Goal: Task Accomplishment & Management: Complete application form

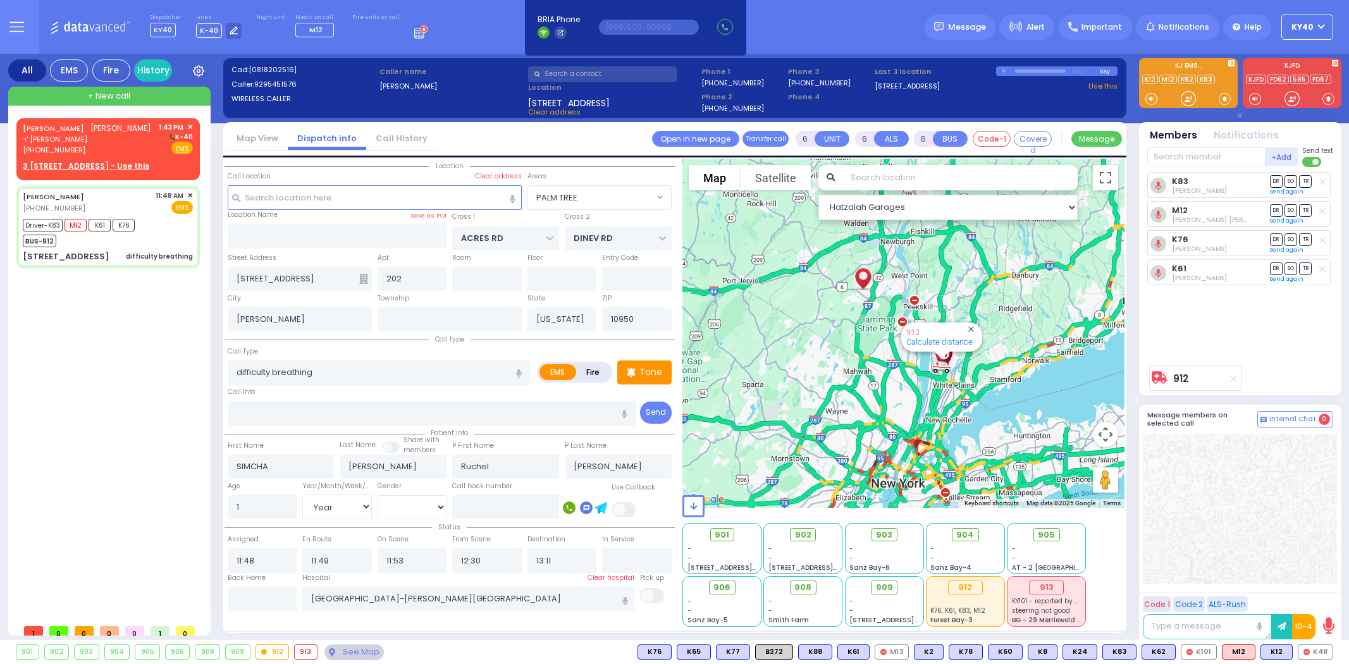
select select "PALM TREE"
select select "Year"
select select "[DEMOGRAPHIC_DATA]"
click at [106, 145] on span "ר' אלחנן דוב - ר' יואל גראס" at bounding box center [87, 139] width 128 height 11
type input "2"
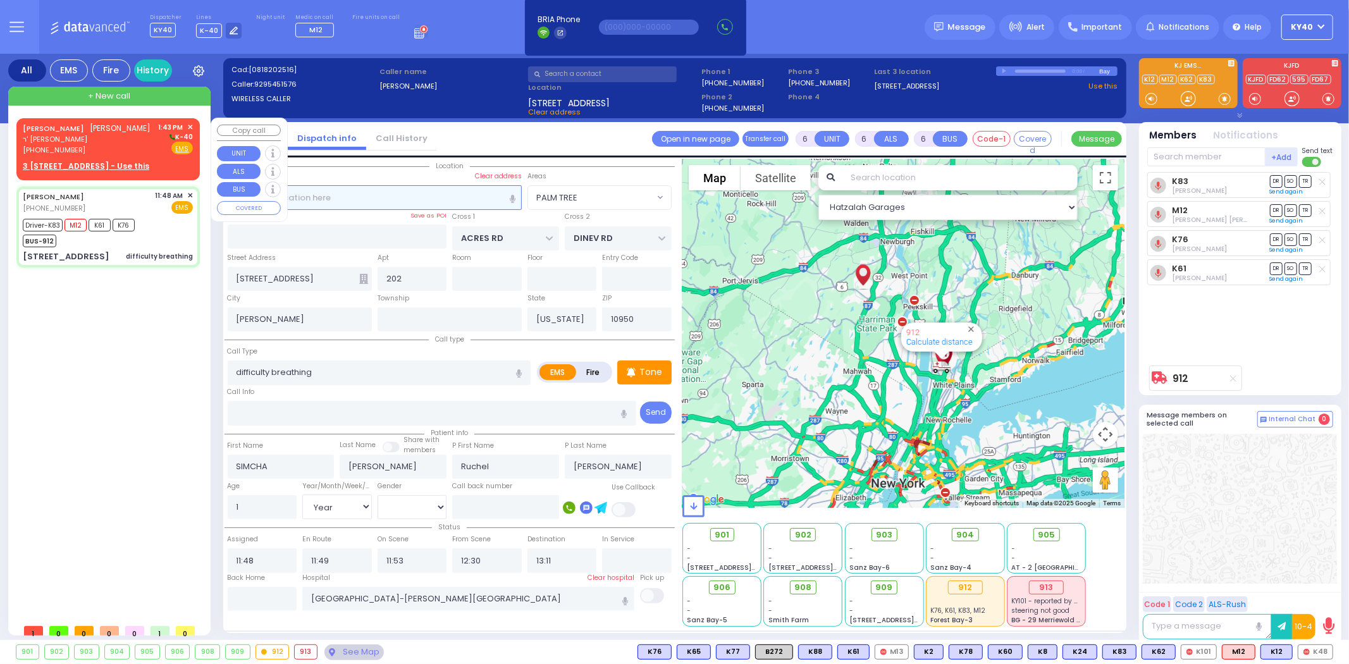
type input "1"
select select
radio input "true"
type input "CHAIM YEKUSIEL"
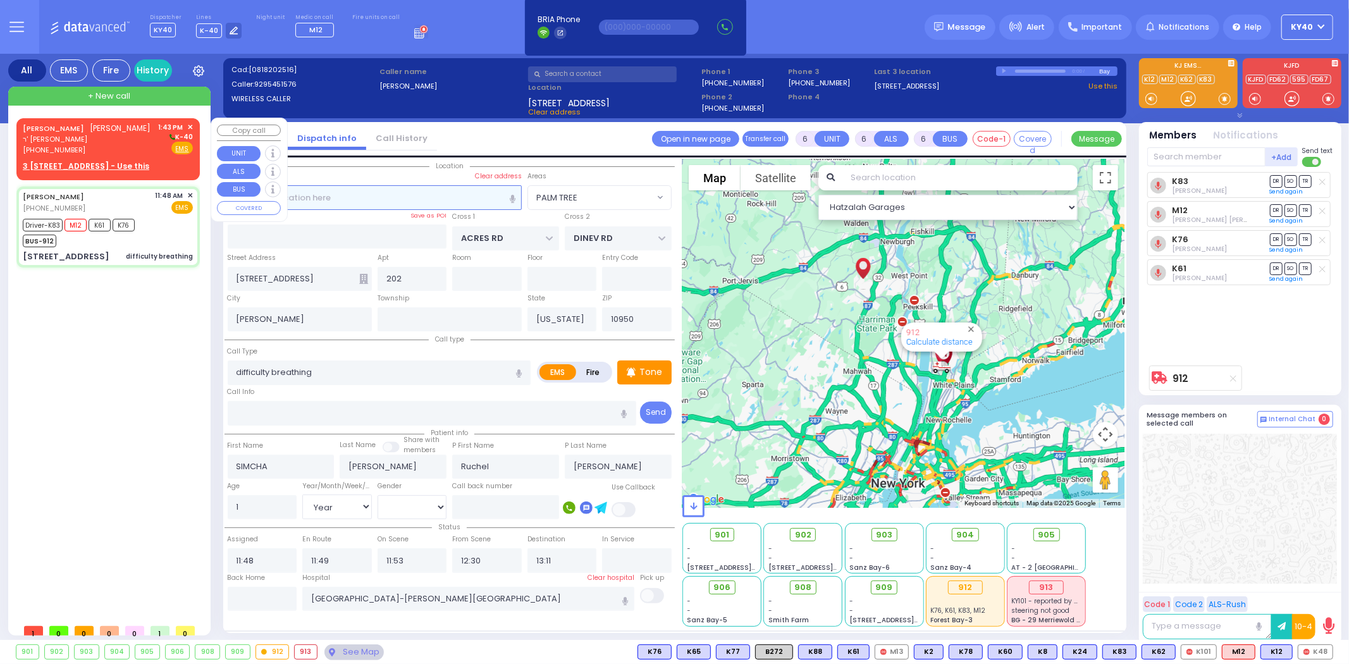
type input "JACOBOWITZ"
select select
type input "13:43"
select select "Hatzalah Garages"
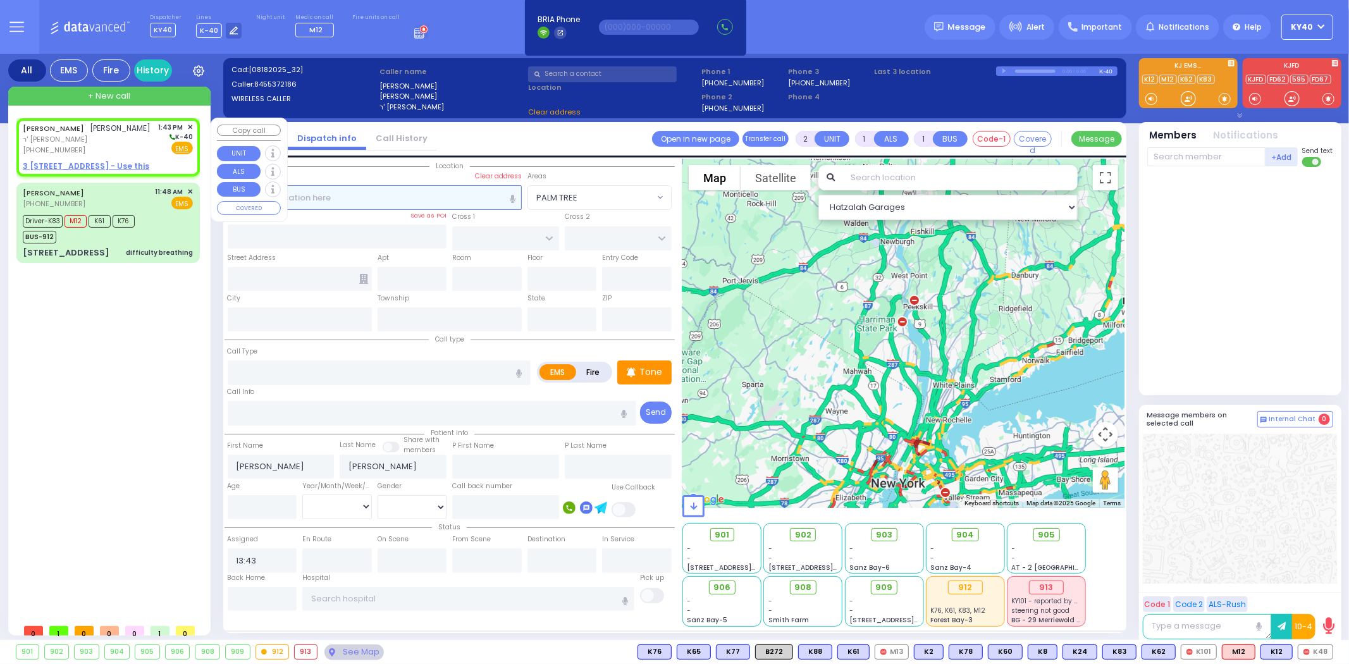
select select
radio input "true"
select select
select select "Hatzalah Garages"
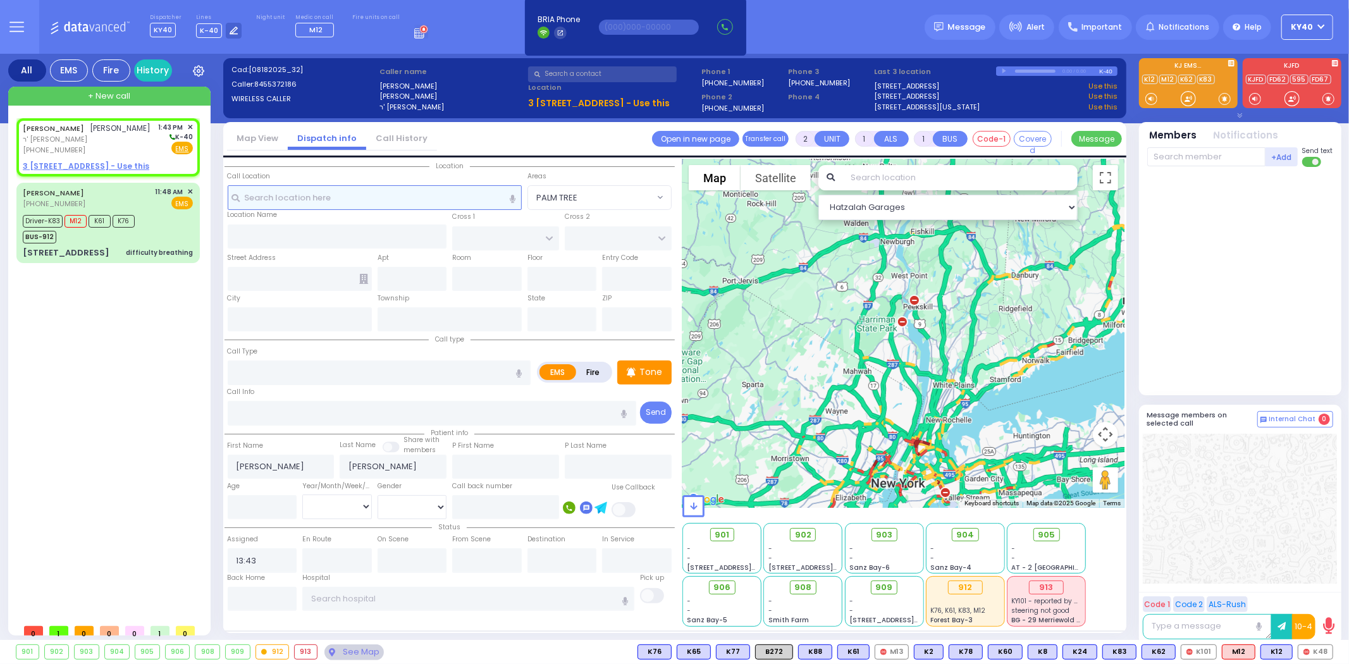
click at [417, 194] on input "text" at bounding box center [375, 197] width 294 height 24
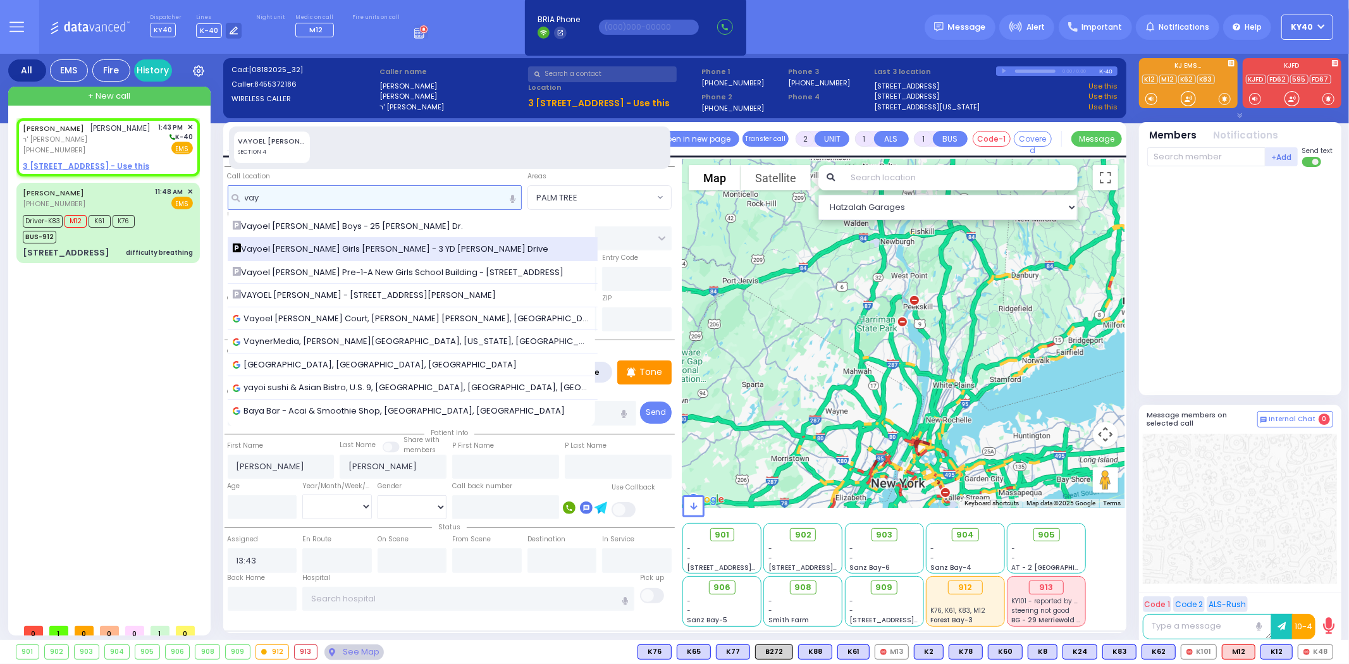
type input "vay"
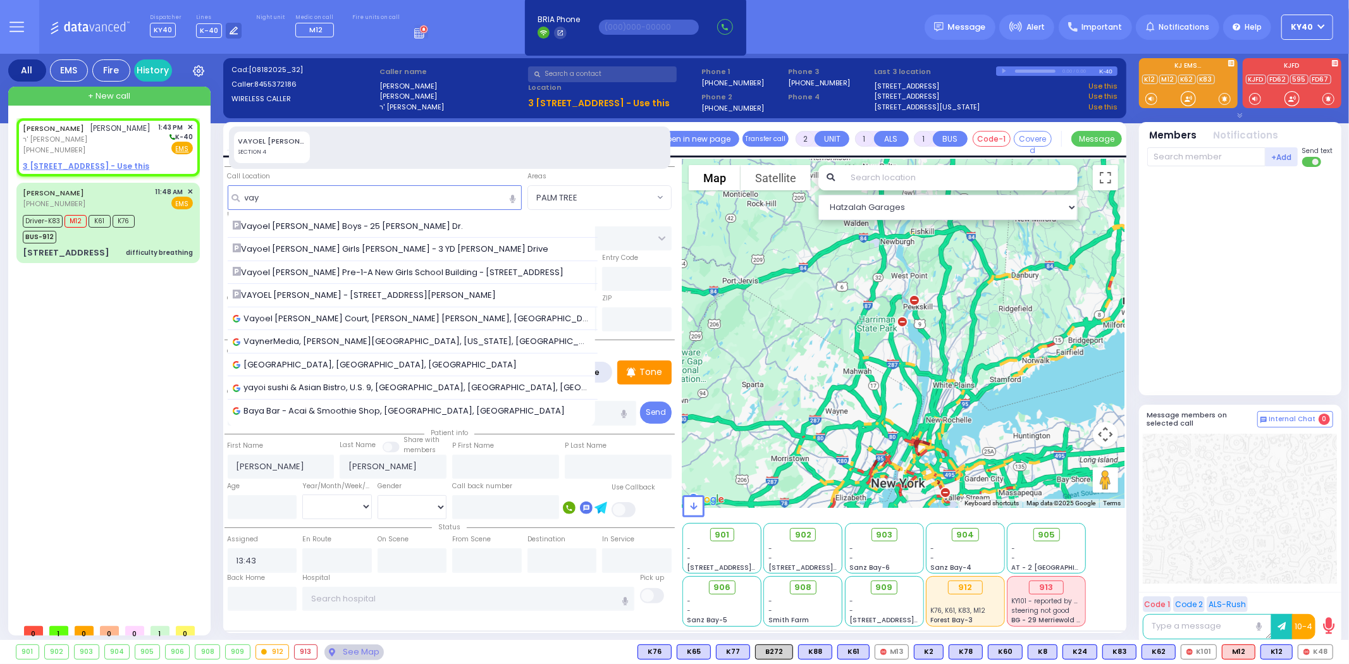
click at [434, 245] on span "Vayoel Moshe Girls Binyan Goldberger - 3 YD Goldberger Drive" at bounding box center [393, 249] width 321 height 13
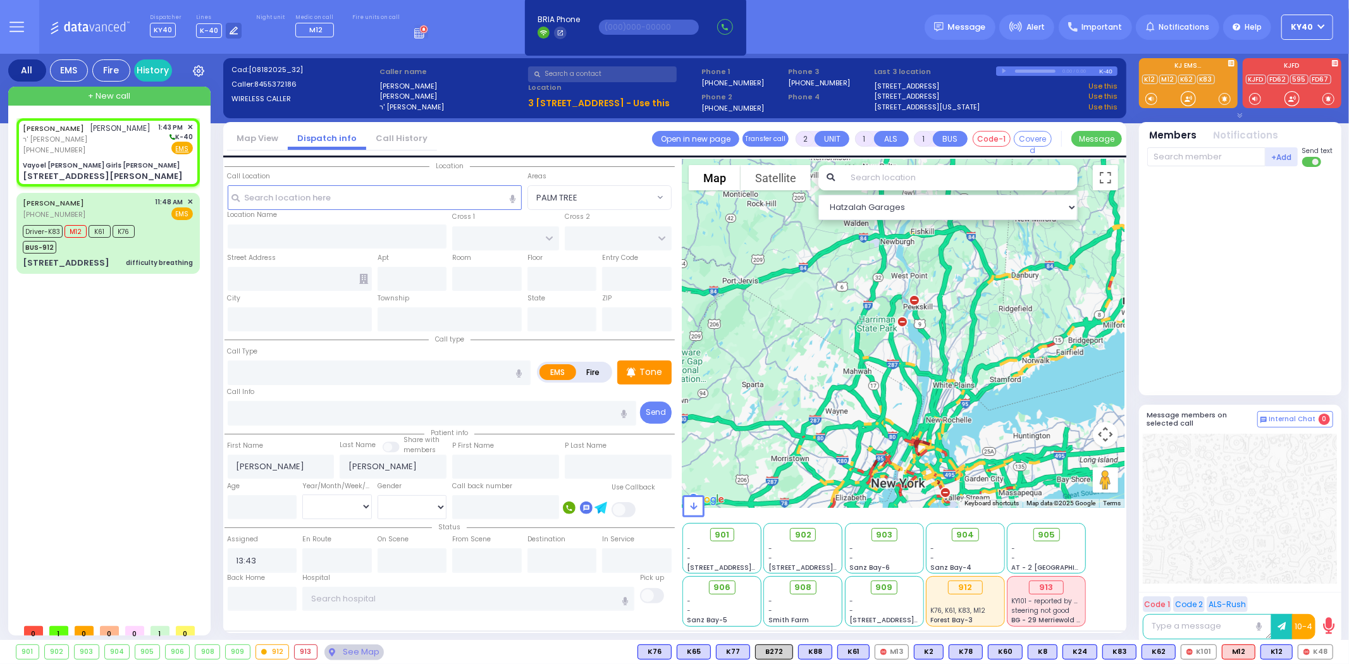
select select
radio input "true"
select select
type input "Vayoel Moshe Girls Binyan Goldberger"
type input "FOREST ST"
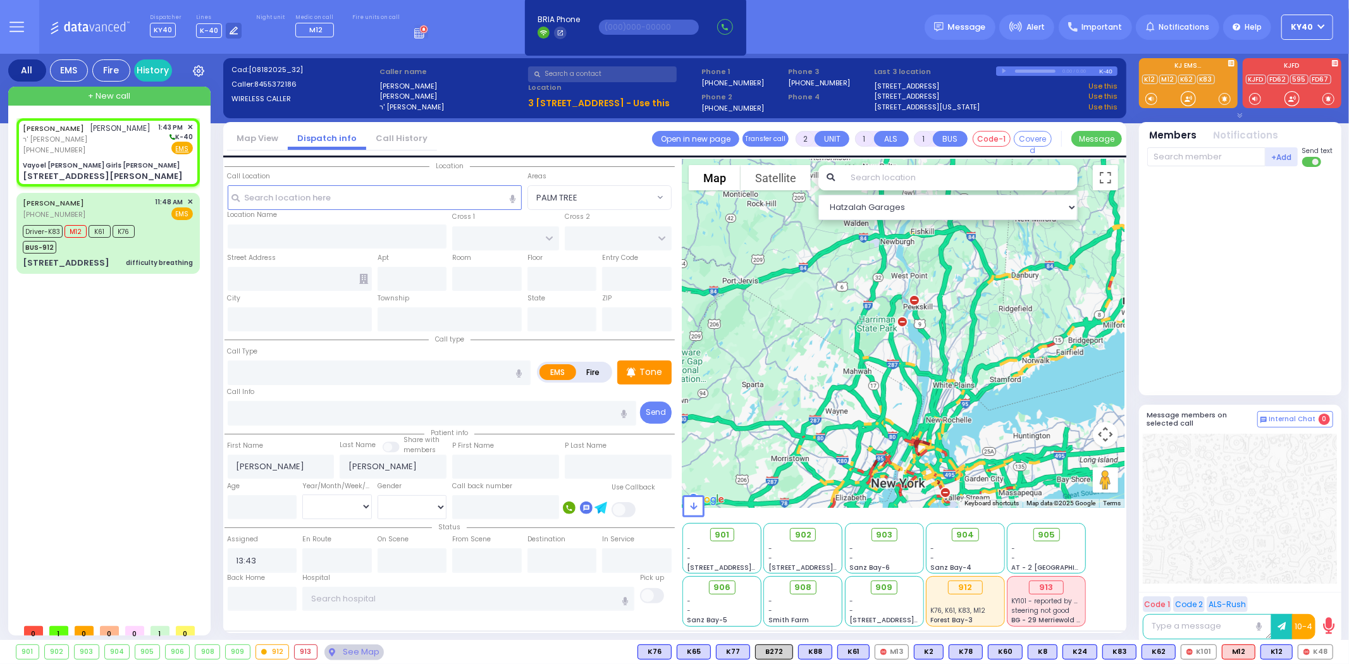
type input "3 YD Goldberger Drive"
type input "Monroe"
type input "[US_STATE]"
type input "10950"
select select "Hatzalah Garages"
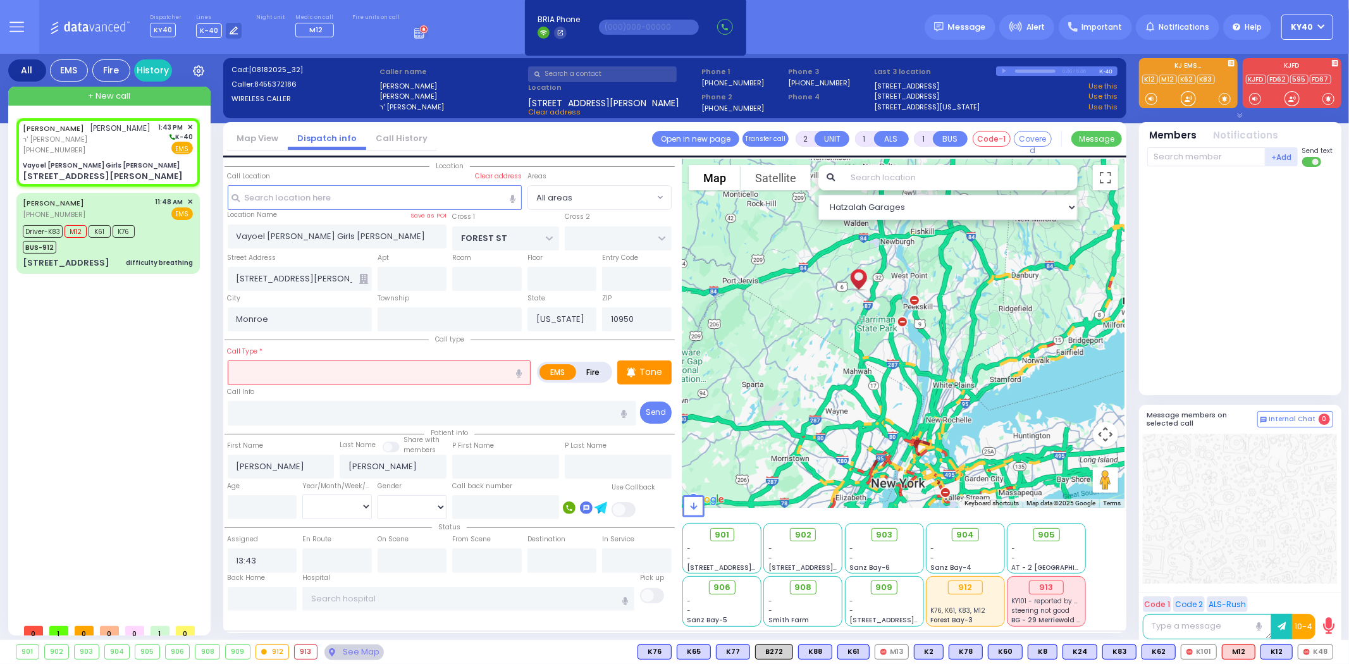
click at [279, 369] on input "text" at bounding box center [380, 372] width 304 height 24
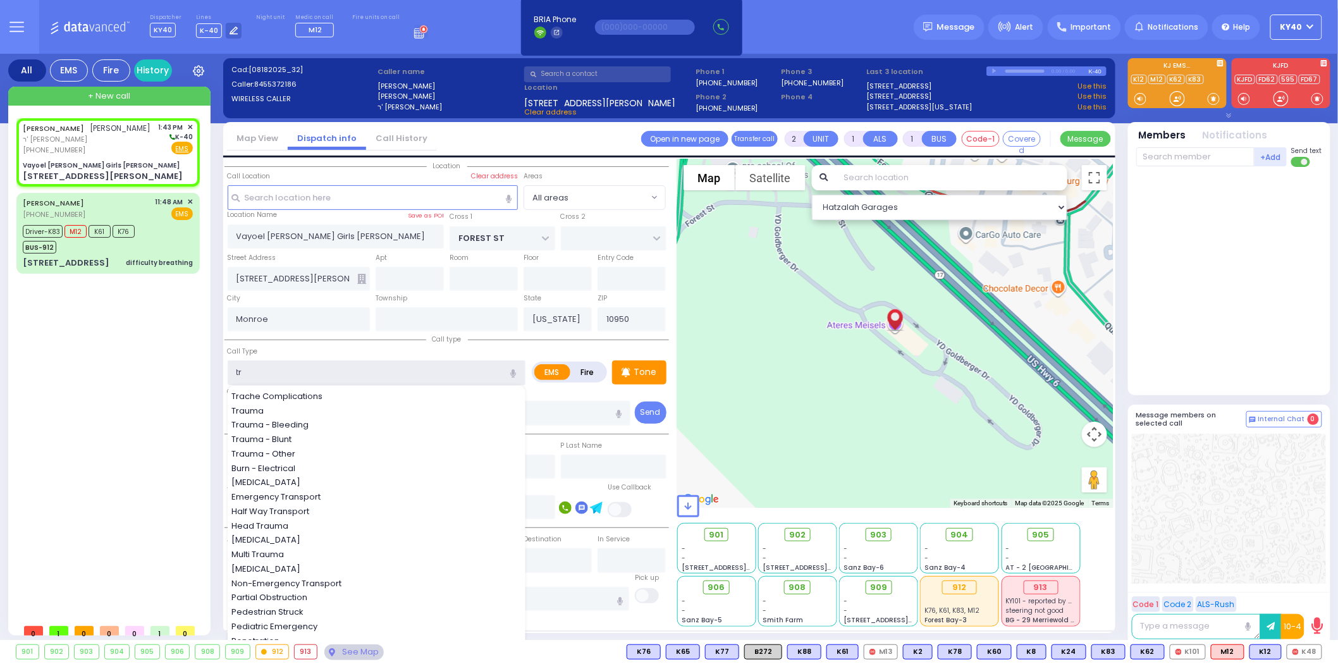
type input "tra"
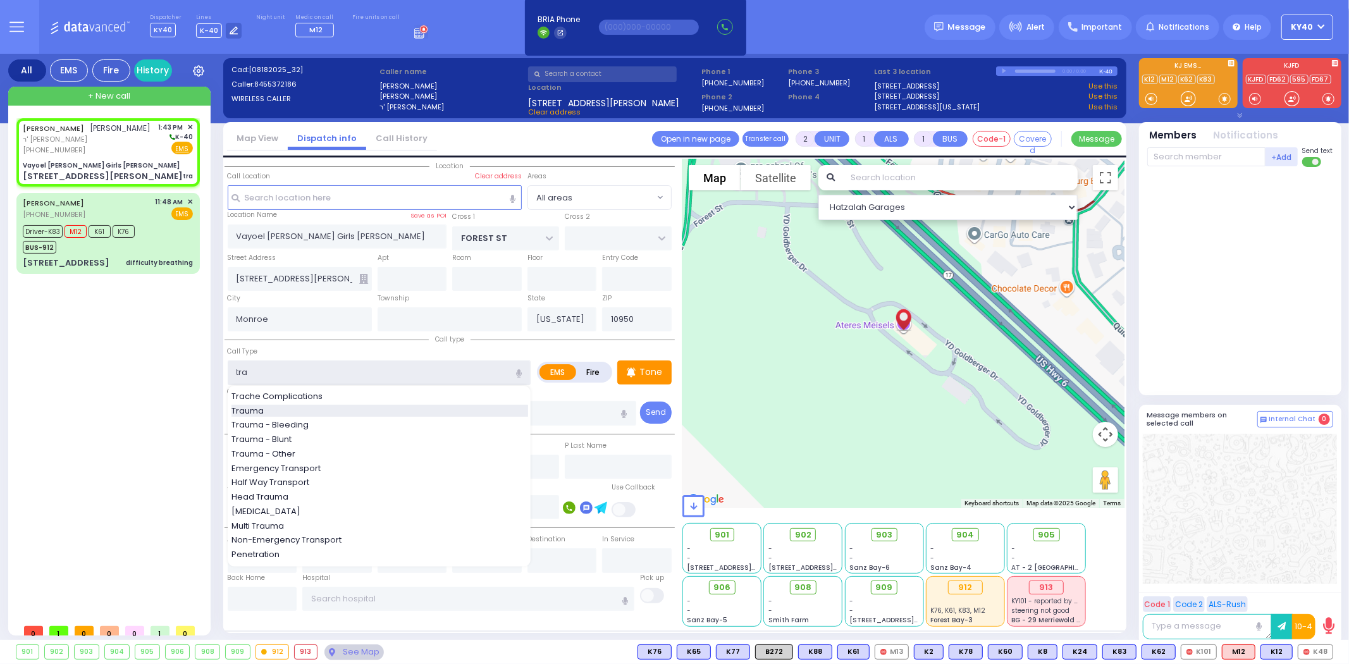
select select
radio input "true"
select select
select select "Hatzalah Garages"
click at [275, 422] on span "Trauma - Bleeding" at bounding box center [272, 425] width 82 height 13
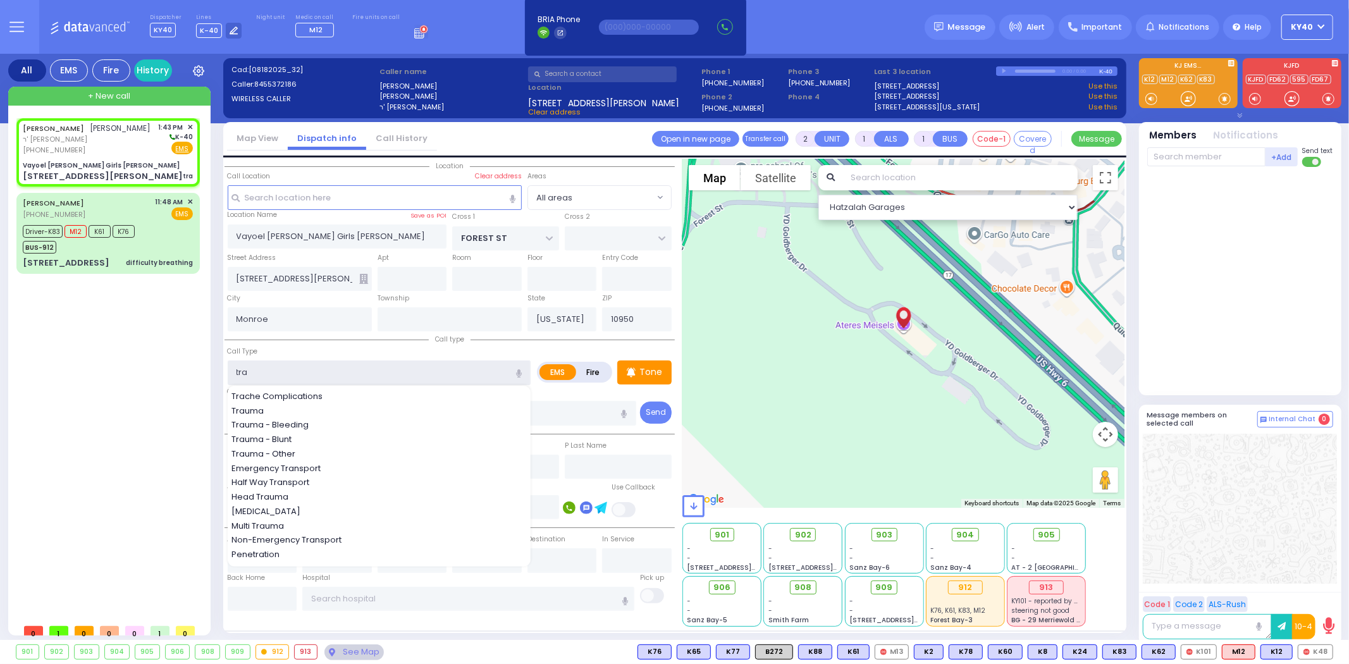
type input "Trauma - Bleeding"
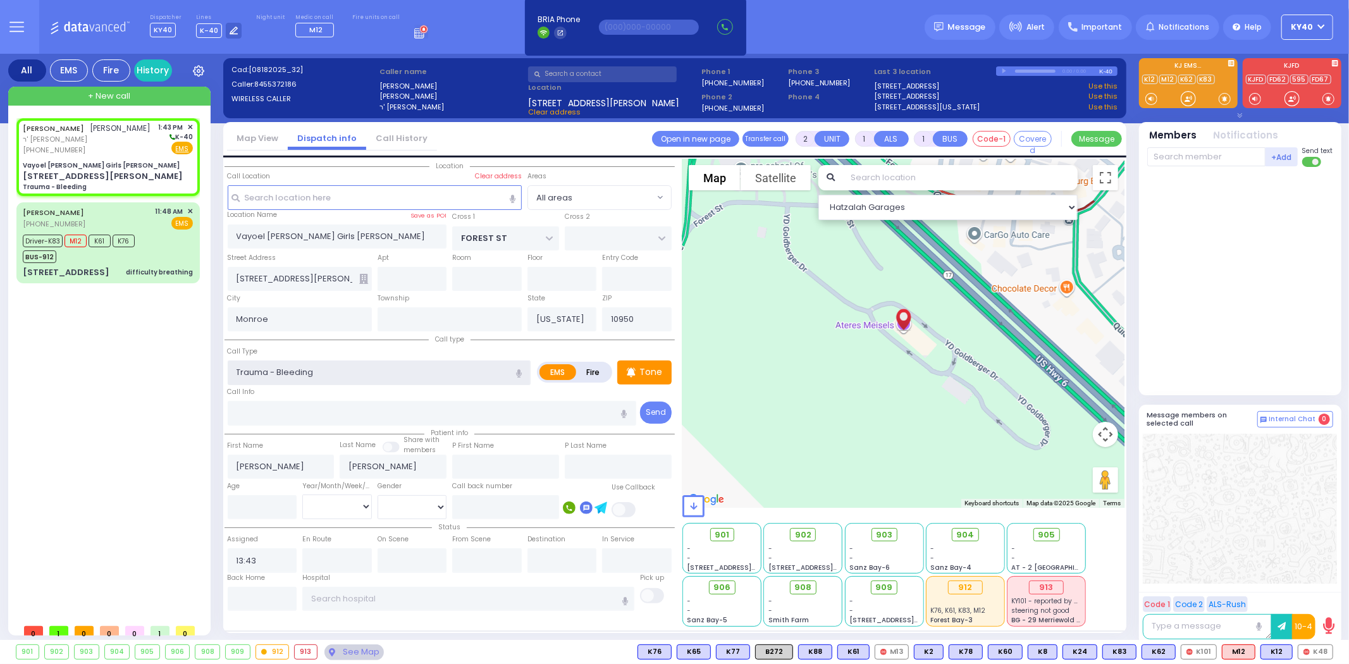
select select
radio input "true"
select select
select select "Hatzalah Garages"
select select
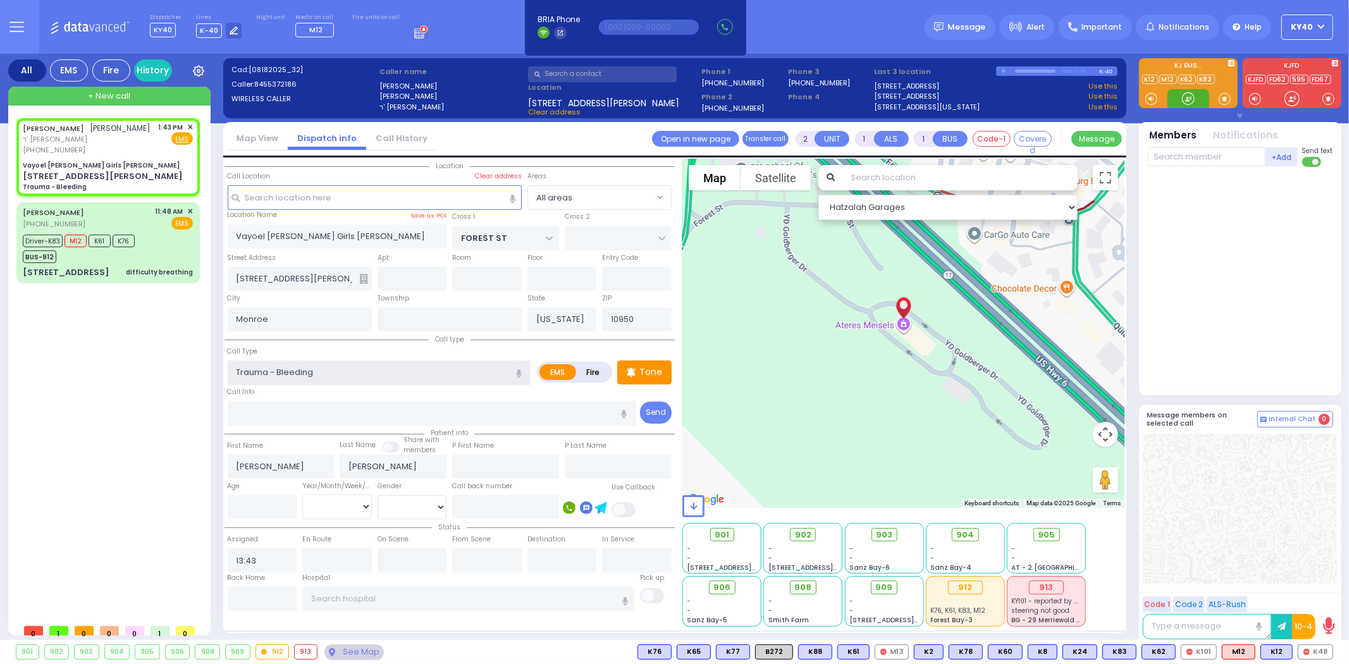
radio input "true"
select select
select select "Hatzalah Garages"
click at [1286, 652] on button at bounding box center [1289, 652] width 6 height 14
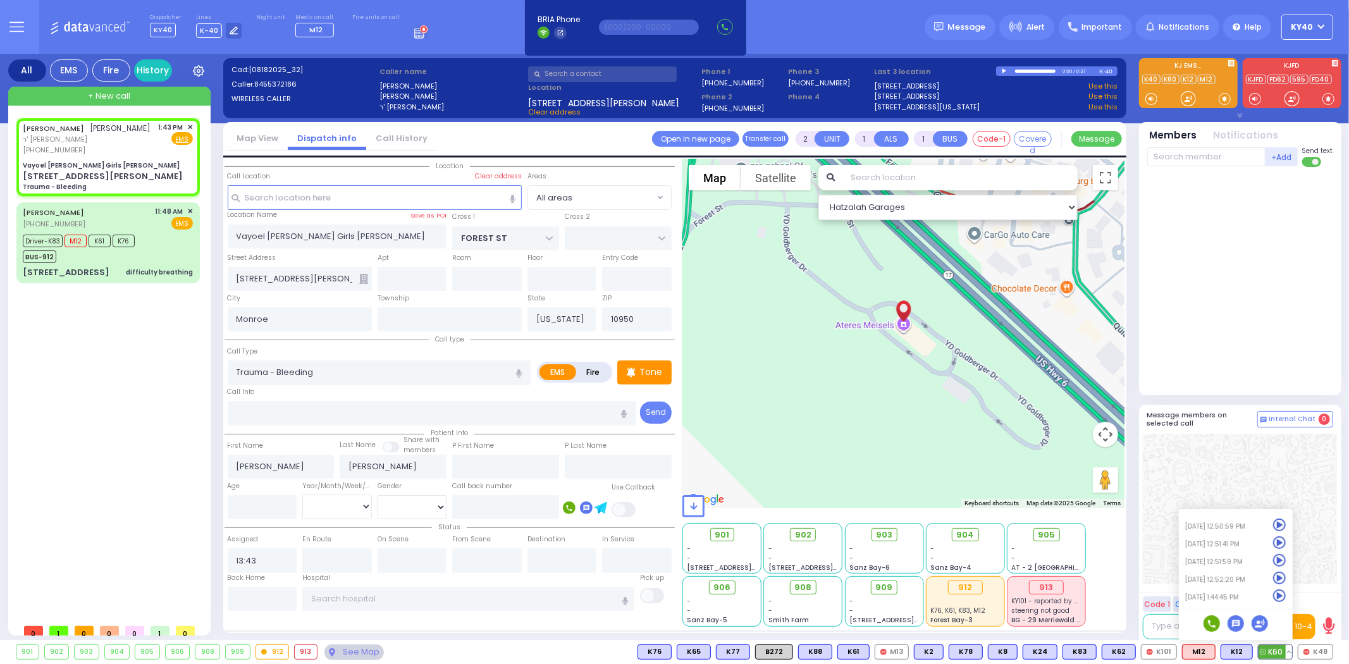
select select
radio input "true"
select select
select select "Hatzalah Garages"
click at [1281, 653] on span "K60" at bounding box center [1275, 652] width 34 height 14
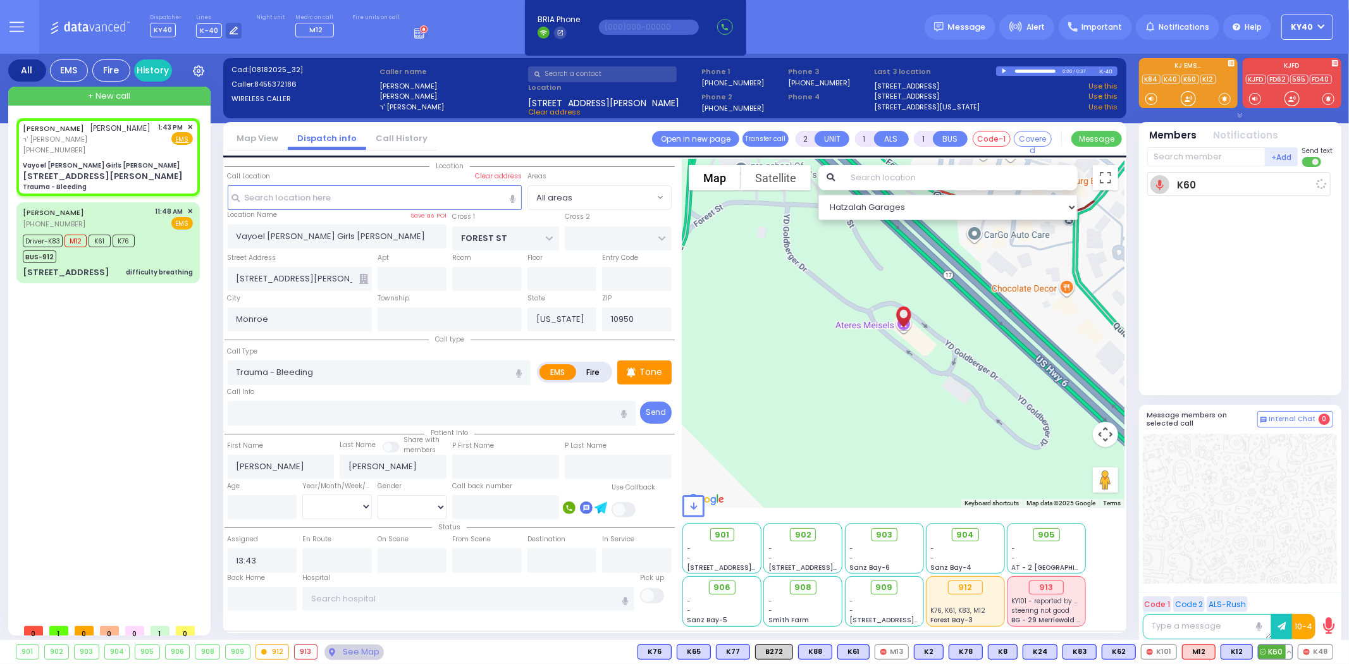
select select
radio input "true"
select select
type input "13:44"
select select "Hatzalah Garages"
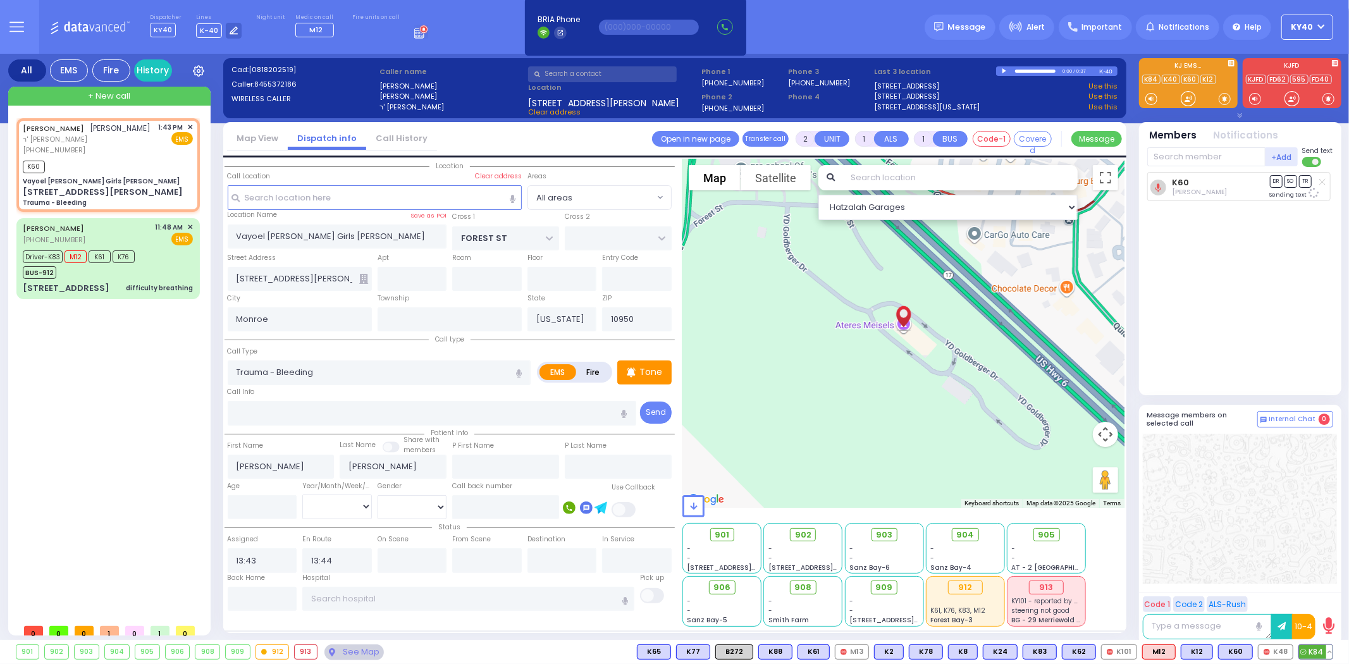
click at [1307, 650] on span "K84" at bounding box center [1316, 652] width 34 height 14
select select
radio input "true"
select select
select select "Hatzalah Garages"
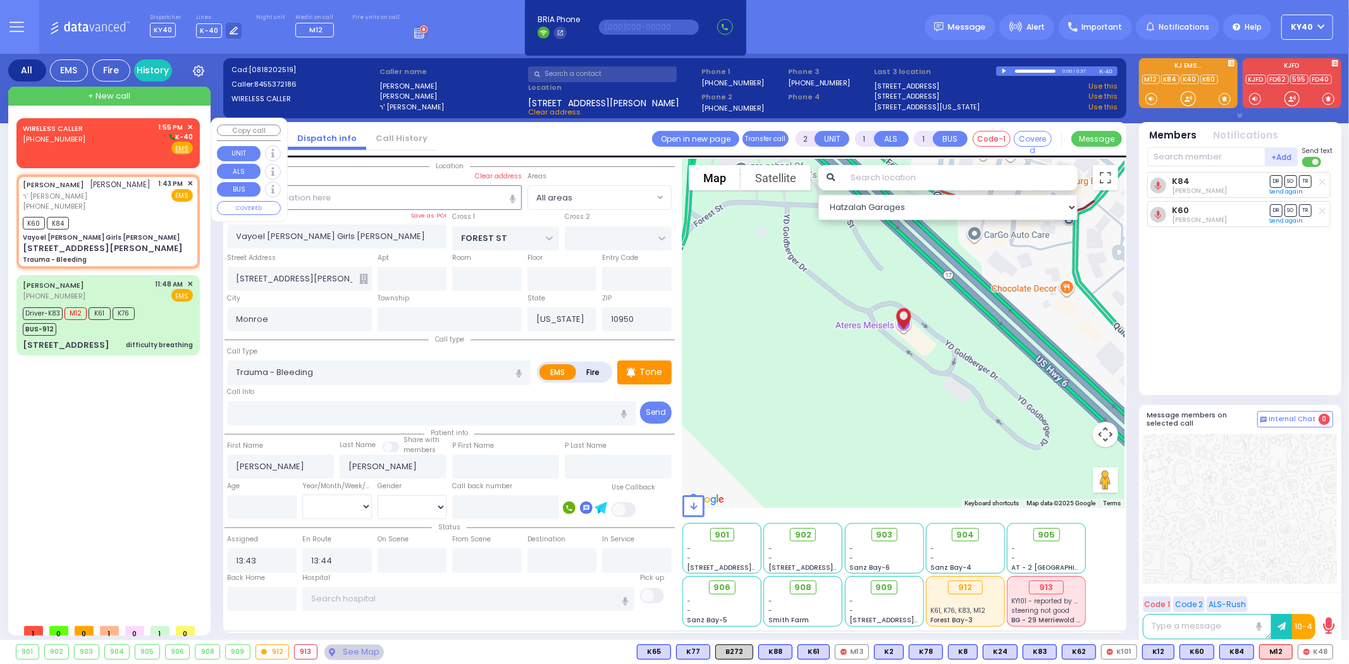
click at [77, 130] on link "WIRELESS CALLER" at bounding box center [53, 128] width 60 height 10
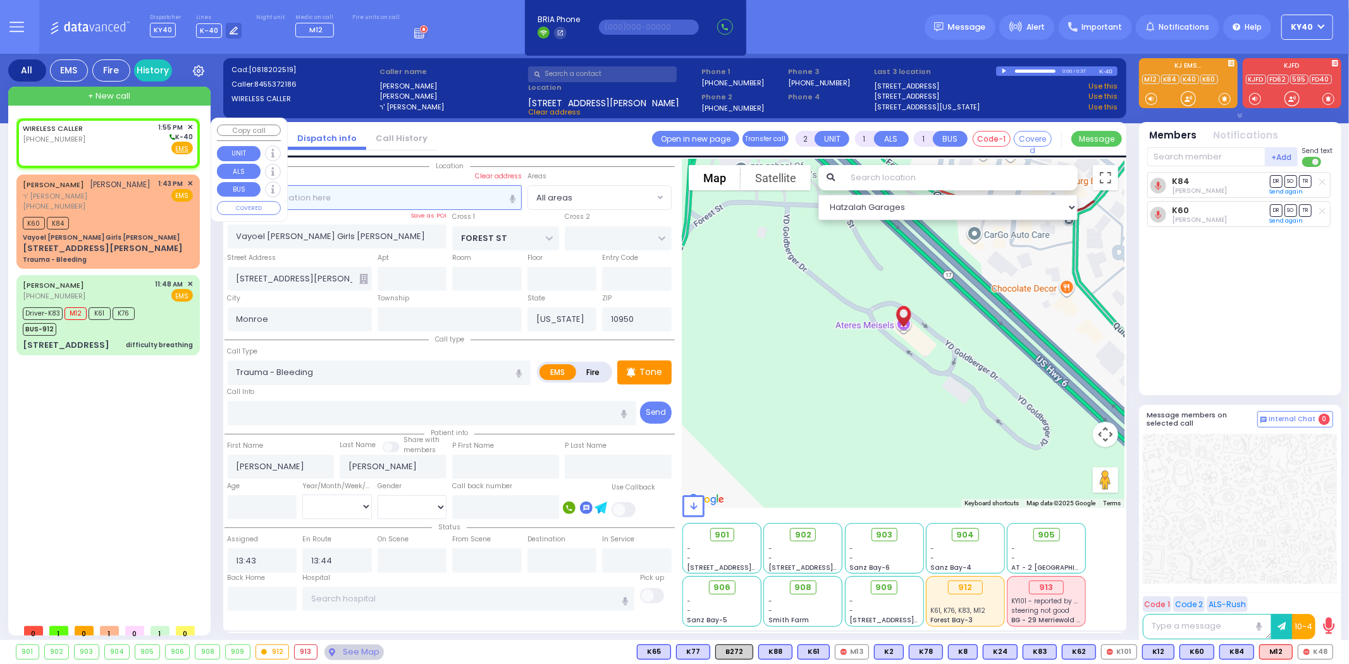
select select
radio input "true"
select select
type input "13:55"
select select "Hatzalah Garages"
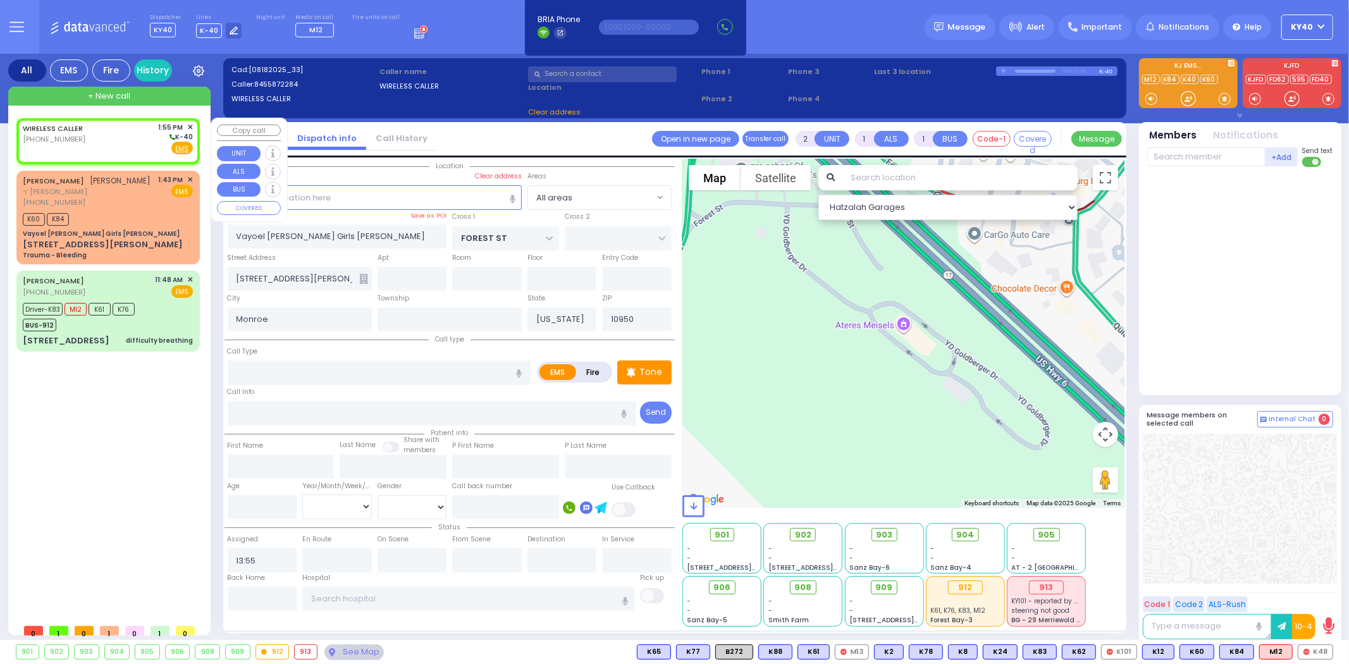
select select
radio input "true"
select select
click at [89, 134] on div "WIRELESS CALLER (845) 587-2284 1:55 PM ✕ K-40" at bounding box center [108, 138] width 170 height 33
select select "Hatzalah Garages"
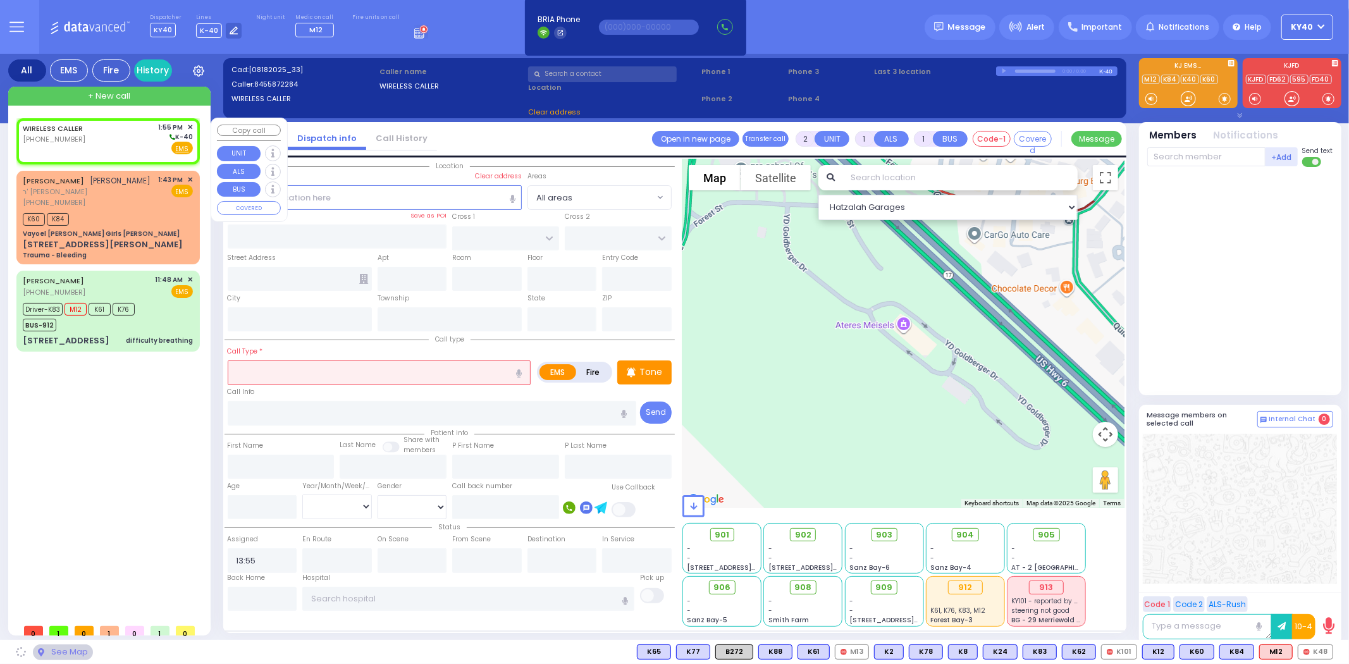
select select
radio input "true"
select select
select select "Hatzalah Garages"
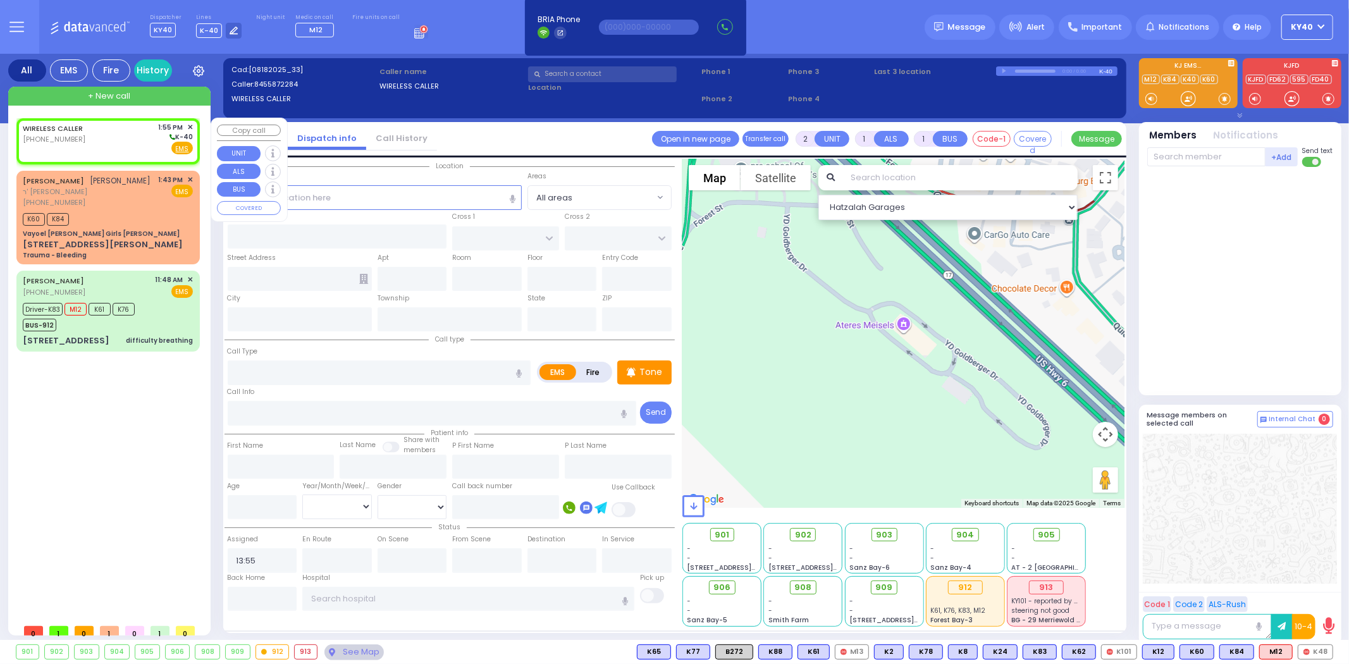
click at [109, 141] on div "WIRELESS CALLER (845) 587-2284 1:55 PM ✕ K-40" at bounding box center [108, 138] width 170 height 33
select select
radio input "true"
select select
select select "Hatzalah Garages"
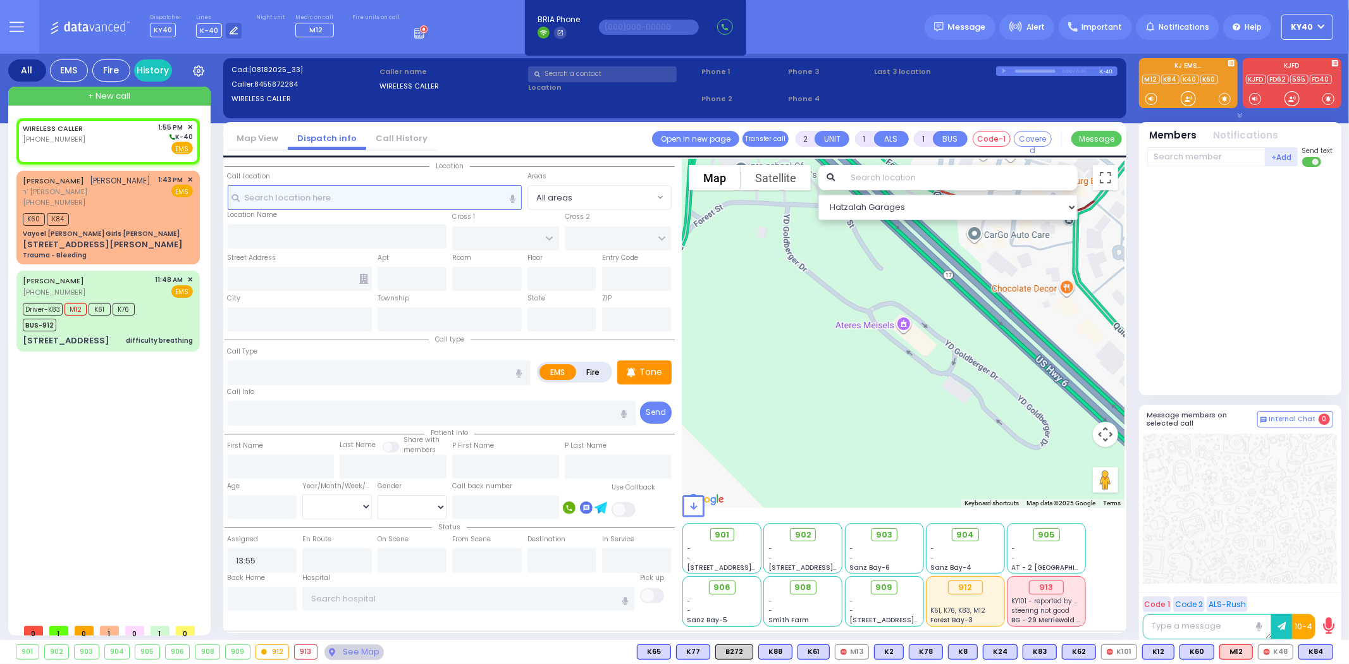
click at [379, 199] on input "text" at bounding box center [375, 197] width 294 height 24
click at [281, 204] on input "text" at bounding box center [375, 197] width 294 height 24
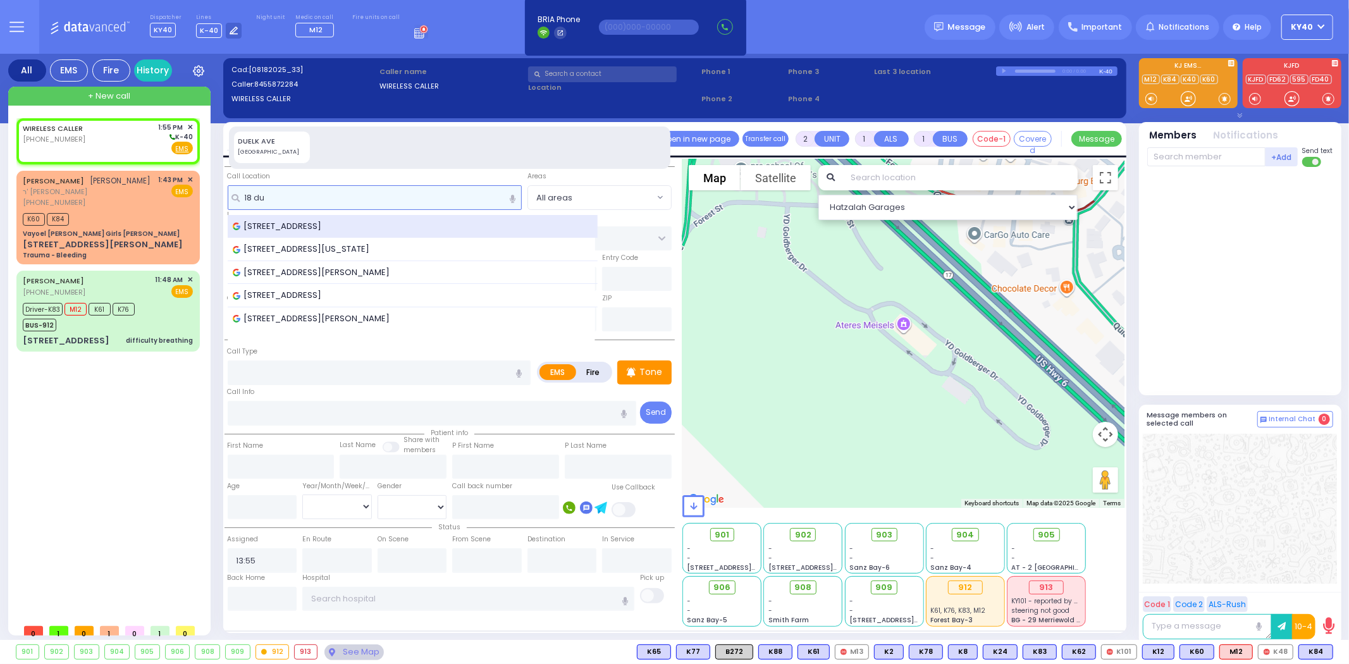
type input "18 du"
click at [281, 221] on span "[STREET_ADDRESS]" at bounding box center [280, 226] width 94 height 13
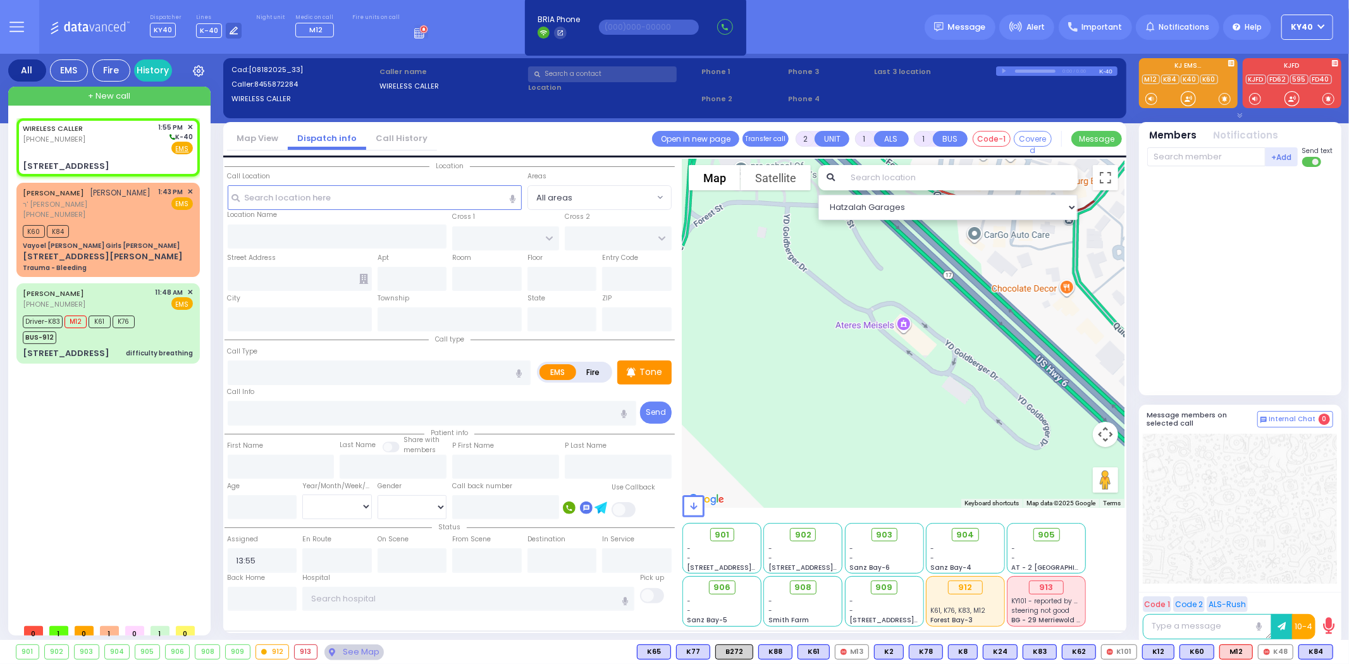
select select
radio input "true"
select select
select select "Hatzalah Garages"
type input "ALAMO COURT"
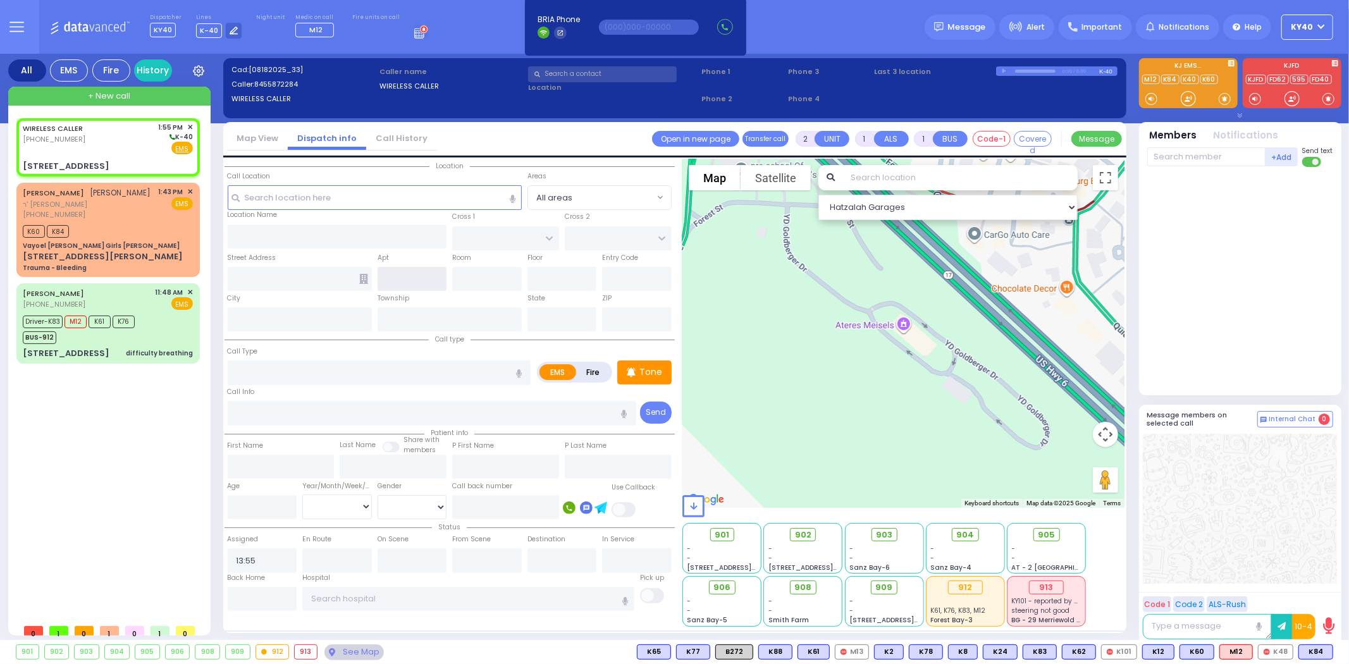
type input "LAREDO COURT"
type input "18 Duelk Ave"
type input "Monroe"
type input "[US_STATE]"
type input "10950"
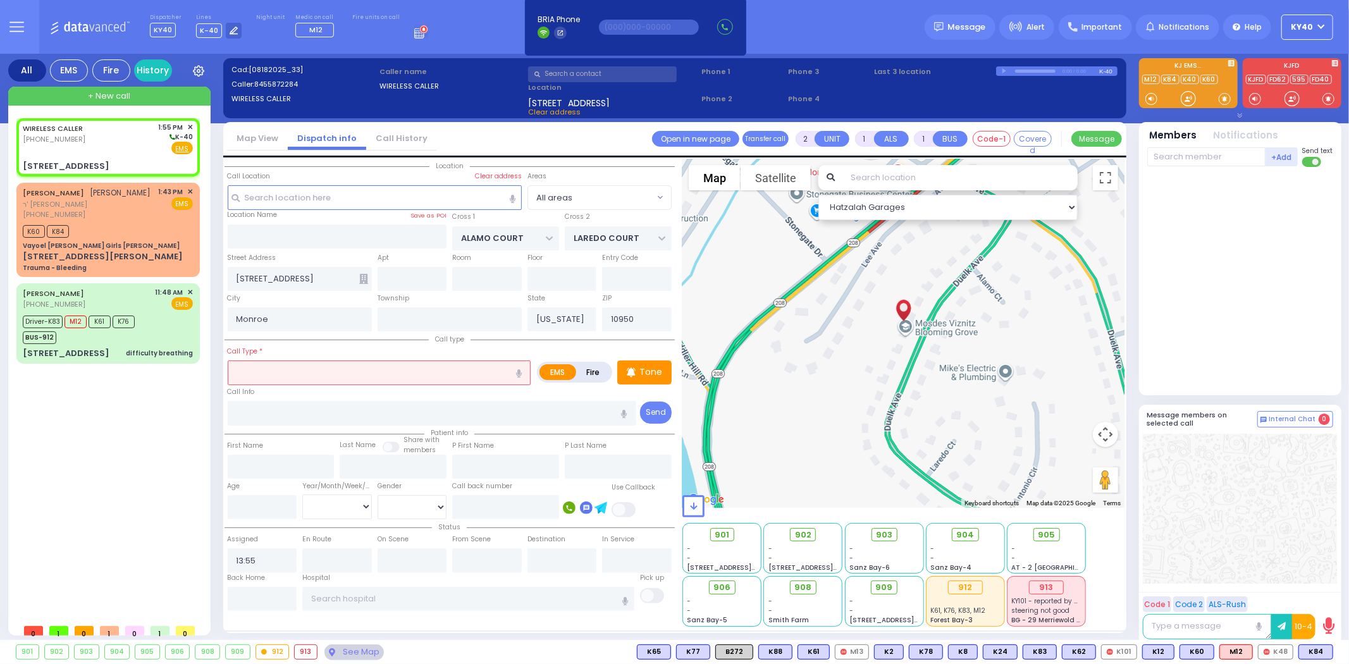
click at [304, 366] on input "text" at bounding box center [380, 372] width 304 height 24
type input "tick"
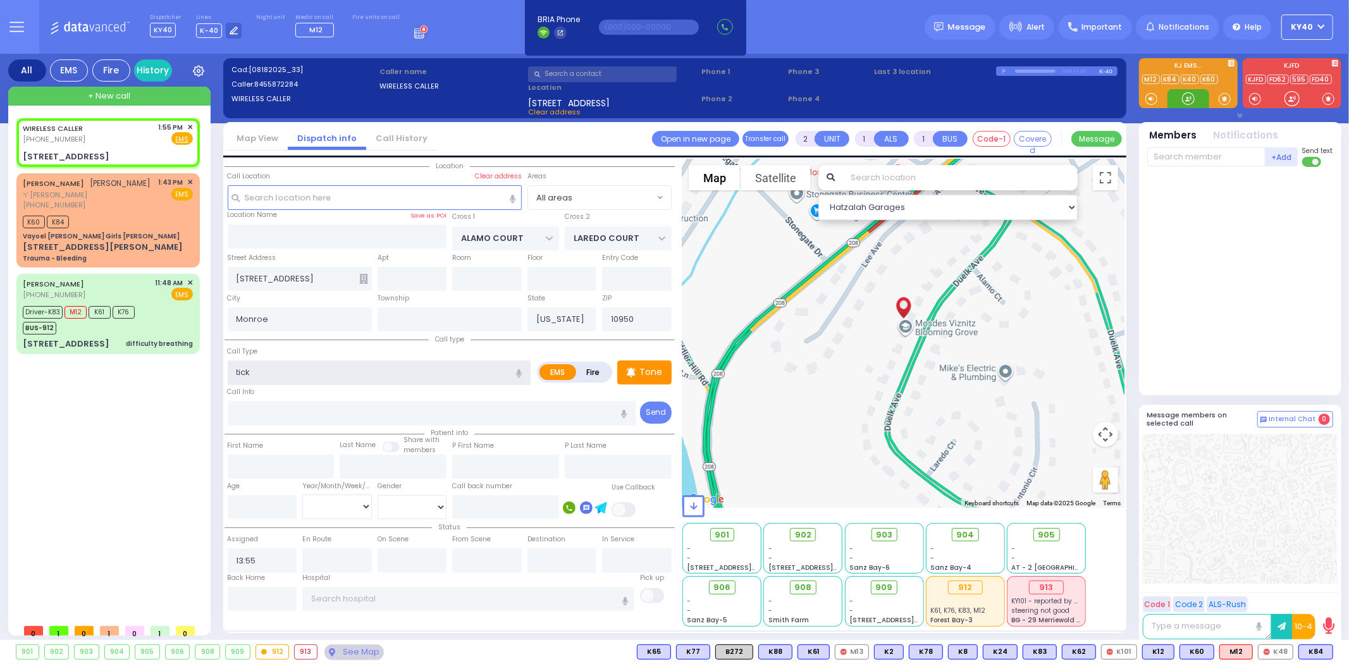
select select
radio input "true"
select select
select select "Hatzalah Garages"
select select
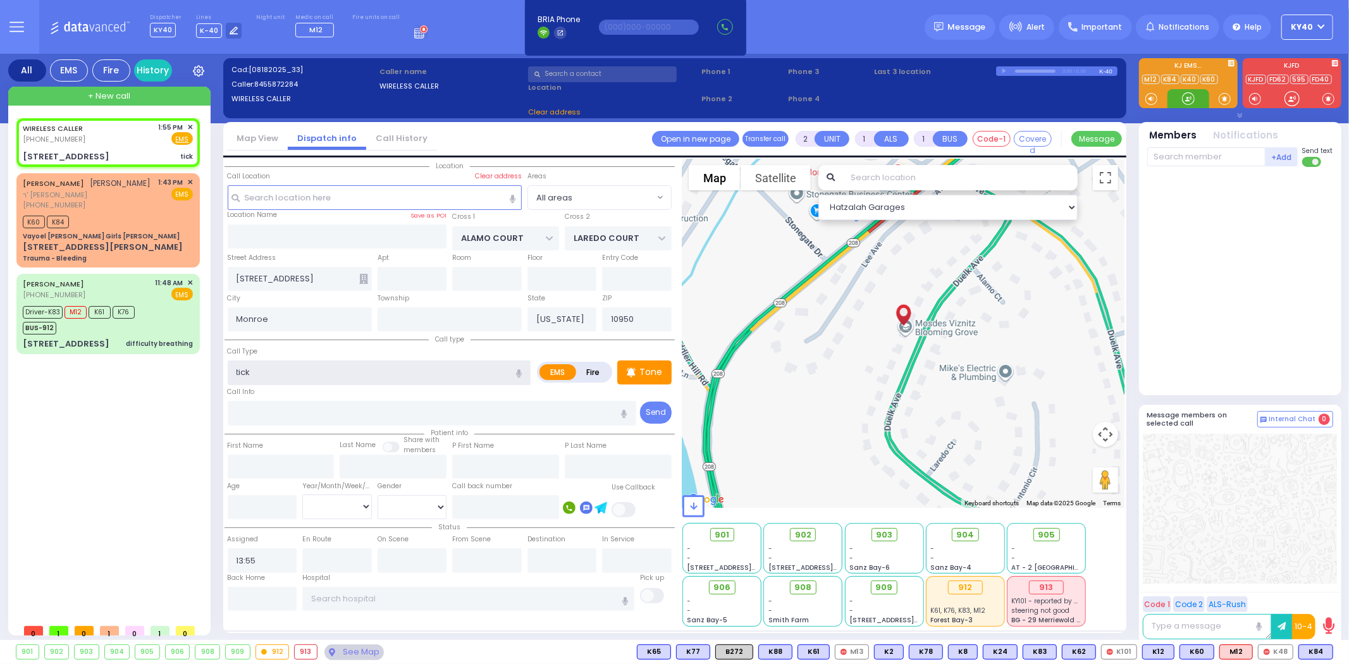
radio input "true"
select select
select select "Hatzalah Garages"
type input "tick"
click at [99, 200] on span "ר' אלחנן דוב - ר' יואל גראס" at bounding box center [87, 195] width 128 height 11
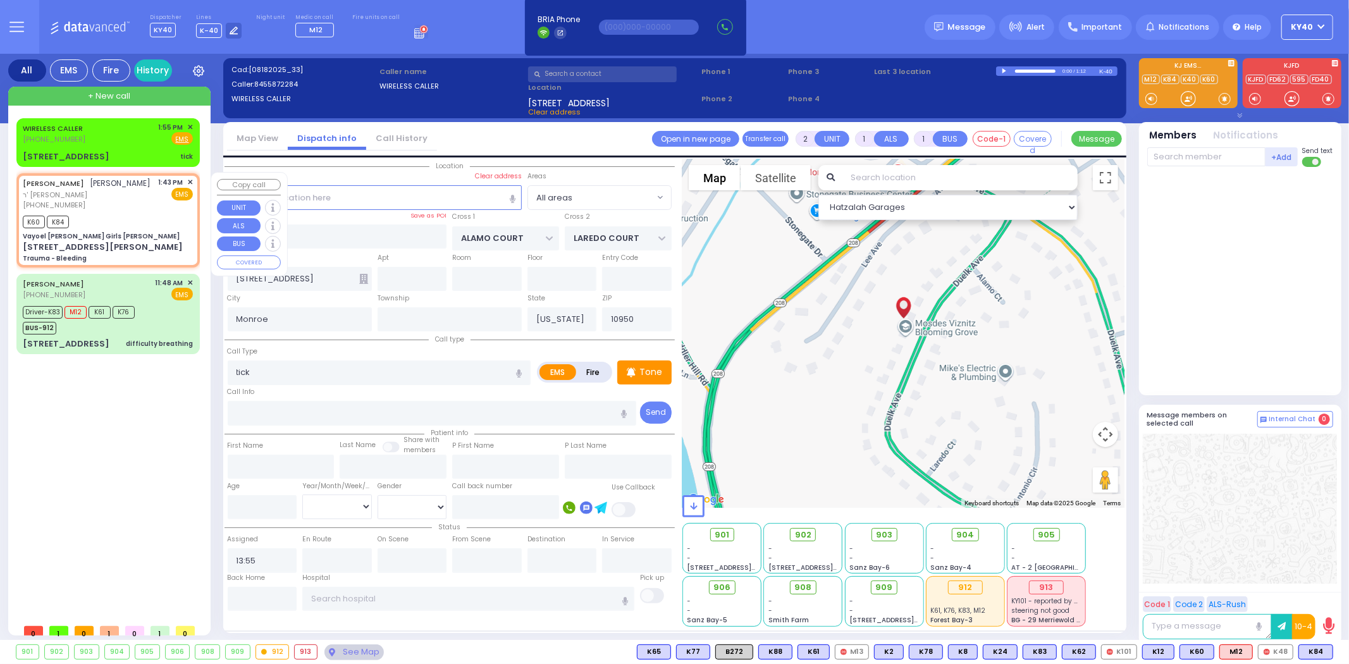
select select
type input "Trauma - Bleeding"
radio input "true"
type input "CHAIM YEKUSIEL"
type input "JACOBOWITZ"
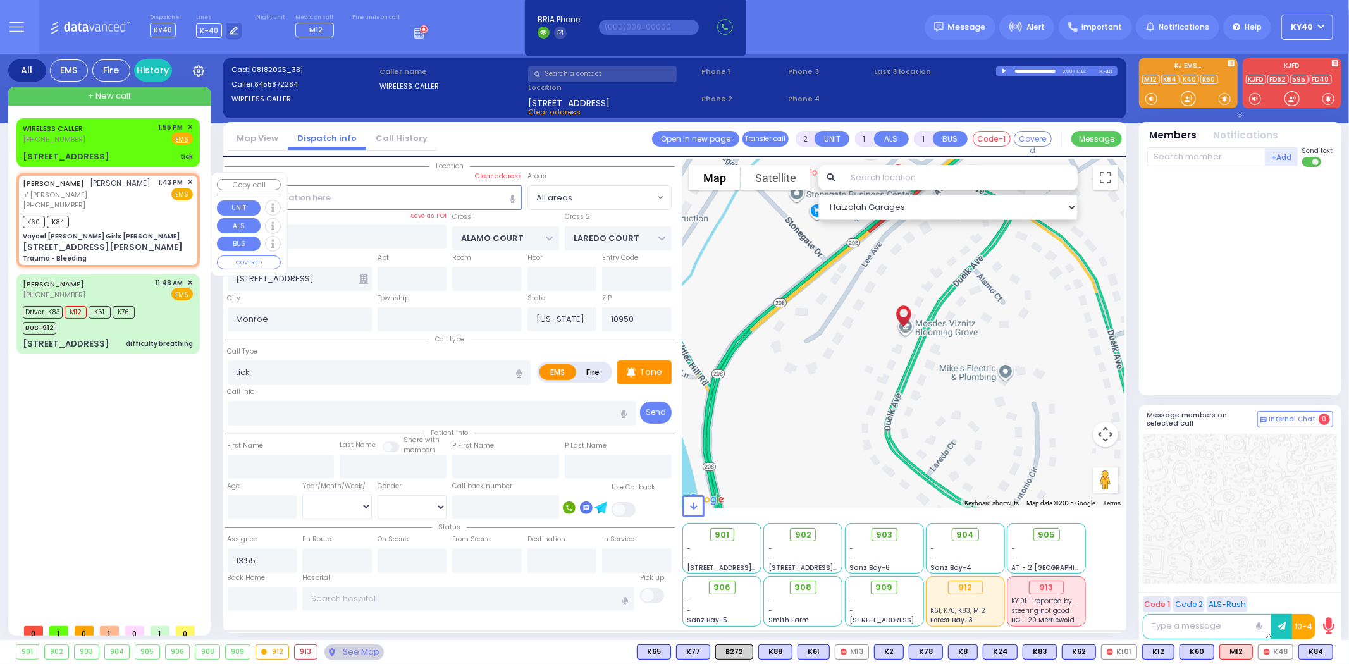
select select
type input "13:43"
type input "13:44"
select select "Hatzalah Garages"
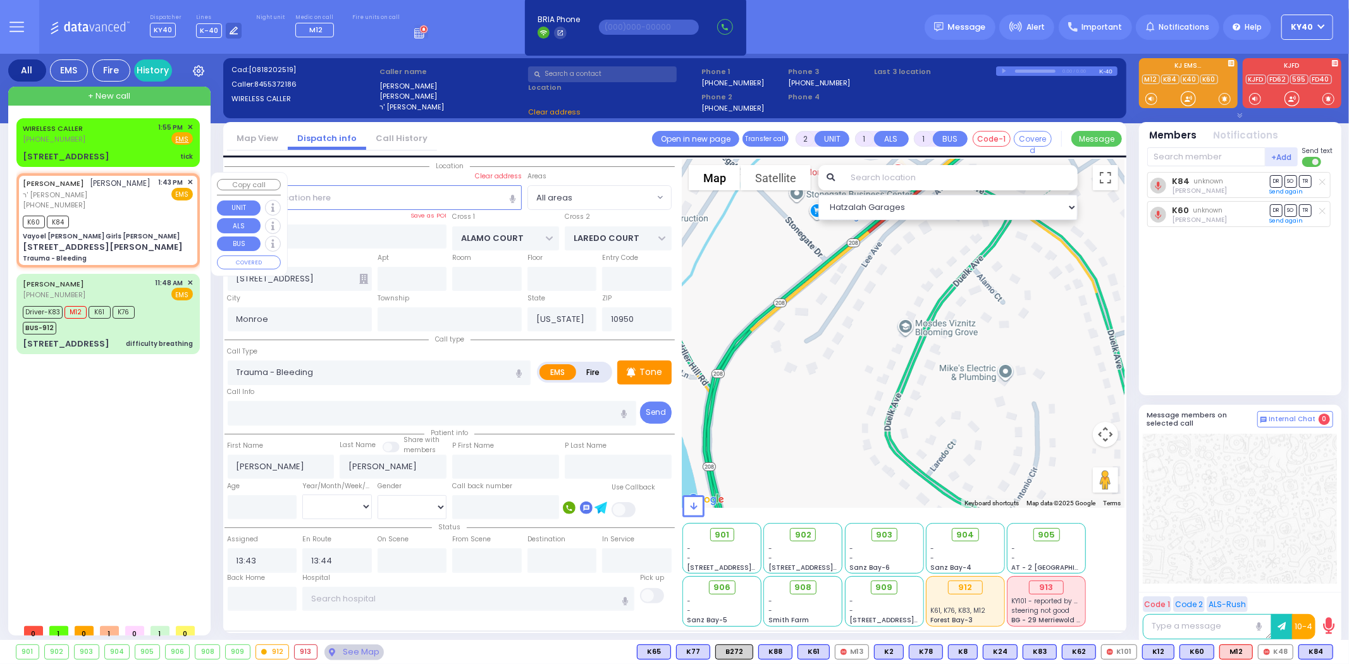
type input "Vayoel Moshe Girls Binyan Goldberger"
type input "FOREST ST"
type input "3 YD Goldberger Drive"
click at [191, 180] on span "✕" at bounding box center [190, 182] width 6 height 11
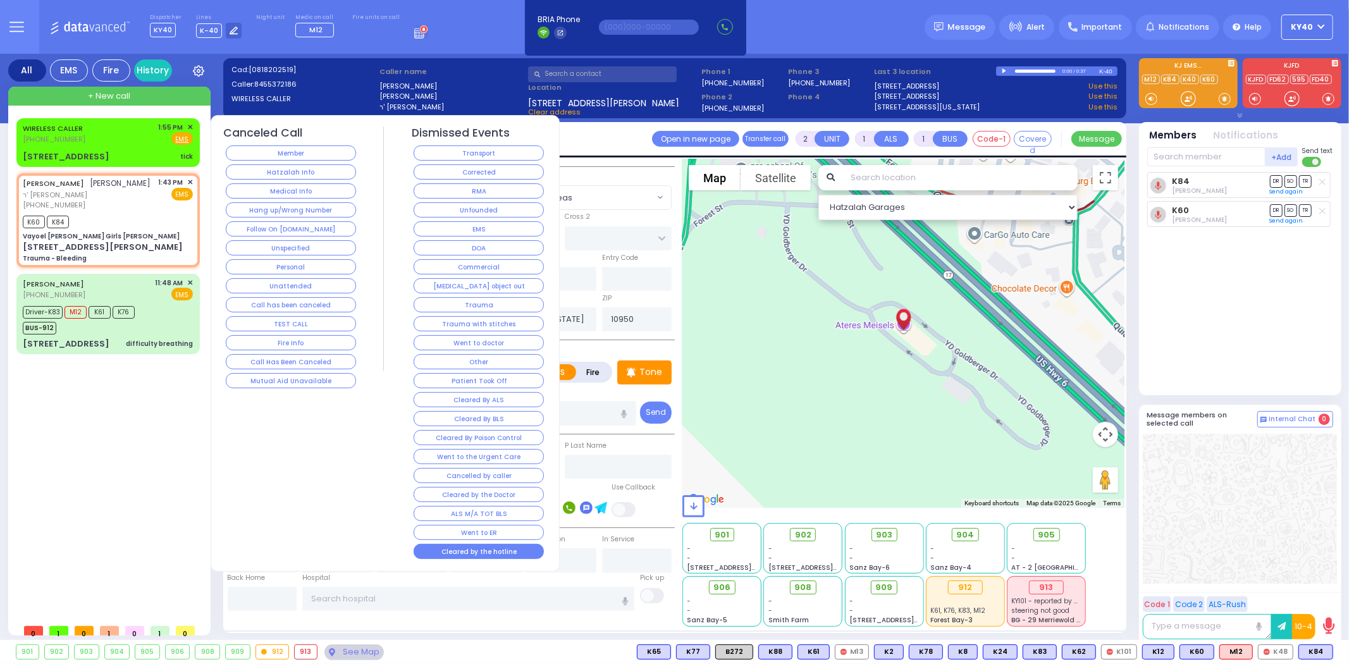
click at [507, 555] on button "Cleared by the hotline" at bounding box center [479, 551] width 130 height 15
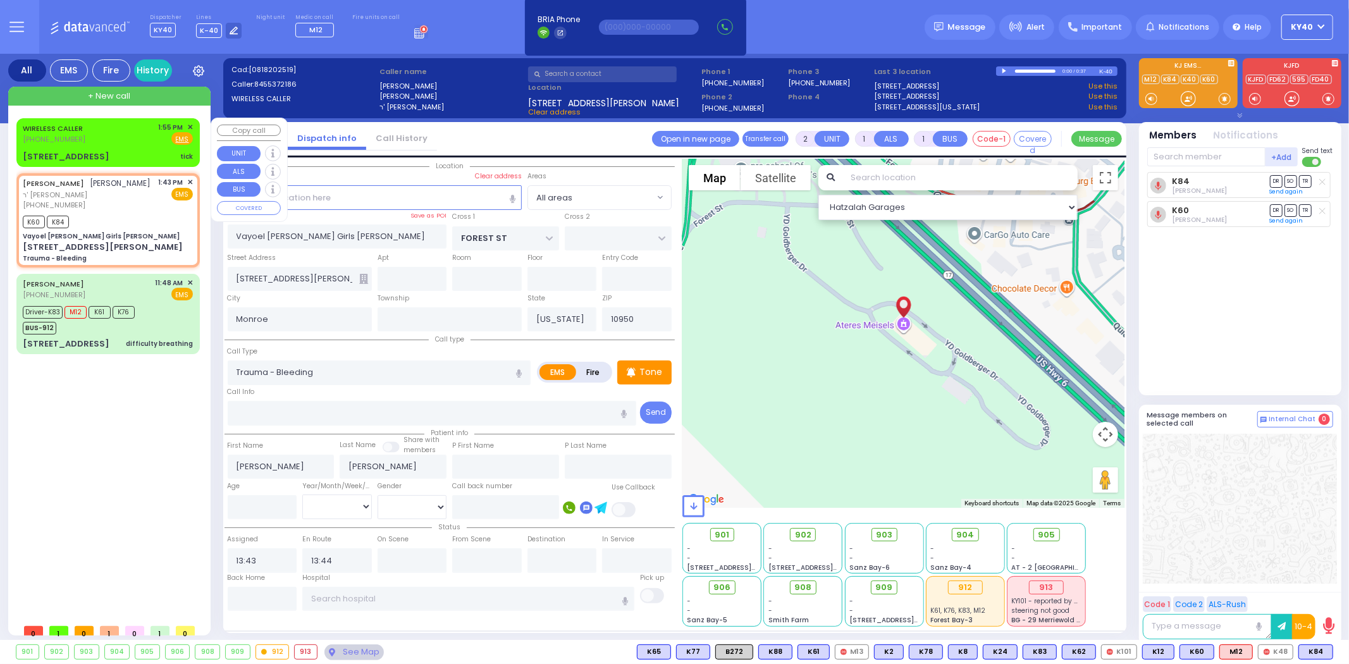
select select
radio input "true"
select select
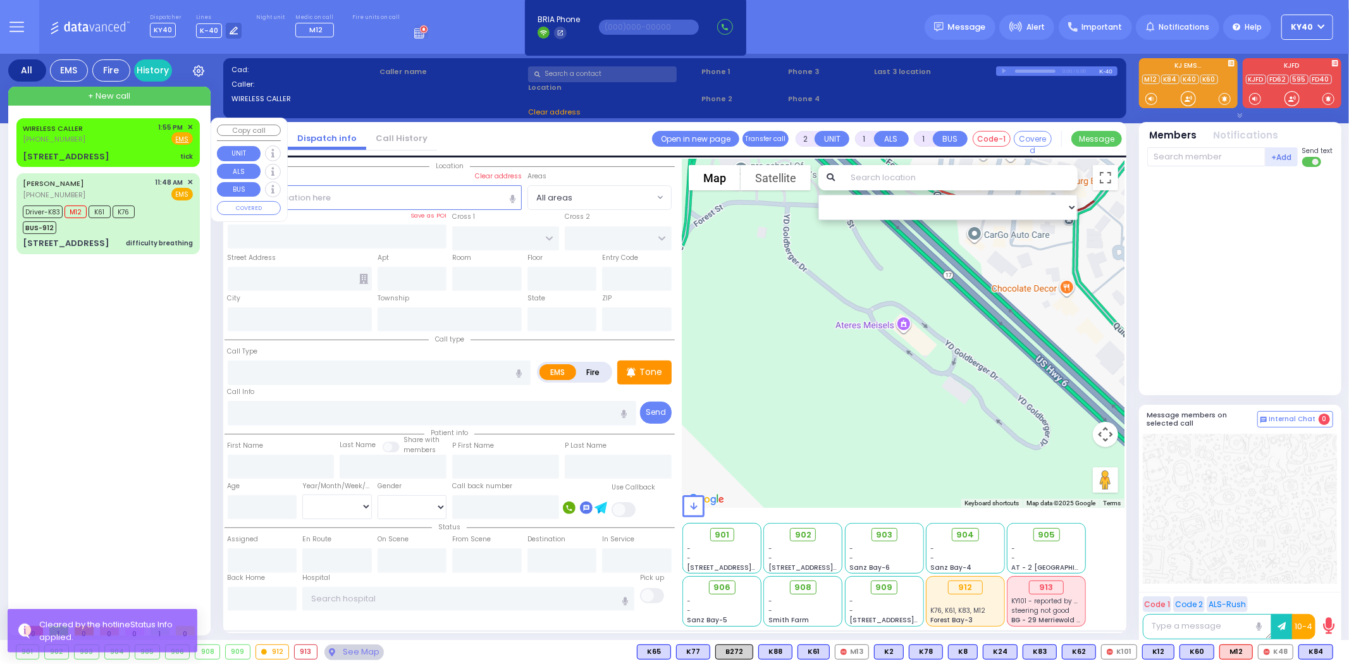
click at [91, 137] on div "WIRELESS CALLER (845) 587-2284 1:55 PM ✕ Fire EMS" at bounding box center [108, 133] width 170 height 23
select select
type input "tick"
radio input "true"
select select
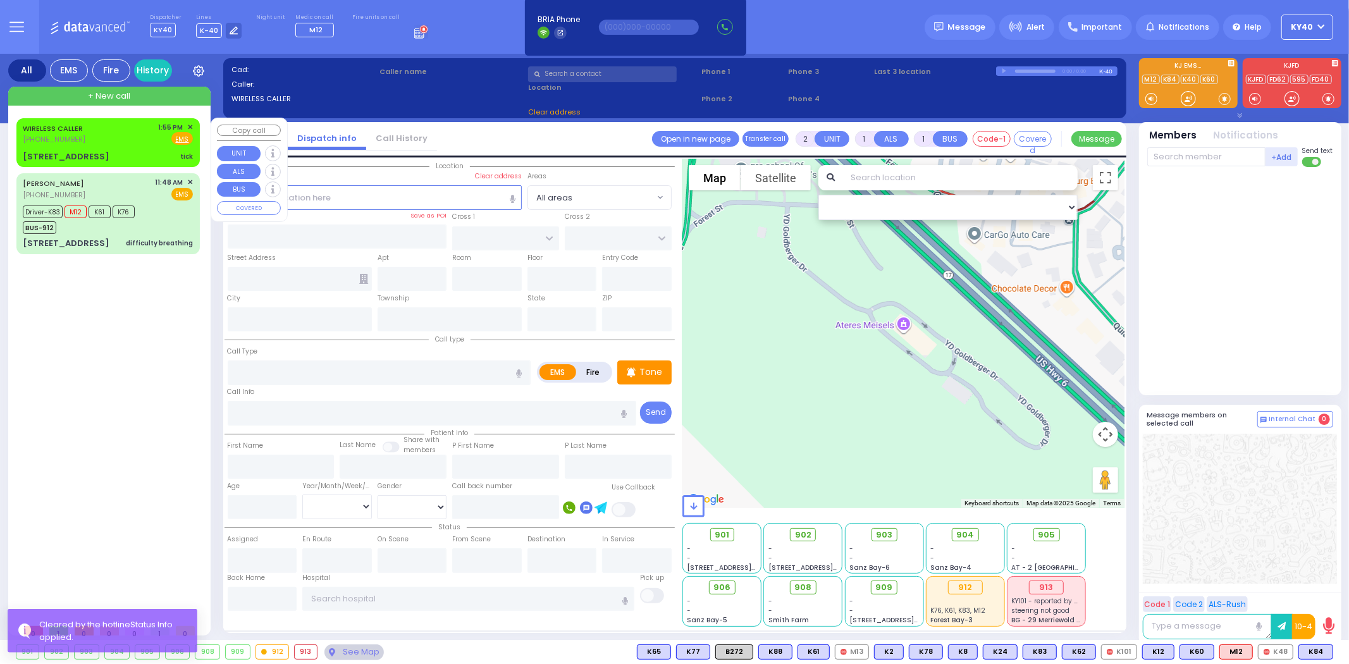
type input "13:55"
select select "Hatzalah Garages"
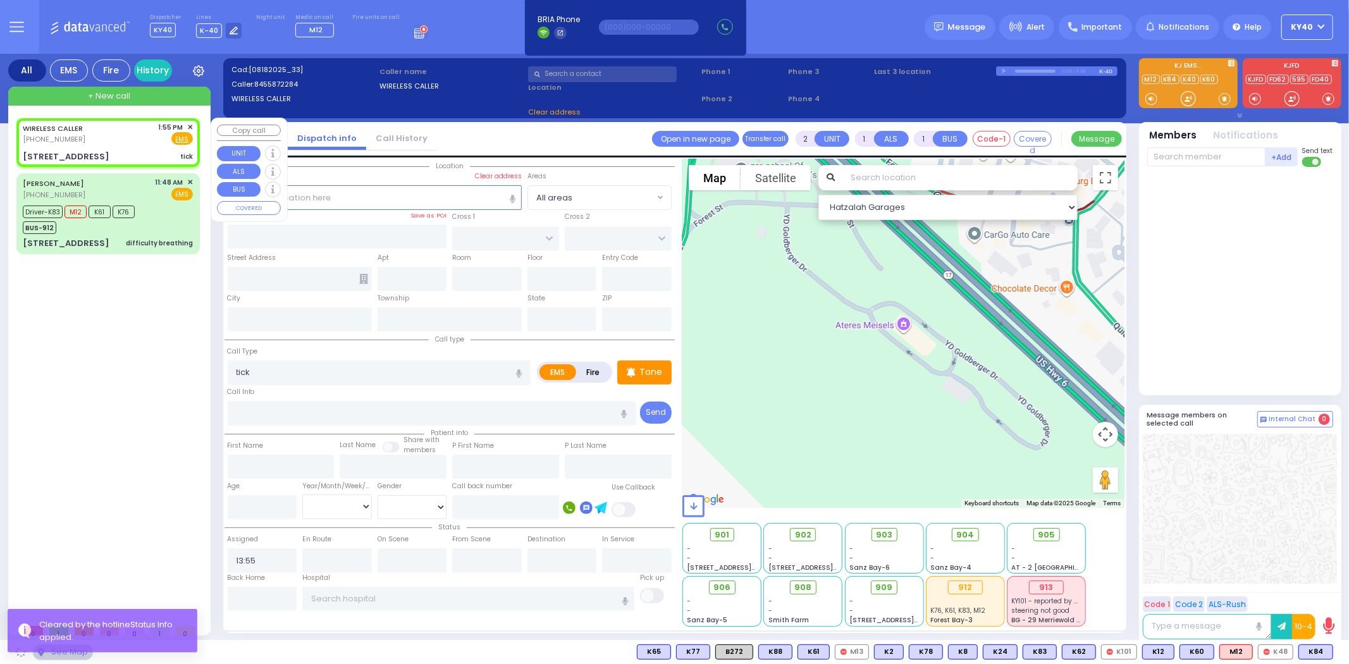
type input "ALAMO COURT"
type input "LAREDO COURT"
type input "18 Duelk Ave"
type input "Monroe"
type input "[US_STATE]"
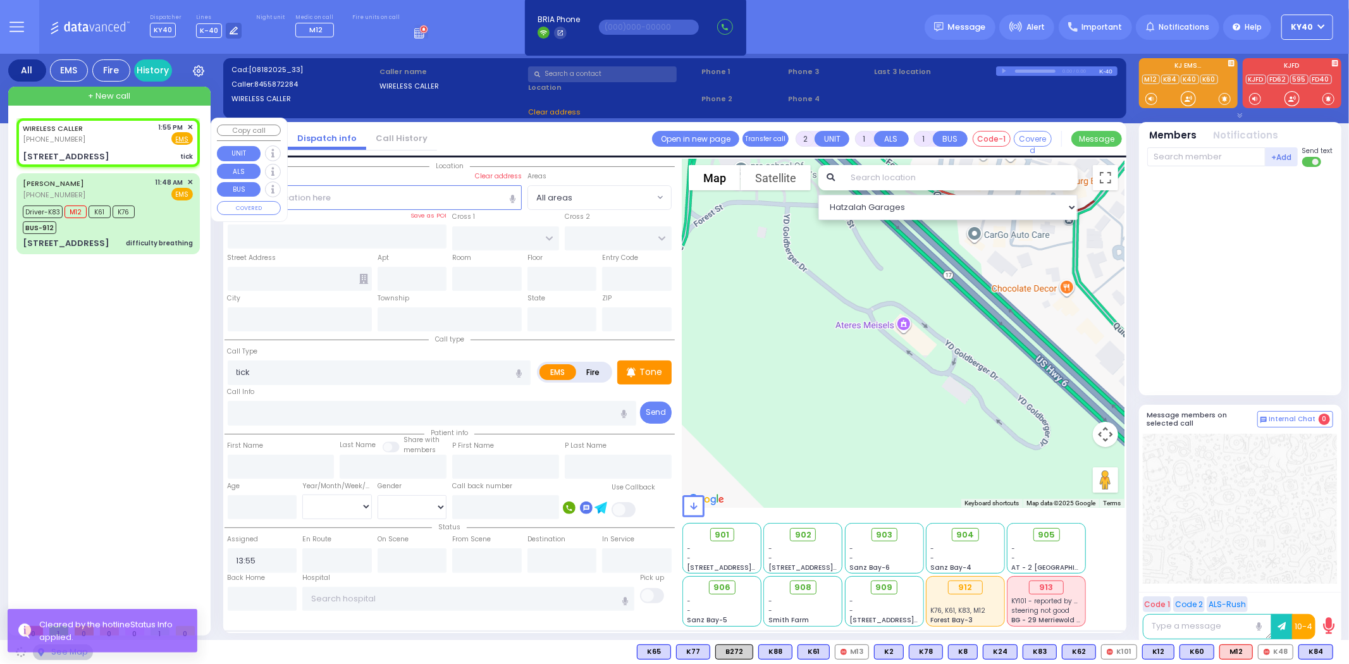
type input "10950"
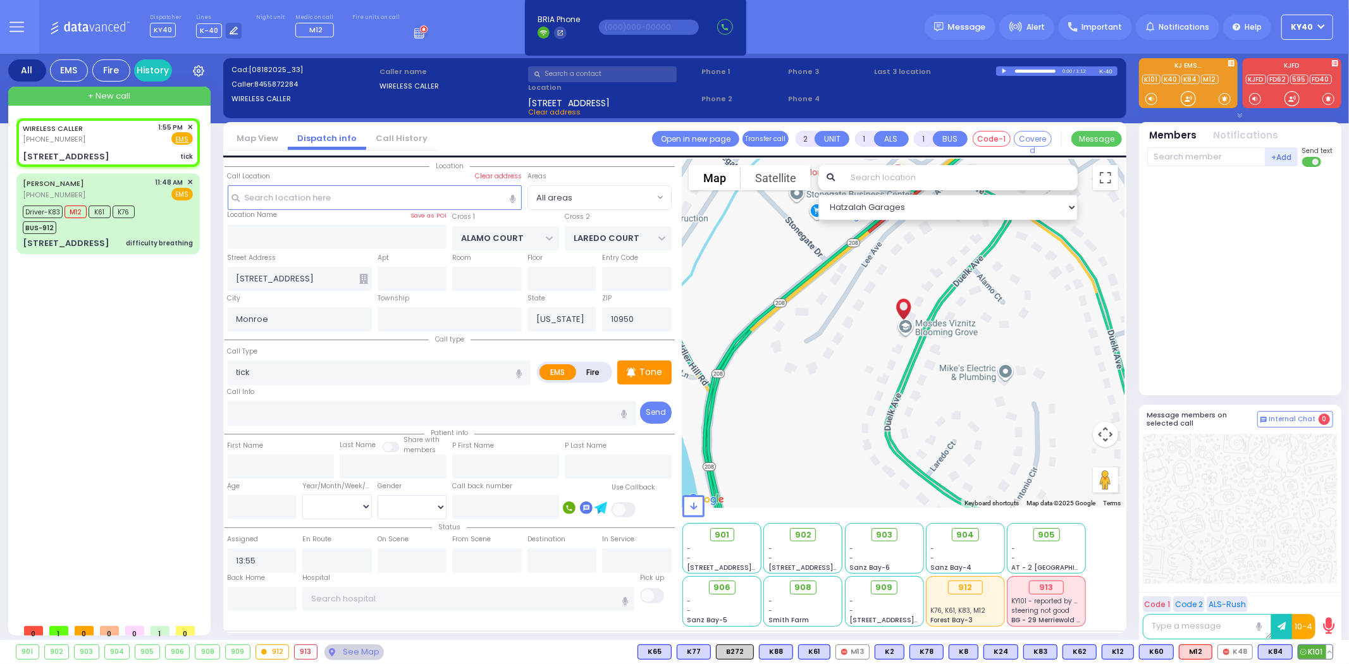
click at [1309, 654] on span "K101" at bounding box center [1315, 652] width 34 height 14
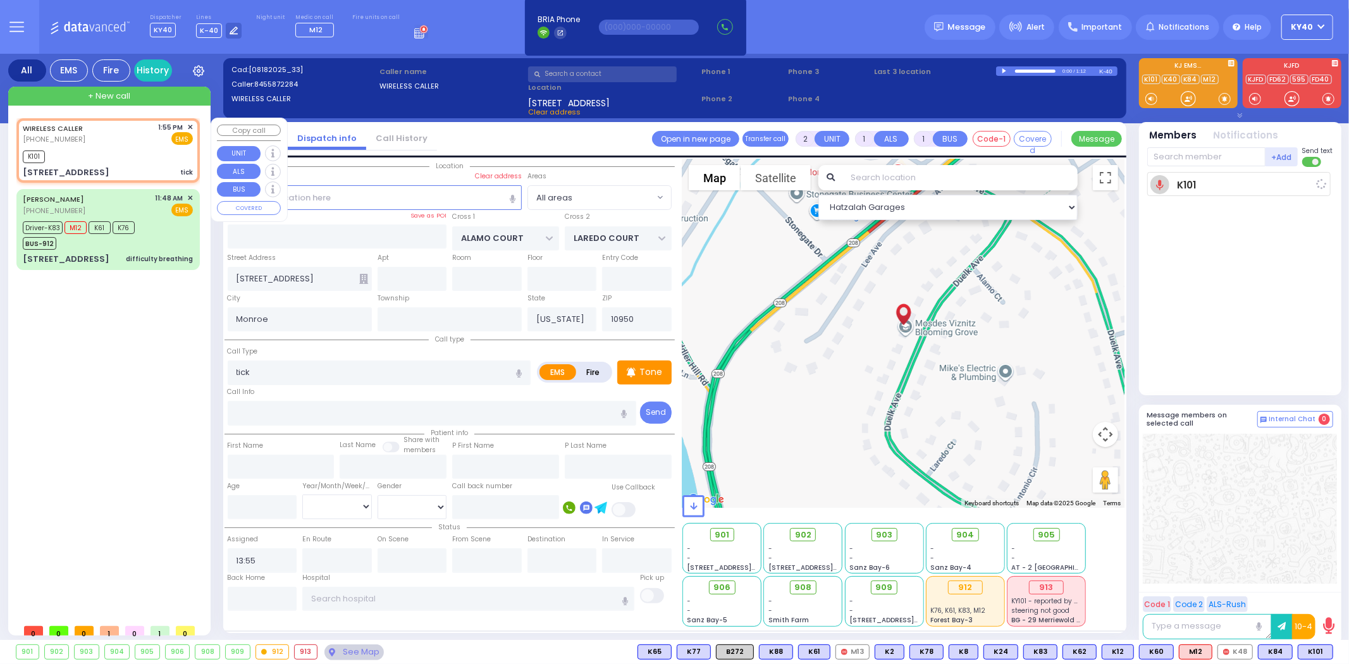
select select
radio input "true"
select select
type input "13:56"
select select "Hatzalah Garages"
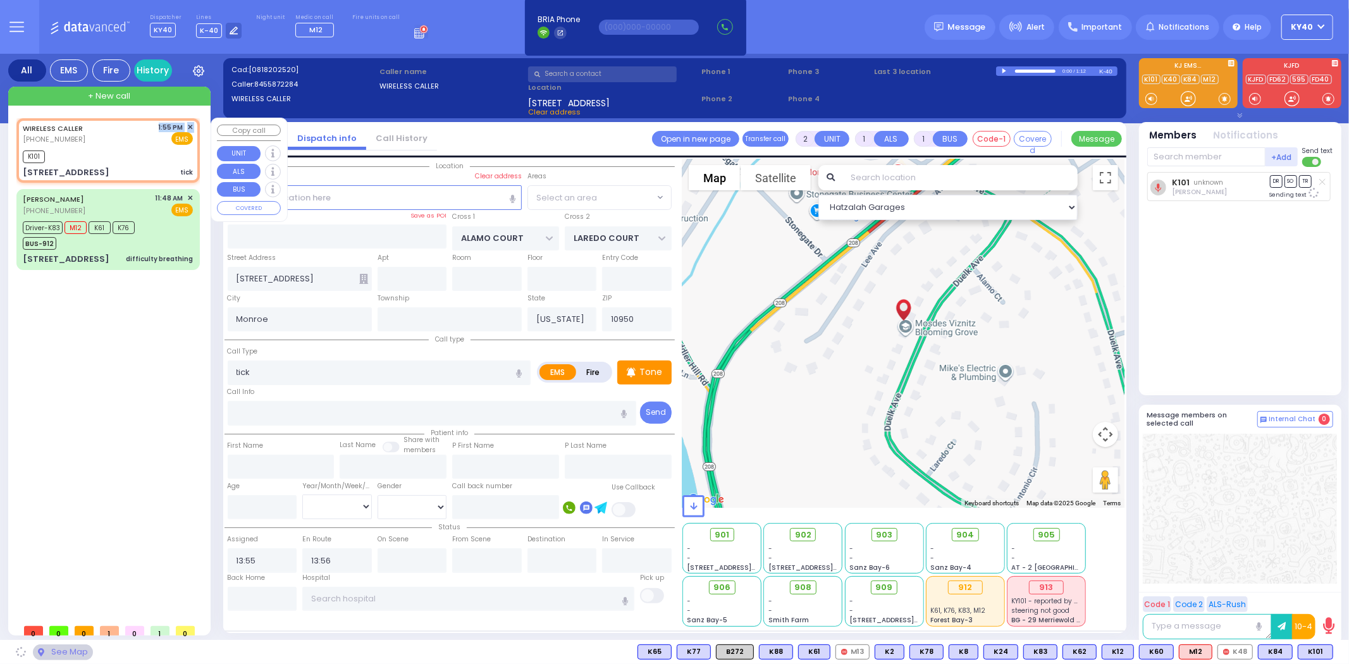
click at [122, 140] on div "WIRELESS CALLER (845) 587-2284 1:55 PM ✕ EMS" at bounding box center [108, 133] width 170 height 23
select select
radio input "true"
select select
select select "Hatzalah Garages"
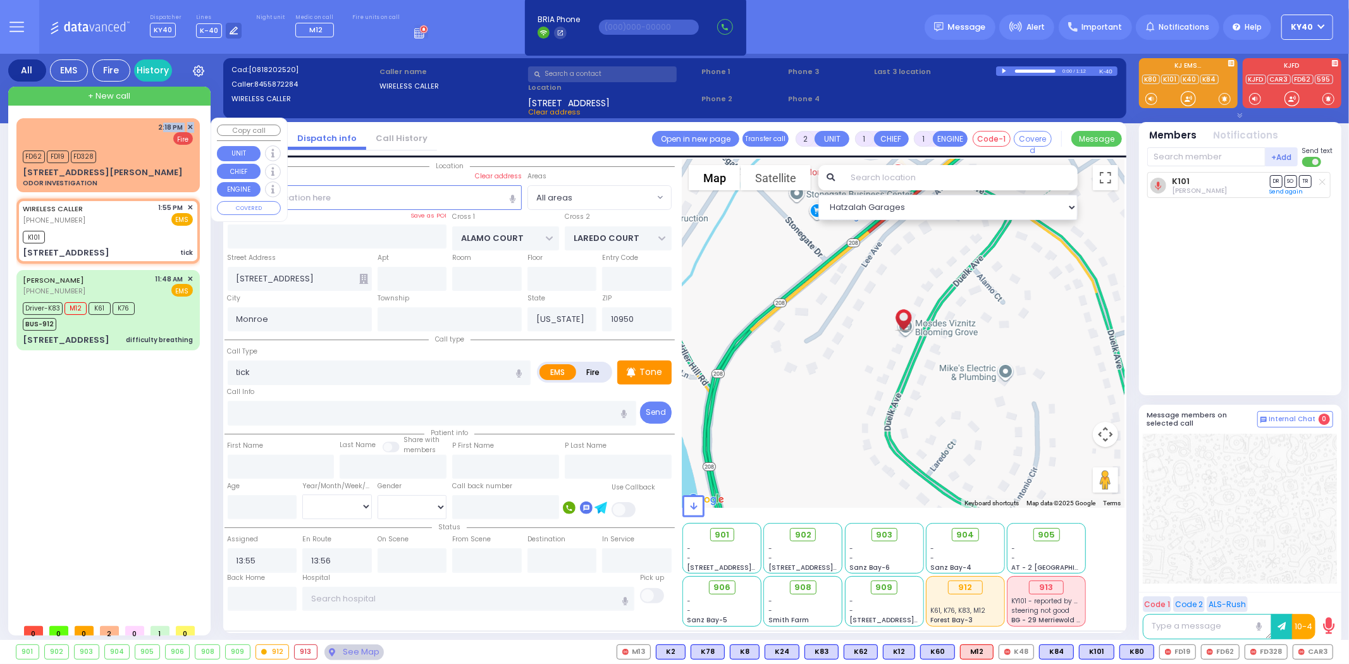
drag, startPoint x: 154, startPoint y: 131, endPoint x: 146, endPoint y: 137, distance: 10.0
click at [149, 135] on div "2:18 PM ✕ Fire" at bounding box center [108, 133] width 170 height 23
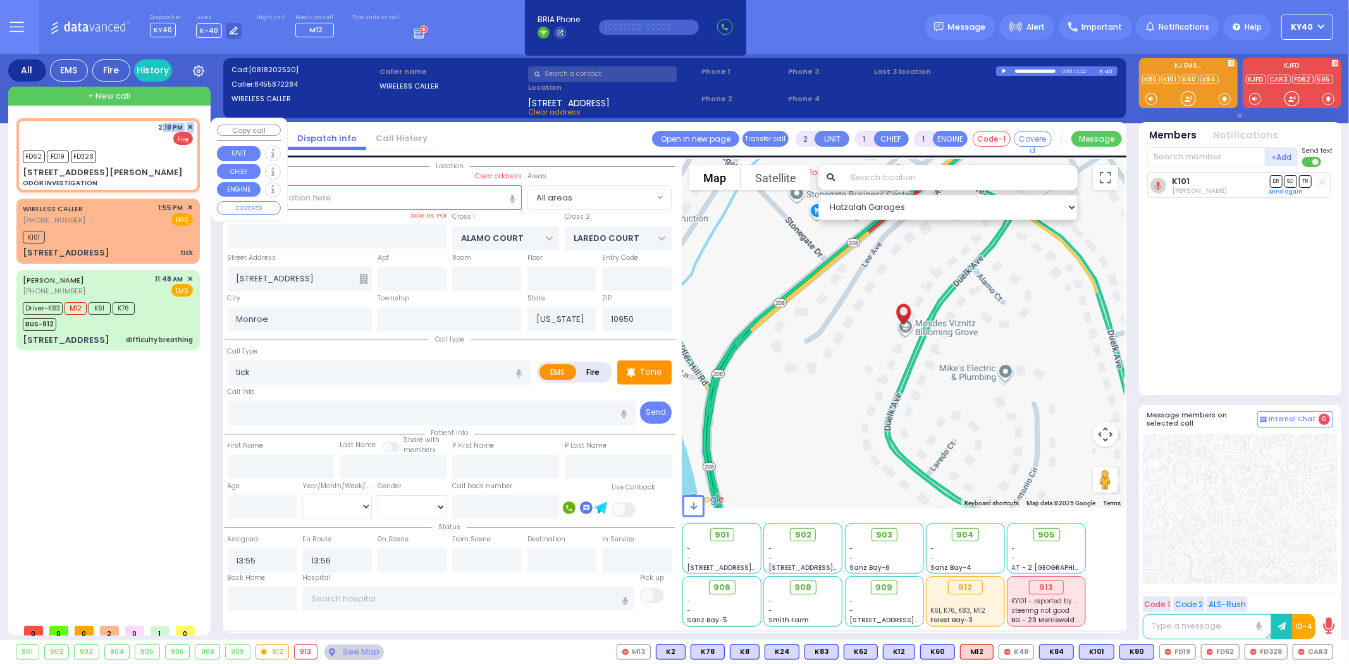
type input "0"
select select
type input "ODOR INVESTIGATION"
radio input "false"
radio input "true"
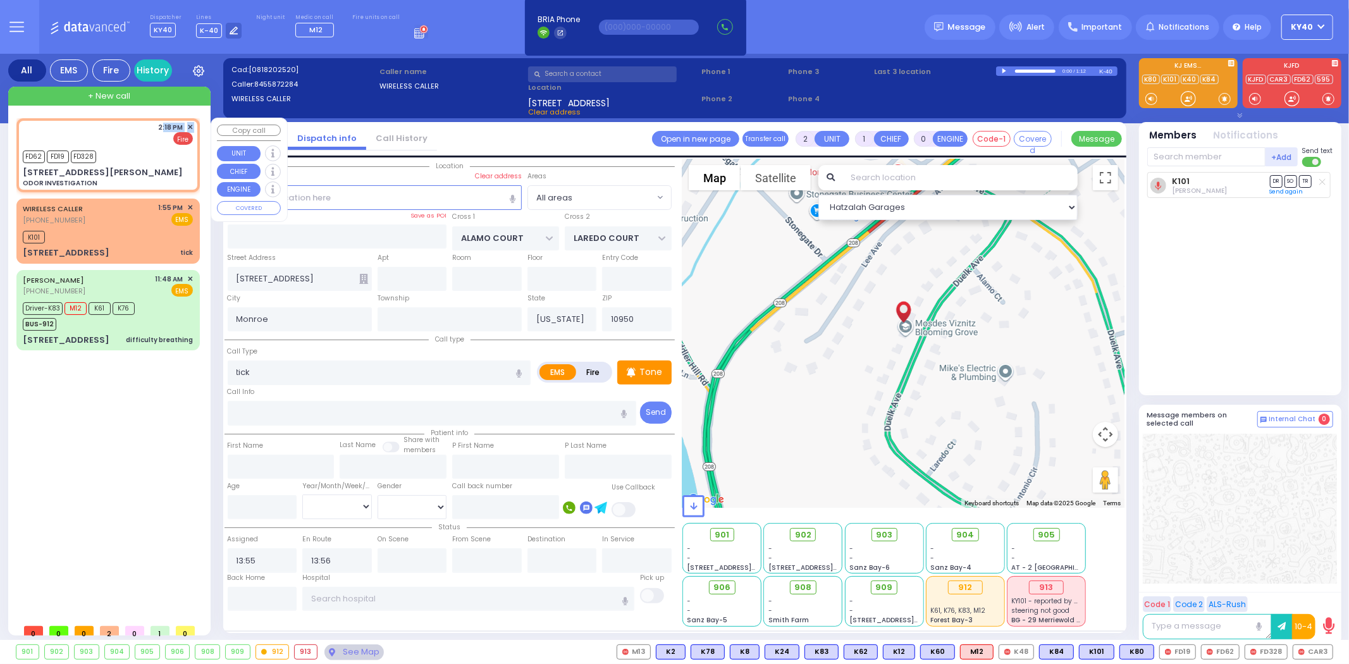
select select
type input "14:18"
type input "[PERSON_NAME] LN"
type input "3 Liska Way"
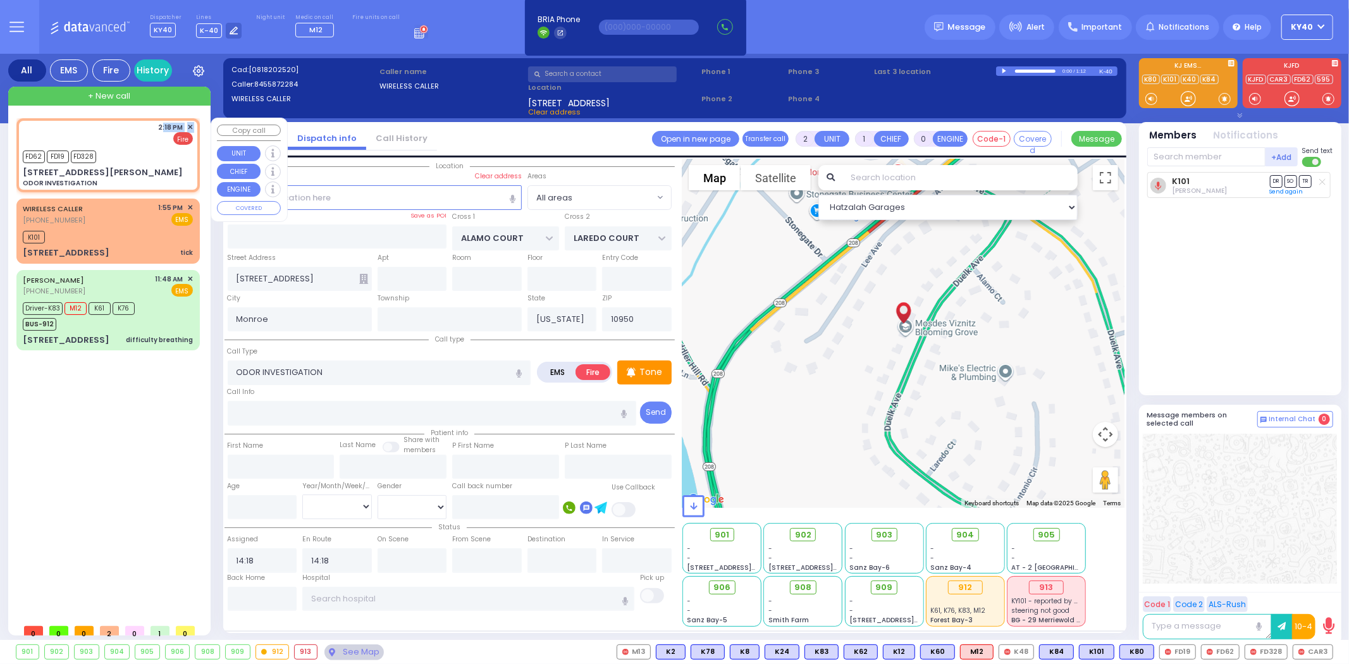
type input "101"
select select "SECTION 2"
select select "Hatzalah Garages"
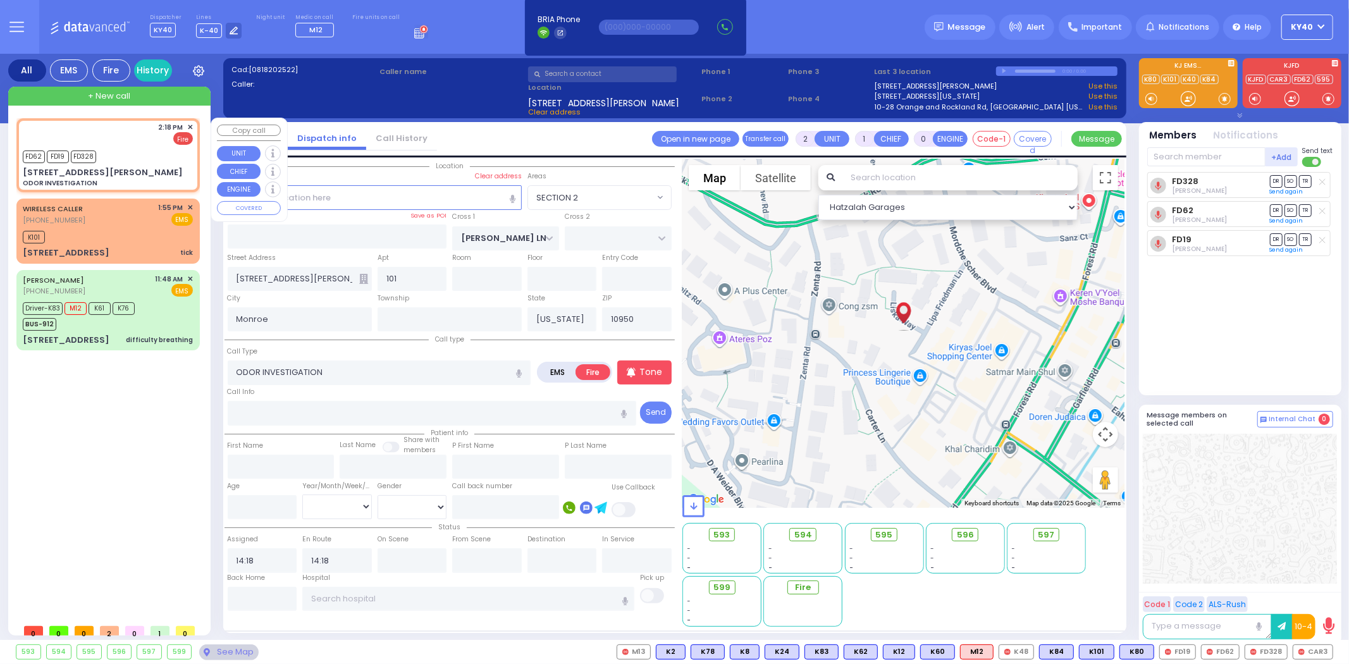
click at [133, 150] on div "FD62 FD19 FD328" at bounding box center [108, 155] width 170 height 16
select select
radio input "true"
select select
select select "SECTION 2"
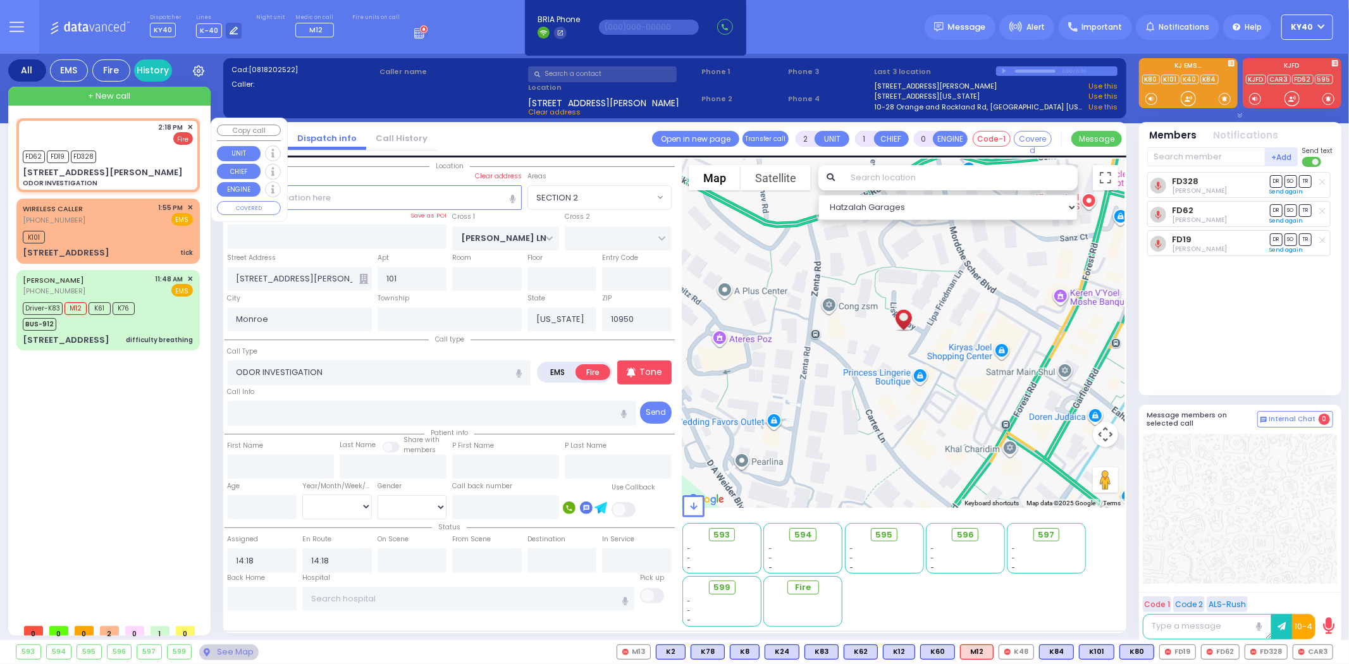
select select "Hatzalah Garages"
select select
radio input "true"
select select
select select "Hatzalah Garages"
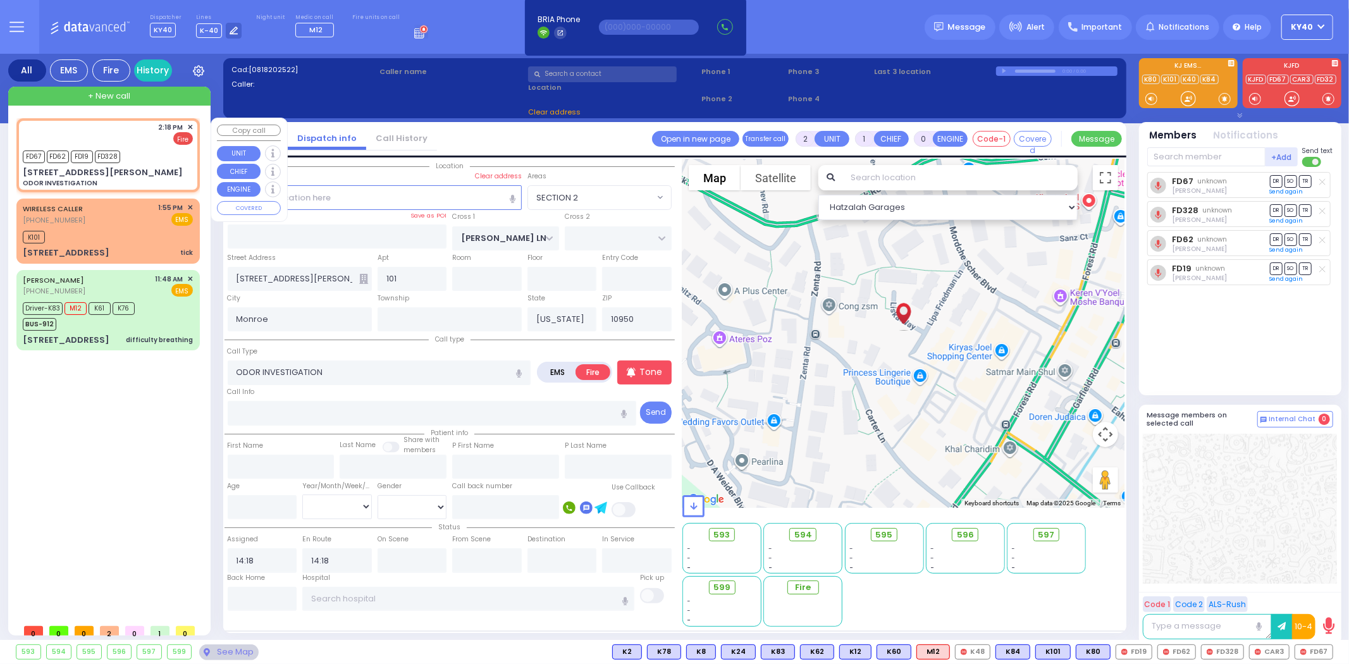
select select "SECTION 2"
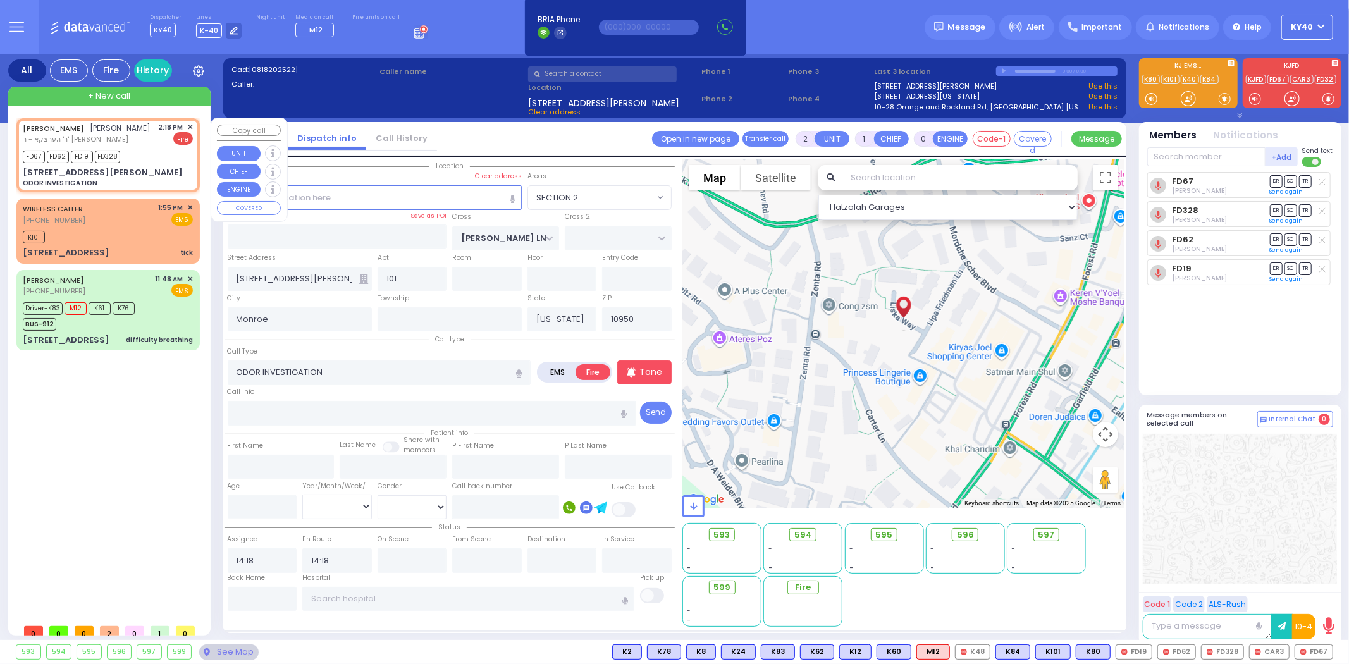
select select
radio input "true"
type input "YITZCHOK"
type input "GREENFELD"
select select
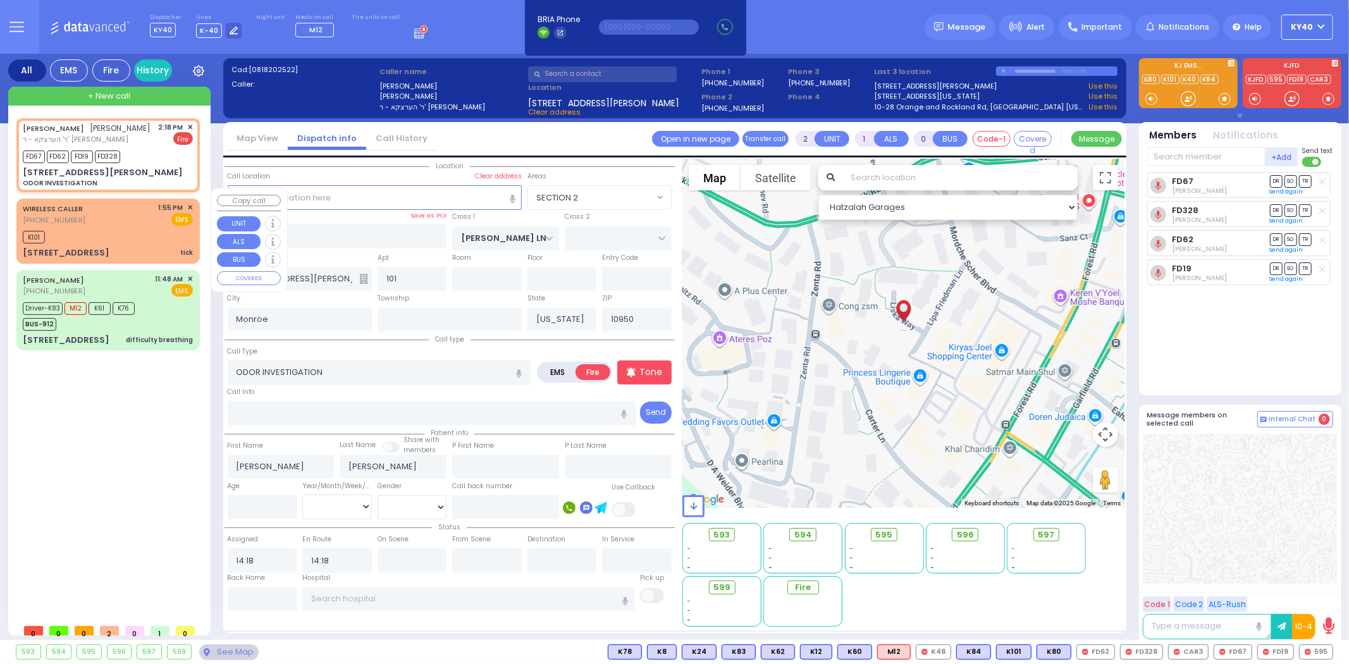
click at [130, 234] on div "WIRELESS CALLER (845) 587-2284 1:55 PM ✕ EMS K101 tick" at bounding box center [108, 230] width 178 height 61
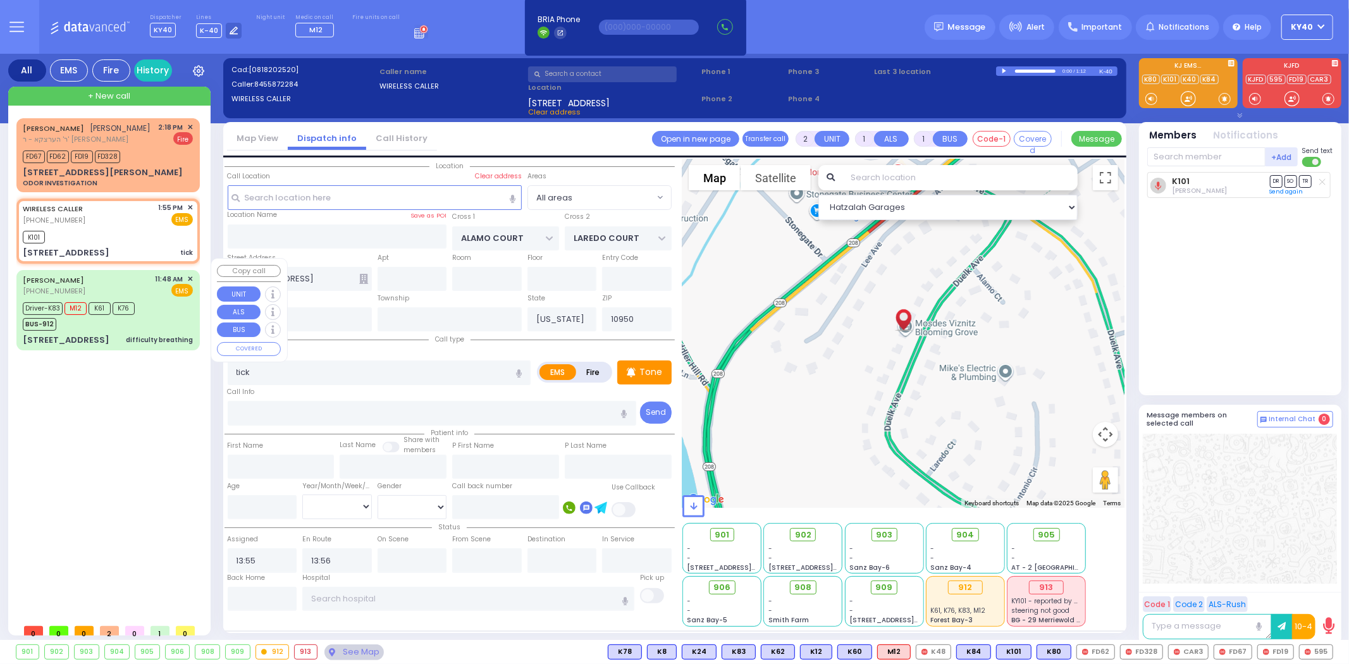
click at [166, 299] on div "Driver-K83 M12 K61 K76 BUS-912" at bounding box center [108, 315] width 170 height 32
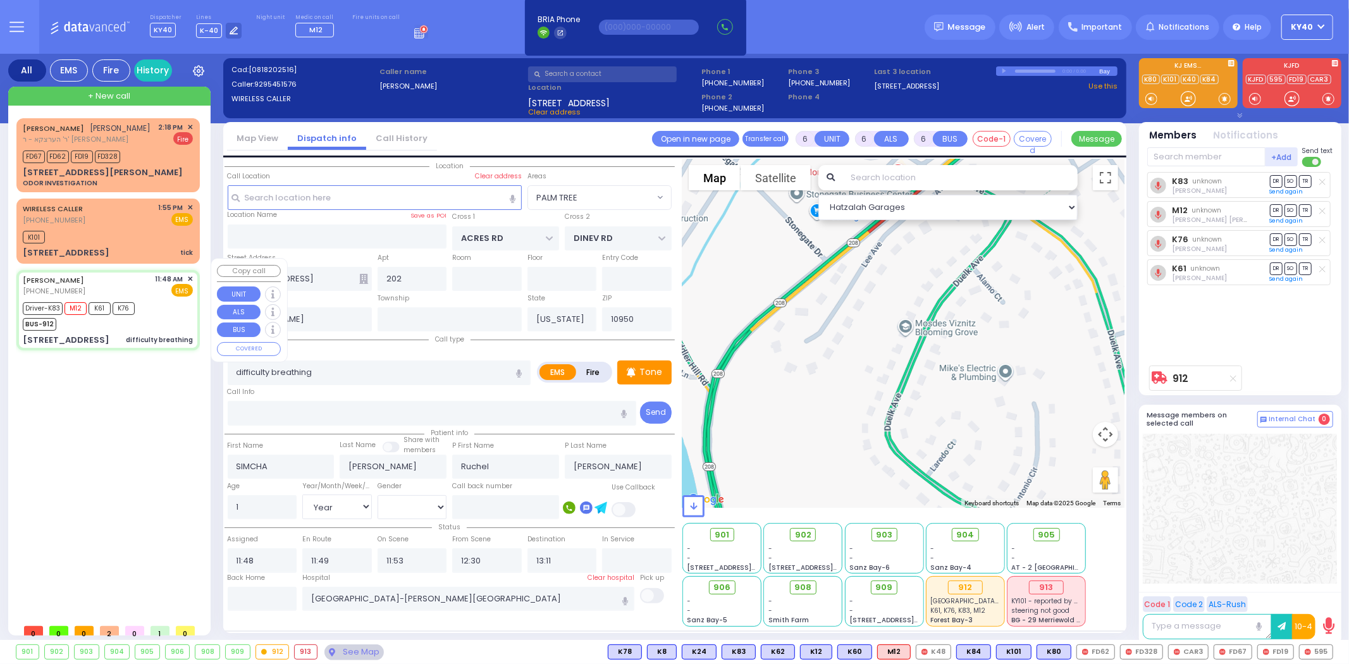
click at [167, 299] on div "Driver-K83 M12 K61 K76 BUS-912" at bounding box center [108, 315] width 170 height 32
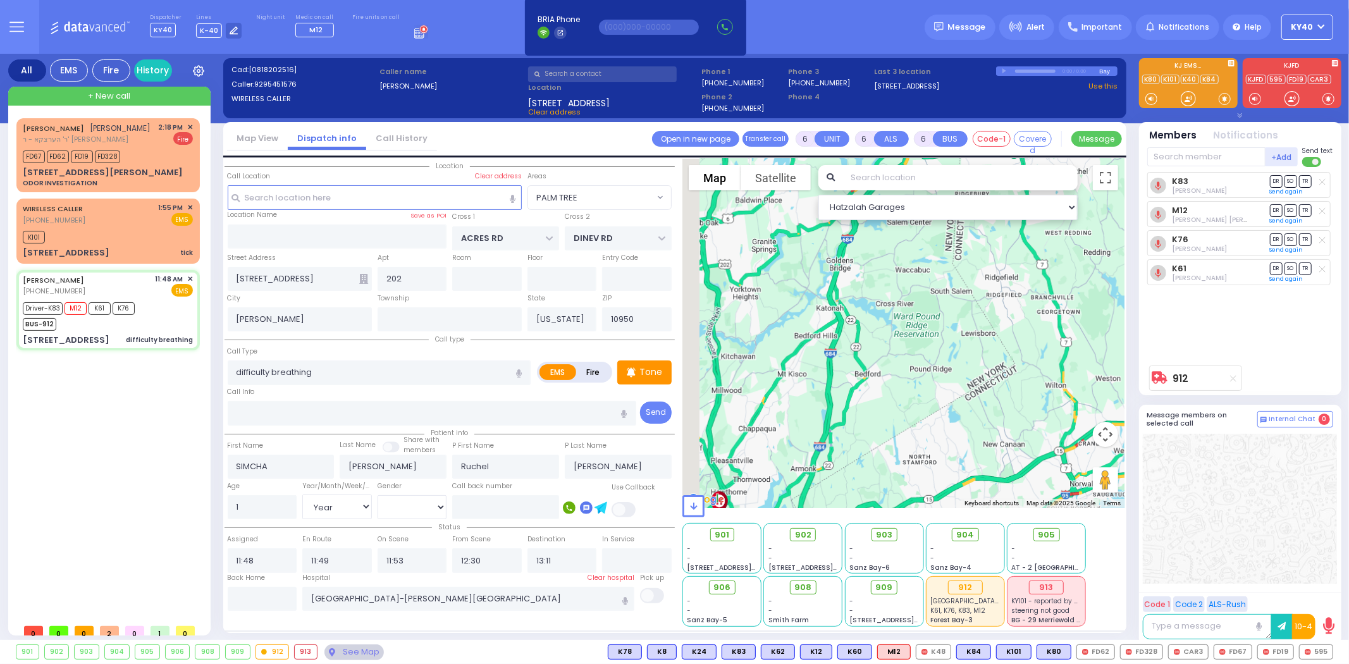
drag, startPoint x: 931, startPoint y: 321, endPoint x: 1098, endPoint y: 330, distance: 167.2
click at [1100, 328] on div "912 Calculate distance" at bounding box center [903, 333] width 442 height 349
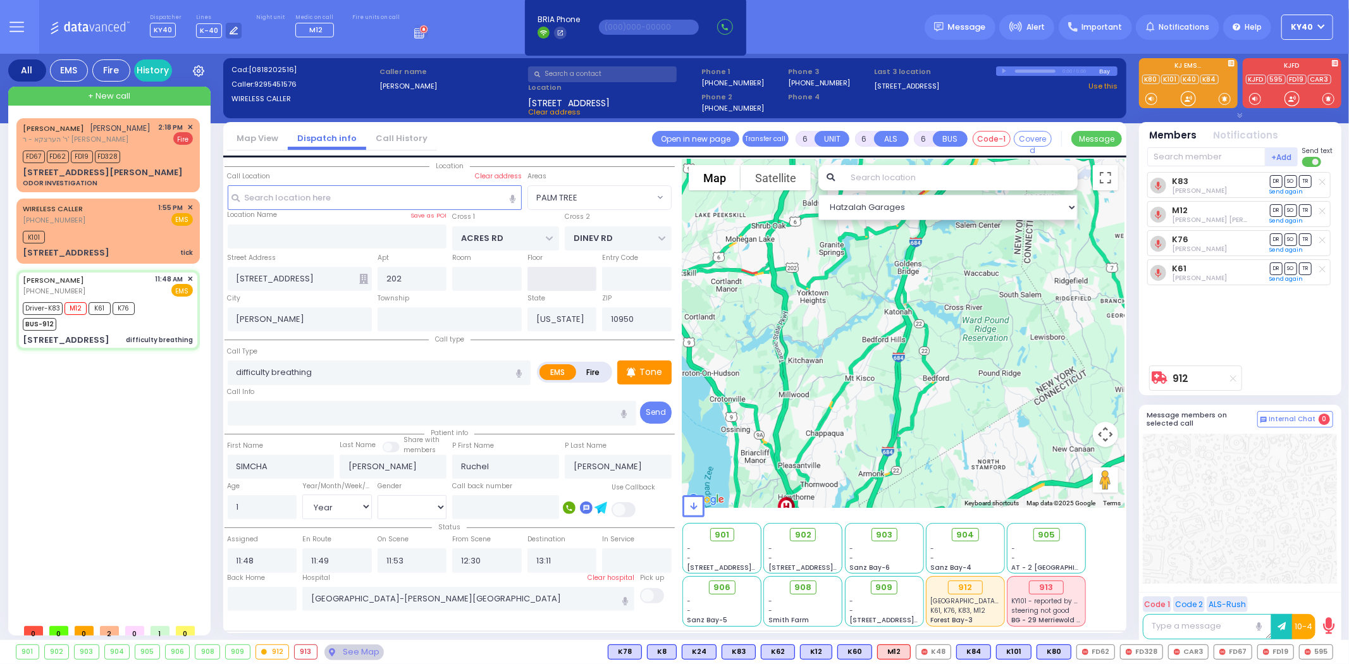
drag, startPoint x: 574, startPoint y: 280, endPoint x: 612, endPoint y: 292, distance: 40.6
click at [612, 293] on div "Location" at bounding box center [450, 393] width 450 height 468
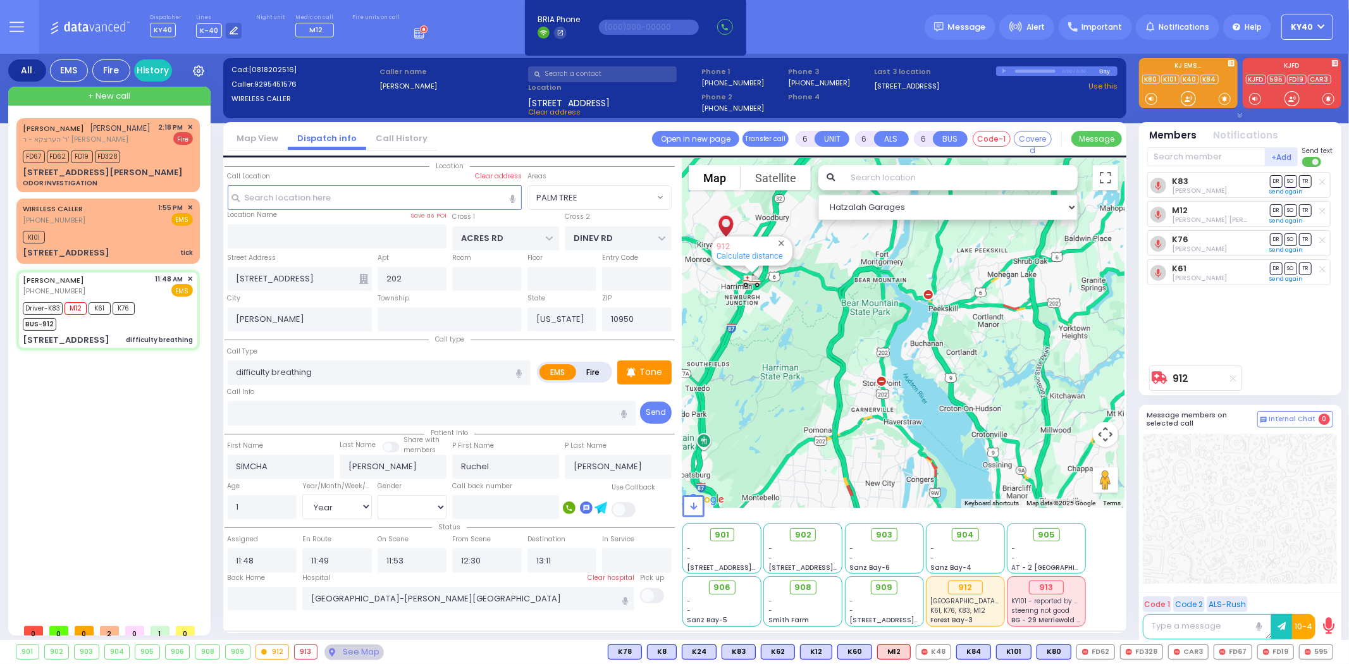
drag, startPoint x: 873, startPoint y: 335, endPoint x: 949, endPoint y: 350, distance: 77.3
click at [975, 356] on div "912 Calculate distance" at bounding box center [903, 333] width 442 height 349
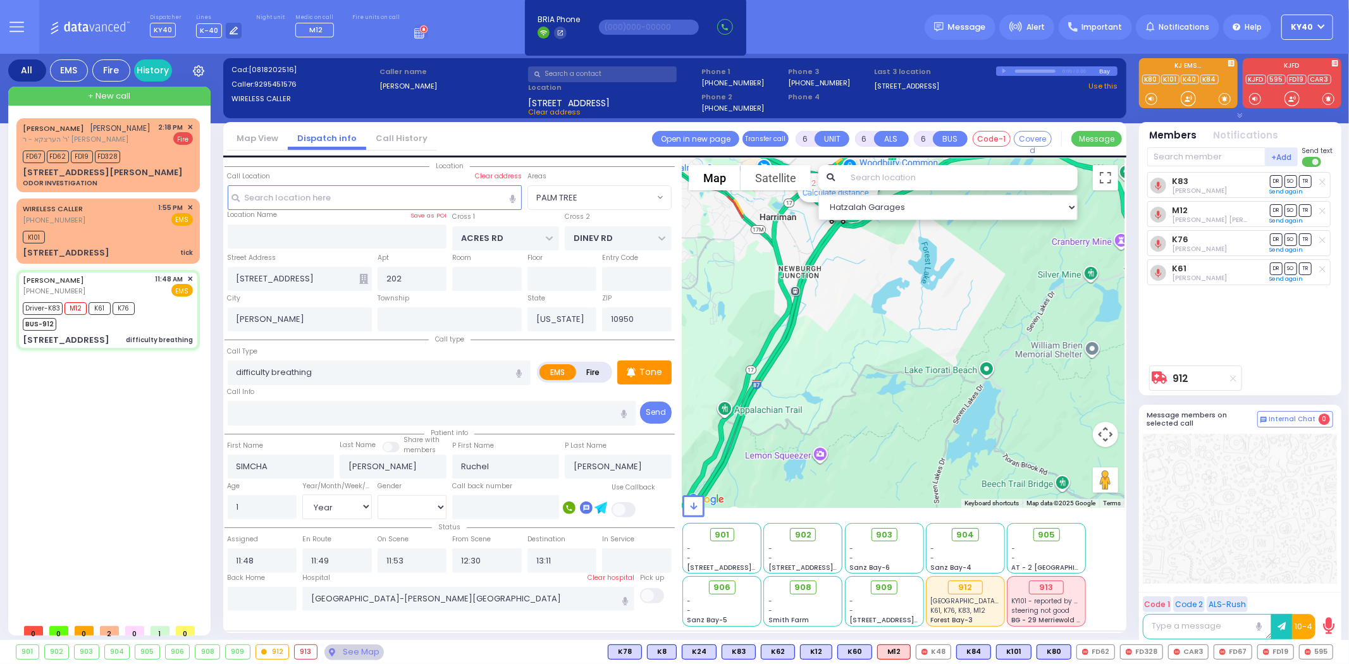
drag, startPoint x: 786, startPoint y: 287, endPoint x: 789, endPoint y: 371, distance: 83.5
click at [789, 371] on div "912 Calculate distance" at bounding box center [903, 333] width 442 height 349
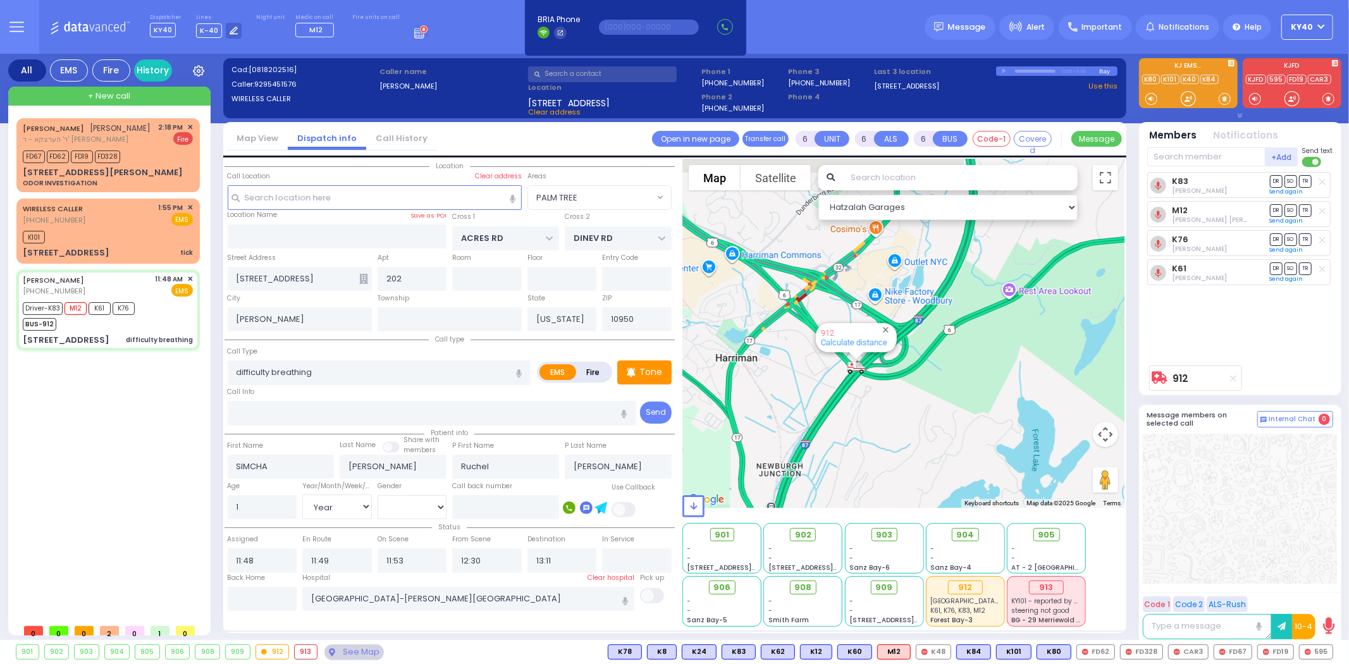
drag, startPoint x: 813, startPoint y: 313, endPoint x: 799, endPoint y: 415, distance: 102.7
click at [799, 415] on div "912 Calculate distance" at bounding box center [903, 333] width 442 height 349
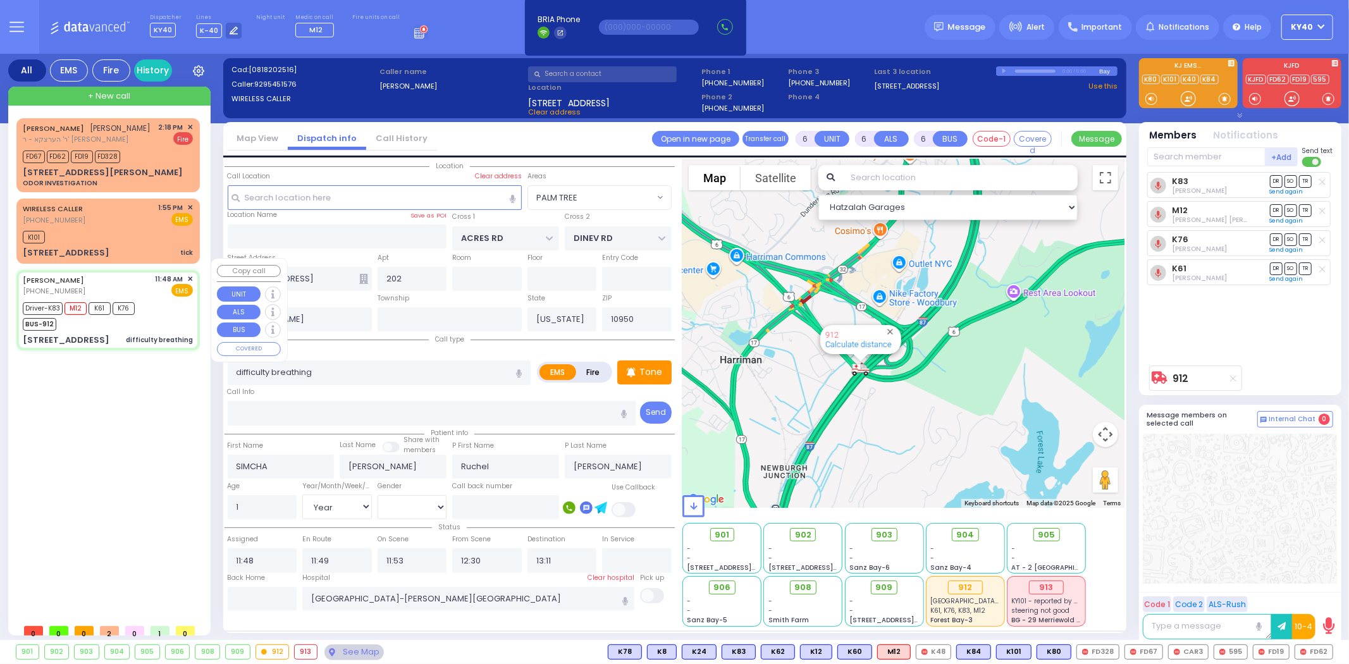
click at [169, 305] on div "Driver-K83 M12 K61 K76 BUS-912" at bounding box center [108, 315] width 170 height 32
click at [162, 307] on div "Driver-K83 M12 K61 K76 BUS-912" at bounding box center [108, 315] width 170 height 32
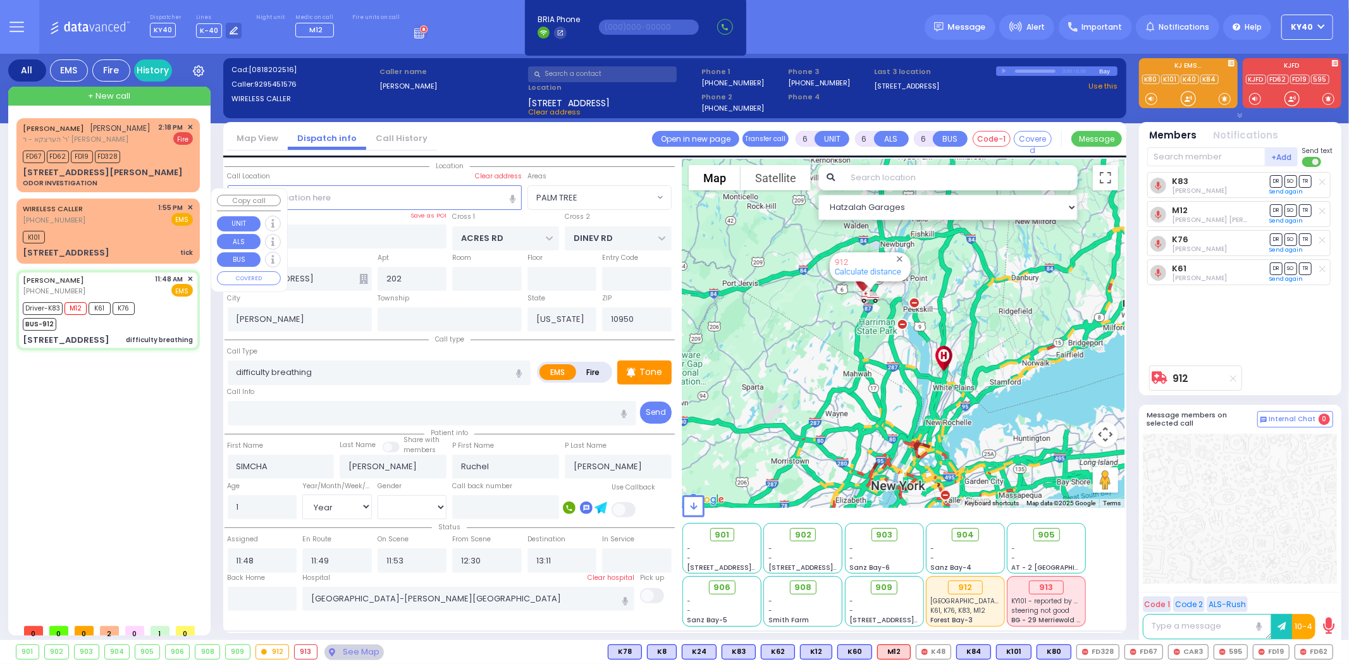
click at [147, 206] on div "WIRELESS CALLER (845) 587-2284 1:55 PM ✕ EMS" at bounding box center [108, 213] width 170 height 23
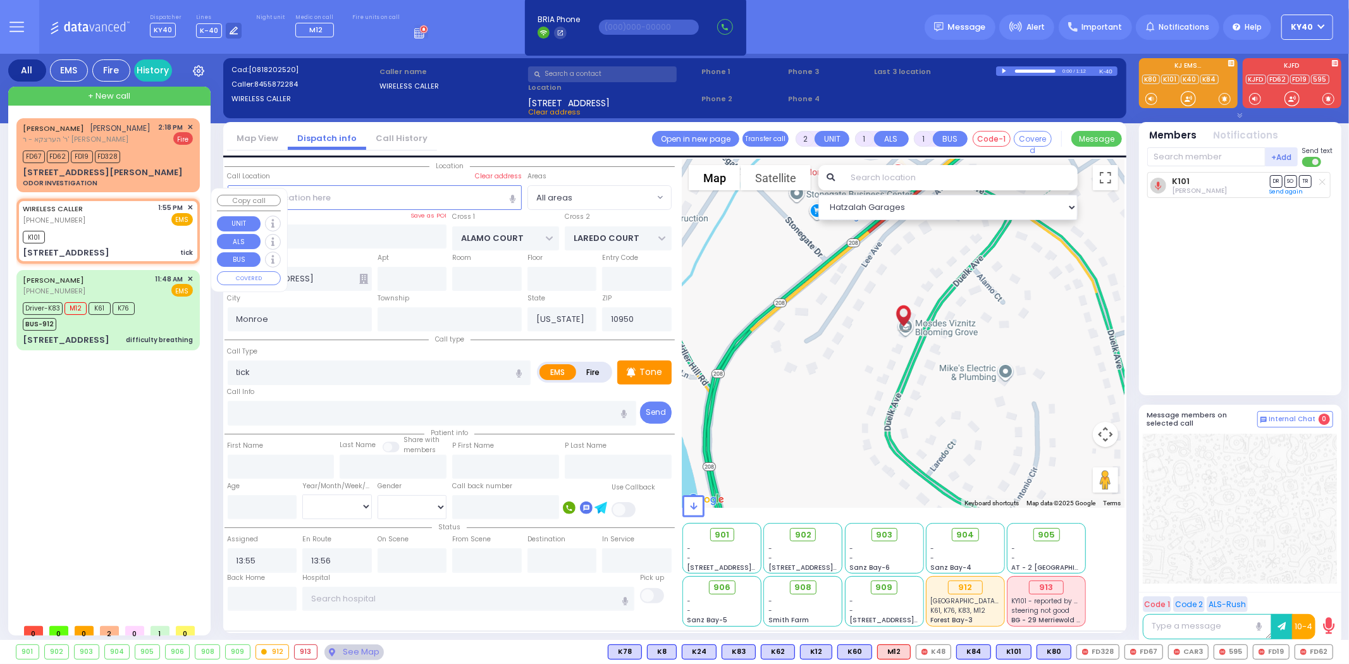
click at [149, 213] on div "WIRELESS CALLER (845) 587-2284 1:55 PM ✕ EMS" at bounding box center [108, 213] width 170 height 23
click at [190, 202] on span "✕" at bounding box center [190, 207] width 6 height 11
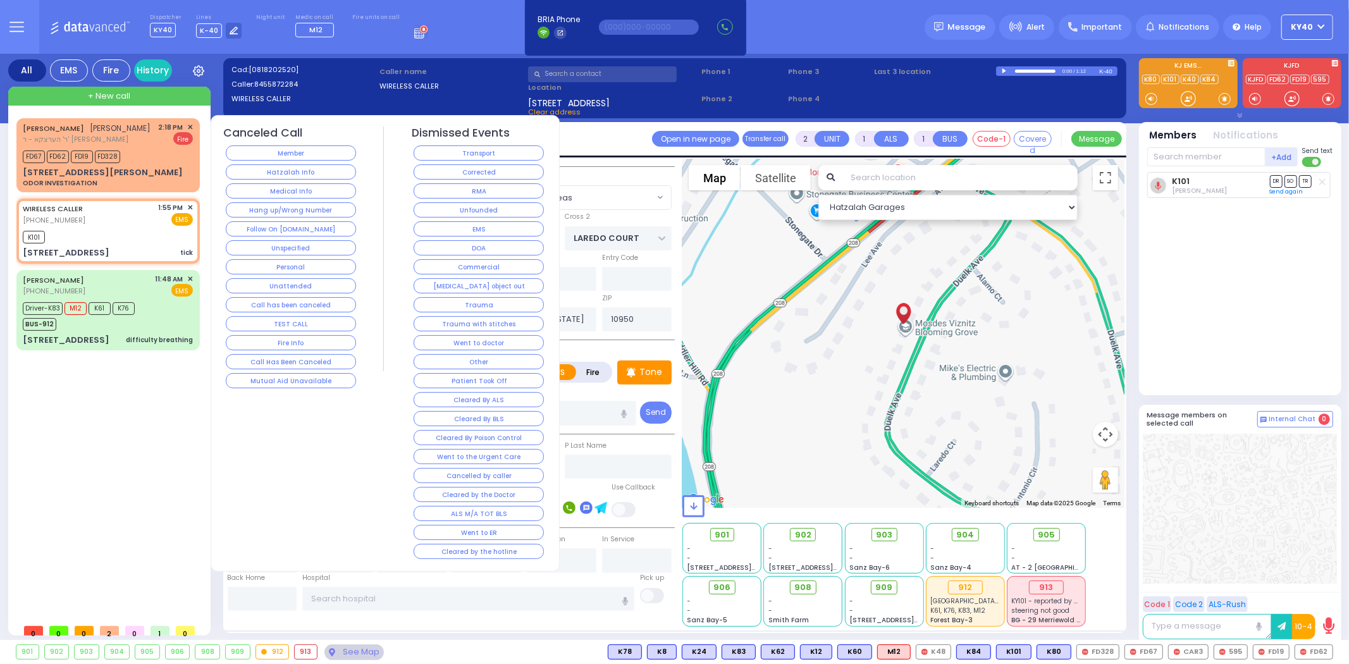
click at [469, 211] on button "Unfounded" at bounding box center [479, 209] width 130 height 15
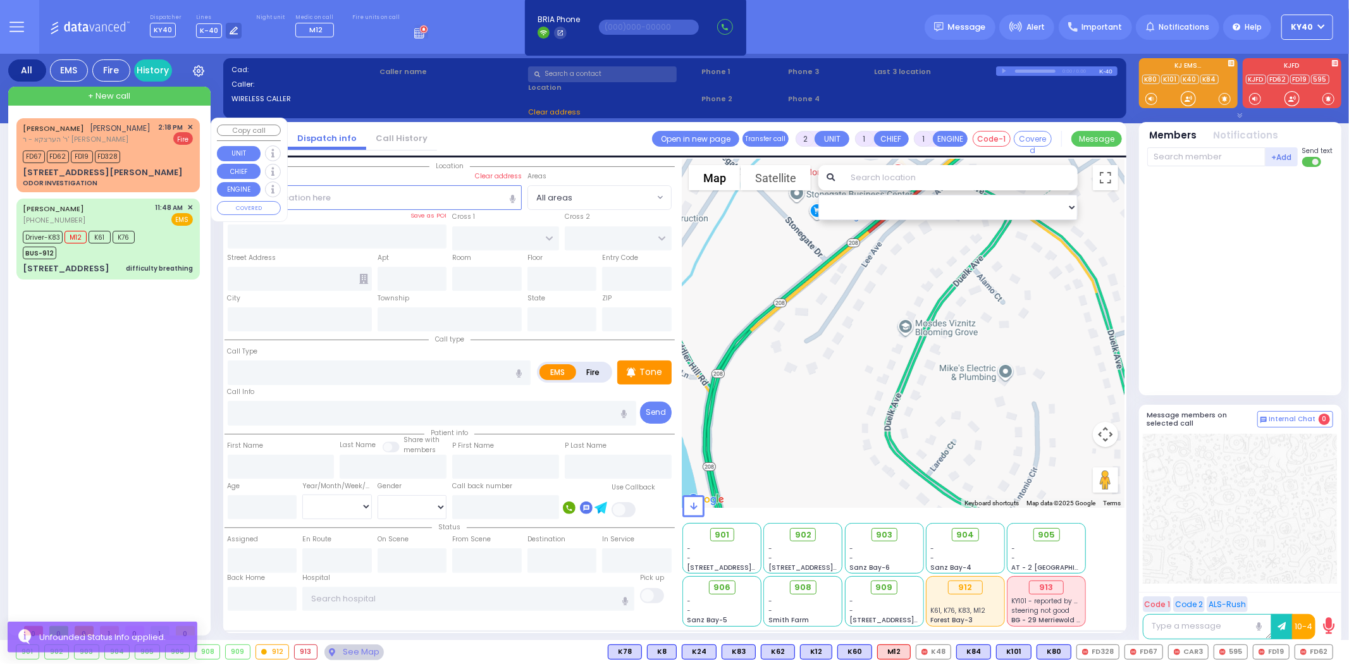
drag, startPoint x: 177, startPoint y: 151, endPoint x: 172, endPoint y: 163, distance: 13.6
click at [176, 151] on div "FD67 FD62 FD19 FD328" at bounding box center [108, 155] width 170 height 16
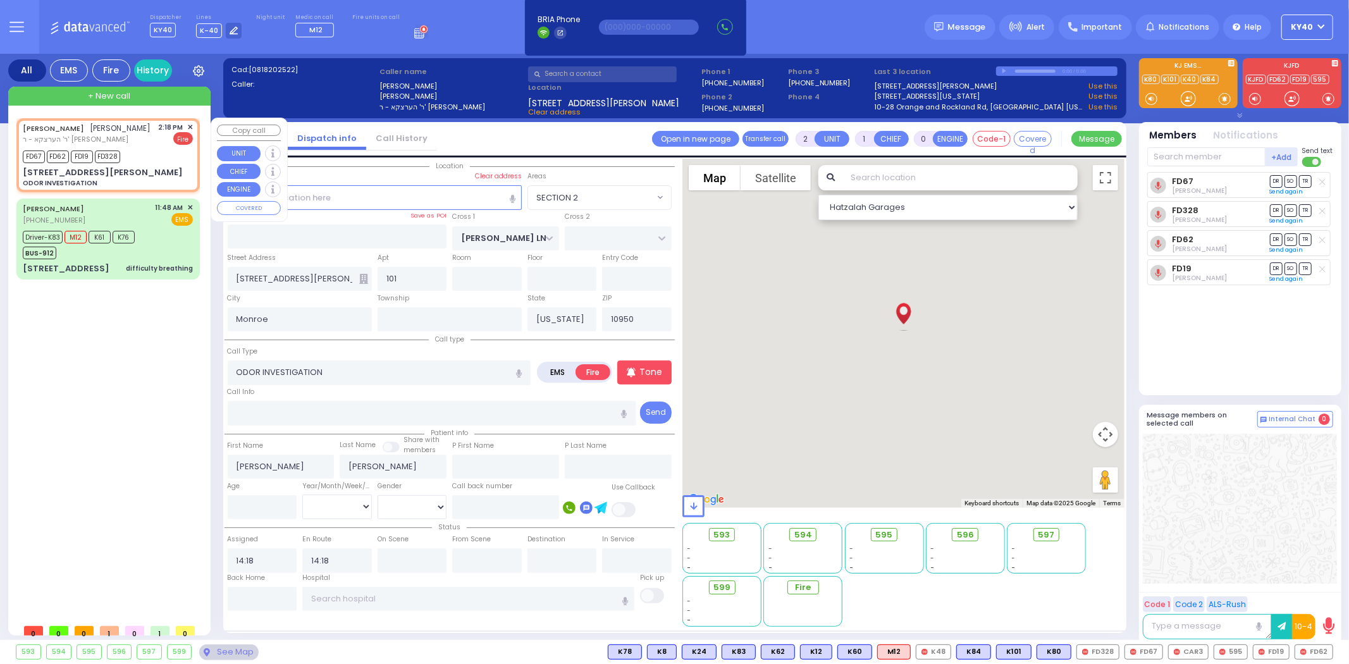
click at [167, 156] on div "FD67 FD62 FD19 FD328" at bounding box center [108, 155] width 170 height 16
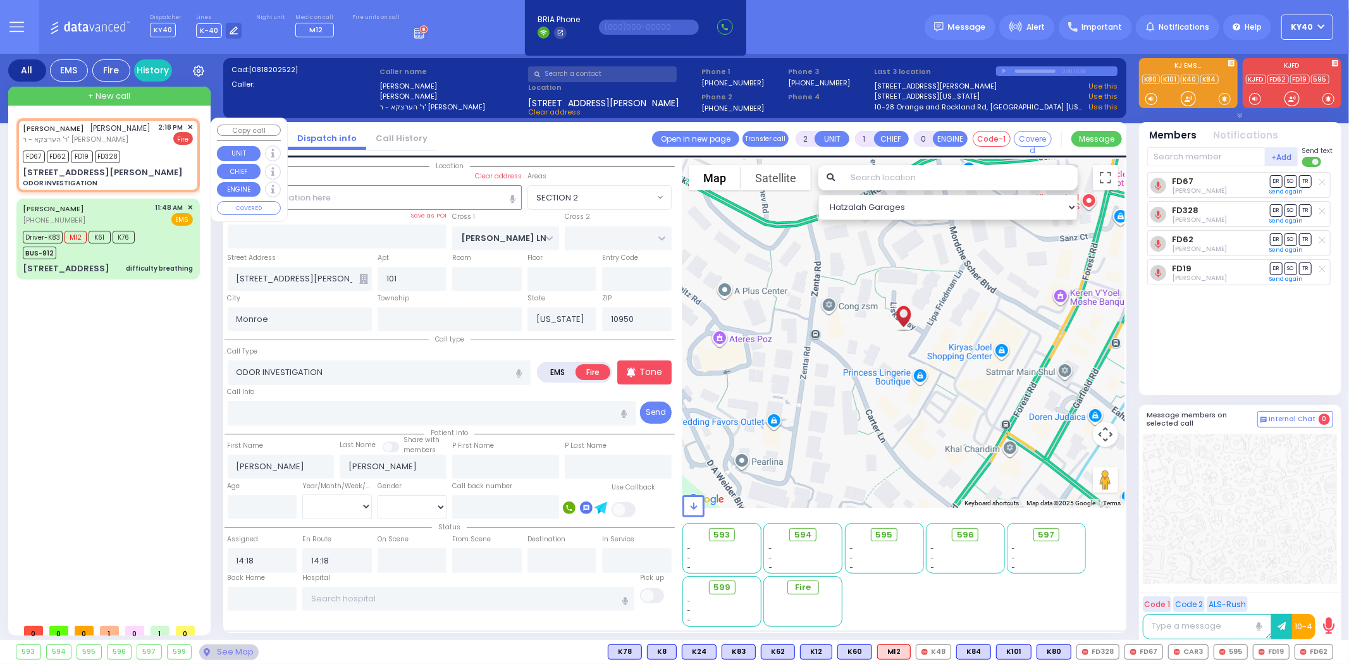
click at [191, 123] on span "✕" at bounding box center [190, 127] width 6 height 11
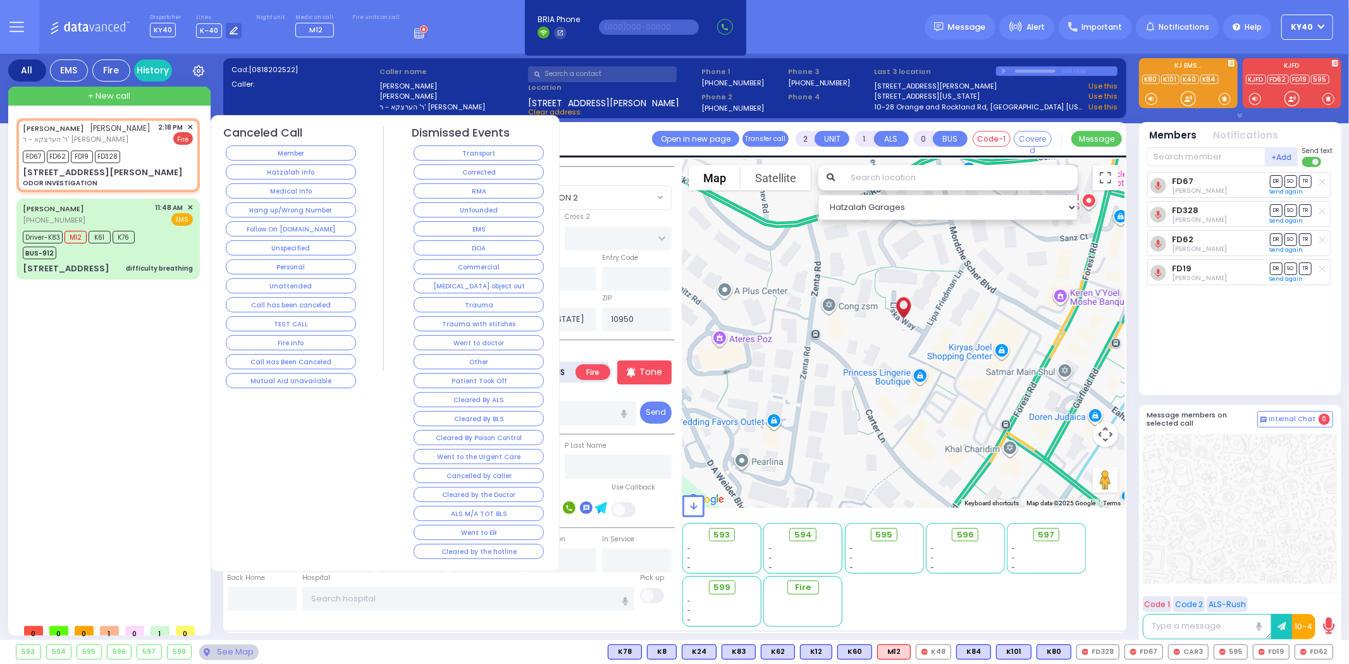
click at [64, 363] on div "YITZCHOK GREENFELD יצחק גרינפעלד ר' הערצקא - ר' אהרן בערלין 2:18 PM ✕ FD67 FD62" at bounding box center [110, 368] width 188 height 500
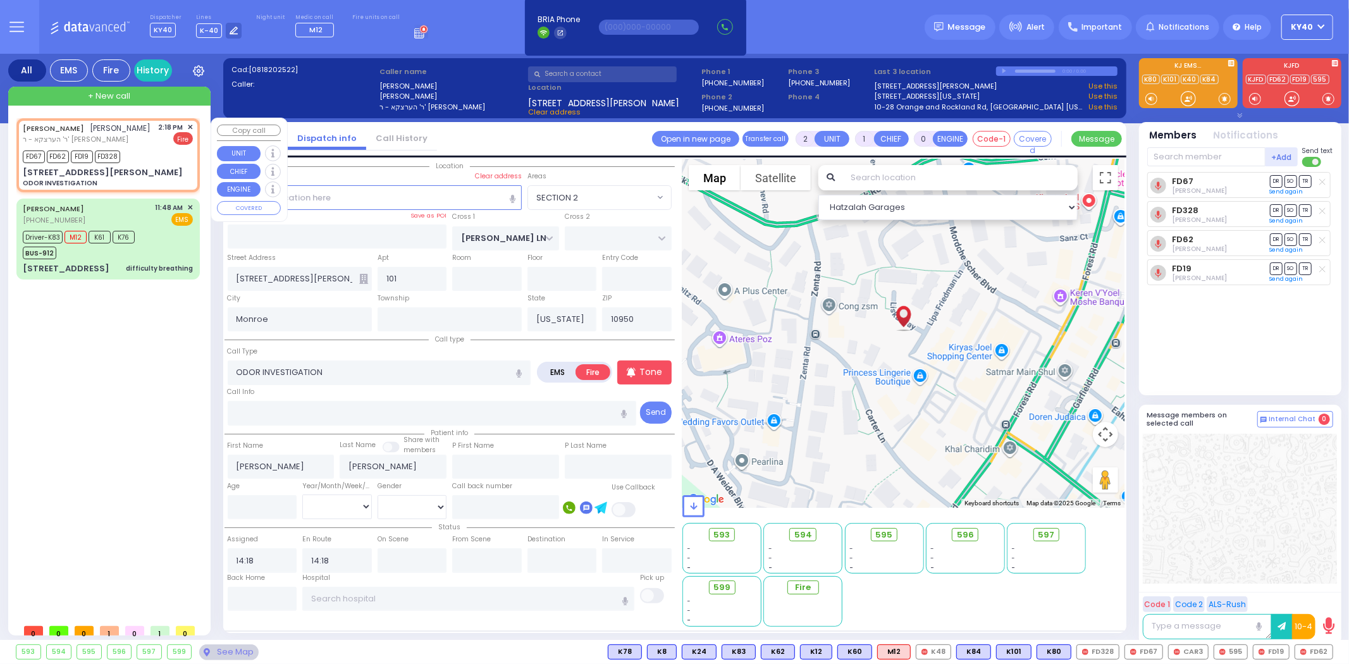
drag, startPoint x: 168, startPoint y: 139, endPoint x: 162, endPoint y: 144, distance: 7.2
click at [160, 143] on div "Fire" at bounding box center [176, 138] width 35 height 13
drag, startPoint x: 175, startPoint y: 146, endPoint x: 128, endPoint y: 161, distance: 49.2
click at [167, 150] on div "FD67 FD62 FD19 FD328" at bounding box center [108, 155] width 170 height 16
click at [142, 153] on div "FD67 FD62 FD19 FD328" at bounding box center [108, 155] width 170 height 16
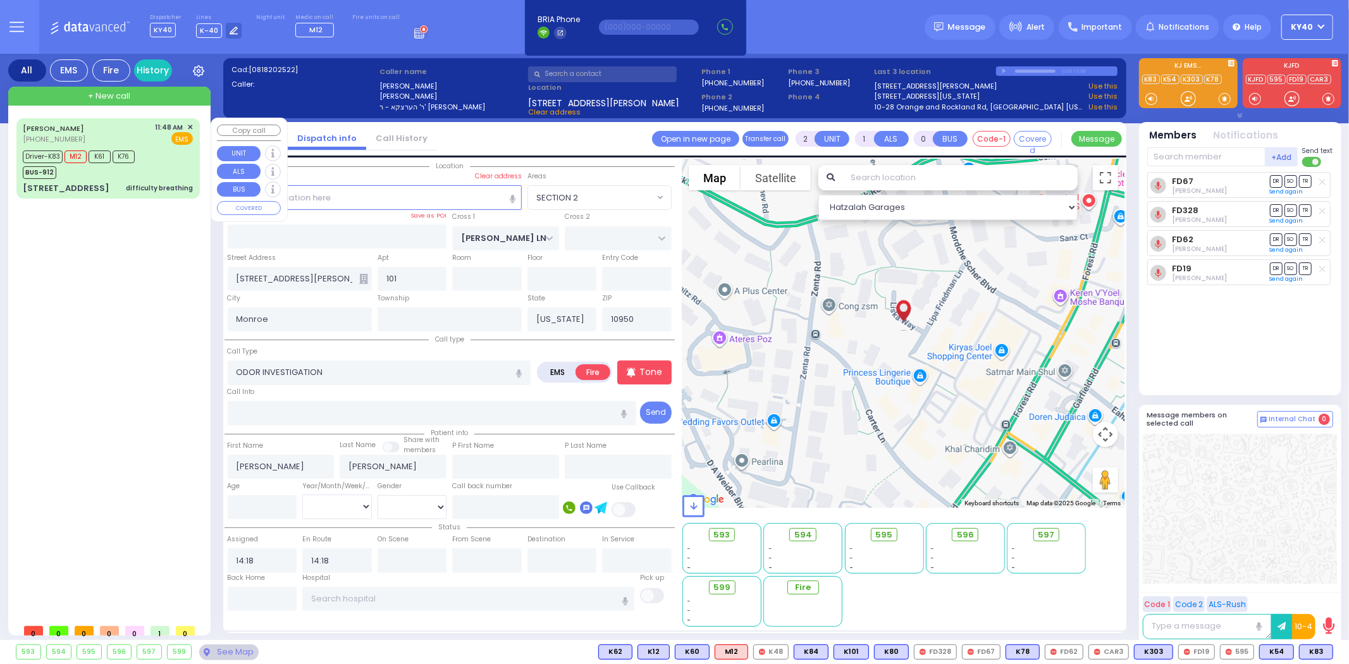
click at [146, 151] on div "Driver-K83 M12 K61 K76 BUS-912" at bounding box center [108, 163] width 170 height 32
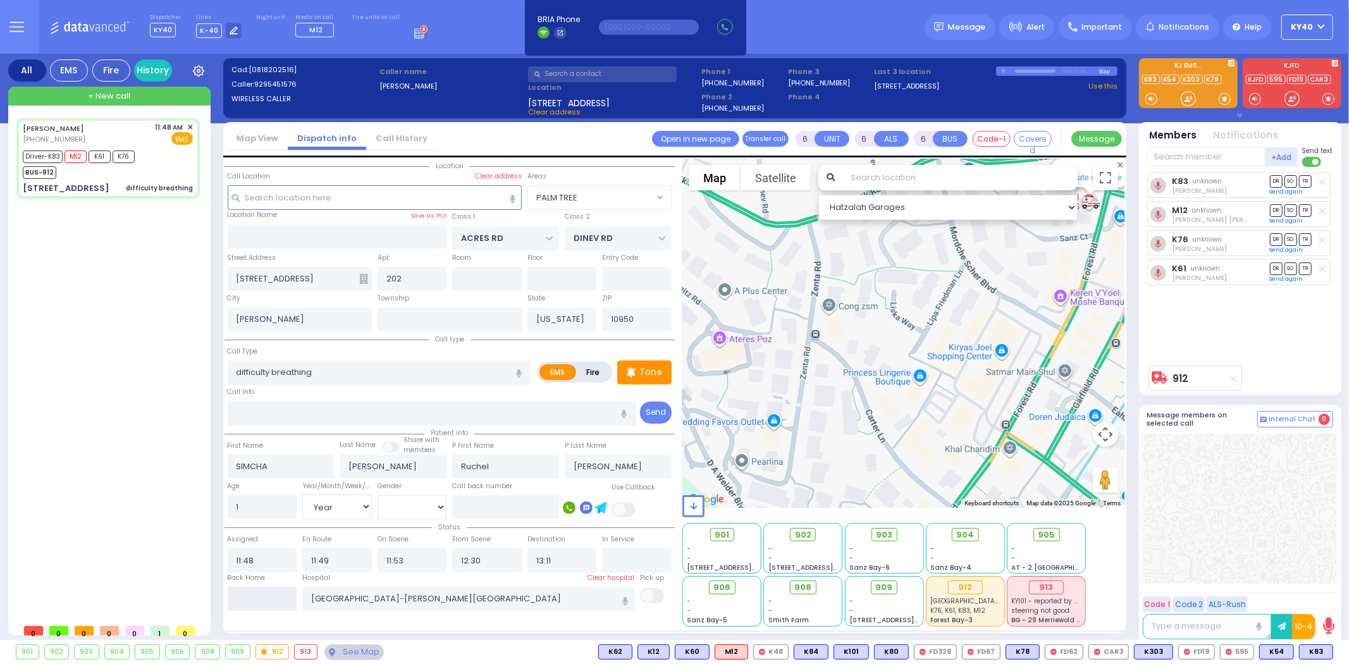
click at [263, 594] on input "text" at bounding box center [263, 599] width 70 height 24
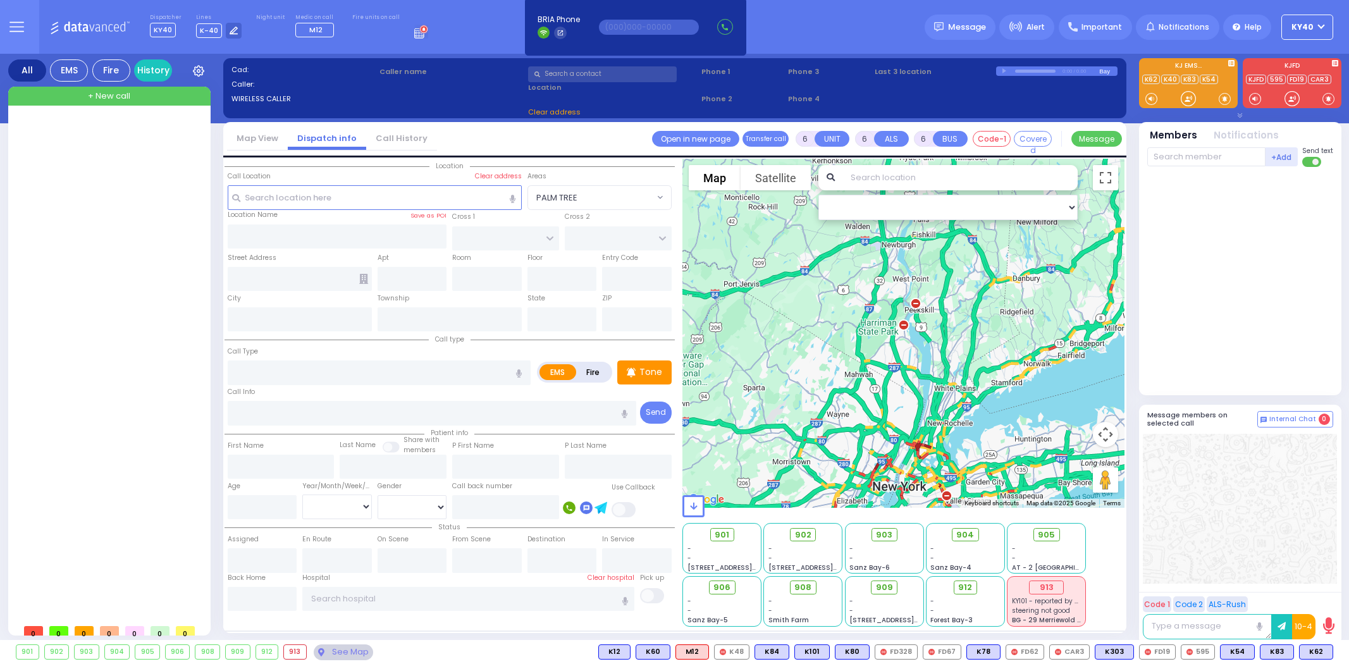
select select
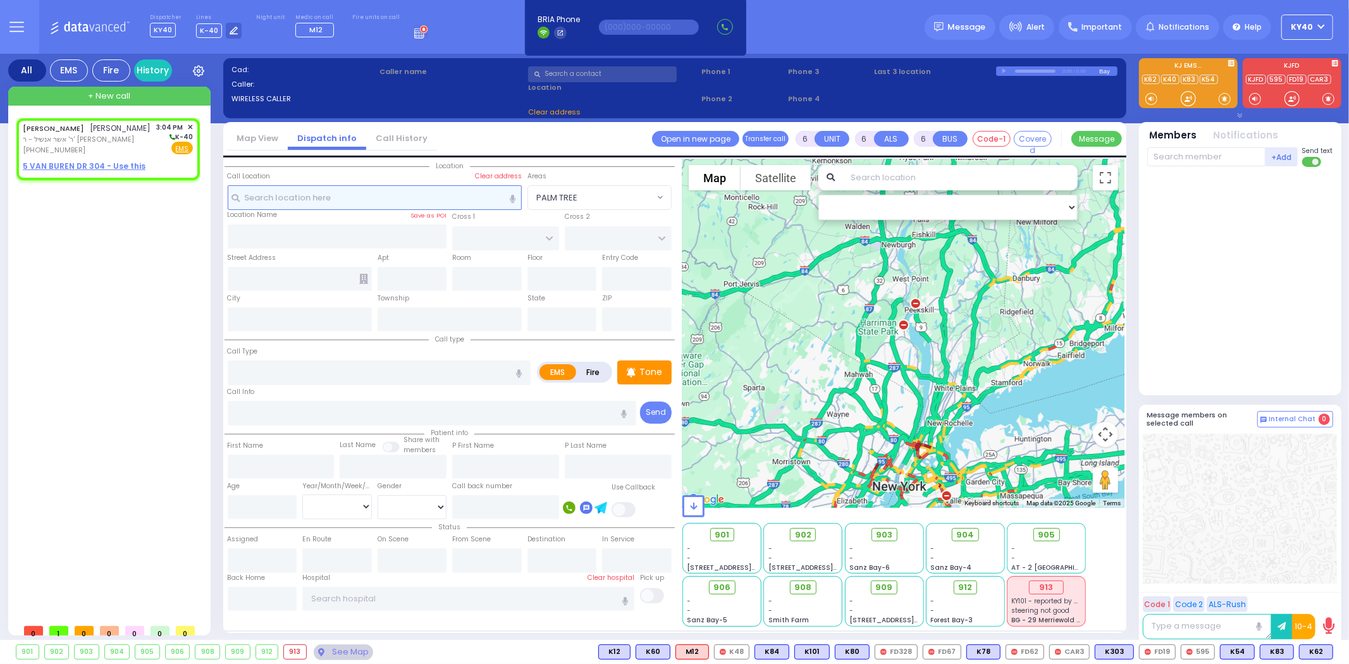
type input "2"
type input "1"
select select
radio input "true"
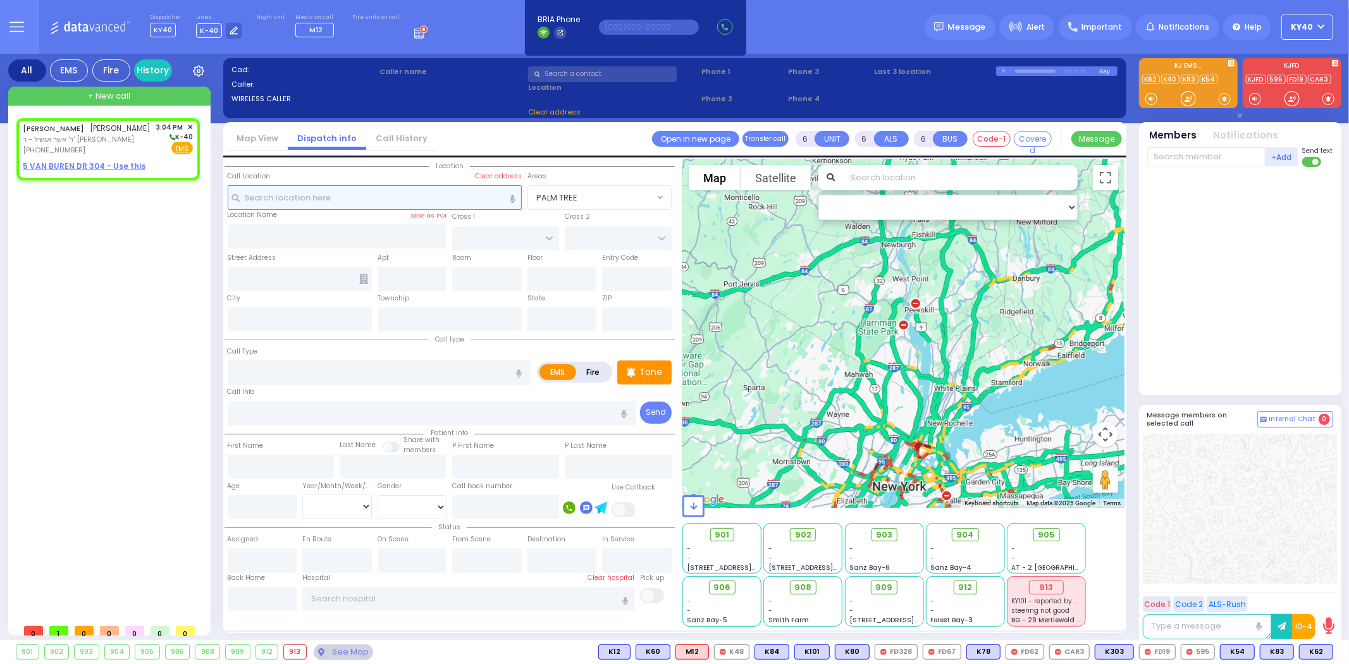
type input "ELIEZER"
type input "WEISER"
select select
type input "15:04"
select select "Hatzalah Garages"
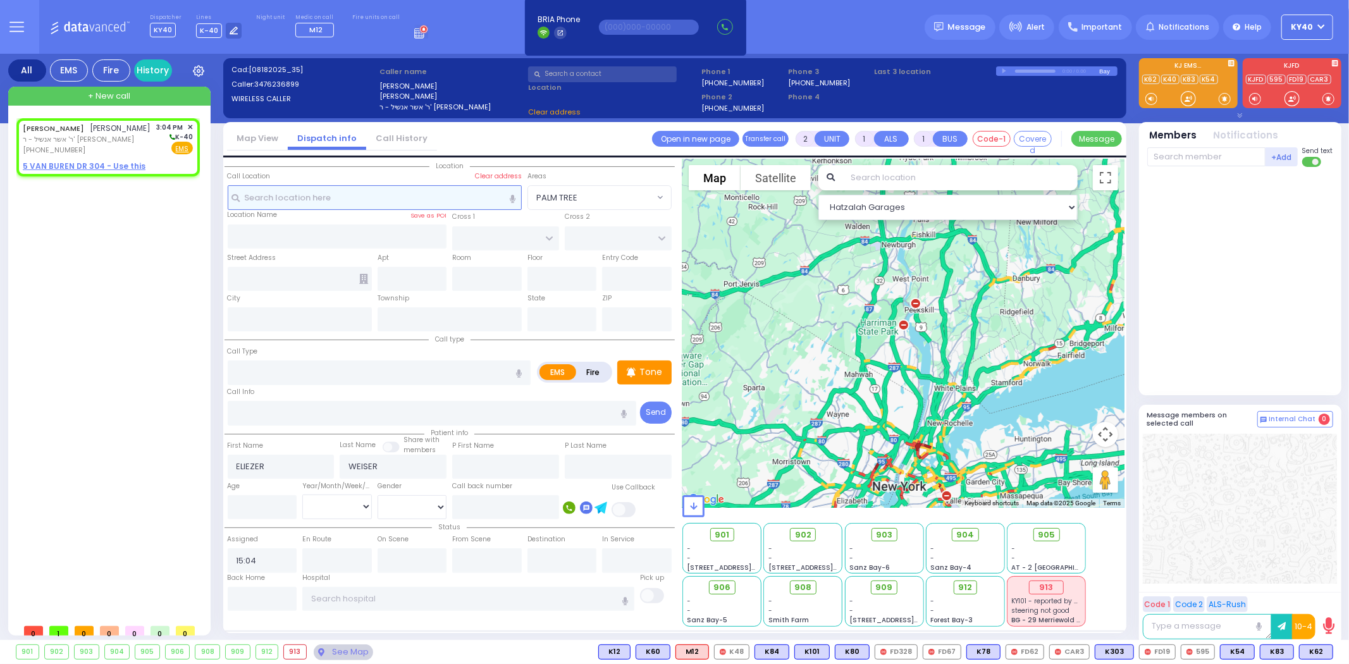
select select
radio input "true"
select select
select select "Hatzalah Garages"
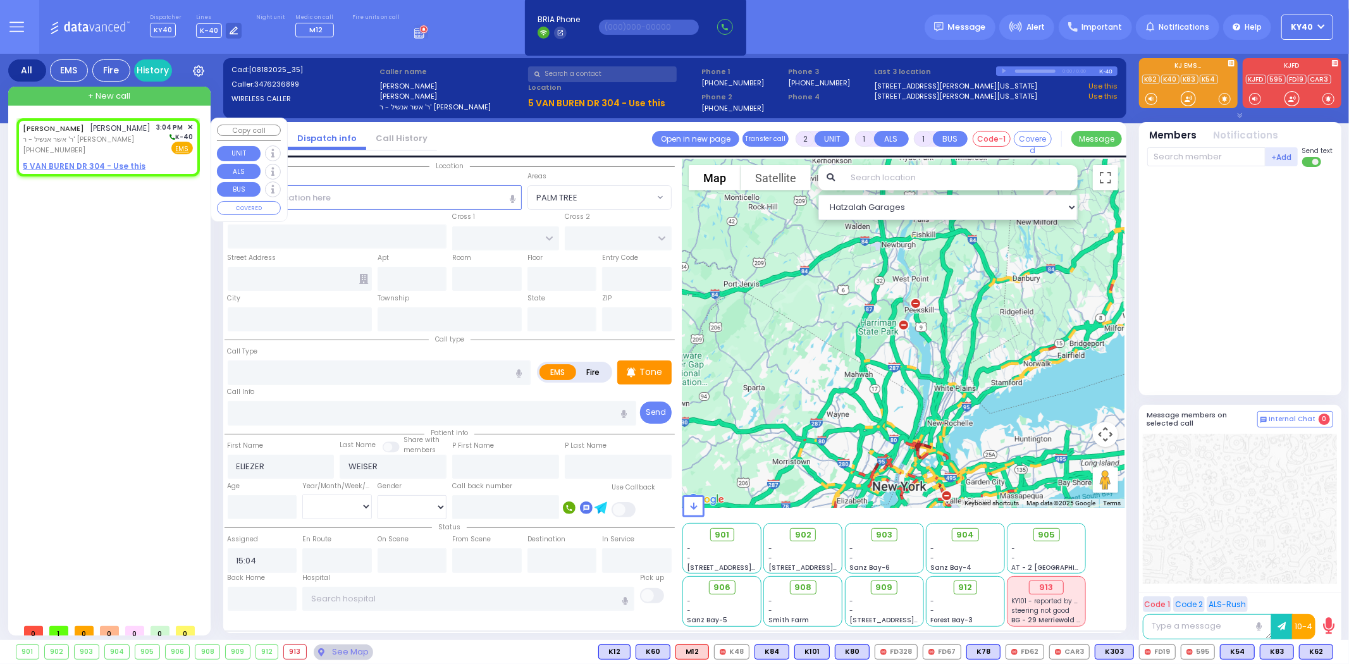
click at [133, 135] on span "ר' אשר אנשיל - ר' [PERSON_NAME]" at bounding box center [87, 139] width 128 height 11
select select
radio input "true"
select select
select select "Hatzalah Garages"
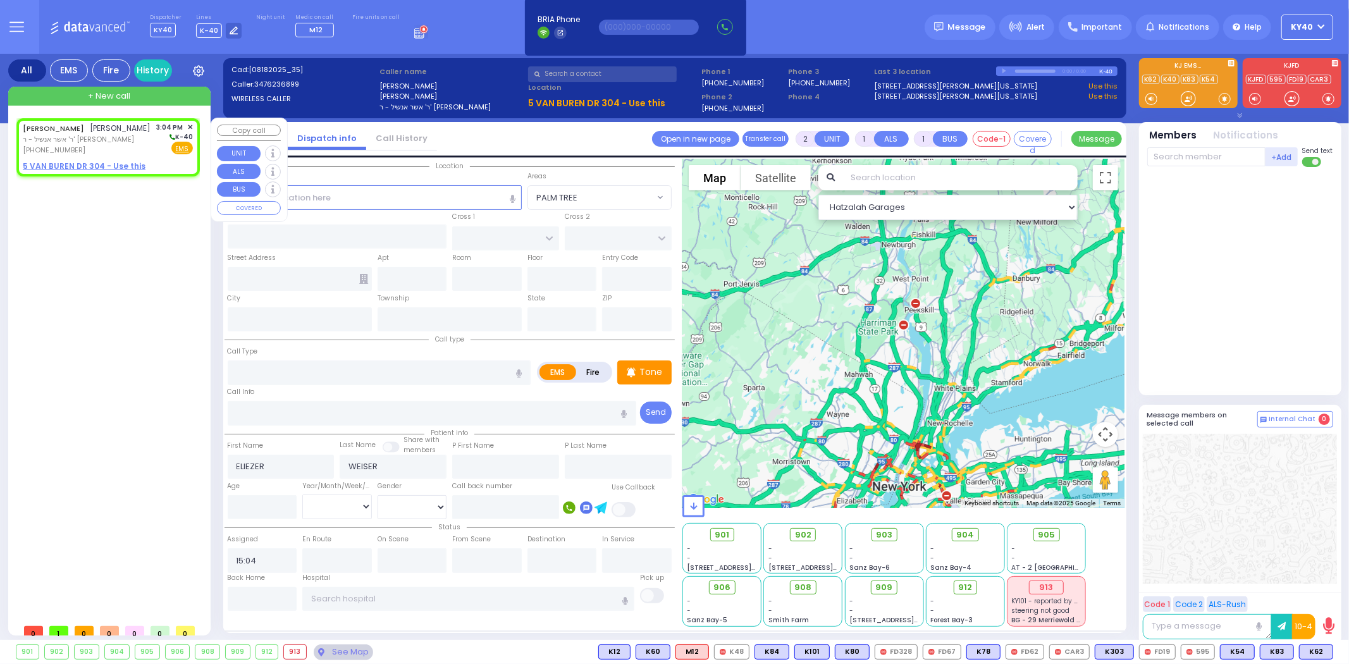
click at [124, 167] on u "5 VAN BUREN DR 304 - Use this" at bounding box center [84, 166] width 123 height 11
select select
radio input "true"
select select
select select "Hatzalah Garages"
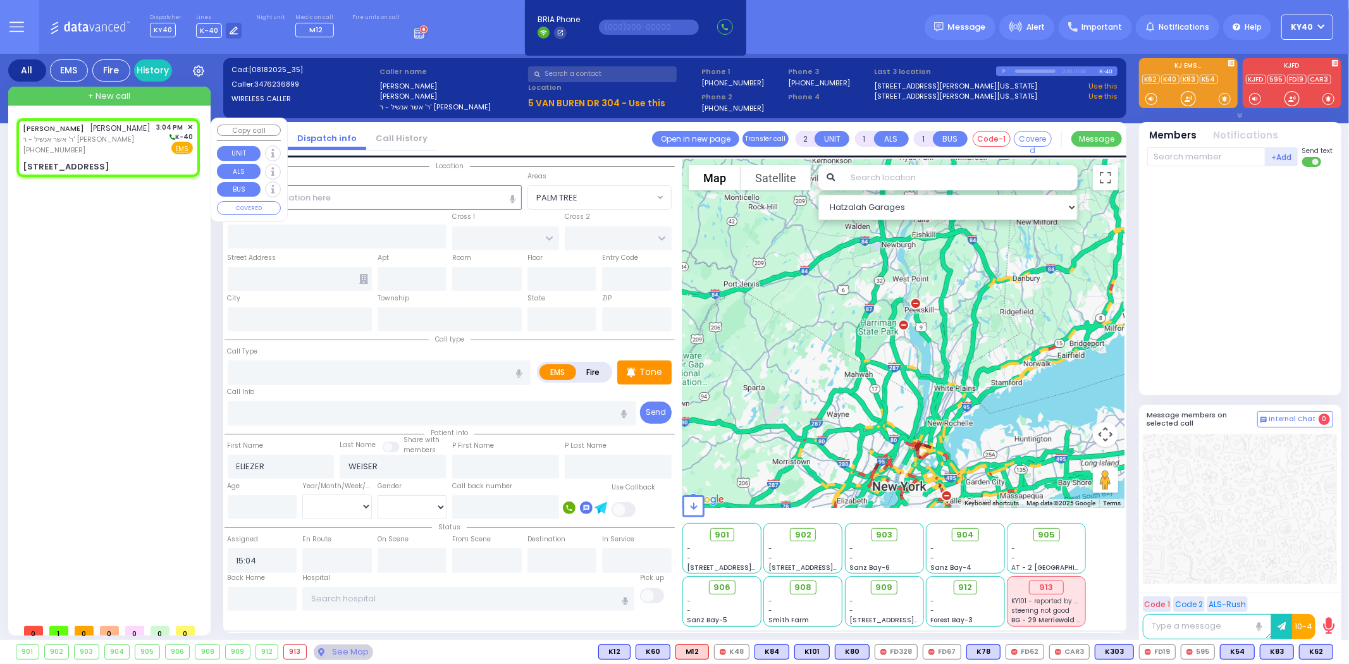
select select
radio input "true"
select select
select select "Hatzalah Garages"
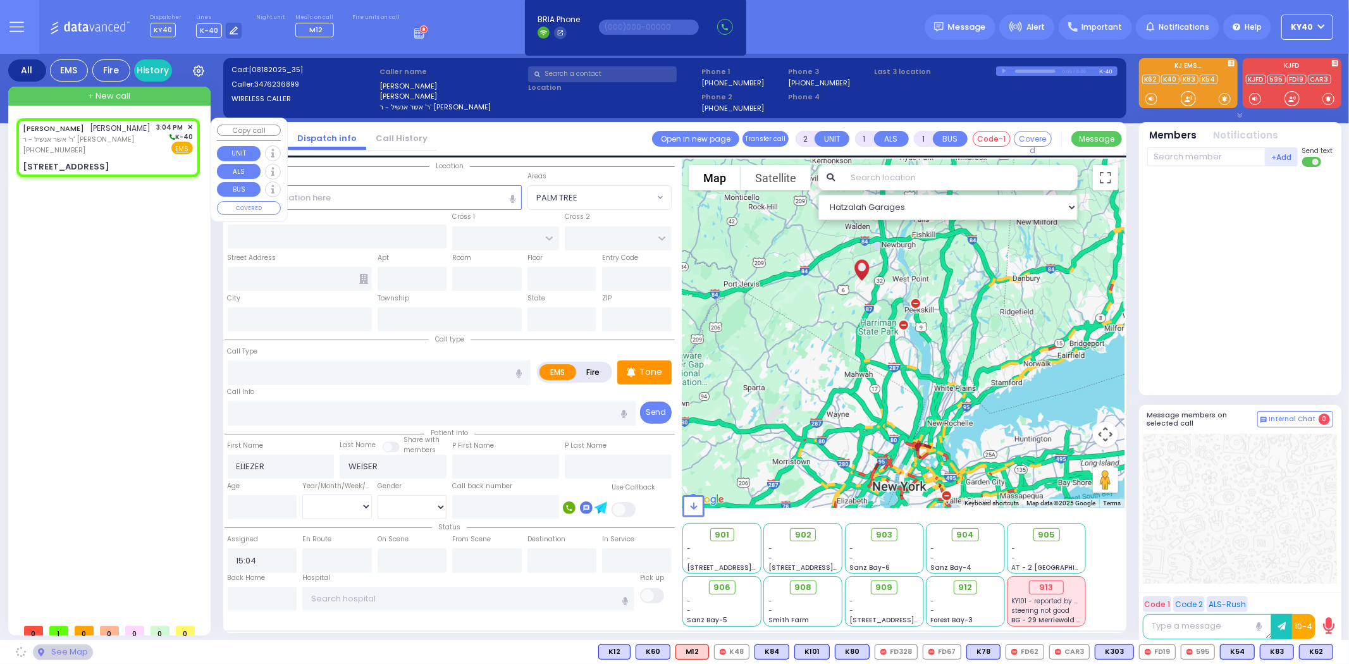
type input "GARFIELD RD"
type input "FOREST RD"
type input "[STREET_ADDRESS][PERSON_NAME]"
type input "304"
type input "Monroe"
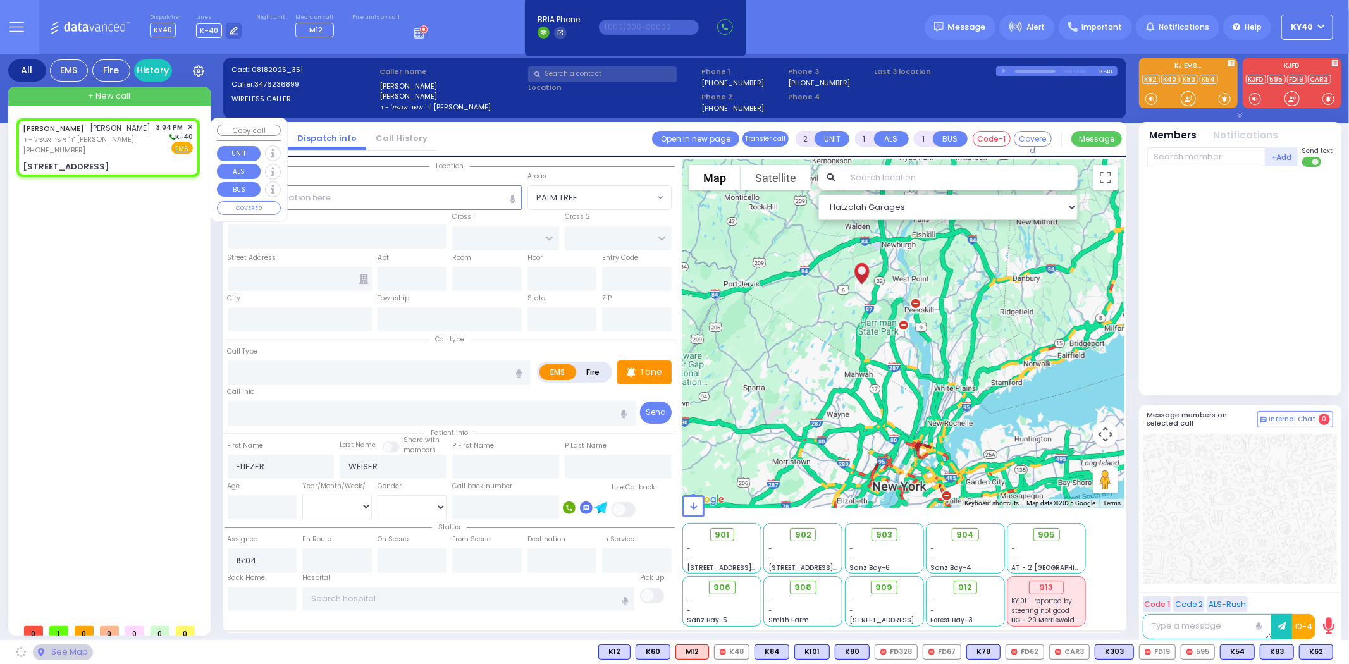
type input "[US_STATE]"
type input "10950"
select select "SECTION 2"
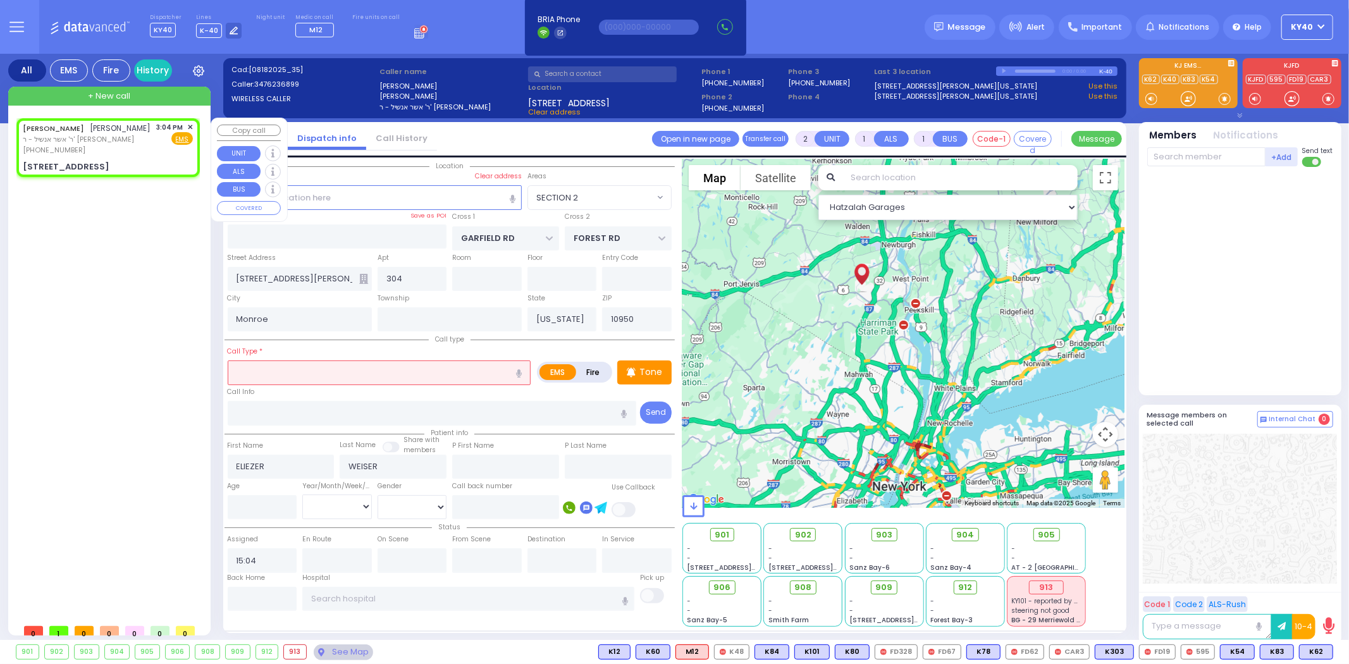
select select
radio input "true"
select select
select select "Hatzalah Garages"
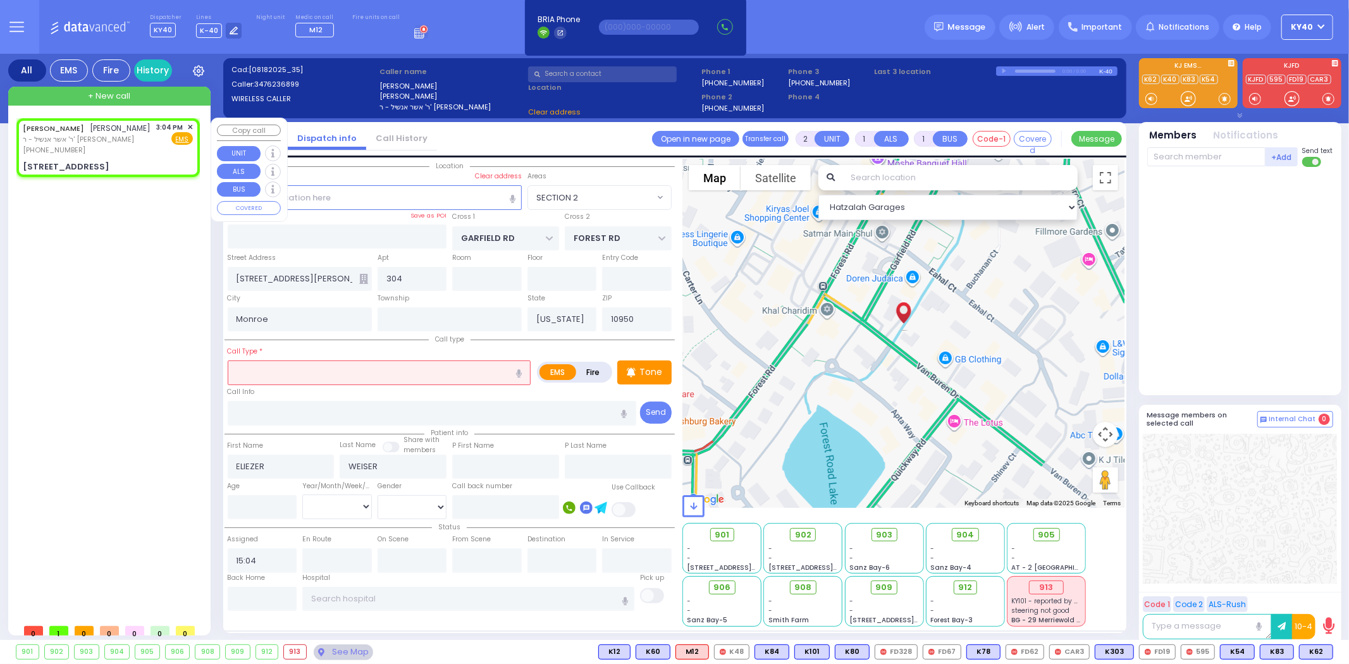
select select "SECTION 2"
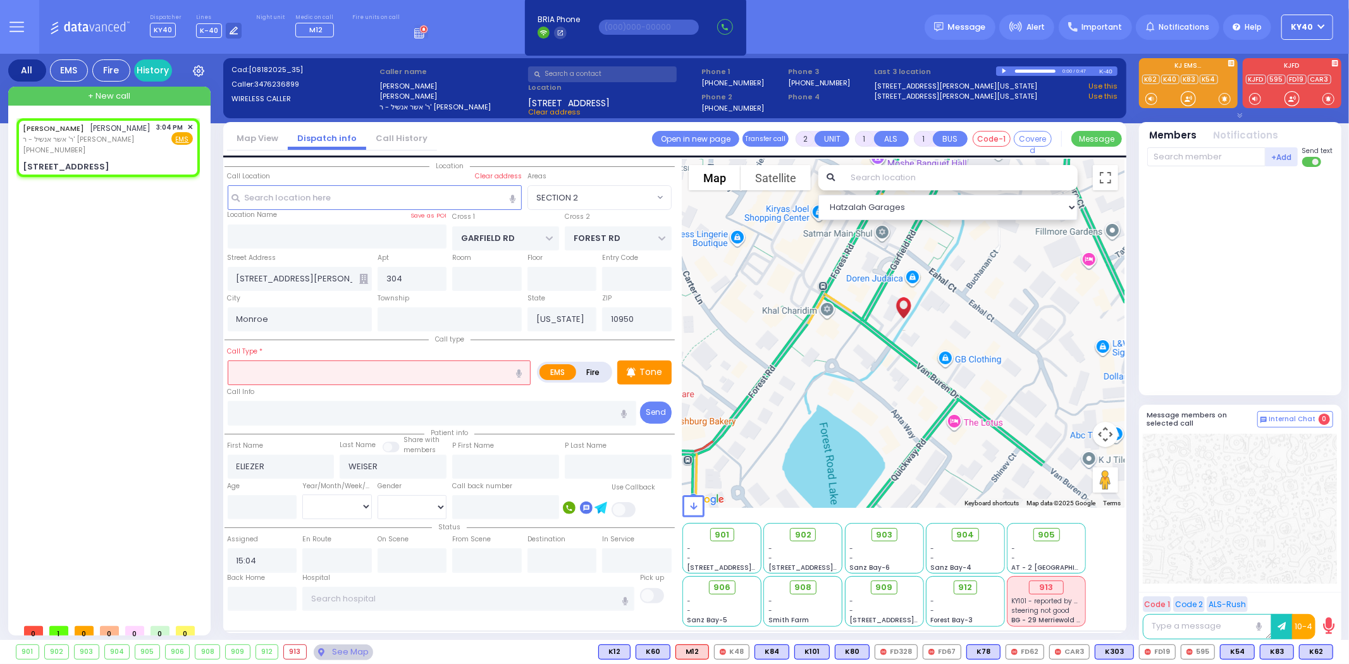
click at [274, 364] on input "text" at bounding box center [380, 372] width 304 height 24
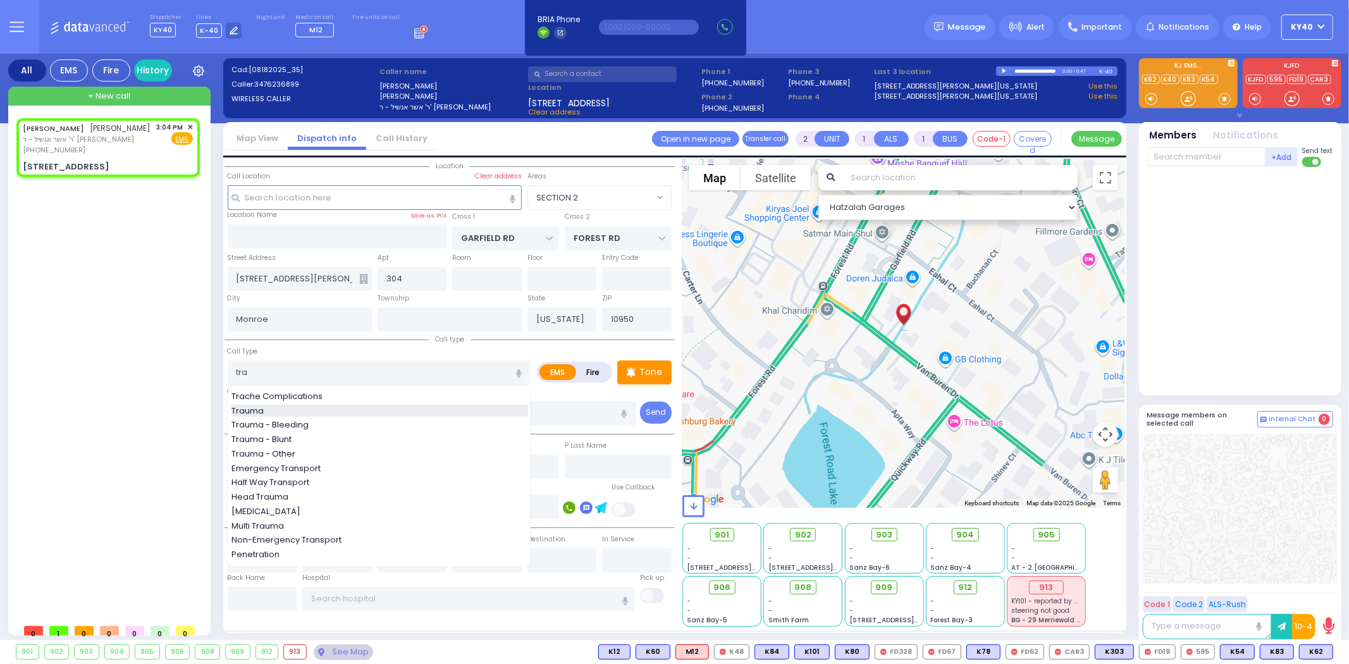
click at [295, 405] on div "Trauma" at bounding box center [379, 411] width 297 height 13
type input "Trauma"
type input "0"
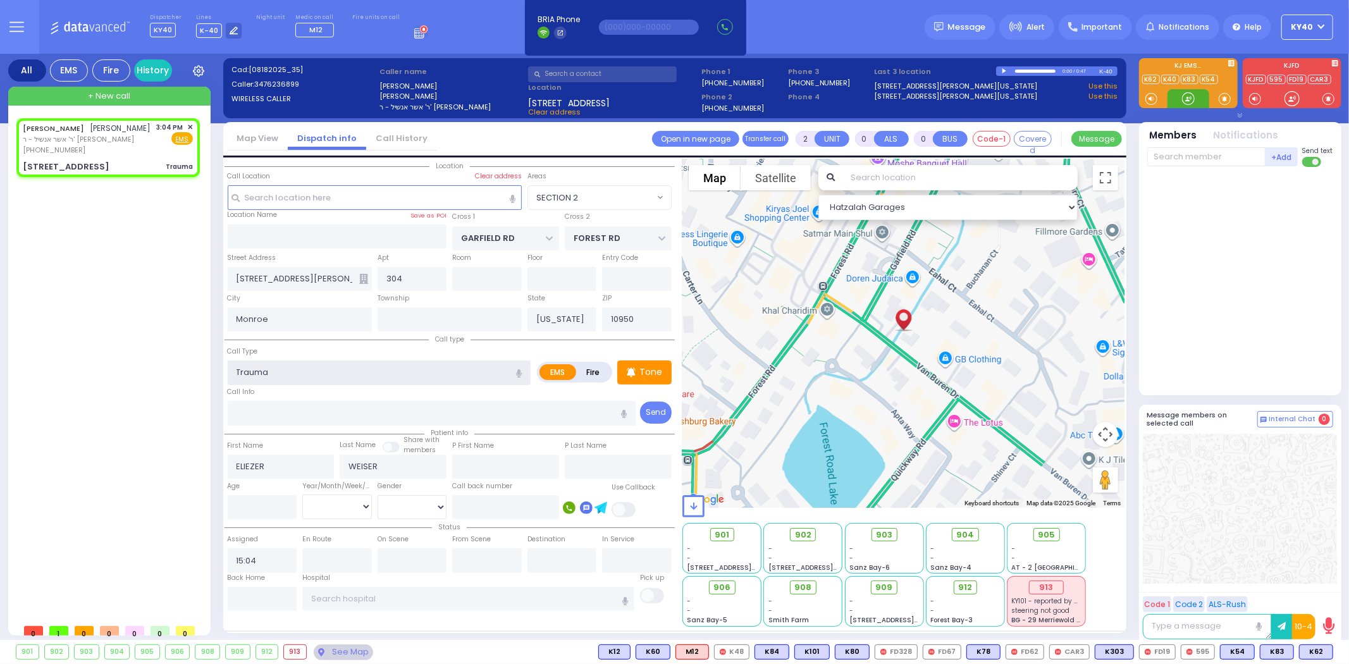
select select
radio input "true"
select select
select select "Hatzalah Garages"
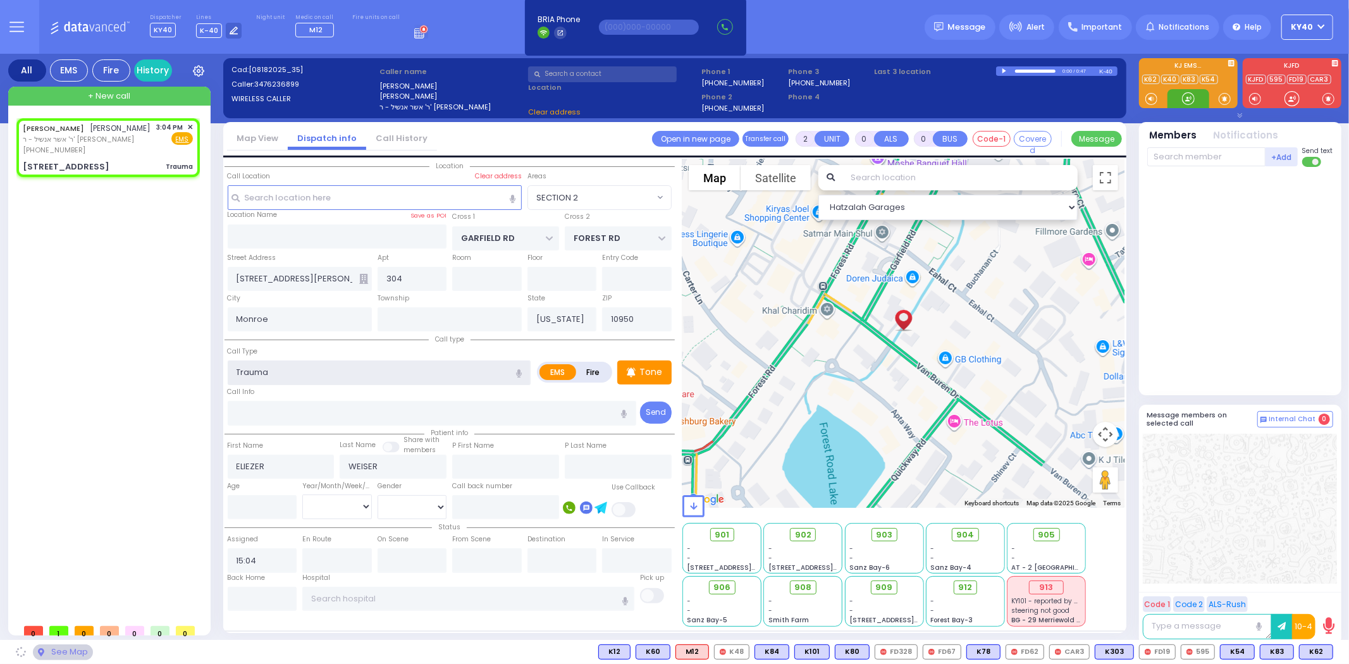
select select "SECTION 2"
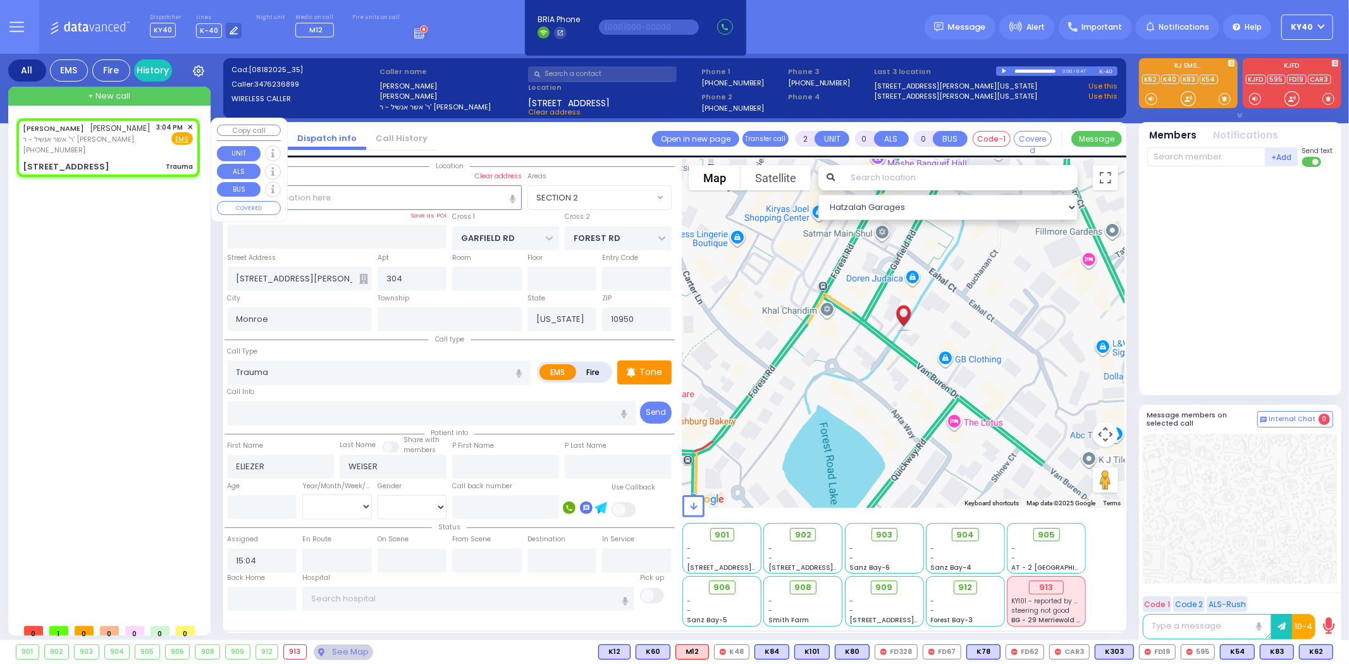
click at [130, 146] on div "(347) 623-6899" at bounding box center [87, 150] width 128 height 11
select select
radio input "true"
select select
select select "Hatzalah Garages"
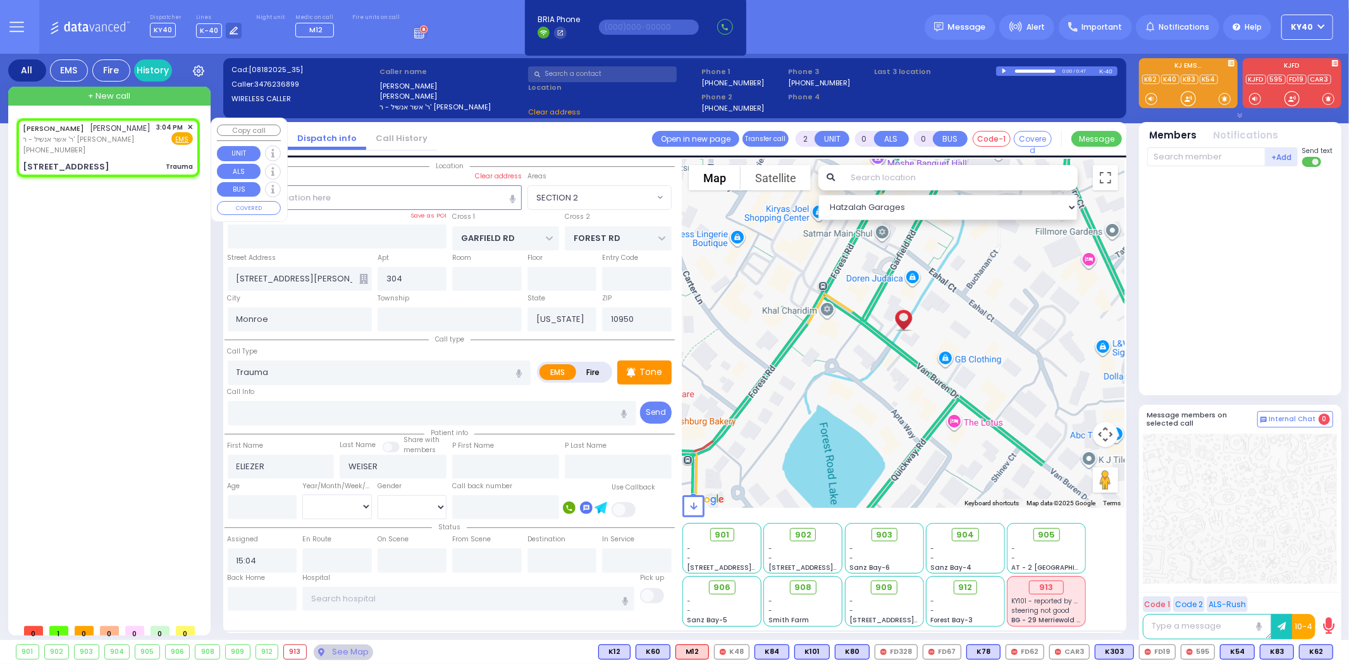
select select
radio input "true"
select select
select select "Hatzalah Garages"
select select "SECTION 2"
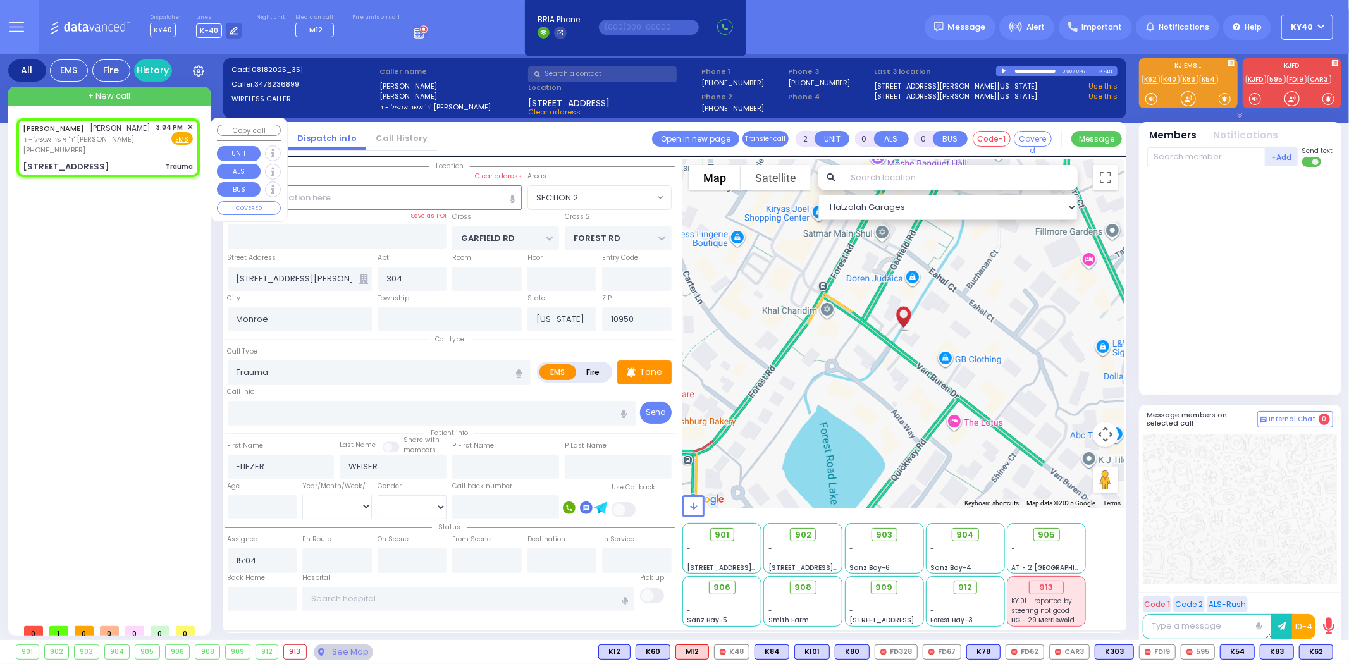
click at [104, 137] on span "ר' אשר אנשיל - ר' עקיבא צבי יעקב געשטעטנ" at bounding box center [87, 139] width 128 height 11
select select
radio input "true"
select select
select select "SECTION 2"
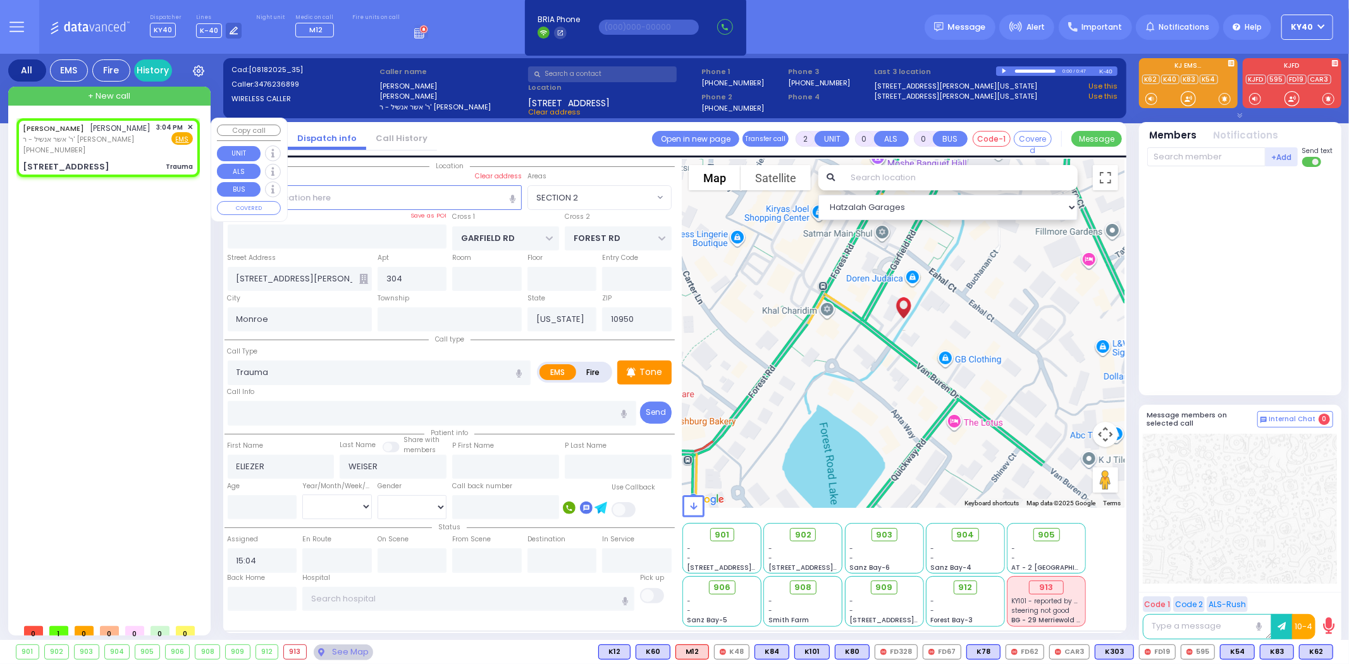
select select "Hatzalah Garages"
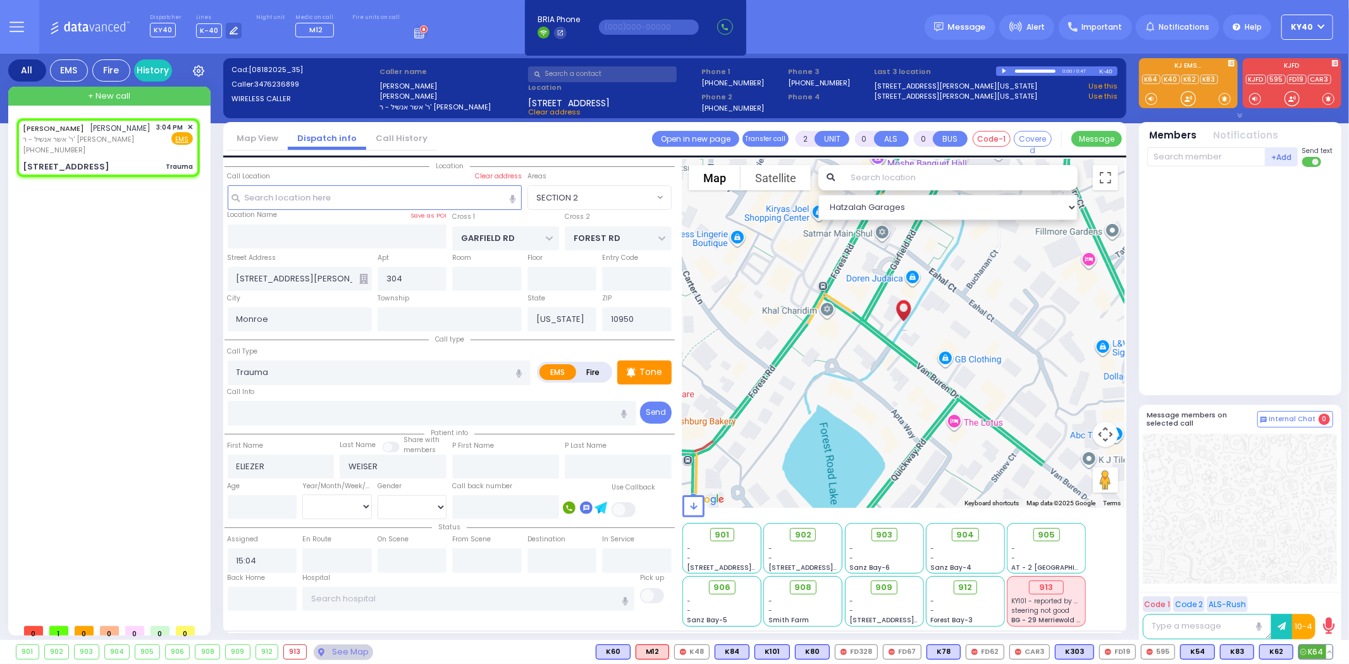
click at [1313, 649] on span "K64" at bounding box center [1316, 652] width 34 height 14
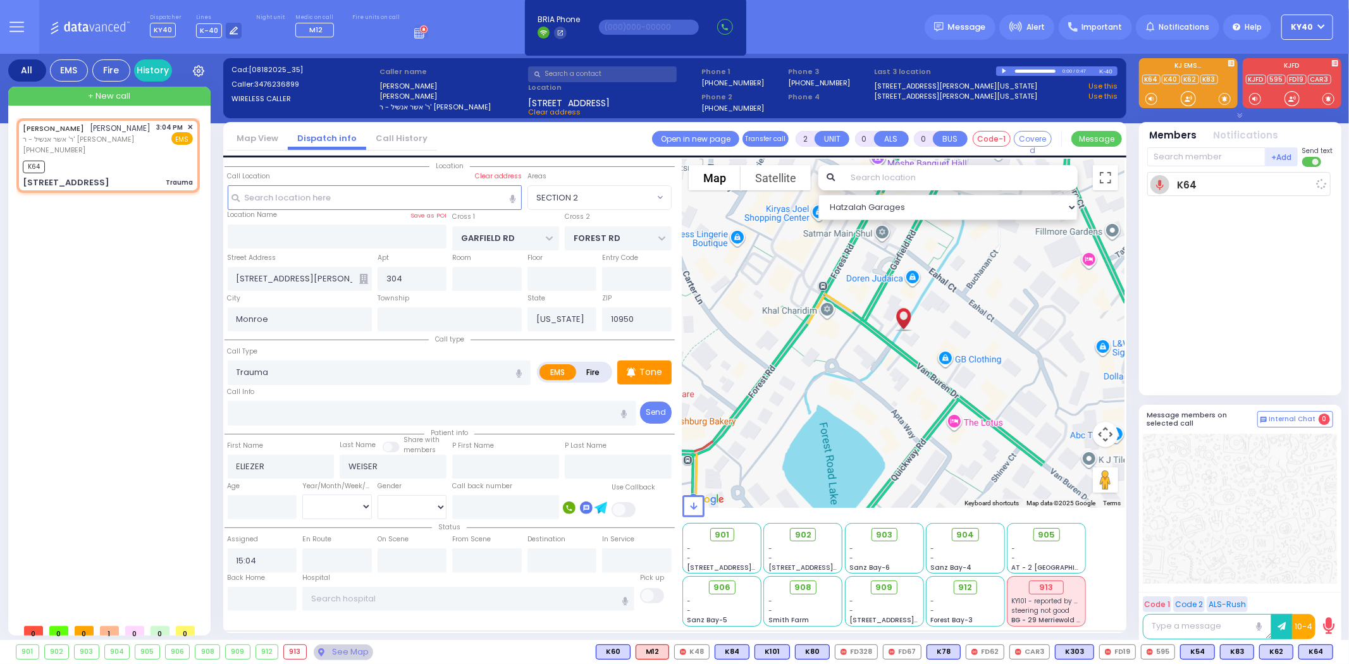
select select
radio input "true"
select select
type input "15:06"
select select "SECTION 2"
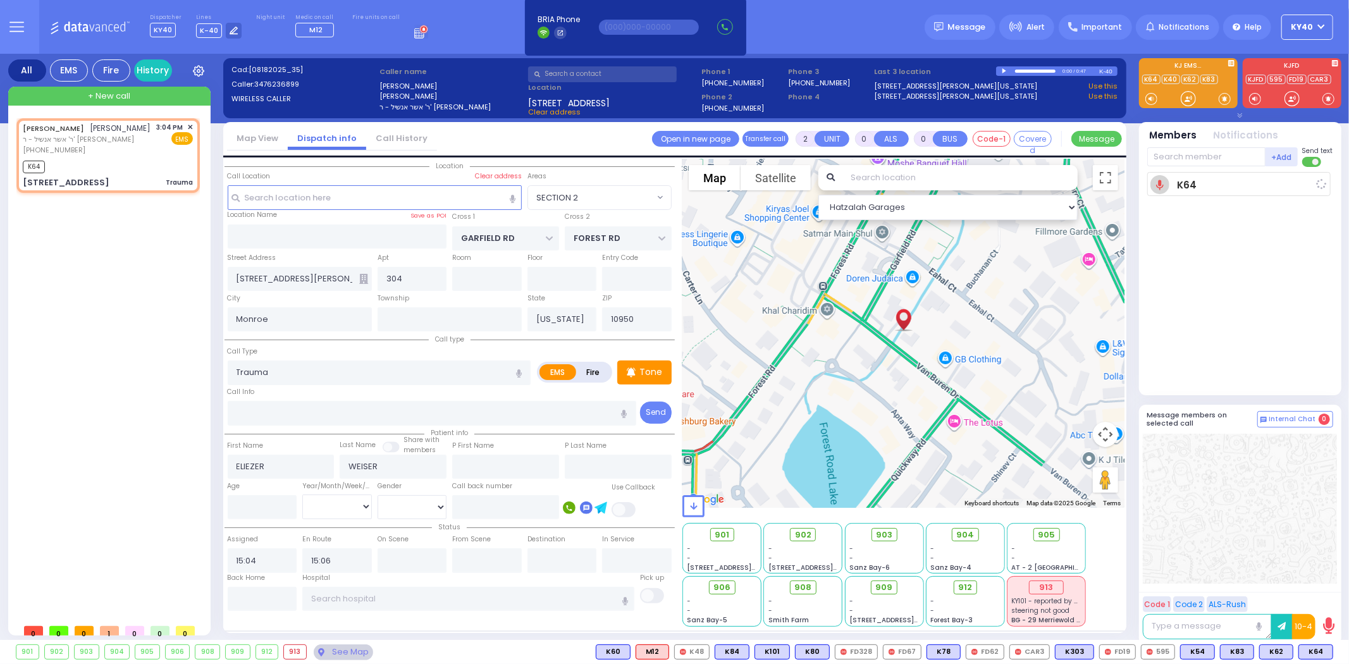
select select "Hatzalah Garages"
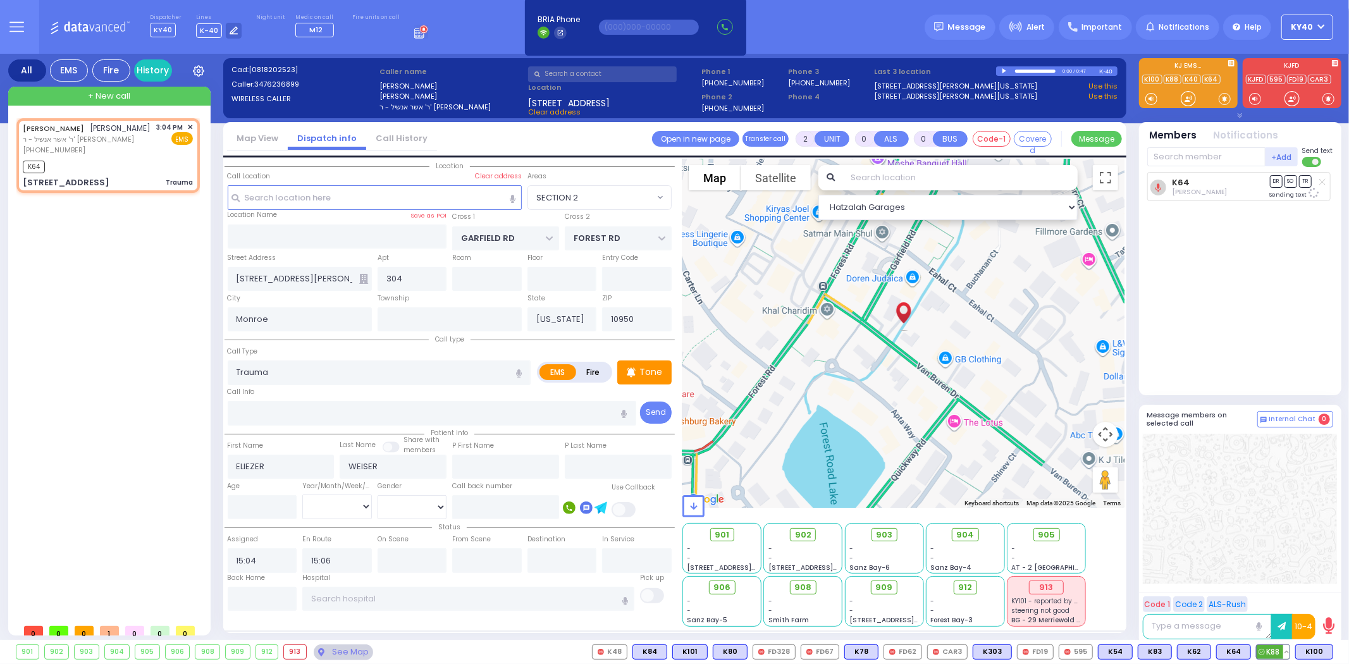
click at [1272, 651] on span "K88" at bounding box center [1273, 652] width 33 height 14
select select
radio input "true"
select select
select select "Hatzalah Garages"
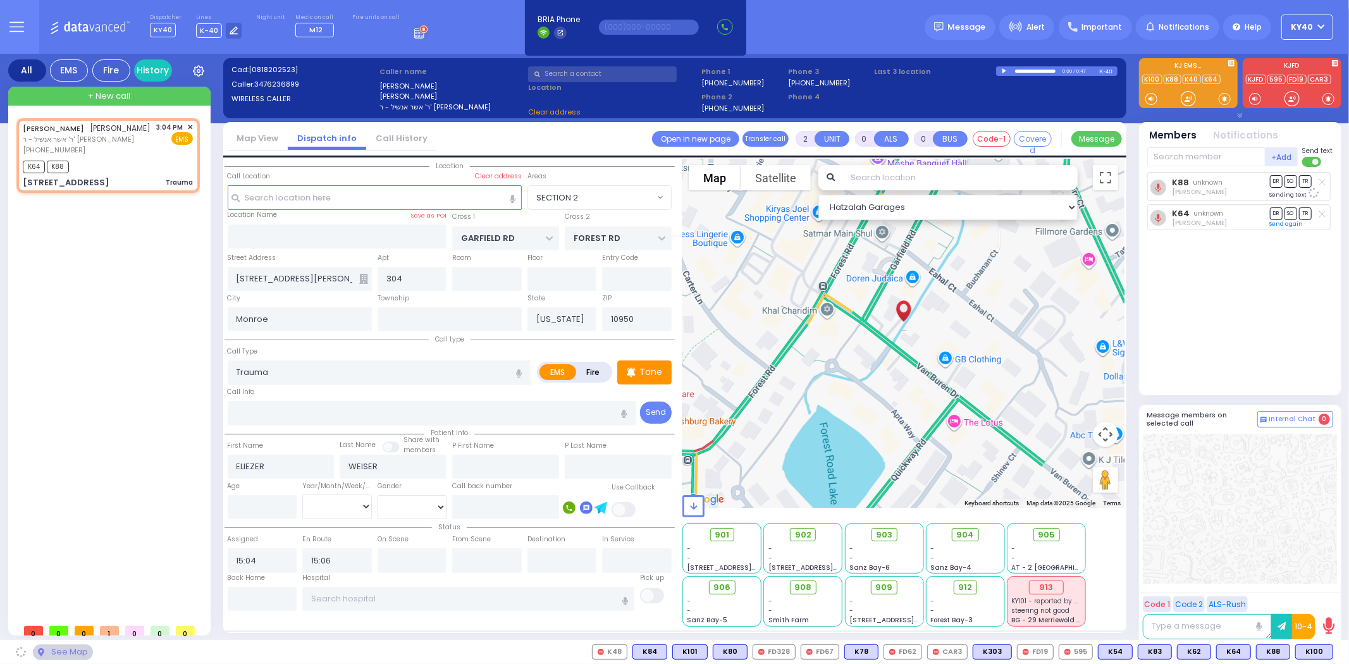
select select "SECTION 2"
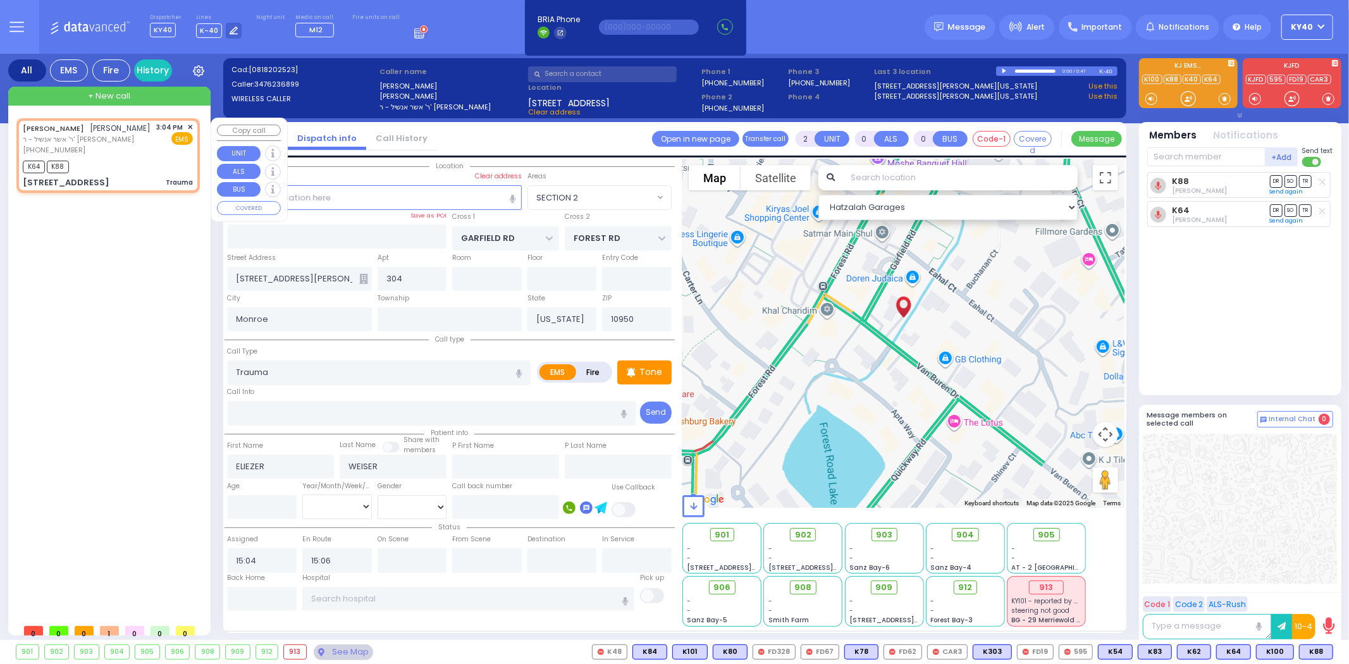
click at [155, 154] on div "ELIEZER WEISER אליעזר ווייזער ר' אשר אנשיל - ר' עקיבא צבי יעקב געשטעטנ (347) 62…" at bounding box center [108, 139] width 170 height 34
select select
radio input "true"
select select
select select "SECTION 2"
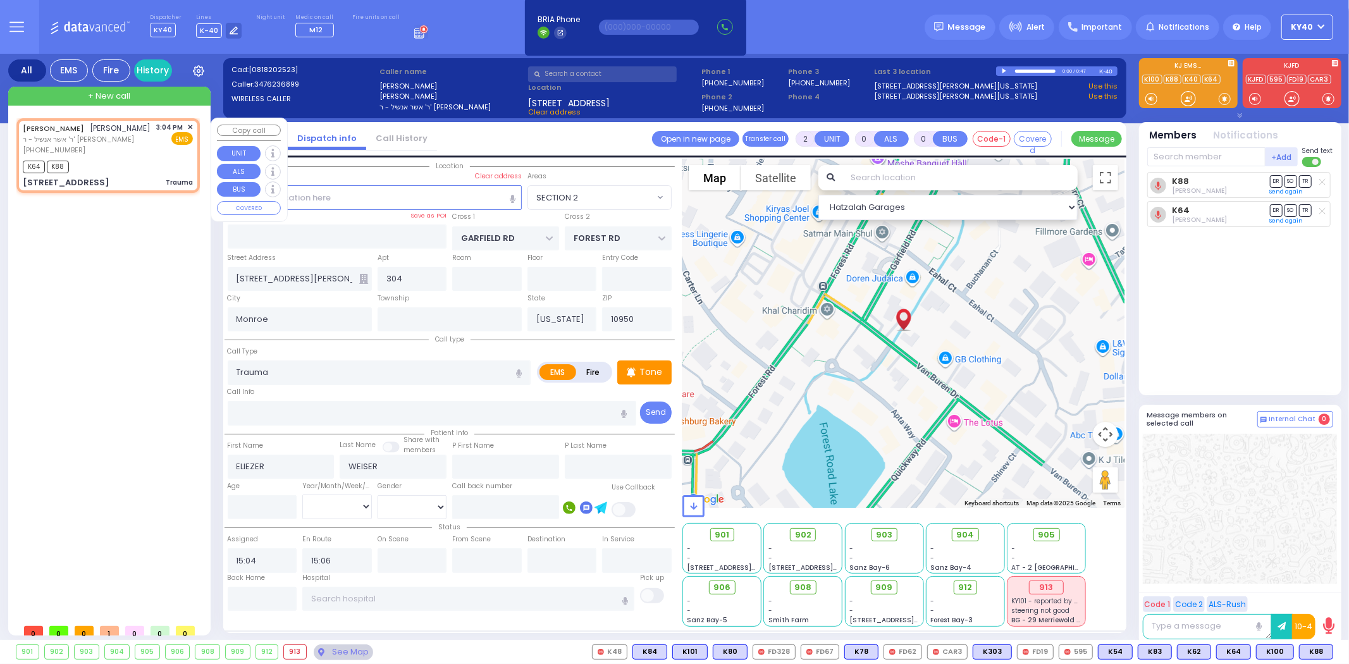
select select "Hatzalah Garages"
click at [131, 157] on div "K64 K88" at bounding box center [108, 165] width 170 height 16
select select
radio input "true"
select select
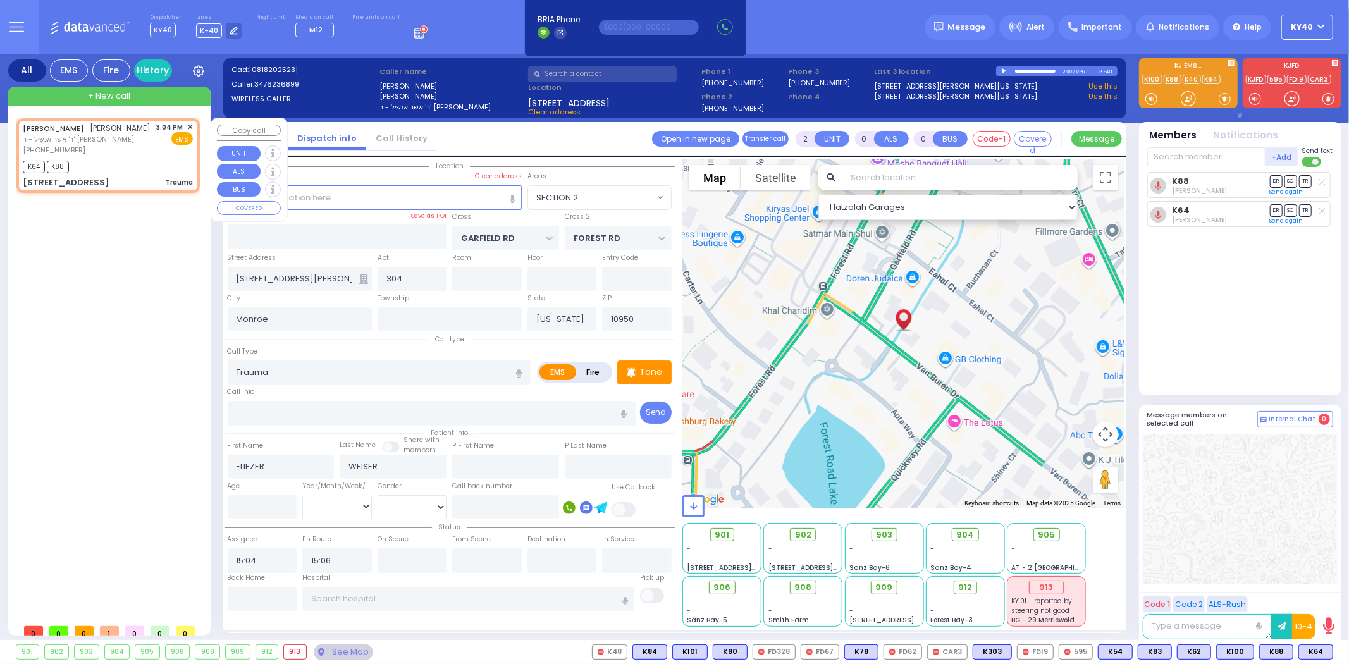
select select "Hatzalah Garages"
select select "SECTION 2"
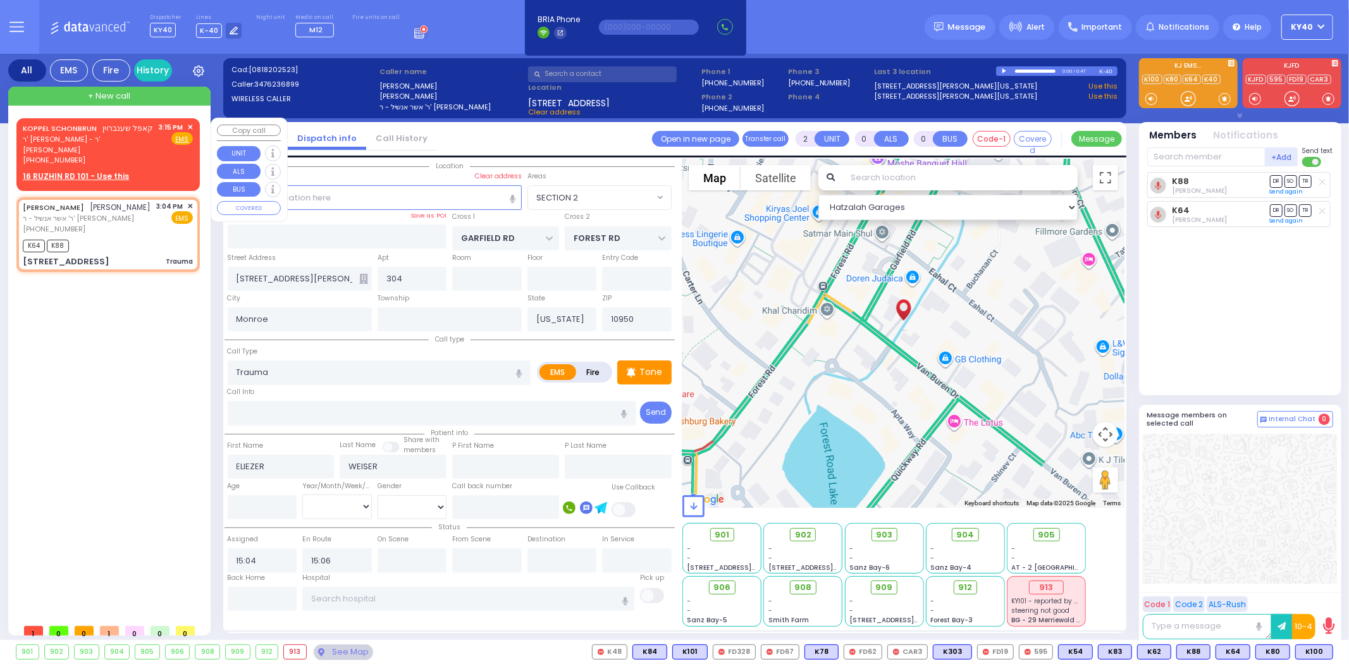
click at [132, 155] on div "(845) 662-4014" at bounding box center [89, 160] width 132 height 11
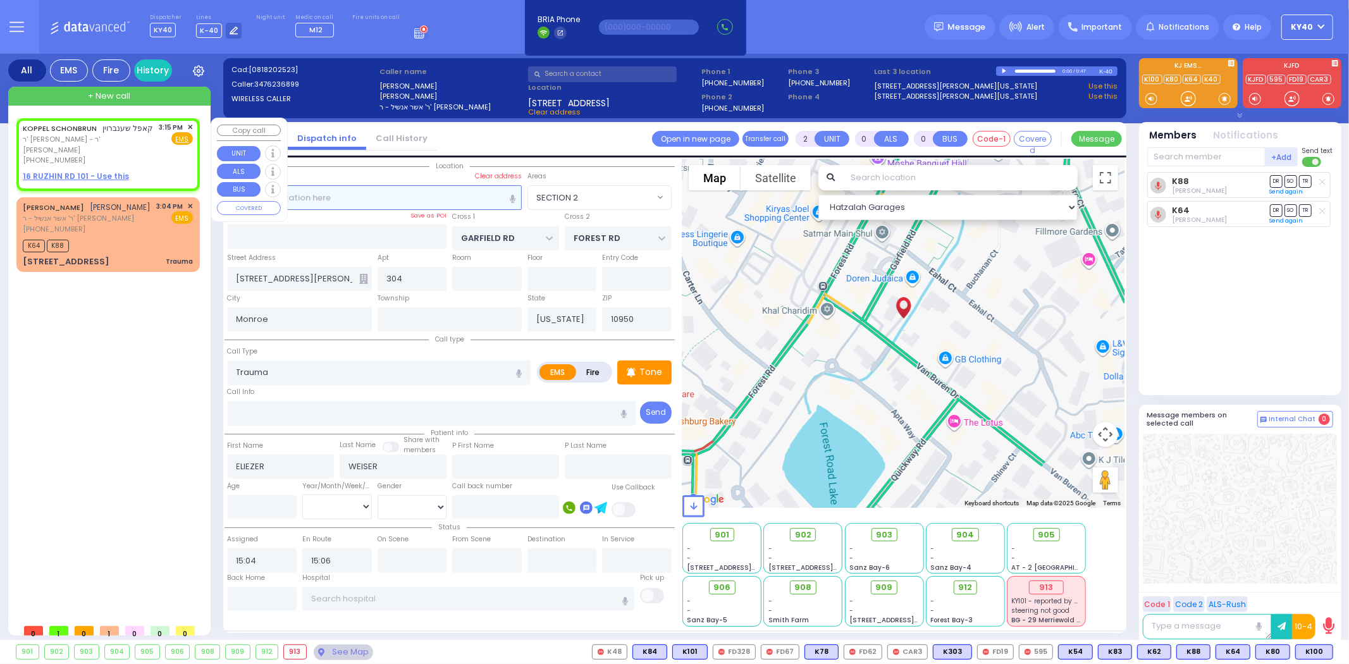
type input "1"
select select
radio input "true"
type input "KOPPEL"
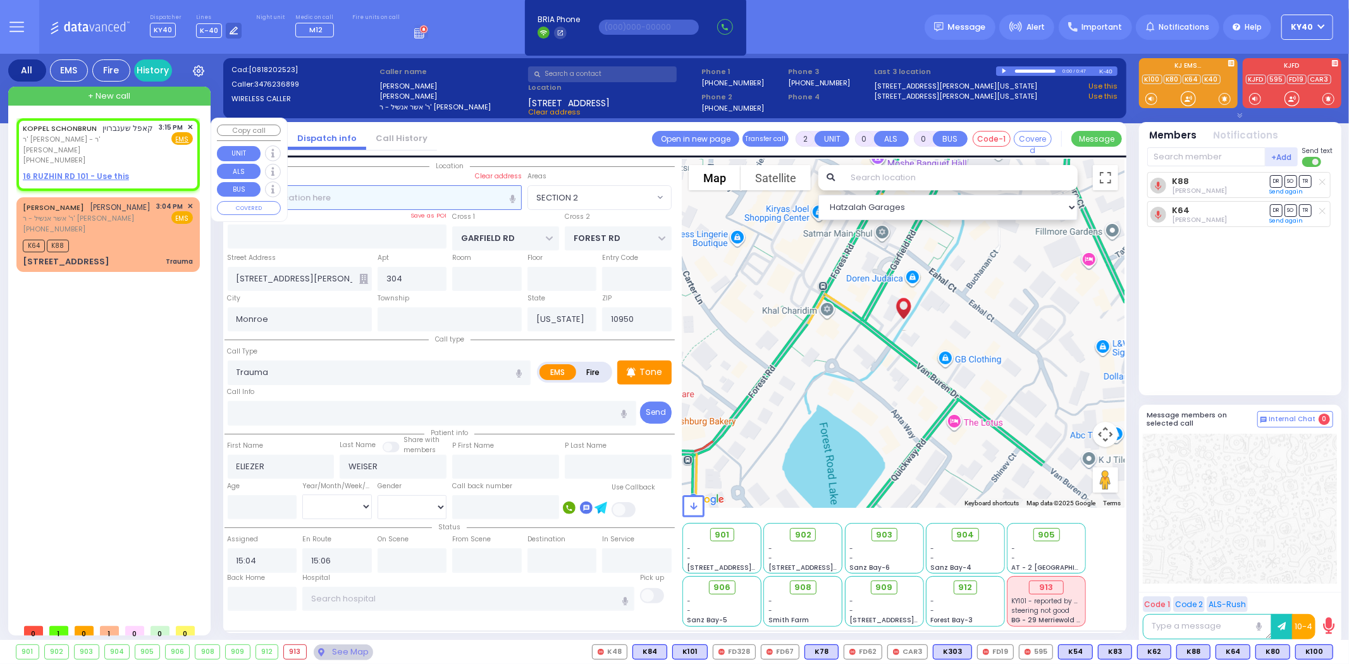
type input "SCHONBRUN"
select select
type input "15:15"
select select "Hatzalah Garages"
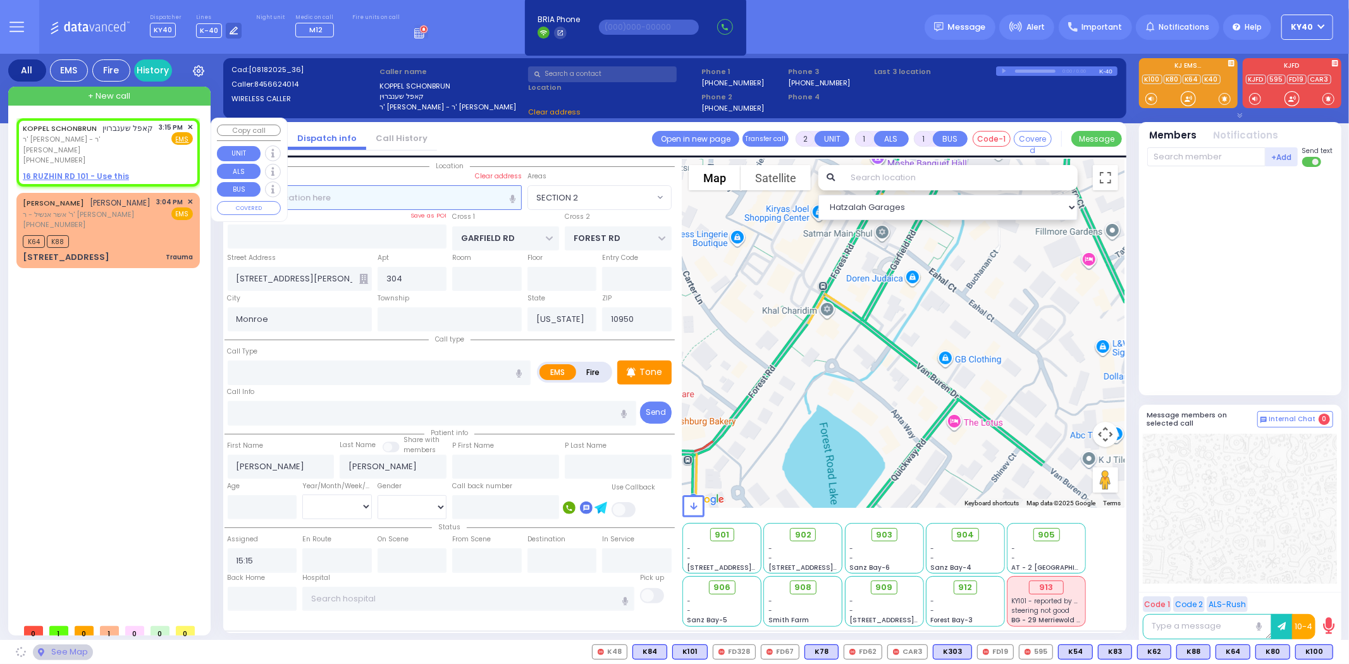
select select
radio input "true"
select select
select select "Hatzalah Garages"
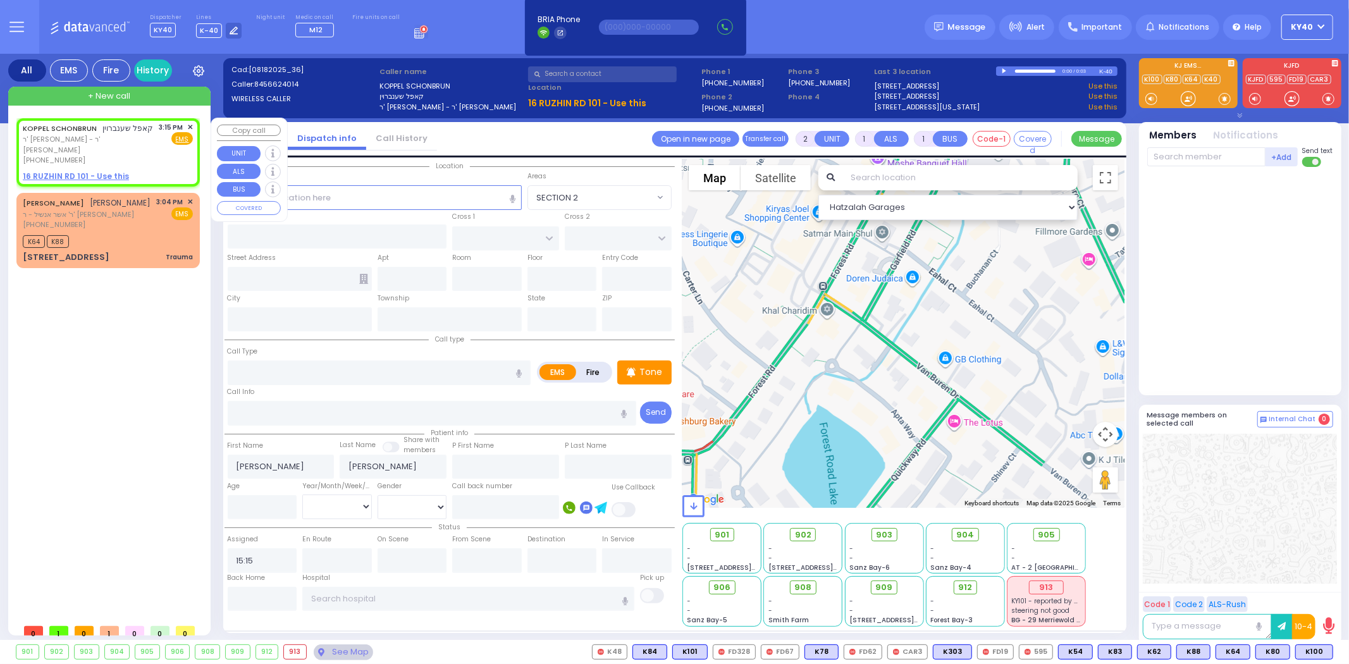
click at [133, 155] on div "(845) 662-4014" at bounding box center [89, 160] width 132 height 11
select select
radio input "true"
select select
select select "Hatzalah Garages"
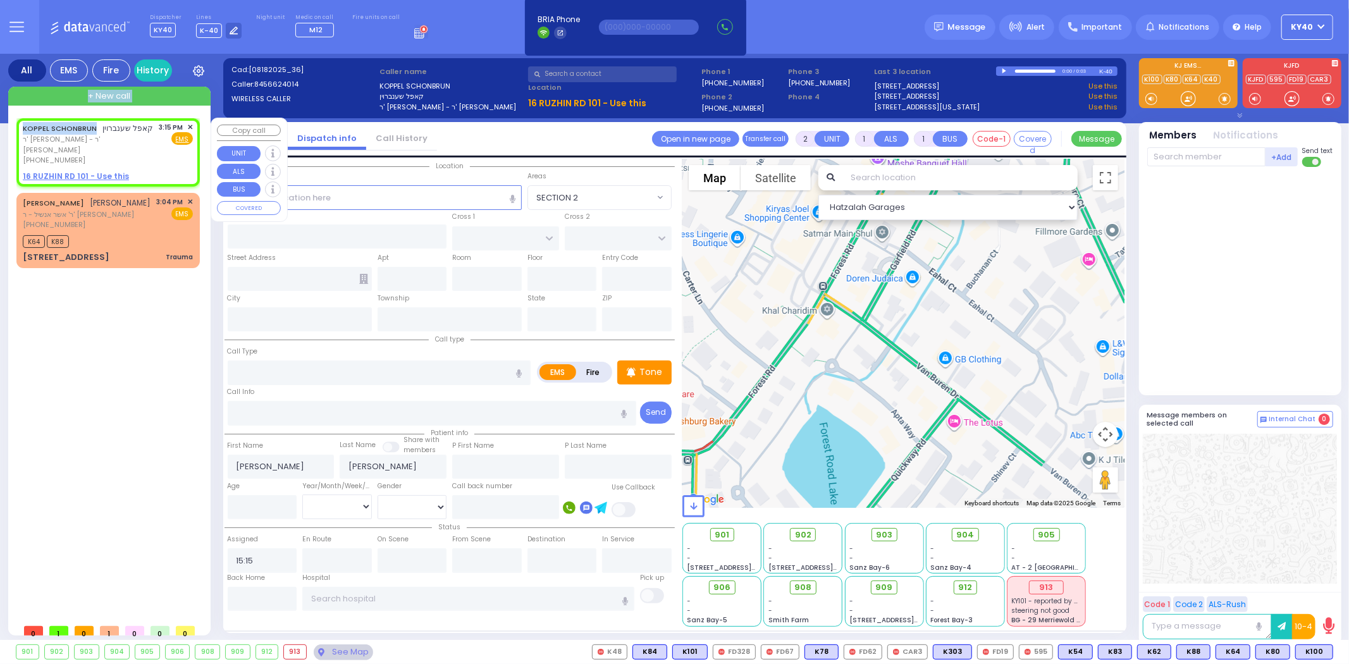
drag, startPoint x: 89, startPoint y: 106, endPoint x: 92, endPoint y: 125, distance: 18.5
click at [92, 124] on div "+ New call KOPPEL SCHONBRUN קאפל שענברוין ר' אהרן - ר' משה אהרן האפמאן (845) 66…" at bounding box center [109, 361] width 202 height 549
click at [138, 155] on div "(845) 662-4014" at bounding box center [89, 160] width 132 height 11
select select
radio input "true"
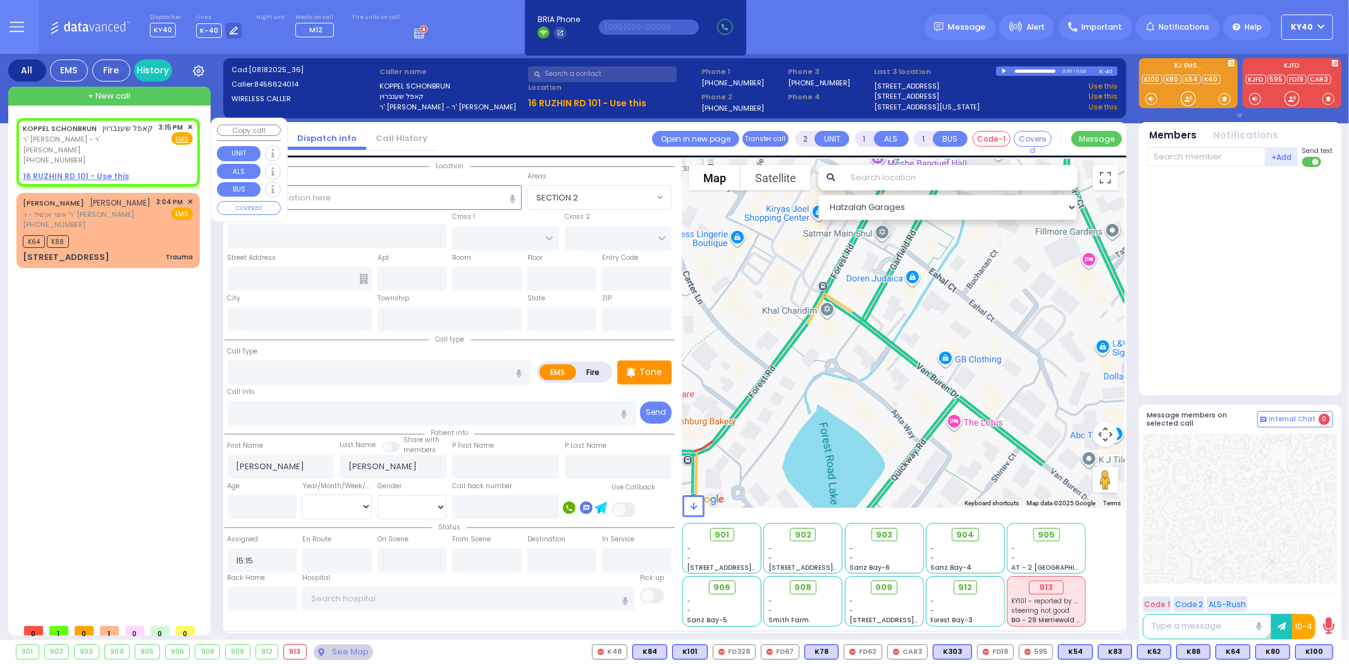
select select
select select "Hatzalah Garages"
drag, startPoint x: 130, startPoint y: 147, endPoint x: 138, endPoint y: 143, distance: 9.1
click at [137, 143] on div "KOPPEL SCHONBRUN קאפל שענברוין ר' אהרן - ר' משה אהרן האפמאן (845) 662-4014" at bounding box center [89, 144] width 132 height 44
select select
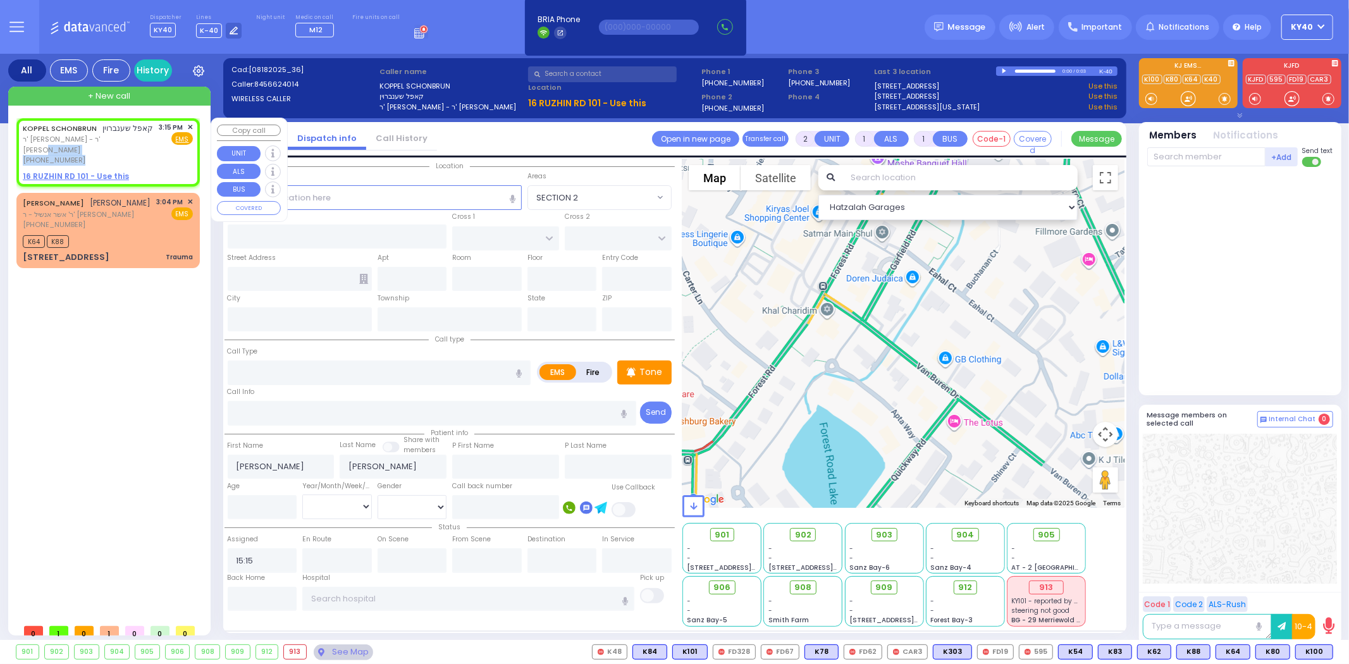
radio input "true"
select select
select select "Hatzalah Garages"
click at [137, 143] on span "ר' אהרן - ר' משה אהרן האפמאן" at bounding box center [89, 144] width 132 height 21
select select
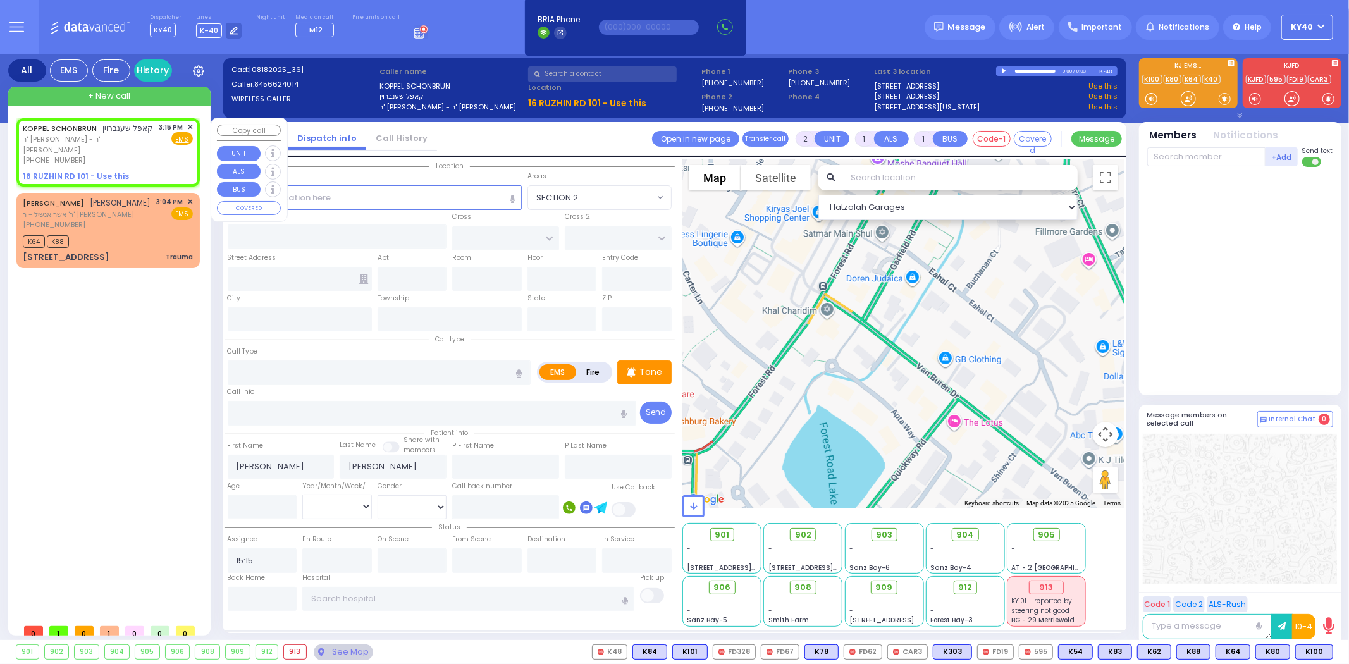
radio input "true"
select select
select select "Hatzalah Garages"
click at [142, 143] on div "KOPPEL SCHONBRUN קאפל שענברוין ר' אהרן - ר' משה אהרן האפמאן (845) 662-4014 3:15…" at bounding box center [108, 144] width 170 height 44
select select
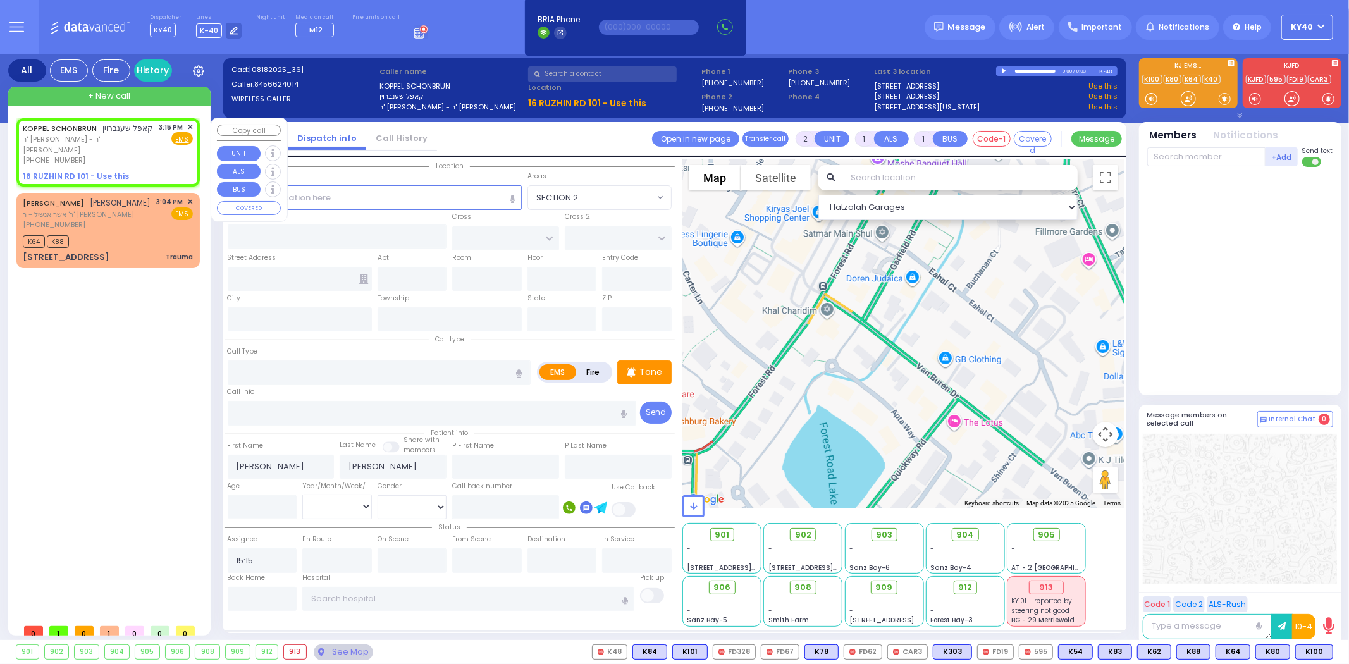
radio input "true"
select select
select select "Hatzalah Garages"
click at [133, 142] on span "ר' אהרן - ר' משה אהרן האפמאן" at bounding box center [89, 144] width 132 height 21
select select
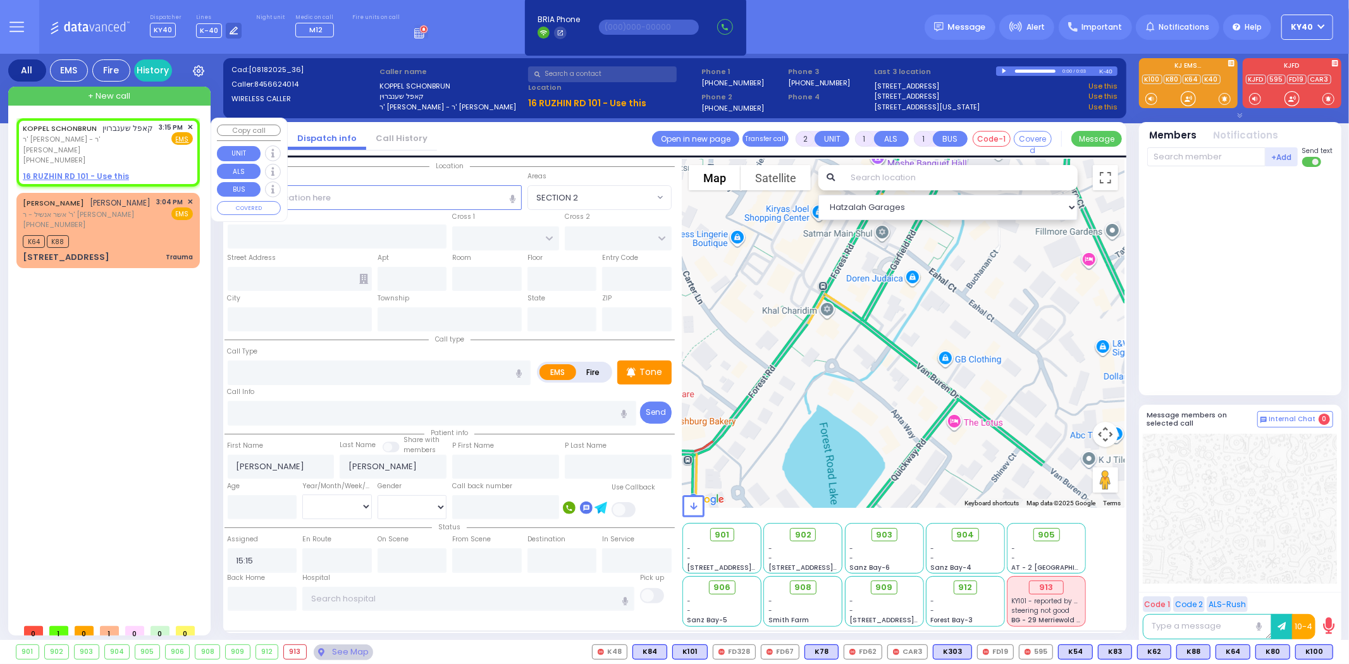
radio input "true"
select select
select select "Hatzalah Garages"
click at [124, 130] on span "קאפל שענברוין" at bounding box center [128, 128] width 51 height 11
select select
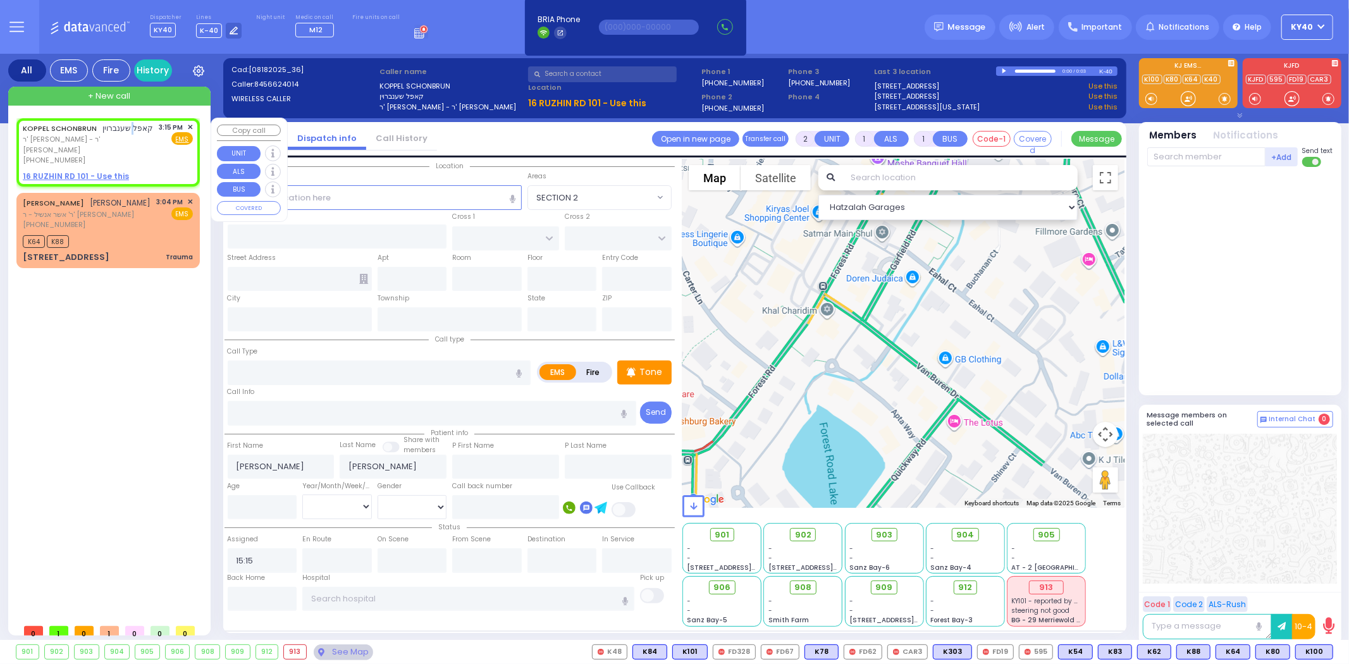
radio input "true"
select select
select select "Hatzalah Garages"
click at [147, 147] on div "KOPPEL SCHONBRUN קאפל שענברוין ר' אהרן - ר' משה אהרן האפמאן (845) 662-4014 3:15…" at bounding box center [108, 144] width 170 height 44
select select
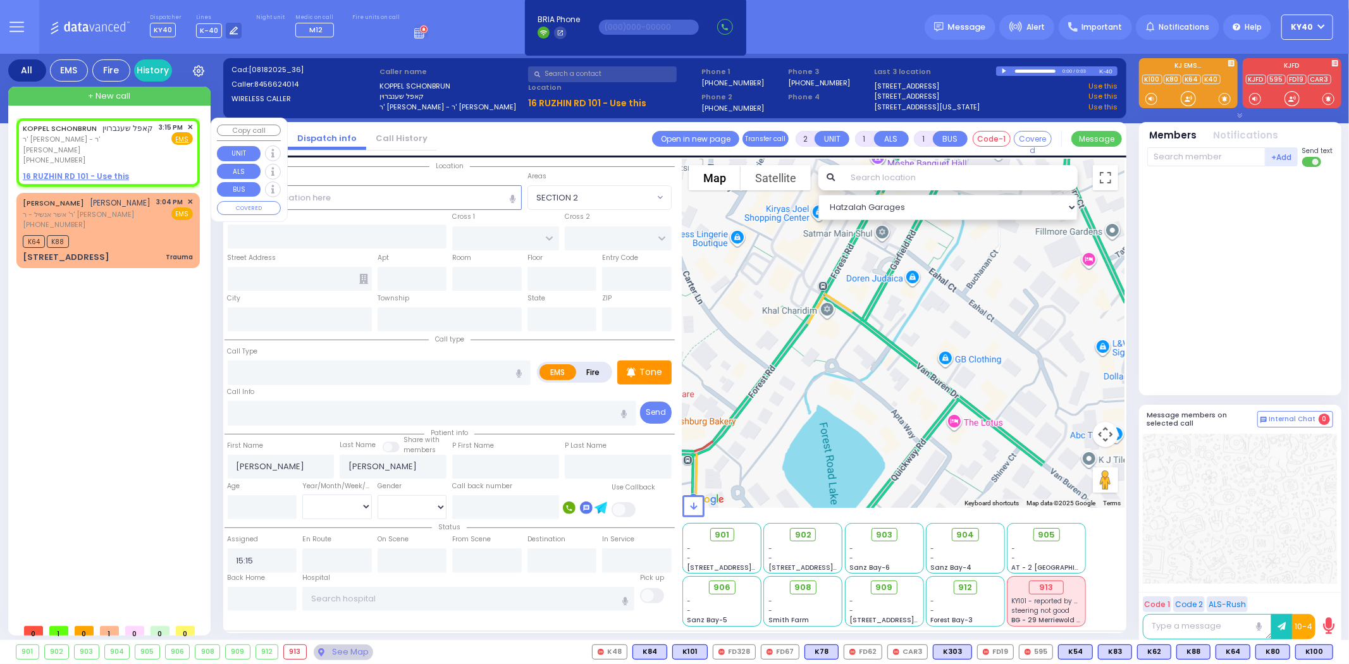
radio input "true"
select select
select select "Hatzalah Garages"
click at [116, 134] on span "ר' אהרן - ר' משה אהרן האפמאן" at bounding box center [89, 144] width 132 height 21
select select
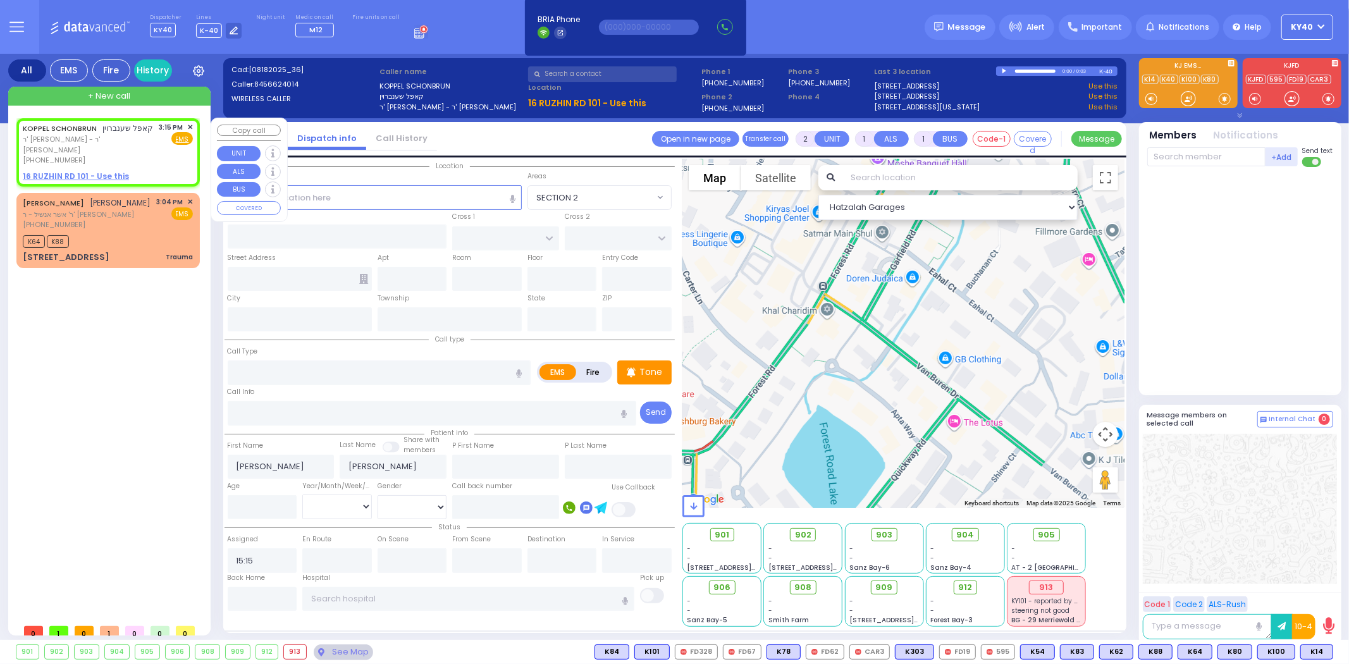
radio input "true"
select select
select select "Hatzalah Garages"
click at [146, 209] on div "ELIEZER WEISER אליעזר ווייזער ר' אשר אנשיל - ר' עקיבא צבי יעקב געשטעטנ (347) 62…" at bounding box center [108, 214] width 170 height 34
type input "0"
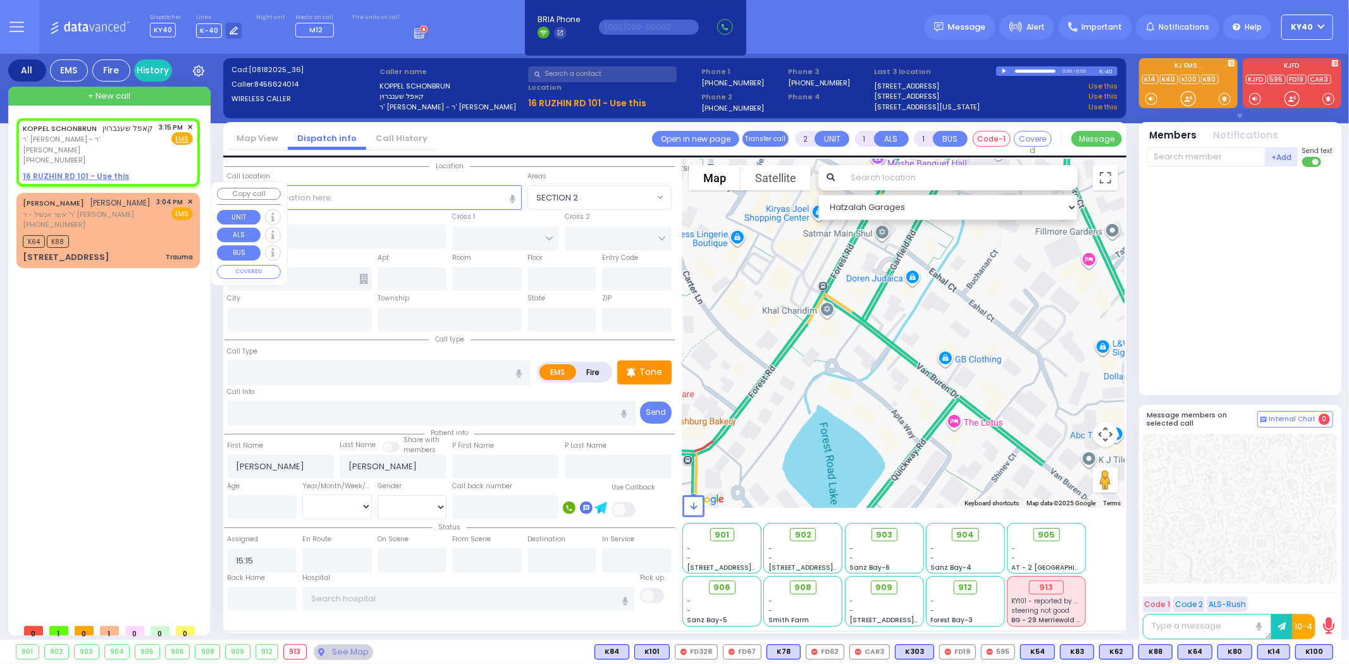
type input "0"
select select
type input "Trauma"
radio input "true"
type input "ELIEZER"
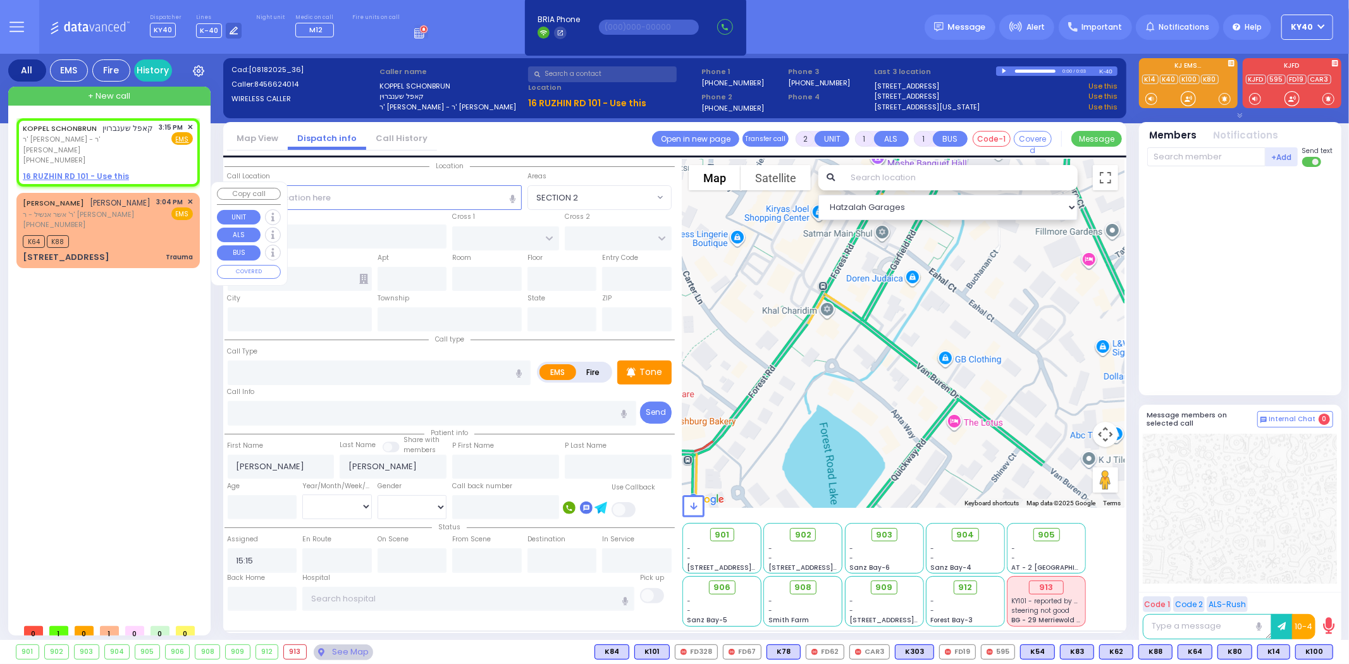
type input "WEISER"
select select
type input "15:04"
type input "15:06"
type input "GARFIELD RD"
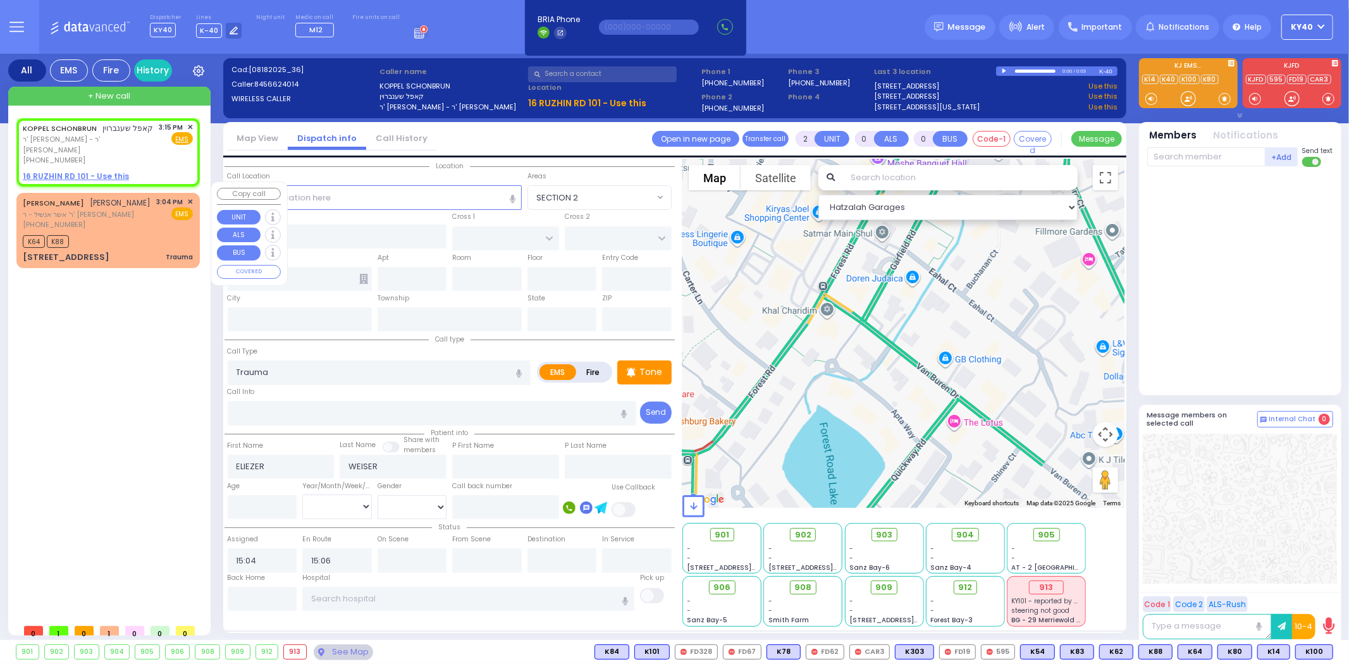
type input "FOREST RD"
type input "5 VAN BUREN DR"
type input "304"
type input "Monroe"
type input "[US_STATE]"
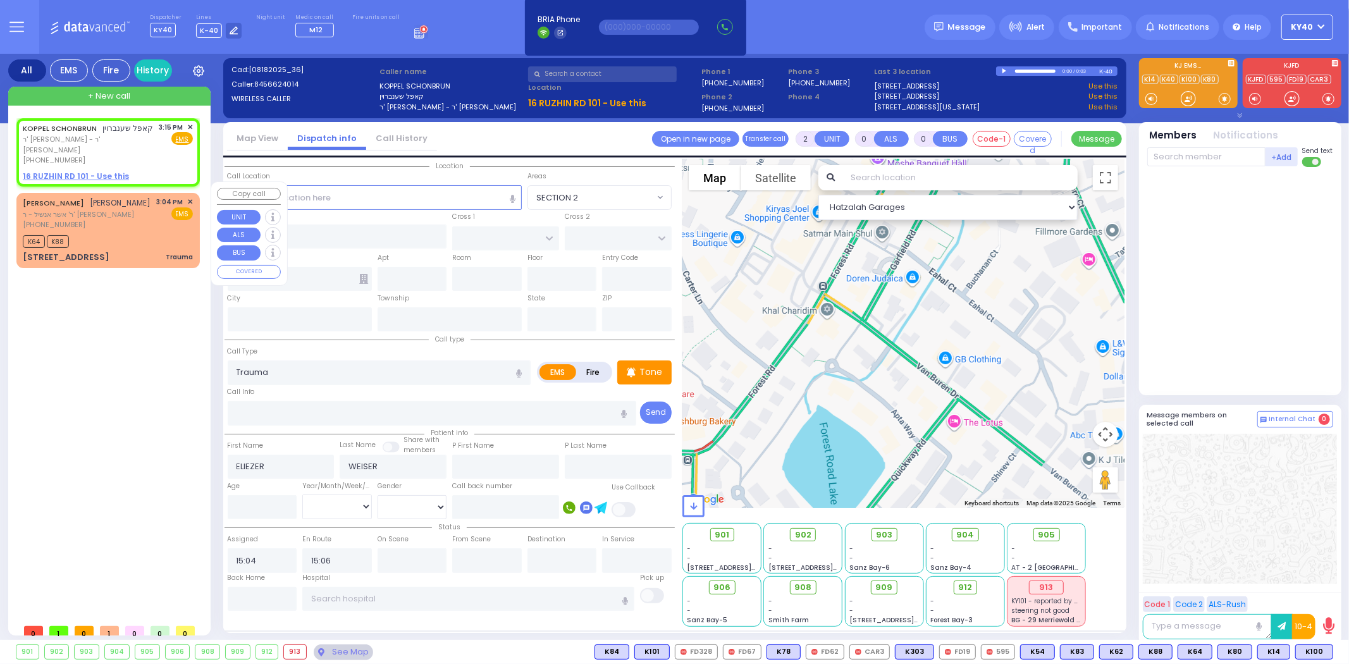
type input "10950"
select select "Hatzalah Garages"
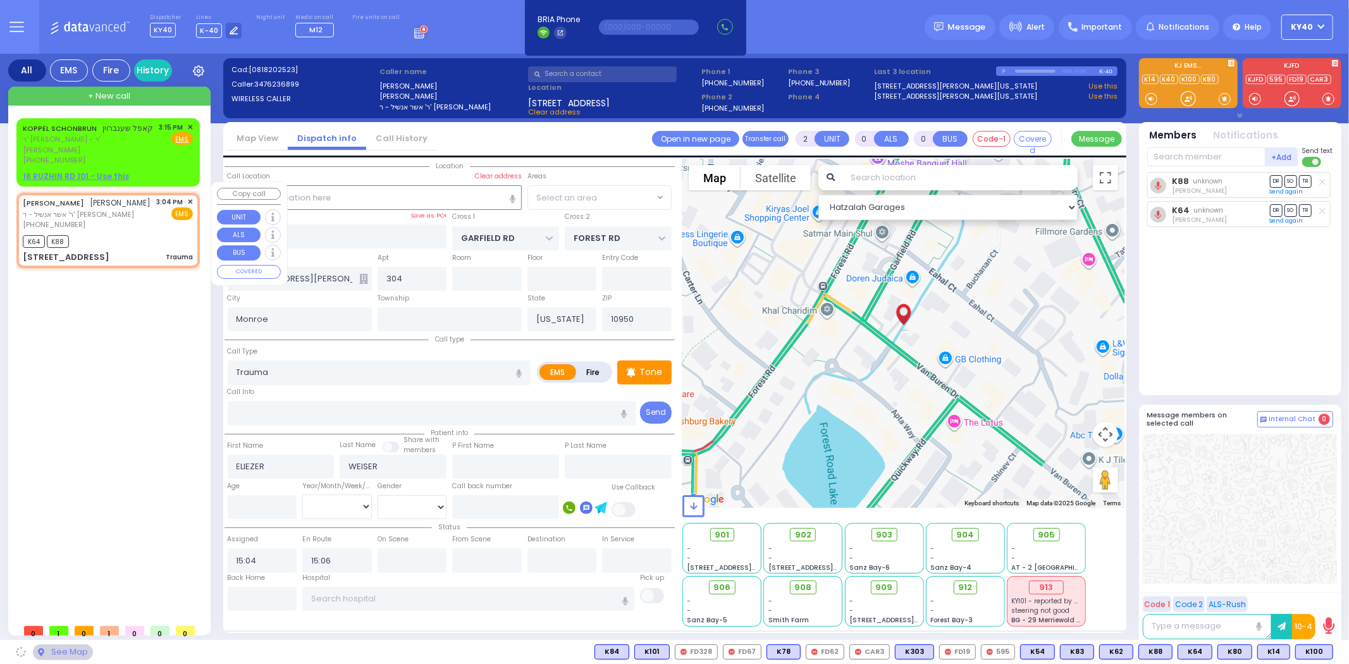
select select "SECTION 2"
click at [138, 209] on span "ר' אשר אנשיל - ר' עקיבא צבי יעקב געשטעטנ" at bounding box center [87, 214] width 128 height 11
select select
radio input "true"
select select
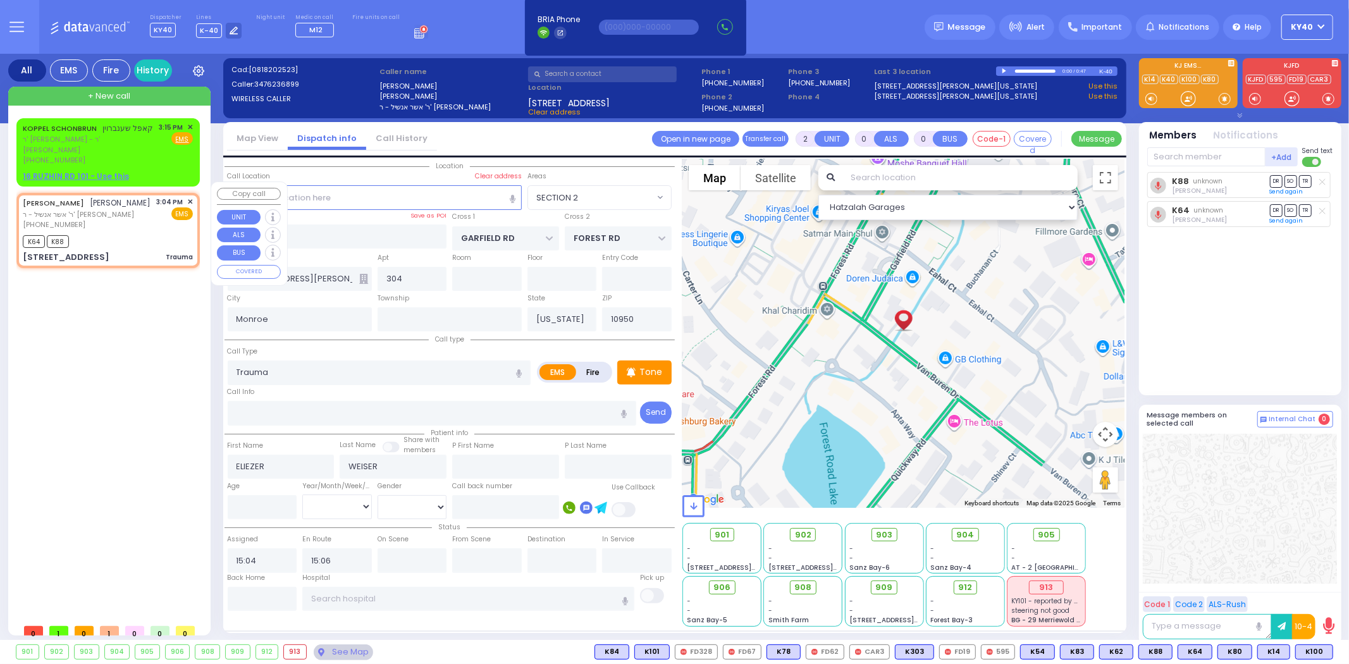
select select "Hatzalah Garages"
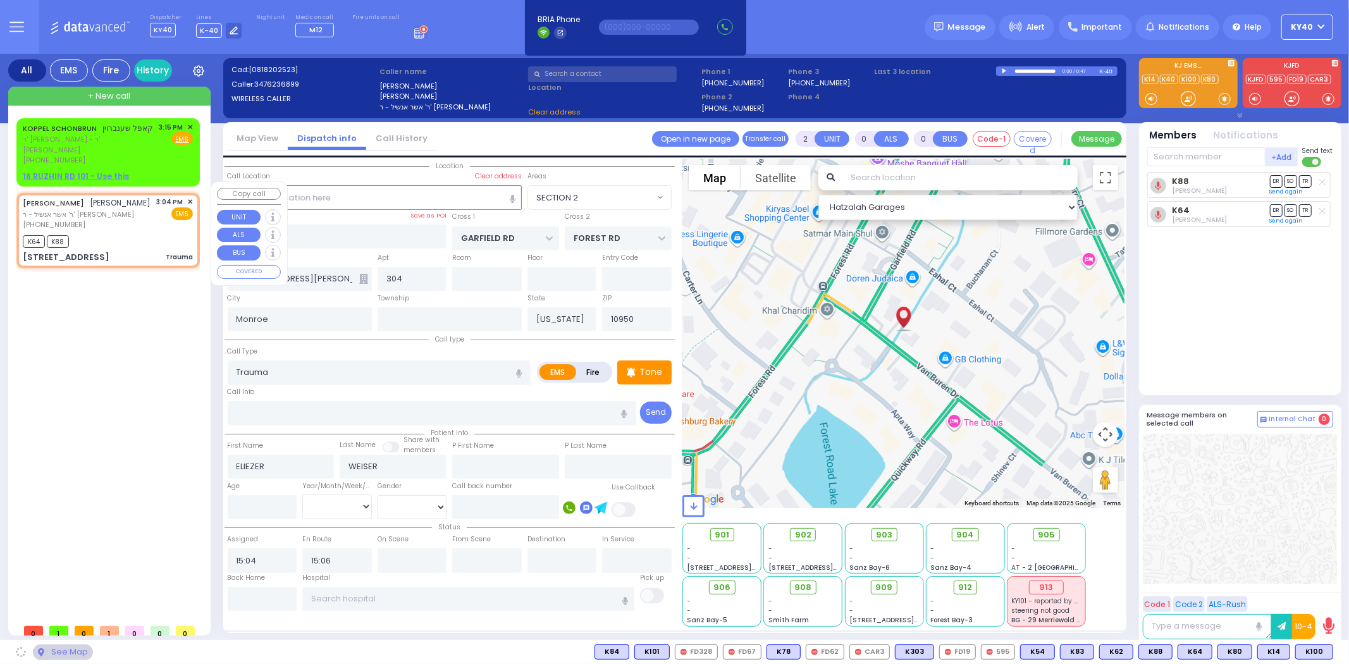
select select "SECTION 2"
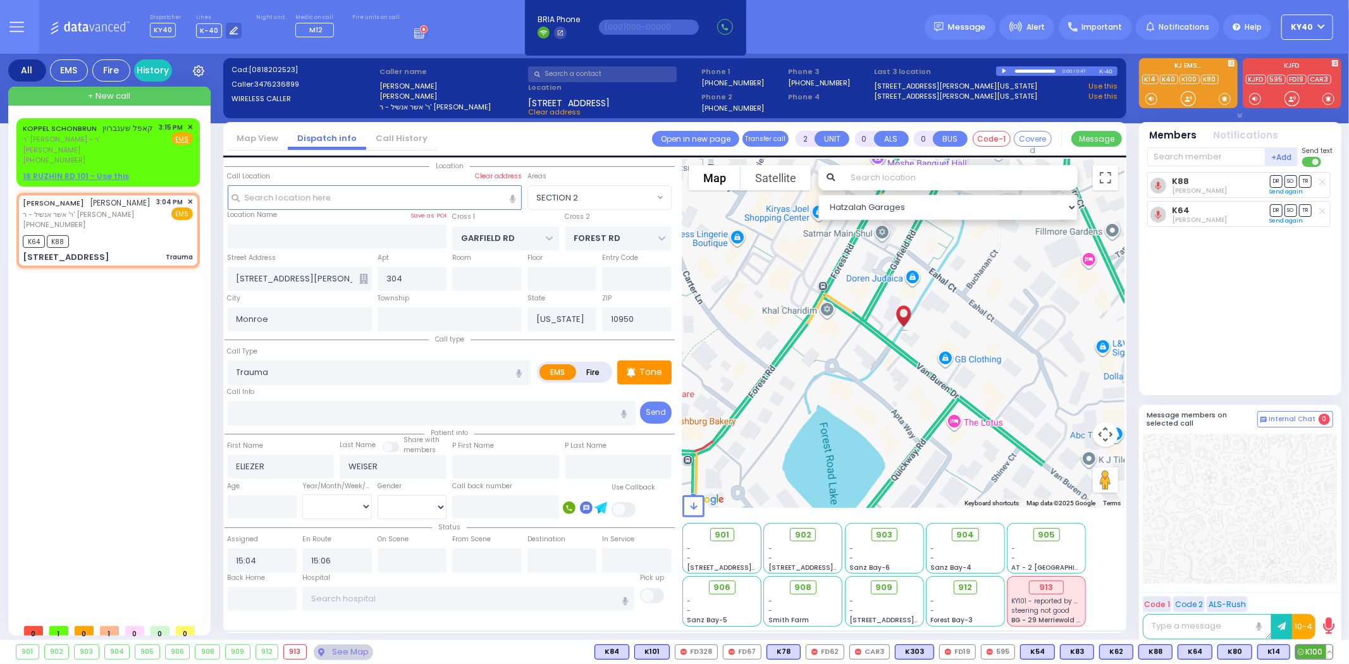
click at [1306, 652] on span "K100" at bounding box center [1314, 652] width 37 height 14
select select
radio input "true"
select select
select select "Hatzalah Garages"
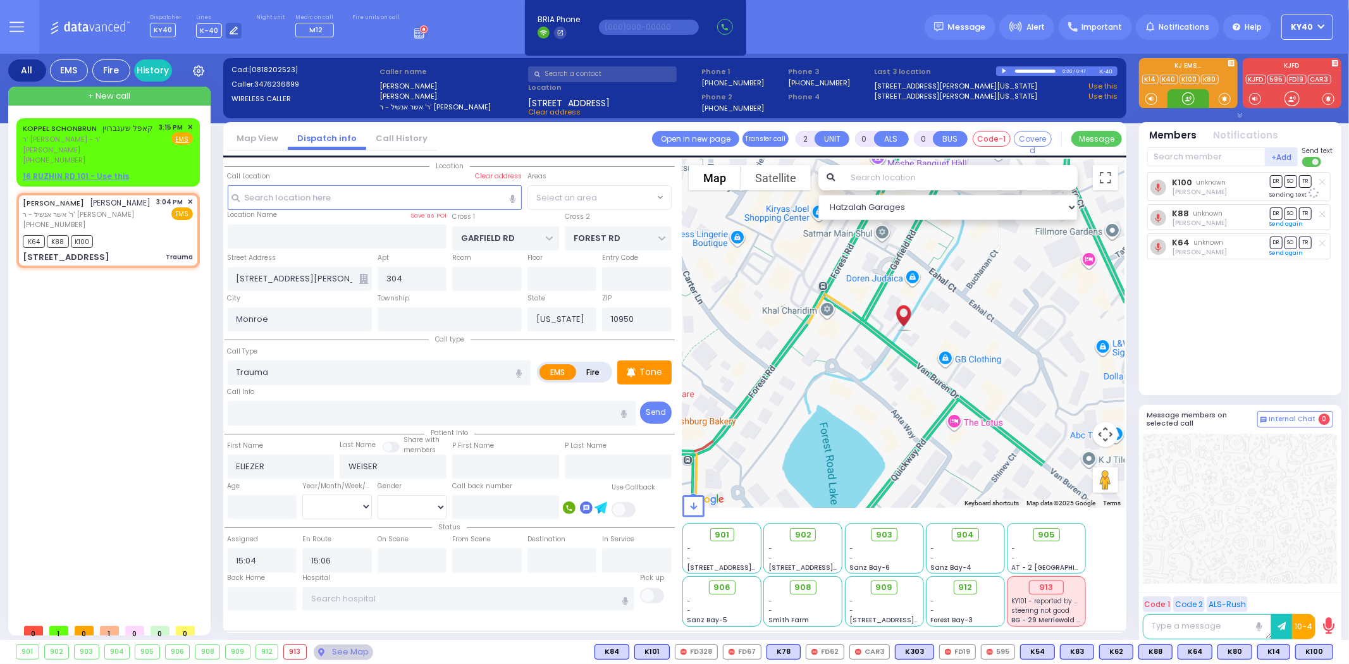
select select "SECTION 2"
click at [1320, 213] on icon at bounding box center [1322, 214] width 6 height 7
click at [1320, 213] on icon at bounding box center [1322, 213] width 14 height 14
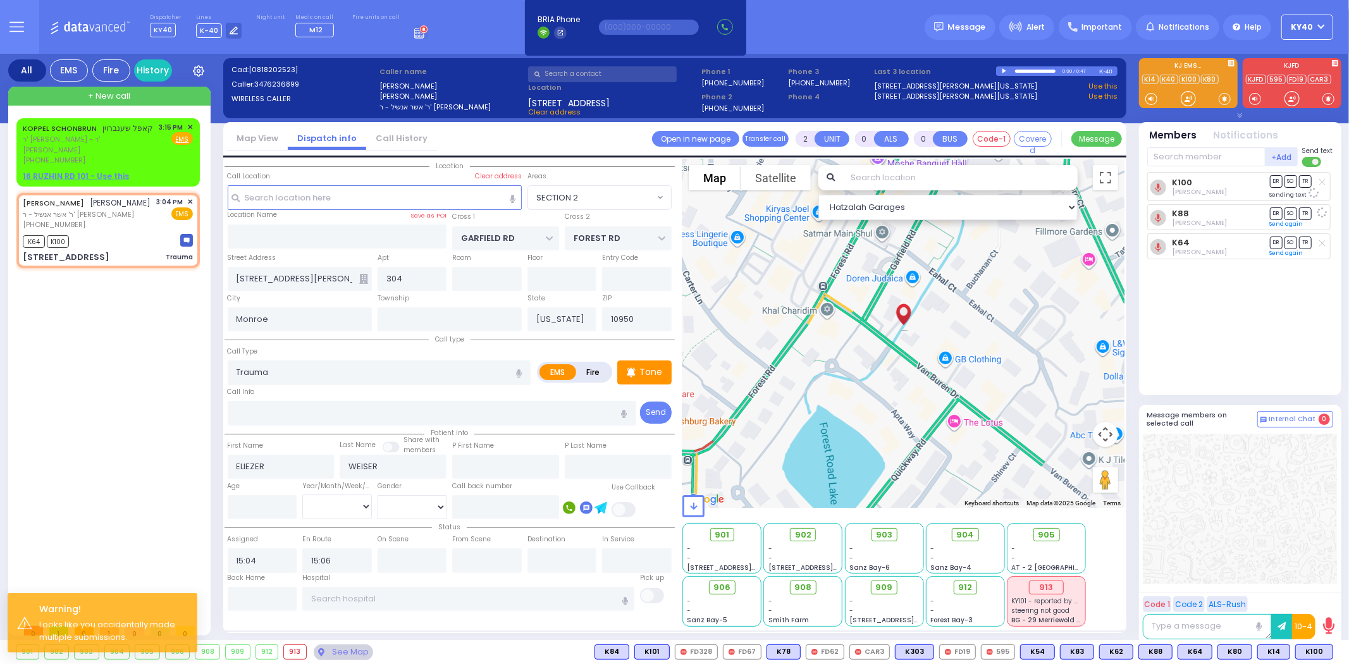
select select
radio input "true"
select select
select select "Hatzalah Garages"
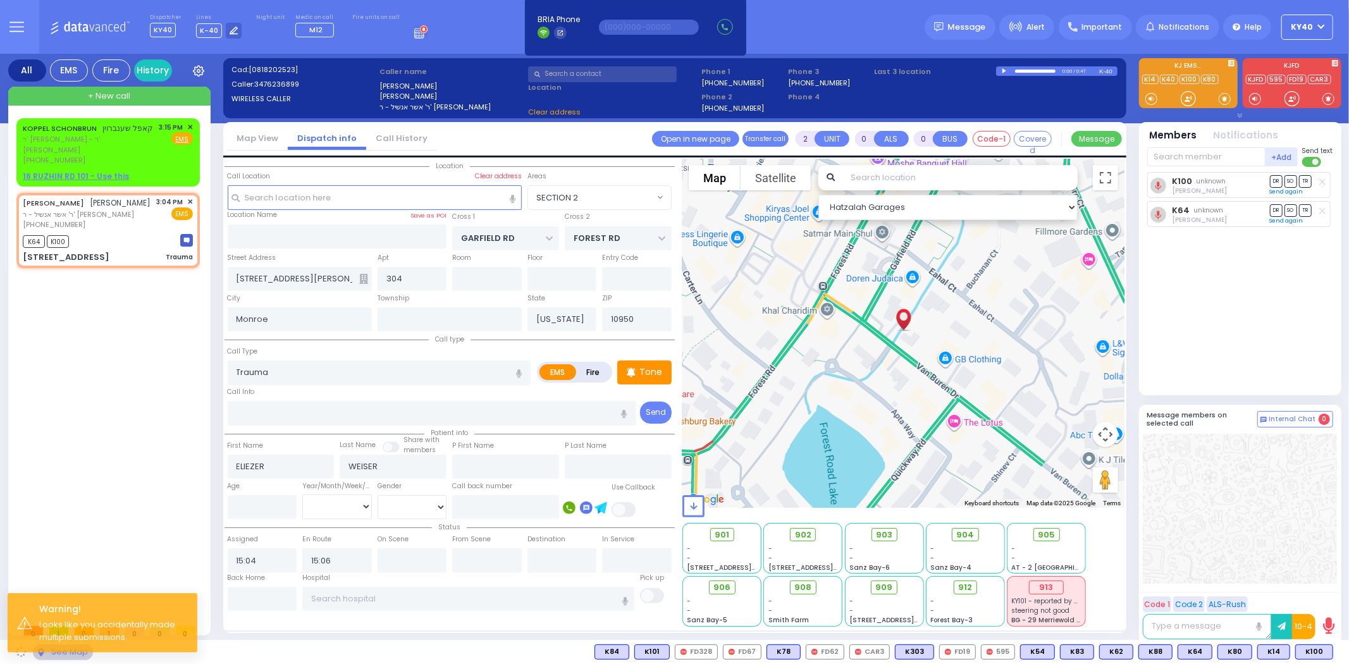
select select
radio input "true"
select select
select select "SECTION 2"
select select "Hatzalah Garages"
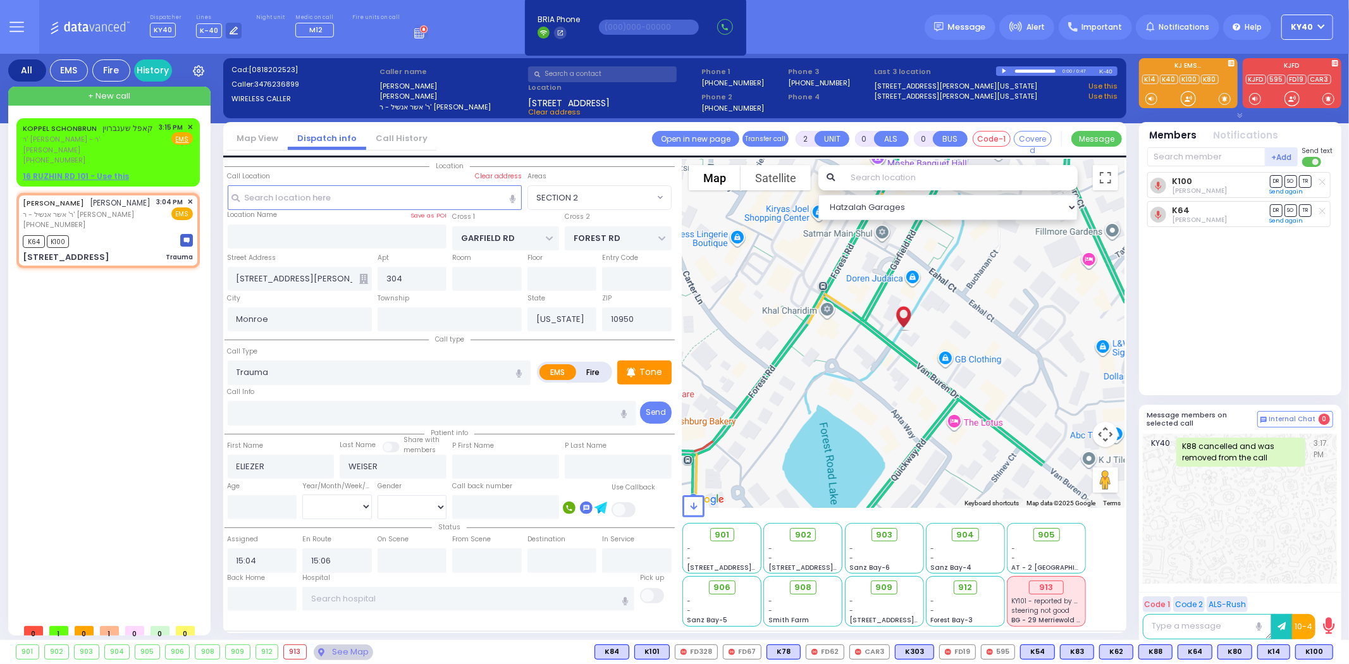
click at [1255, 331] on div "K100 Solomon Polatsek DR SO TR Sending text K64" at bounding box center [1241, 278] width 188 height 212
click at [83, 155] on div "(845) 662-4014" at bounding box center [89, 160] width 132 height 11
type input "1"
select select
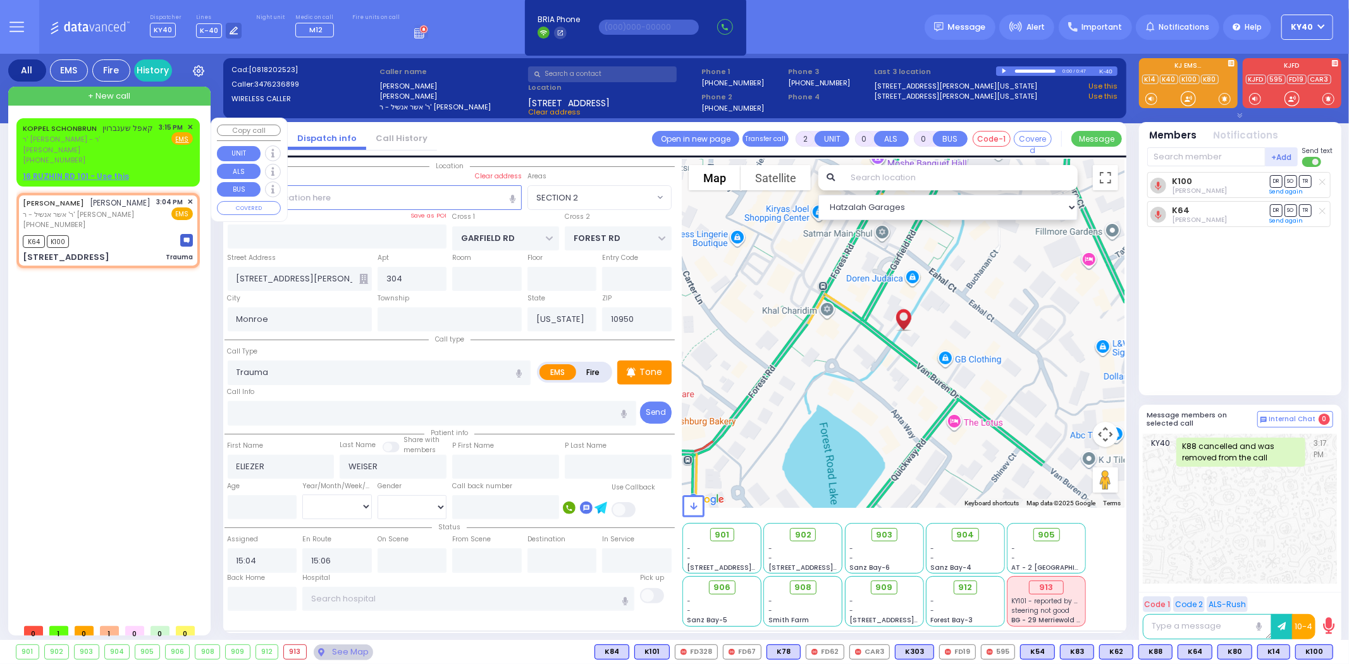
radio input "true"
type input "KOPPEL"
type input "SCHONBRUN"
select select
type input "15:15"
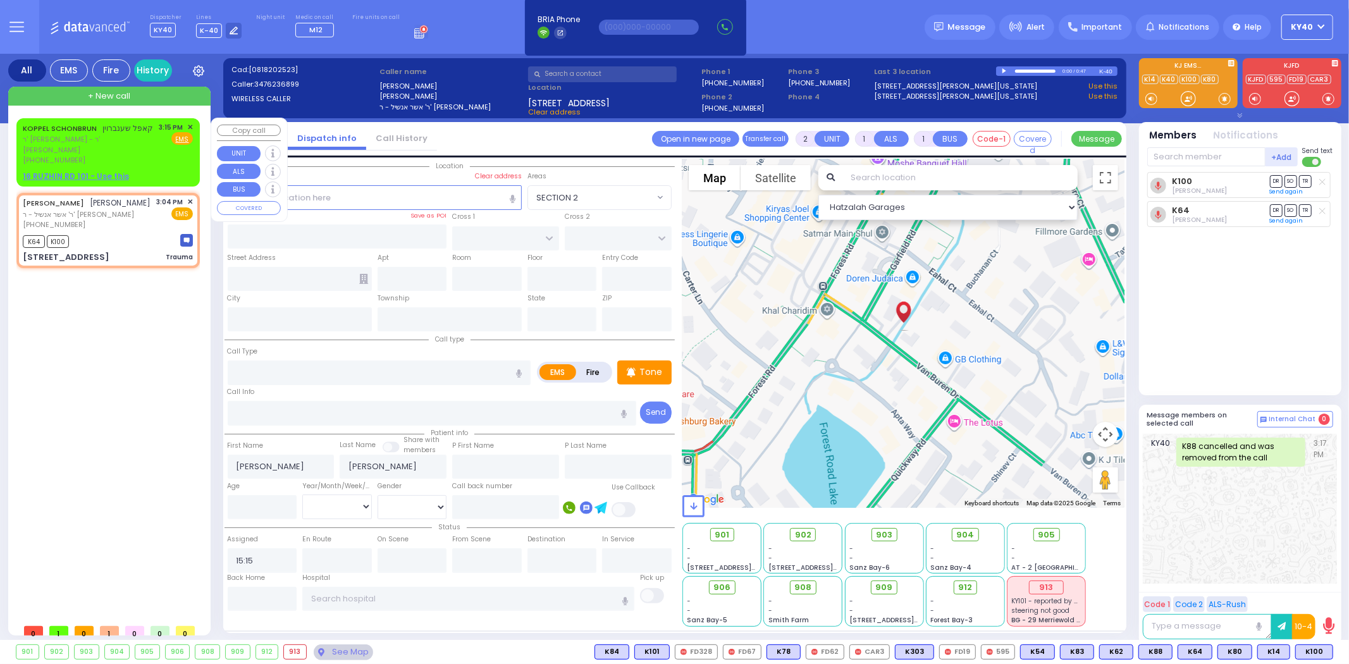
select select "Hatzalah Garages"
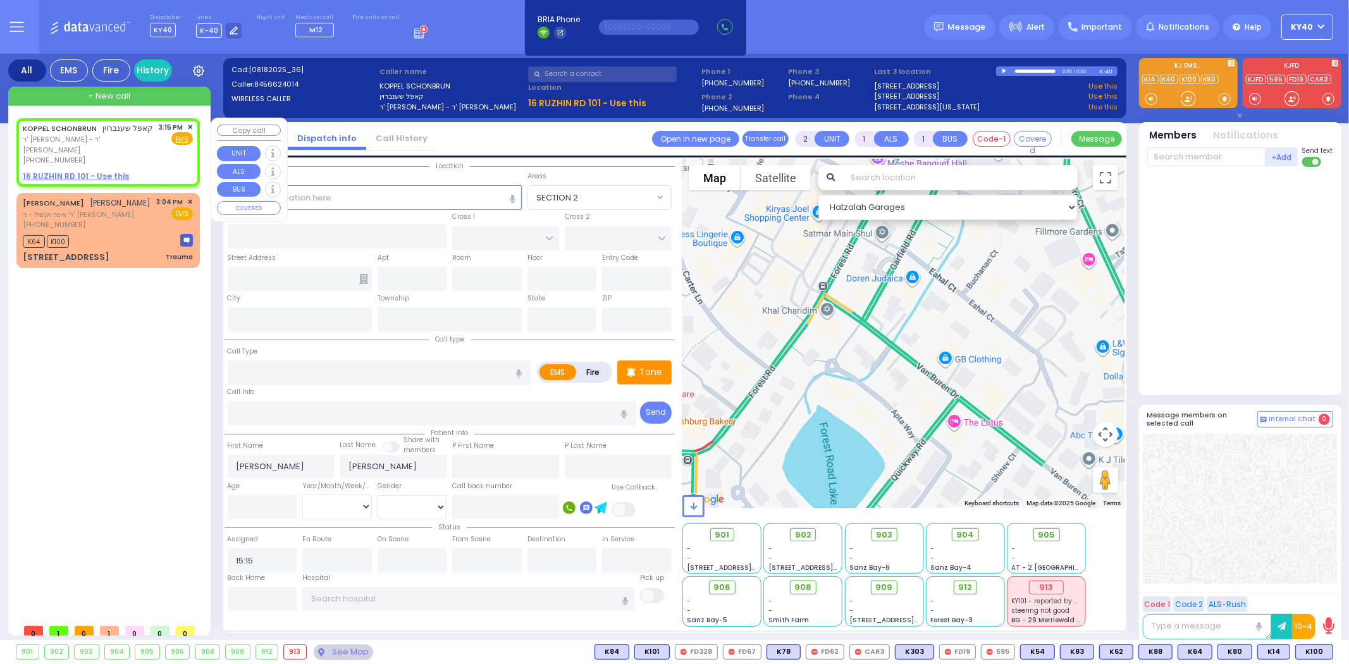
click at [144, 142] on div "KOPPEL SCHONBRUN קאפל שענברוין ר' אהרן - ר' משה אהרן האפמאן (845) 662-4014 3:15…" at bounding box center [108, 144] width 170 height 44
select select
click at [127, 141] on span "ר' אהרן - ר' משה אהרן האפמאן" at bounding box center [89, 144] width 132 height 21
click at [136, 136] on span "ר' אהרן - ר' משה אהרן האפמאן" at bounding box center [89, 144] width 132 height 21
click at [138, 134] on span "ר' אהרן - ר' משה אהרן האפמאן" at bounding box center [89, 144] width 132 height 21
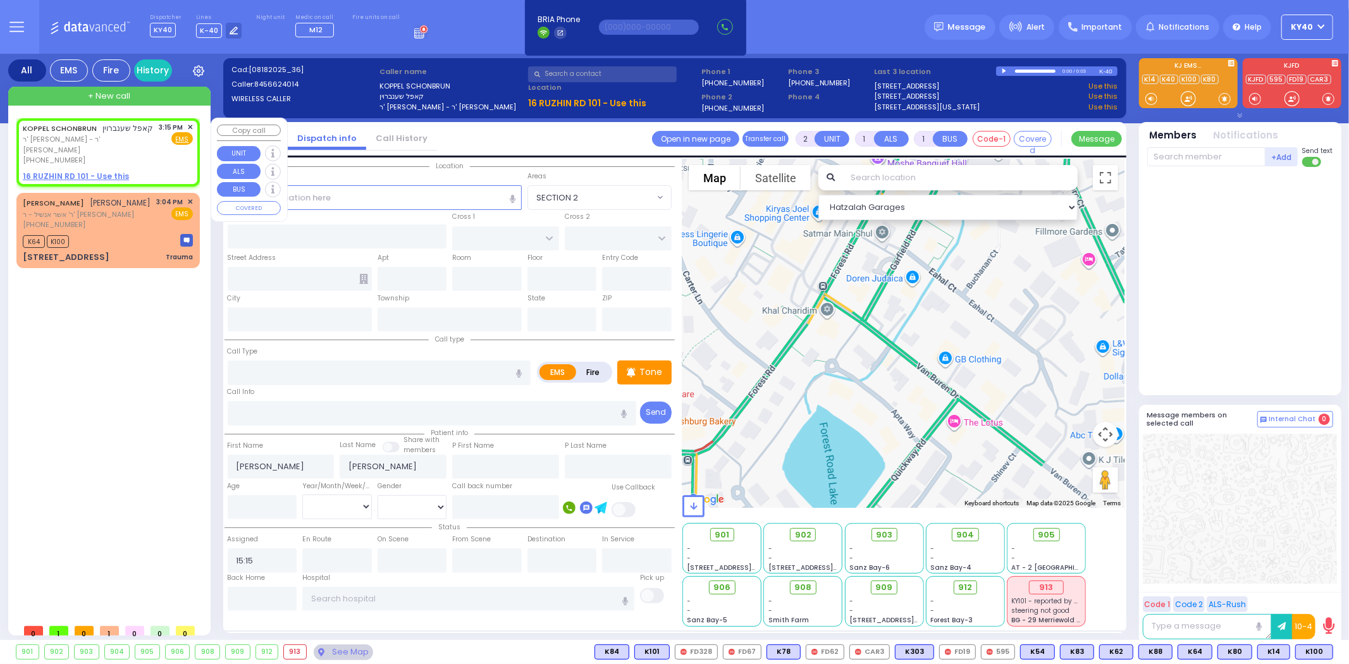
click at [139, 137] on span "ר' אהרן - ר' משה אהרן האפמאן" at bounding box center [89, 144] width 132 height 21
click at [145, 144] on div "KOPPEL SCHONBRUN קאפל שענברוין ר' אהרן - ר' משה אהרן האפמאן (845) 662-4014 3:15…" at bounding box center [108, 144] width 170 height 44
click at [191, 124] on span "✕" at bounding box center [190, 127] width 6 height 11
click at [190, 126] on span "✕" at bounding box center [190, 127] width 6 height 11
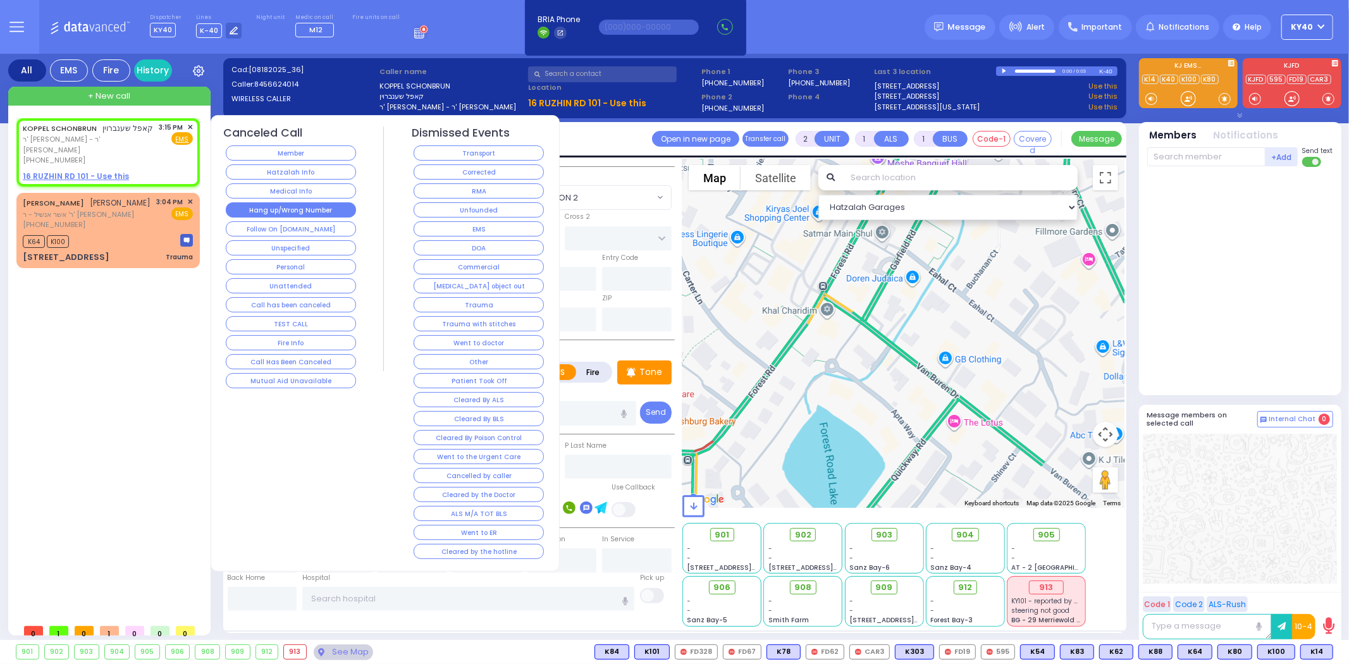
click at [277, 206] on button "Hang up/Wrong Number" at bounding box center [291, 209] width 130 height 15
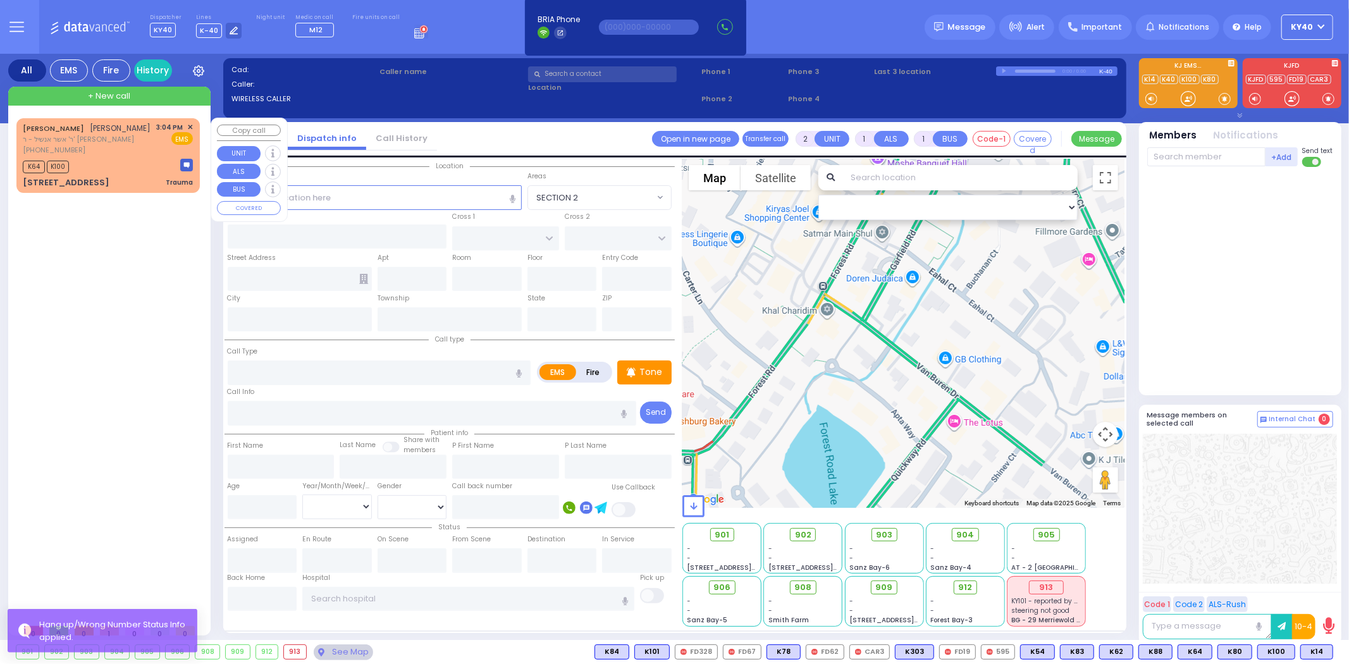
drag, startPoint x: 141, startPoint y: 146, endPoint x: 133, endPoint y: 149, distance: 8.6
click at [140, 146] on div "(347) 623-6899" at bounding box center [87, 150] width 128 height 11
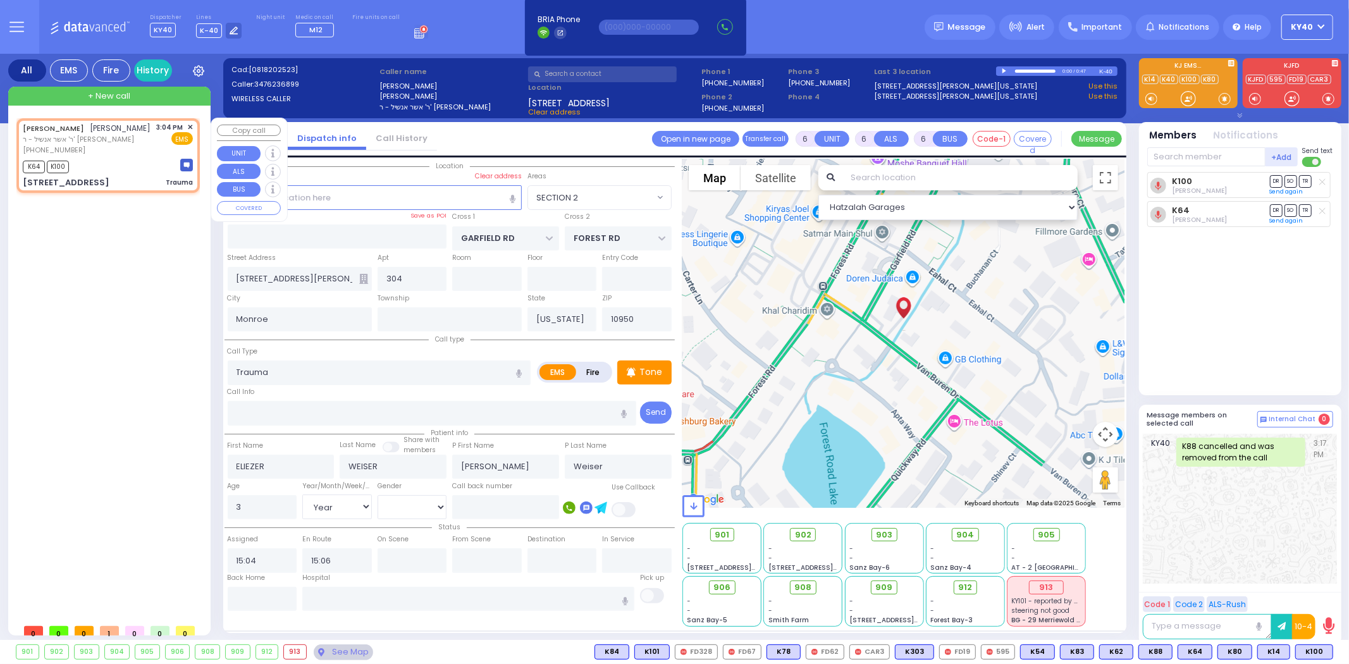
drag, startPoint x: 128, startPoint y: 166, endPoint x: 133, endPoint y: 161, distance: 7.6
click at [129, 166] on div "K64 K100" at bounding box center [108, 165] width 170 height 16
click at [194, 126] on div "ELIEZER WEISER אליעזר ווייזער ר' אשר אנשיל - ר' עקיבא צבי יעקב געשטעטנ (347) 62…" at bounding box center [108, 155] width 178 height 71
click at [191, 125] on span "✕" at bounding box center [190, 127] width 6 height 11
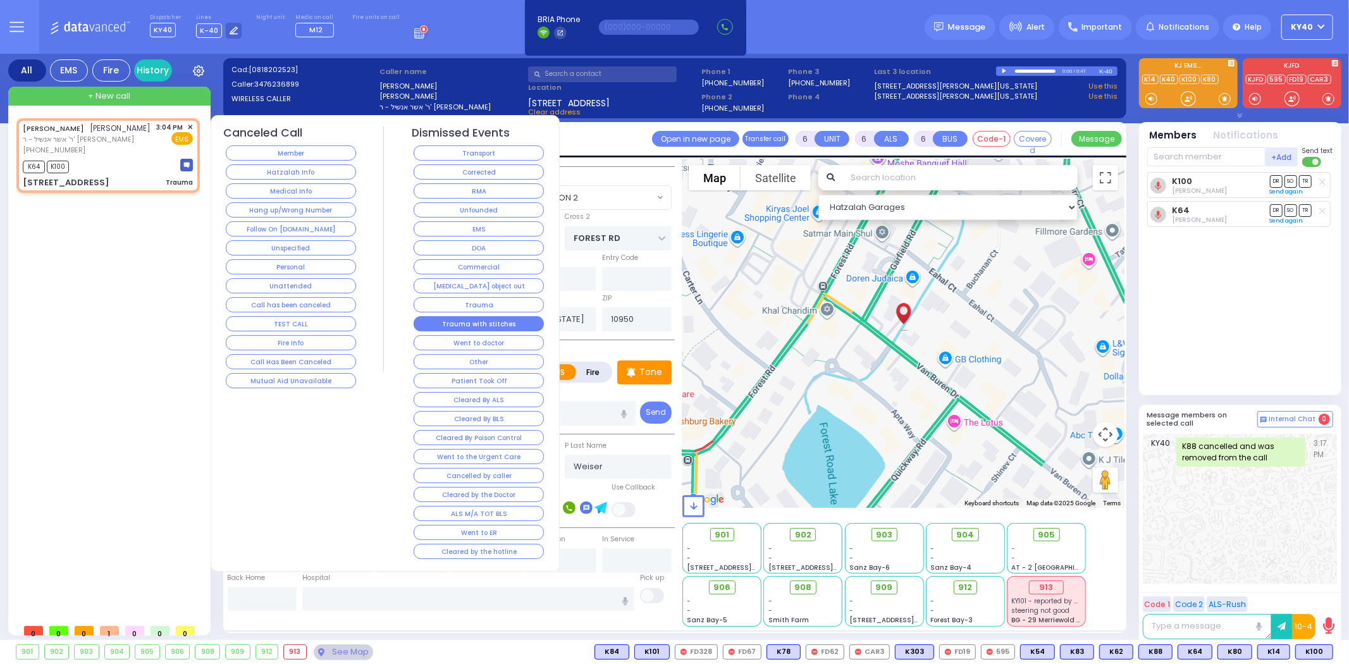
click at [474, 331] on button "Trauma with stitches" at bounding box center [479, 323] width 130 height 15
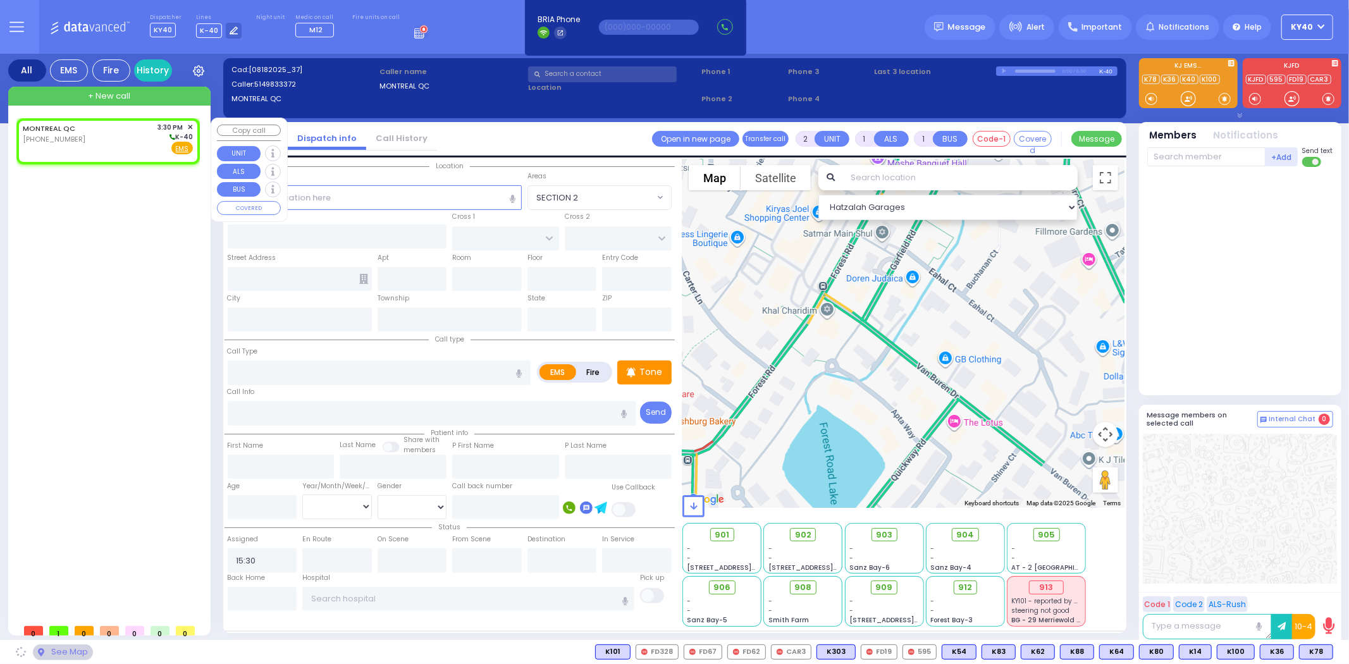
click at [87, 130] on div "MONTREAL QC (514) 983-3372 3:30 PM ✕ K-40" at bounding box center [108, 138] width 170 height 33
click at [95, 137] on div "MONTREAL QC (514) 983-3372 3:30 PM ✕ K-40" at bounding box center [108, 138] width 170 height 33
click at [99, 135] on div "MONTREAL QC (514) 983-3372 3:30 PM ✕ K-40" at bounding box center [108, 138] width 170 height 33
click at [103, 130] on div "MONTREAL QC (514) 983-3372 3:30 PM ✕ K-40" at bounding box center [108, 138] width 170 height 33
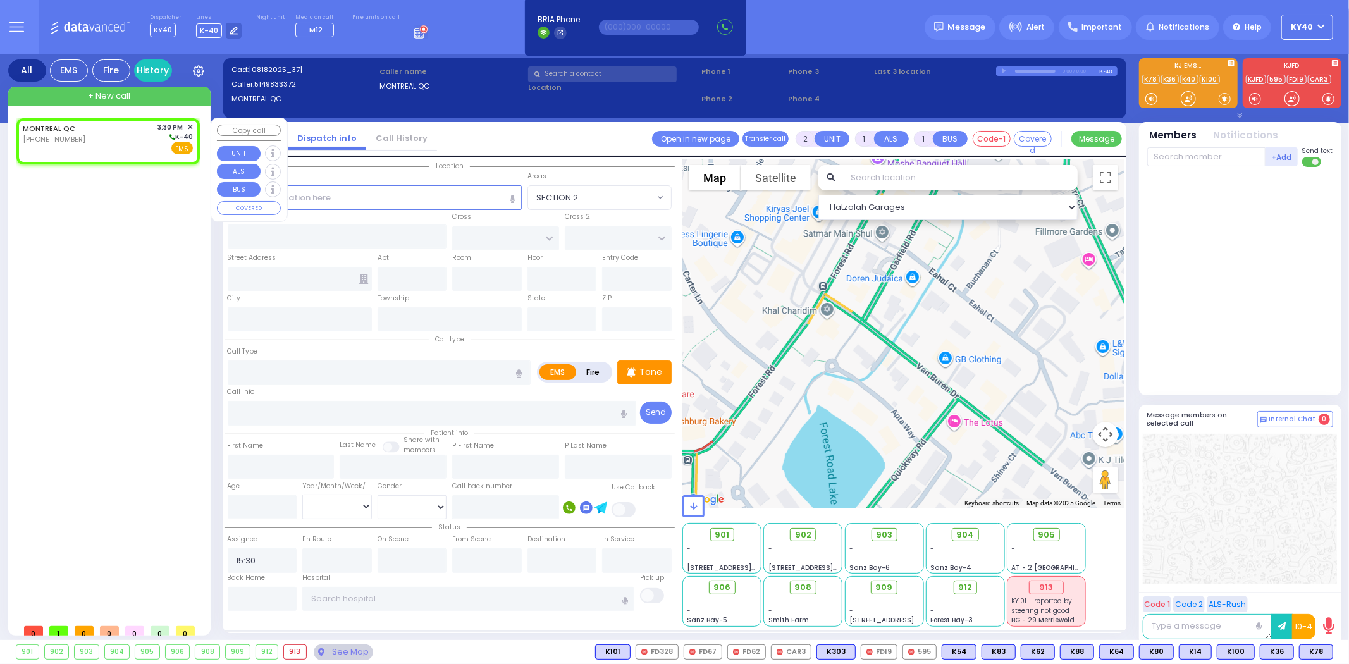
click at [104, 133] on div "MONTREAL QC (514) 983-3372 3:30 PM ✕ K-40" at bounding box center [108, 138] width 170 height 33
click at [102, 132] on div "MONTREAL QC (514) 983-3372 3:30 PM ✕ K-40" at bounding box center [108, 138] width 170 height 33
click at [193, 124] on span "✕" at bounding box center [190, 127] width 6 height 11
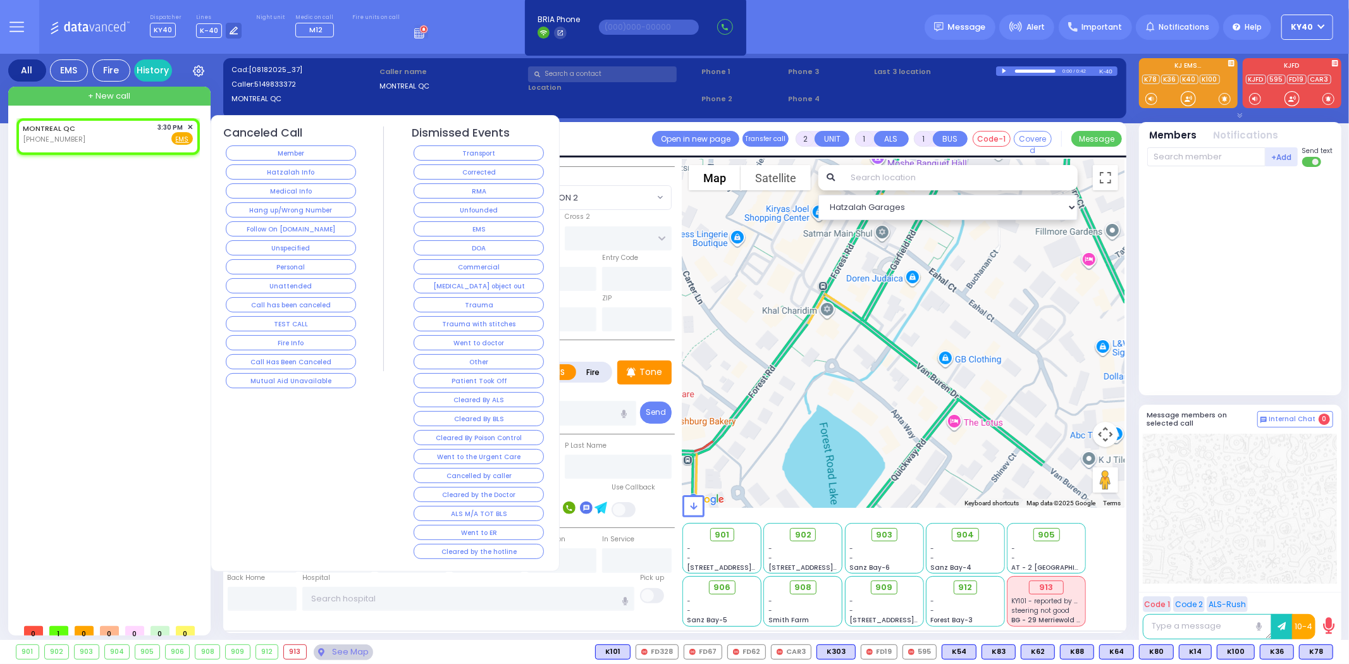
click at [276, 207] on button "Hang up/Wrong Number" at bounding box center [291, 209] width 130 height 15
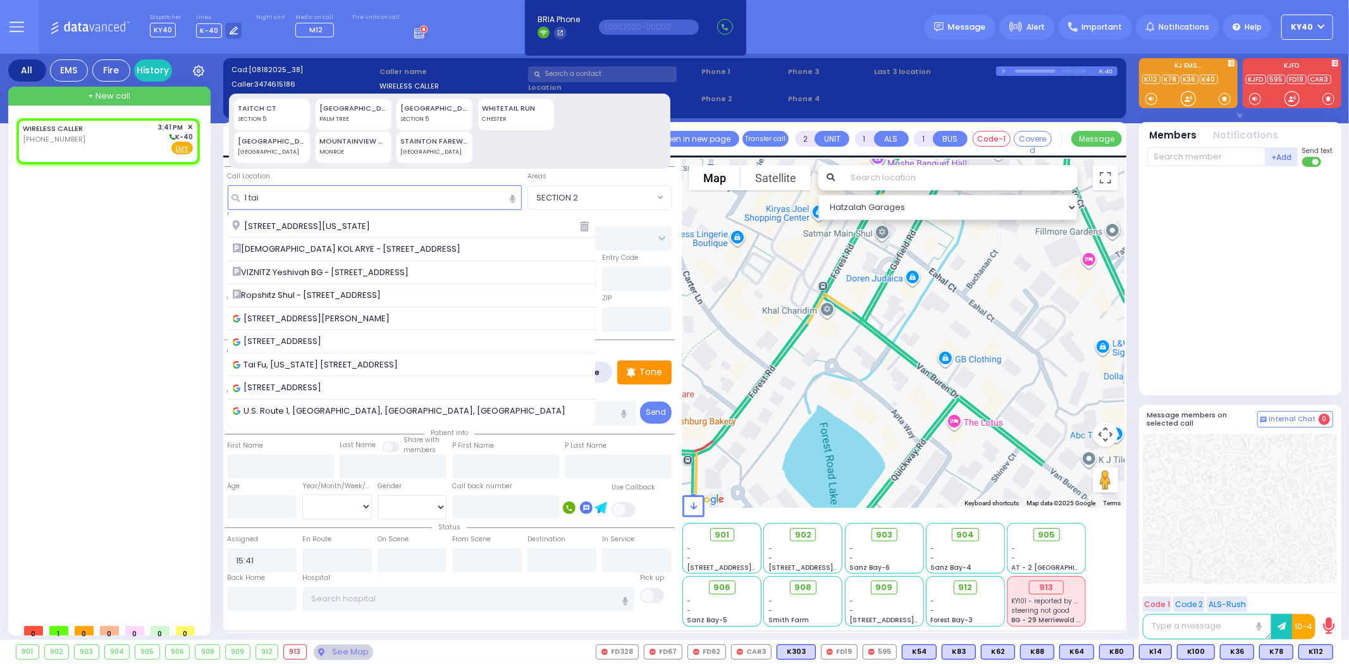
click at [427, 225] on div "1 Taitch Court Monroe New York 10950" at bounding box center [401, 226] width 336 height 13
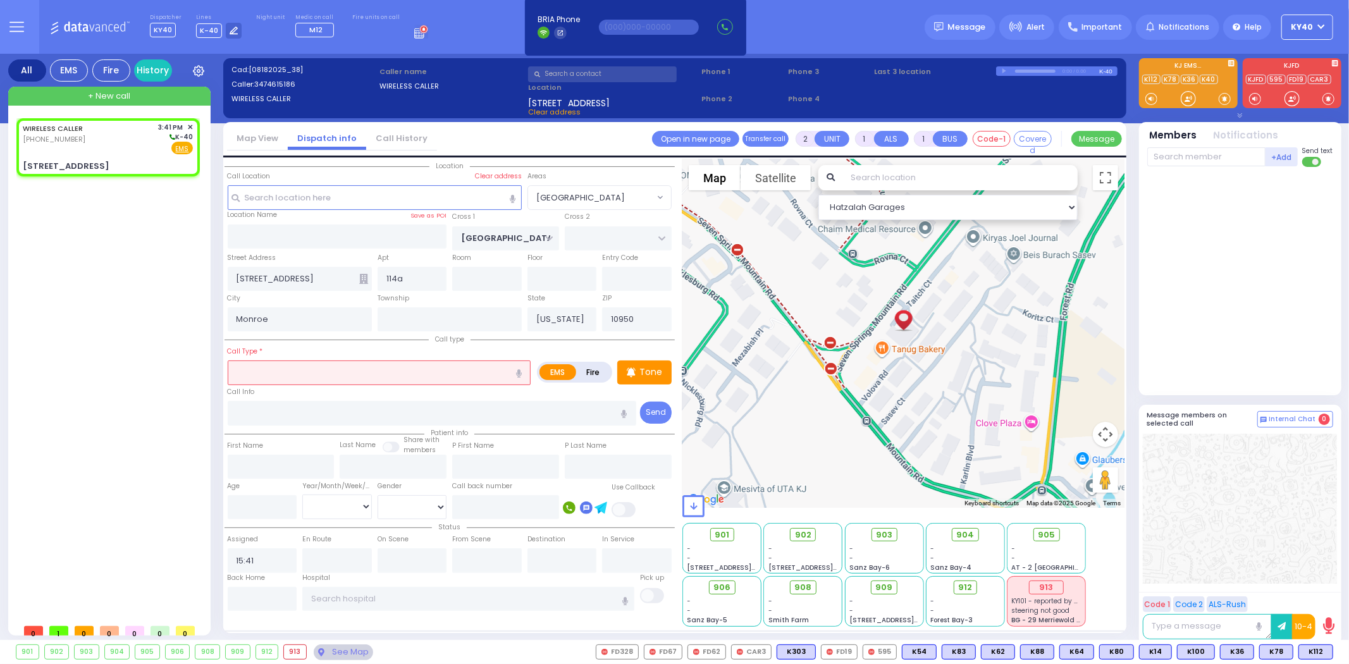
drag, startPoint x: 455, startPoint y: 363, endPoint x: 458, endPoint y: 371, distance: 8.6
click at [458, 371] on input "text" at bounding box center [380, 372] width 304 height 24
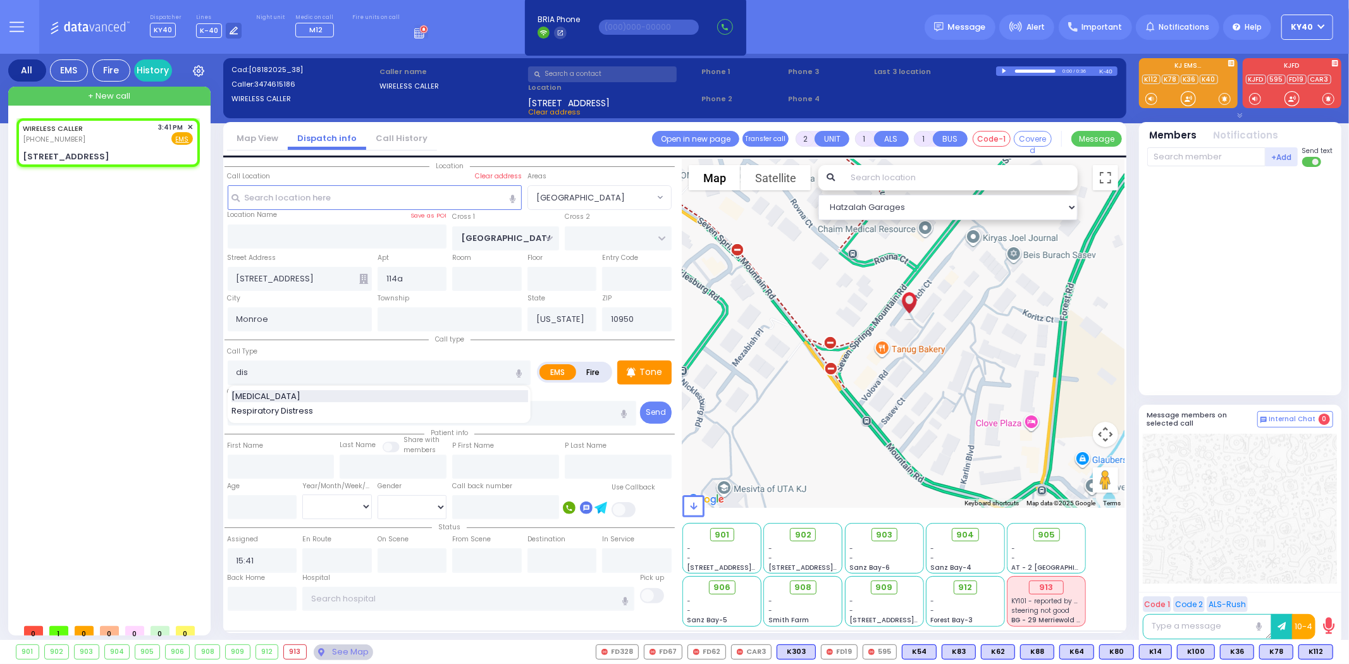
click at [283, 395] on div "Dislocation" at bounding box center [379, 396] width 297 height 13
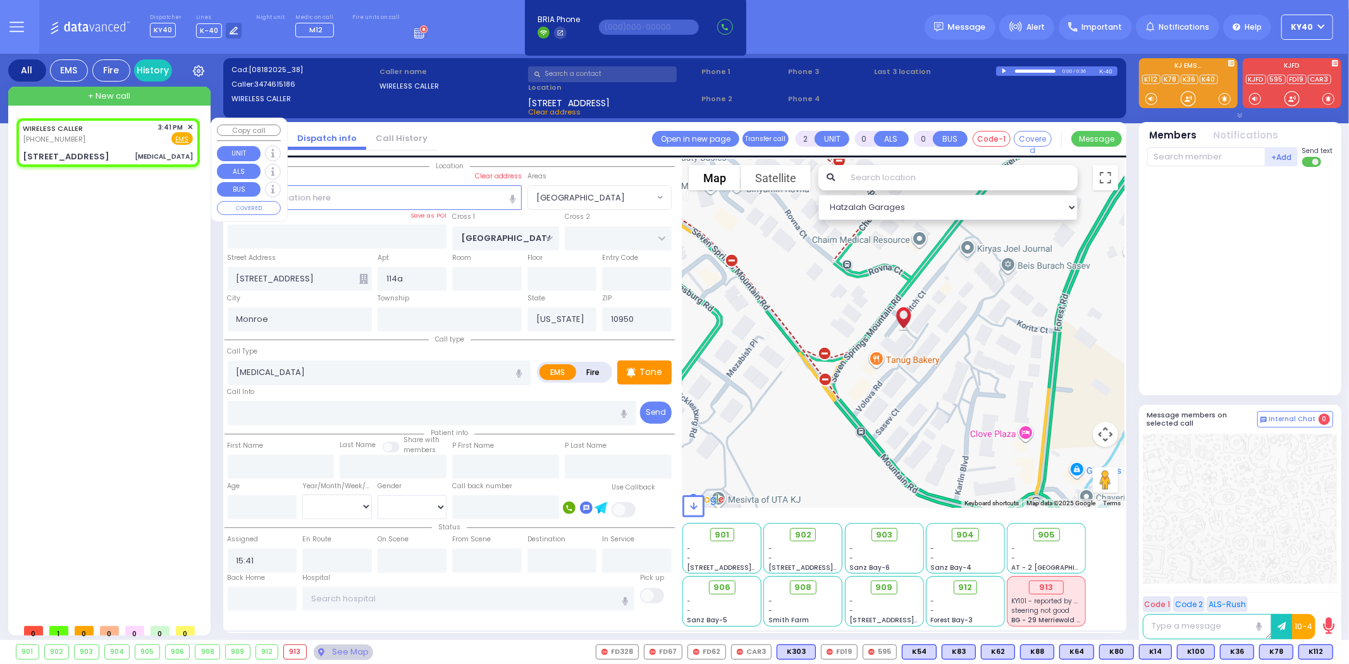
click at [116, 137] on div "WIRELESS CALLER (347) 461-5186 3:41 PM ✕ Fire EMS" at bounding box center [108, 133] width 170 height 23
click at [121, 142] on div "WIRELESS CALLER (347) 461-5186 3:41 PM ✕ Fire EMS" at bounding box center [108, 133] width 170 height 23
click at [1313, 647] on span "K64" at bounding box center [1316, 652] width 34 height 14
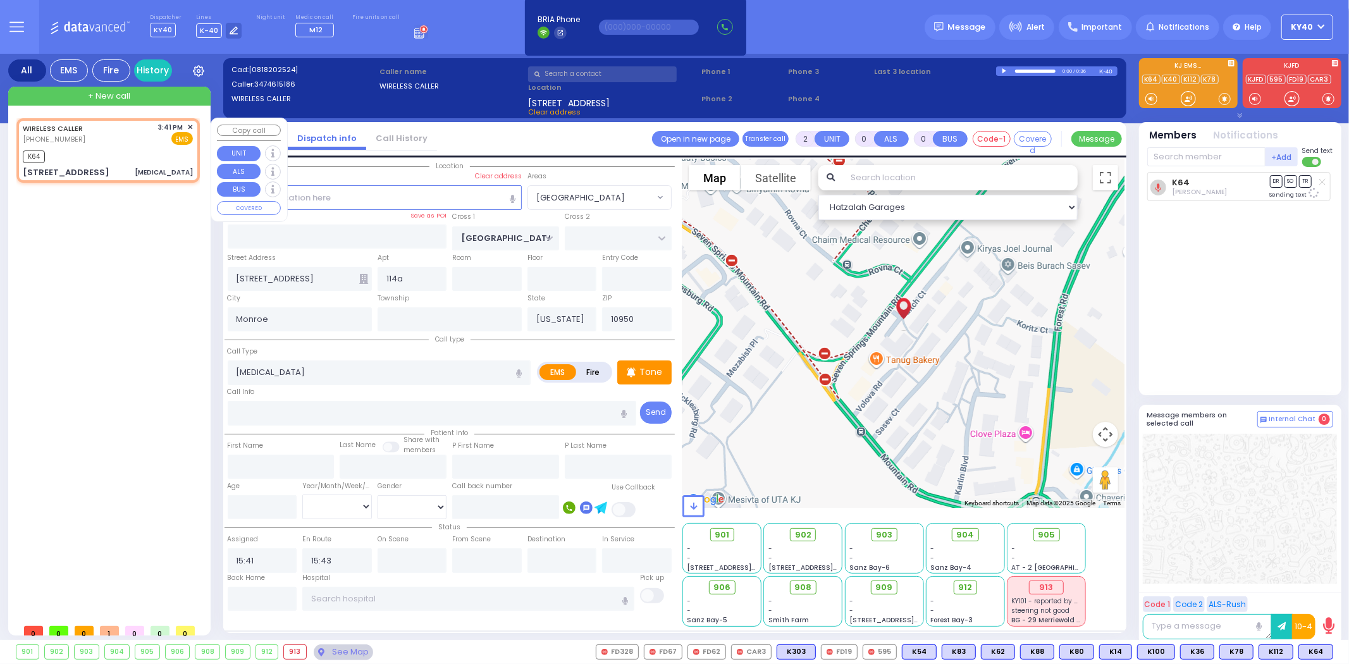
click at [102, 137] on div "WIRELESS CALLER (347) 461-5186 3:41 PM ✕ EMS" at bounding box center [108, 133] width 170 height 23
click at [1317, 652] on span "K82" at bounding box center [1316, 652] width 33 height 14
select select "[GEOGRAPHIC_DATA]"
select select
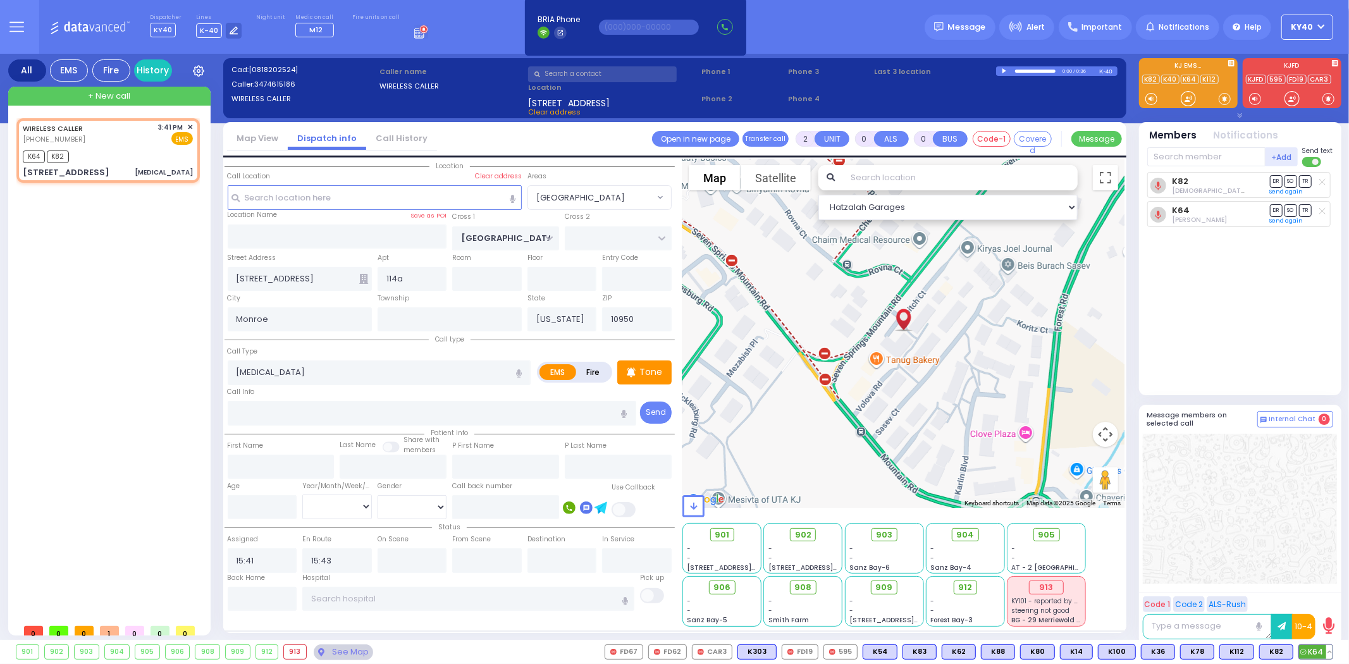
click at [1330, 651] on button at bounding box center [1329, 652] width 6 height 14
click at [1320, 595] on icon at bounding box center [1320, 595] width 13 height 13
click at [1291, 649] on button at bounding box center [1289, 652] width 6 height 14
click at [1284, 596] on icon at bounding box center [1280, 595] width 13 height 13
click at [1284, 495] on div at bounding box center [1240, 509] width 194 height 150
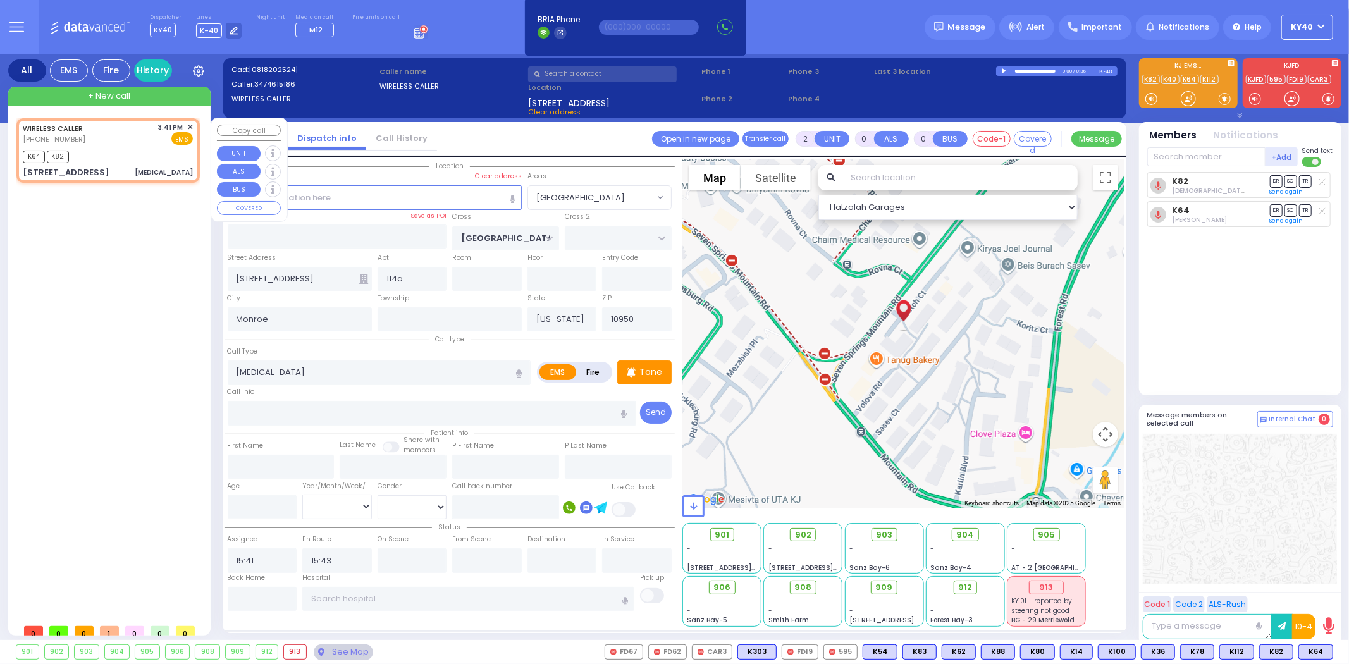
drag, startPoint x: 108, startPoint y: 124, endPoint x: 114, endPoint y: 130, distance: 8.0
click at [114, 130] on div "WIRELESS CALLER [PHONE_NUMBER] 3:41 PM ✕ EMS" at bounding box center [108, 133] width 170 height 23
select select
radio input "true"
select select
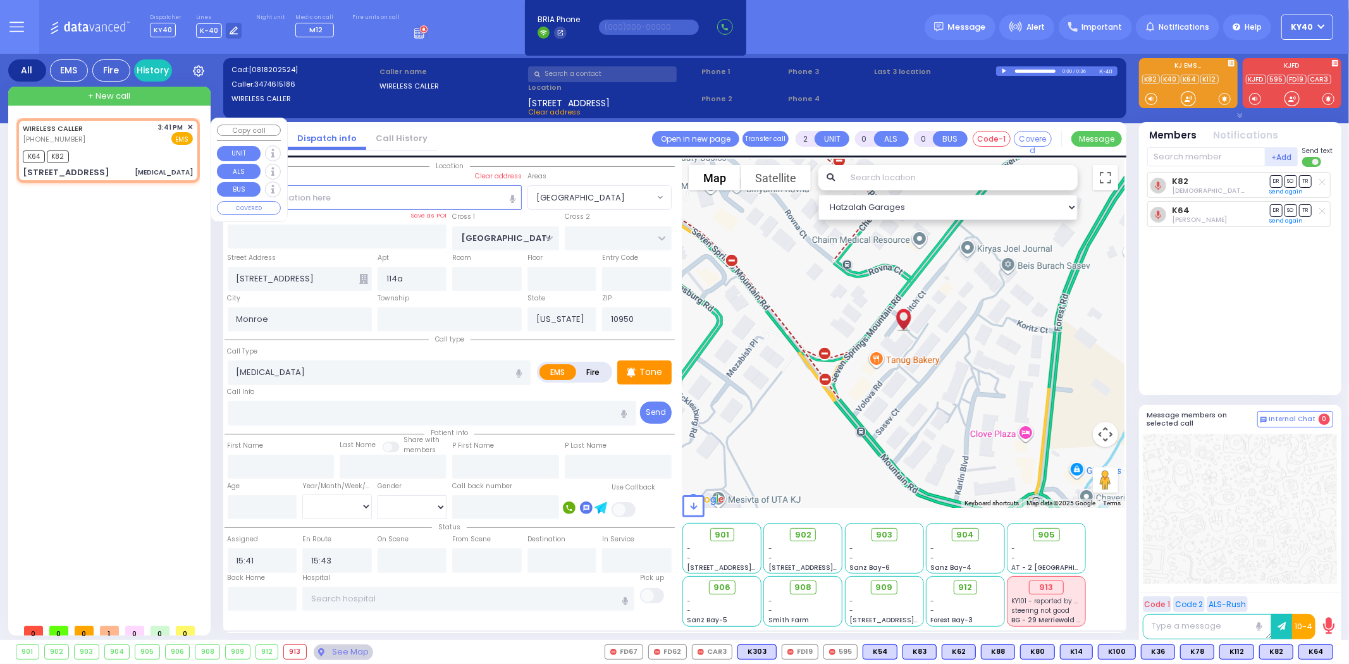
select select "Hatzalah Garages"
select select "[GEOGRAPHIC_DATA]"
click at [115, 147] on div "K64 K82" at bounding box center [108, 155] width 170 height 16
select select
radio input "true"
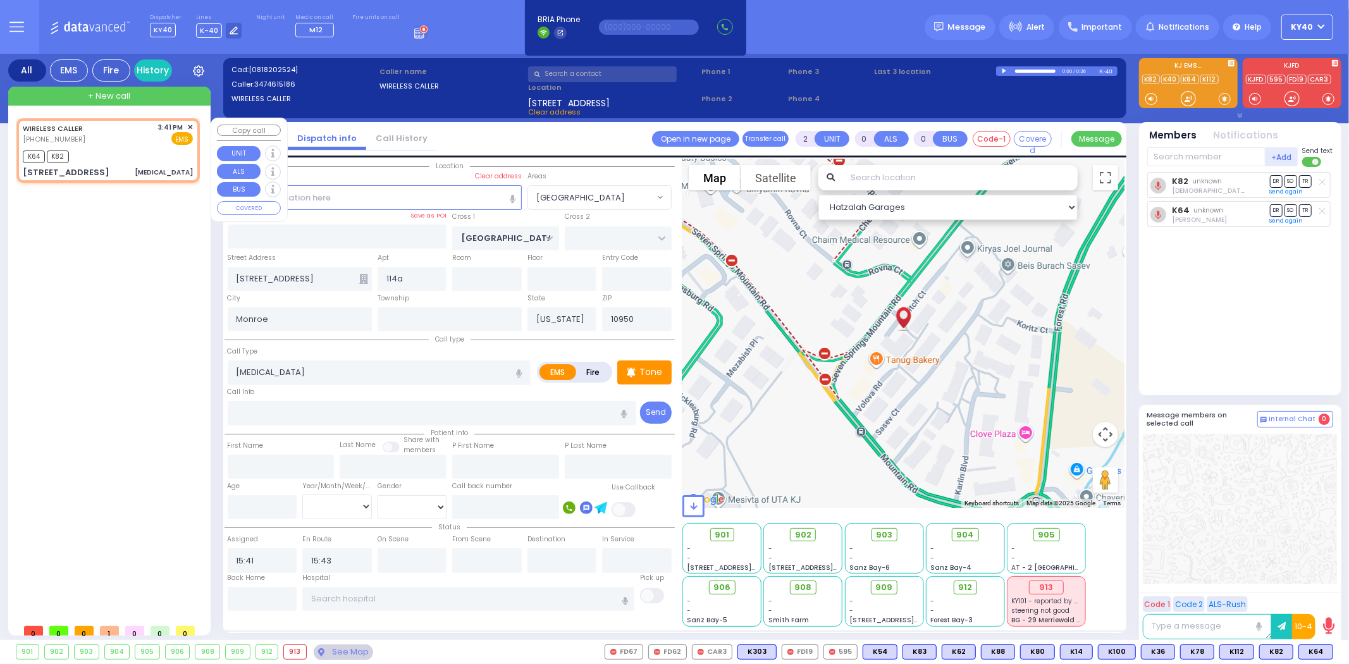
select select
select select "Hatzalah Garages"
select select "[GEOGRAPHIC_DATA]"
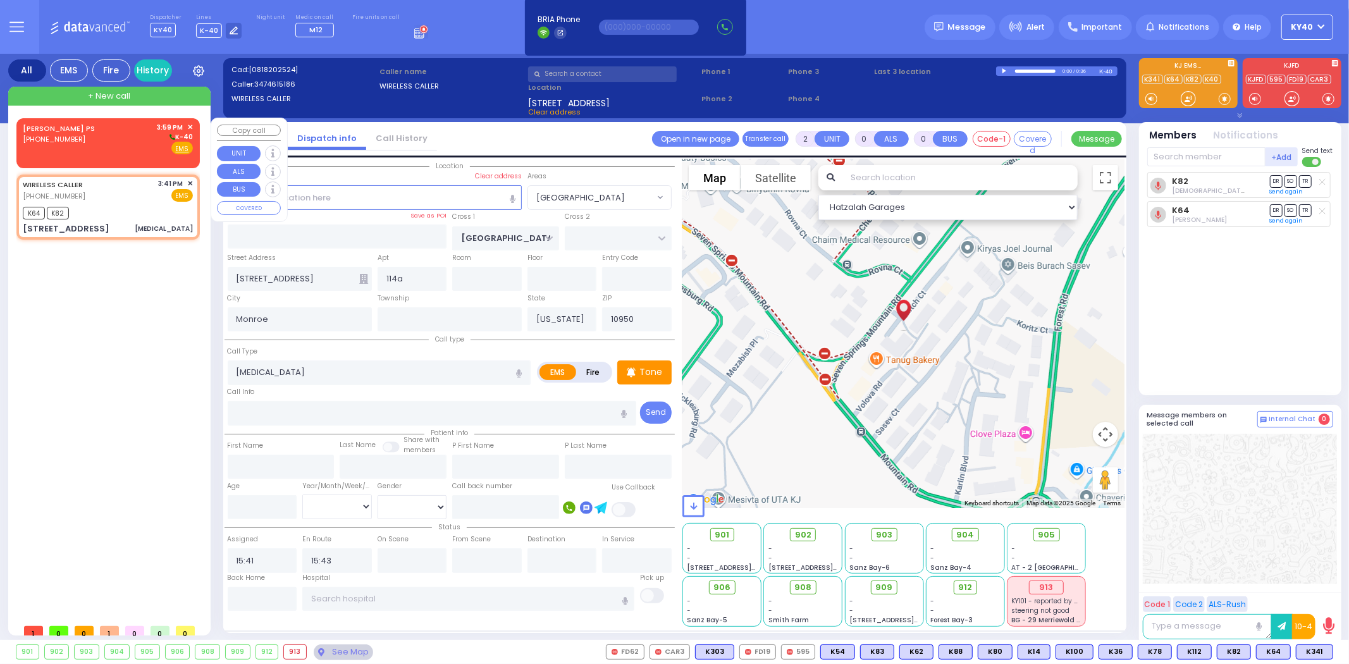
click at [77, 130] on div "KIRYAS JOEL PS" at bounding box center [61, 128] width 77 height 13
type input "1"
select select
radio input "true"
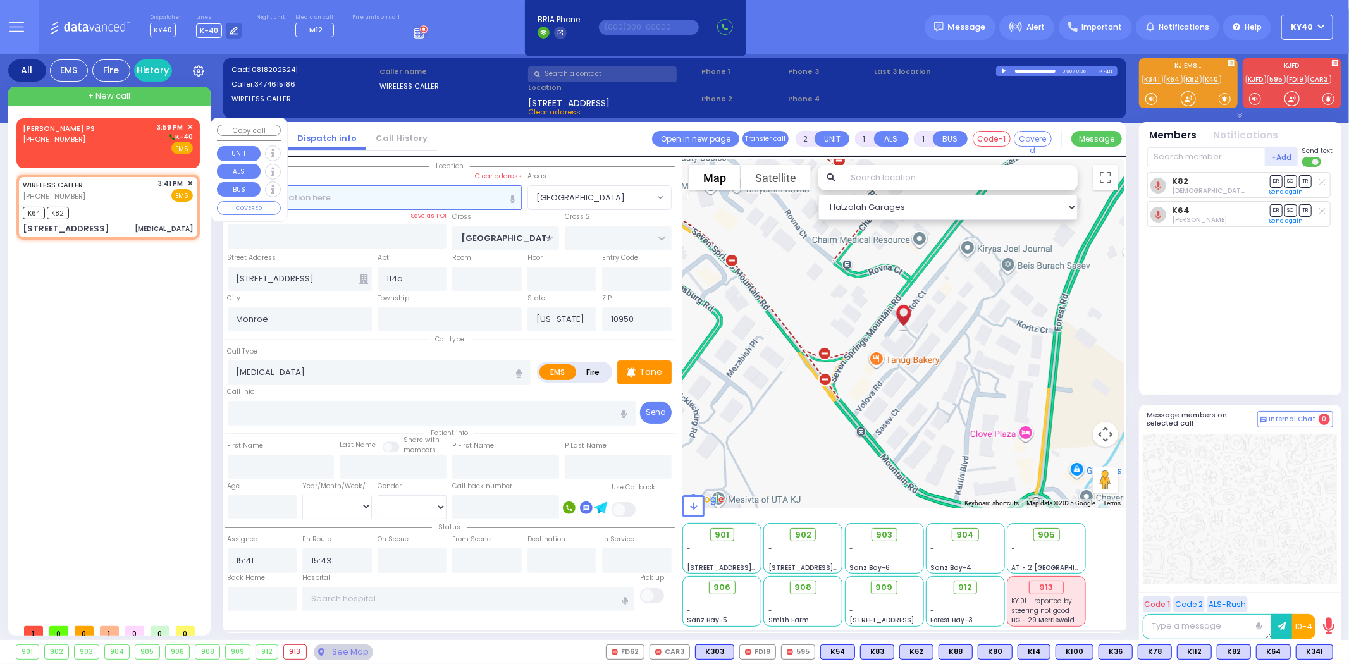
select select
type input "15:59"
select select "Hatzalah Garages"
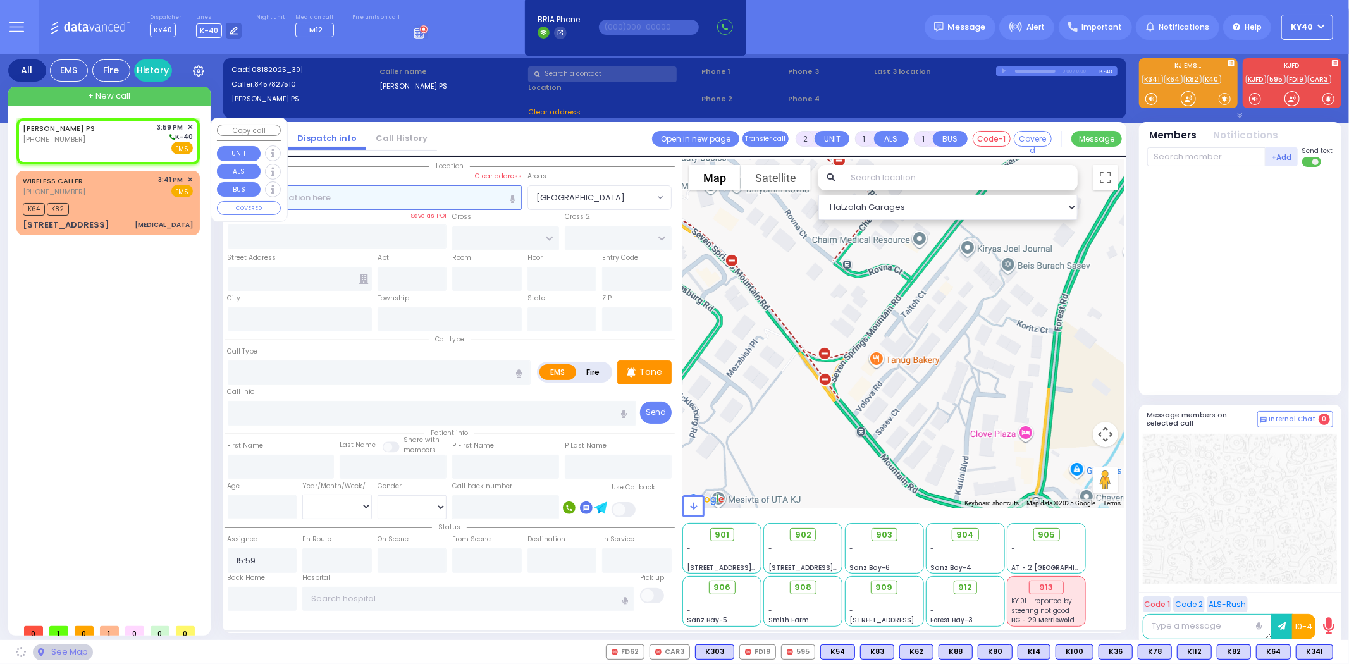
select select
radio input "true"
select select
select select "Hatzalah Garages"
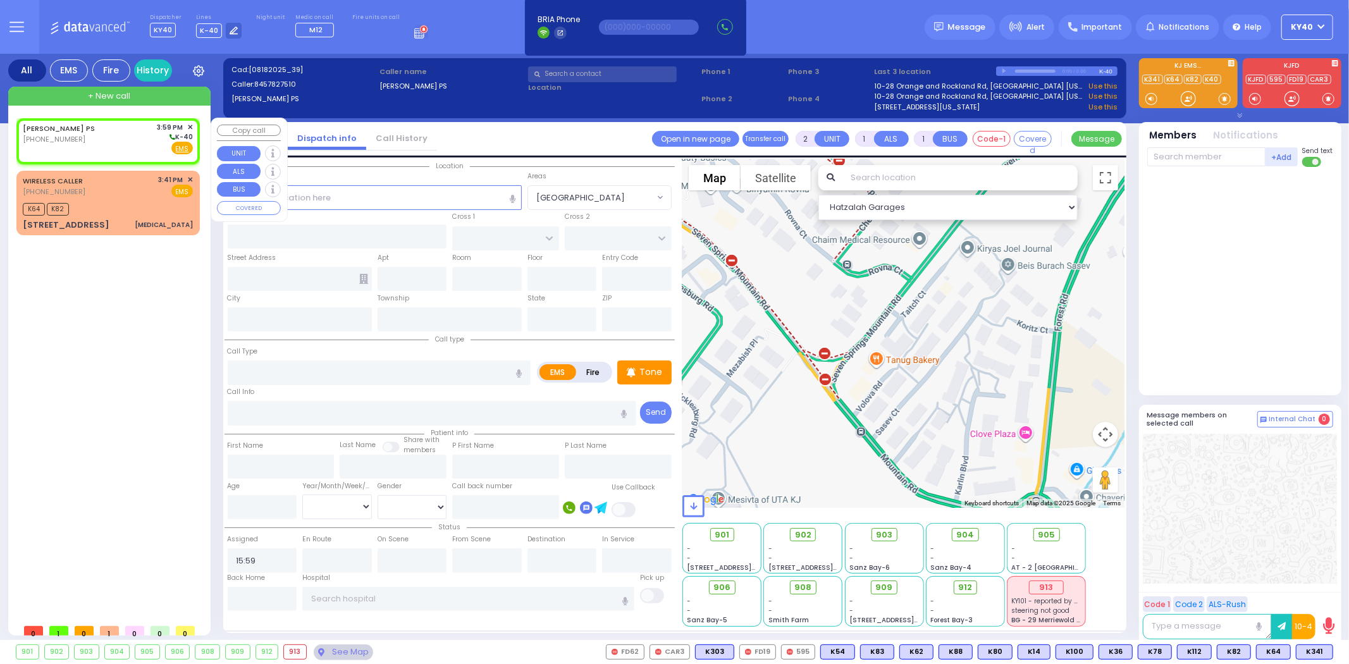
click at [93, 135] on div "KIRYAS JOEL PS (845) 782-7510 3:59 PM ✕ K-40" at bounding box center [108, 138] width 170 height 33
select select
radio input "true"
select select
select select "Hatzalah Garages"
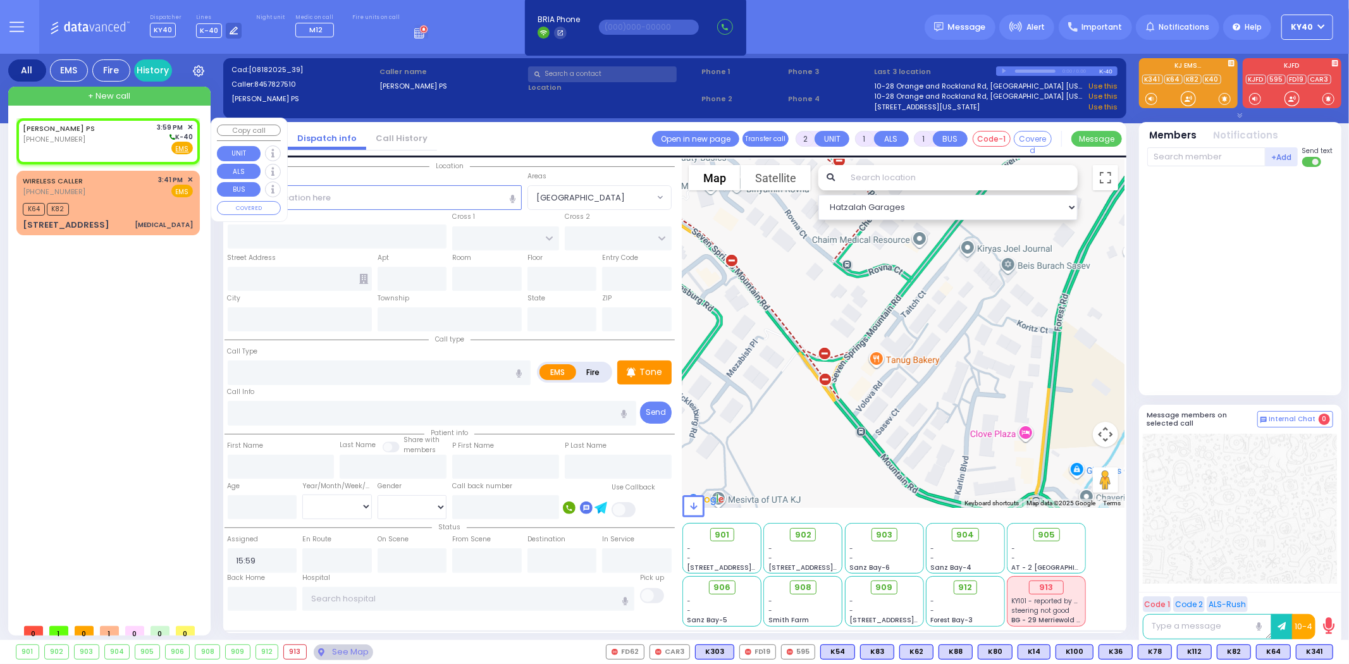
click at [95, 133] on div "KIRYAS JOEL PS (845) 782-7510 3:59 PM ✕ K-40" at bounding box center [108, 138] width 170 height 33
select select
radio input "true"
select select
select select "Hatzalah Garages"
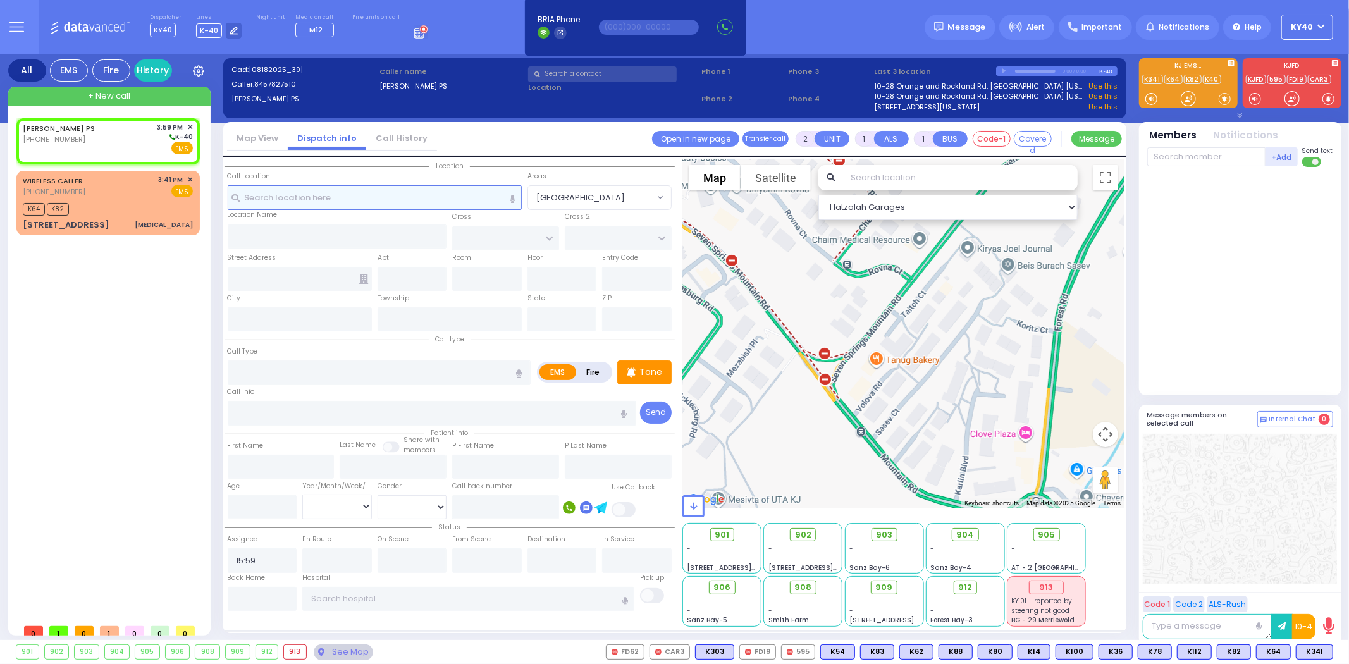
click at [304, 199] on input "text" at bounding box center [375, 197] width 294 height 24
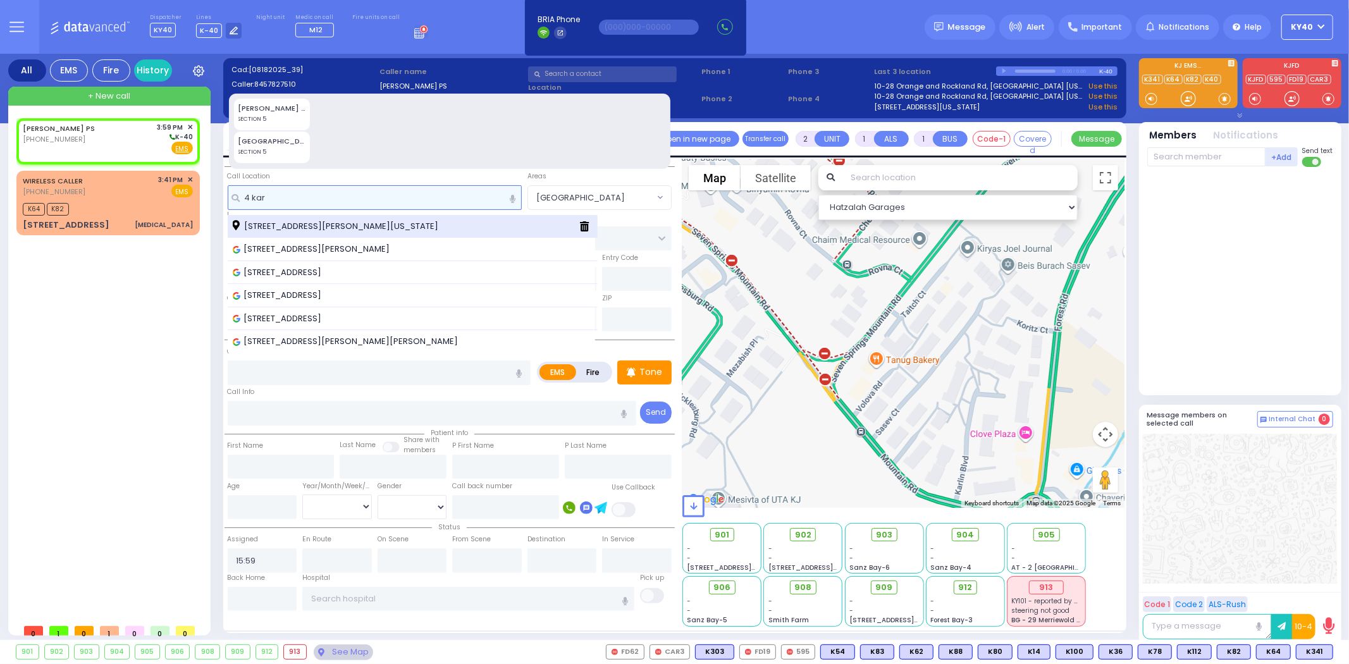
type input "4 kar"
click at [414, 230] on span "4 Karlin Boulevard Monroe New York 10950" at bounding box center [338, 226] width 210 height 13
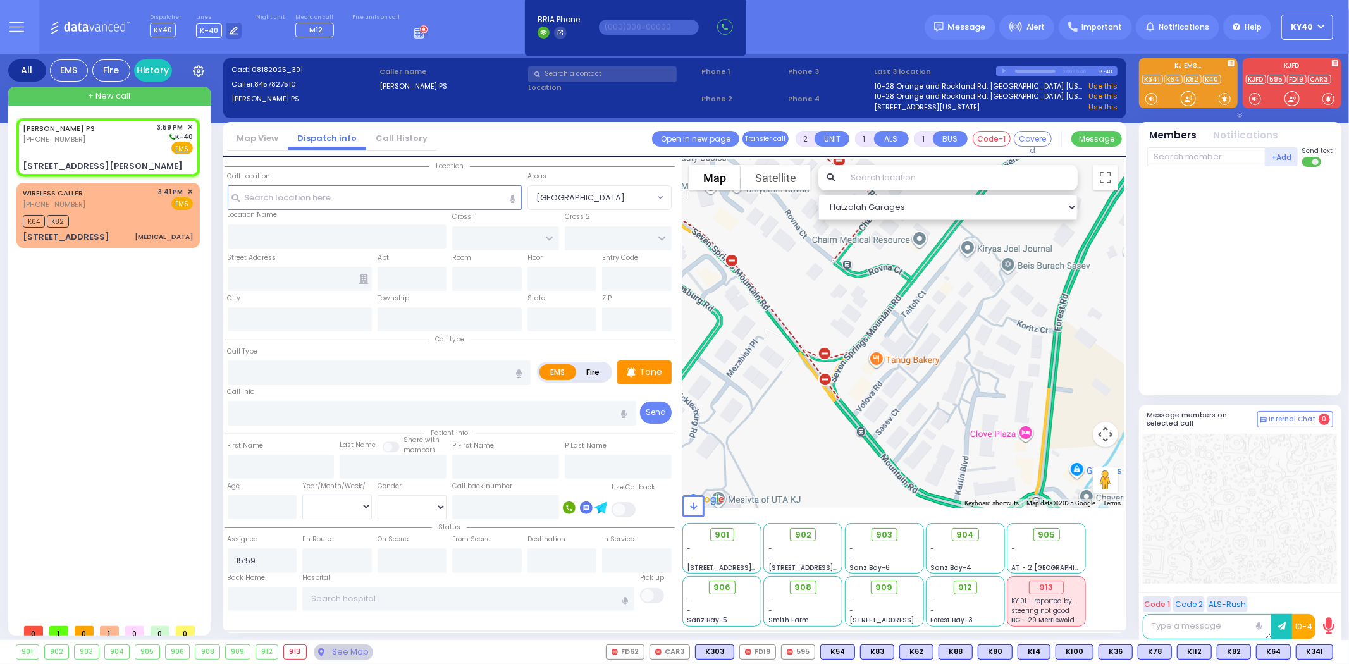
select select
radio input "true"
select select
select select "Hatzalah Garages"
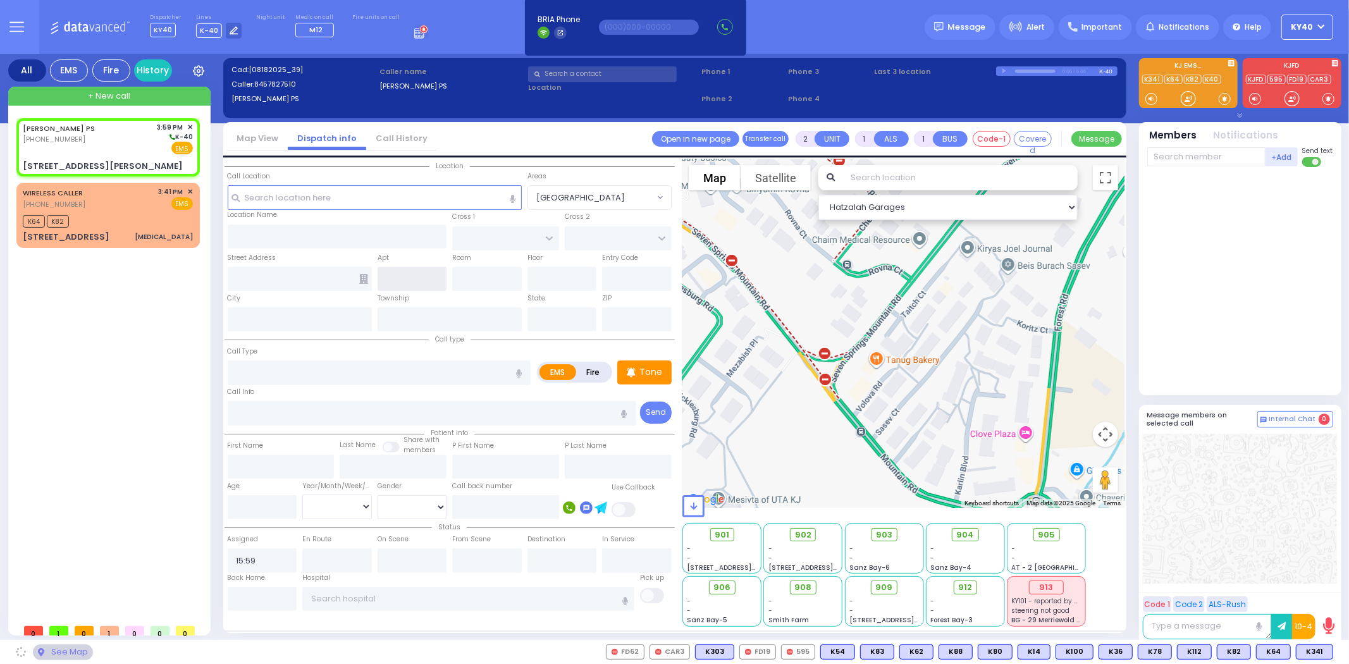
type input "[GEOGRAPHIC_DATA]"
type input "4 Karlin Boulevard"
type input "Monroe"
type input "[US_STATE]"
type input "10950"
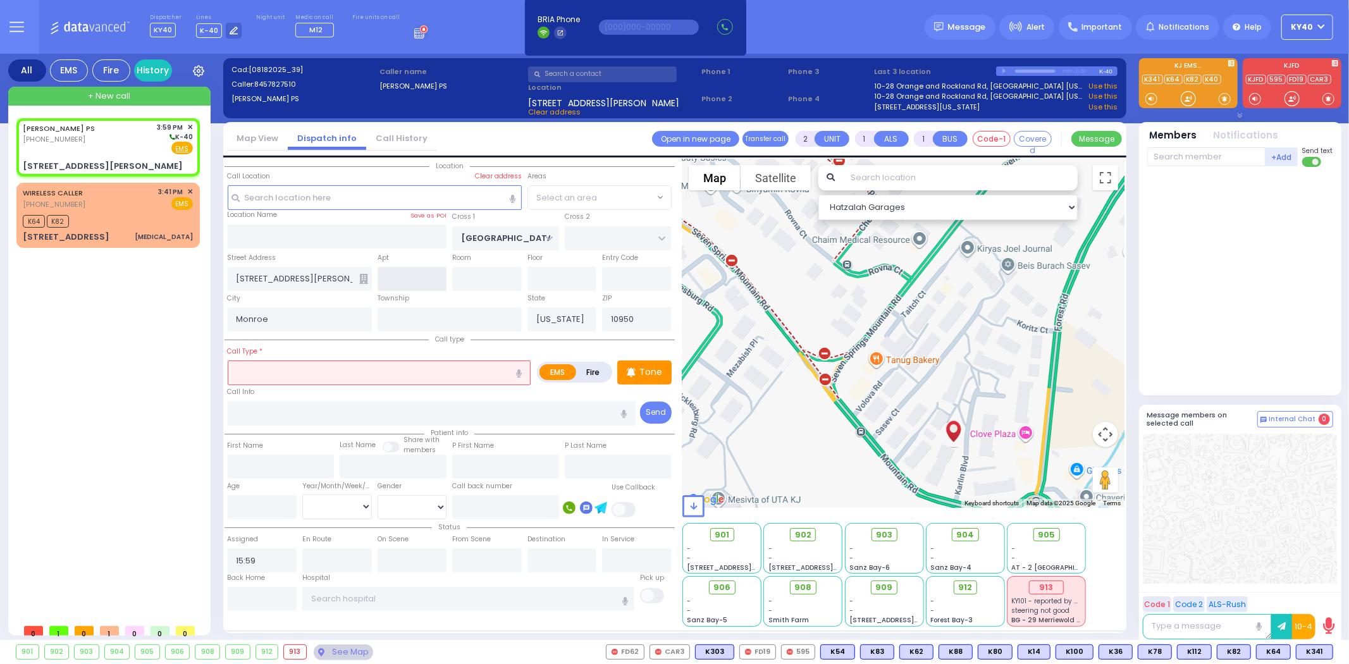
select select "[GEOGRAPHIC_DATA]"
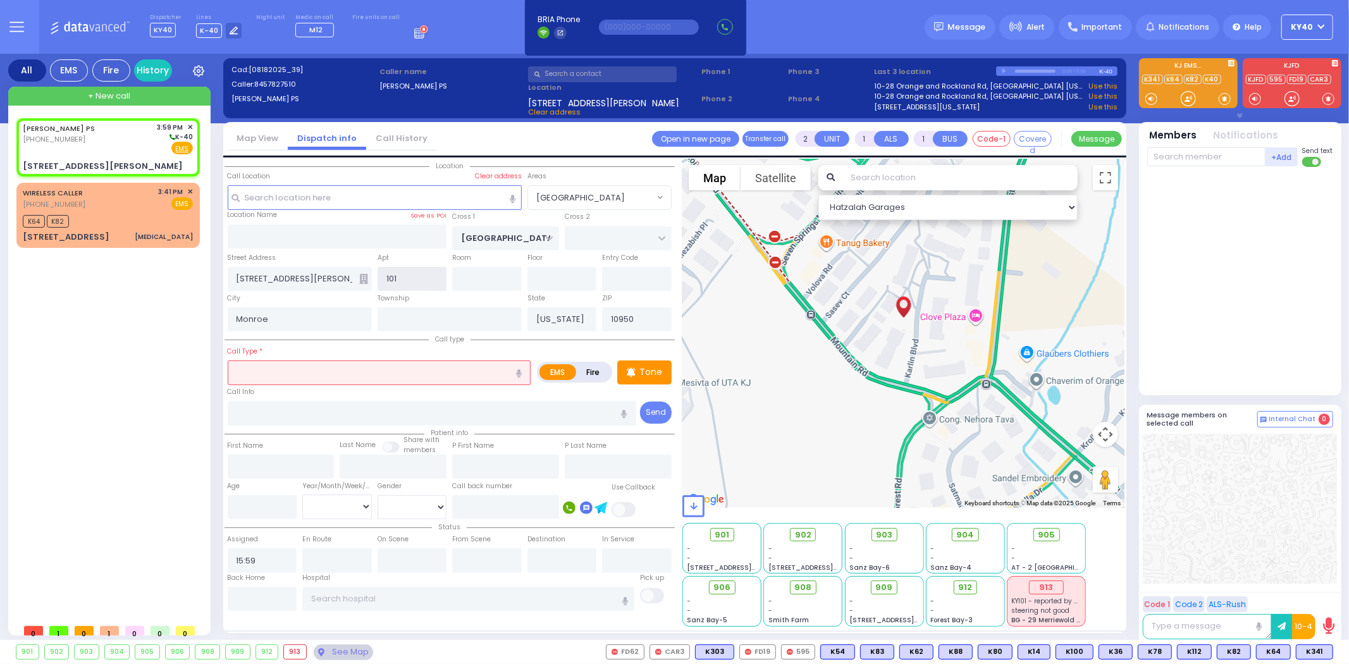
type input "101"
click at [345, 373] on input "text" at bounding box center [380, 372] width 304 height 24
select select
radio input "true"
select select
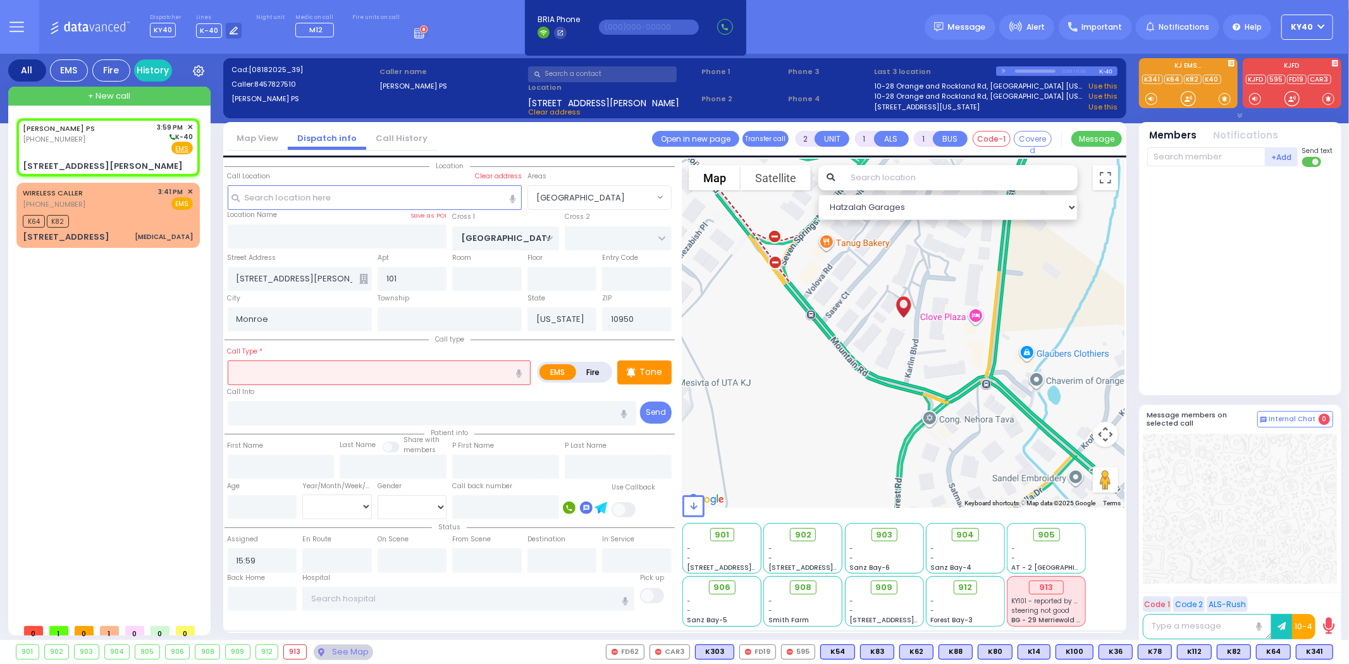
select select "[GEOGRAPHIC_DATA]"
select select "Hatzalah Garages"
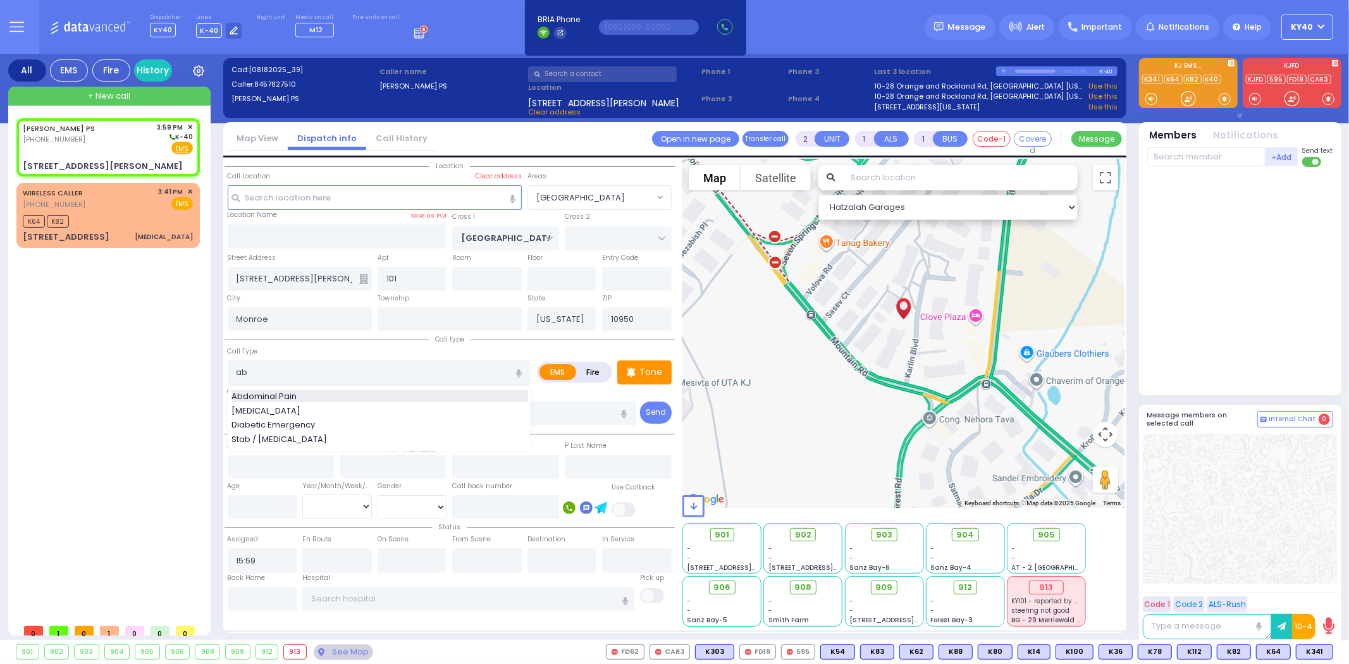
click at [338, 396] on div "Abdominal Pain" at bounding box center [379, 396] width 297 height 13
type input "Abdominal Pain"
type input "1"
type input "0"
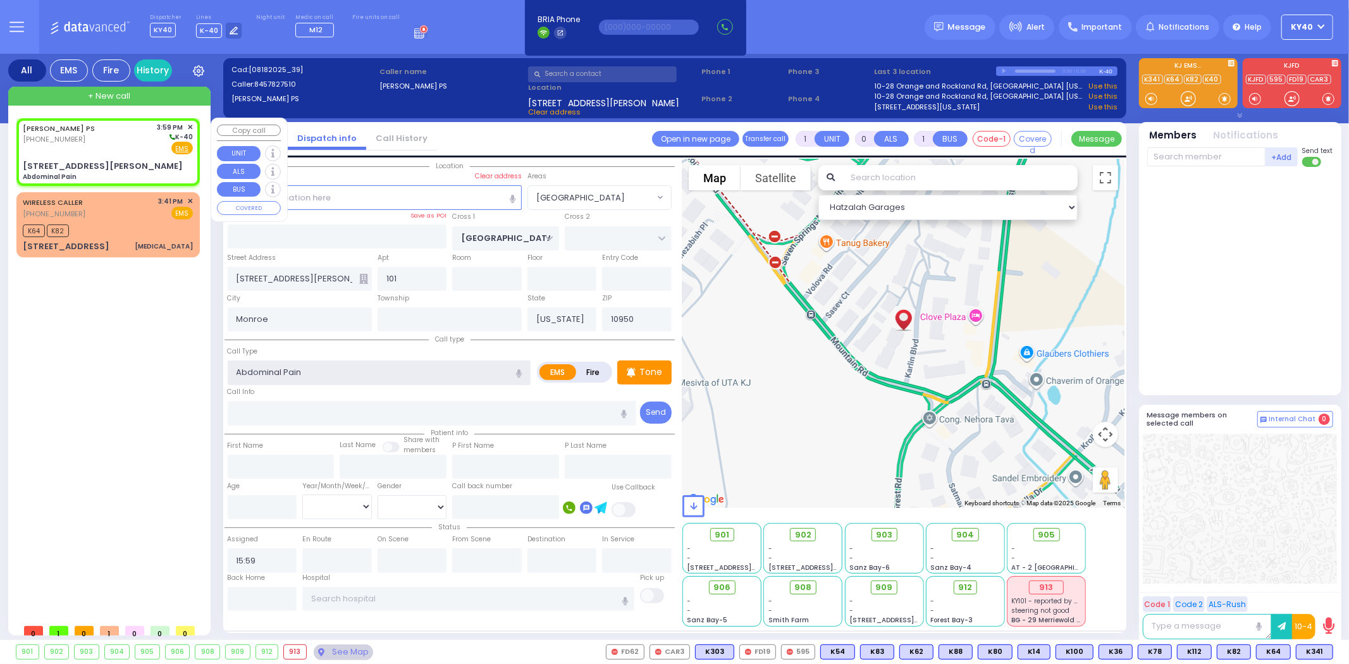
select select
radio input "true"
select select
select select "Hatzalah Garages"
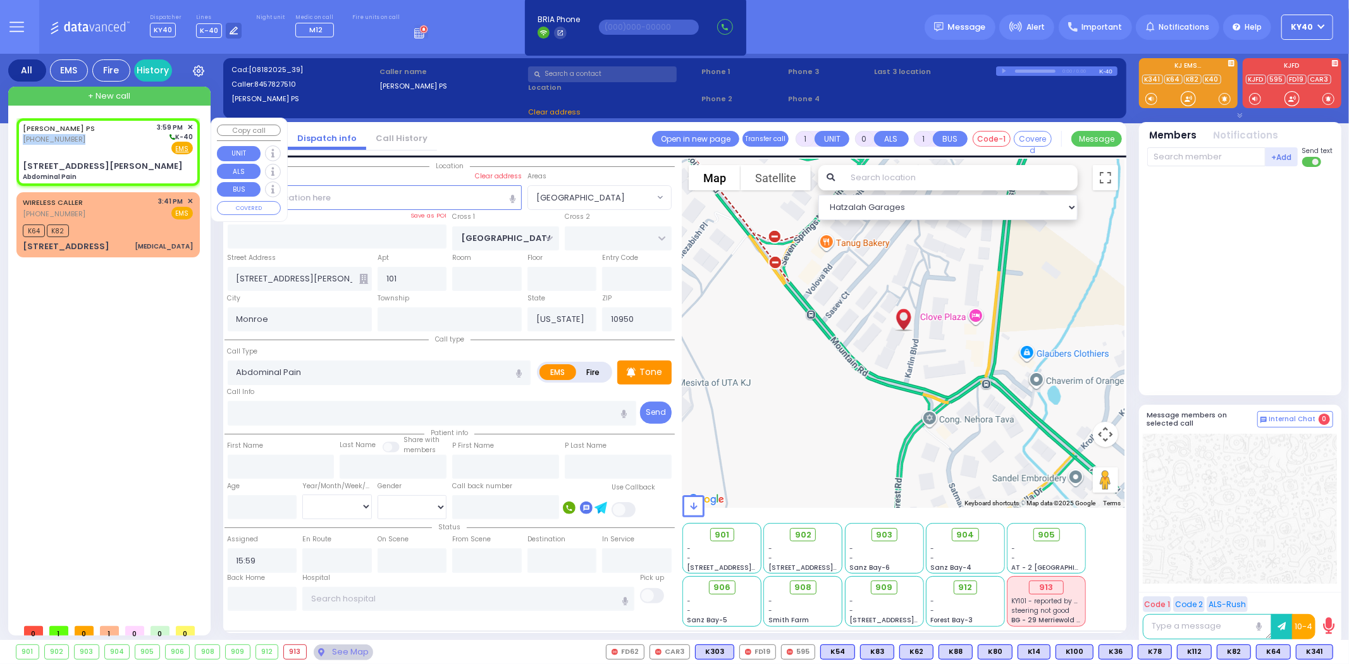
click at [104, 133] on div "KIRYAS JOEL PS (845) 782-7510 3:59 PM ✕ K-40" at bounding box center [108, 138] width 170 height 33
select select
radio input "true"
select select
select select "Hatzalah Garages"
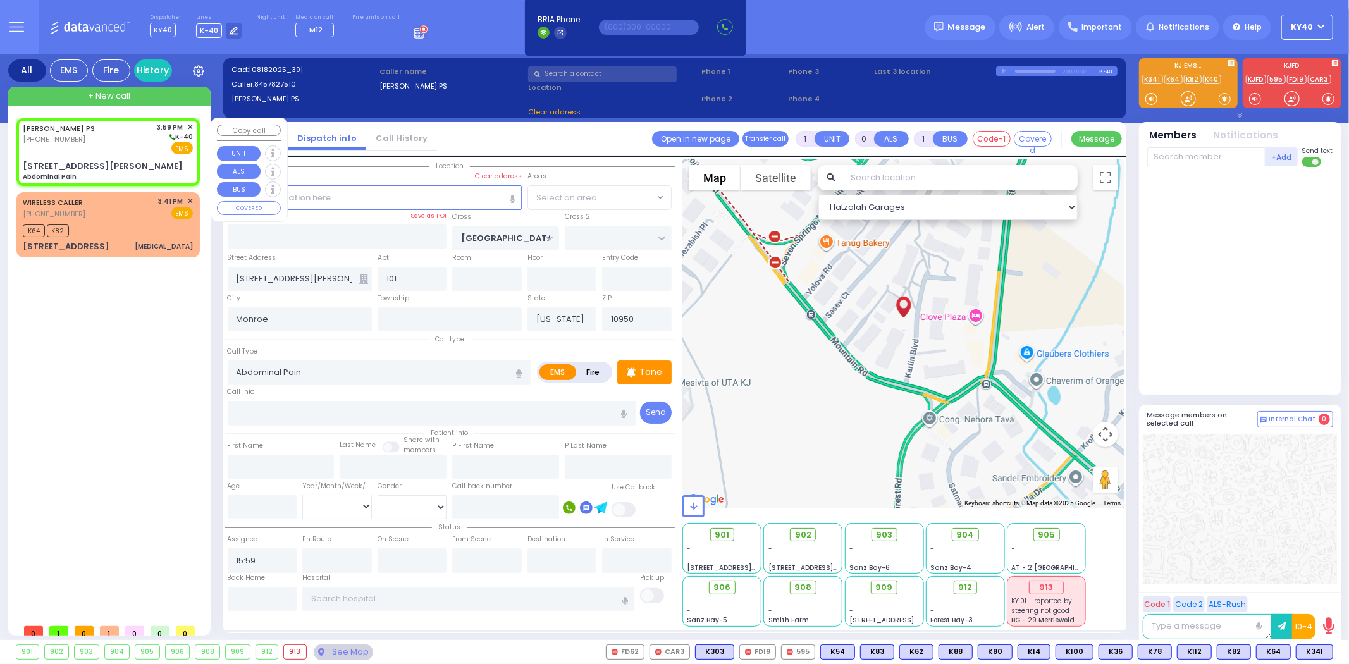
radio input "true"
select select
select select "Hatzalah Garages"
select select "[GEOGRAPHIC_DATA]"
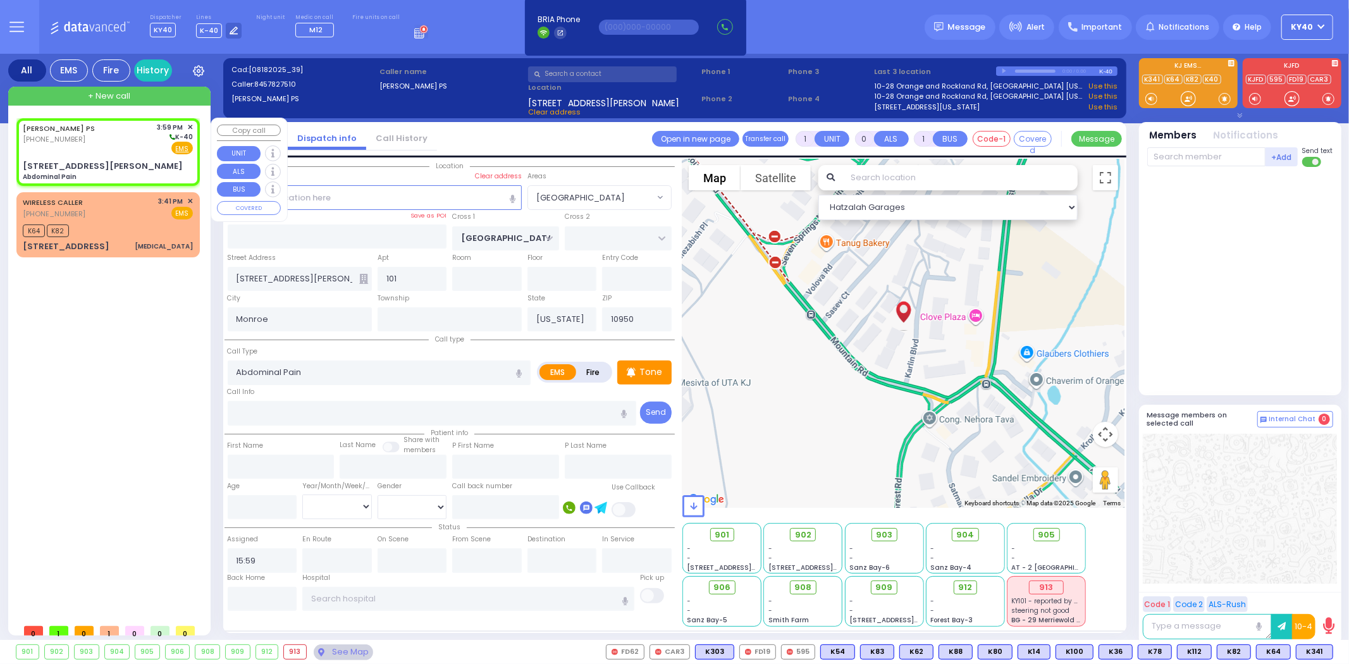
click at [131, 138] on div "KIRYAS JOEL PS (845) 782-7510 3:59 PM ✕ K-40" at bounding box center [108, 138] width 170 height 33
select select
radio input "true"
select select
select select "[GEOGRAPHIC_DATA]"
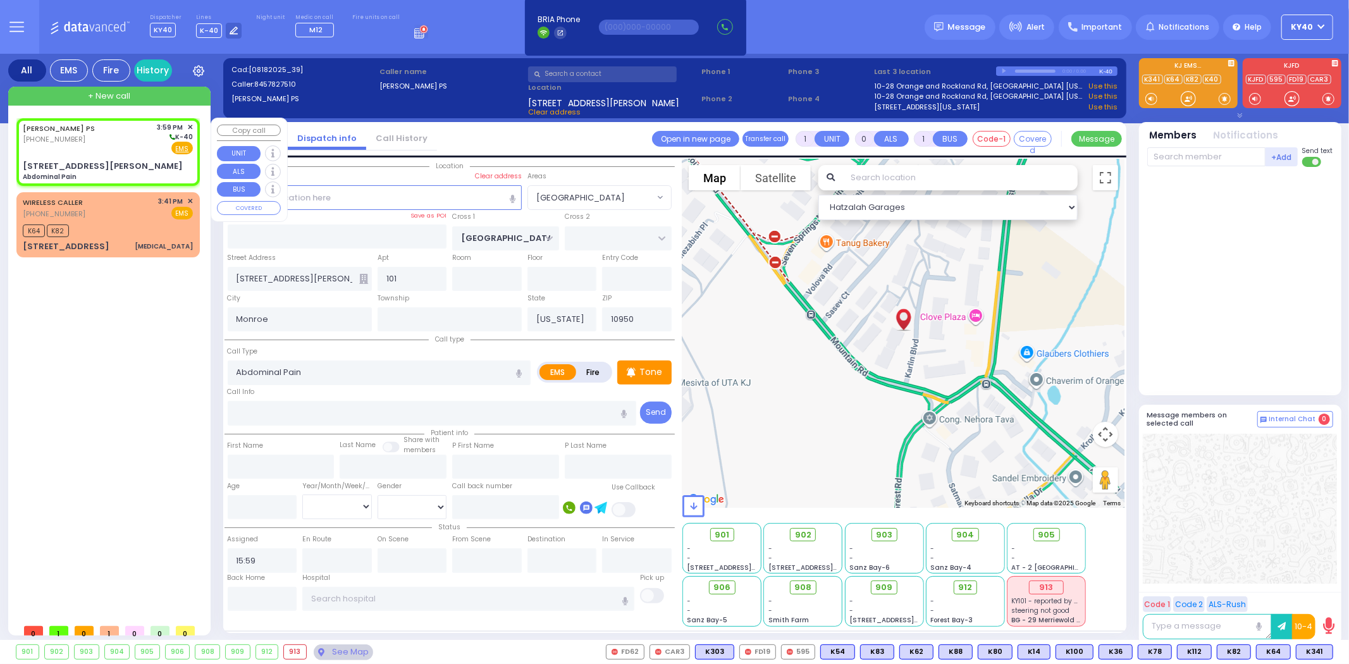
select select "Hatzalah Garages"
click at [329, 369] on input "Abdominal Pain" at bounding box center [380, 372] width 304 height 24
click at [658, 372] on p "Tone" at bounding box center [650, 372] width 23 height 13
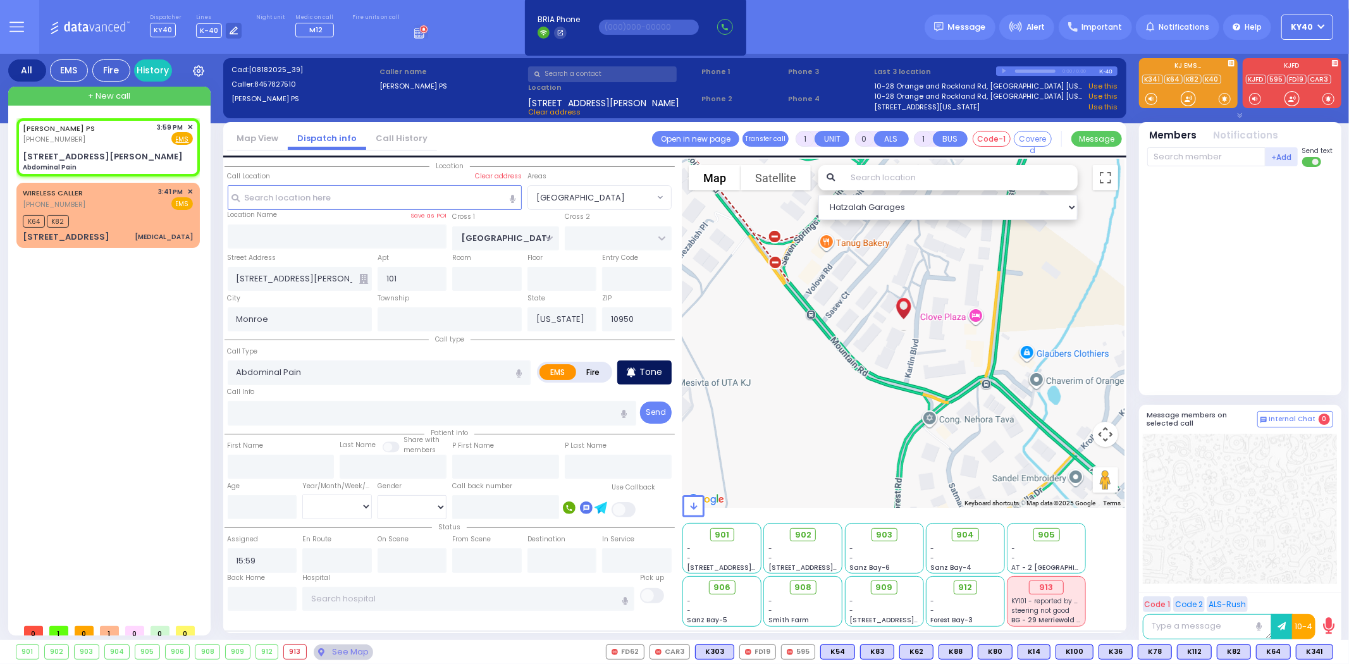
select select
radio input "true"
select select
select select "Hatzalah Garages"
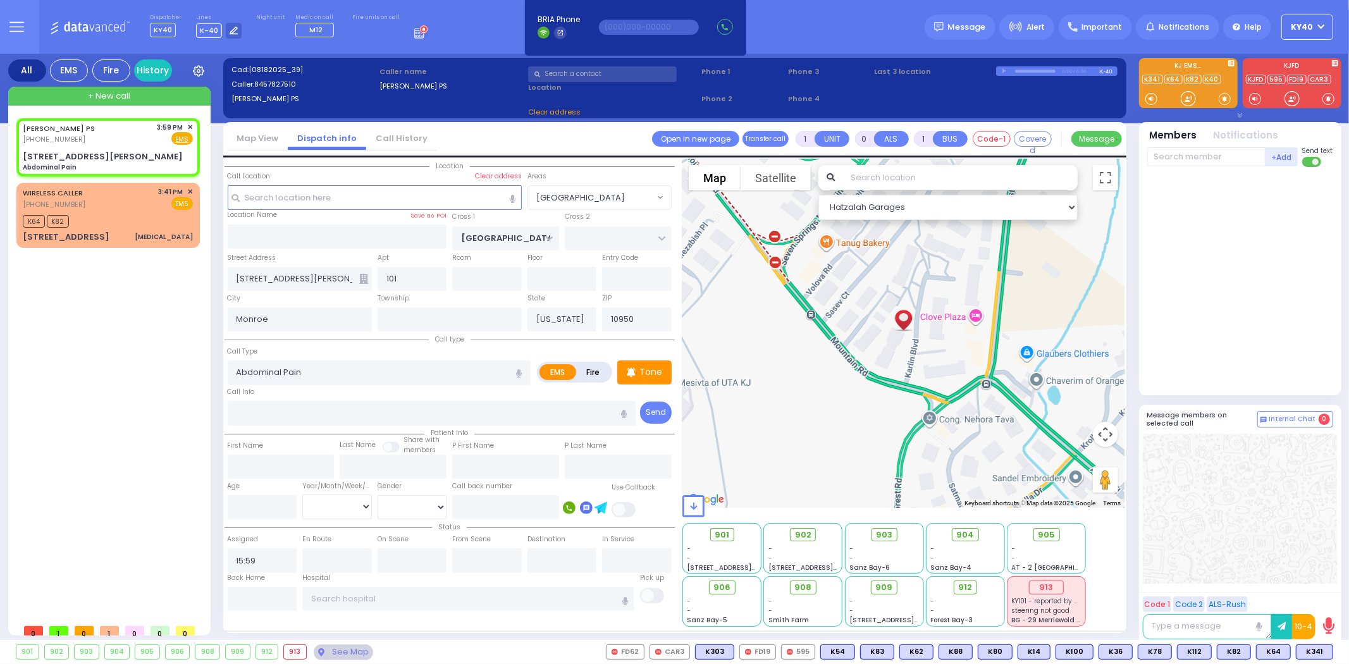
select select
radio input "true"
select select
select select "Hatzalah Garages"
select select "[GEOGRAPHIC_DATA]"
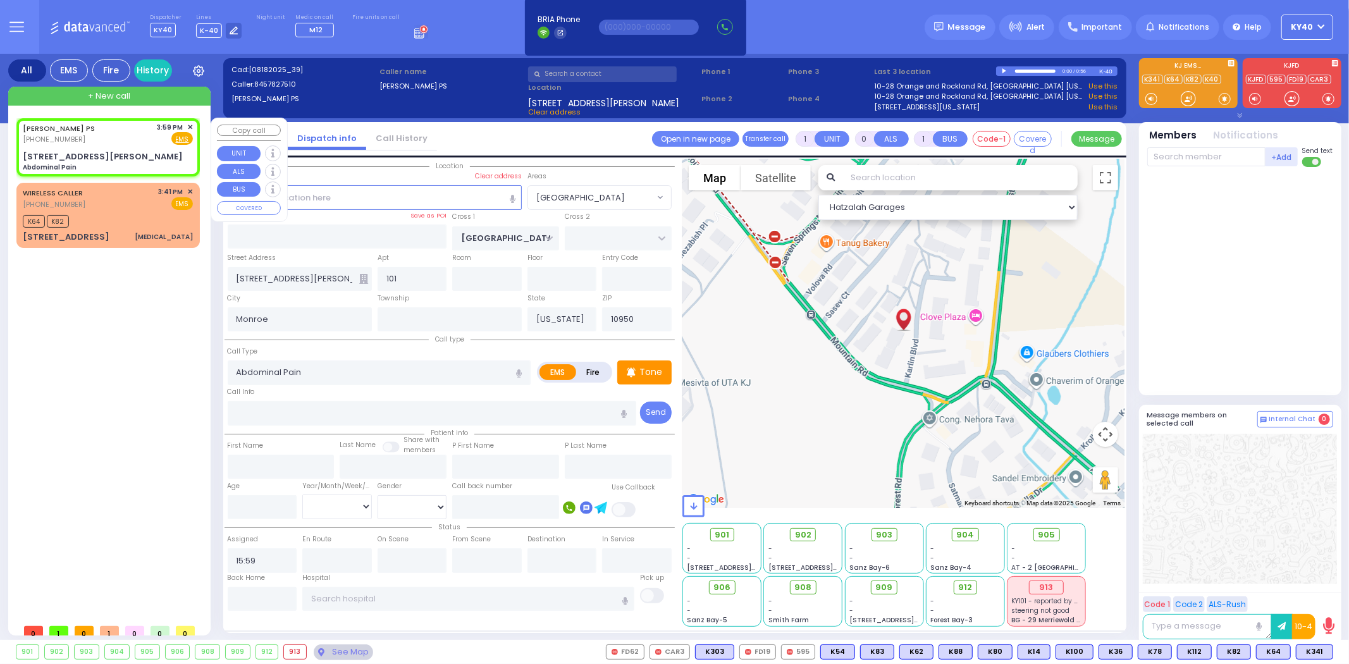
click at [171, 139] on div "Fire EMS" at bounding box center [175, 138] width 36 height 13
select select
radio input "true"
select select
select select "Hatzalah Garages"
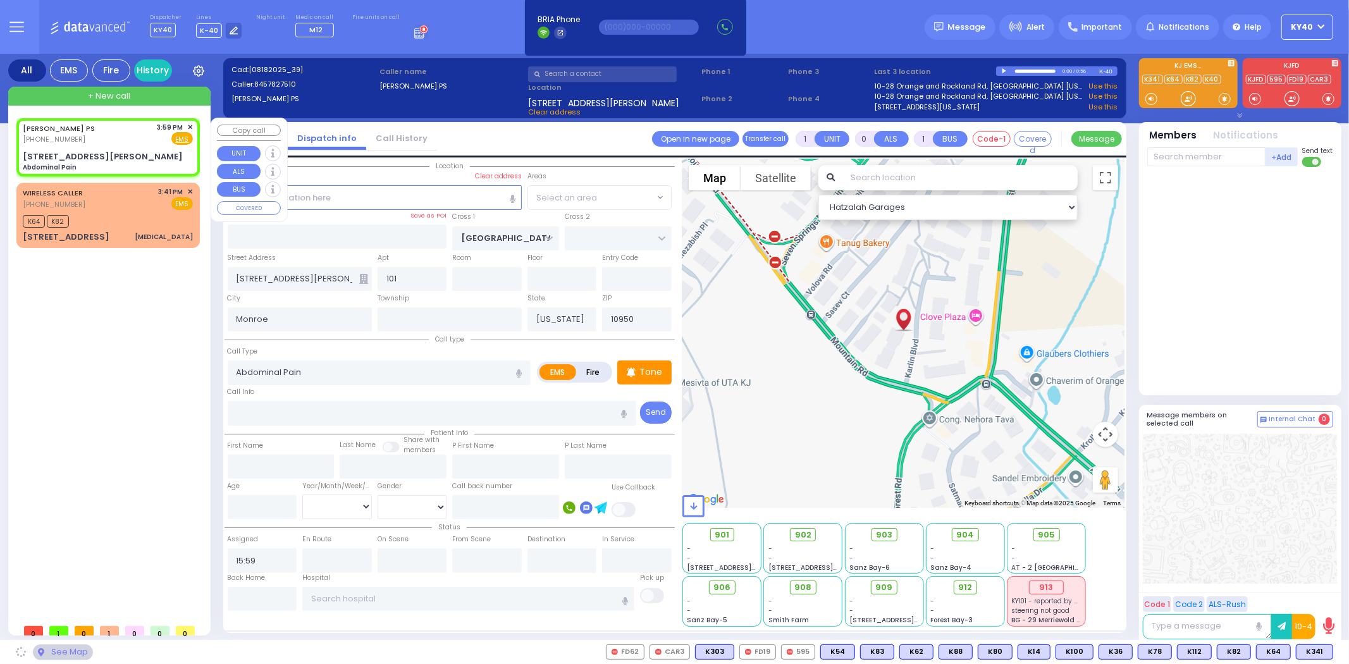
select select "[GEOGRAPHIC_DATA]"
click at [70, 146] on div "KIRYAS JOEL PS (845) 782-7510 3:59 PM ✕ Fire EMS" at bounding box center [108, 147] width 178 height 54
select select
radio input "true"
select select
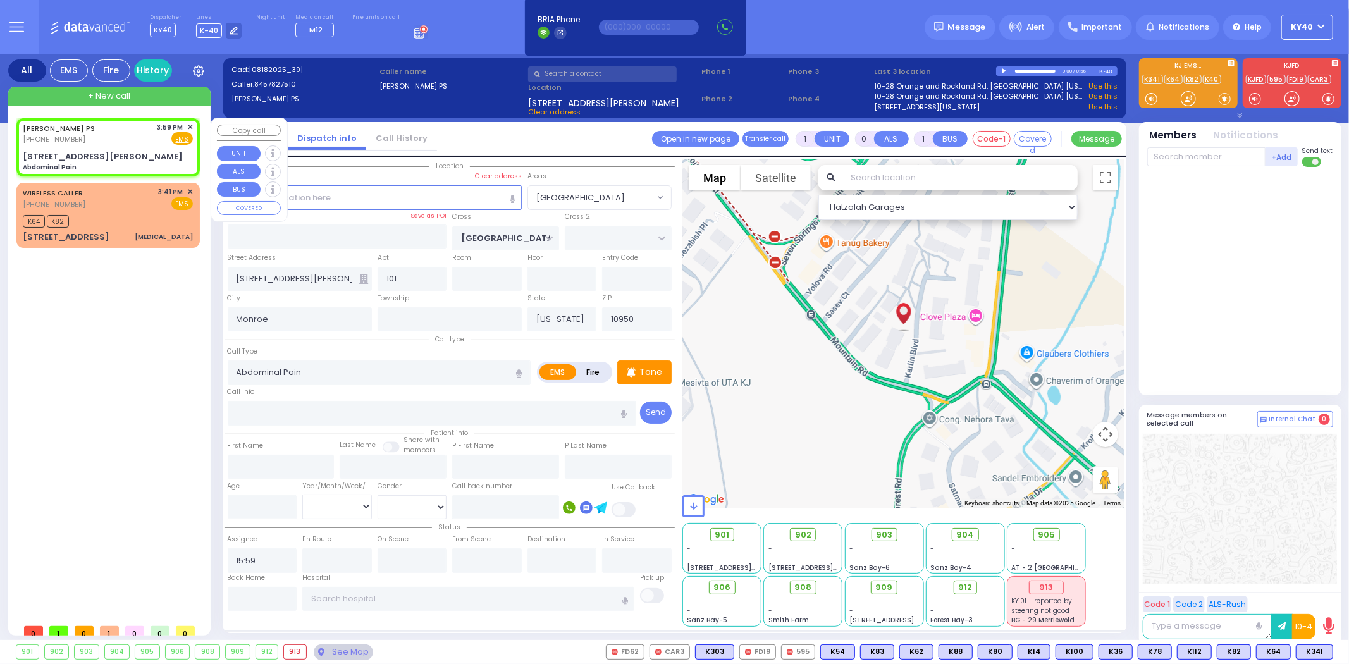
select select "Hatzalah Garages"
select select "[GEOGRAPHIC_DATA]"
click at [1306, 650] on icon at bounding box center [1304, 652] width 6 height 6
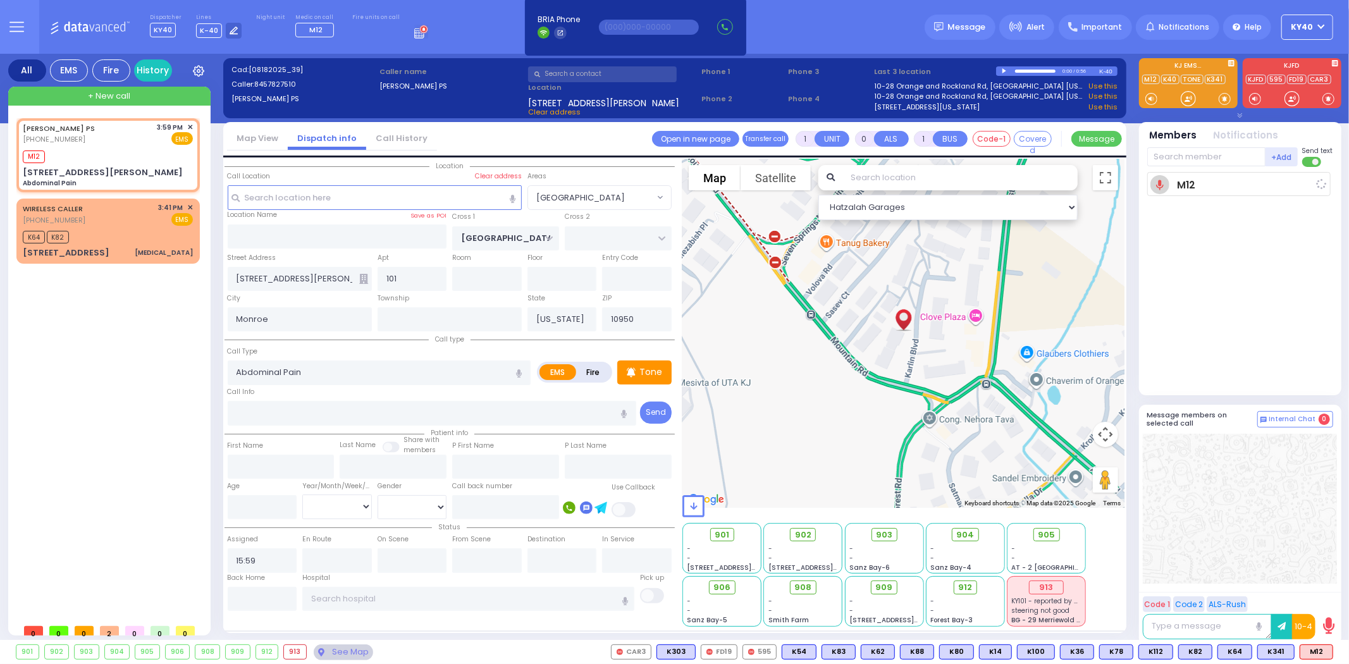
select select
radio input "true"
select select
type input "16:00"
select select "Hatzalah Garages"
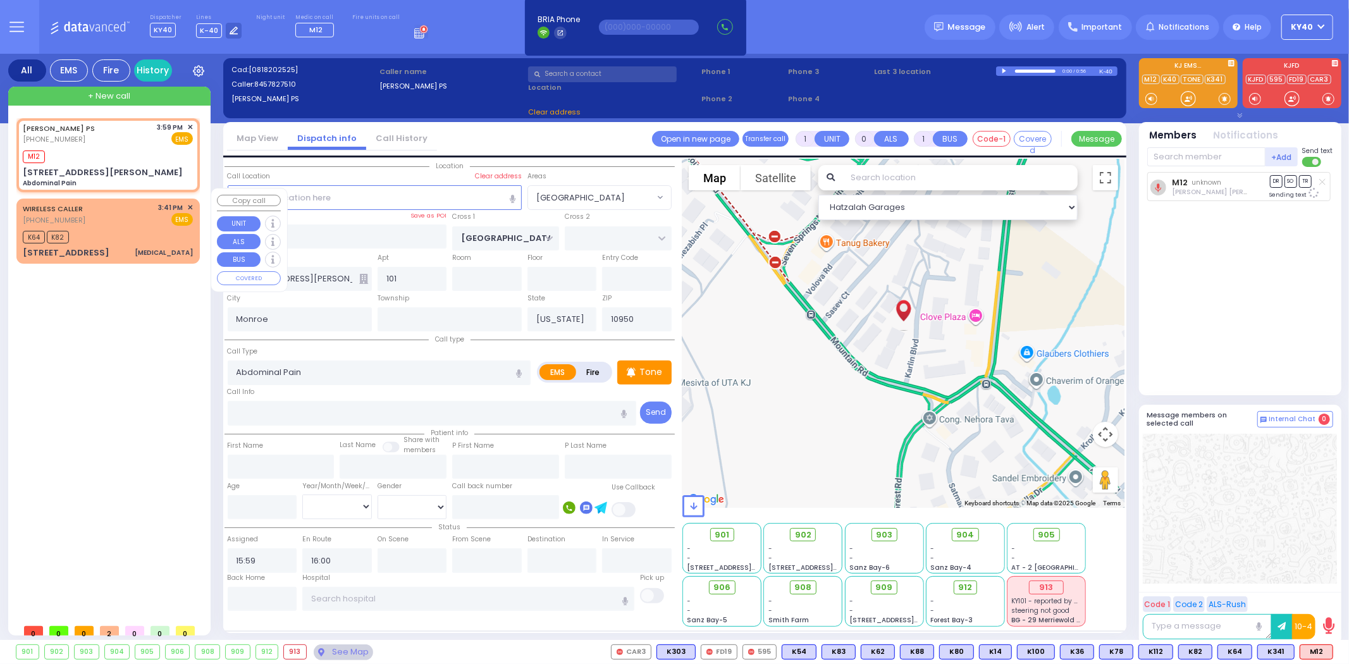
select select "[GEOGRAPHIC_DATA]"
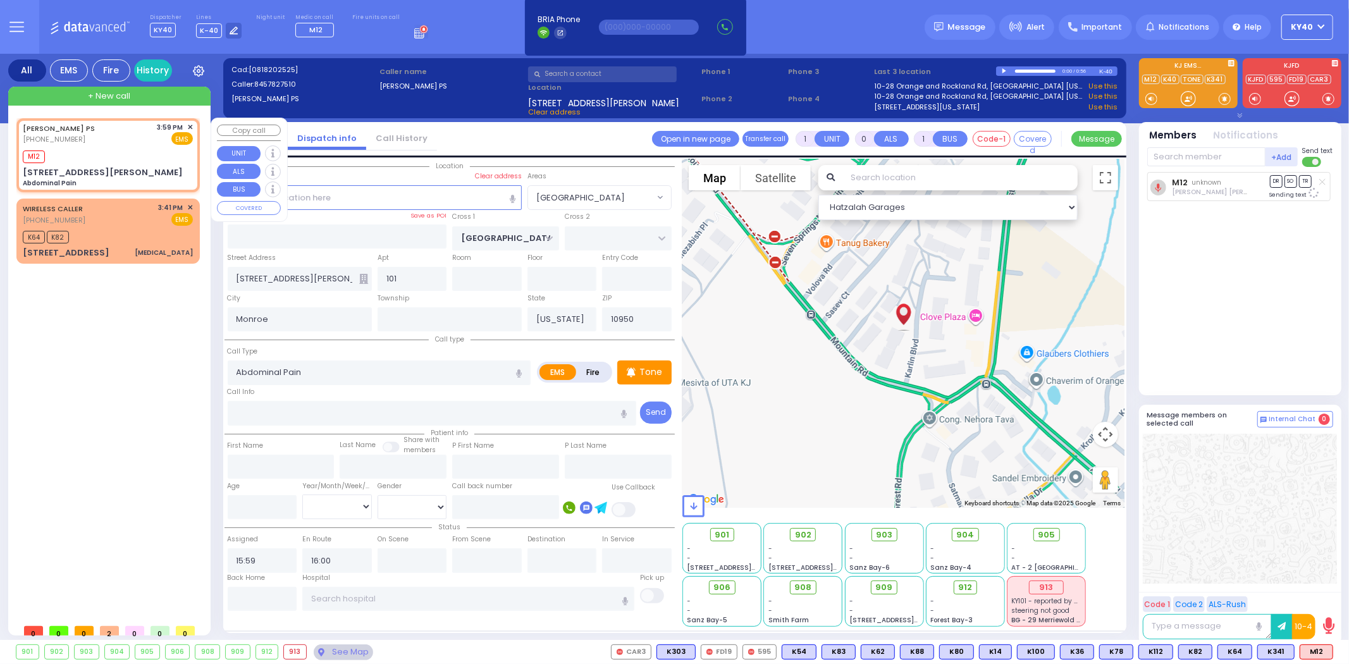
click at [122, 148] on div "M12" at bounding box center [108, 155] width 170 height 16
select select
radio input "true"
select select
select select "[GEOGRAPHIC_DATA]"
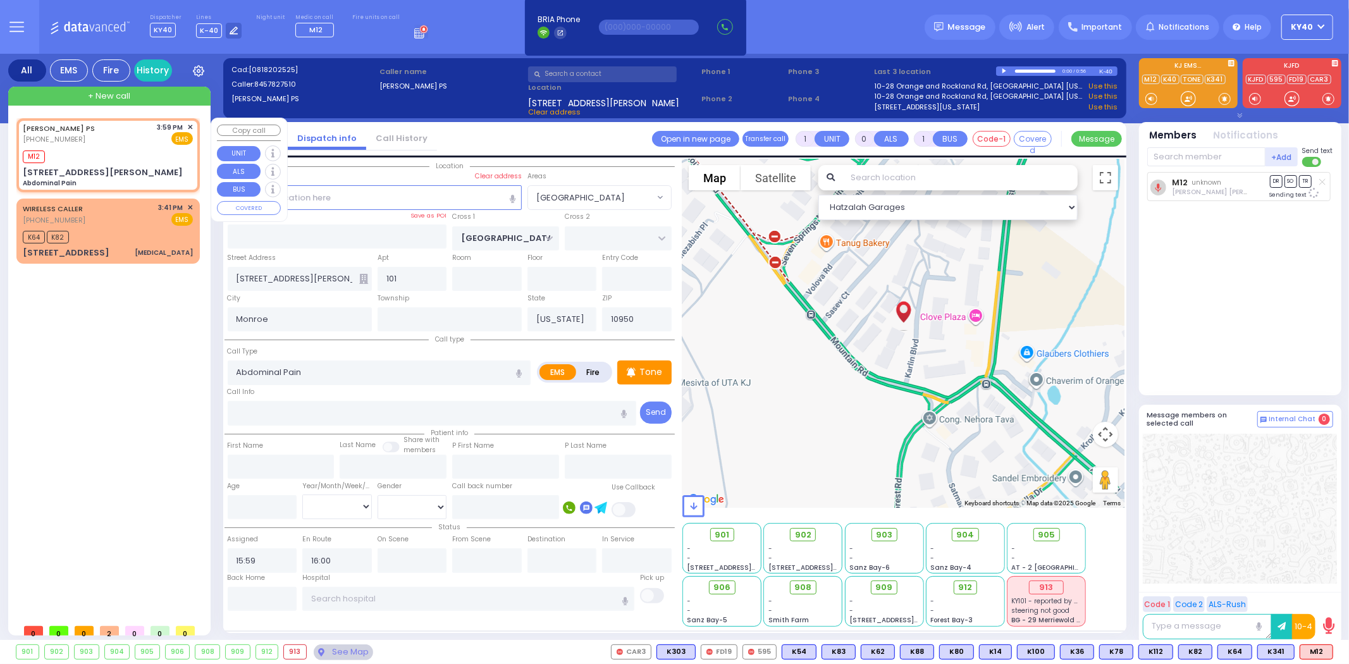
select select "Hatzalah Garages"
click at [106, 136] on div "KIRYAS JOEL PS (845) 782-7510 3:59 PM ✕ EMS" at bounding box center [108, 133] width 170 height 23
select select
radio input "true"
select select
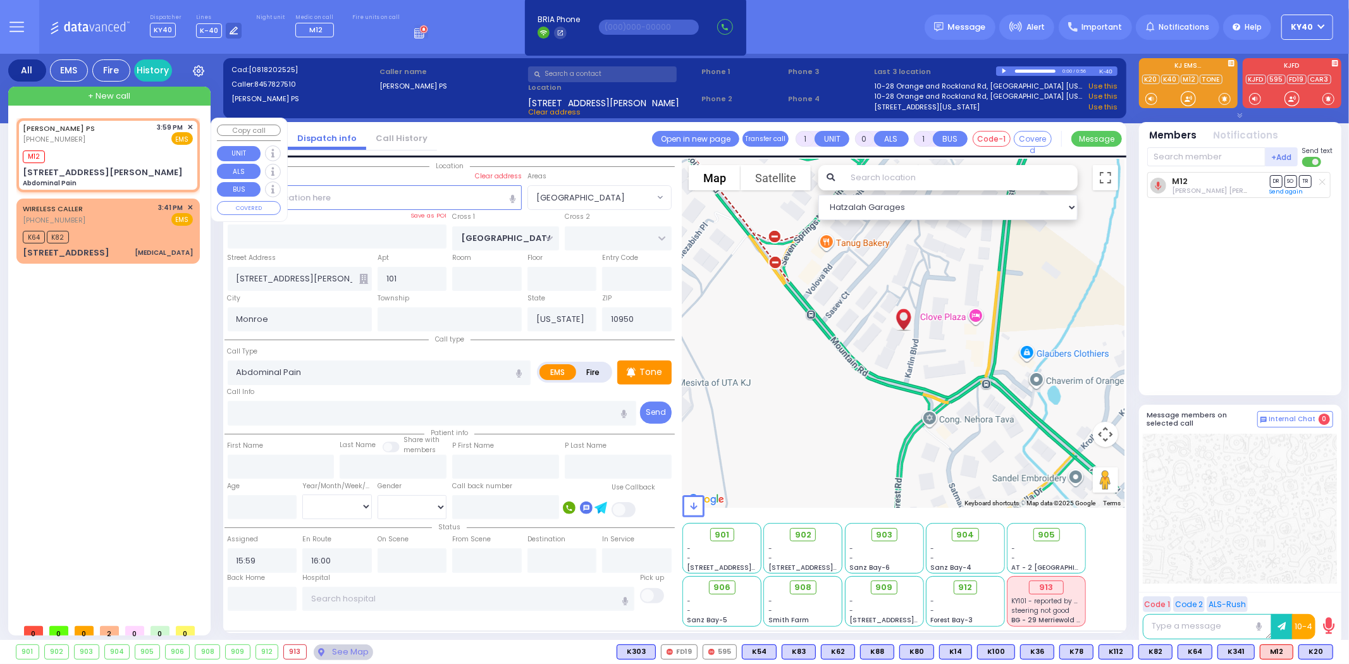
select select "[GEOGRAPHIC_DATA]"
select select "Hatzalah Garages"
click at [102, 137] on div "KIRYAS JOEL PS (845) 782-7510 3:59 PM ✕ EMS" at bounding box center [108, 133] width 170 height 23
select select
radio input "true"
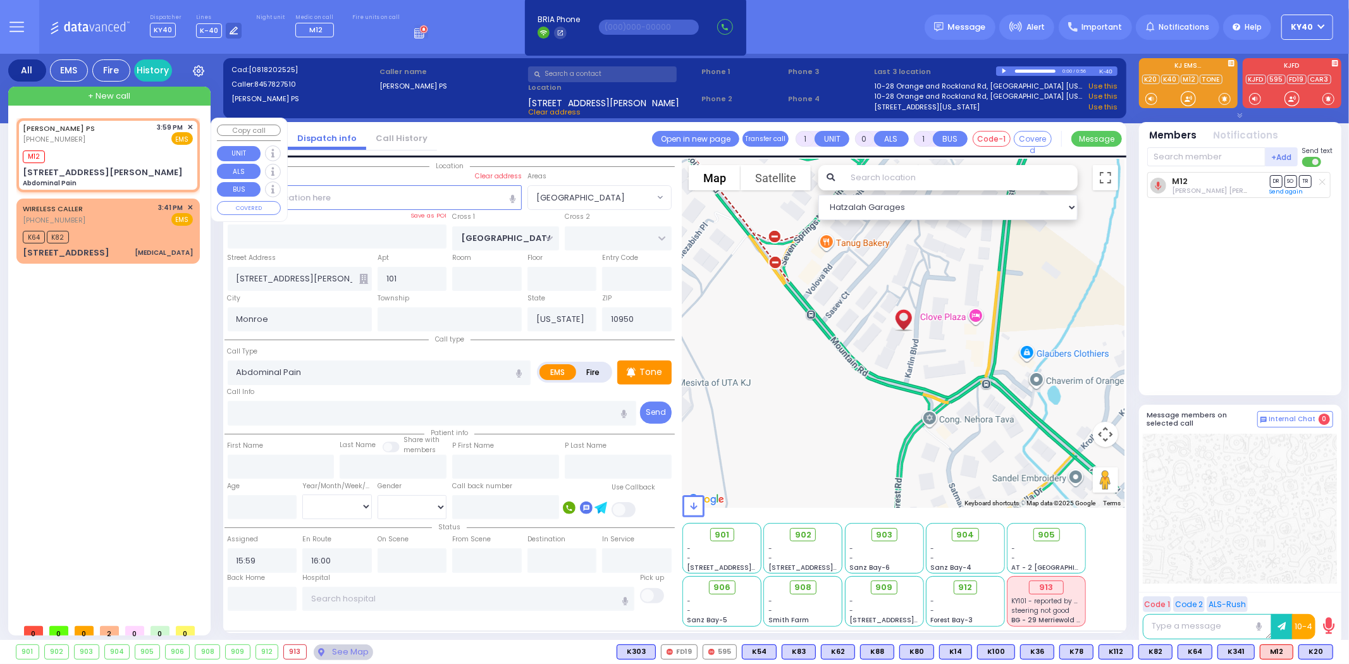
select select
select select "Hatzalah Garages"
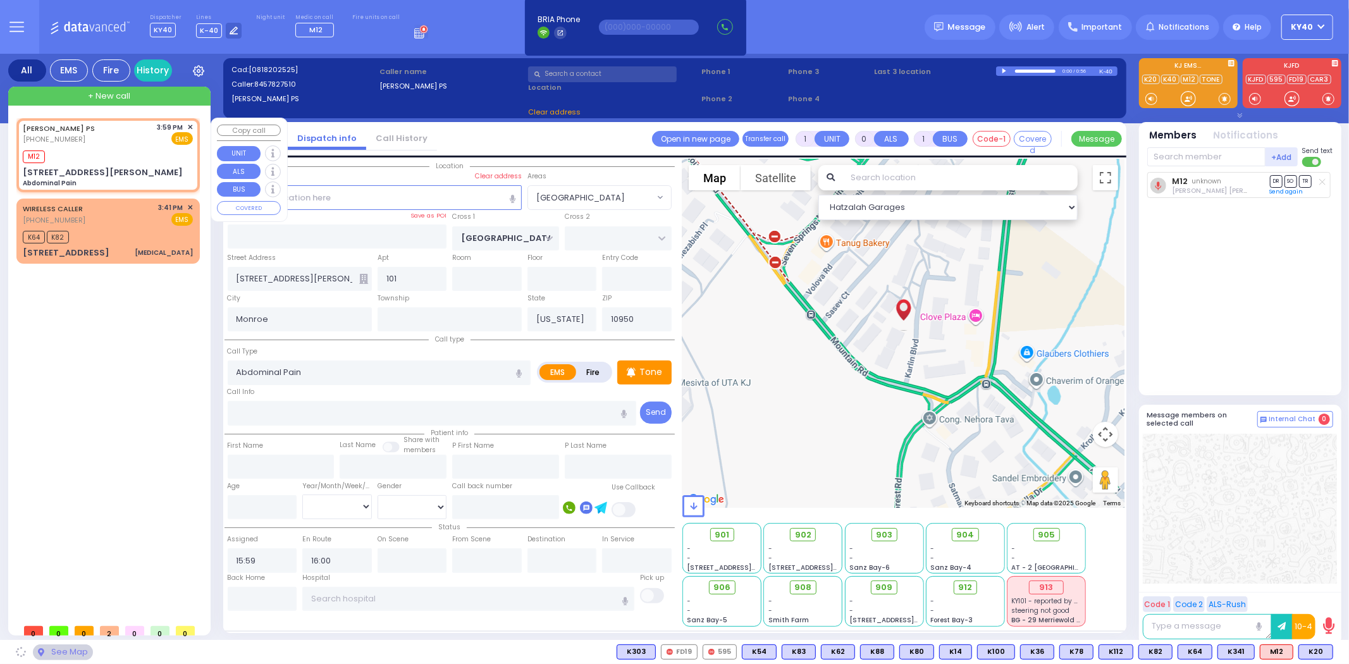
select select "[GEOGRAPHIC_DATA]"
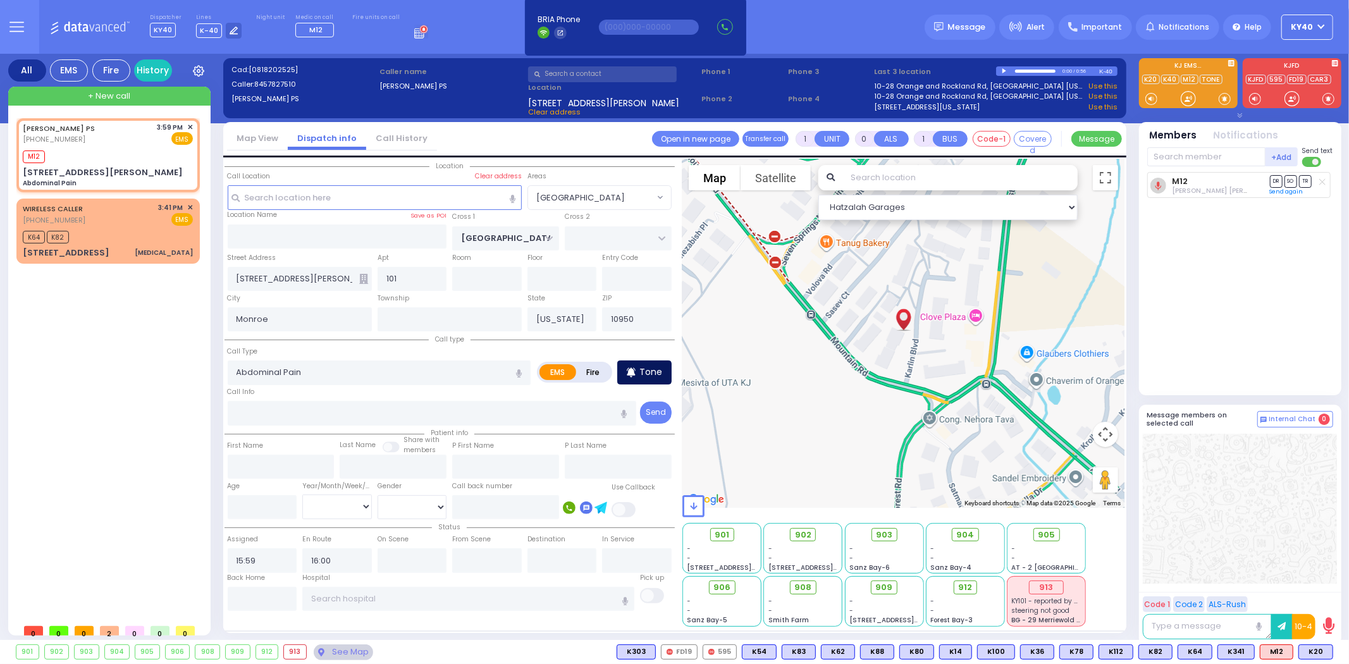
click at [660, 362] on div "Tone" at bounding box center [644, 372] width 54 height 24
click at [115, 149] on div "M12" at bounding box center [108, 155] width 170 height 16
select select
radio input "true"
select select
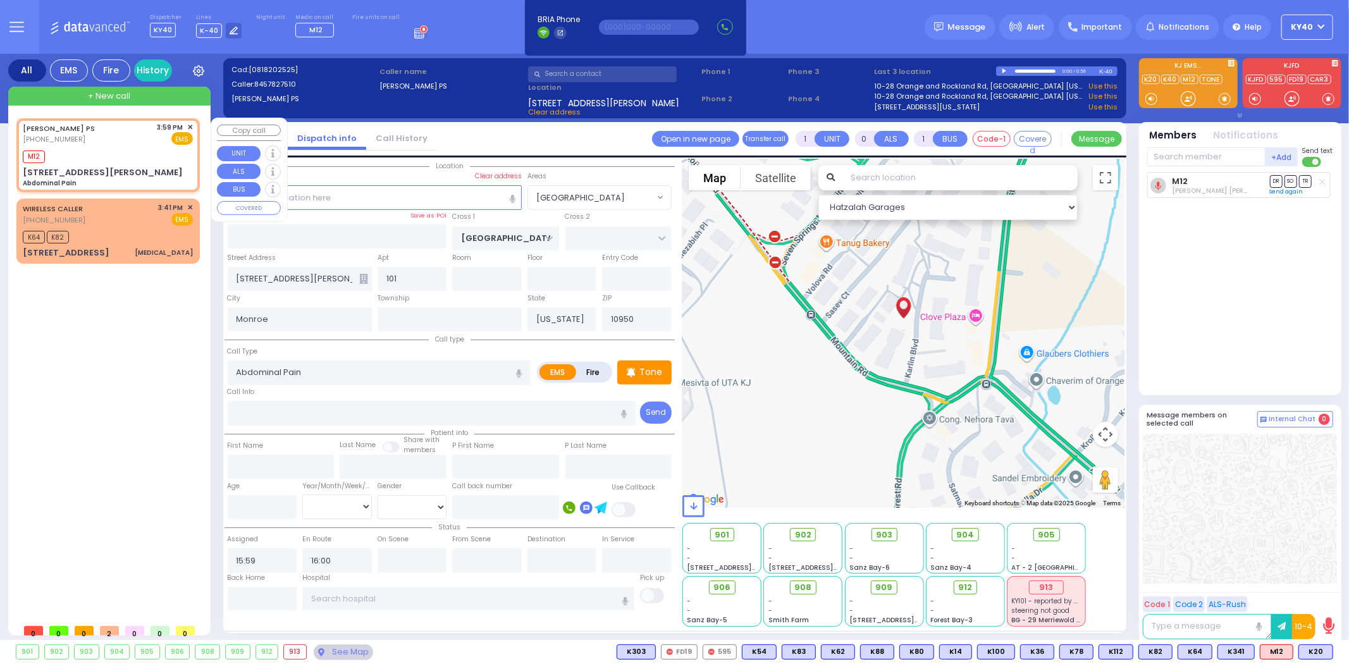
select select "Hatzalah Garages"
select select "[GEOGRAPHIC_DATA]"
click at [1311, 646] on span "K102" at bounding box center [1314, 652] width 36 height 14
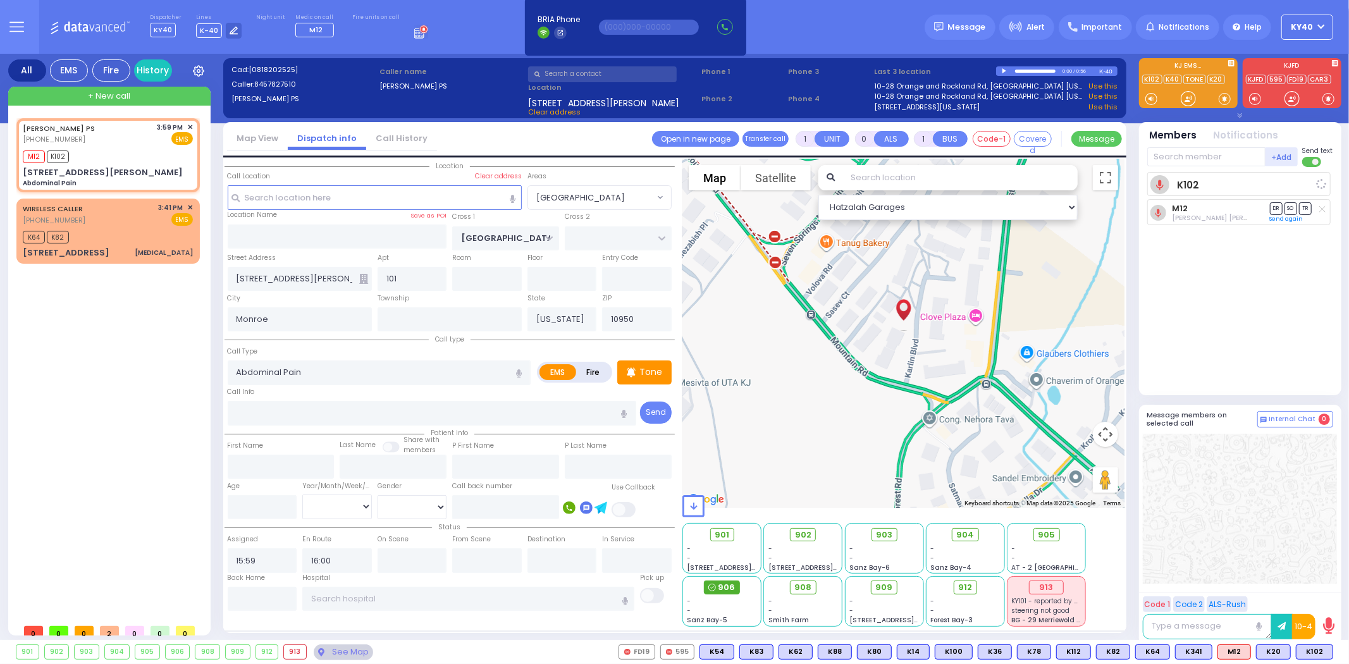
select select
radio input "true"
select select
select select "Hatzalah Garages"
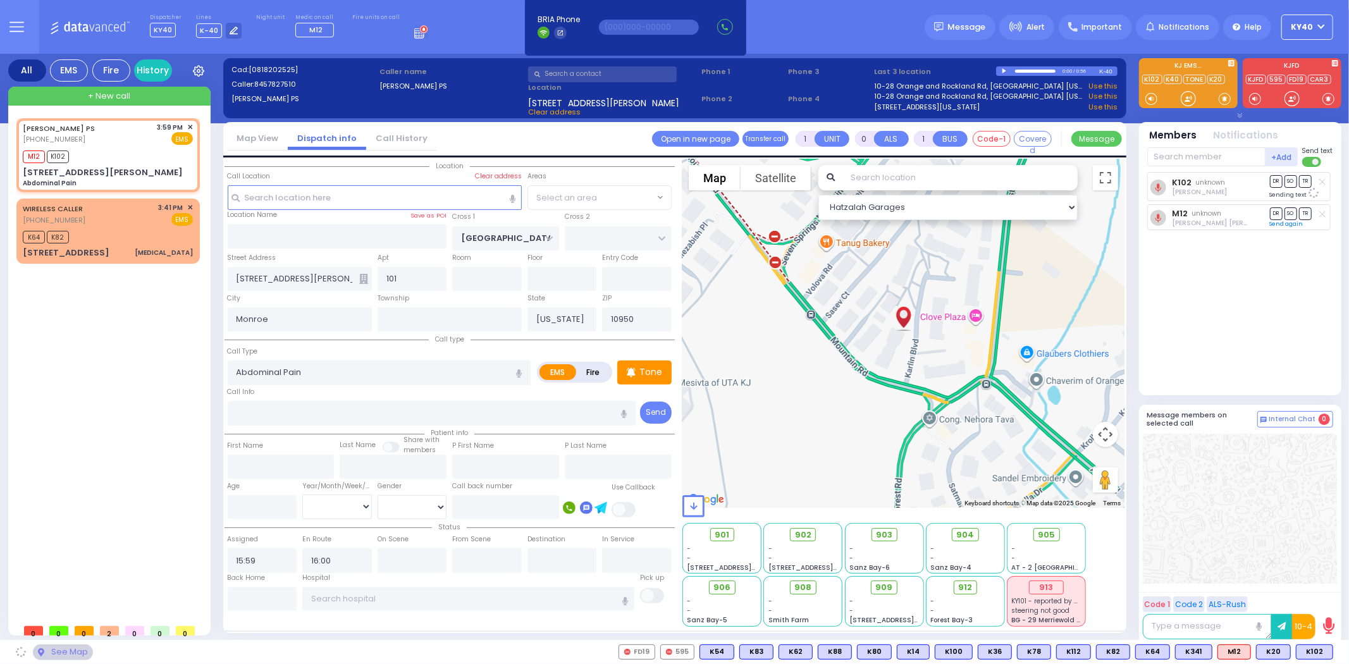
select select "[GEOGRAPHIC_DATA]"
click at [813, 534] on span "902" at bounding box center [807, 535] width 16 height 13
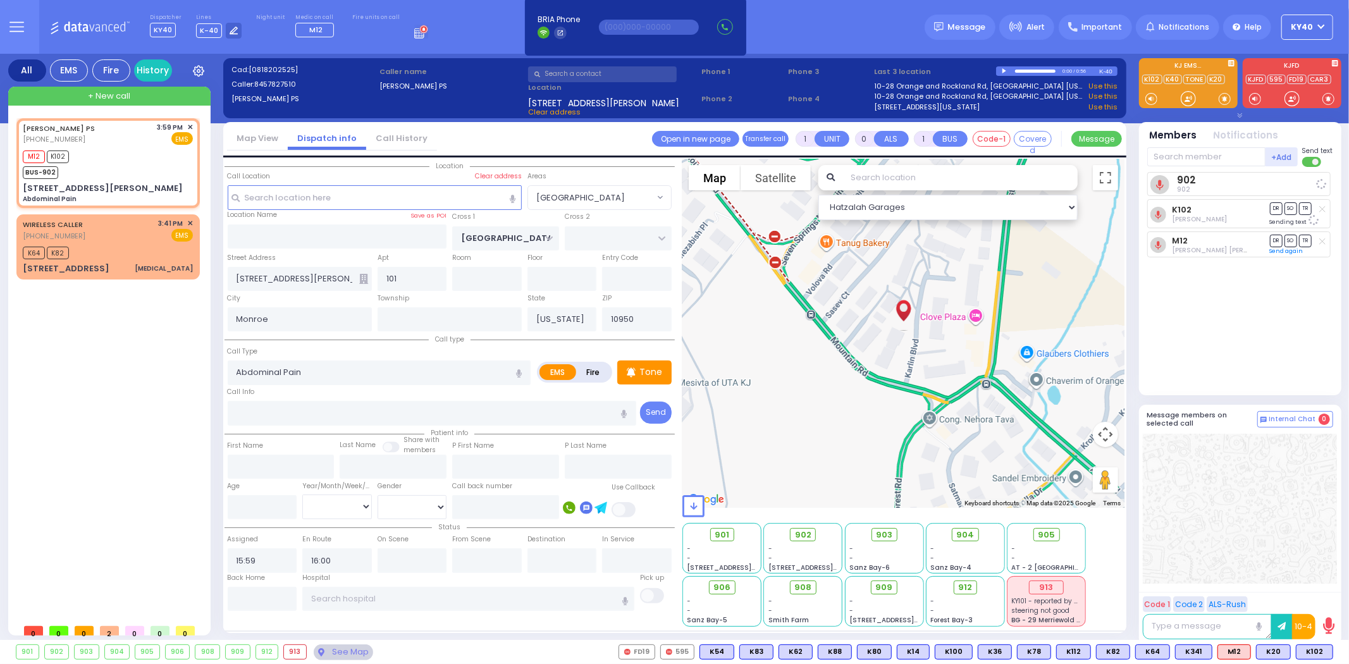
select select
radio input "true"
select select
select select "Hatzalah Garages"
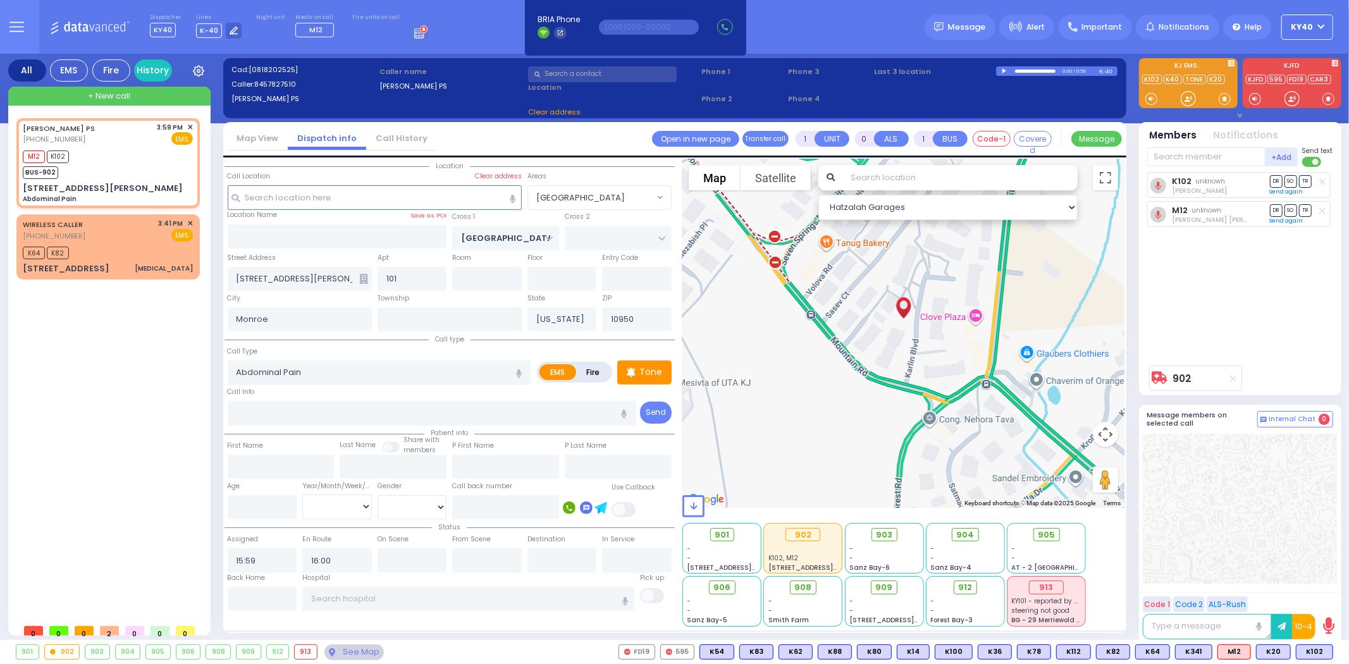
select select "[GEOGRAPHIC_DATA]"
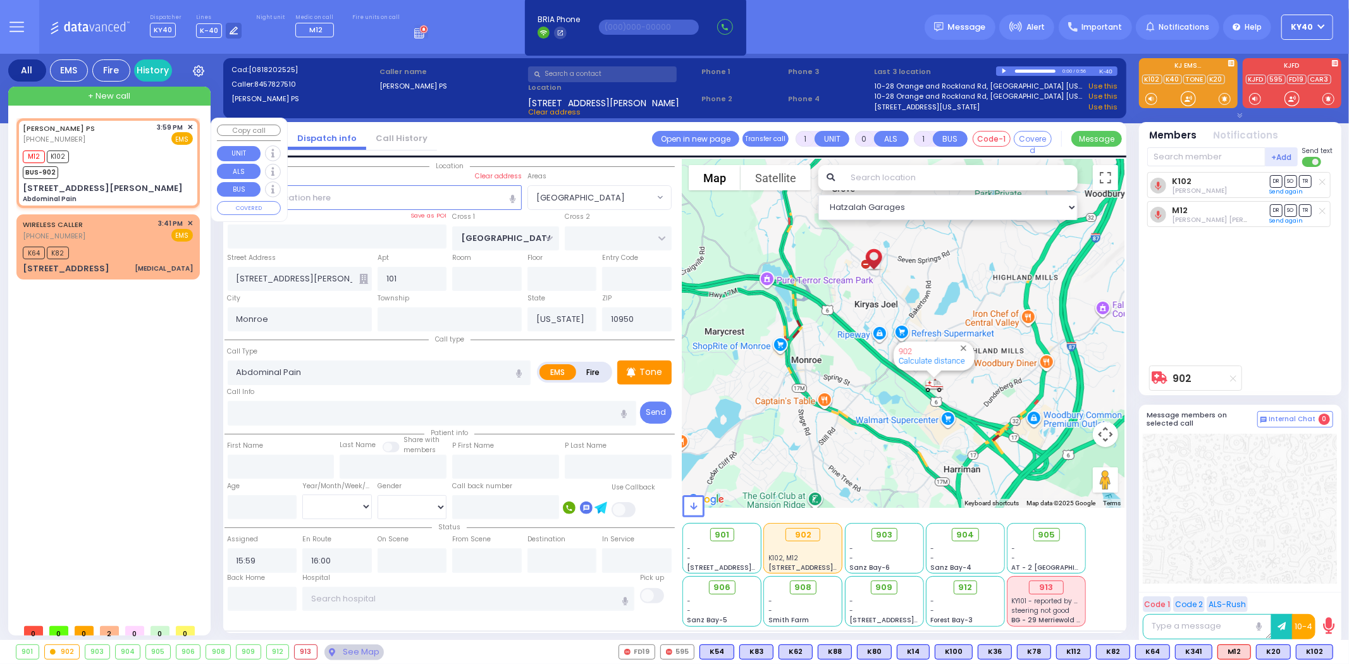
click at [125, 154] on div "M12 K102 BUS-902" at bounding box center [108, 163] width 170 height 32
select select
radio input "true"
select select
select select "Hatzalah Garages"
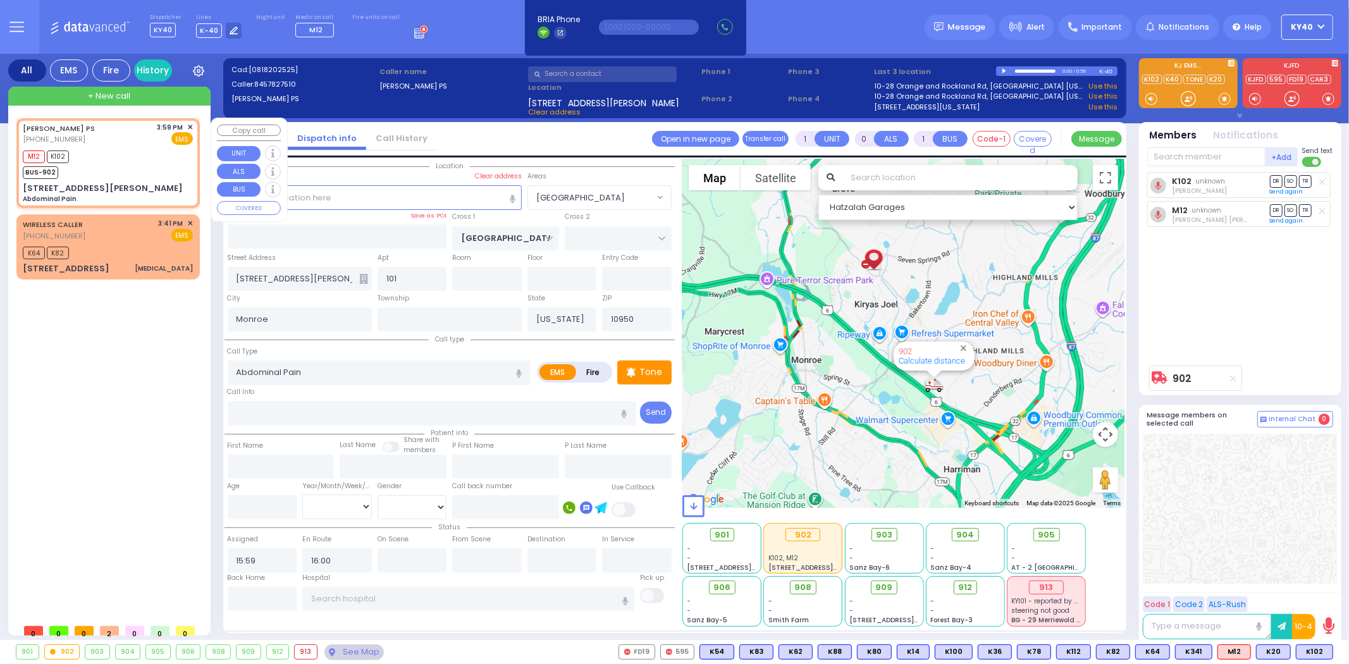
select select "[GEOGRAPHIC_DATA]"
click at [1318, 653] on span "K88" at bounding box center [1316, 652] width 33 height 14
select select
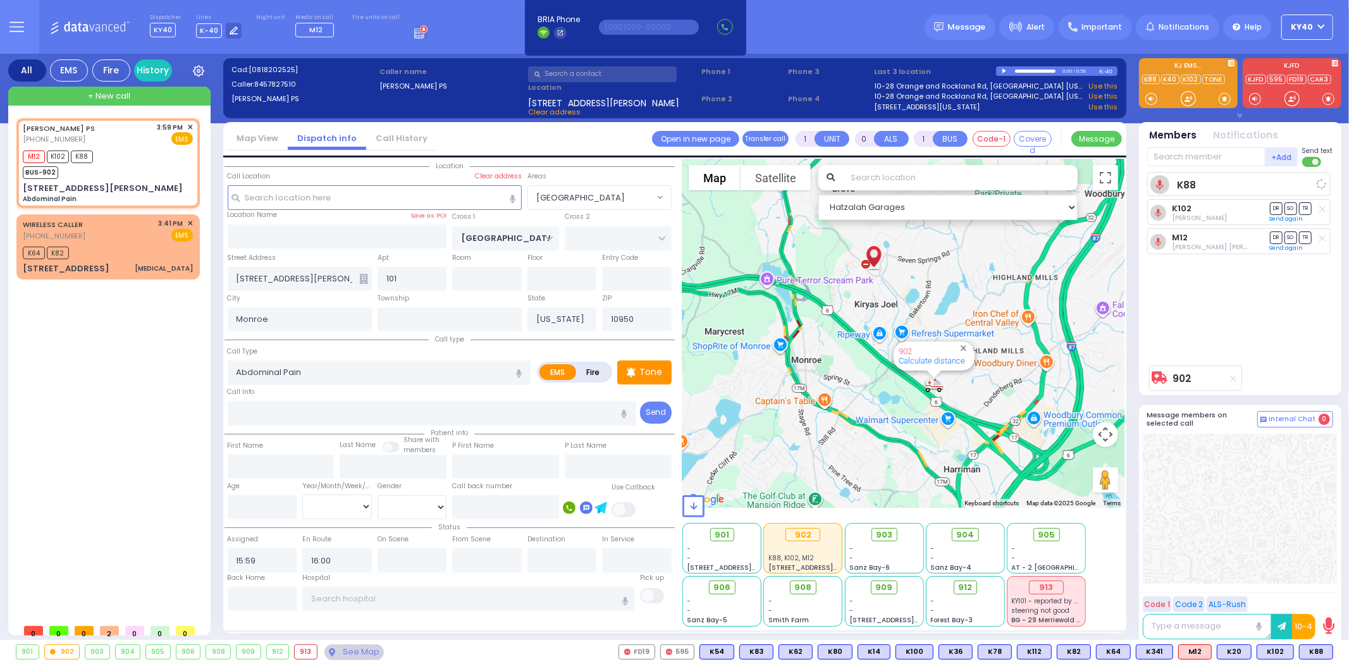
radio input "true"
select select
select select "Hatzalah Garages"
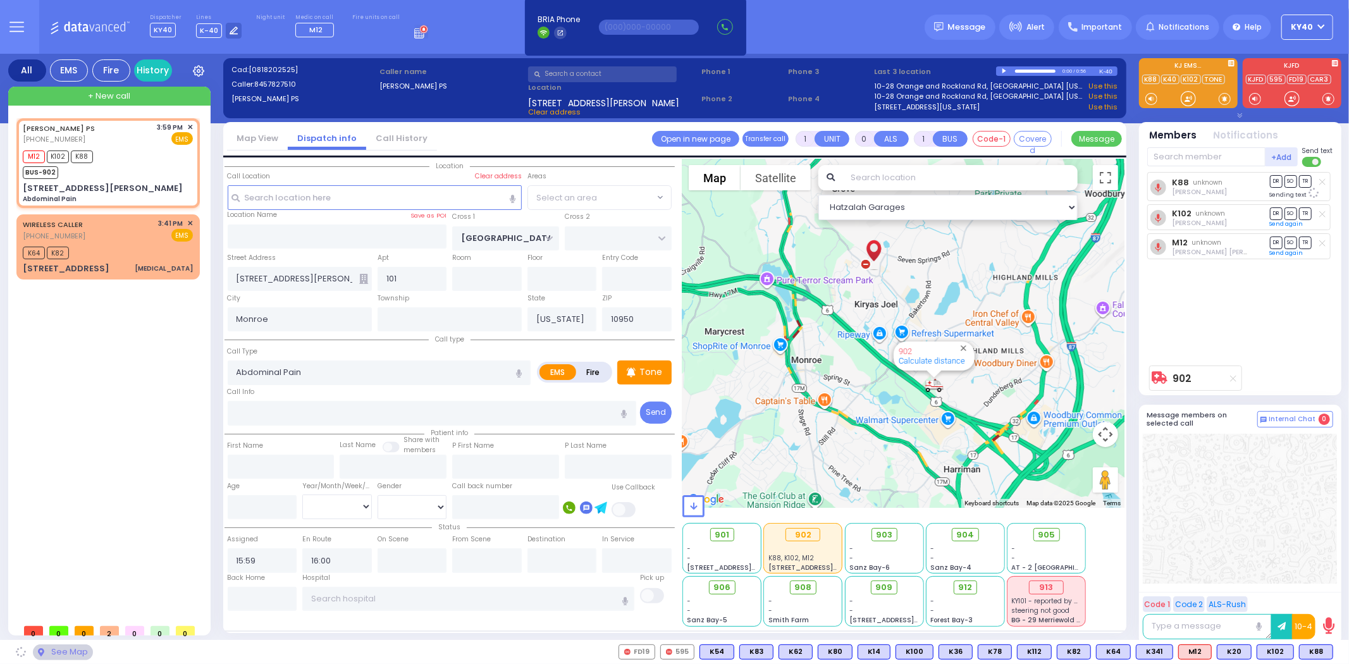
select select "[GEOGRAPHIC_DATA]"
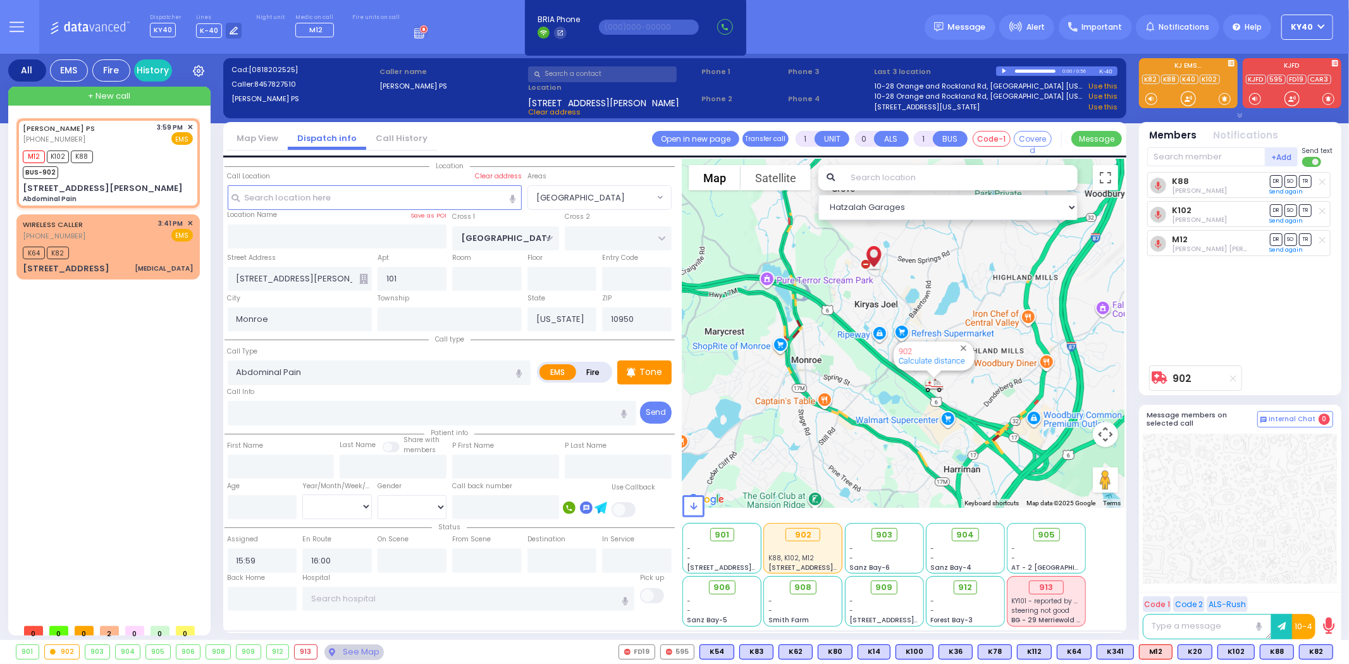
click at [1233, 376] on icon at bounding box center [1233, 378] width 6 height 7
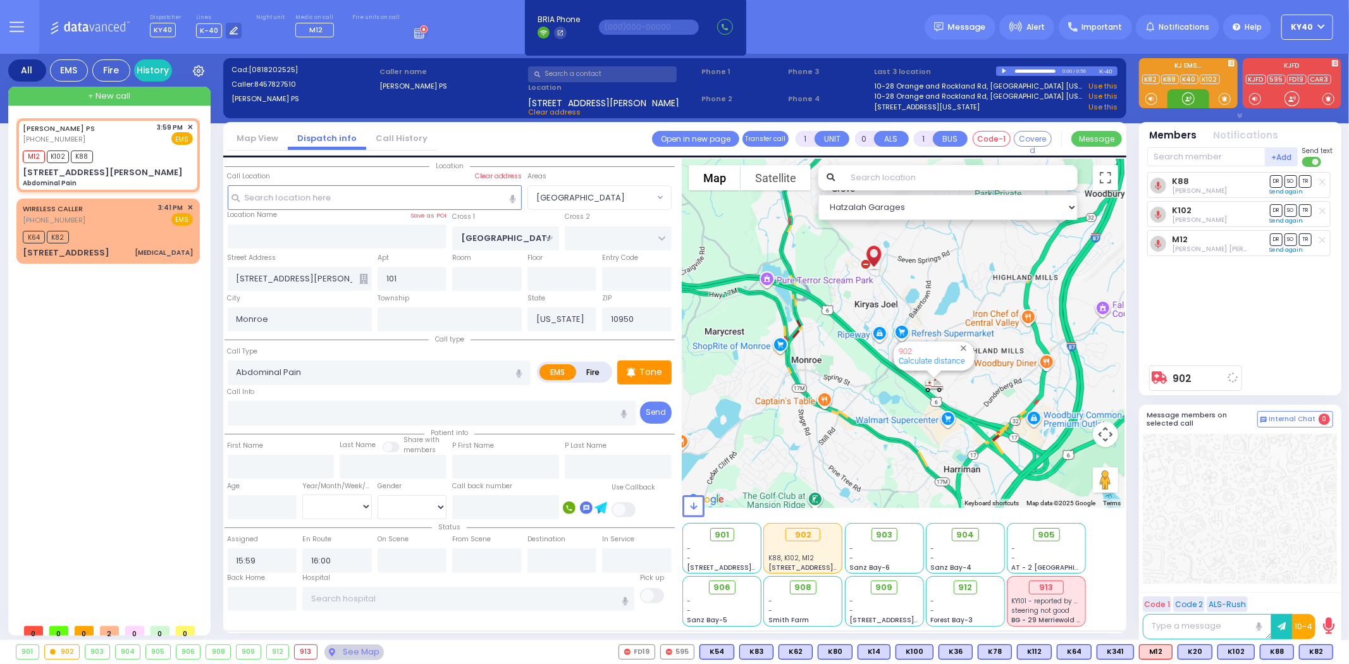
select select
radio input "true"
select select
select select "Hatzalah Garages"
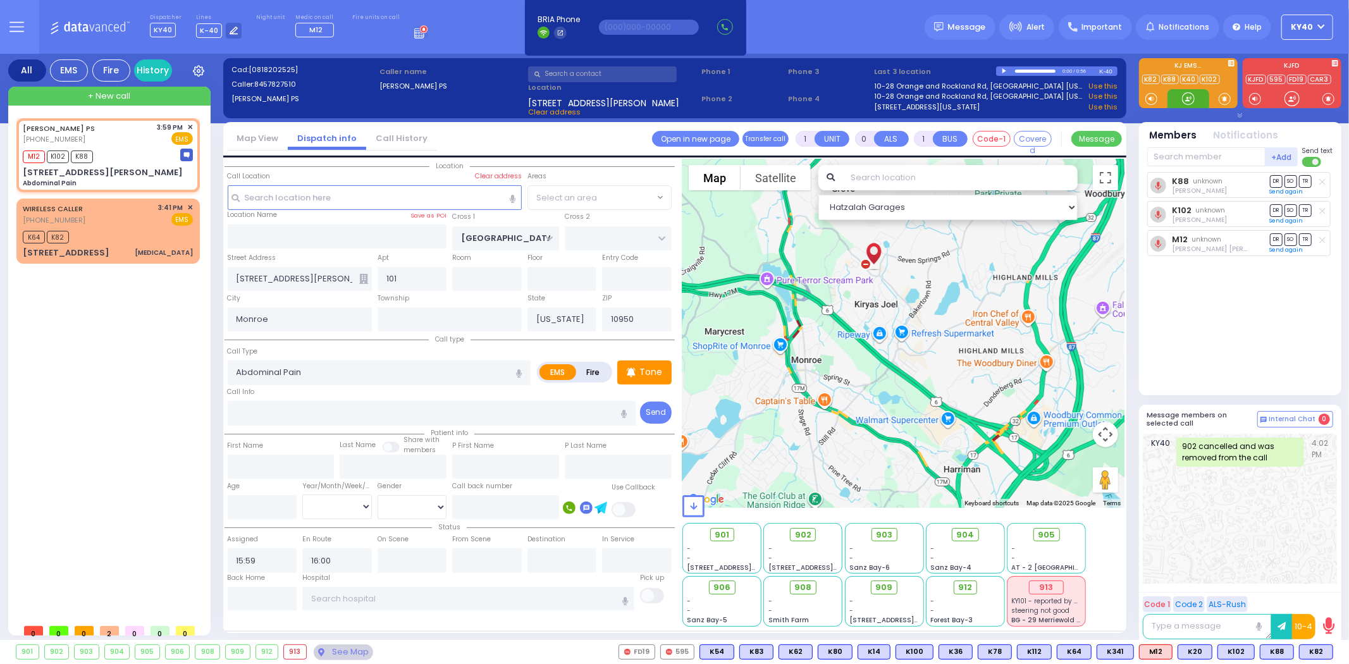
select select "[GEOGRAPHIC_DATA]"
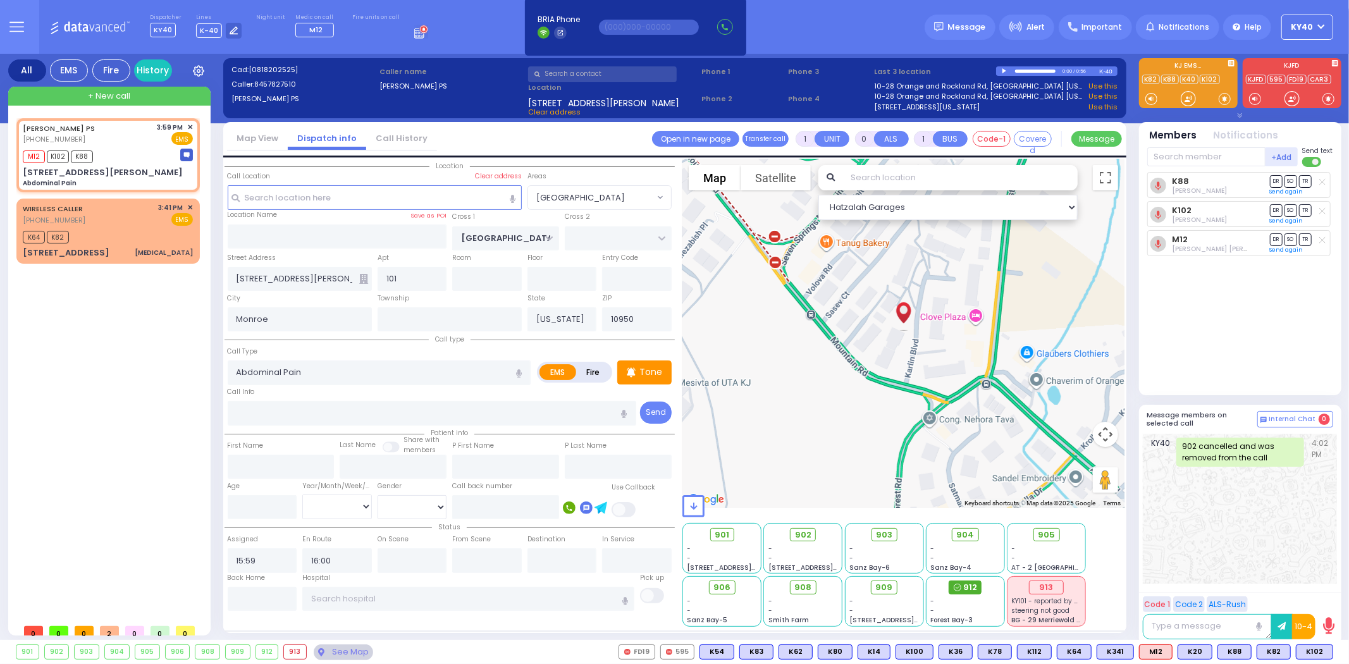
click at [973, 585] on span "912" at bounding box center [970, 587] width 14 height 13
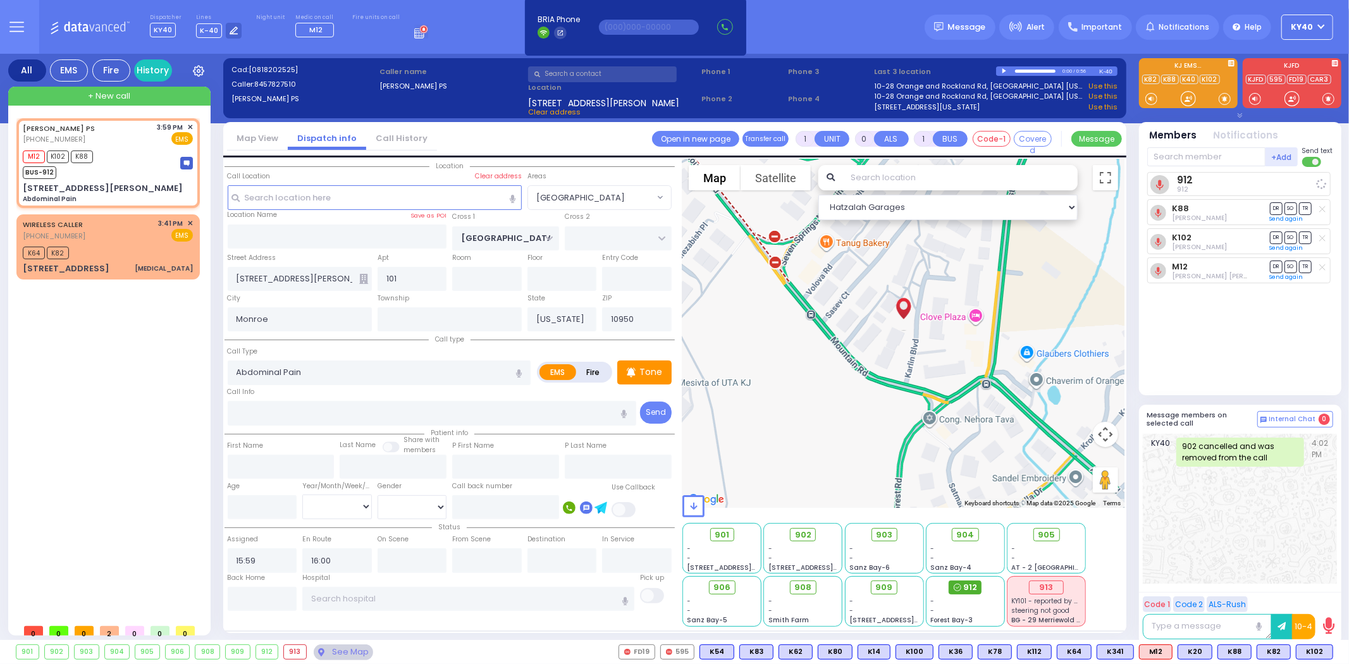
select select
radio input "true"
select select
select select "Hatzalah Garages"
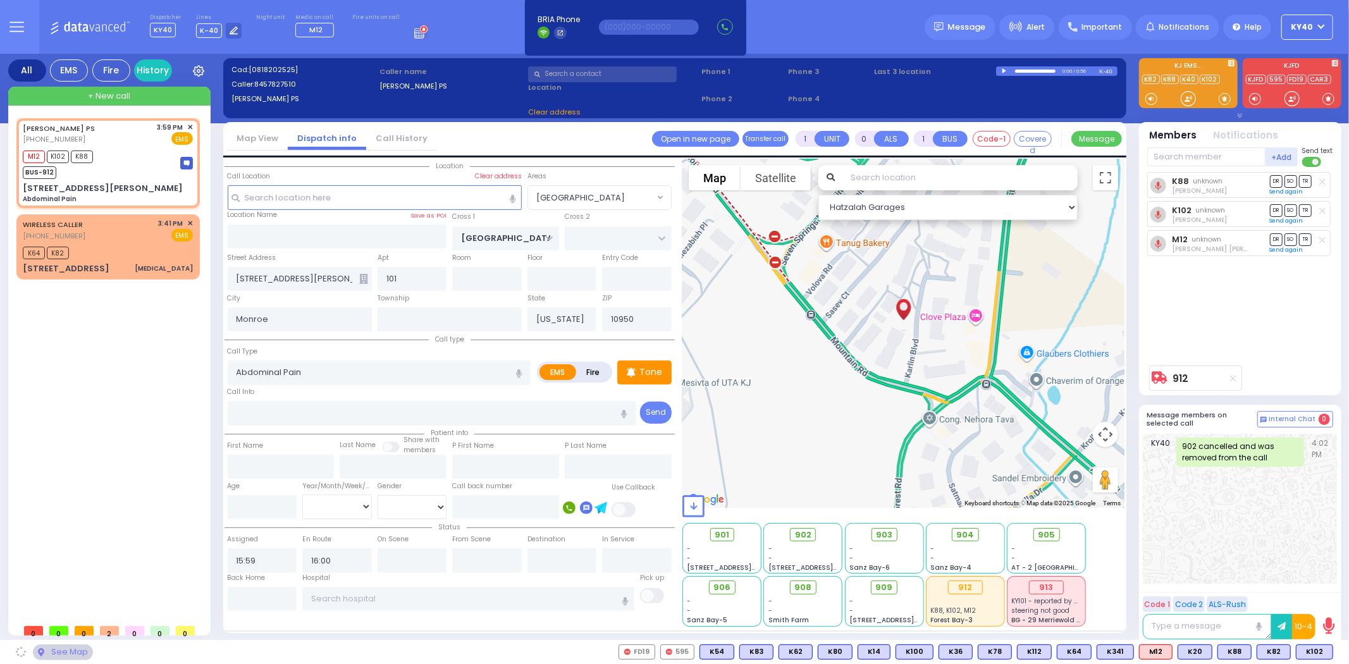
select select "[GEOGRAPHIC_DATA]"
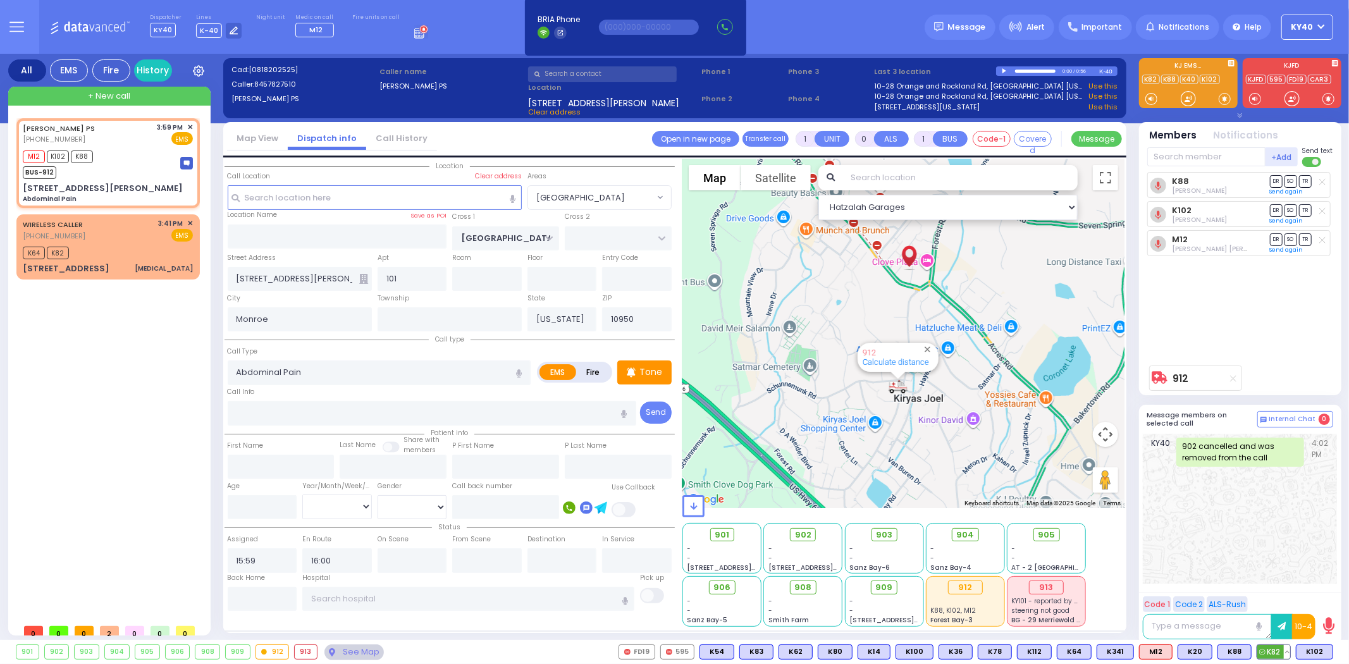
click at [1276, 648] on span "K82" at bounding box center [1273, 652] width 33 height 14
select select
radio input "true"
select select
select select "Hatzalah Garages"
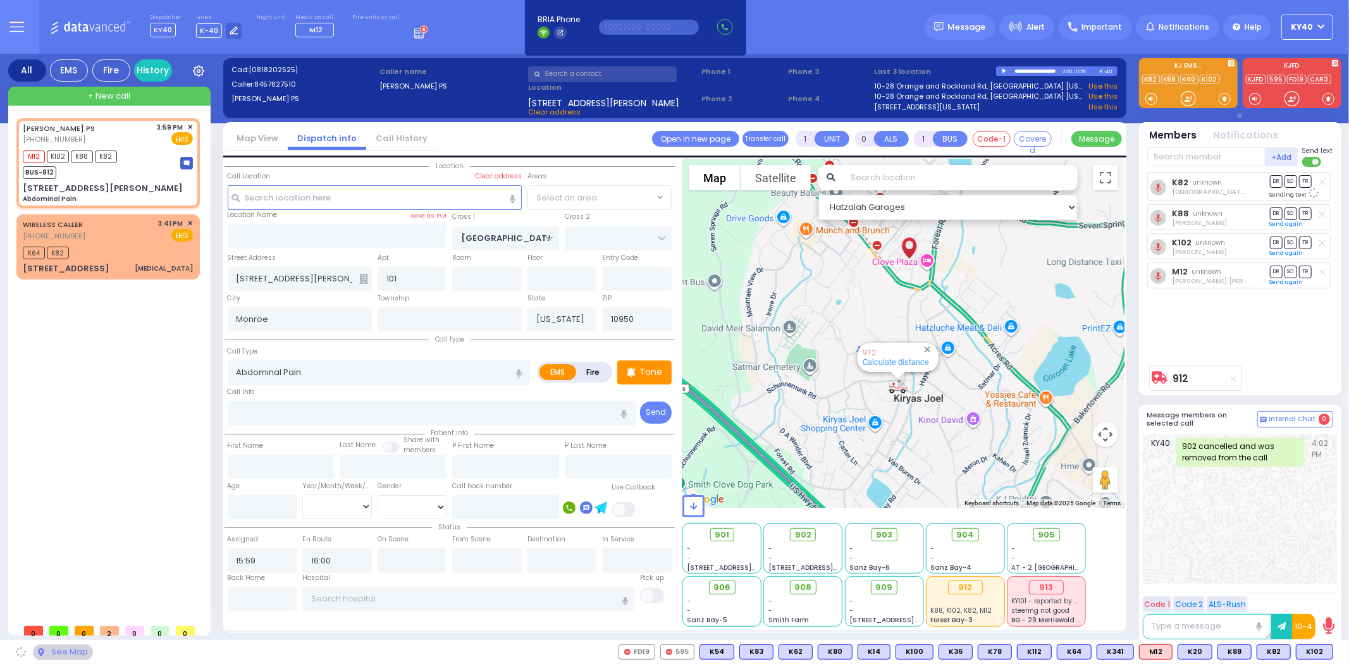
select select "[GEOGRAPHIC_DATA]"
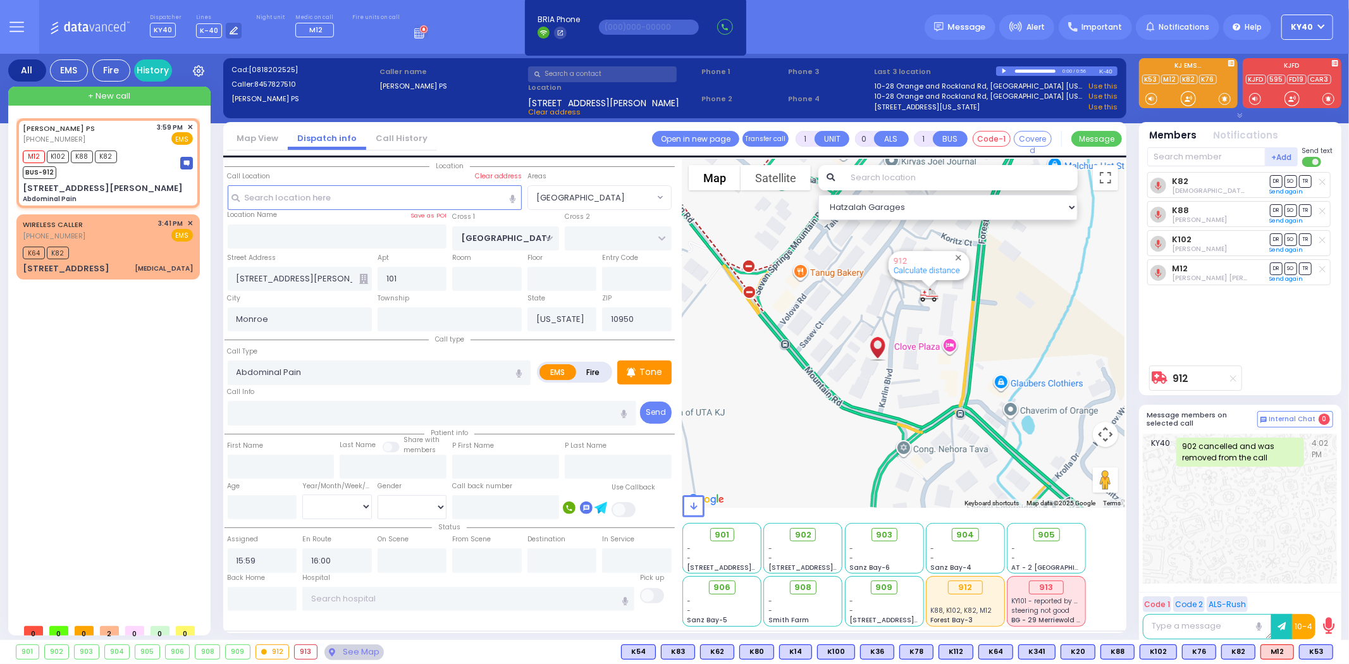
type input "6"
select select
radio input "true"
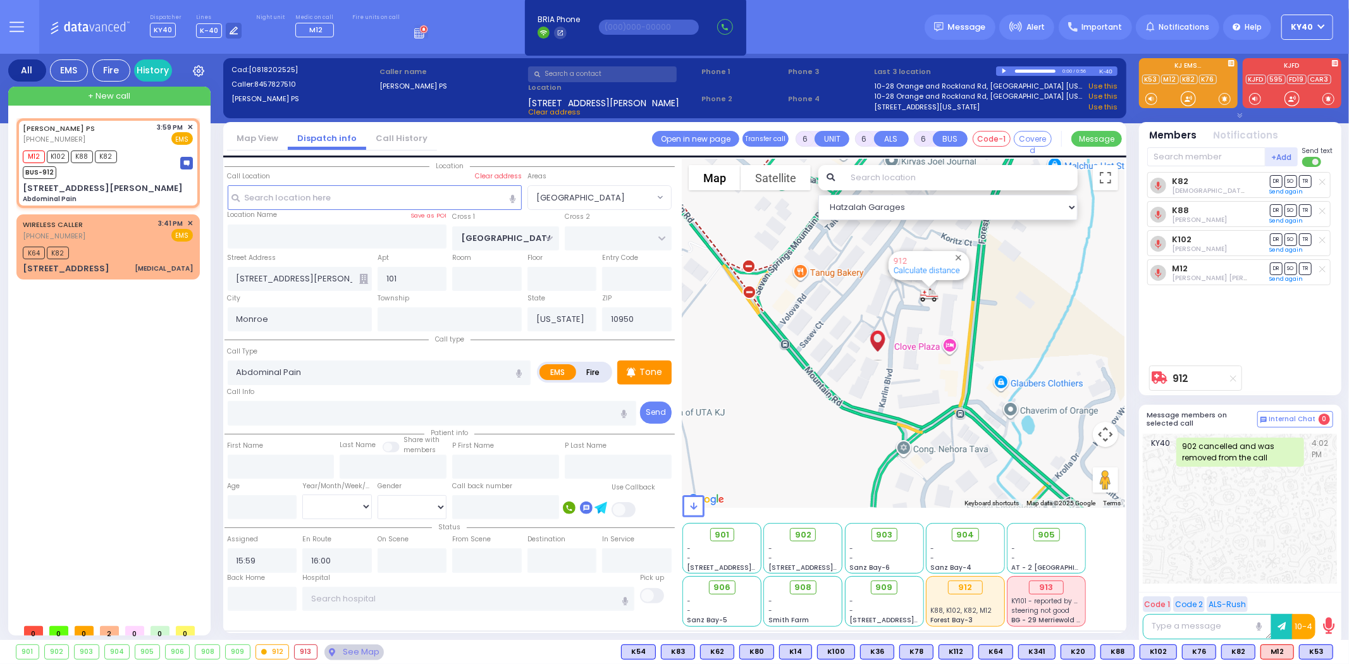
type input "Unknown"
select select "Year"
select select "Hatzalah Garages"
select select "[GEOGRAPHIC_DATA]"
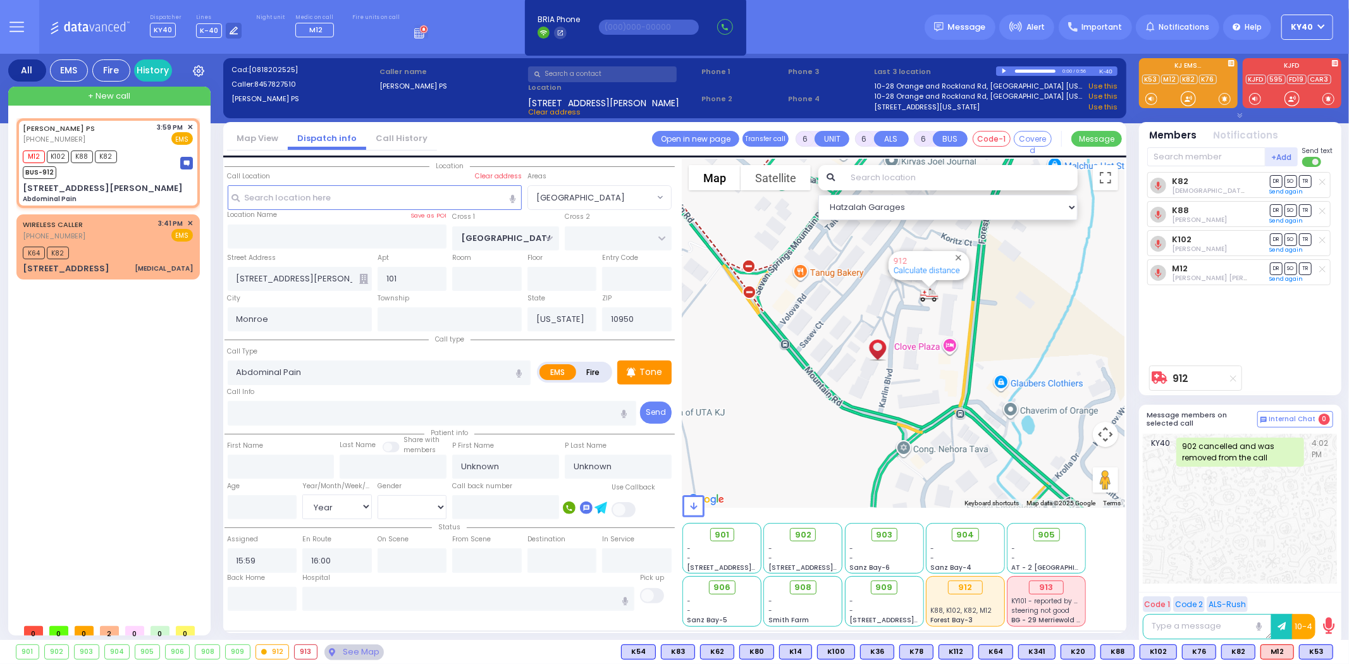
select select
radio input "true"
select select "Year"
select select "Hatzalah Garages"
select select "[GEOGRAPHIC_DATA]"
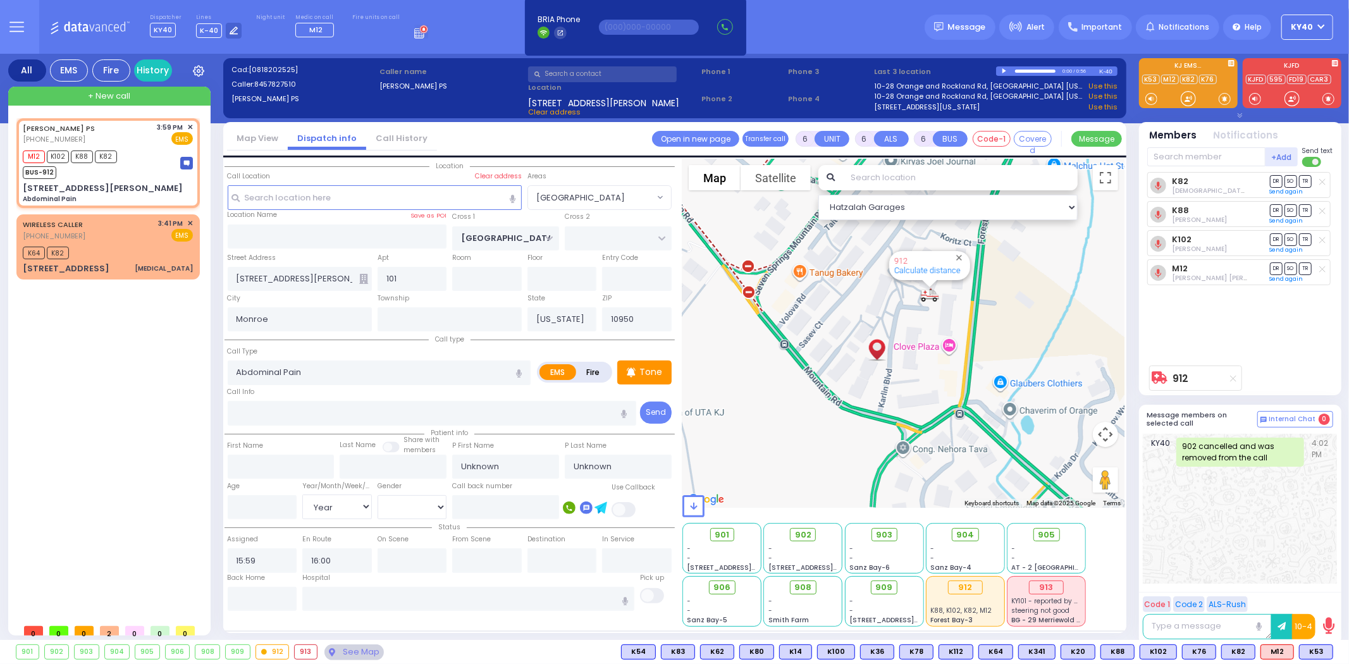
select select
radio input "true"
select select "Year"
type input "16:01"
select select "Hatzalah Garages"
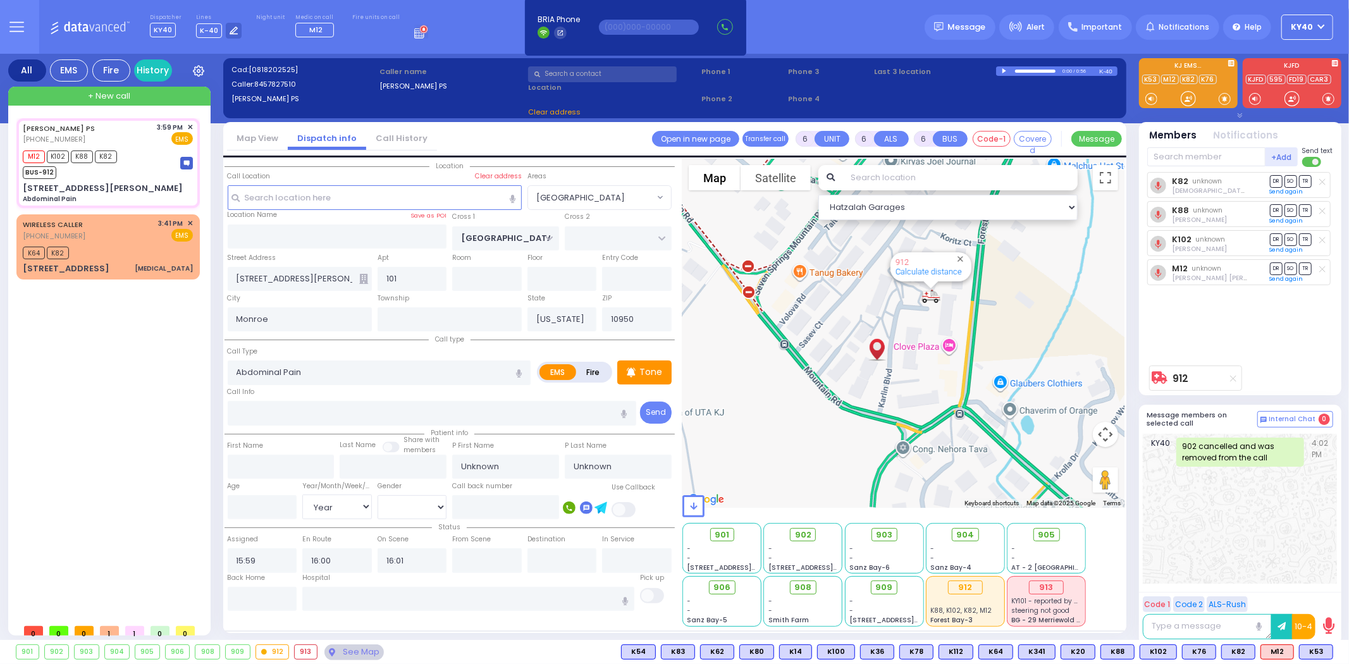
select select
radio input "true"
select select "Year"
select select "Hatzalah Garages"
select select "[GEOGRAPHIC_DATA]"
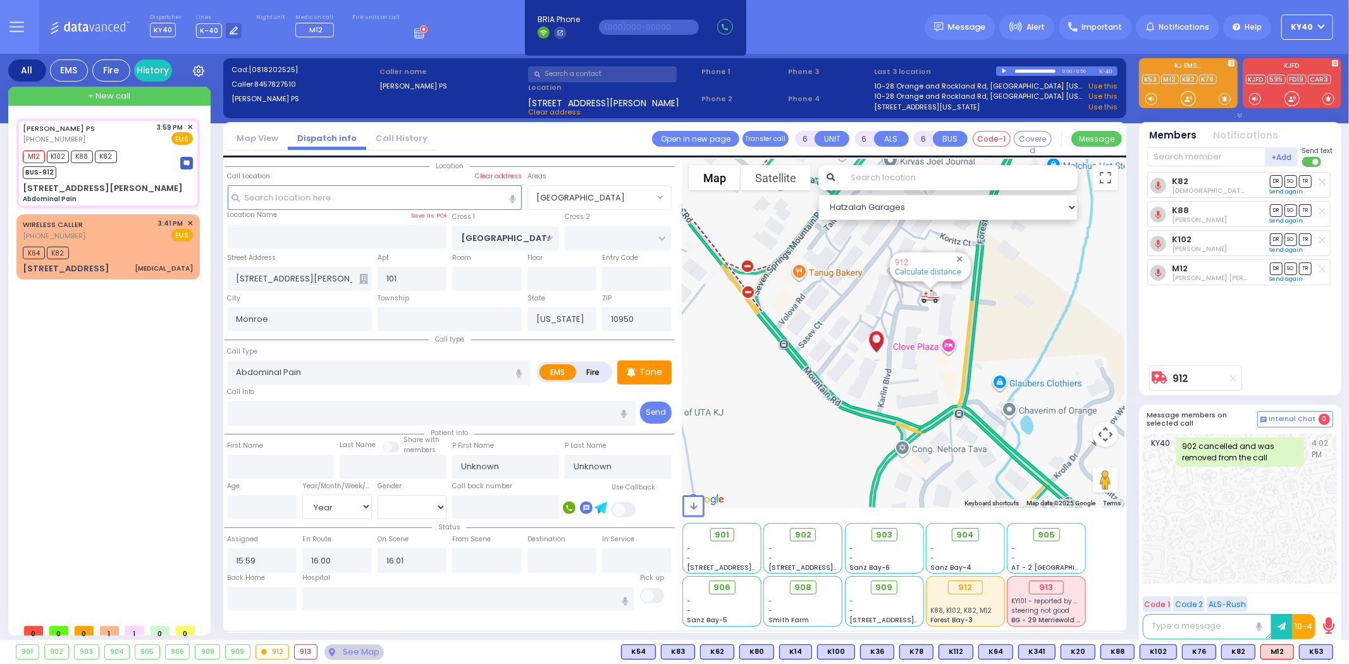
select select
radio input "true"
select select "Year"
select select "Hatzalah Garages"
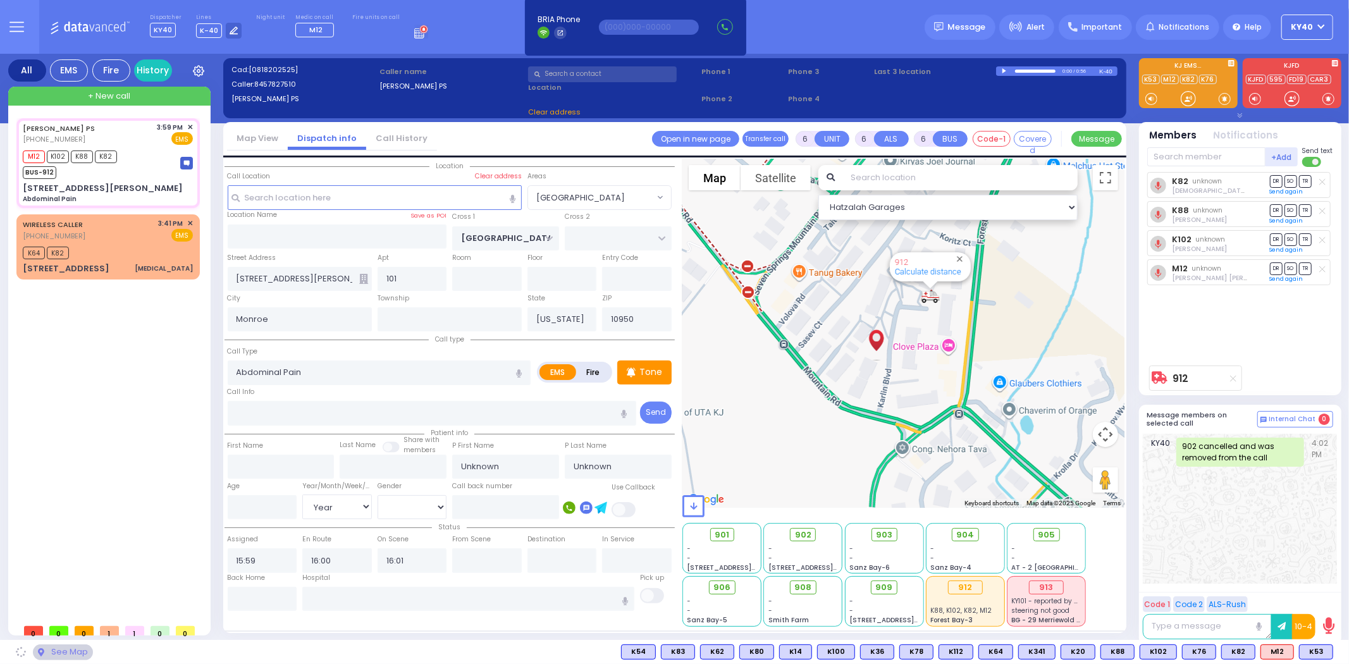
select select "[GEOGRAPHIC_DATA]"
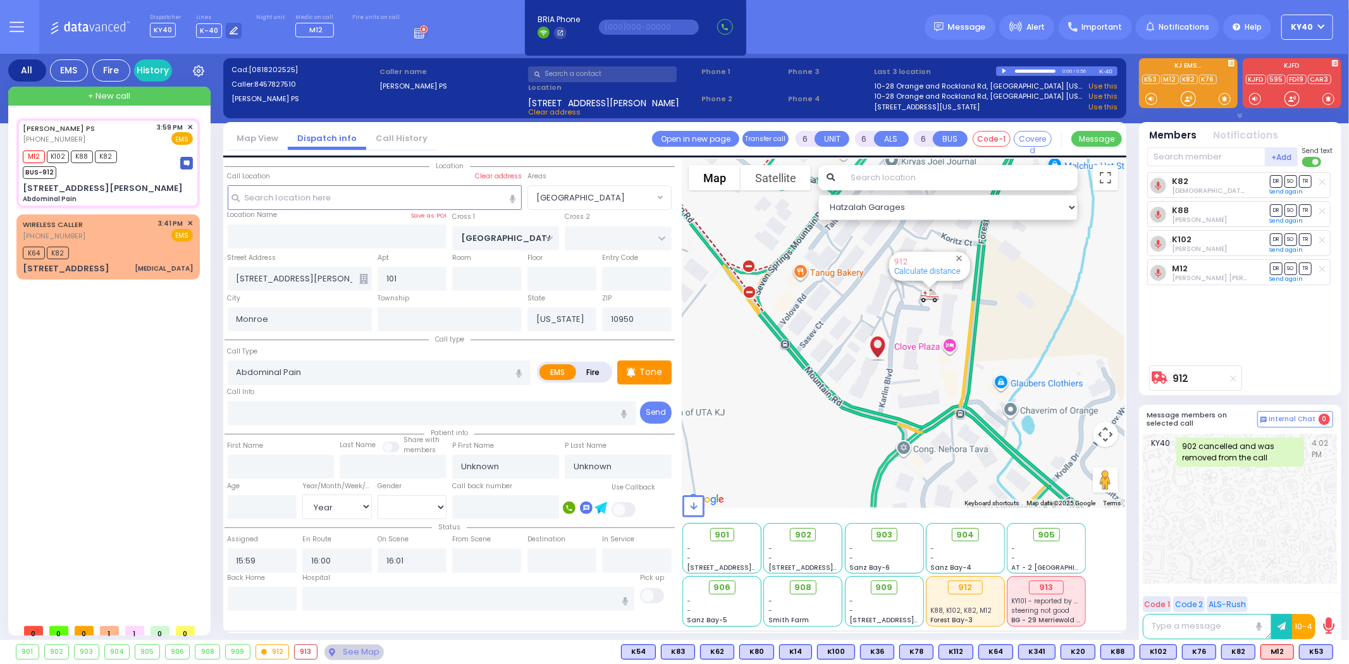
select select
radio input "true"
select select "Year"
select select "Hatzalah Garages"
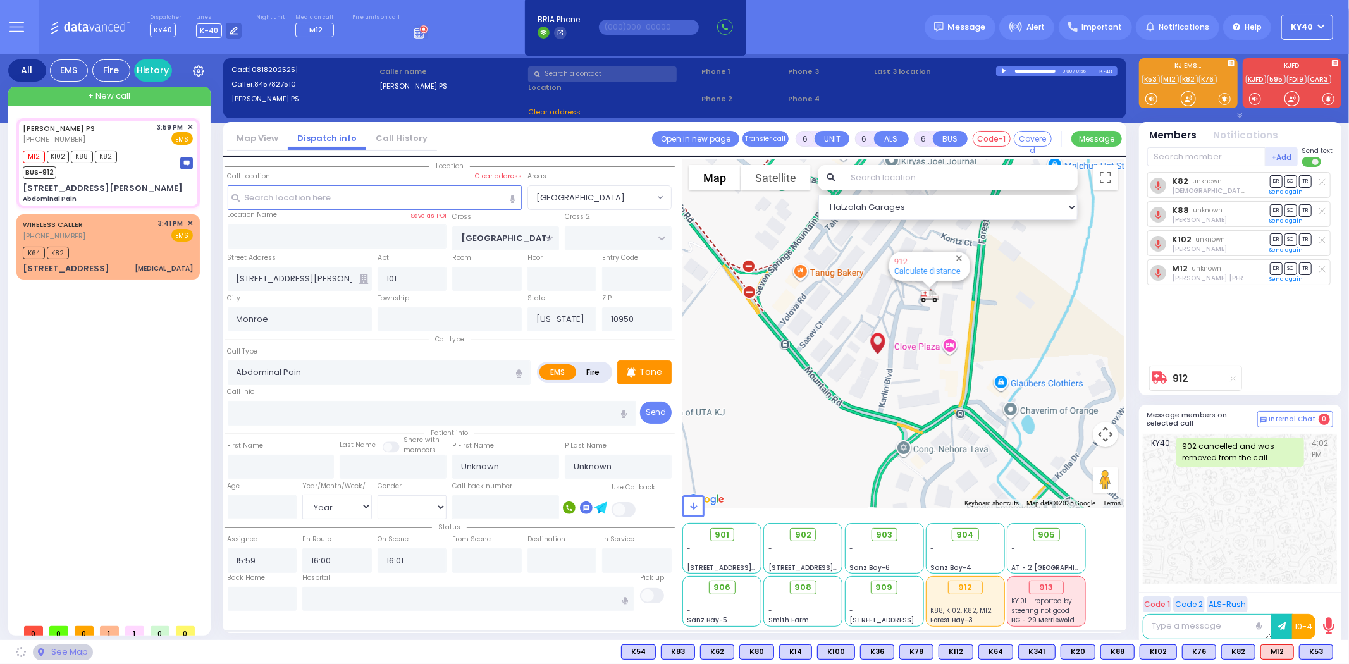
select select "[GEOGRAPHIC_DATA]"
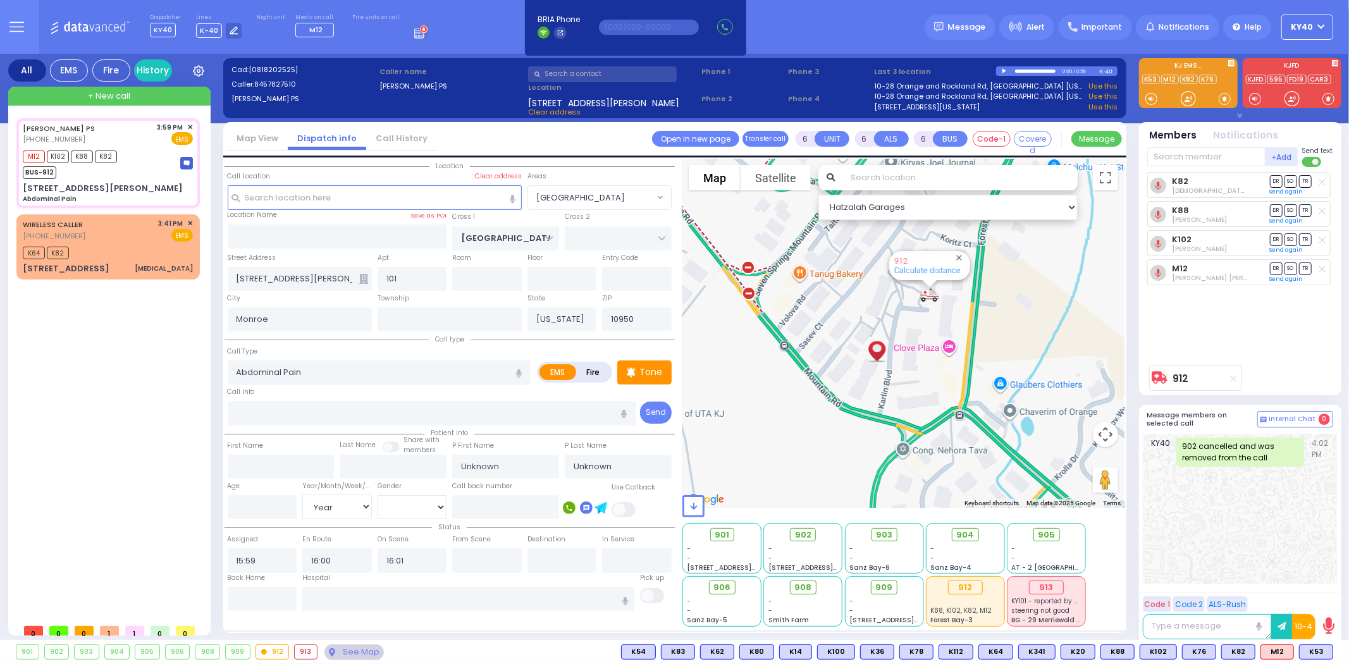
select select
radio input "true"
select select "Year"
select select "Hatzalah Garages"
select select "[GEOGRAPHIC_DATA]"
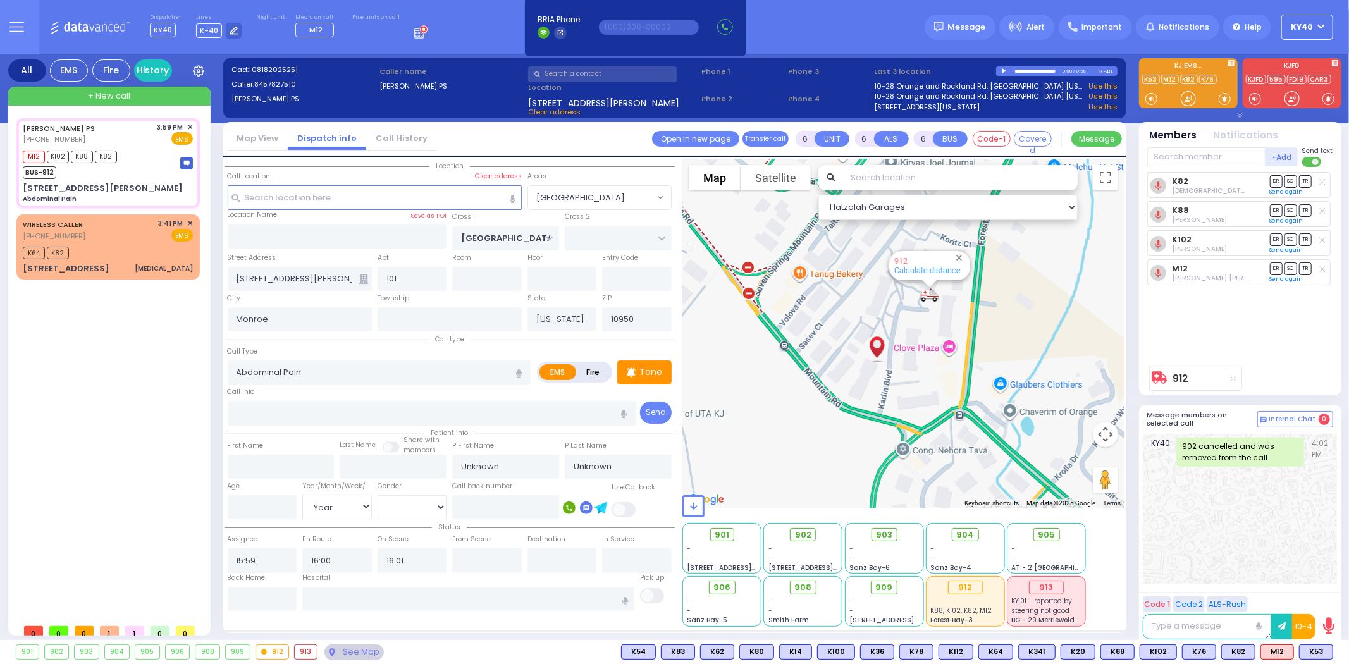
select select
select select "[GEOGRAPHIC_DATA]"
select select "Year"
select select "[DEMOGRAPHIC_DATA]"
select select
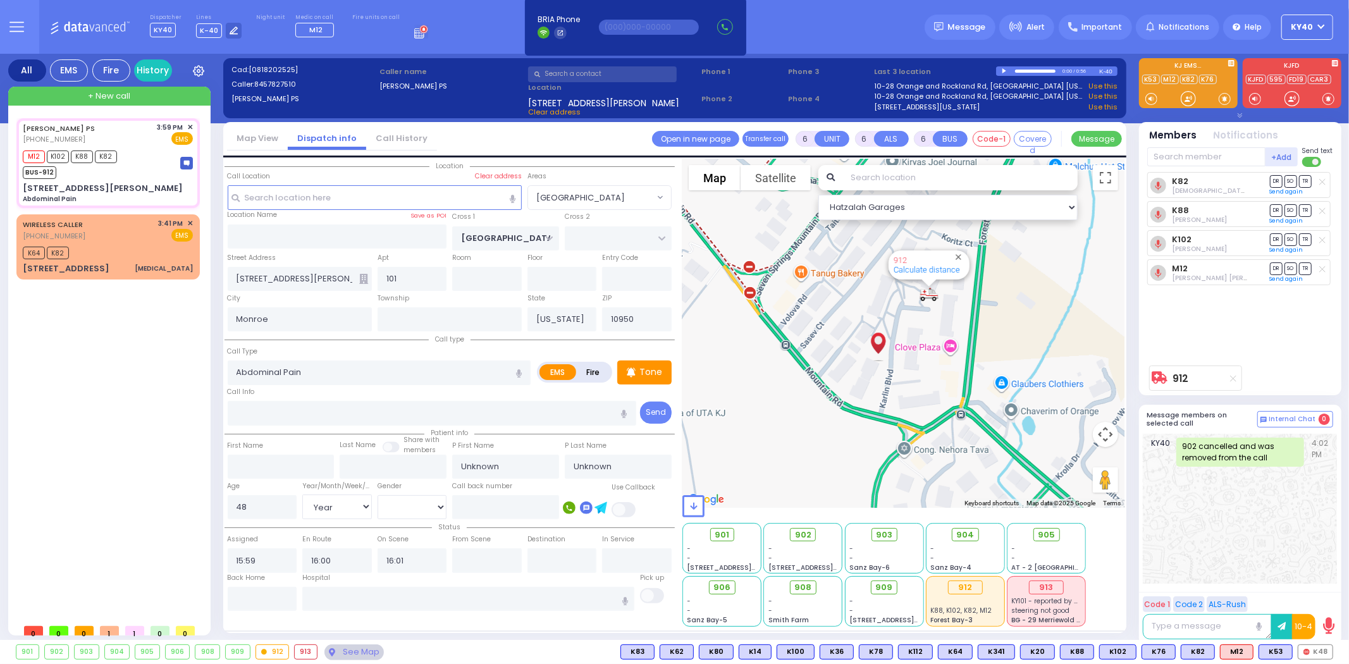
radio input "true"
select select "Year"
select select "[DEMOGRAPHIC_DATA]"
select select "Hatzalah Garages"
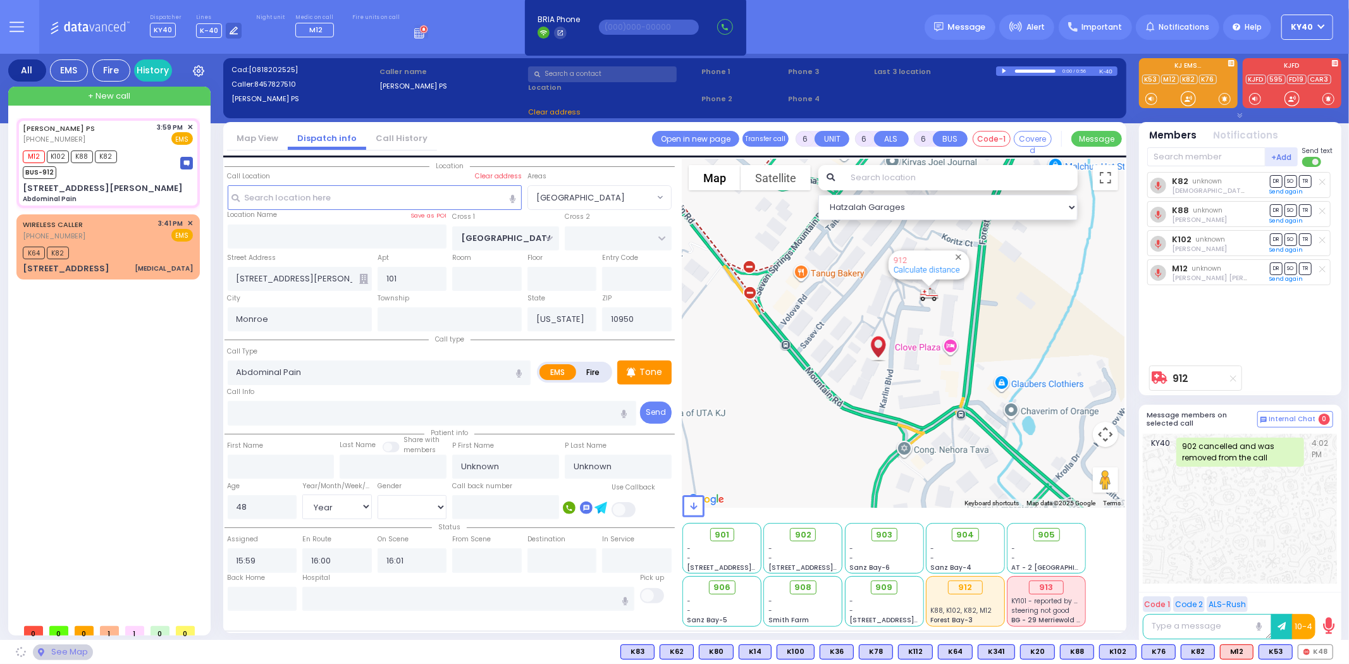
select select "[GEOGRAPHIC_DATA]"
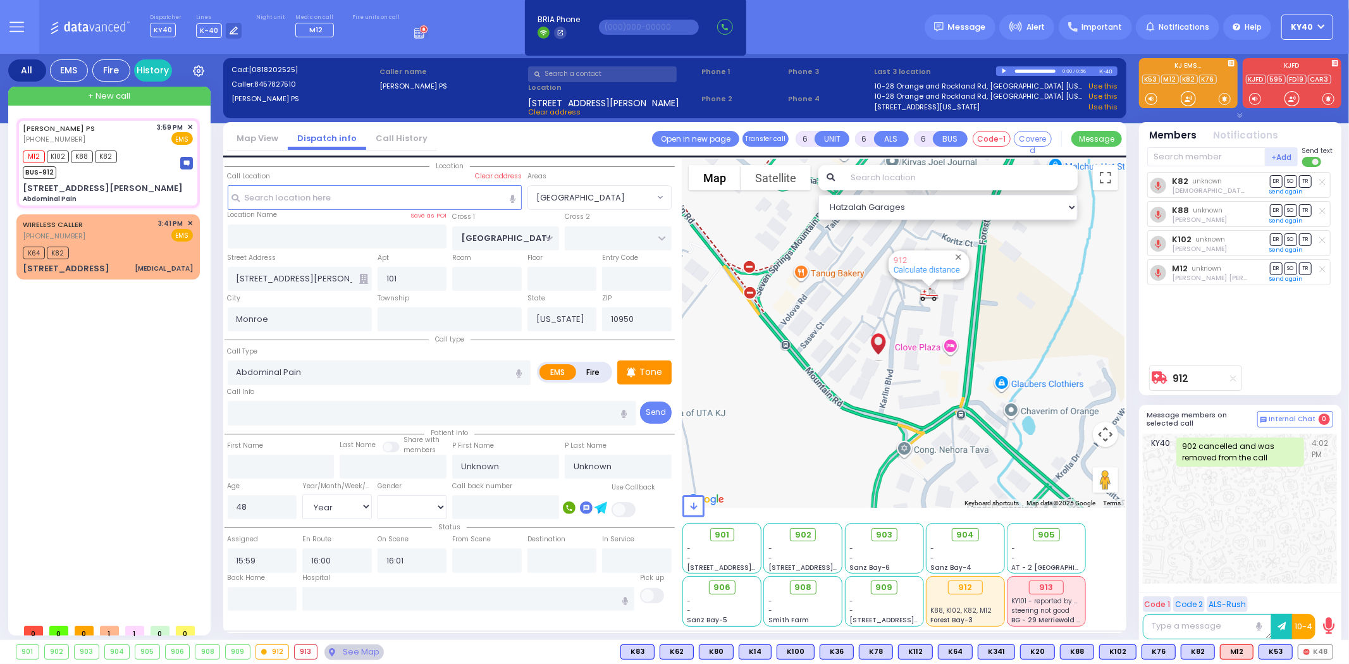
select select
radio input "true"
select select "Year"
select select "[DEMOGRAPHIC_DATA]"
select select "Hatzalah Garages"
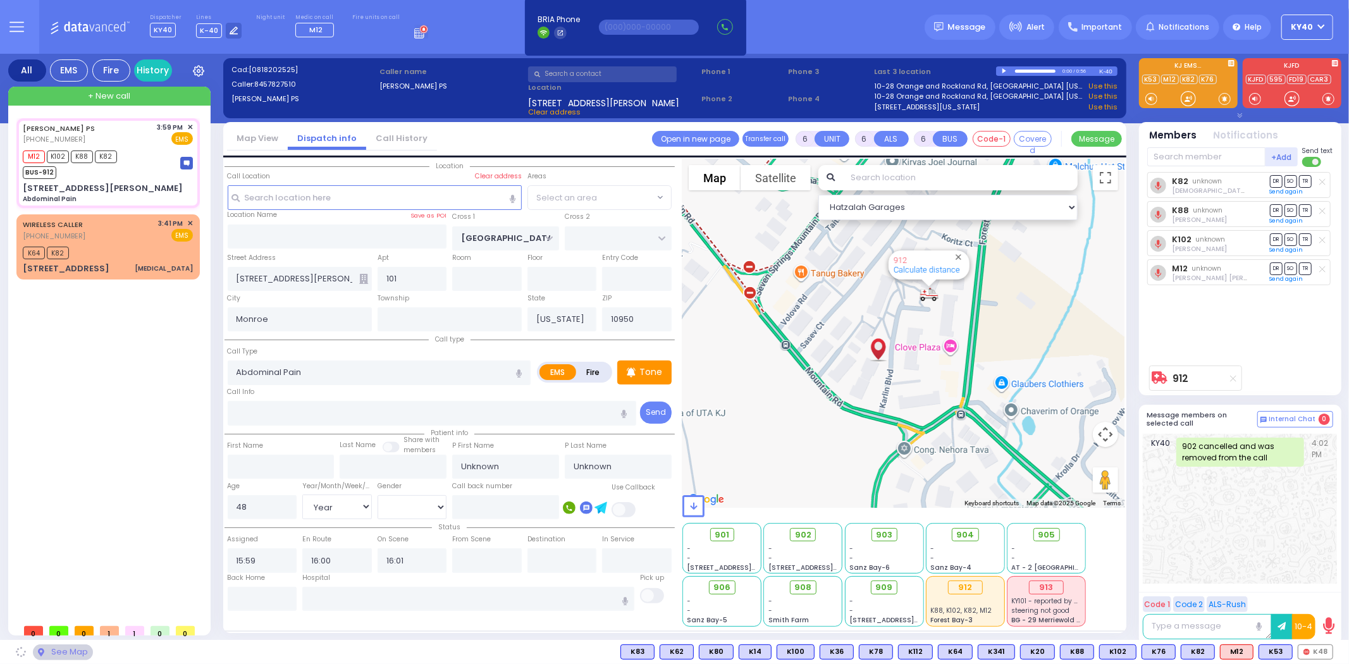
select select "[GEOGRAPHIC_DATA]"
select select
radio input "true"
select select "Year"
select select "[DEMOGRAPHIC_DATA]"
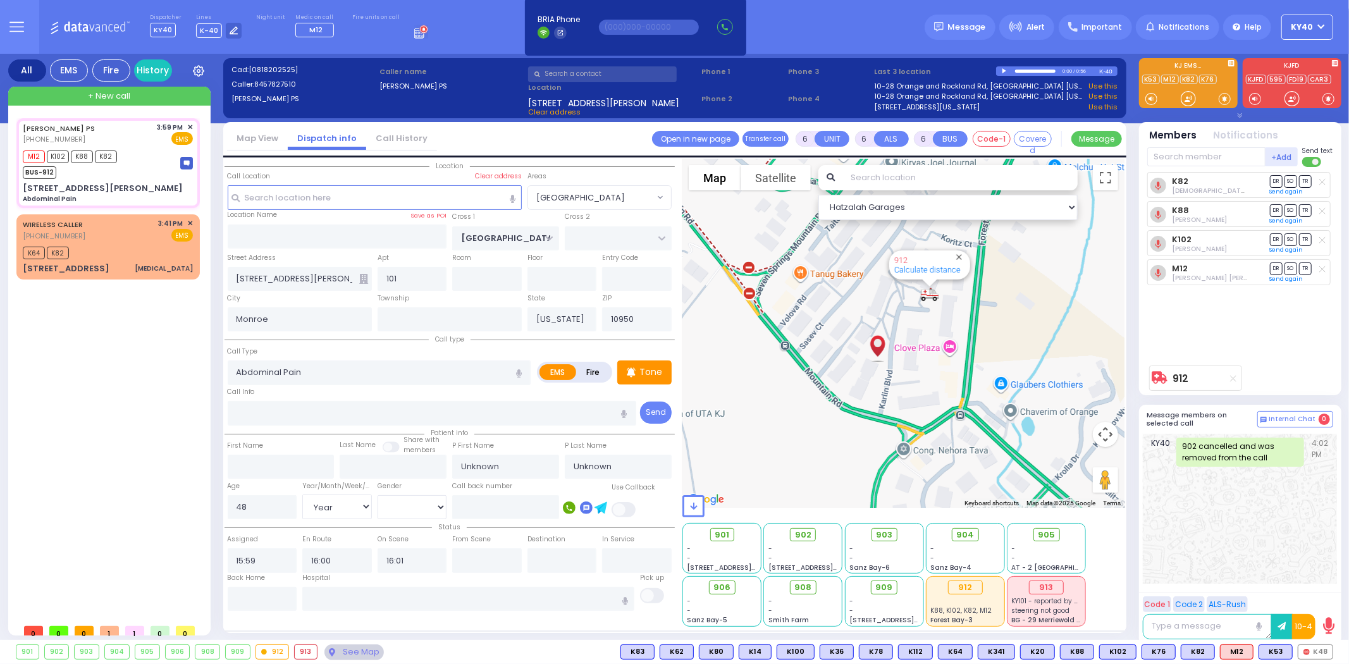
select select "Hatzalah Garages"
select select "[GEOGRAPHIC_DATA]"
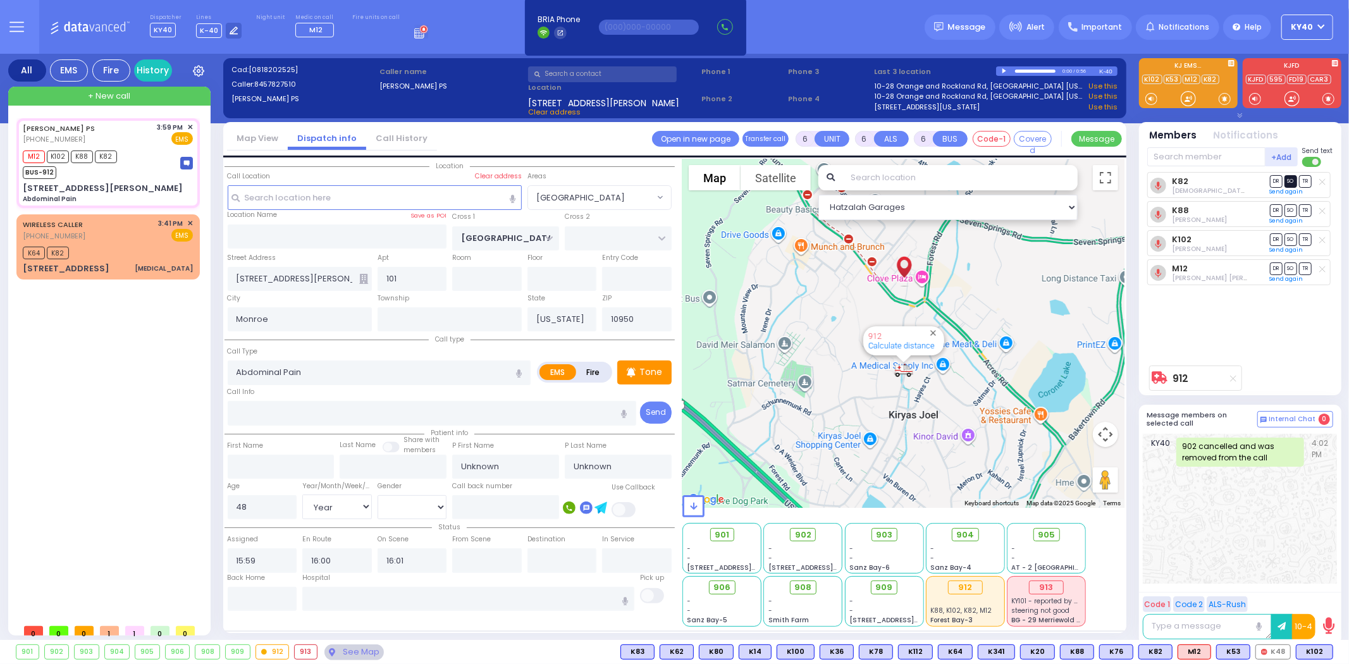
click at [1288, 181] on span "SO" at bounding box center [1290, 181] width 13 height 12
select select
radio input "true"
select select "Year"
select select "[DEMOGRAPHIC_DATA]"
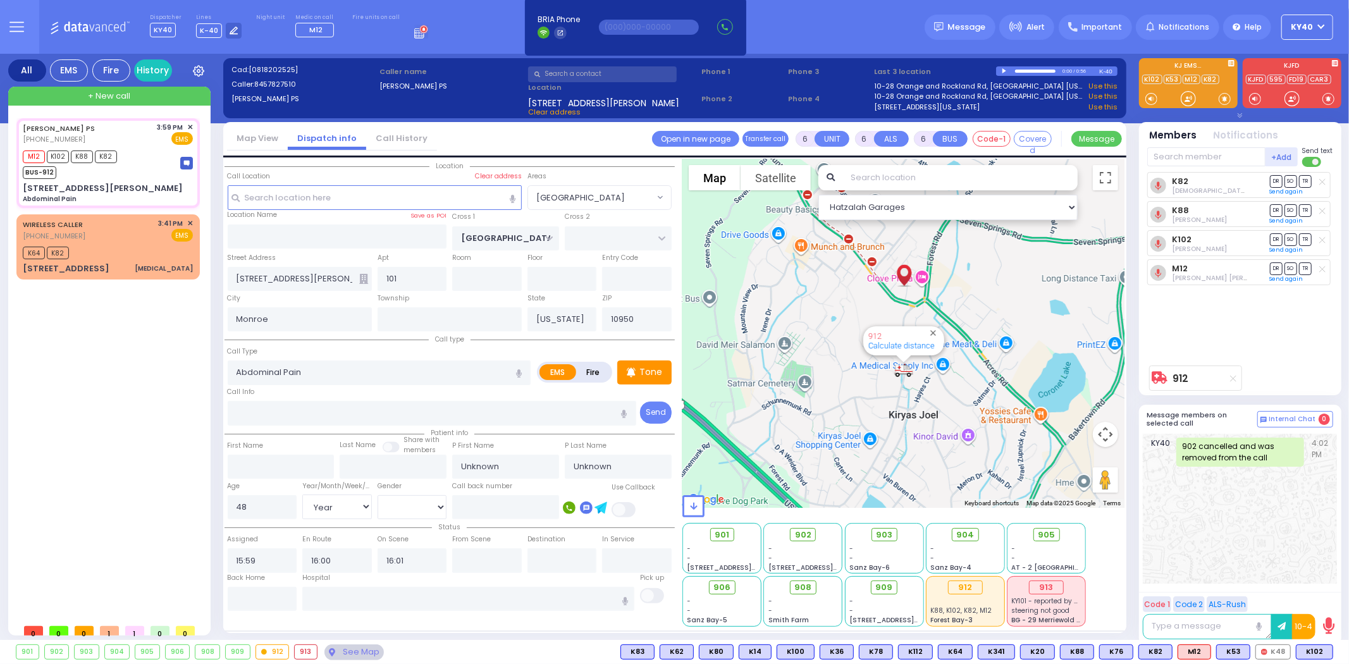
select select "Hatzalah Garages"
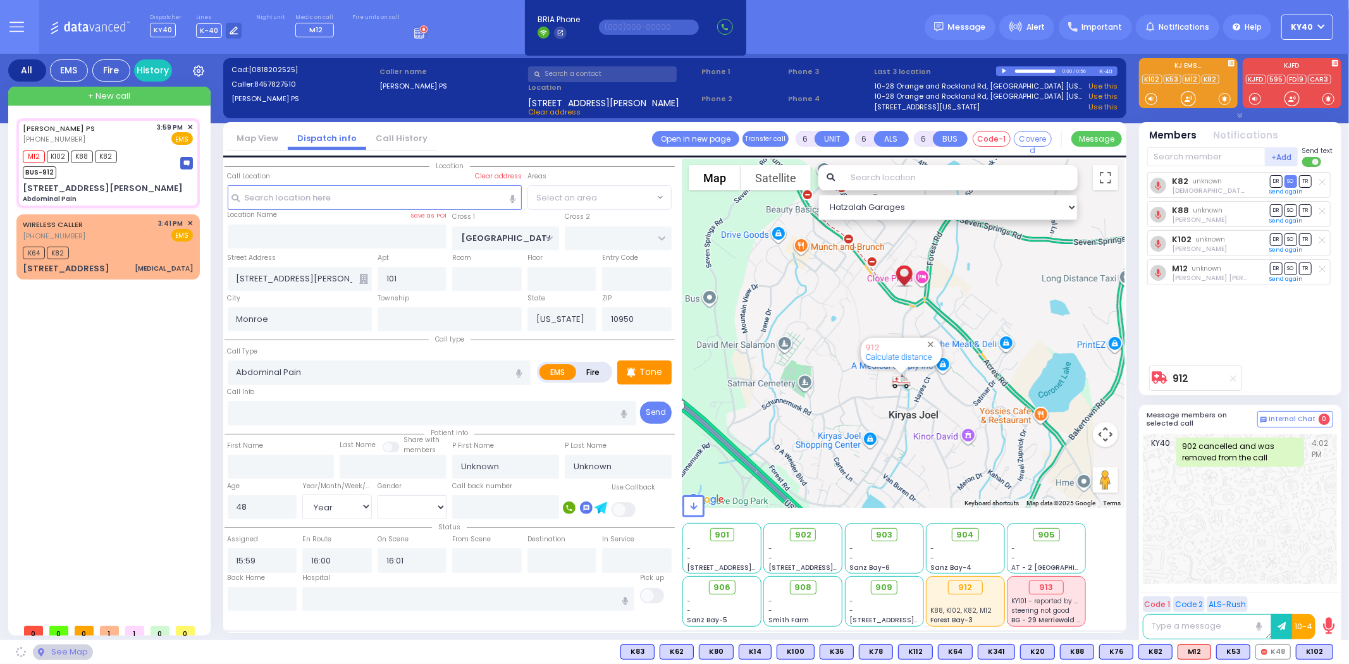
select select "[GEOGRAPHIC_DATA]"
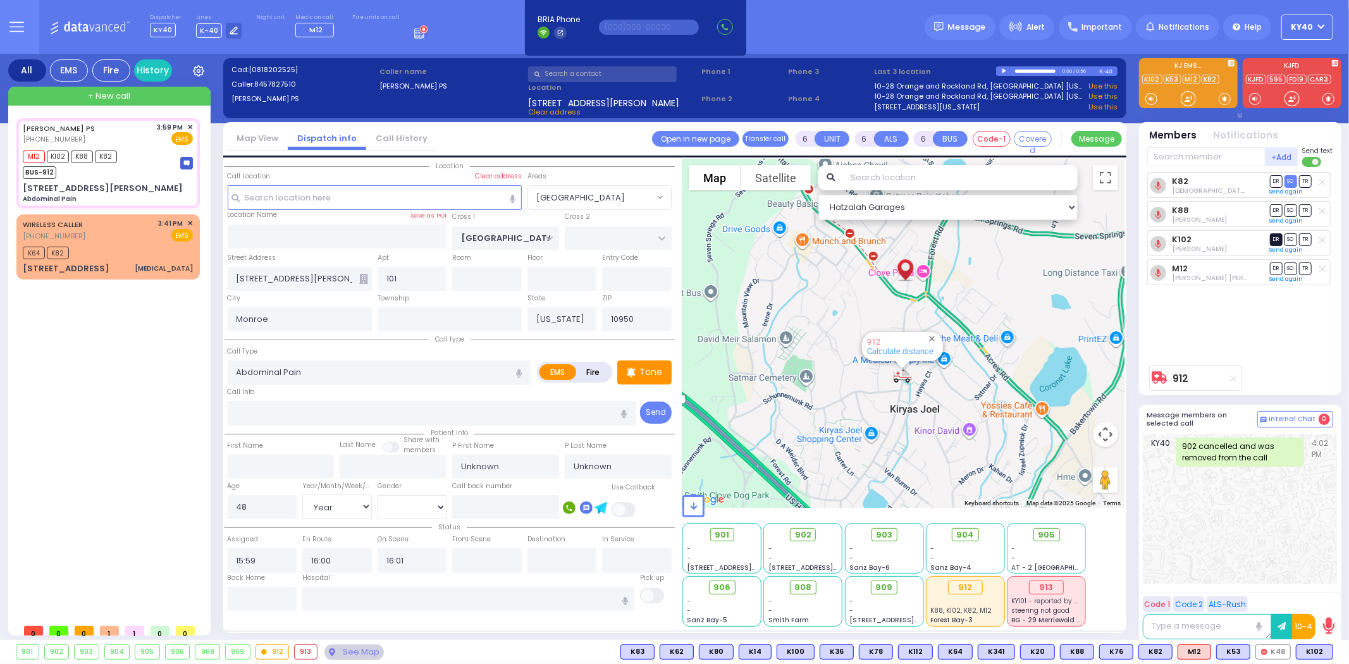
click at [1276, 242] on span "DR" at bounding box center [1276, 239] width 13 height 12
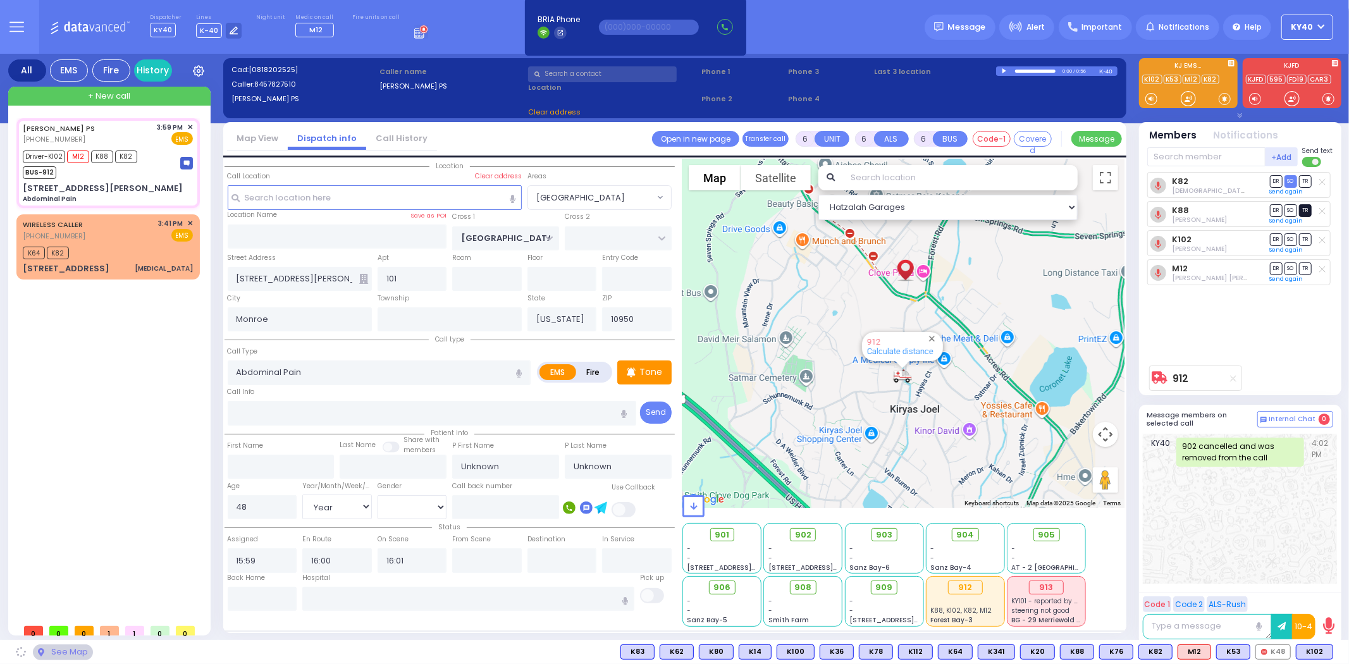
select select
radio input "true"
select select "Year"
select select "[DEMOGRAPHIC_DATA]"
select select "Hatzalah Garages"
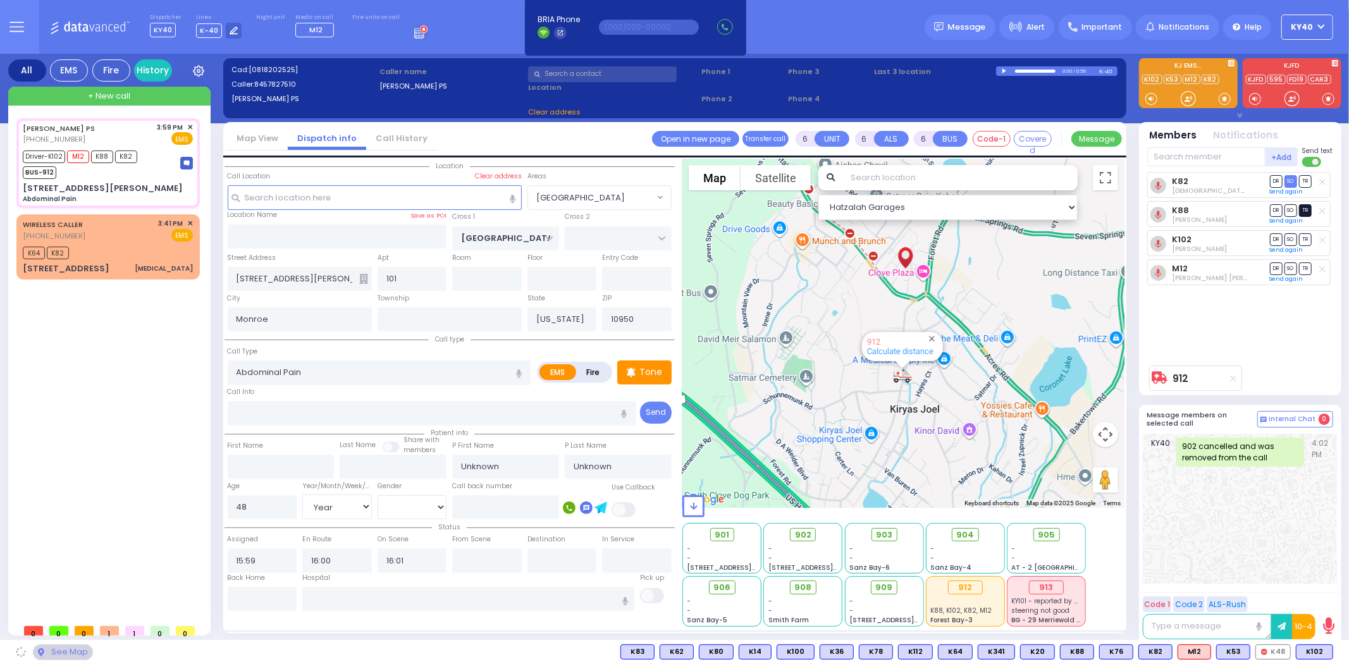
select select "[GEOGRAPHIC_DATA]"
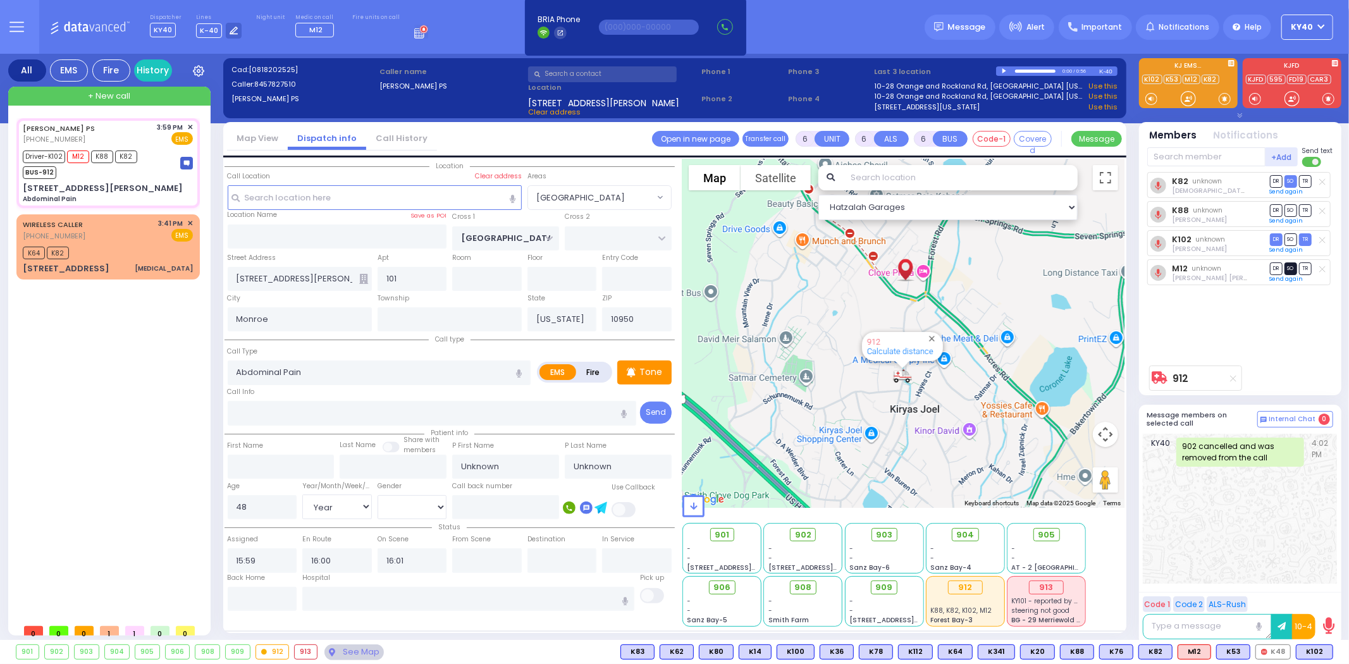
click at [1291, 266] on span "SO" at bounding box center [1290, 268] width 13 height 12
select select
radio input "true"
select select "Year"
select select "[DEMOGRAPHIC_DATA]"
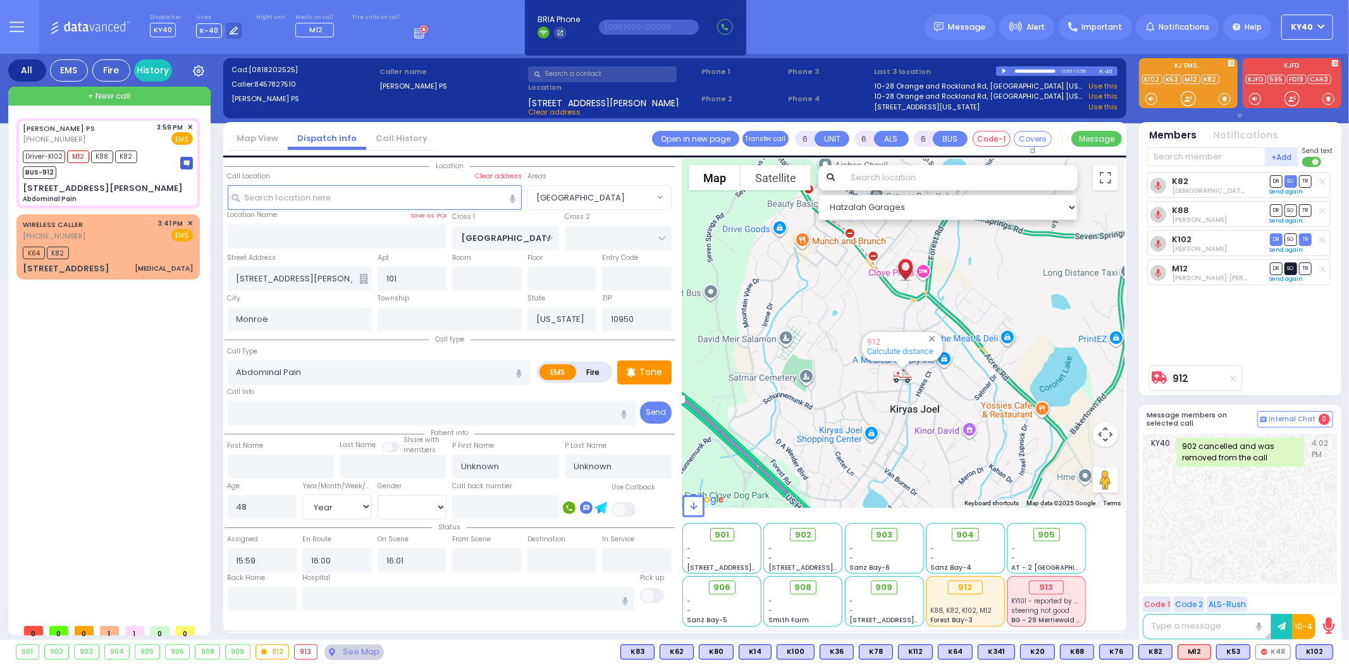
select select "Hatzalah Garages"
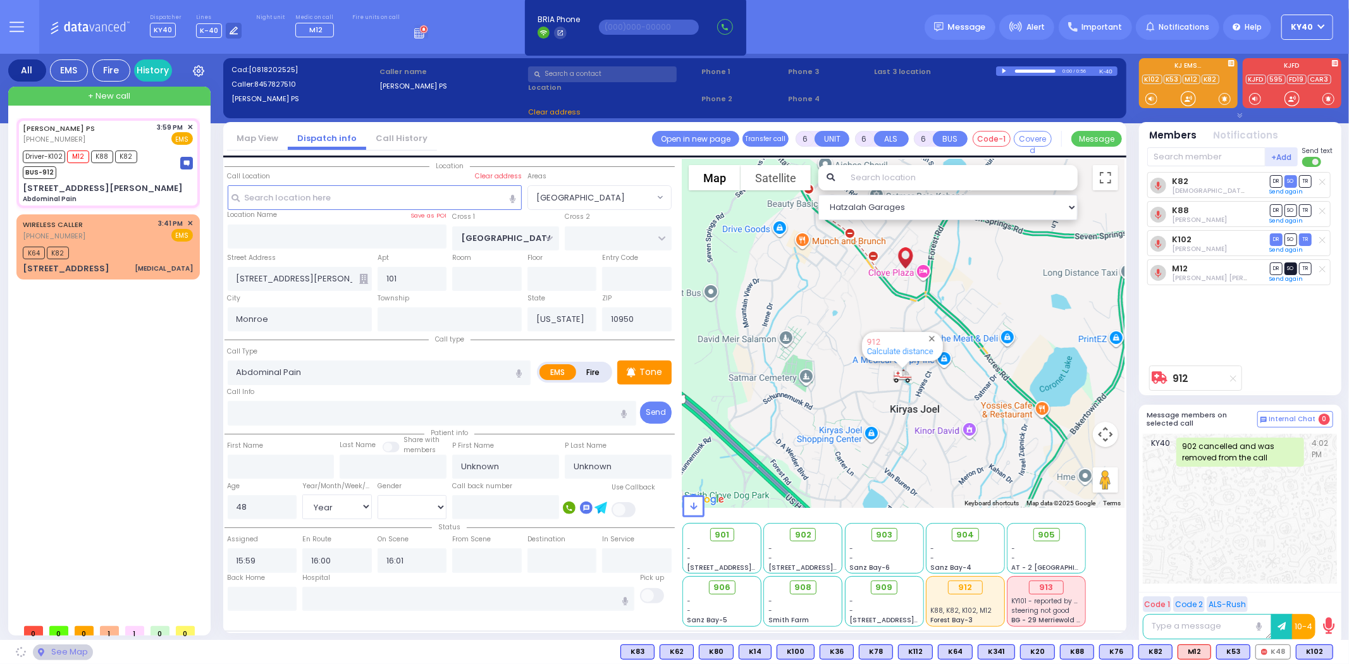
select select "[GEOGRAPHIC_DATA]"
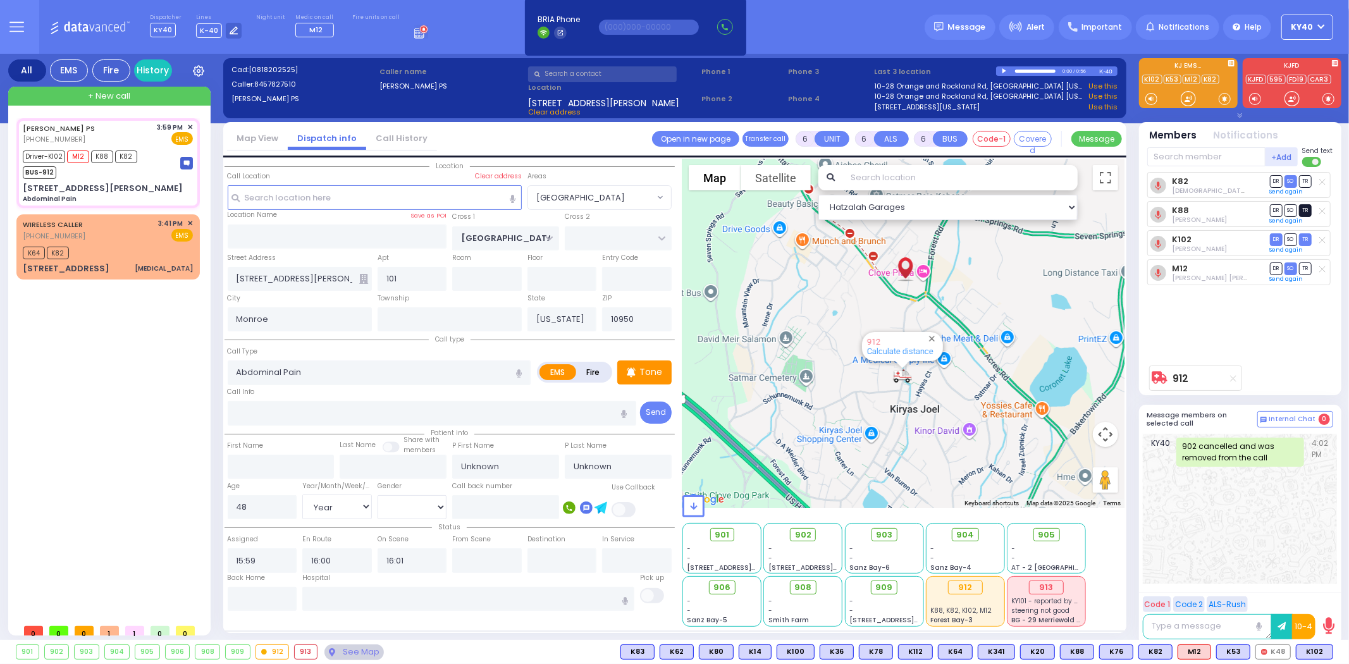
click at [1307, 213] on span "TR" at bounding box center [1305, 210] width 13 height 12
select select
radio input "true"
select select "Year"
select select "[DEMOGRAPHIC_DATA]"
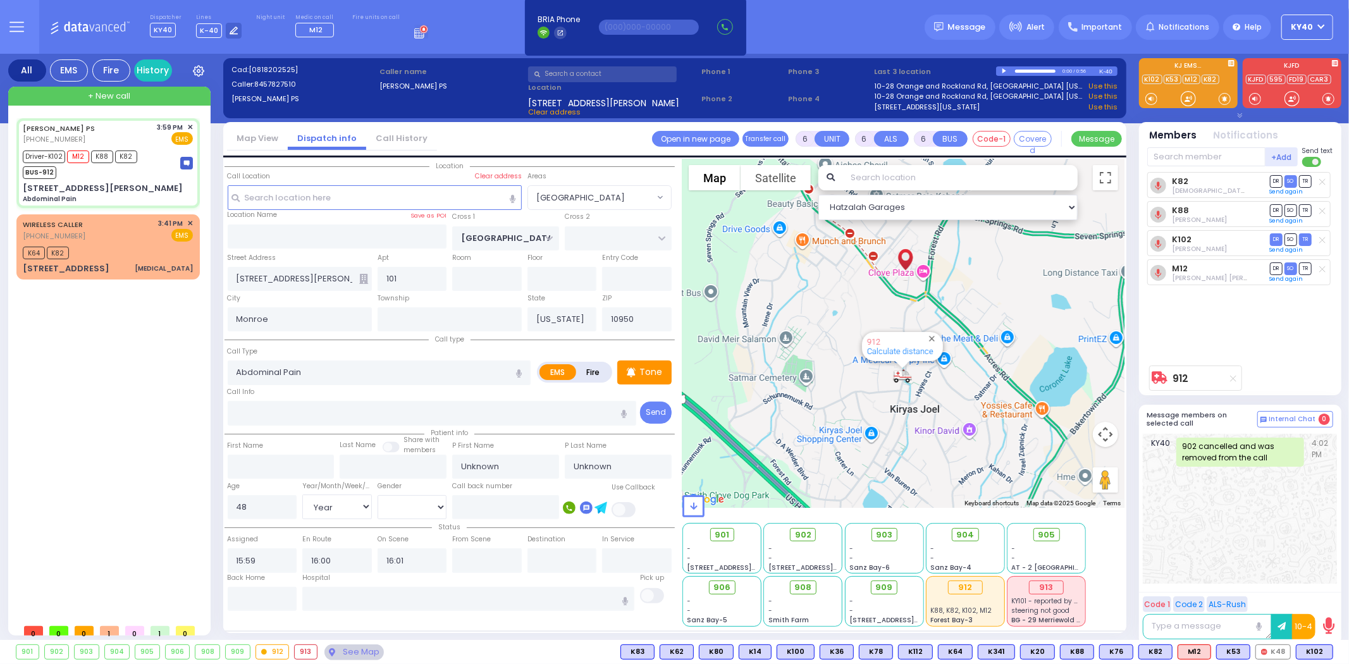
type input "16:35"
select select "Hatzalah Garages"
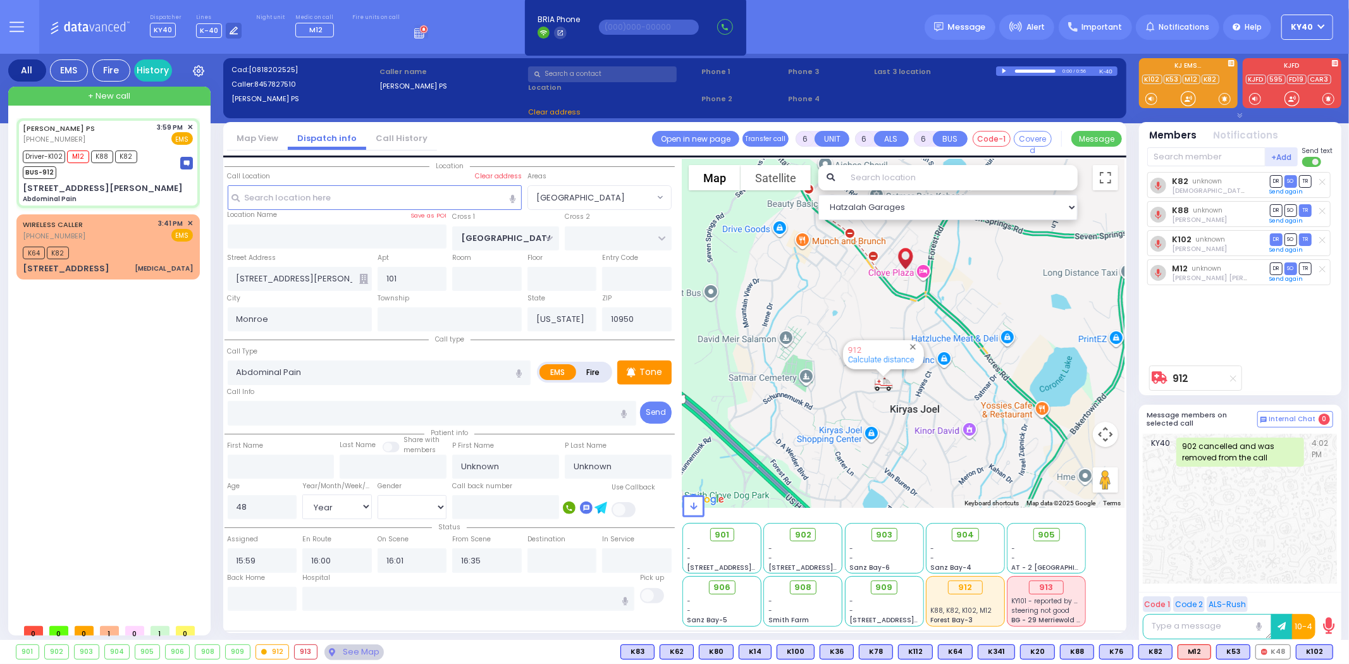
select select "[GEOGRAPHIC_DATA]"
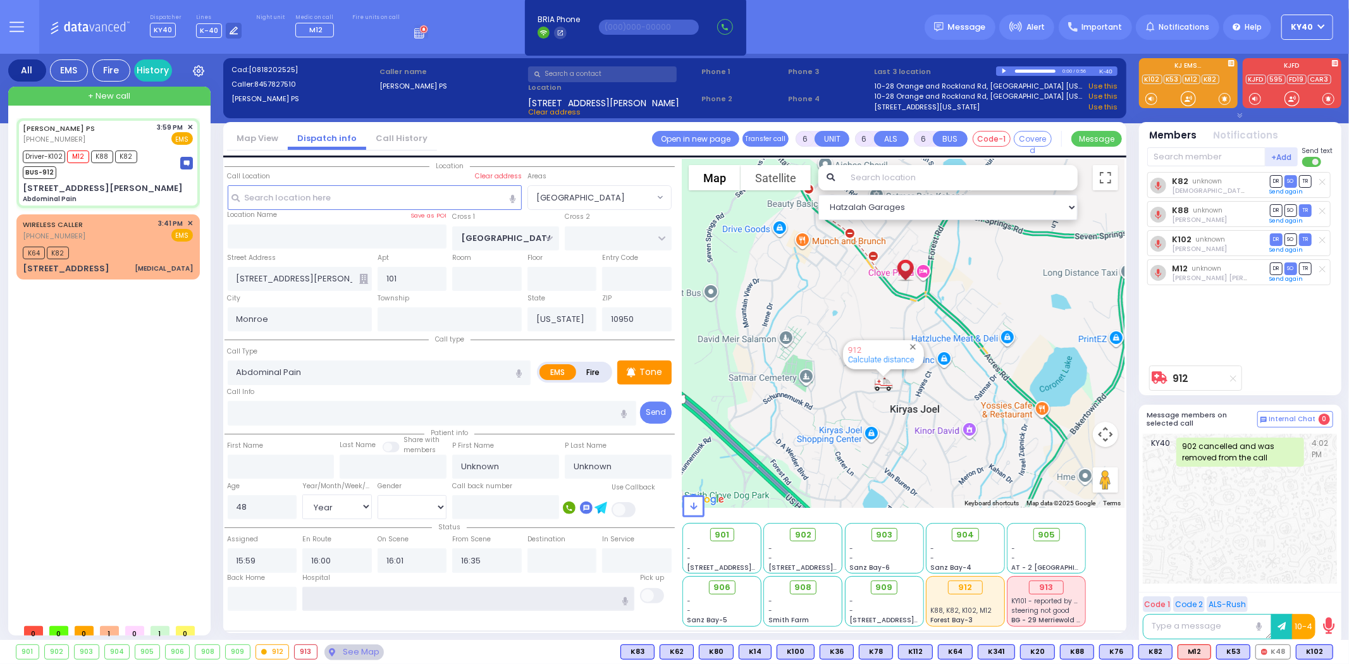
drag, startPoint x: 428, startPoint y: 593, endPoint x: 431, endPoint y: 585, distance: 8.2
click at [425, 597] on input "text" at bounding box center [468, 599] width 332 height 24
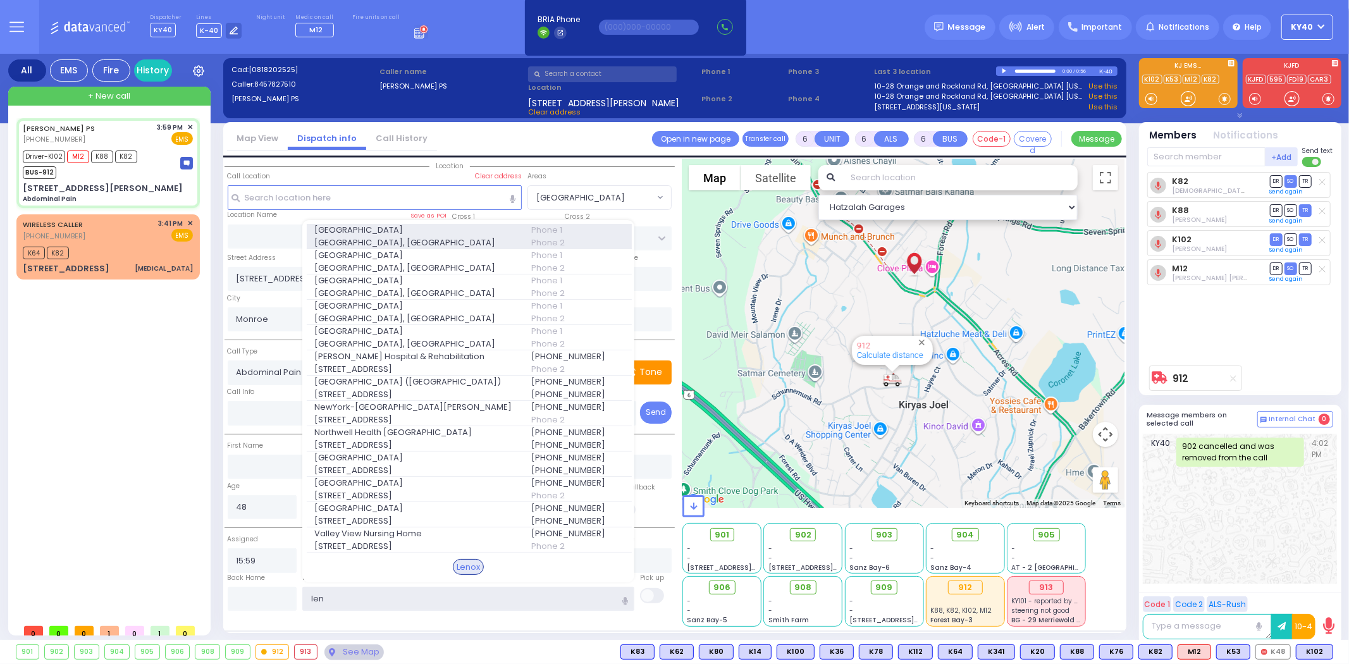
type input "len"
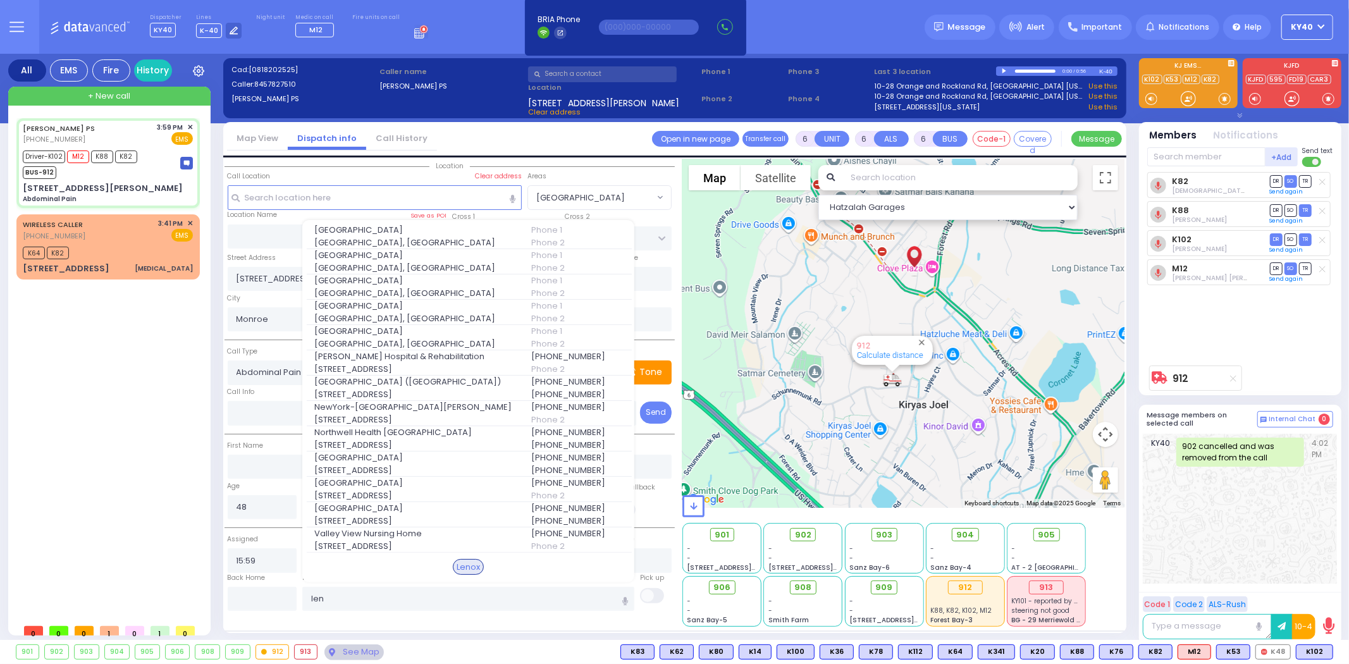
click at [390, 237] on span "Lenox Hill Hospital, East 77th Street" at bounding box center [414, 243] width 201 height 13
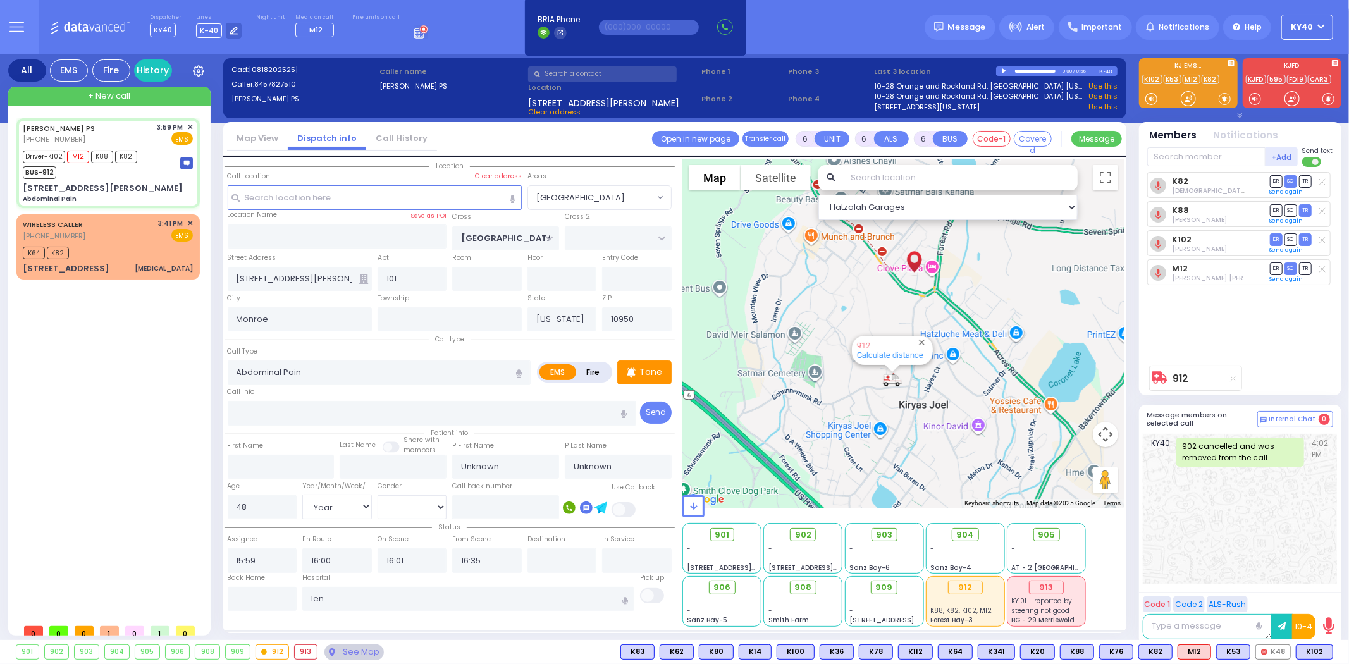
select select
radio input "true"
select select "Year"
select select "[DEMOGRAPHIC_DATA]"
type input "Lenox Hill Hospital"
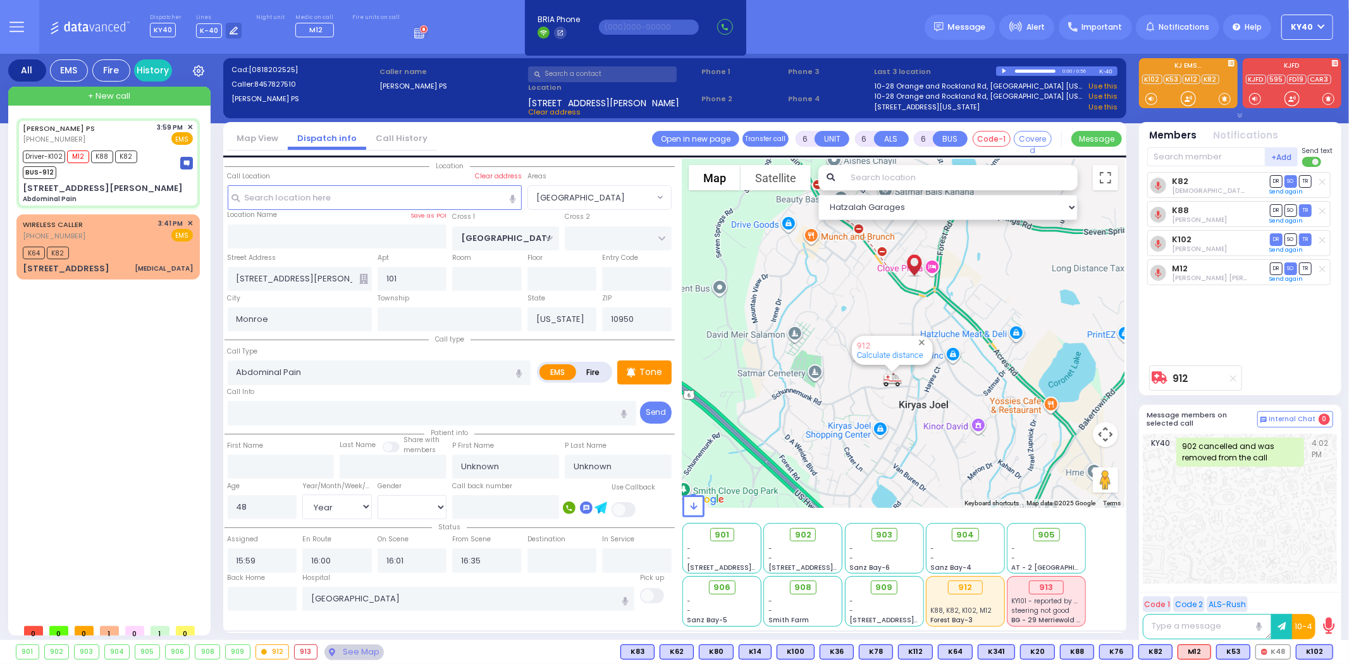
select select "Hatzalah Garages"
select select "[GEOGRAPHIC_DATA]"
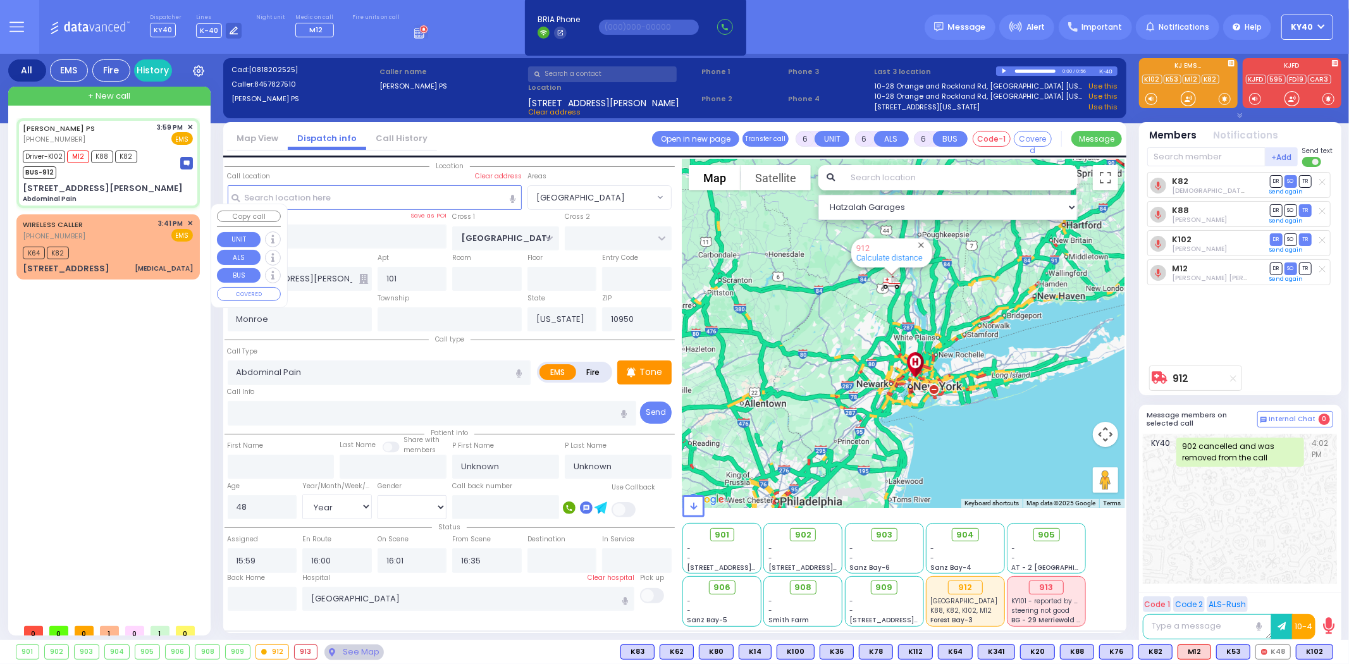
click at [127, 243] on div "K64 K82" at bounding box center [108, 251] width 170 height 16
type input "2"
type input "0"
select select
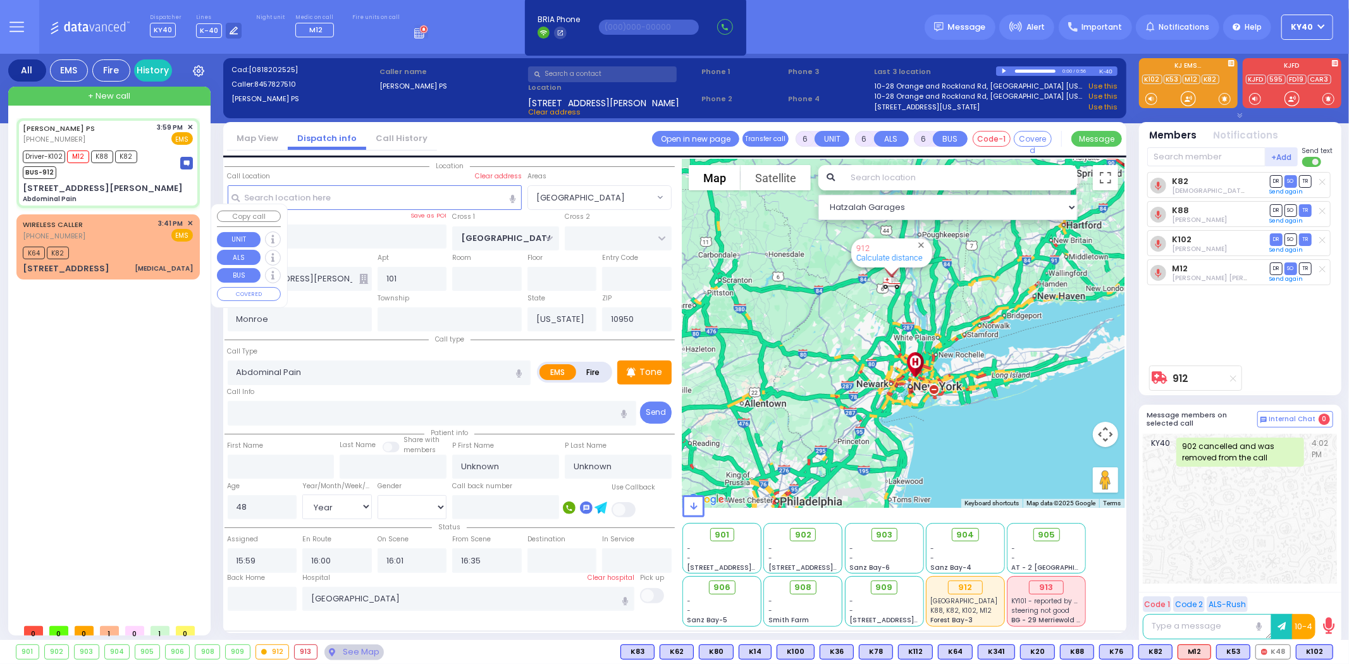
type input "[MEDICAL_DATA]"
radio input "true"
select select
type input "15:41"
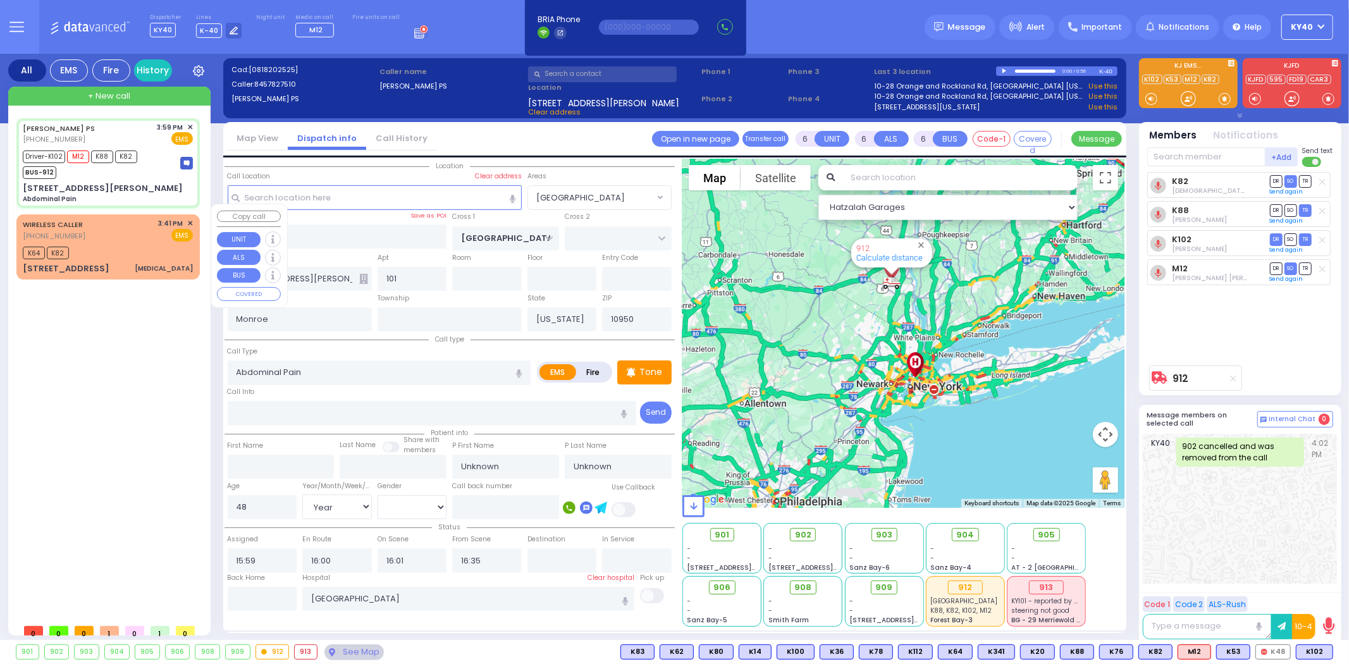
type input "15:43"
select select "Hatzalah Garages"
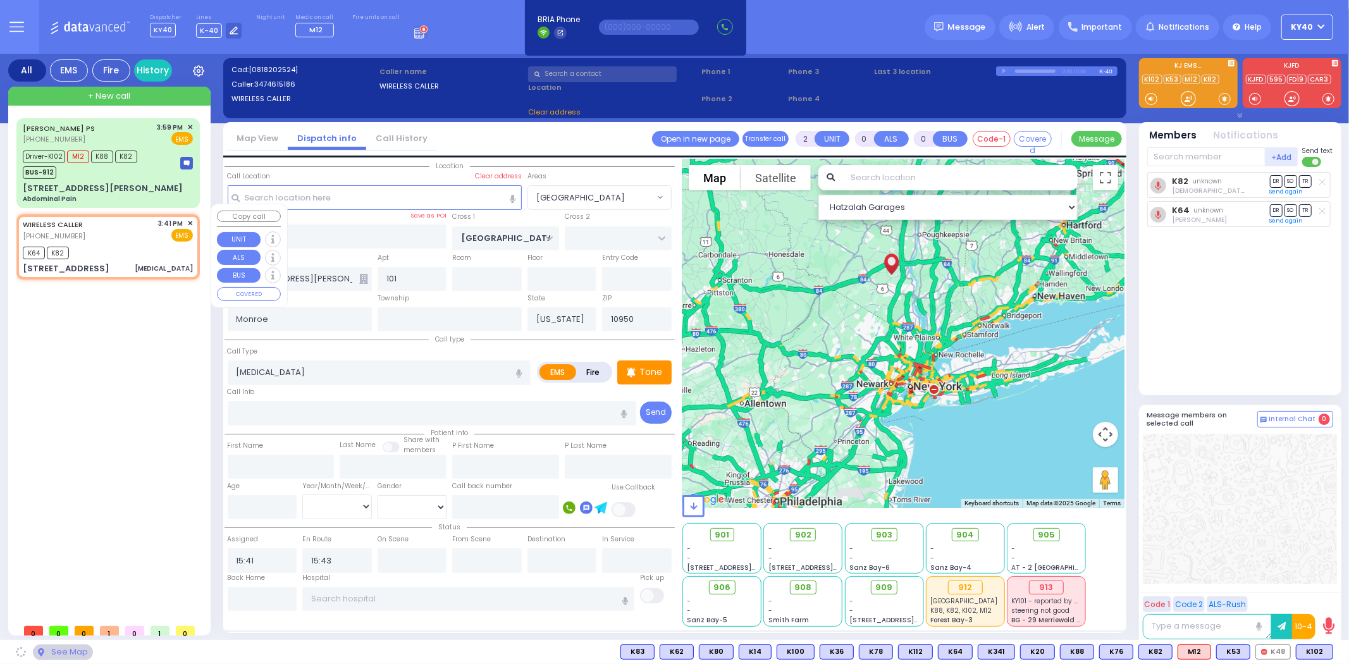
type input "[STREET_ADDRESS]"
type input "114a"
select select "[GEOGRAPHIC_DATA]"
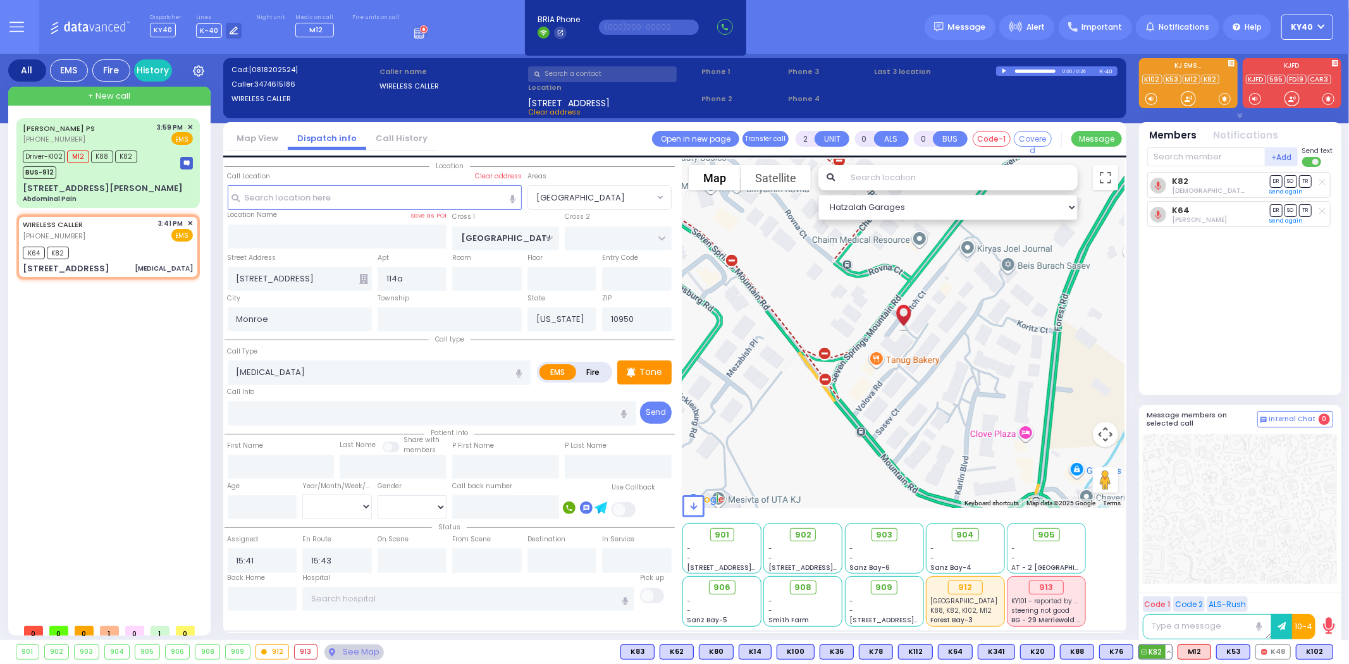
click at [1171, 653] on button at bounding box center [1169, 652] width 6 height 14
click at [1160, 598] on icon at bounding box center [1159, 595] width 13 height 13
click at [1161, 577] on icon at bounding box center [1159, 578] width 13 height 13
click at [1162, 559] on icon at bounding box center [1159, 560] width 13 height 13
click at [1158, 536] on icon at bounding box center [1159, 542] width 13 height 13
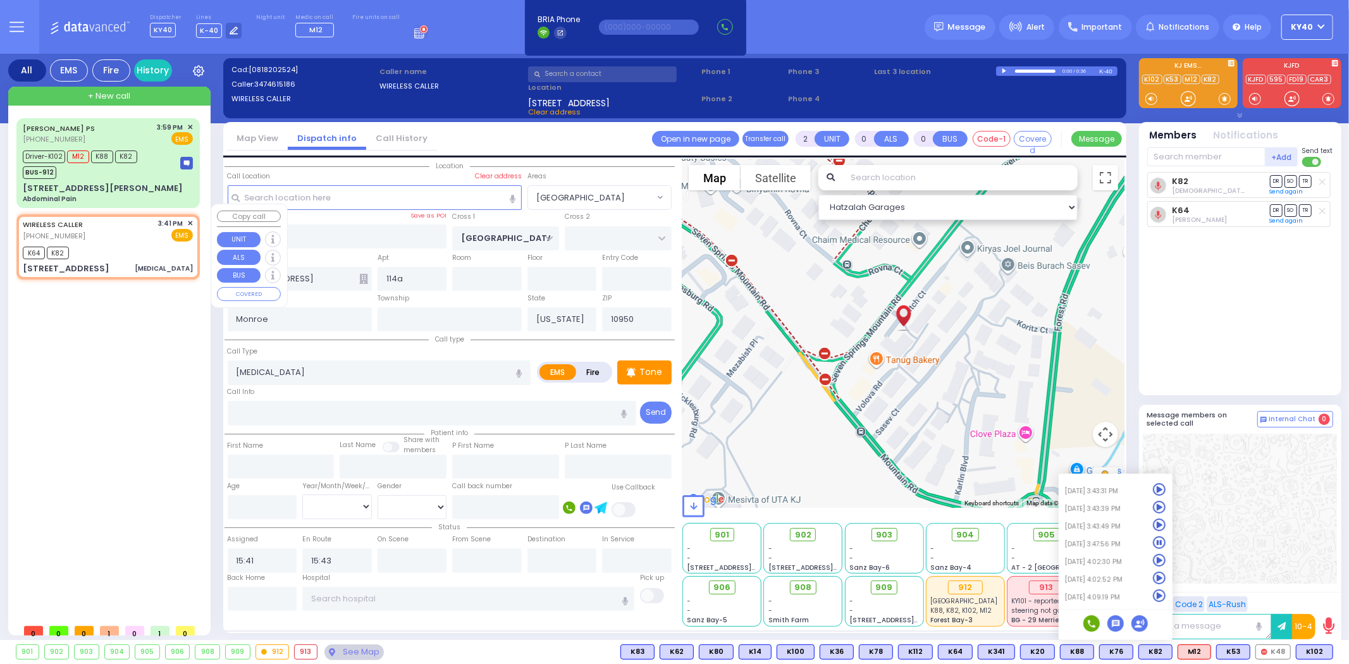
click at [125, 243] on div "K64 K82" at bounding box center [108, 251] width 170 height 16
select select
radio input "true"
select select
select select "Hatzalah Garages"
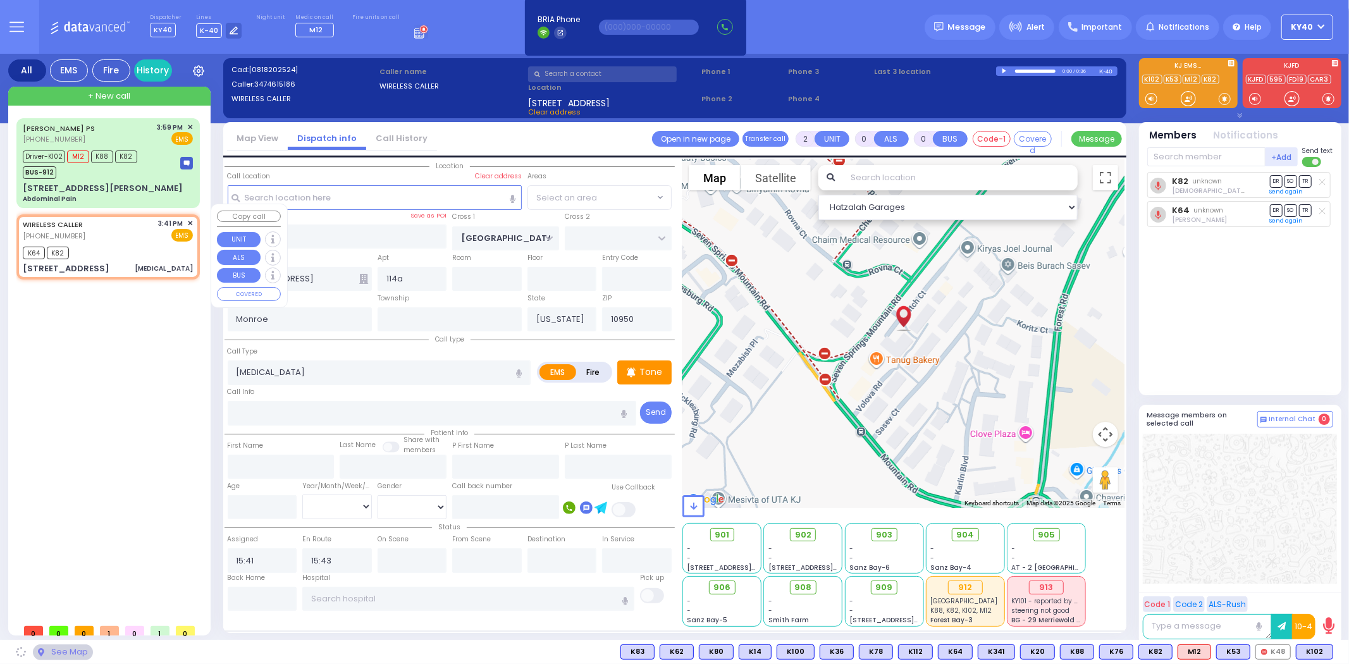
select select "[GEOGRAPHIC_DATA]"
click at [190, 218] on span "✕" at bounding box center [190, 223] width 6 height 11
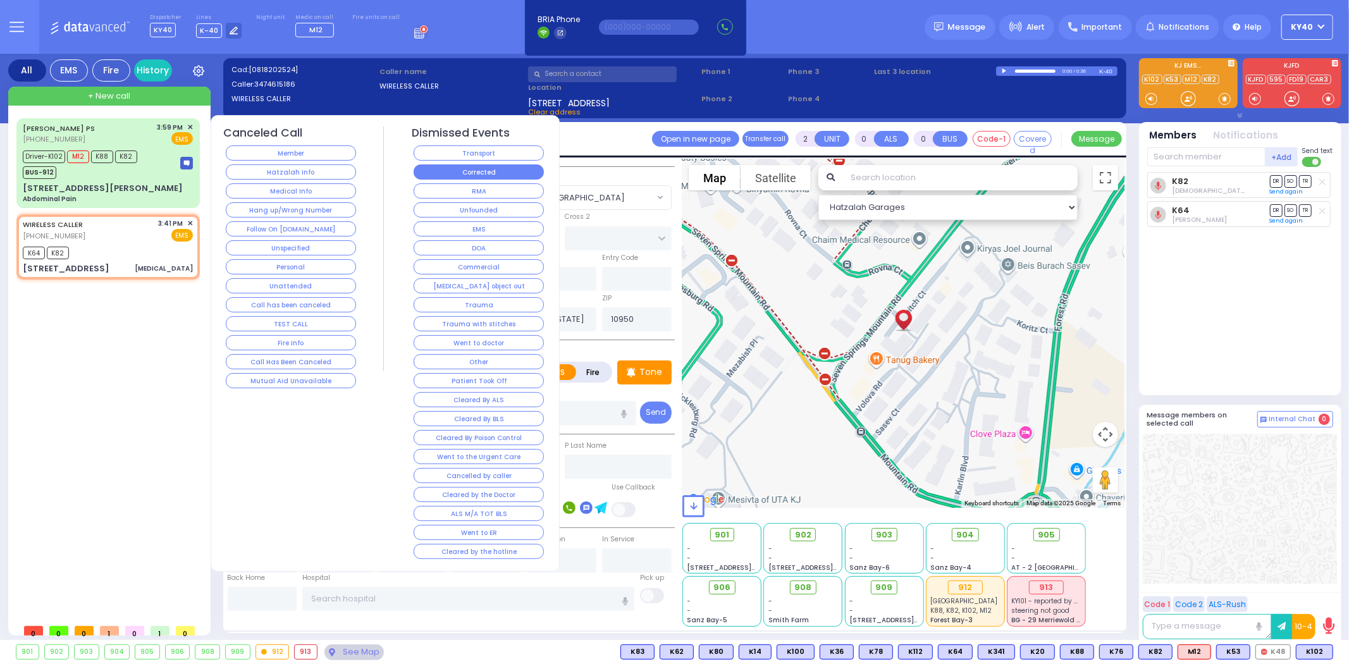
click at [444, 171] on button "Corrected" at bounding box center [479, 171] width 130 height 15
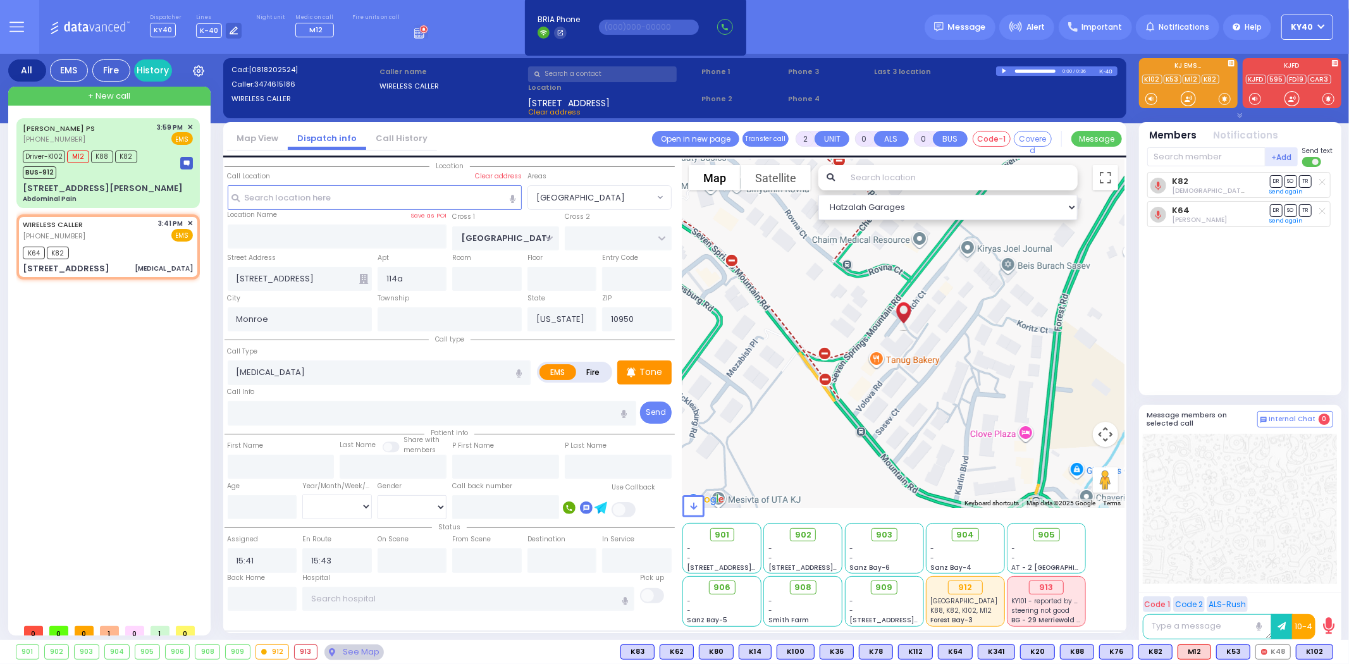
select select
radio input "true"
select select
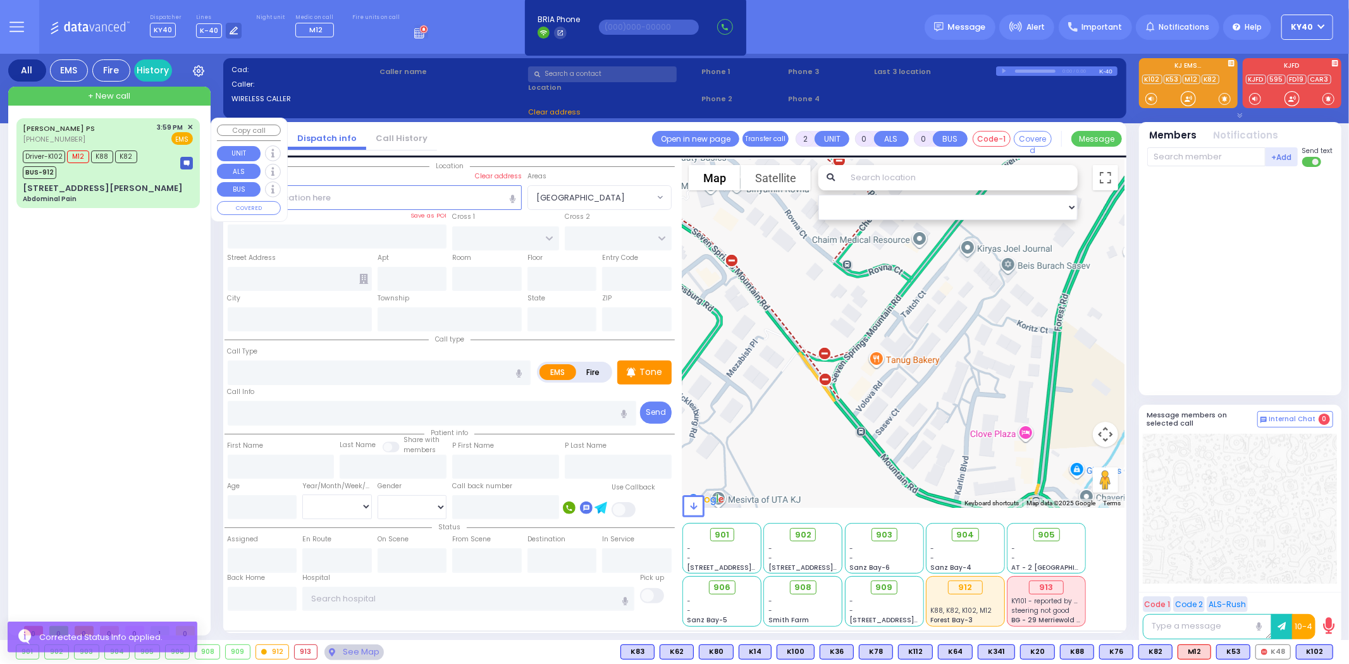
click at [166, 167] on div "Driver-K102 M12 K88 K82 BUS-912" at bounding box center [108, 163] width 170 height 32
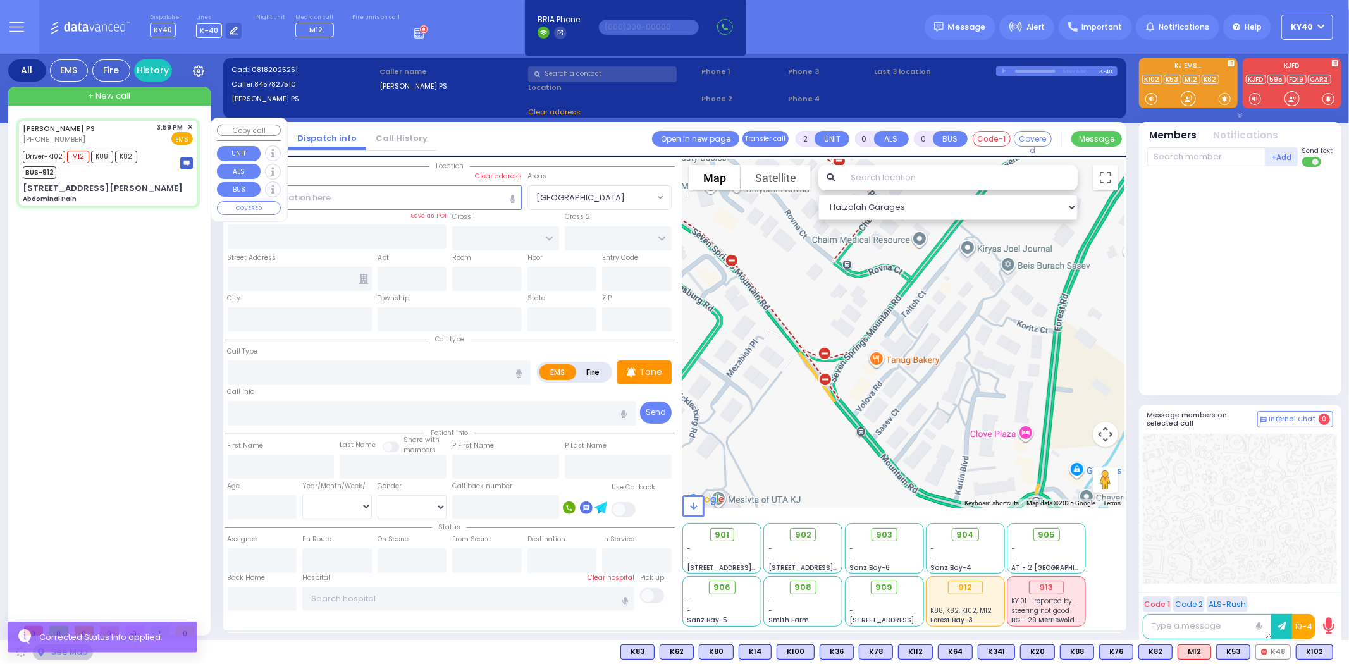
type input "6"
select select
type input "Abdominal Pain"
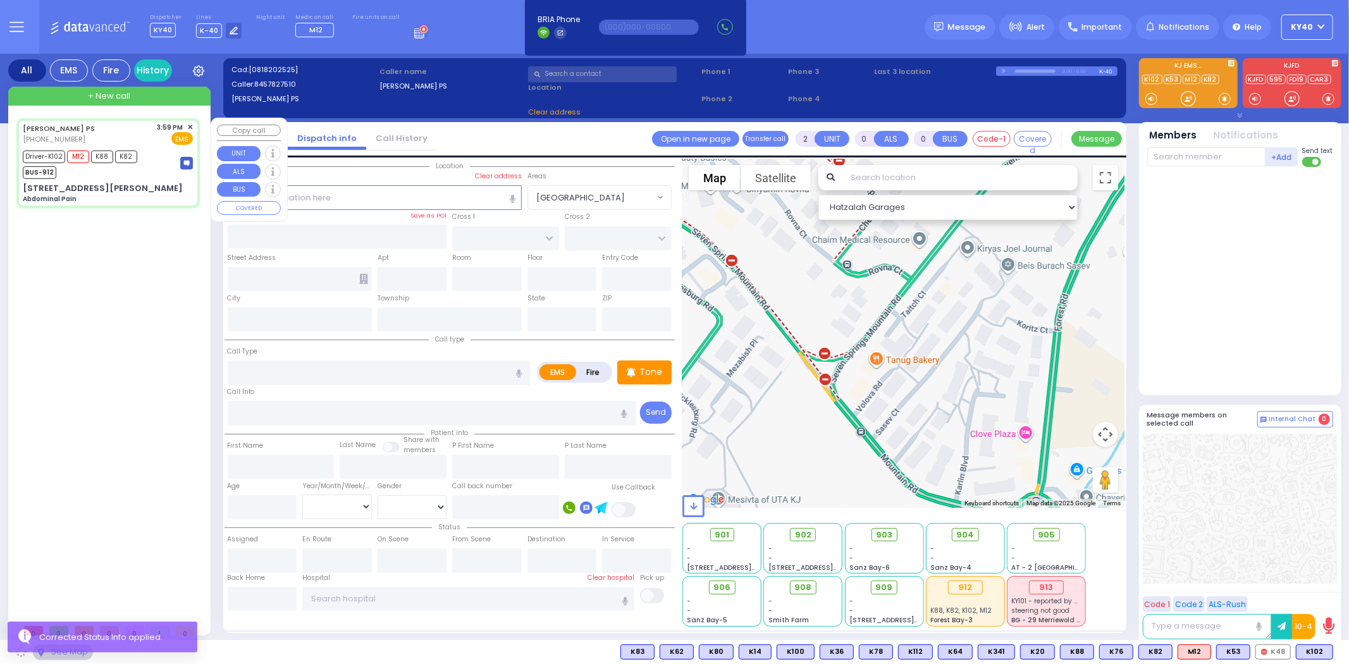
radio input "true"
type input "Unknown"
type input "48"
select select "Year"
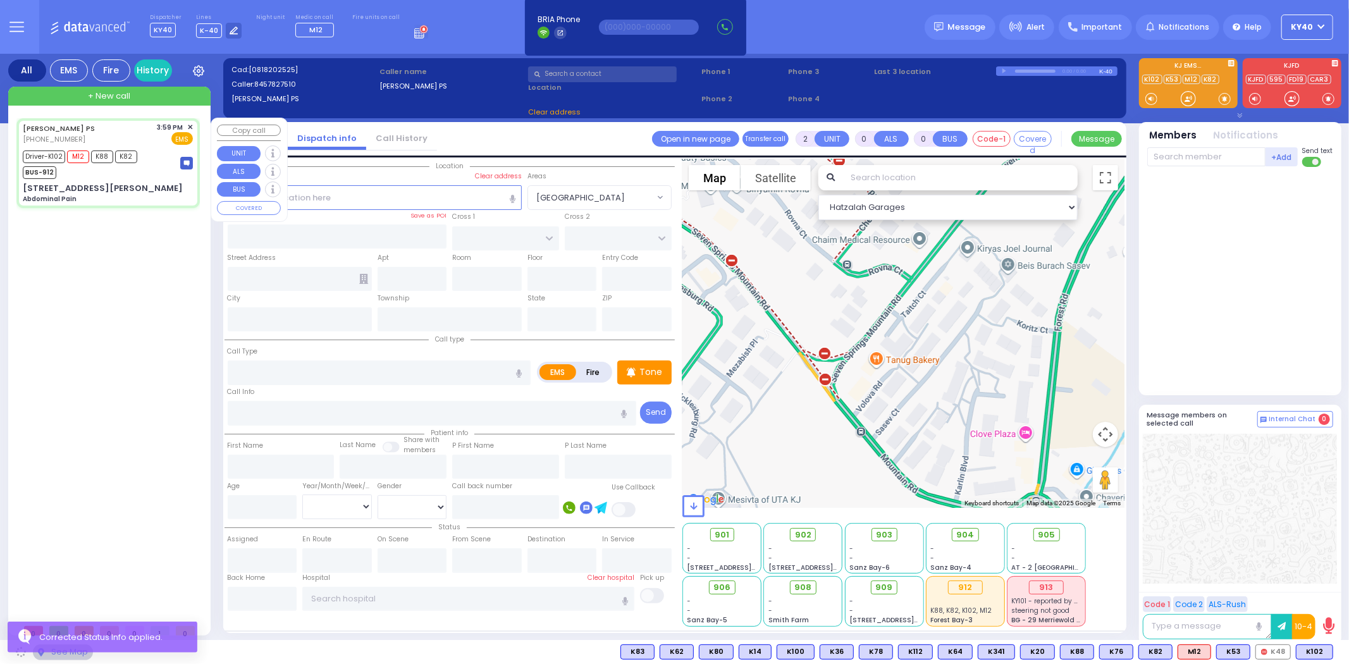
select select "[DEMOGRAPHIC_DATA]"
type input "15:59"
type input "16:00"
type input "16:01"
type input "16:35"
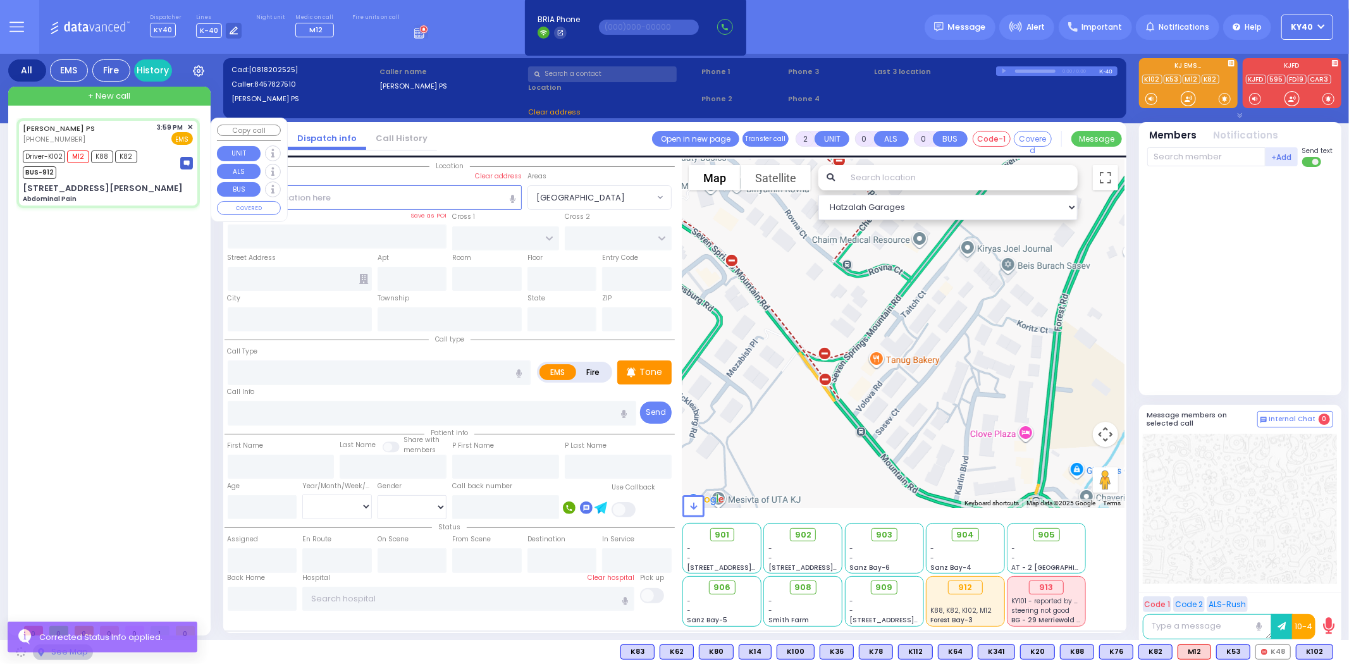
type input "Lenox Hill Hospital"
select select "Hatzalah Garages"
type input "[GEOGRAPHIC_DATA]"
type input "4 Karlin Boulevard"
type input "101"
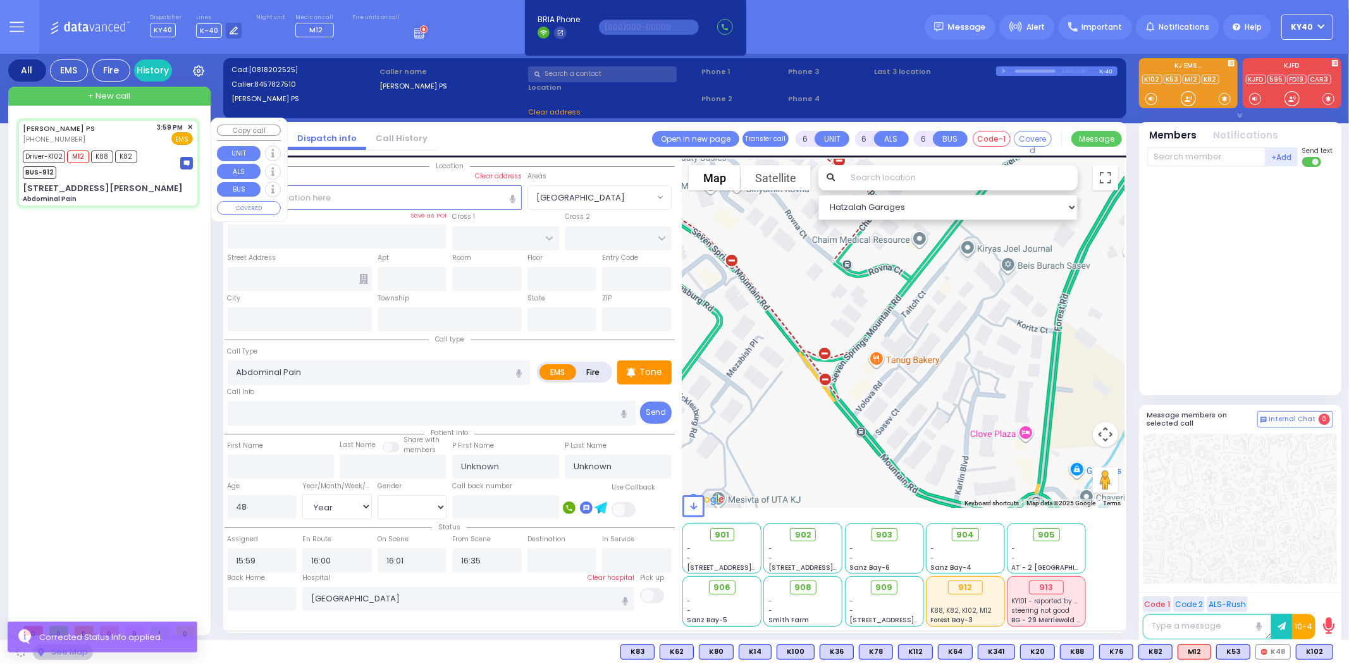
type input "Monroe"
type input "[US_STATE]"
type input "10950"
select select "[GEOGRAPHIC_DATA]"
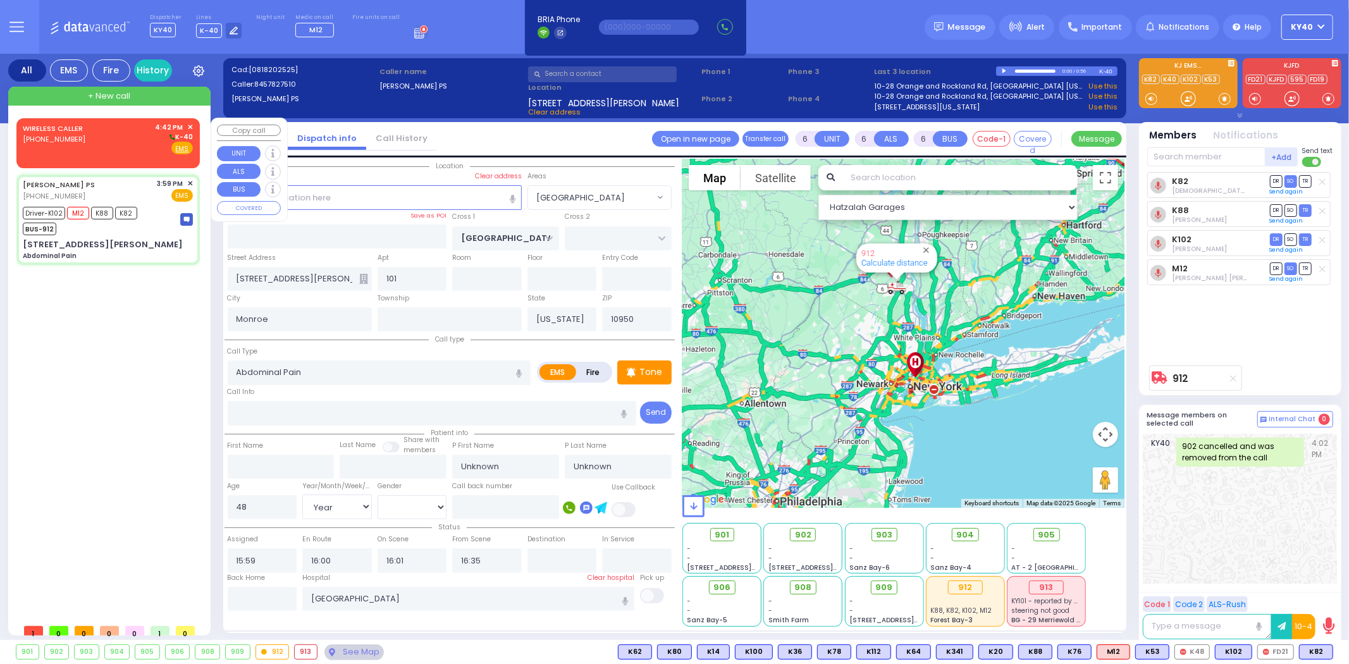
click at [114, 141] on div "WIRELESS CALLER (845) 274-8231 4:42 PM ✕ K-40" at bounding box center [108, 138] width 170 height 33
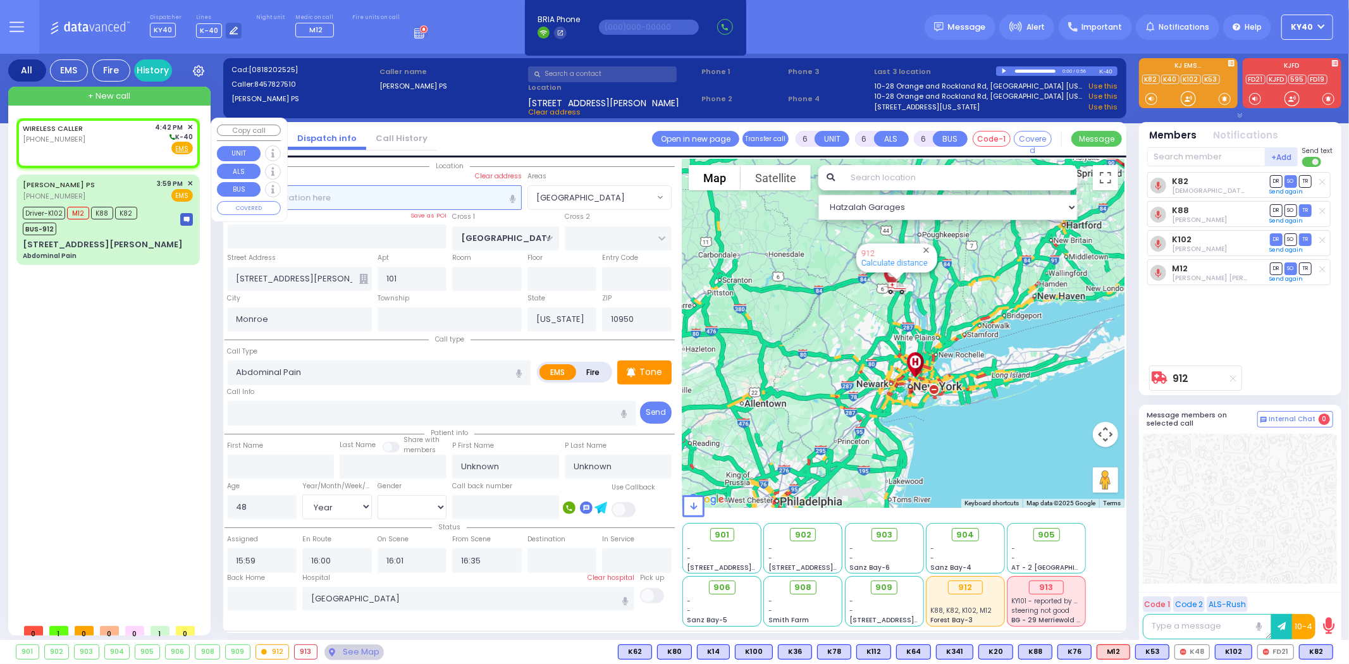
type input "2"
type input "1"
select select
radio input "true"
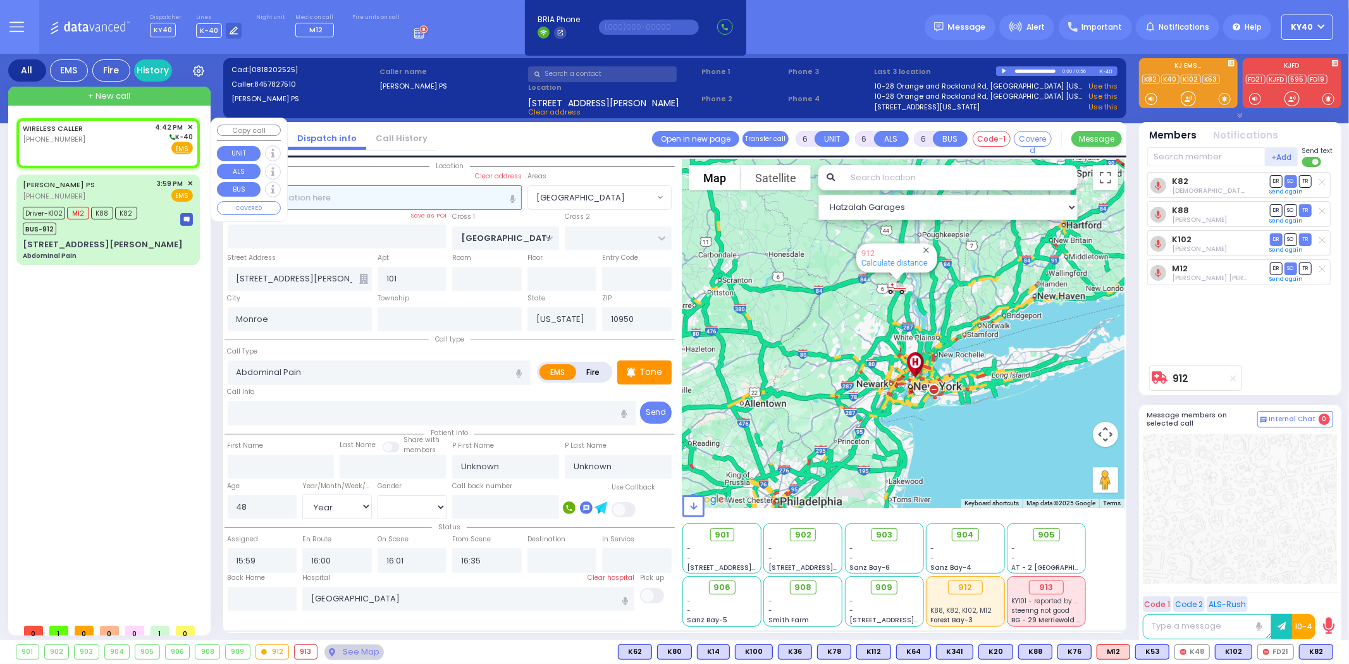
select select
type input "16:42"
select select "Hatzalah Garages"
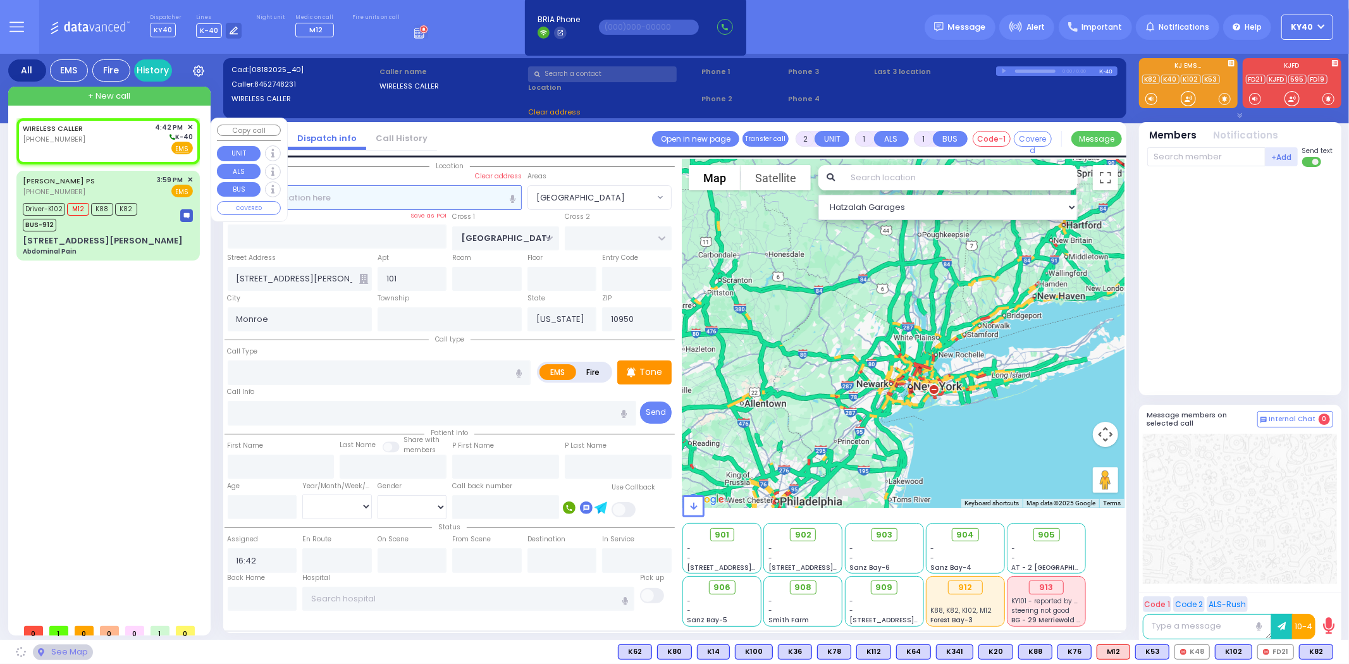
select select
radio input "true"
select select
select select "Hatzalah Garages"
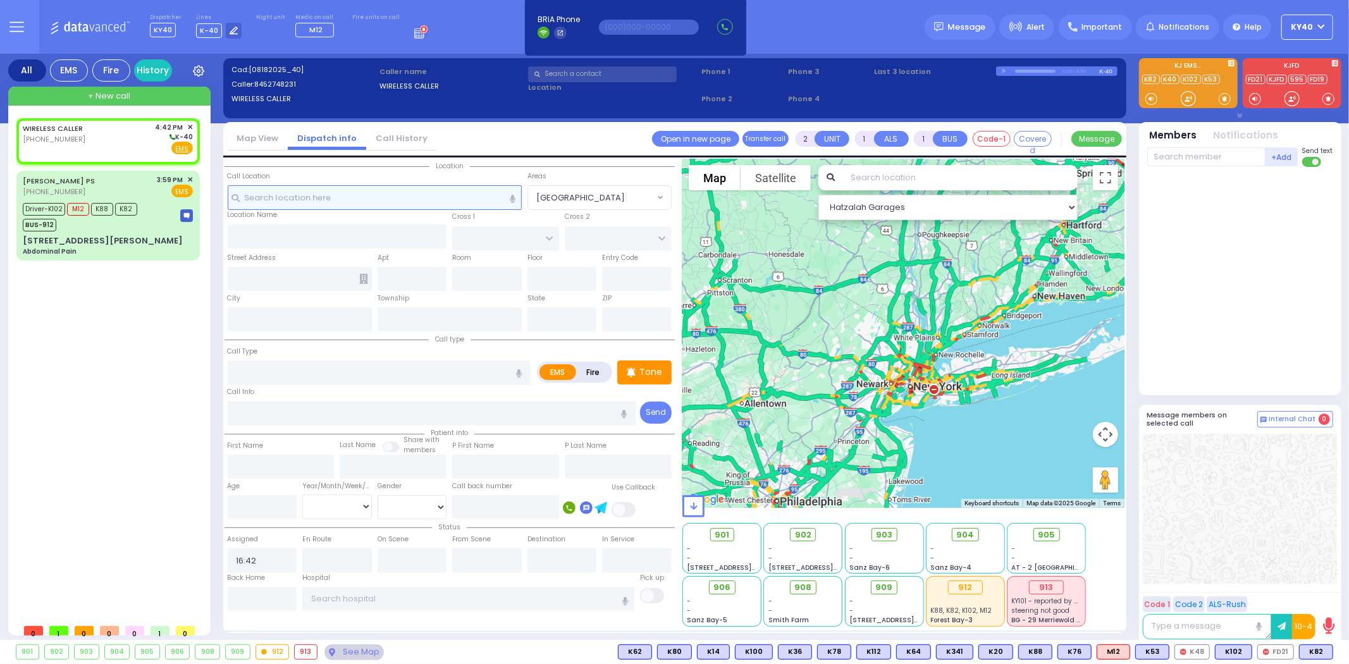
click at [317, 194] on input "text" at bounding box center [375, 197] width 294 height 24
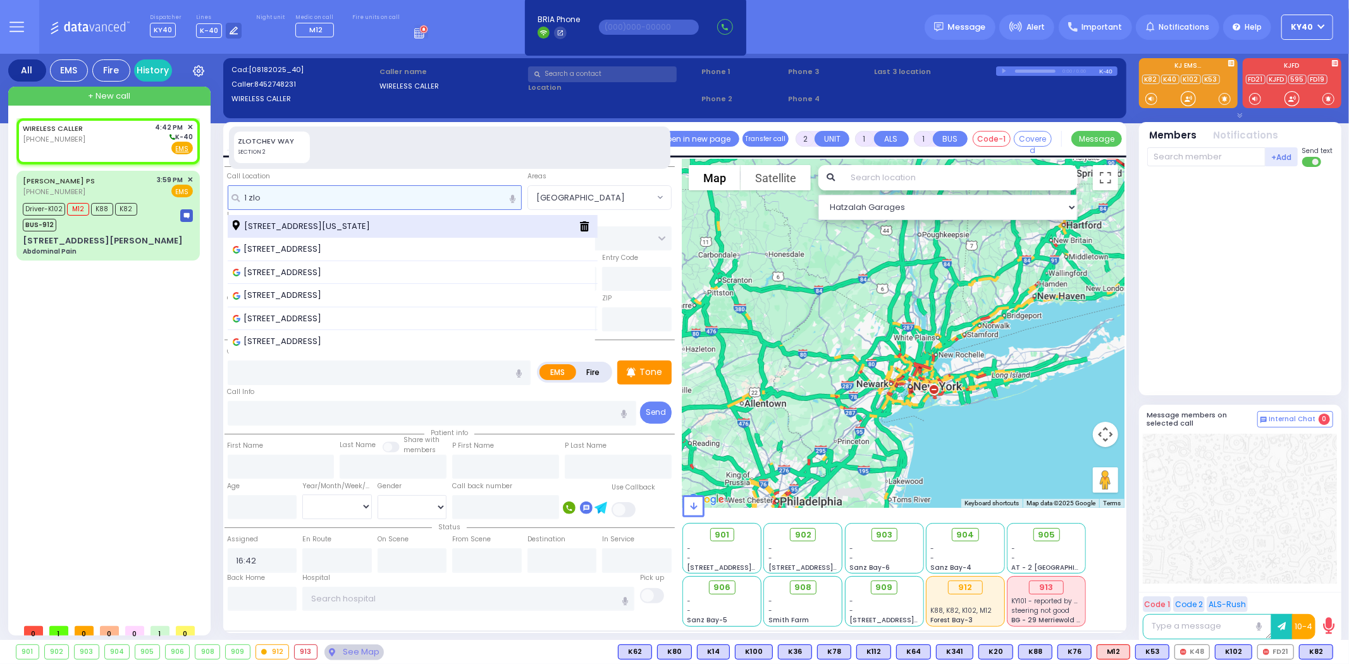
type input "1 zlo"
click at [343, 218] on div "1 Zlotchev Way Monroe New York 10950" at bounding box center [413, 226] width 371 height 23
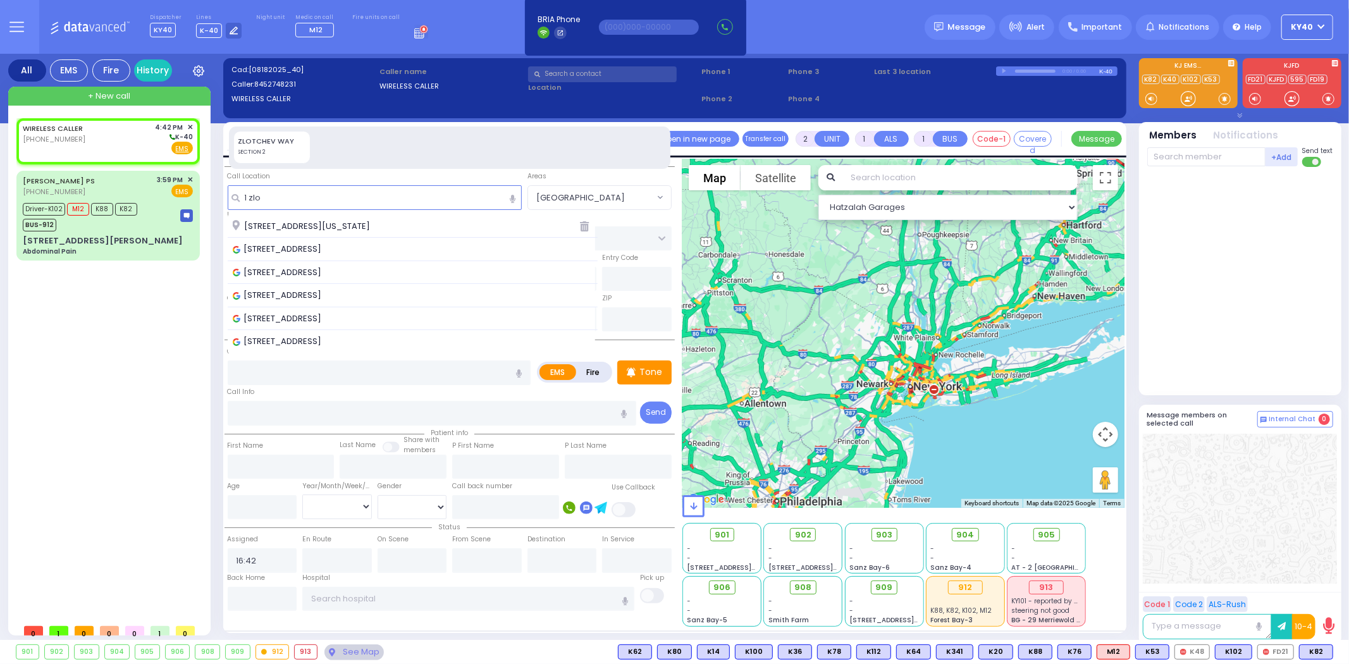
click at [343, 223] on span "1 Zlotchev Way Monroe New York 10950" at bounding box center [304, 226] width 142 height 13
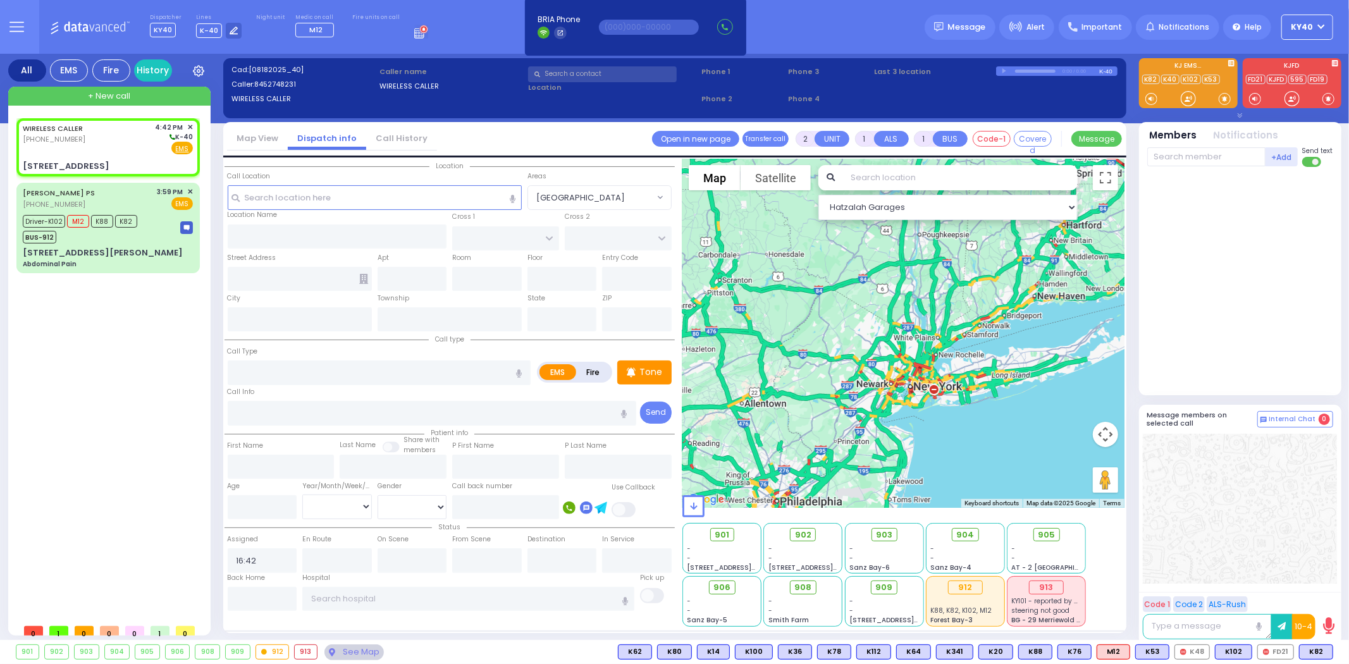
select select
radio input "true"
select select
select select "Hatzalah Garages"
type input "PRESHBURG BLVD"
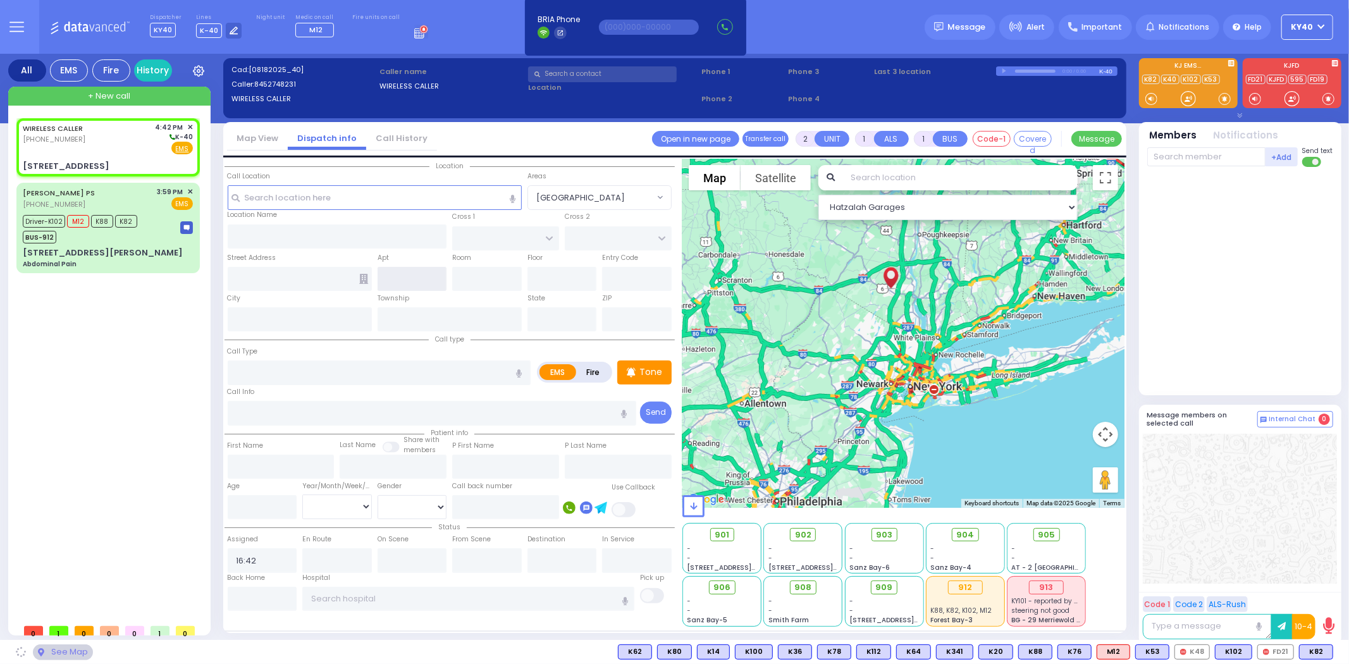
type input "FOREST RD"
type input "1 Zlotchev Way"
type input "Monroe"
type input "[US_STATE]"
type input "10950"
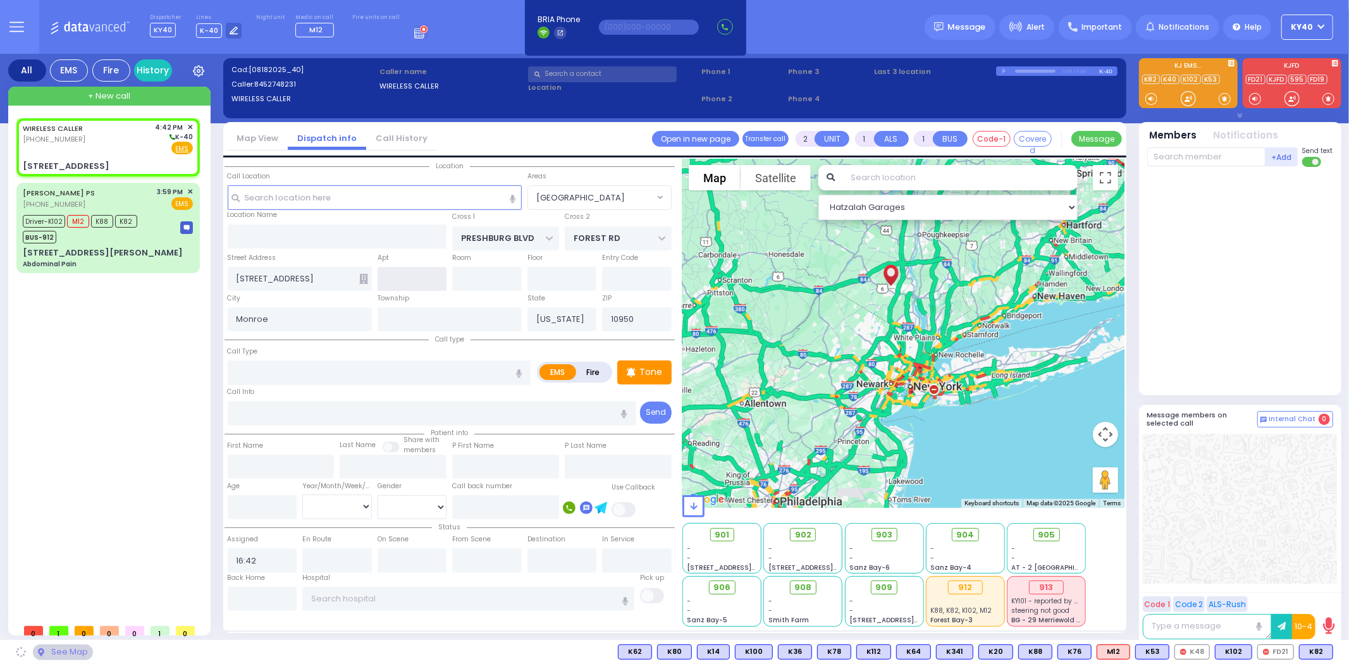
select select "SECTION 2"
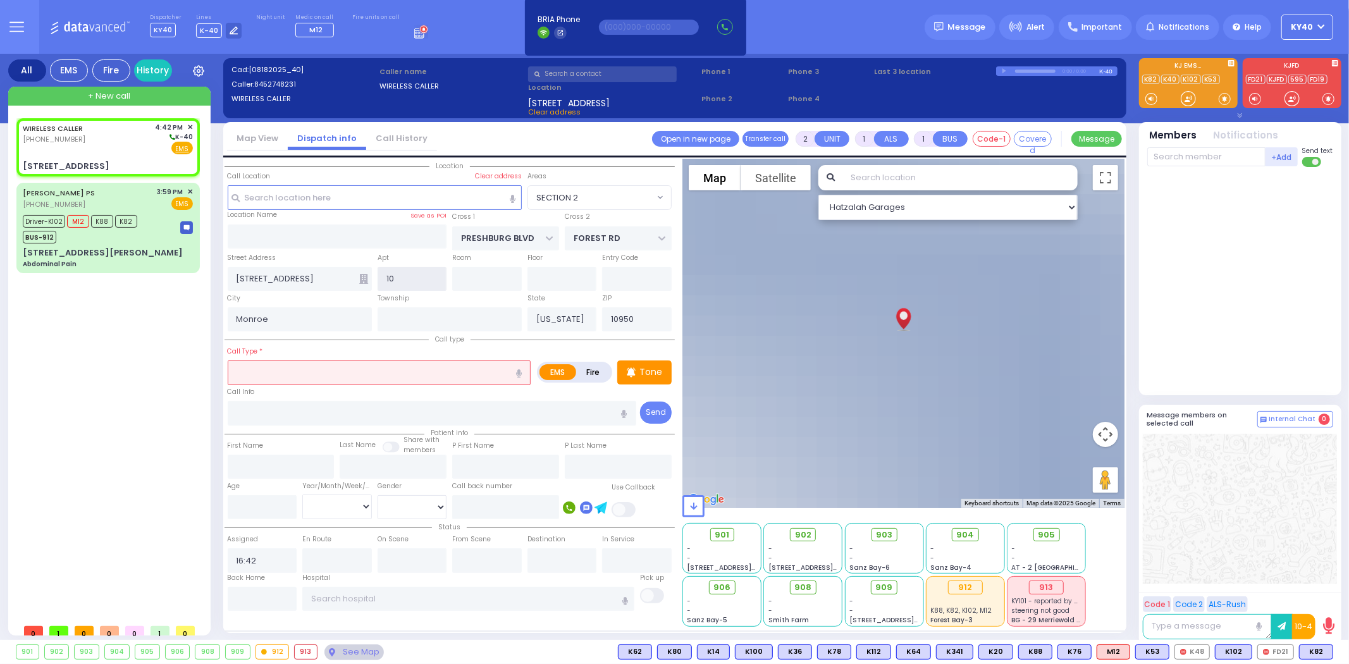
type input "102"
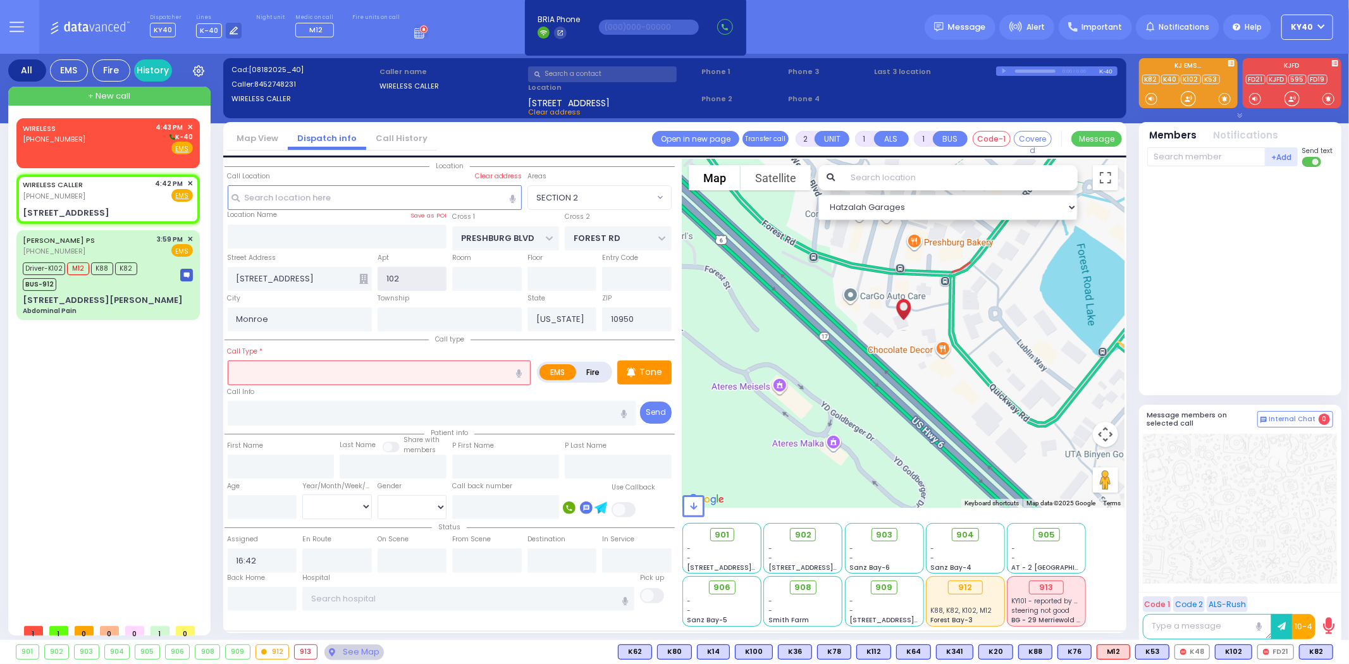
select select
radio input "true"
select select
select select "Hatzalah Garages"
select select "SECTION 2"
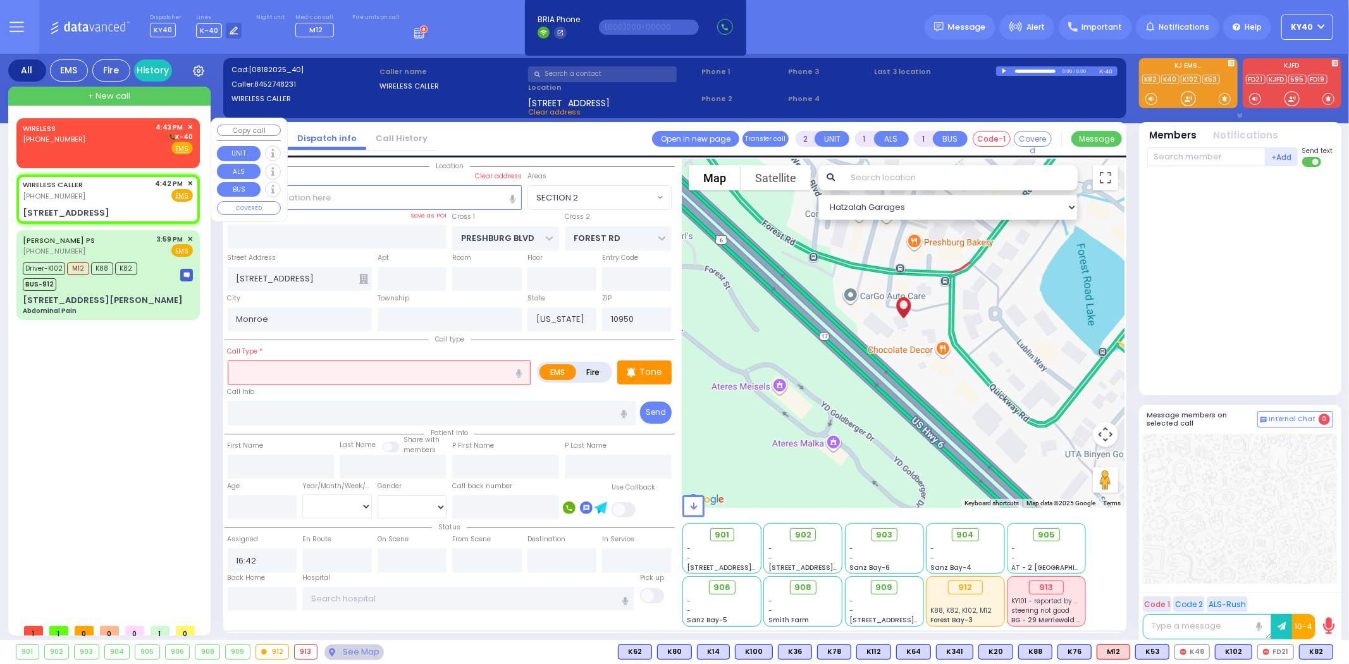
click at [127, 132] on div "WIRELESS (845) 395-4078 4:43 PM ✕ K-40 EMS" at bounding box center [108, 138] width 170 height 33
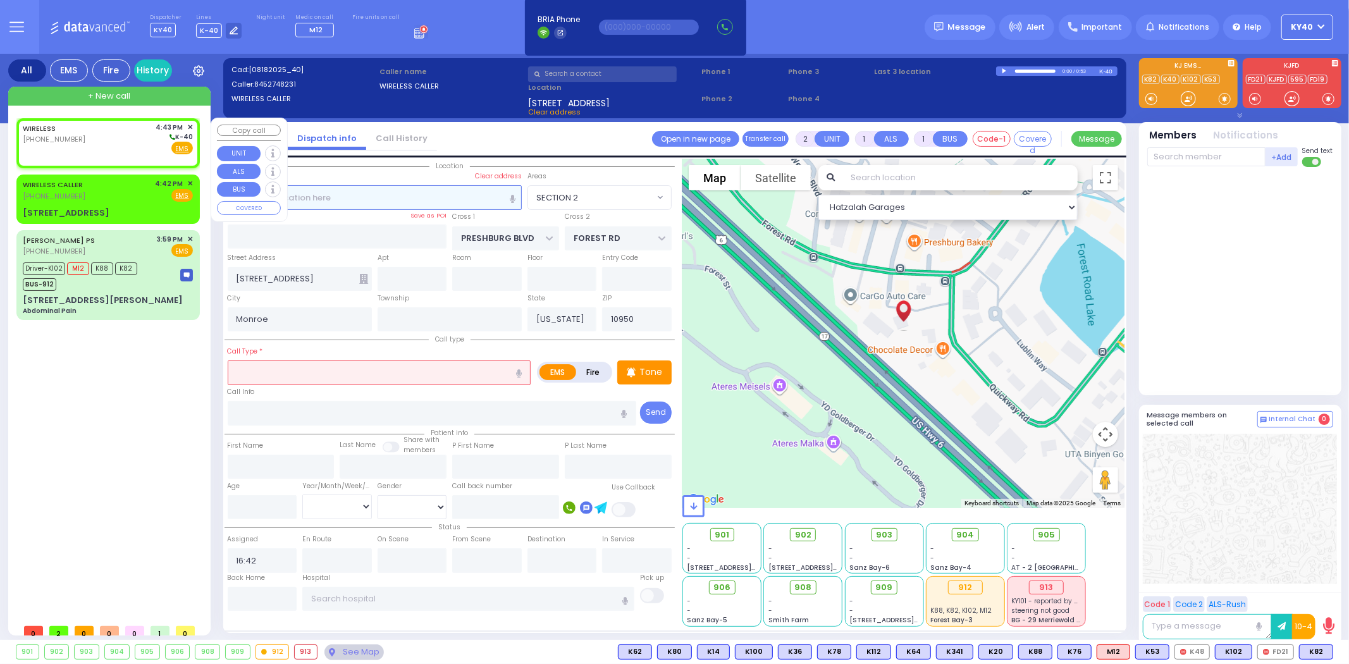
select select
radio input "true"
select select
type input "16:43"
select select "Hatzalah Garages"
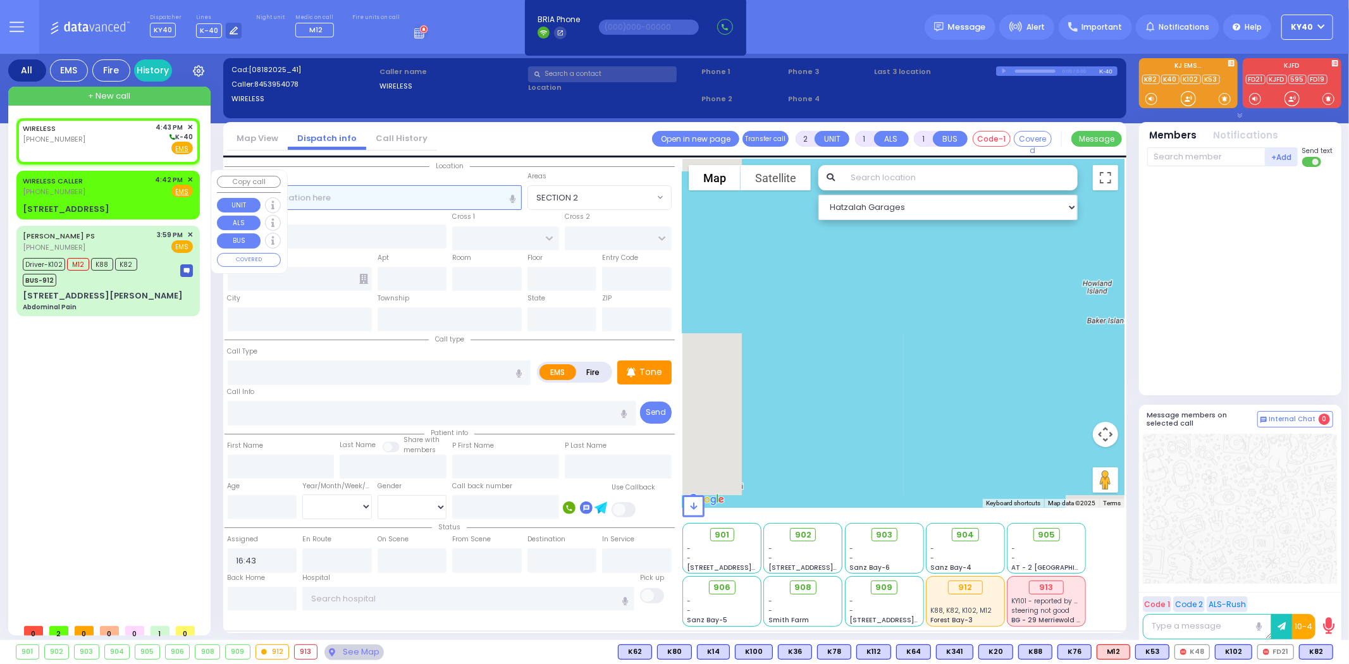
select select
radio input "true"
select select
select select "Hatzalah Garages"
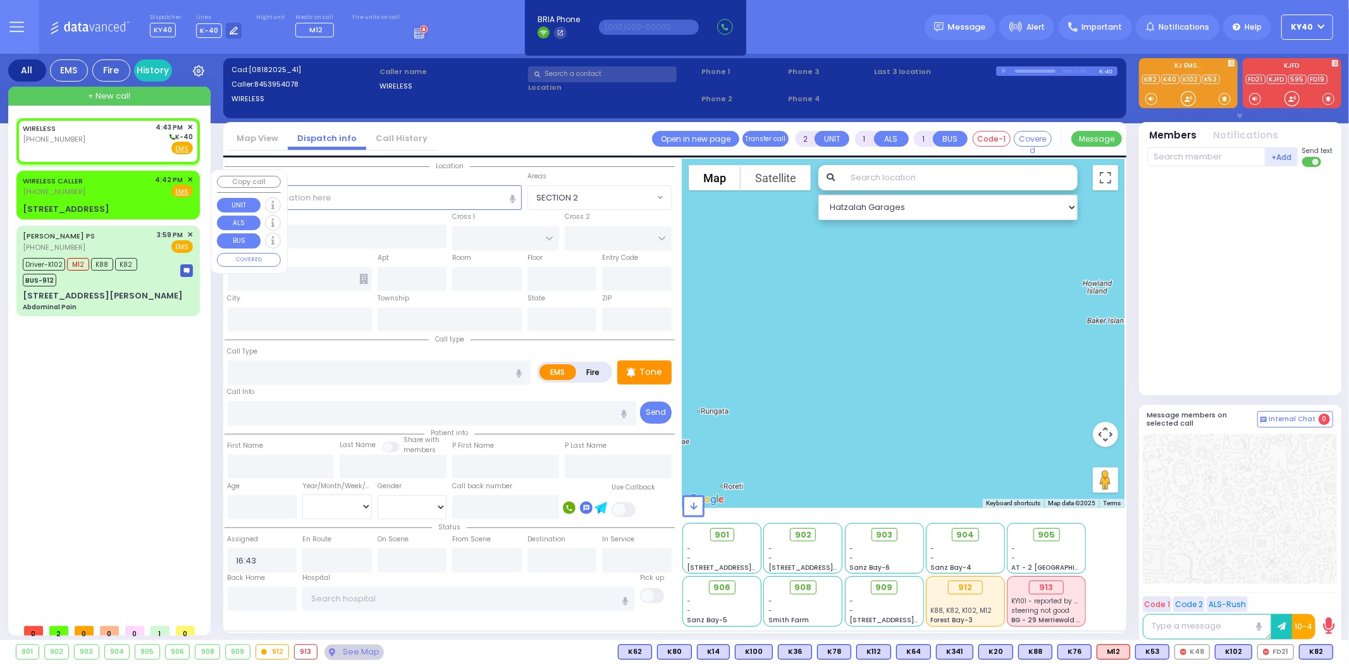
click at [116, 195] on div "WIRELESS CALLER (845) 274-8231 4:42 PM ✕ Fire EMS" at bounding box center [108, 186] width 170 height 23
select select
radio input "true"
select select
type input "16:42"
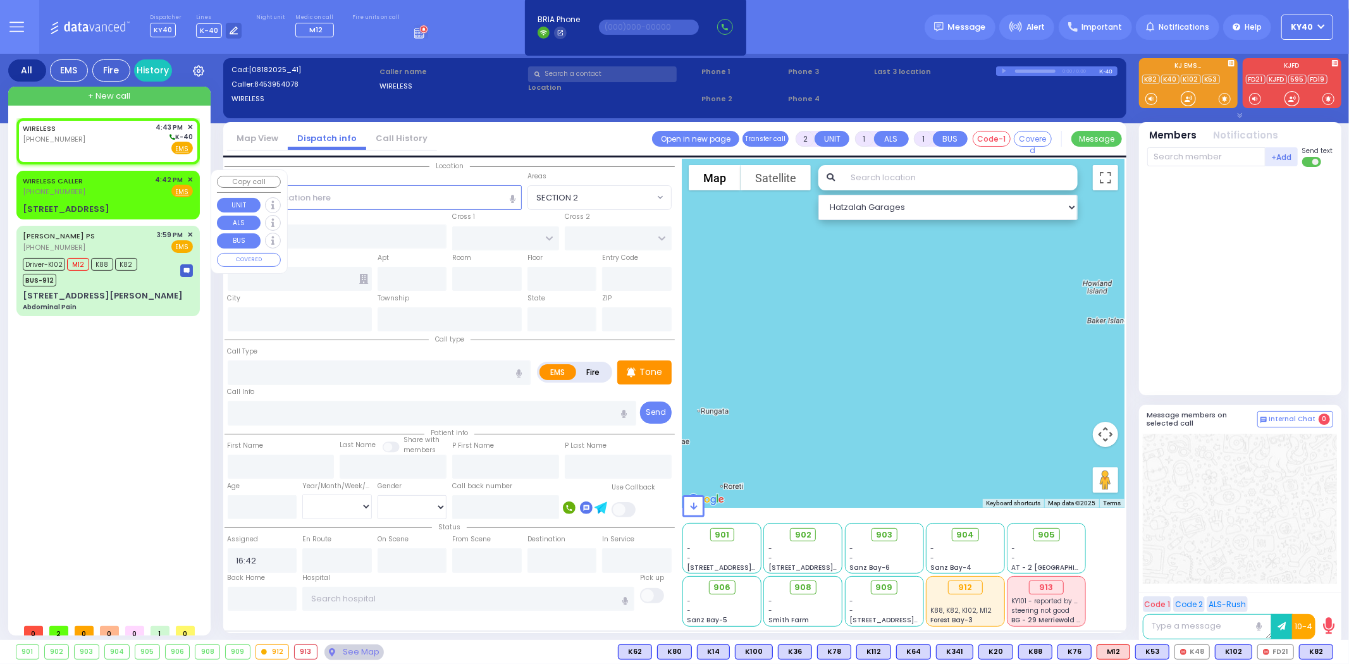
type input "PRESHBURG BLVD"
type input "FOREST RD"
type input "1 Zlotchev Way"
type input "Monroe"
type input "[US_STATE]"
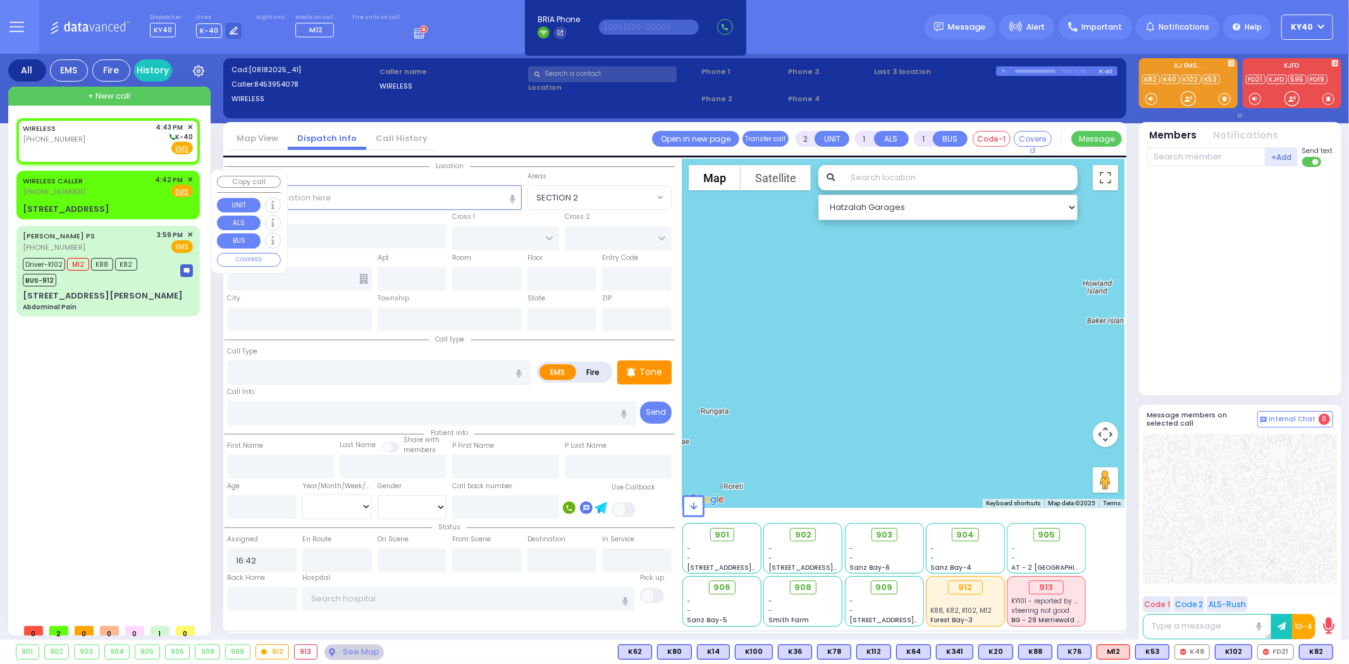
type input "10950"
select select "SECTION 2"
select select "Hatzalah Garages"
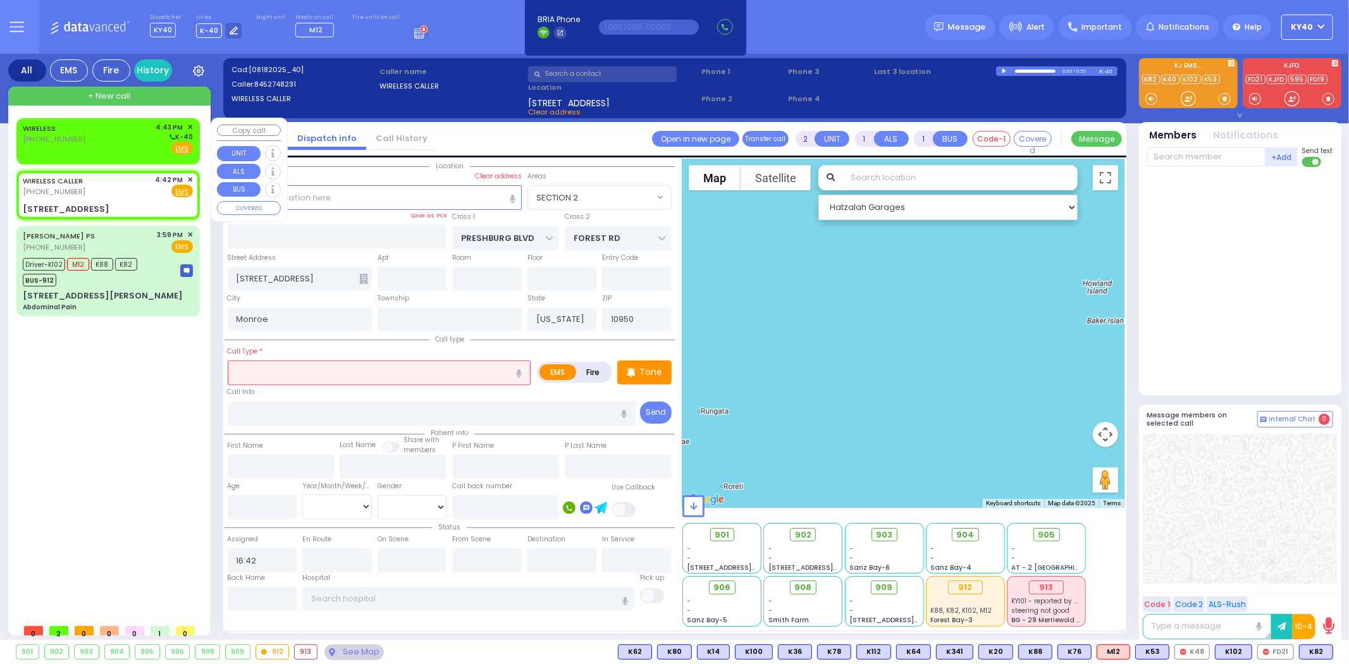
click at [92, 134] on div "WIRELESS (845) 395-4078 4:43 PM ✕ K-40 EMS" at bounding box center [108, 138] width 170 height 33
select select
radio input "true"
select select
type input "16:43"
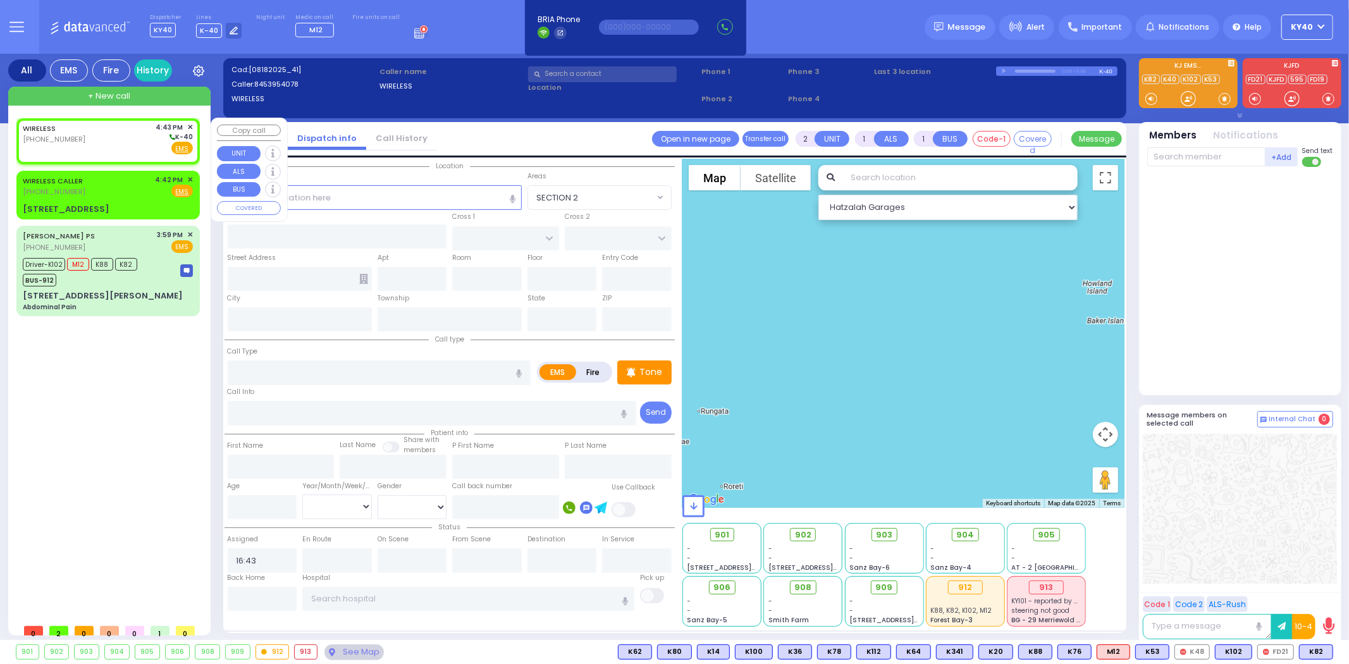
click at [95, 135] on div "WIRELESS (845) 395-4078 4:43 PM ✕ K-40 EMS" at bounding box center [108, 138] width 170 height 33
click at [437, 197] on input "text" at bounding box center [375, 197] width 294 height 24
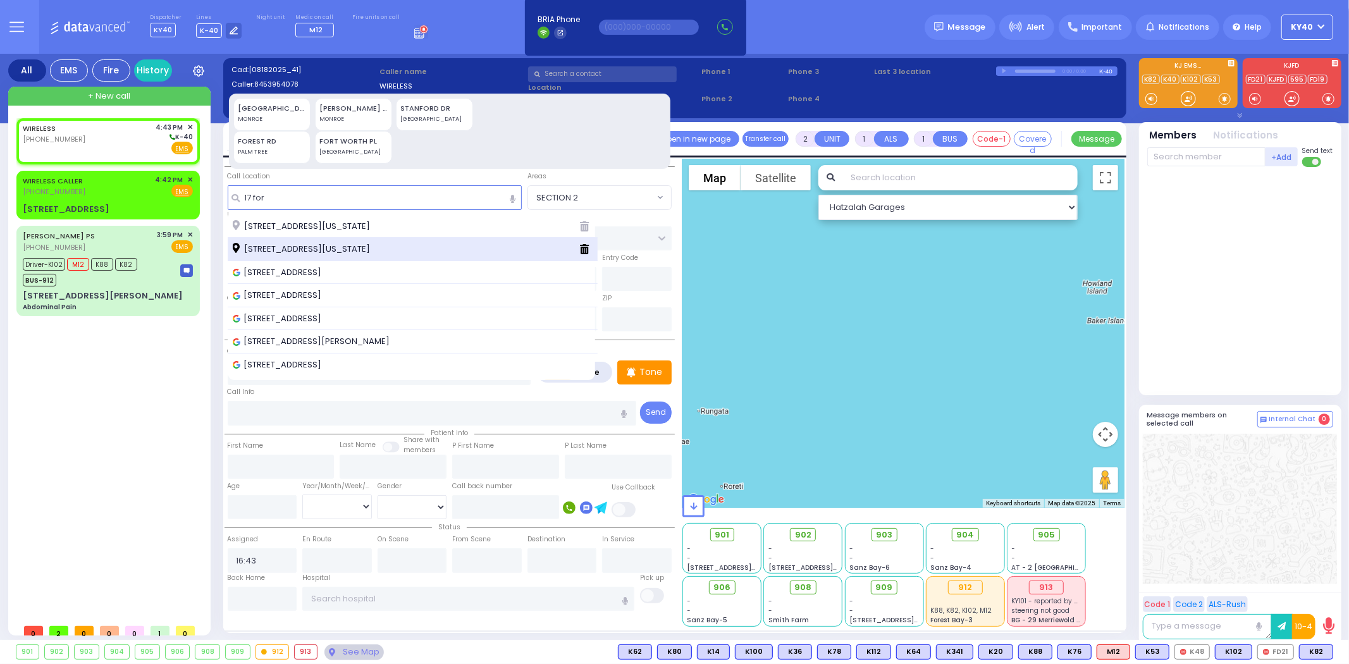
drag, startPoint x: 412, startPoint y: 250, endPoint x: 421, endPoint y: 257, distance: 12.1
click at [421, 257] on div "17 Forest Road Monroe New York 10950" at bounding box center [413, 249] width 371 height 23
click at [414, 255] on div "17 Forest Road Monroe New York 10950" at bounding box center [413, 249] width 371 height 23
click at [416, 251] on div "17 Forest Road Monroe New York 10950" at bounding box center [401, 249] width 336 height 13
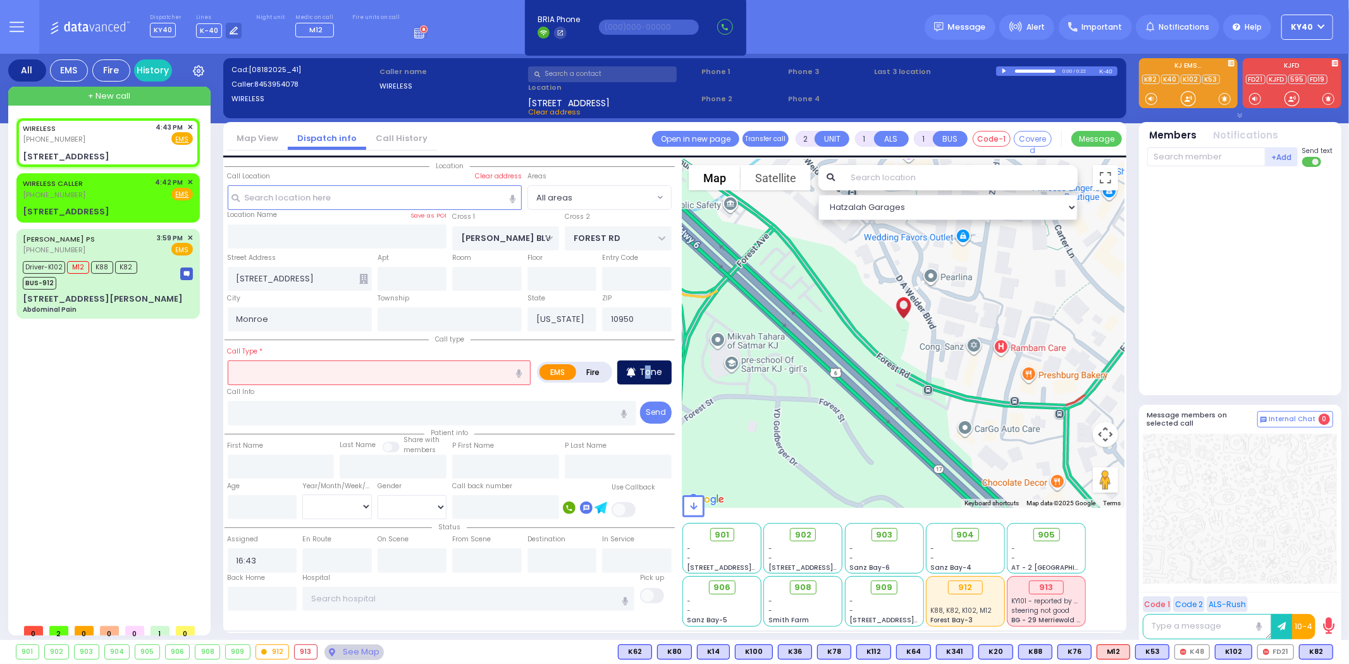
click at [645, 366] on p "Tone" at bounding box center [650, 372] width 23 height 13
click at [397, 274] on input "text" at bounding box center [413, 279] width 70 height 24
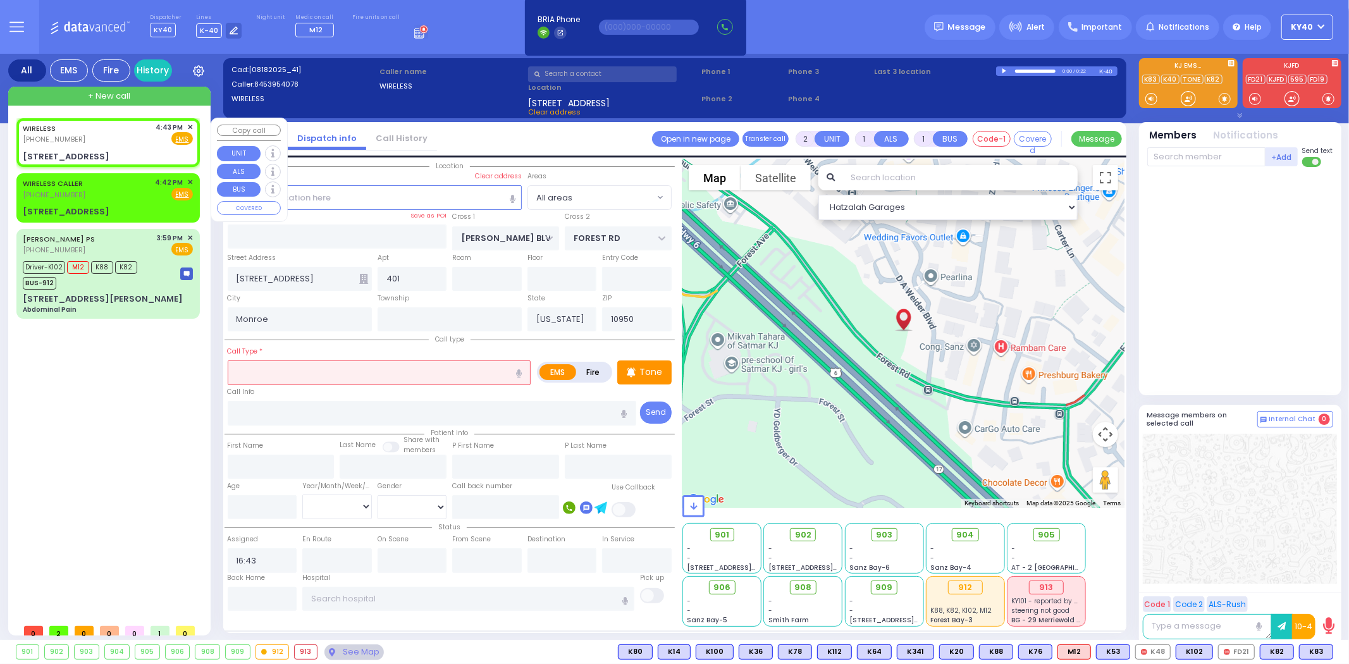
click at [129, 142] on div "WIRELESS (845) 395-4078 4:43 PM ✕ Fire EMS" at bounding box center [108, 133] width 170 height 23
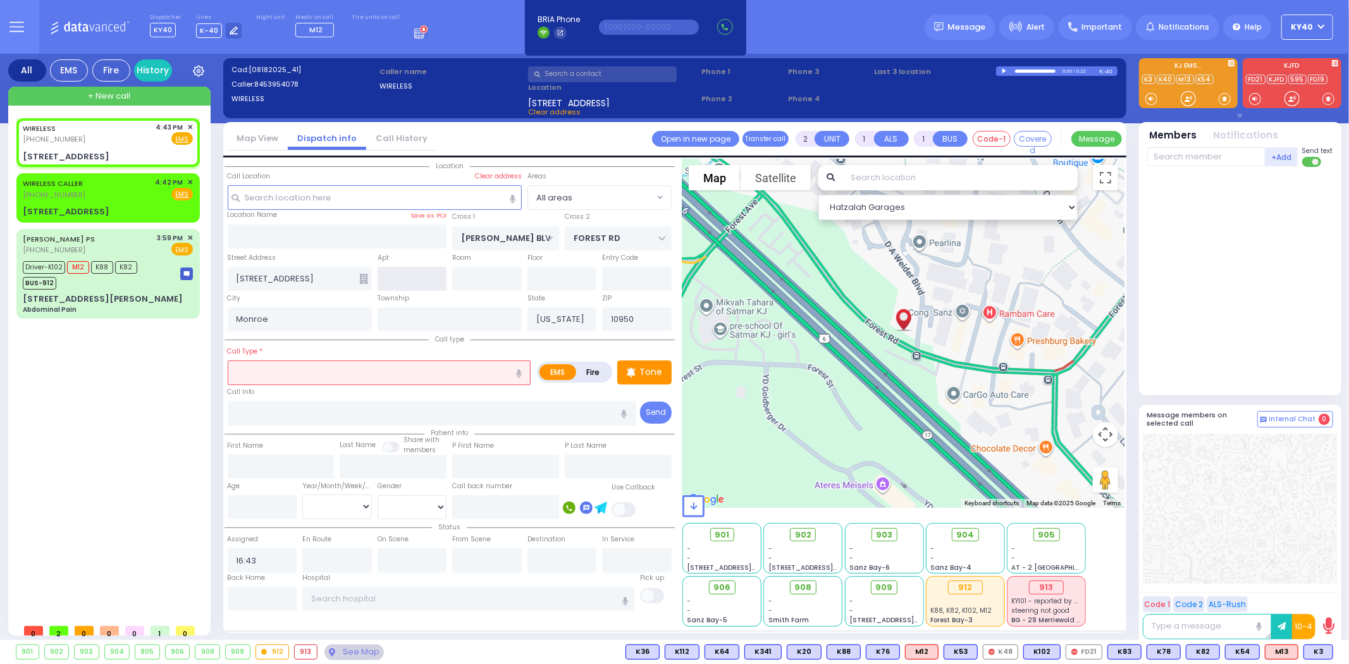
click at [413, 285] on input "text" at bounding box center [413, 279] width 70 height 24
click at [119, 185] on div "WIRELESS CALLER (845) 274-8231 4:42 PM ✕ Fire EMS" at bounding box center [108, 188] width 170 height 23
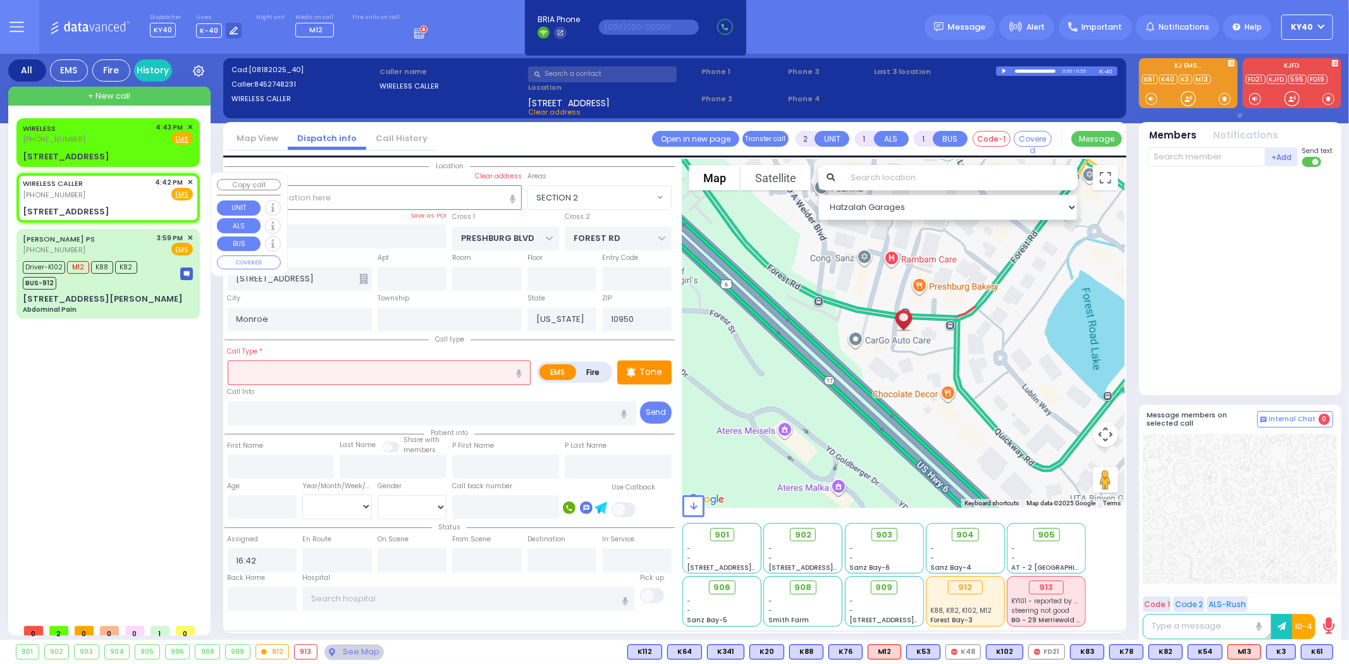
click at [134, 187] on div "WIRELESS CALLER (845) 274-8231 4:42 PM ✕ Fire EMS" at bounding box center [108, 188] width 170 height 23
click at [361, 373] on input "text" at bounding box center [380, 372] width 304 height 24
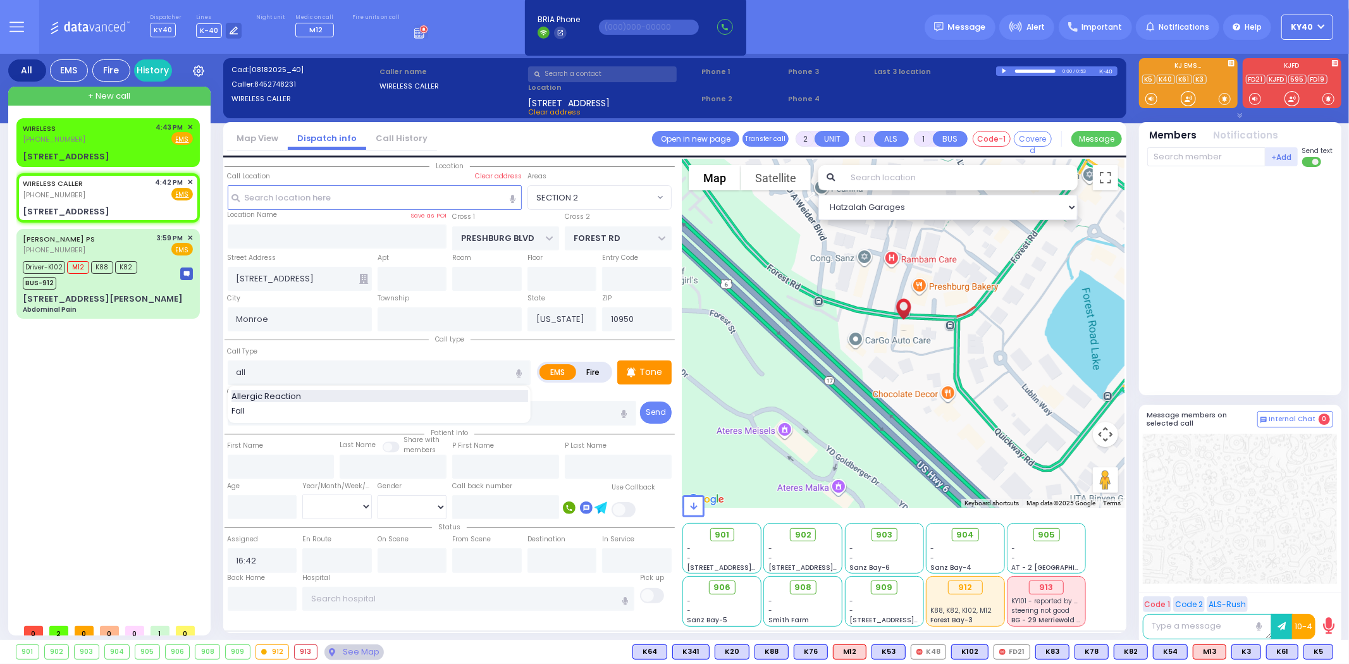
click at [318, 390] on div "Allergic Reaction" at bounding box center [379, 396] width 297 height 13
click at [424, 276] on input "text" at bounding box center [413, 279] width 70 height 24
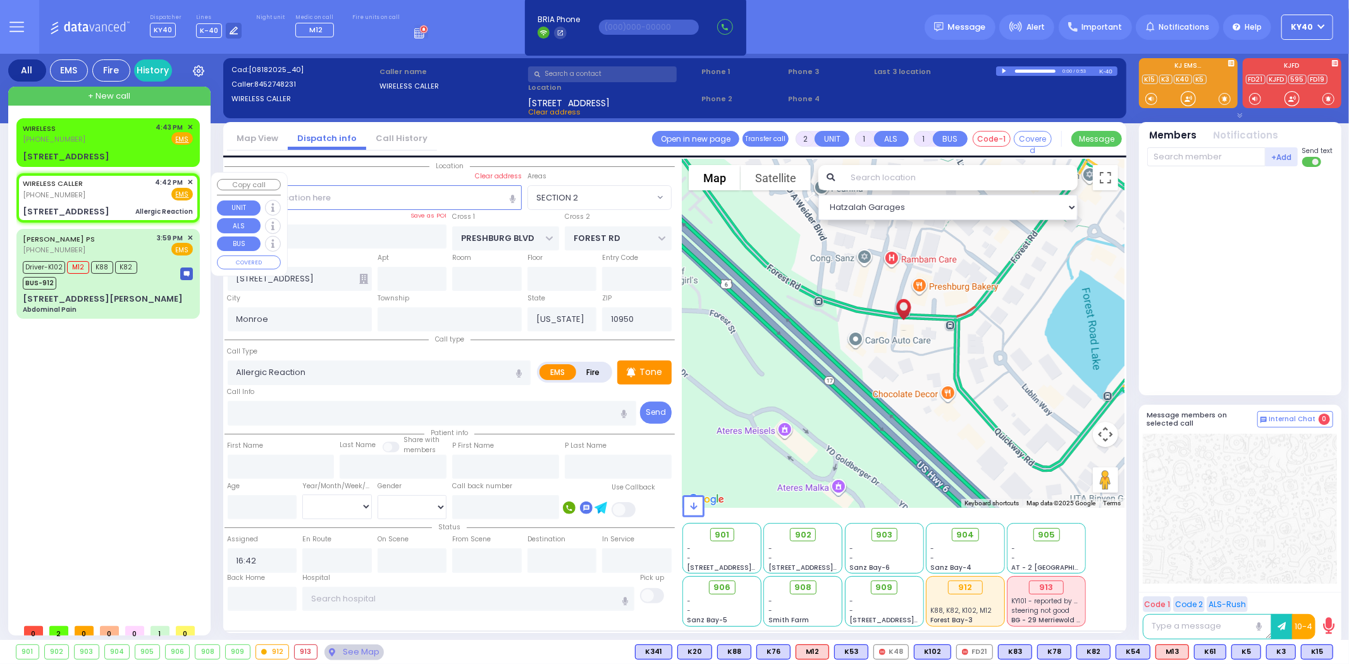
click at [115, 191] on div "WIRELESS CALLER (845) 274-8231 4:42 PM ✕ Fire EMS" at bounding box center [108, 188] width 170 height 23
click at [407, 274] on input "text" at bounding box center [413, 279] width 70 height 24
click at [403, 360] on input "Allergic Reaction" at bounding box center [380, 372] width 304 height 24
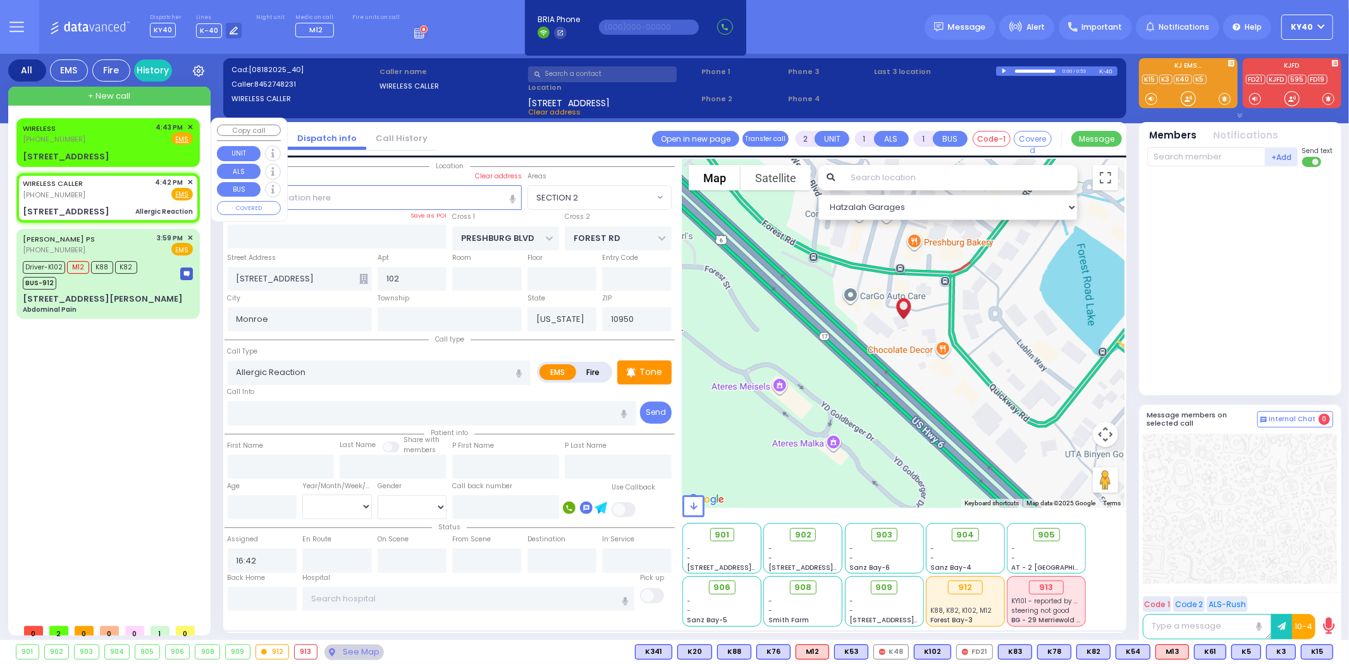
click at [126, 141] on div "WIRELESS (845) 395-4078 4:43 PM ✕ Fire EMS" at bounding box center [108, 133] width 170 height 23
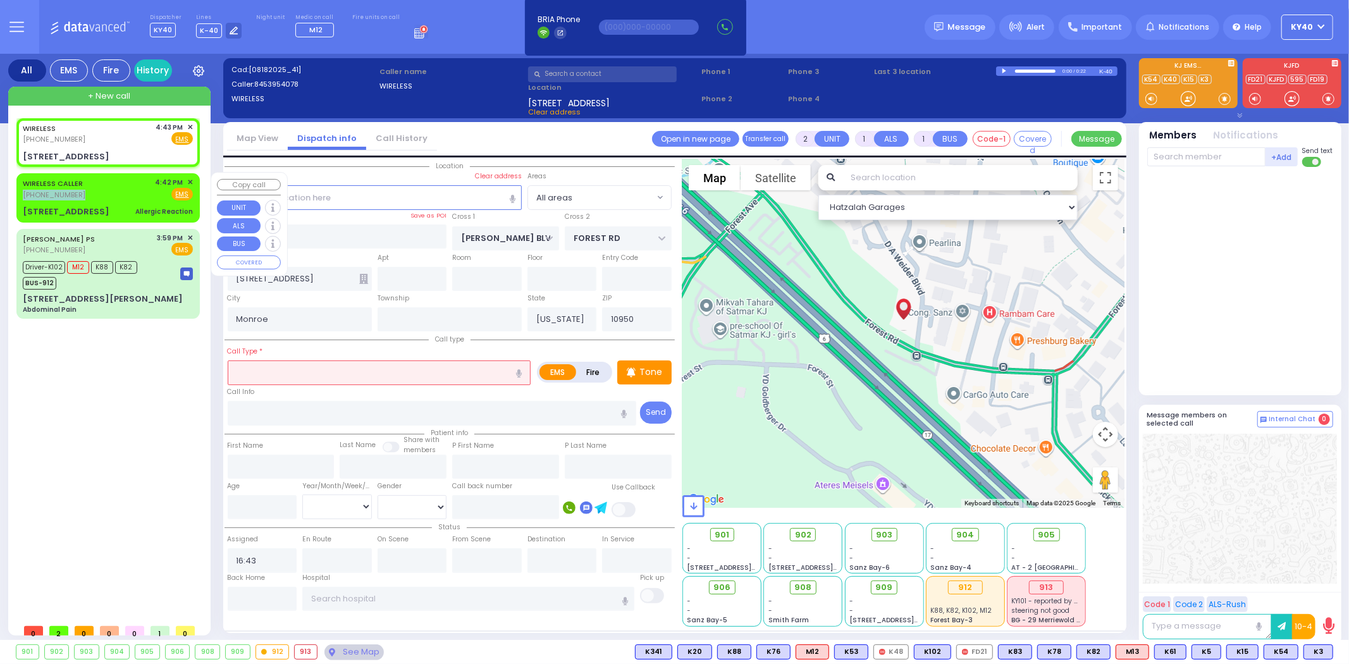
click at [109, 185] on div "WIRELESS CALLER (845) 274-8231 4:42 PM ✕ Fire EMS" at bounding box center [108, 188] width 170 height 23
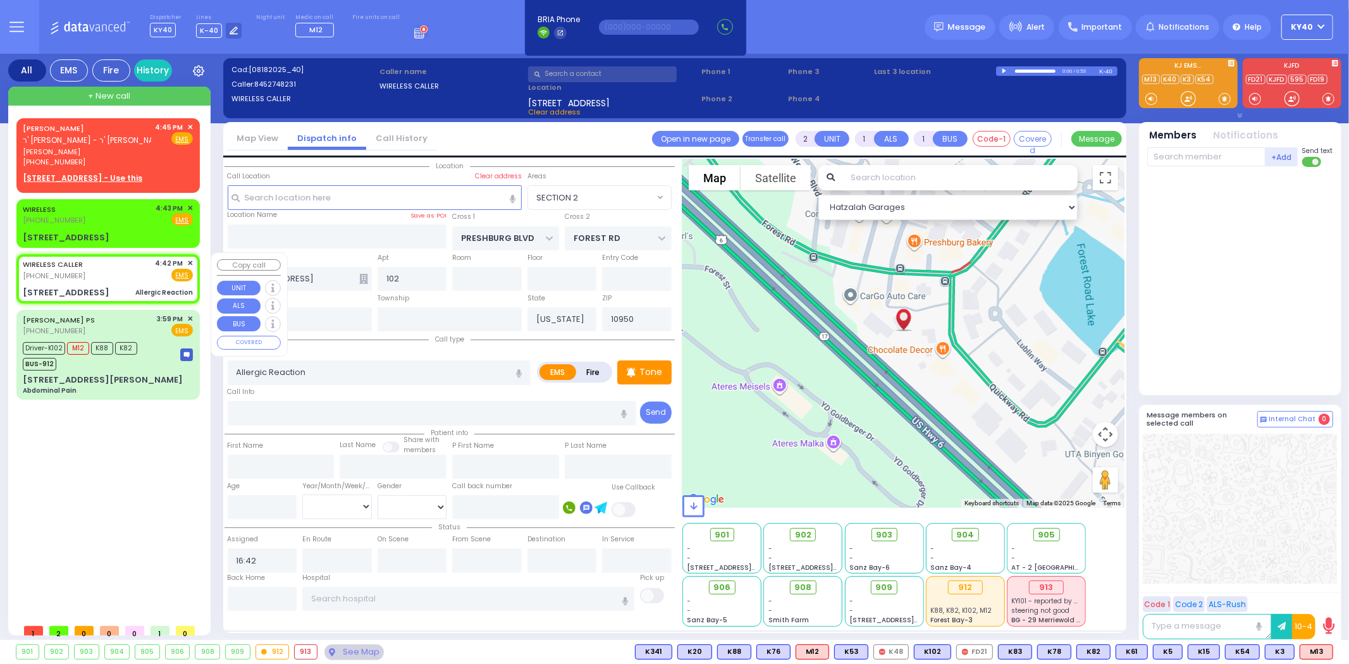
click at [123, 266] on div "WIRELESS CALLER (845) 274-8231 4:42 PM ✕ Fire EMS" at bounding box center [108, 269] width 170 height 23
click at [118, 264] on div "WIRELESS CALLER (845) 274-8231 4:42 PM ✕ Fire EMS" at bounding box center [108, 269] width 170 height 23
click at [1307, 646] on span "M13" at bounding box center [1316, 652] width 32 height 14
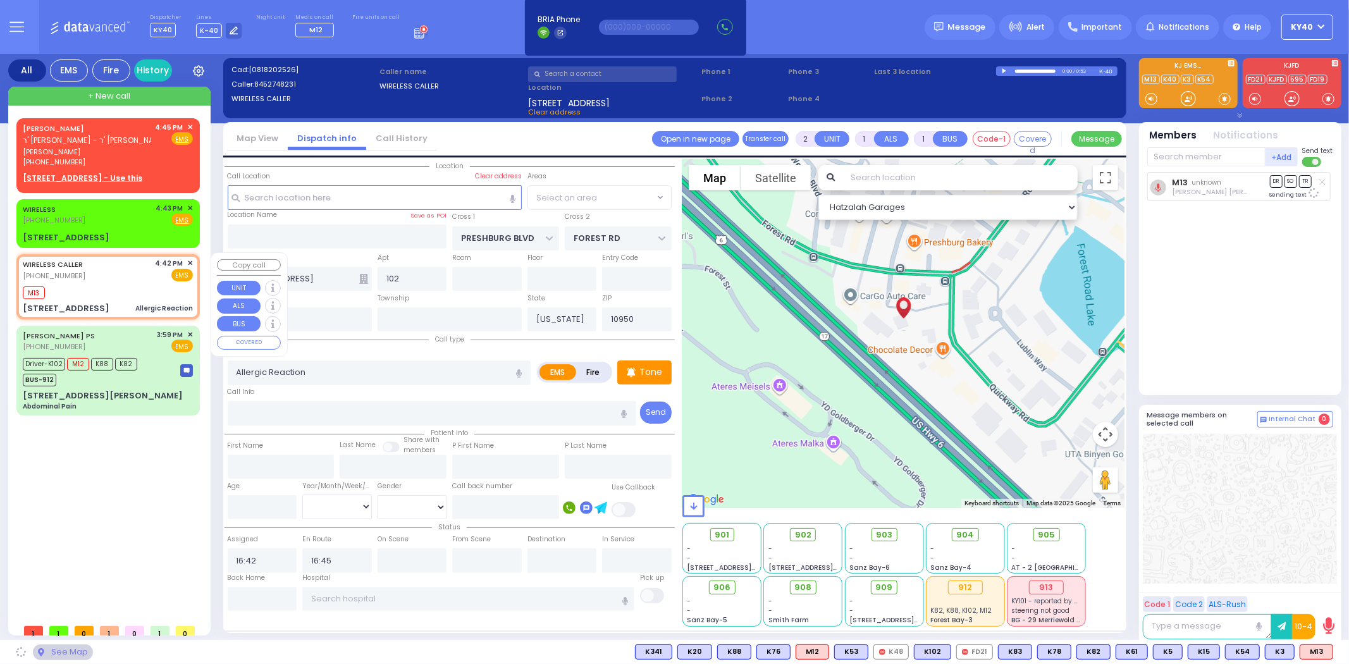
click at [109, 267] on div "WIRELESS CALLER [PHONE_NUMBER] 4:42 PM ✕ EMS" at bounding box center [108, 269] width 170 height 23
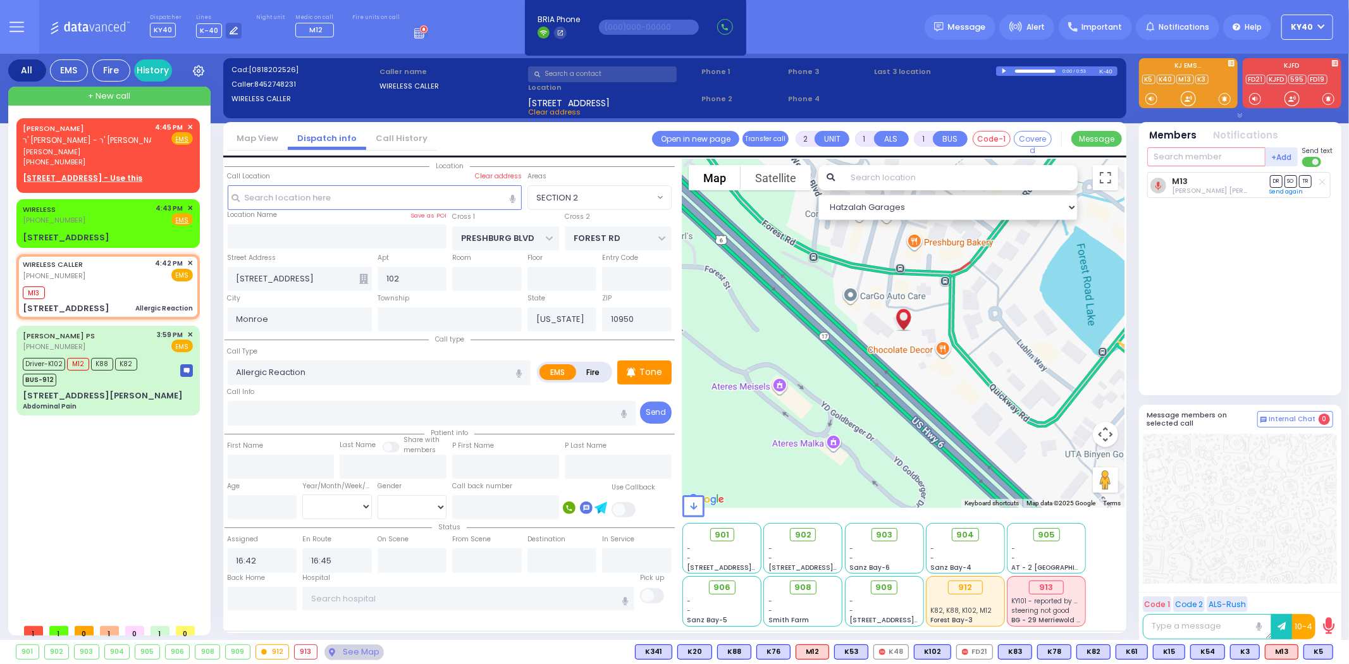
click at [1202, 160] on input "text" at bounding box center [1206, 156] width 118 height 19
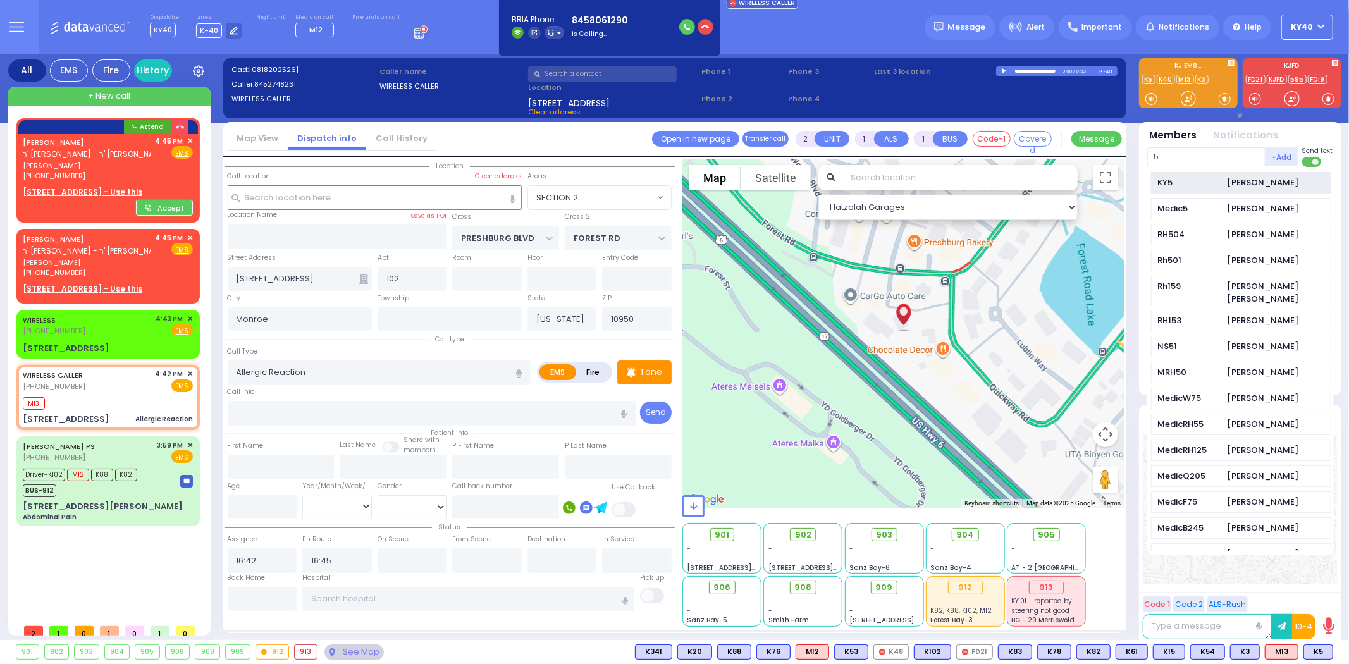
click at [1193, 184] on div "KY5" at bounding box center [1189, 182] width 63 height 13
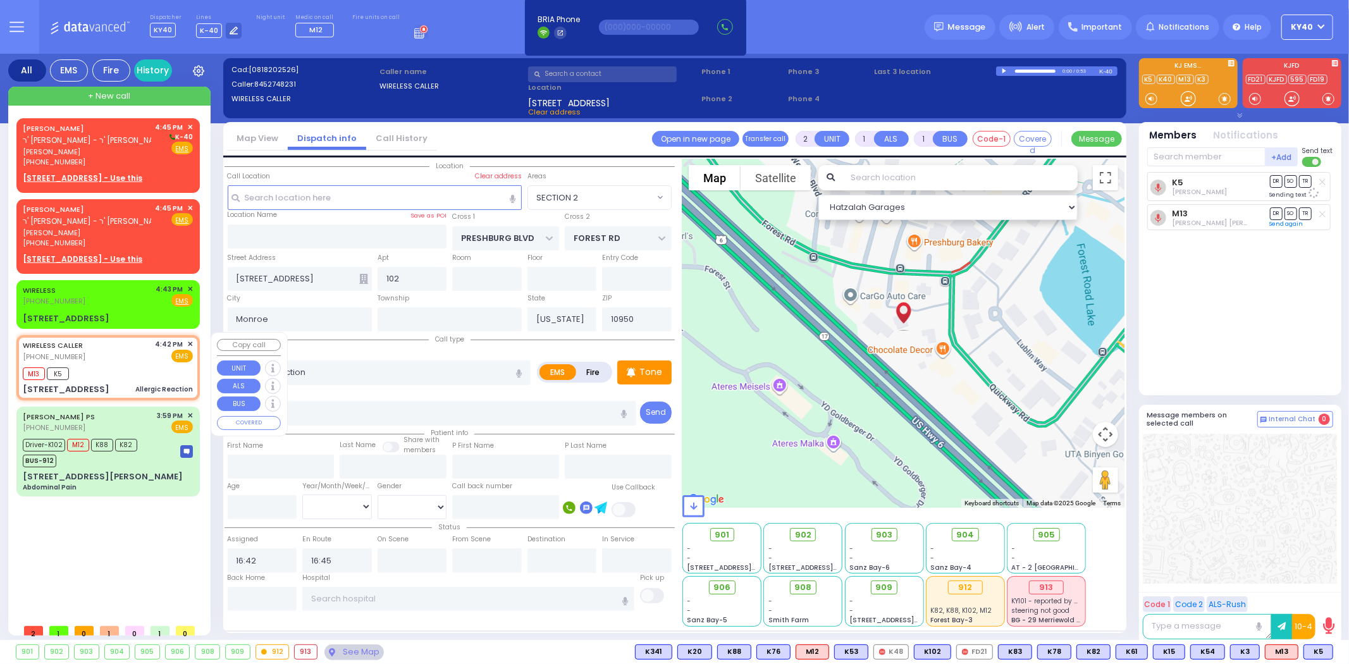
drag, startPoint x: 109, startPoint y: 364, endPoint x: 106, endPoint y: 371, distance: 6.8
click at [113, 368] on div "WIRELESS CALLER [PHONE_NUMBER] 4:42 PM ✕ EMS M13 K5" at bounding box center [108, 367] width 178 height 61
click at [90, 231] on span "[PERSON_NAME]" at bounding box center [87, 233] width 128 height 11
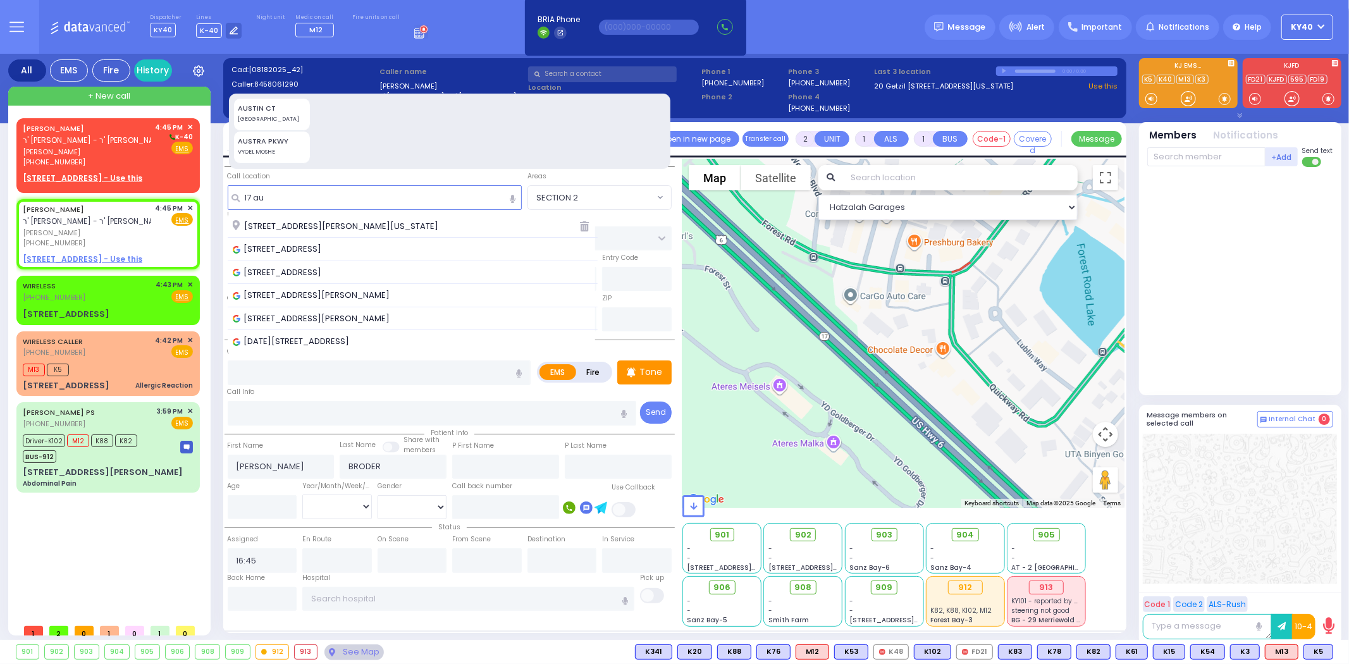
click at [439, 228] on div "[STREET_ADDRESS][PERSON_NAME][US_STATE]" at bounding box center [401, 226] width 336 height 13
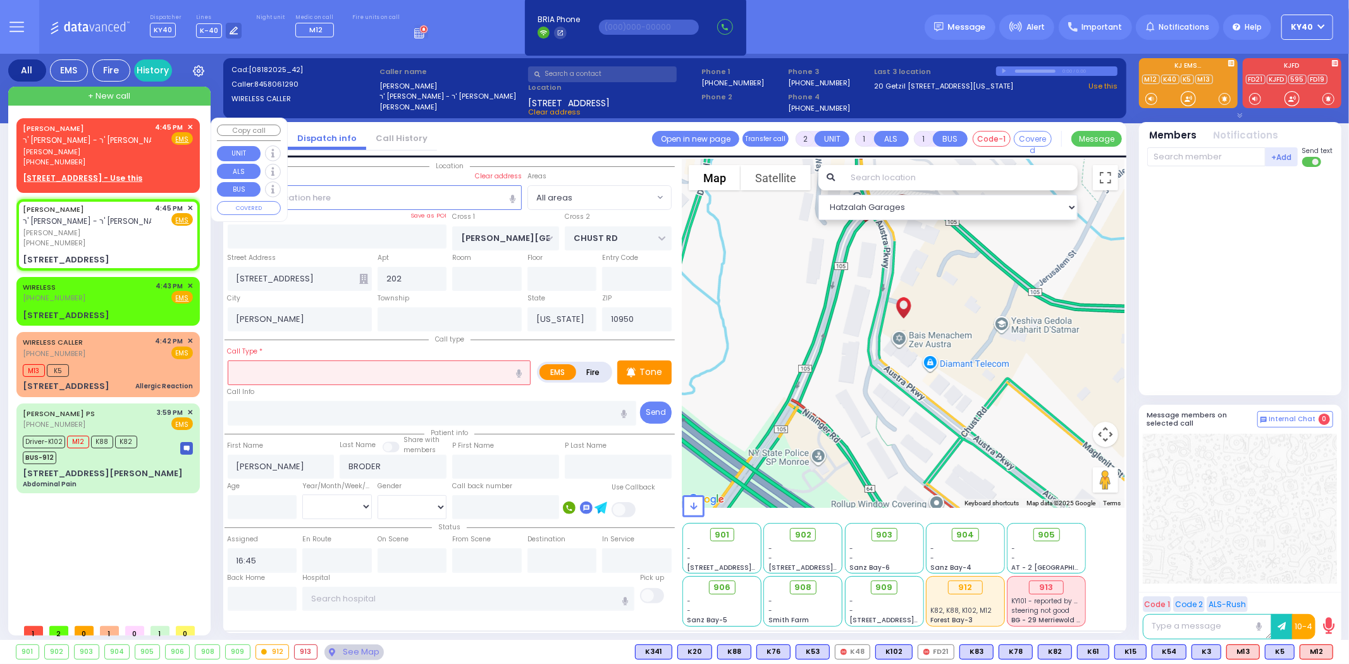
click at [102, 150] on span "[PERSON_NAME]" at bounding box center [87, 152] width 128 height 11
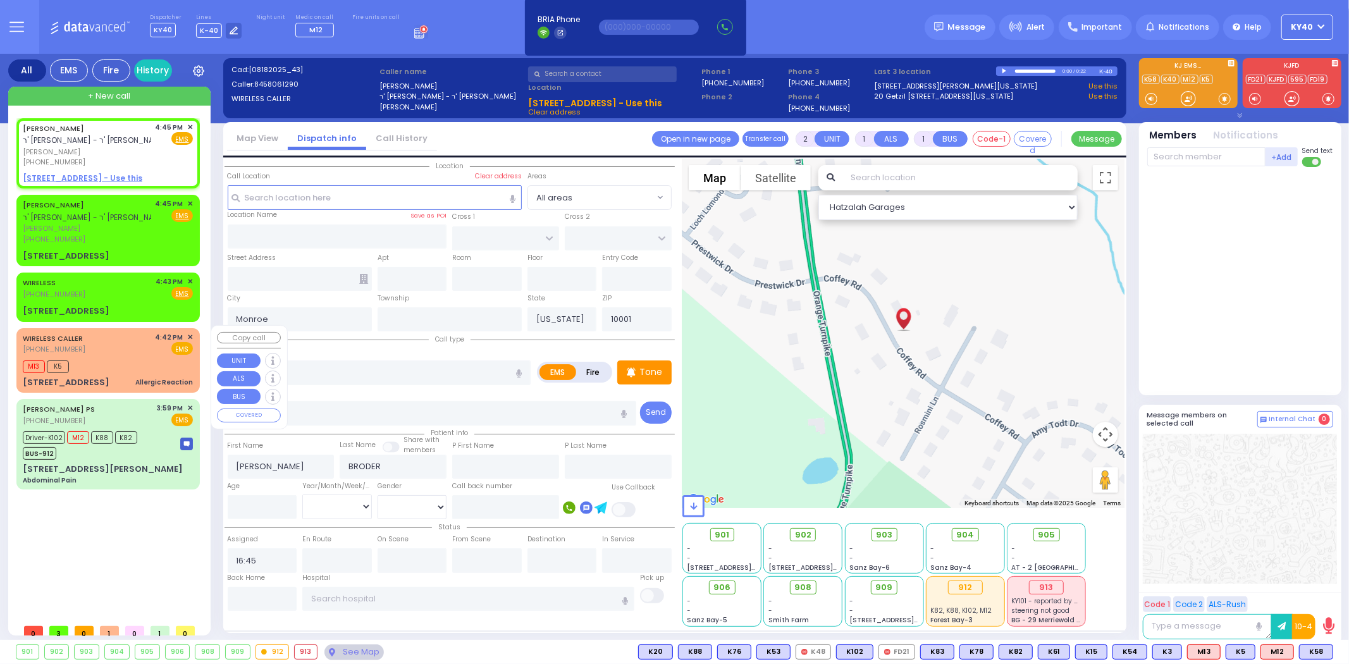
click at [125, 333] on div "WIRELESS CALLER [PHONE_NUMBER] 4:42 PM ✕ EMS" at bounding box center [108, 343] width 170 height 23
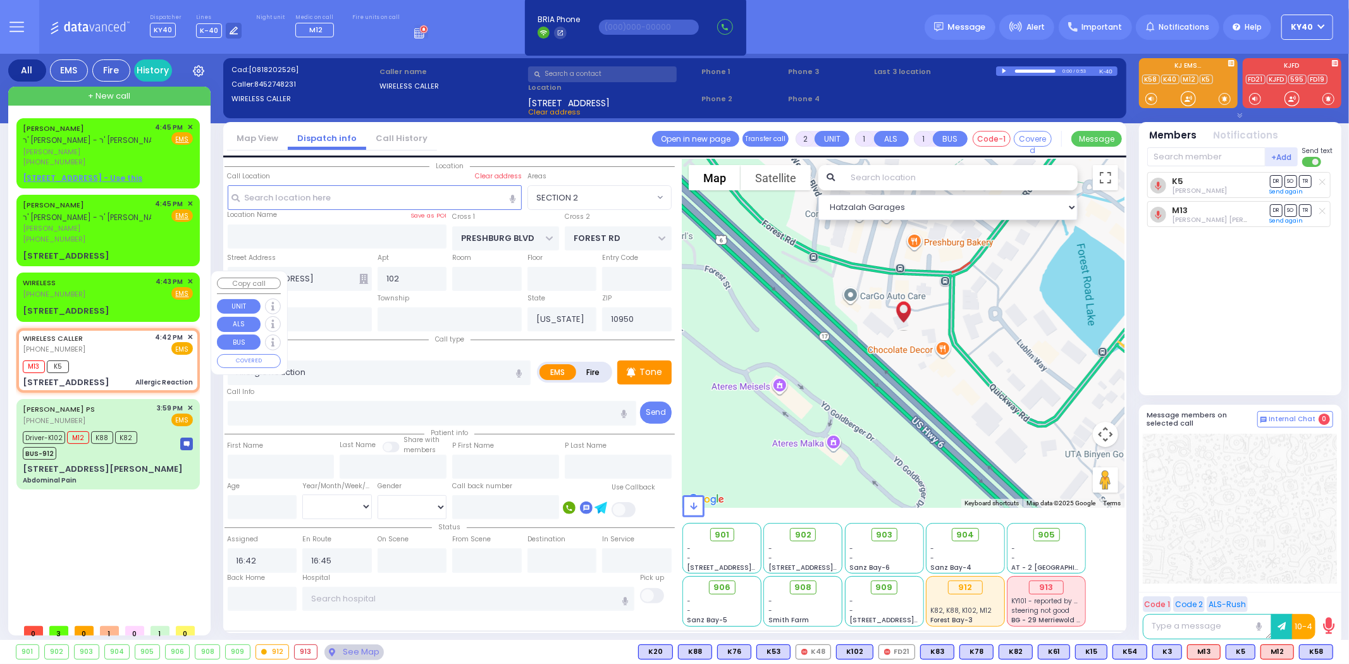
click at [122, 291] on div "WIRELESS (845) 395-4078 4:43 PM ✕ Fire EMS" at bounding box center [108, 287] width 170 height 23
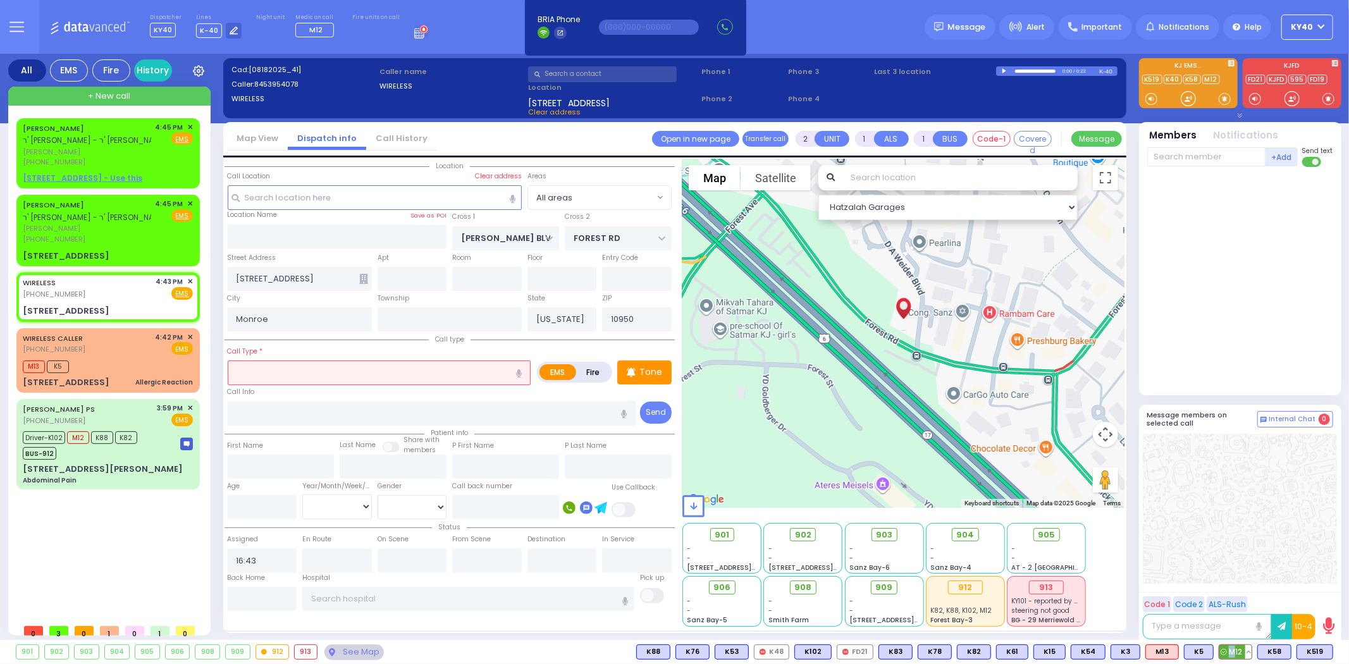
click at [1232, 647] on span "M12" at bounding box center [1235, 652] width 32 height 14
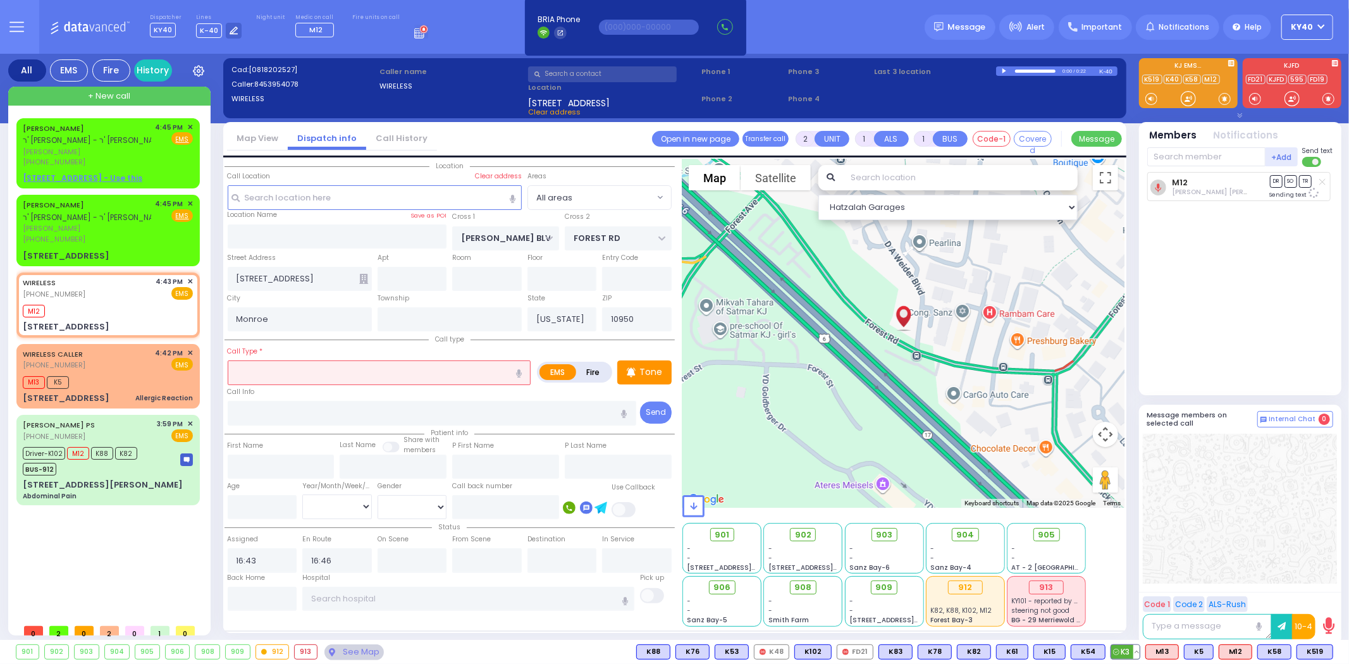
click at [1123, 649] on span "K3" at bounding box center [1125, 652] width 28 height 14
click at [68, 139] on span "ר' [PERSON_NAME] - ר' [PERSON_NAME]" at bounding box center [95, 140] width 145 height 11
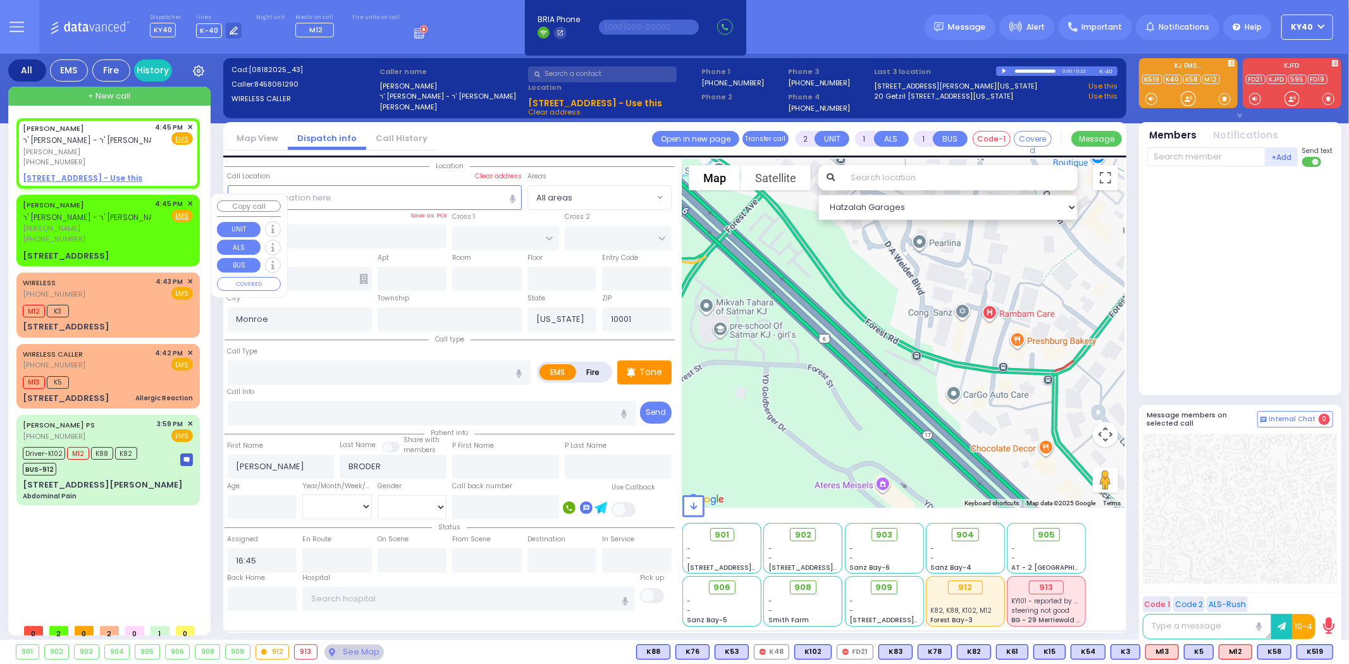
click at [128, 210] on div "[PERSON_NAME] ר' [PERSON_NAME] - ר' [PERSON_NAME]" at bounding box center [95, 211] width 145 height 25
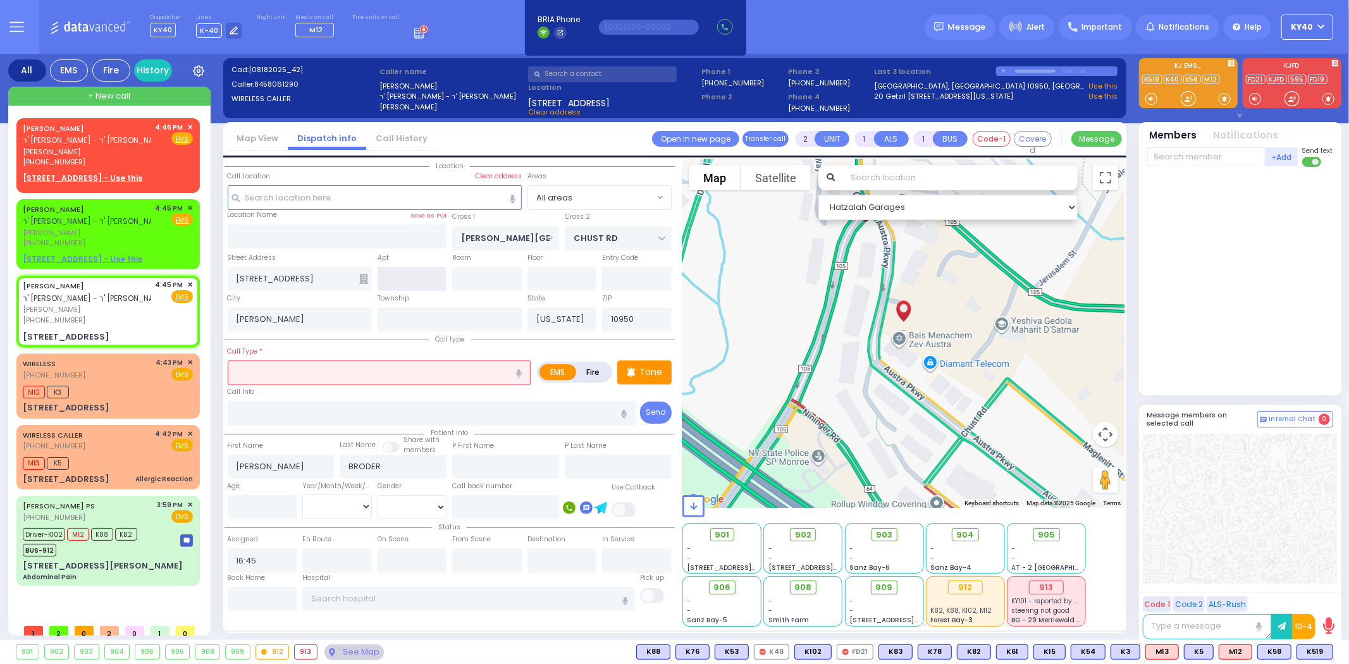
click at [419, 271] on input "text" at bounding box center [413, 279] width 70 height 24
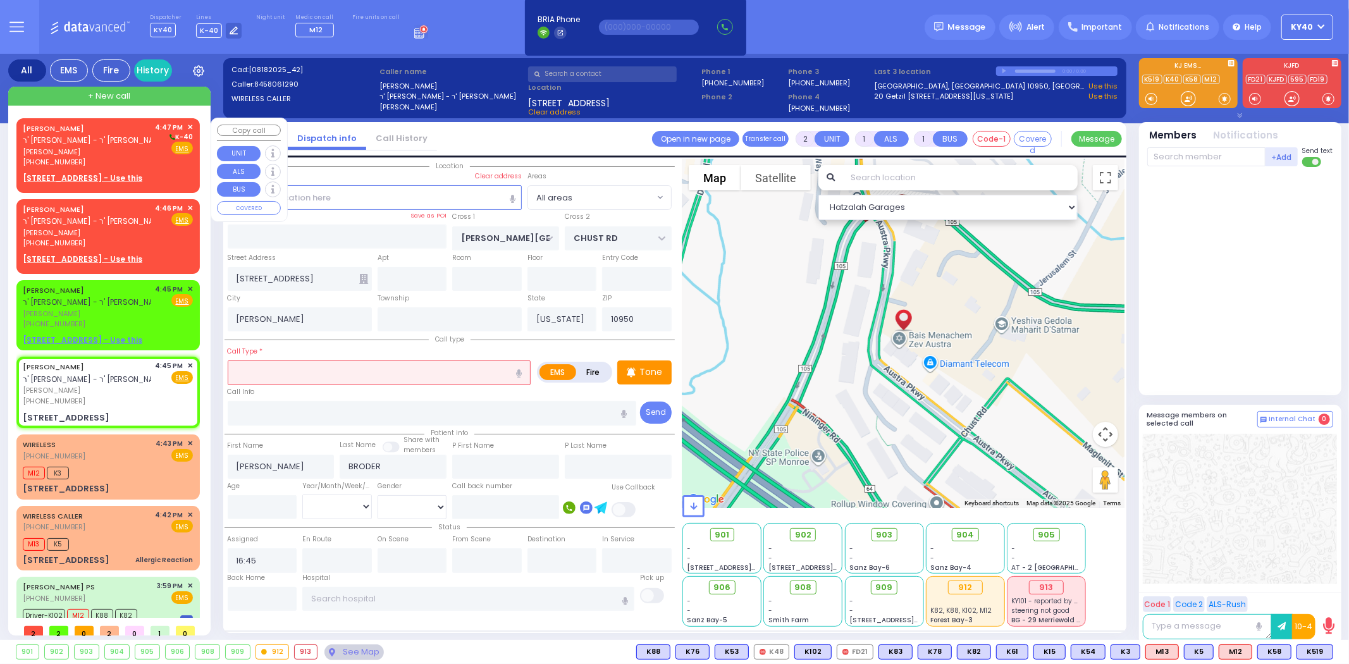
click at [63, 140] on span "ר' [PERSON_NAME] - ר' [PERSON_NAME]" at bounding box center [95, 140] width 145 height 11
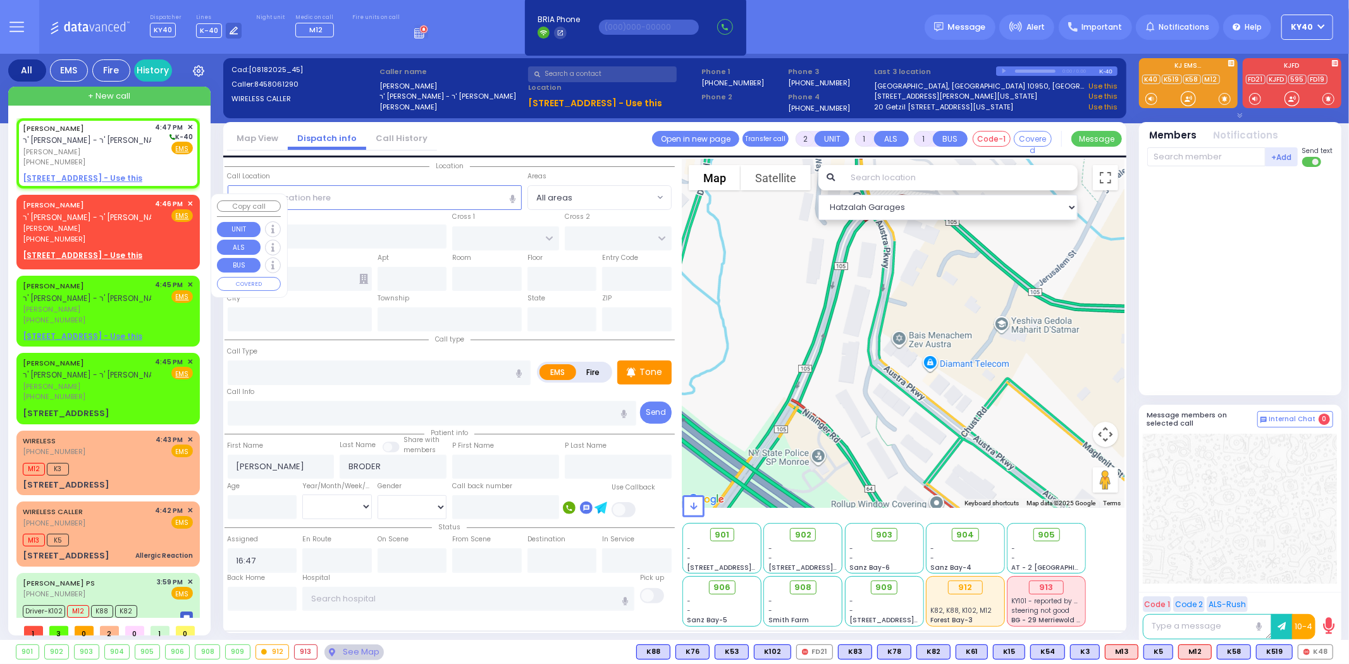
click at [135, 223] on span "[PERSON_NAME]" at bounding box center [87, 228] width 128 height 11
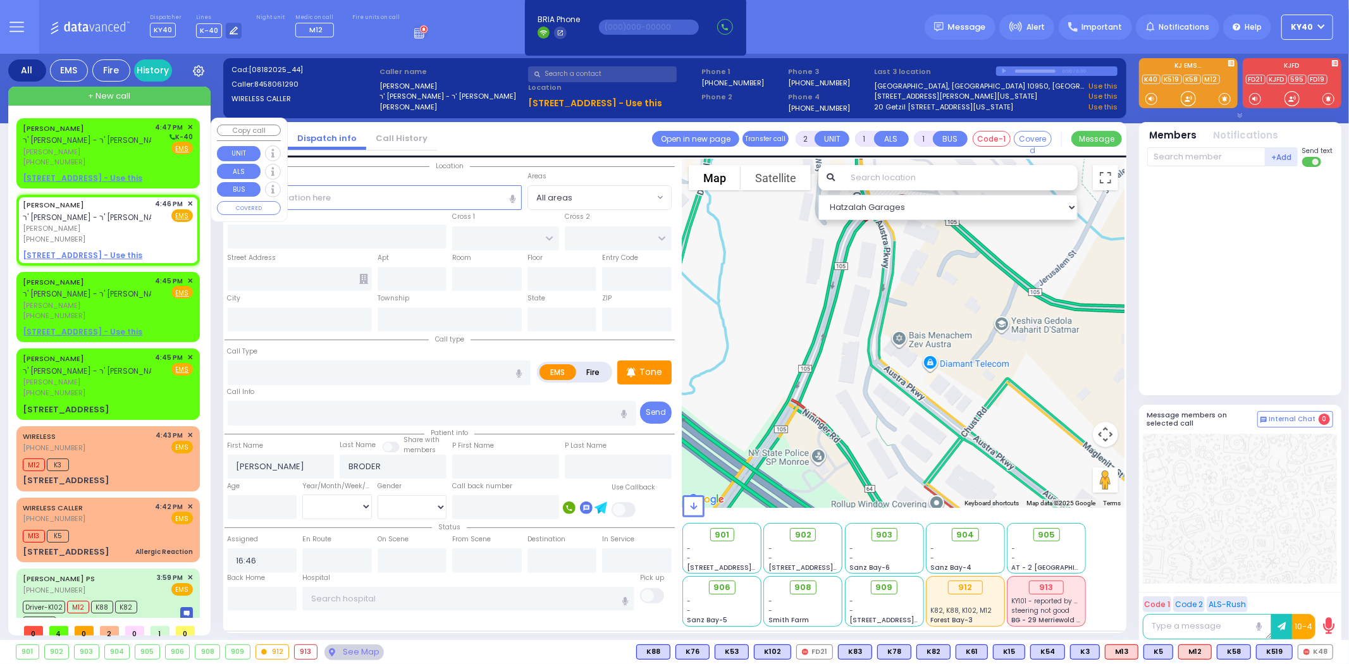
click at [94, 120] on div "YESHAYA BRODER ר' ברוך מאיר - ר' שמעון יצחק פילאפ ישעי' בראדער (845) 806-1290 4…" at bounding box center [108, 153] width 178 height 66
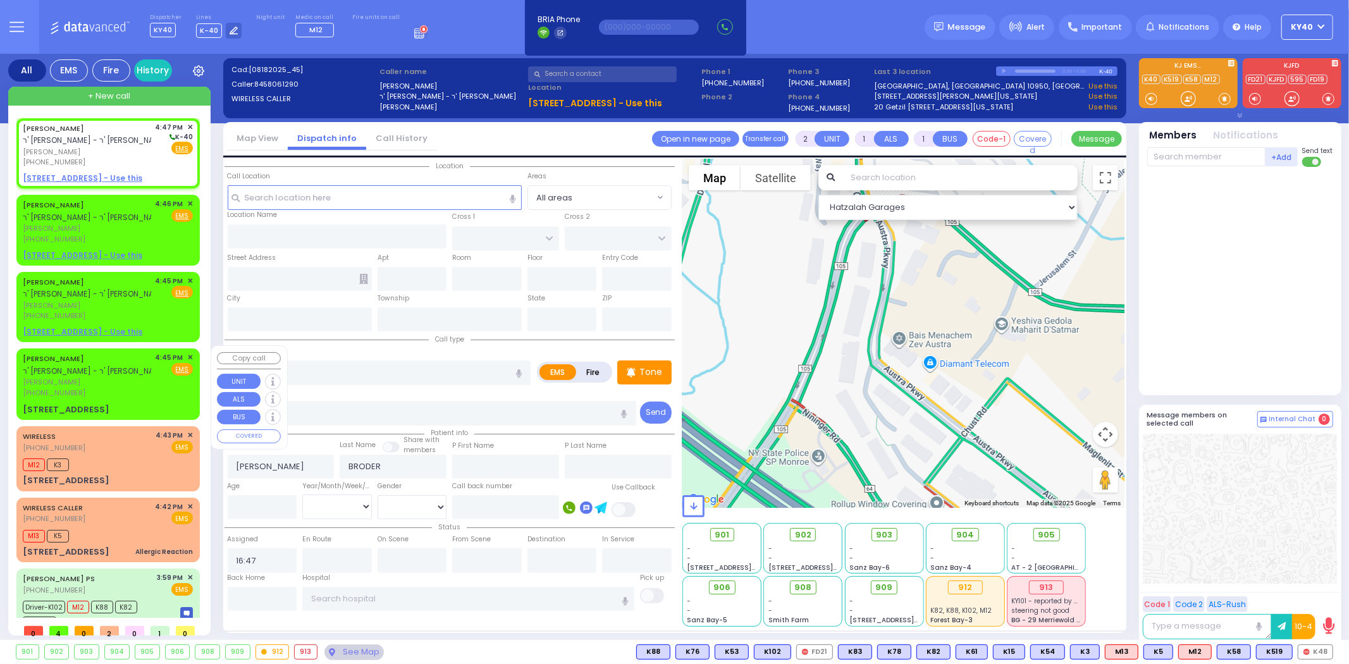
click at [123, 379] on span "[PERSON_NAME]" at bounding box center [87, 382] width 128 height 11
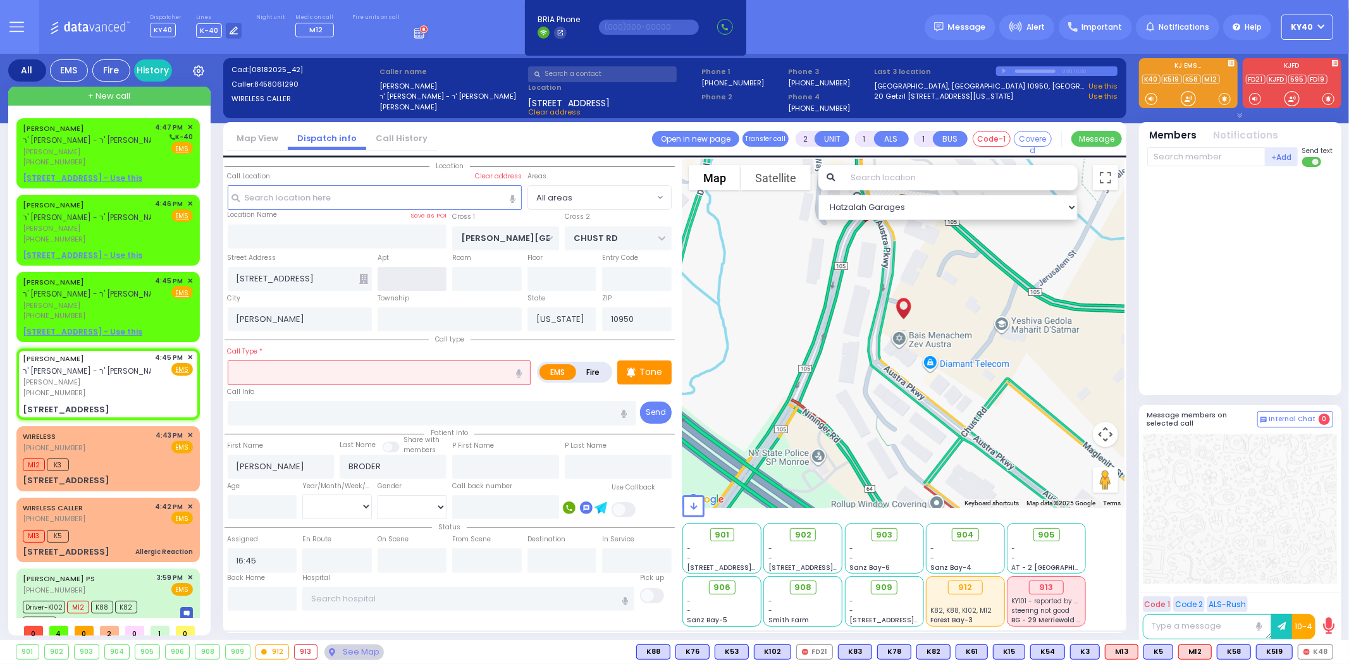
click at [412, 279] on input "text" at bounding box center [413, 279] width 70 height 24
drag, startPoint x: 432, startPoint y: 302, endPoint x: 439, endPoint y: 305, distance: 7.4
click at [433, 302] on div "Township" at bounding box center [449, 312] width 150 height 40
click at [102, 369] on span "ר' [PERSON_NAME] - ר' [PERSON_NAME]" at bounding box center [95, 371] width 145 height 11
click at [343, 364] on input "text" at bounding box center [380, 372] width 304 height 24
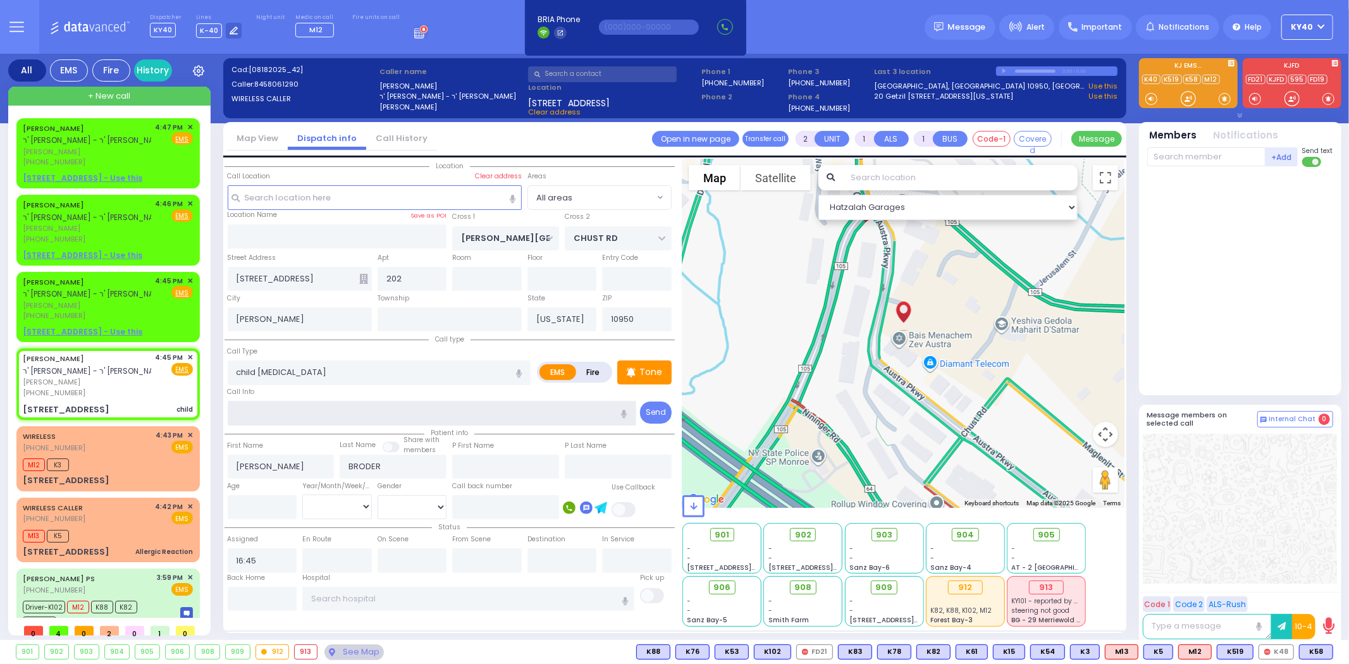
click at [346, 392] on div "Call Info" at bounding box center [432, 405] width 409 height 40
click at [109, 465] on div "M12 K3" at bounding box center [108, 463] width 170 height 16
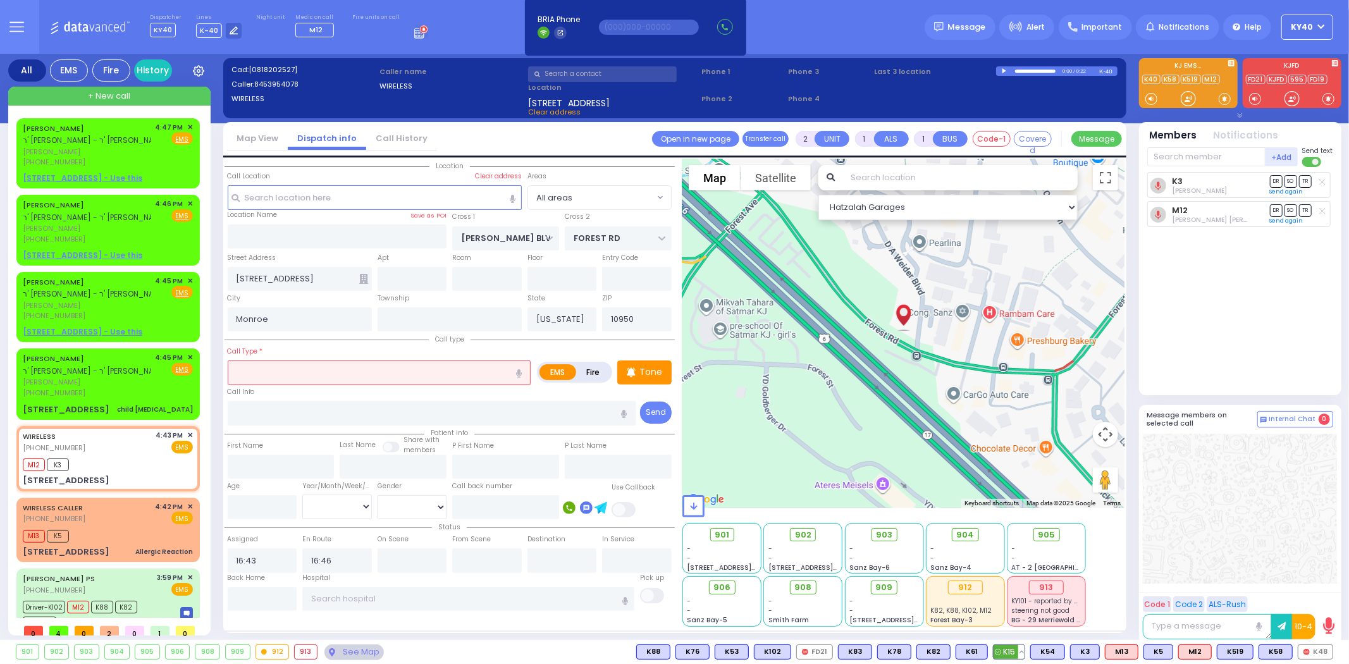
click at [1012, 647] on span "K15" at bounding box center [1009, 652] width 31 height 14
click at [940, 645] on span "K82" at bounding box center [933, 652] width 33 height 14
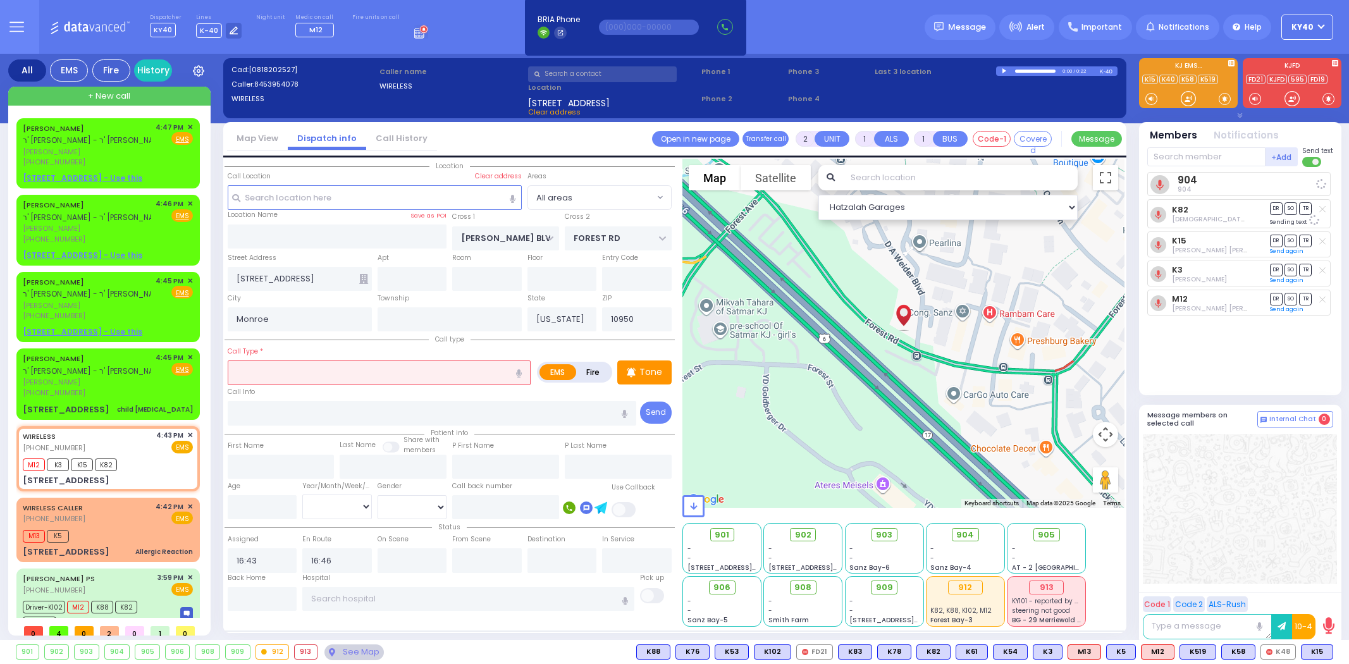
select select
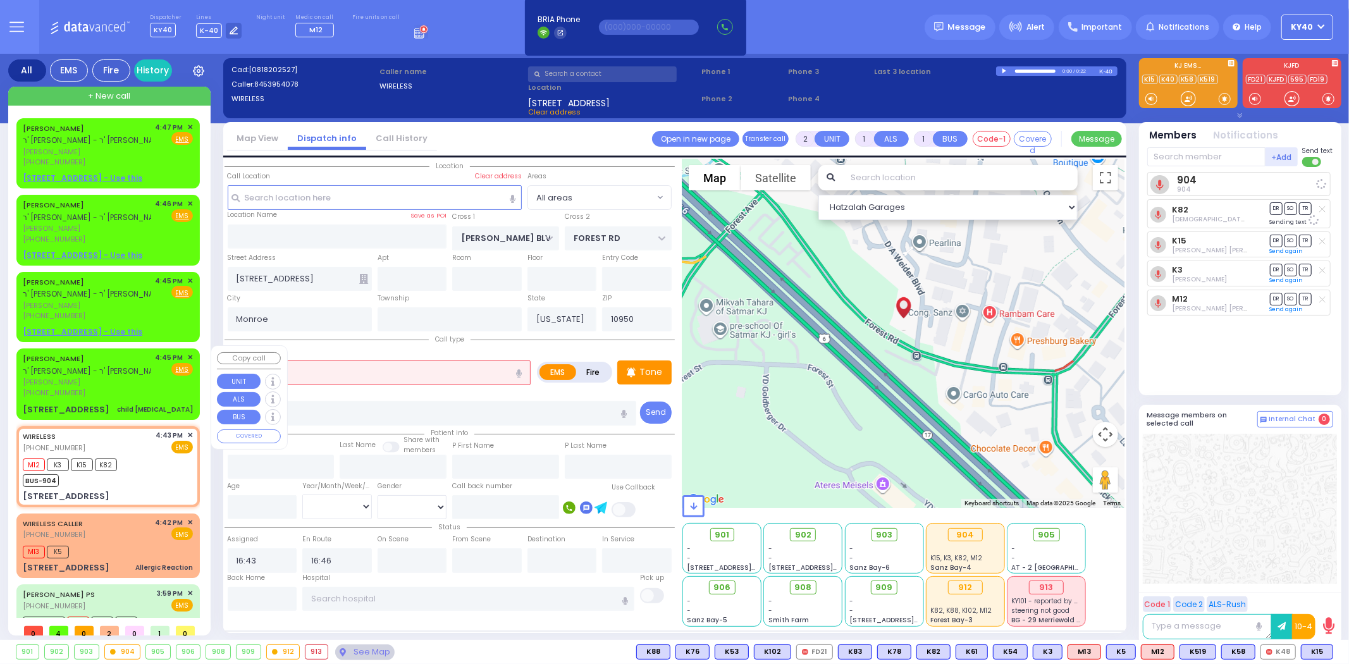
select select
radio input "true"
select select
select select "Hatzalah Garages"
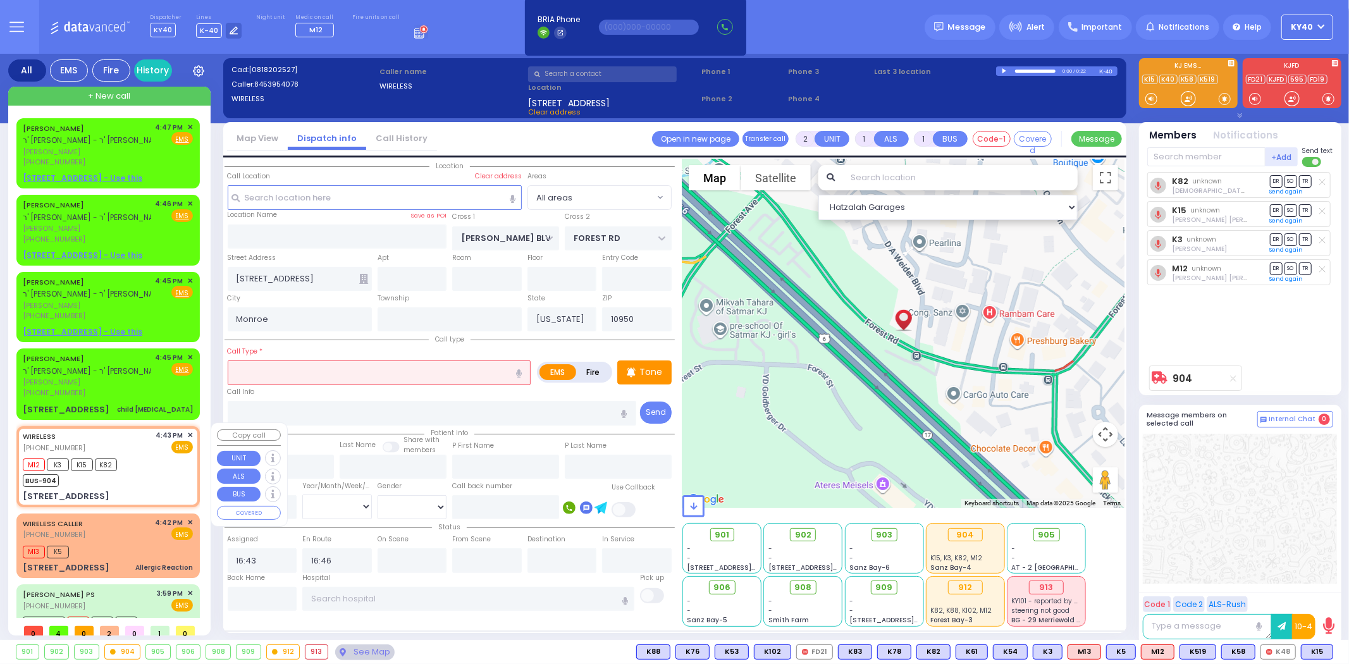
click at [152, 464] on div "M12 K3 K15 K82 BUS-904" at bounding box center [108, 471] width 170 height 32
select select
radio input "true"
select select
select select "Hatzalah Garages"
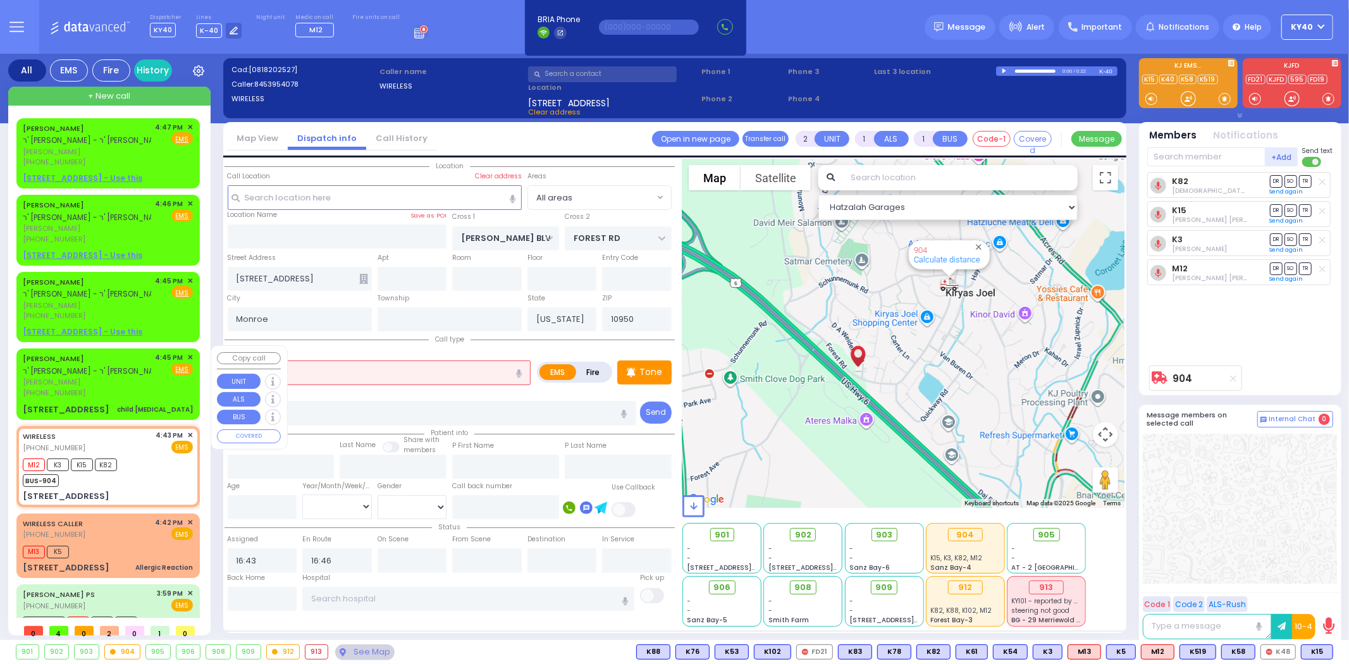
click at [114, 373] on div "[PERSON_NAME] ר' [PERSON_NAME] - ר' [PERSON_NAME]" at bounding box center [95, 364] width 145 height 25
select select
type input "child [MEDICAL_DATA]"
radio input "true"
type input "[PERSON_NAME]"
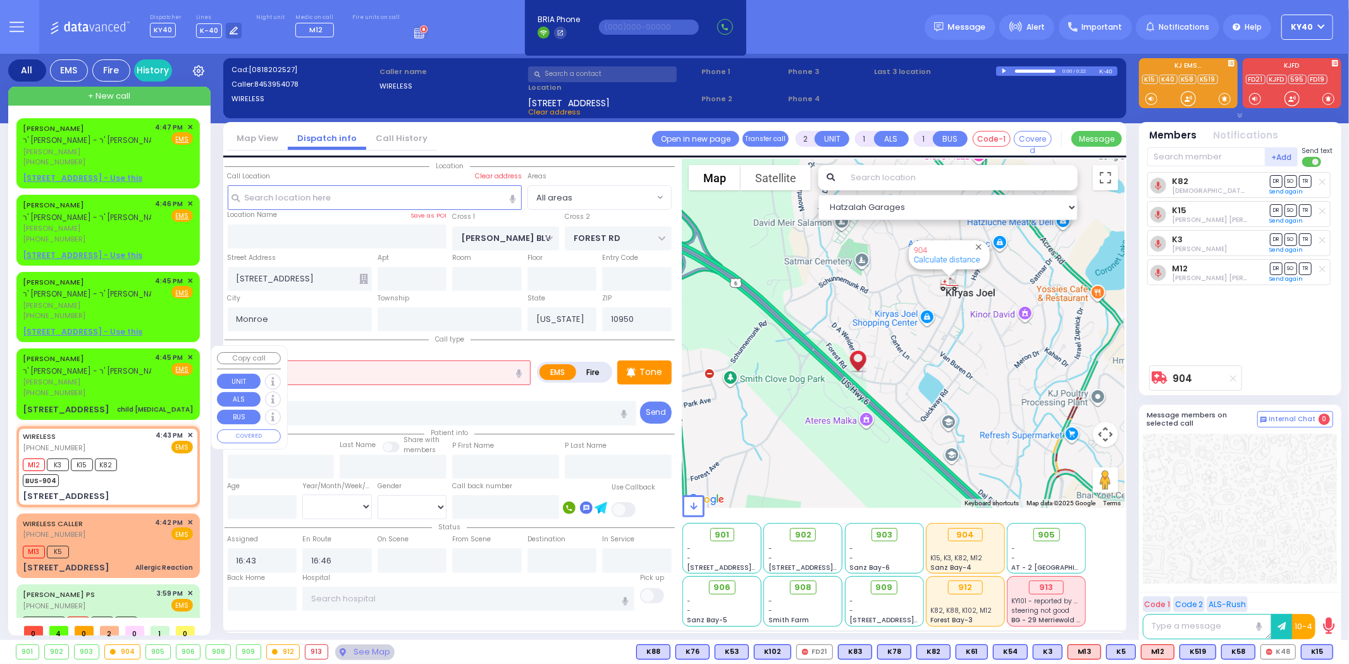
type input "BRODER"
select select
type input "16:45"
type input "[PERSON_NAME][GEOGRAPHIC_DATA]"
type input "CHUST RD"
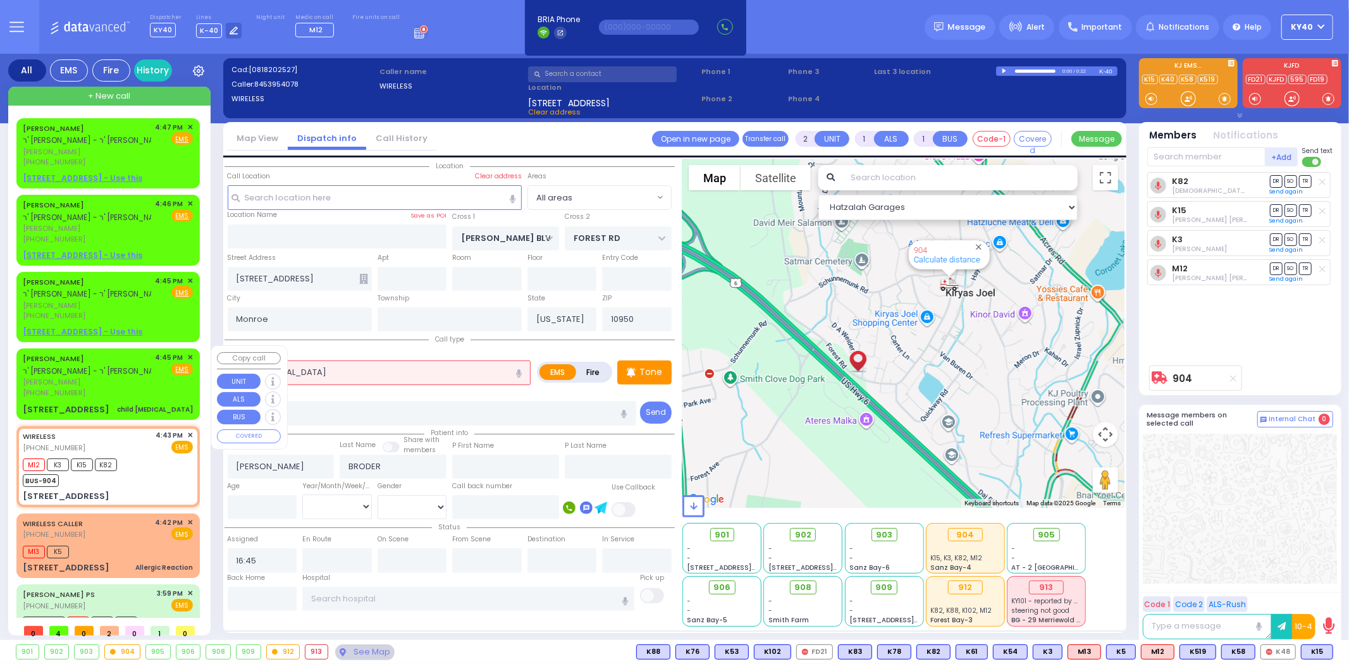
type input "[STREET_ADDRESS]"
type input "202"
type input "[PERSON_NAME]"
select select "Hatzalah Garages"
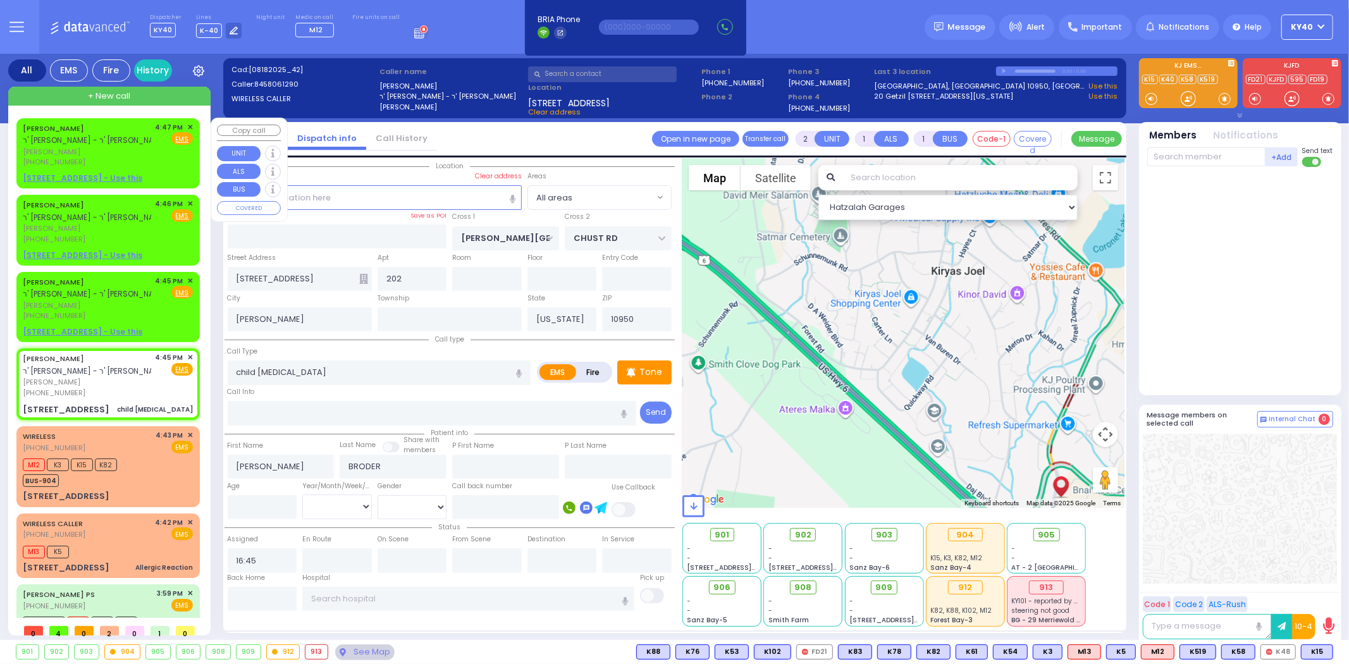
click at [184, 125] on div "4:47 PM ✕" at bounding box center [175, 127] width 38 height 11
select select
radio input "true"
select select
type input "16:47"
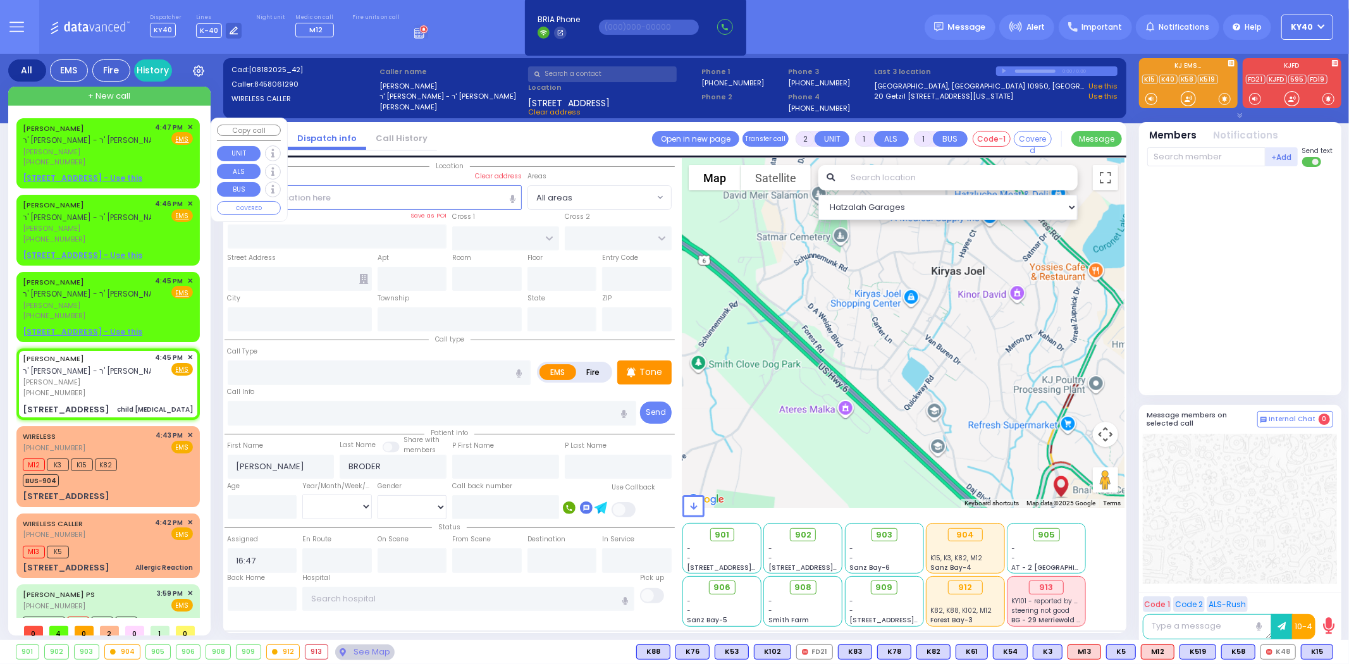
select select "Hatzalah Garages"
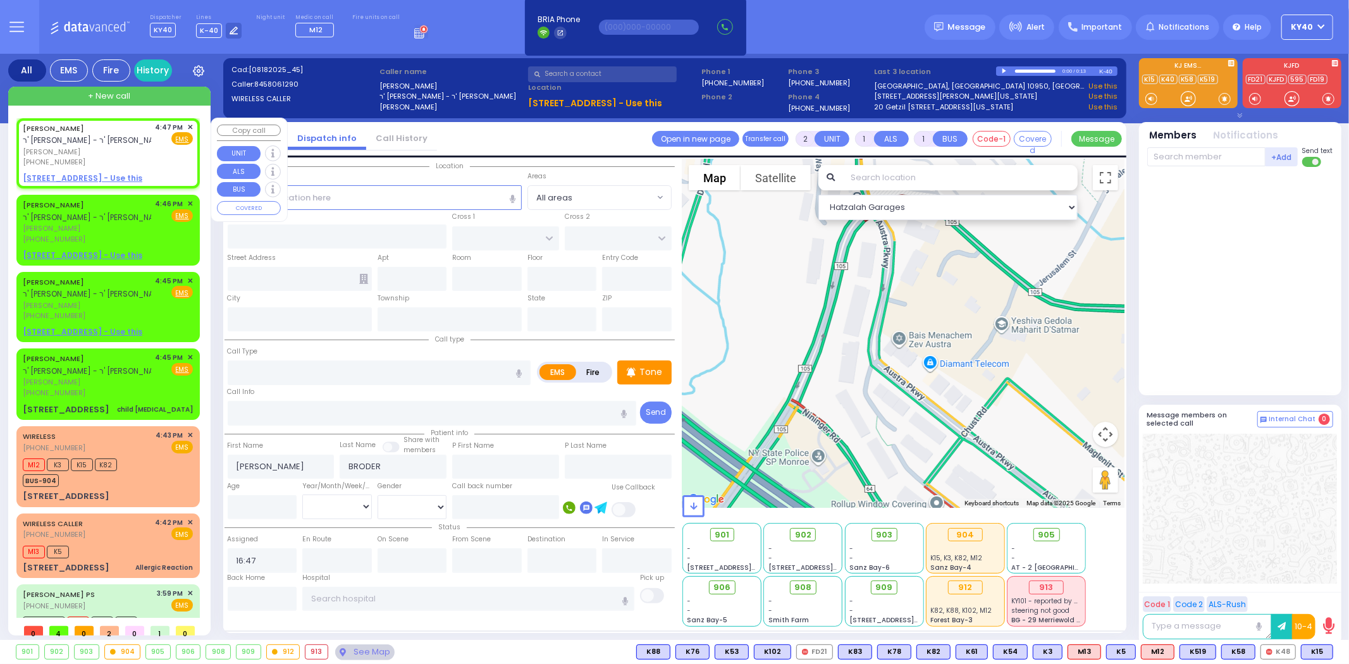
click at [187, 126] on span "✕" at bounding box center [190, 127] width 6 height 11
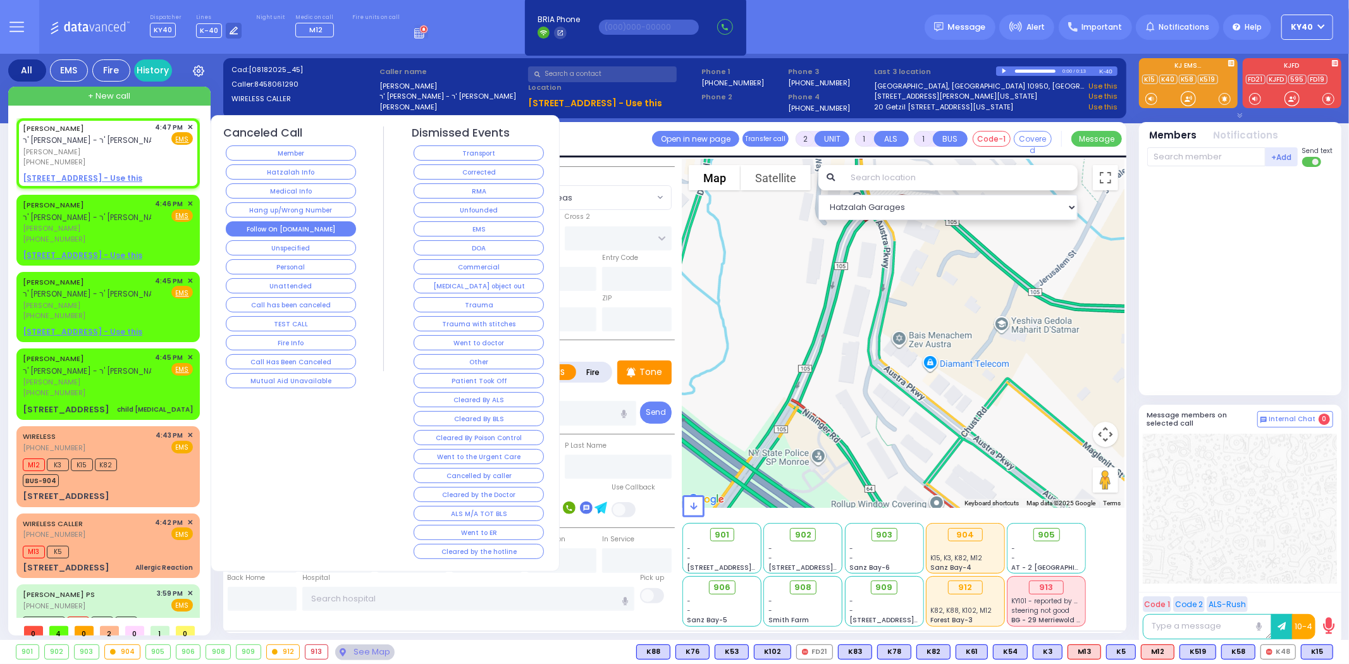
click at [292, 222] on button "Follow On [DOMAIN_NAME]" at bounding box center [291, 228] width 130 height 15
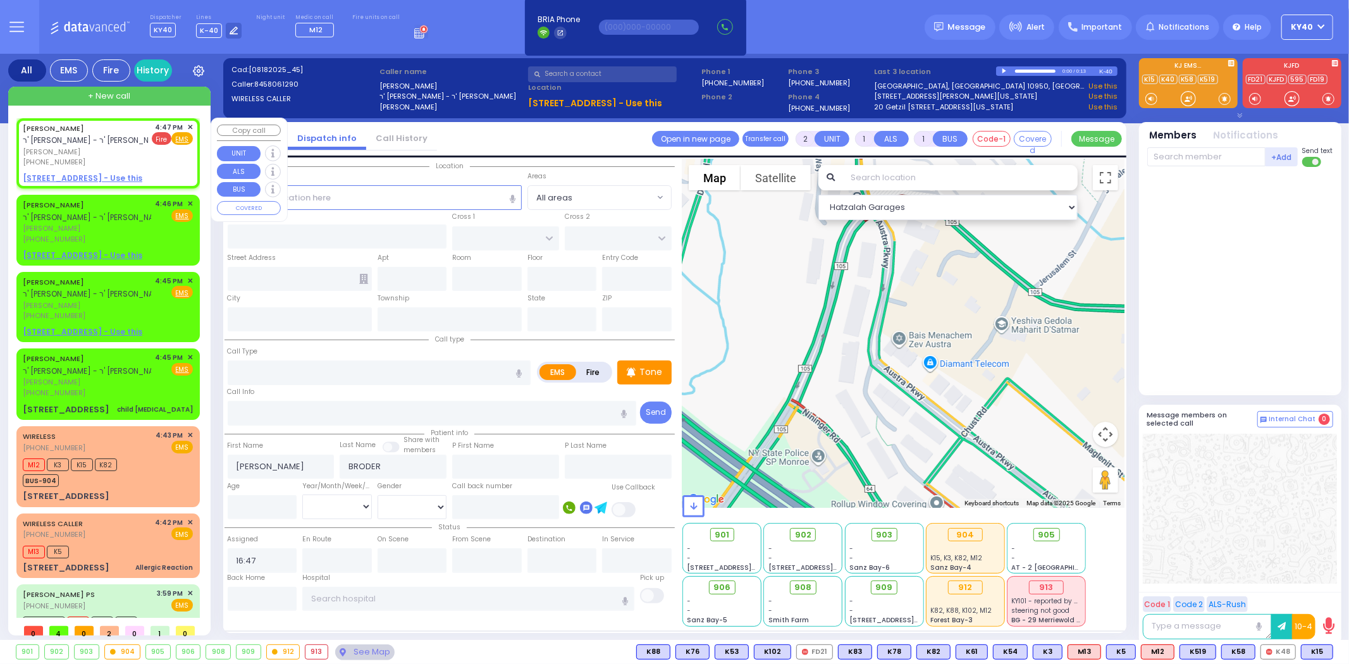
select select
radio input "true"
select select
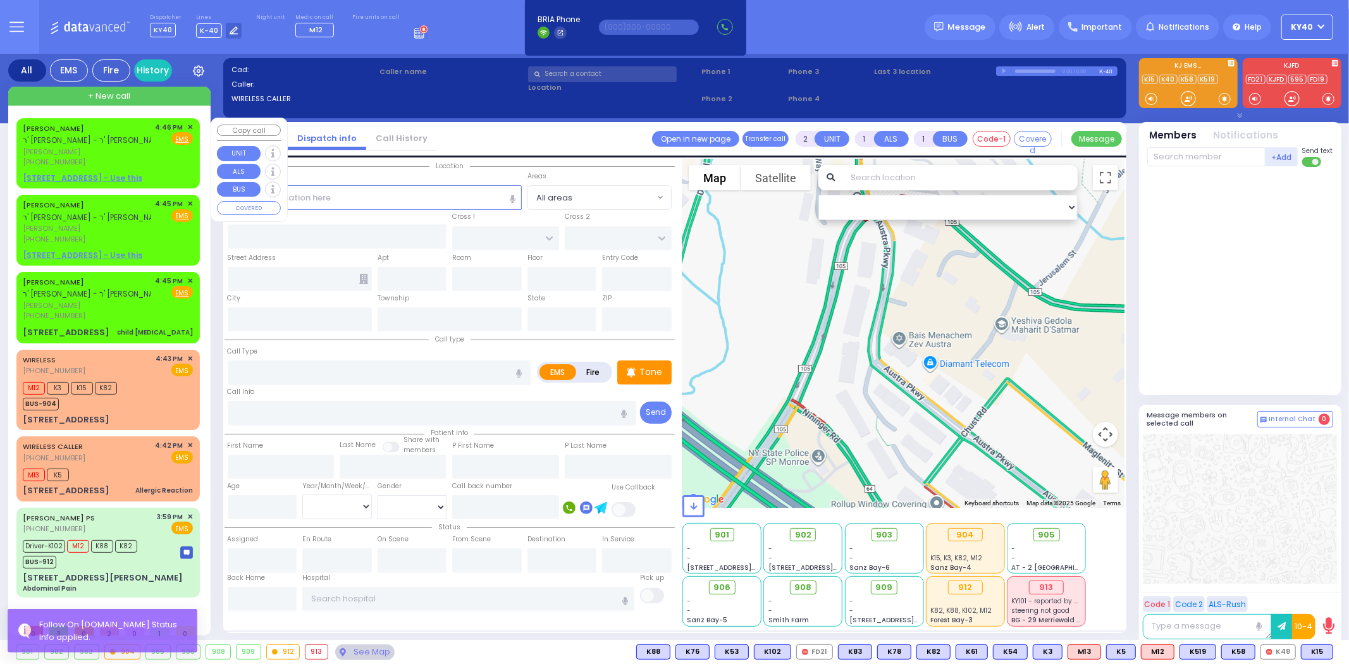
click at [194, 123] on div "[PERSON_NAME] ר' [PERSON_NAME] - ר' [PERSON_NAME] [PERSON_NAME] [PHONE_NUMBER] …" at bounding box center [108, 153] width 178 height 66
select select
radio input "true"
type input "[PERSON_NAME]"
type input "BRODER"
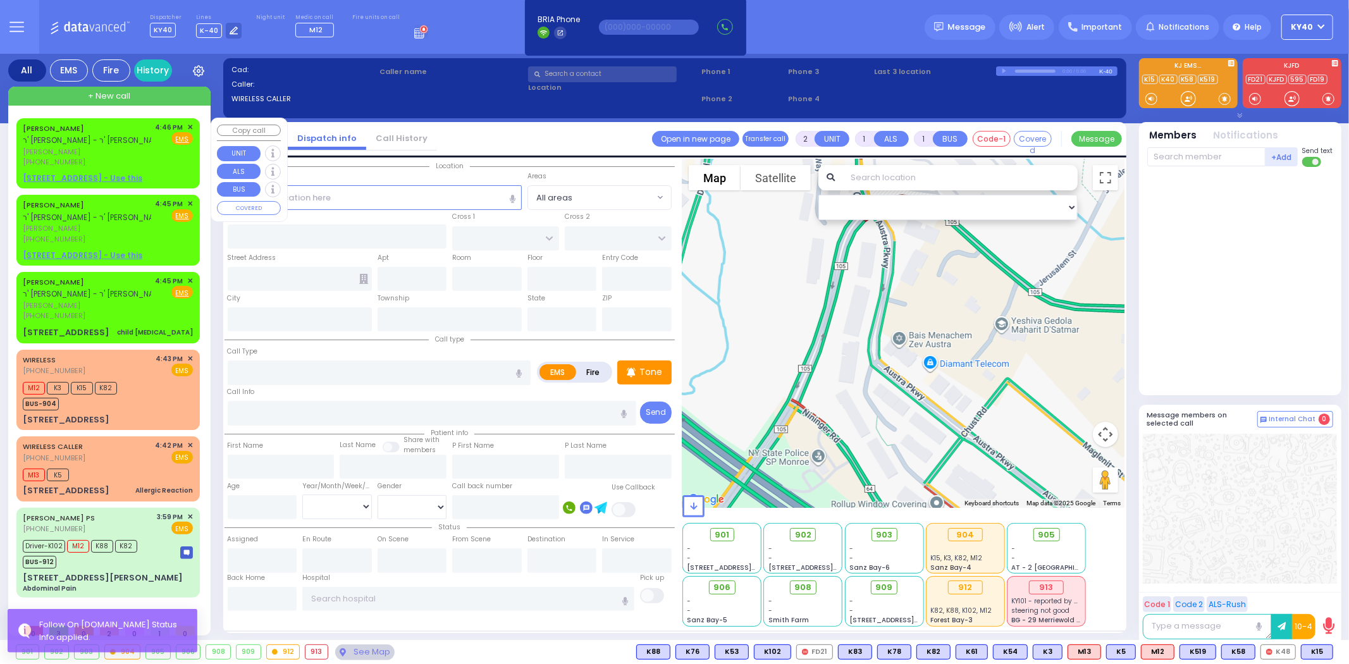
select select
type input "16:46"
select select "Hatzalah Garages"
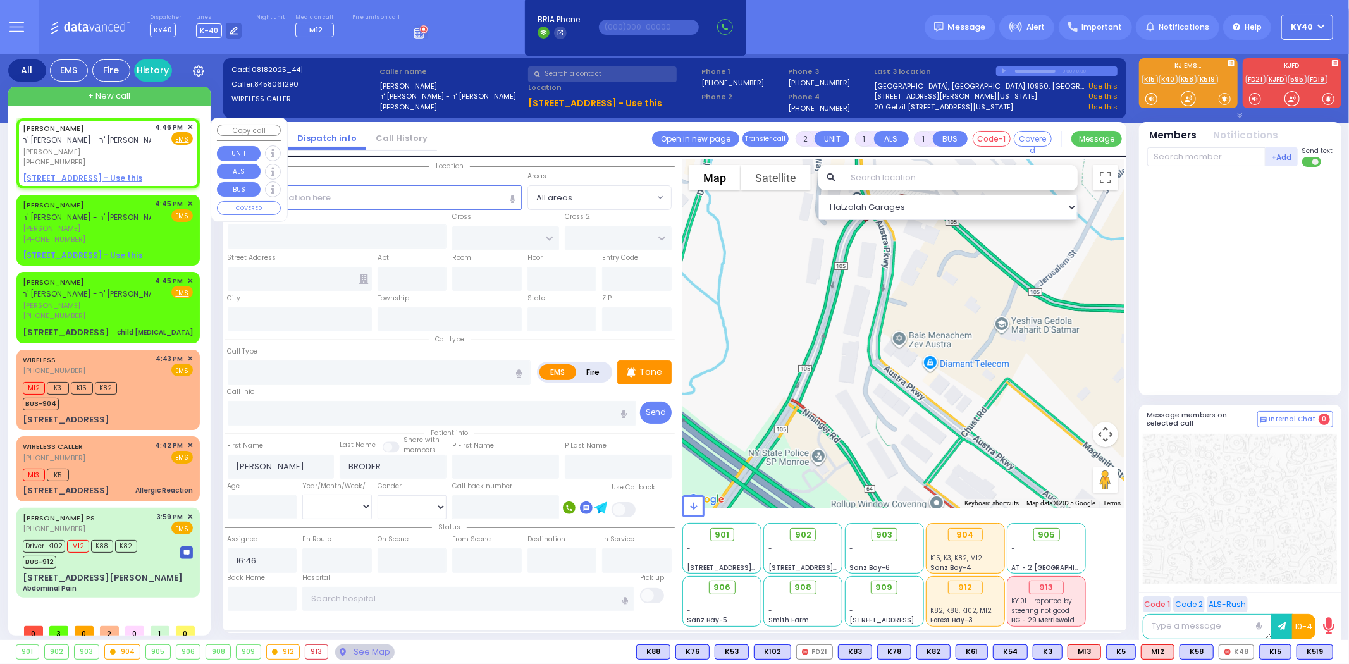
click at [191, 127] on span "✕" at bounding box center [190, 127] width 6 height 11
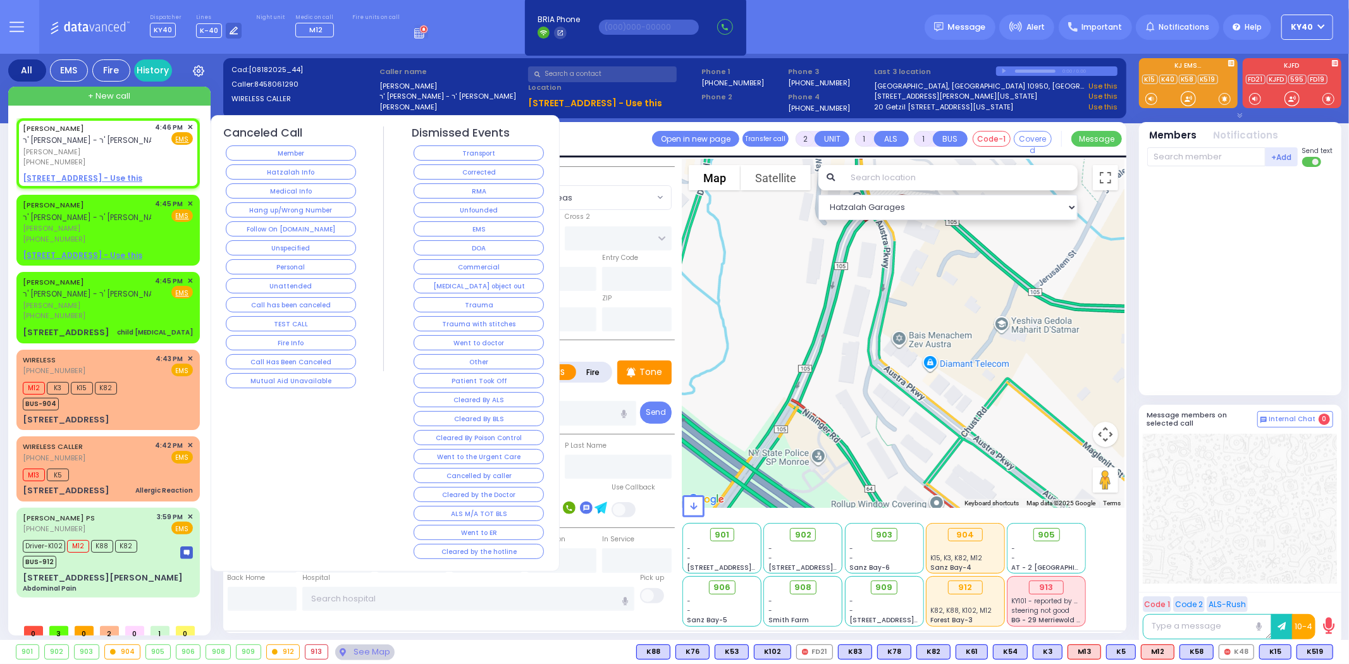
click at [267, 225] on button "Follow On [DOMAIN_NAME]" at bounding box center [291, 228] width 130 height 15
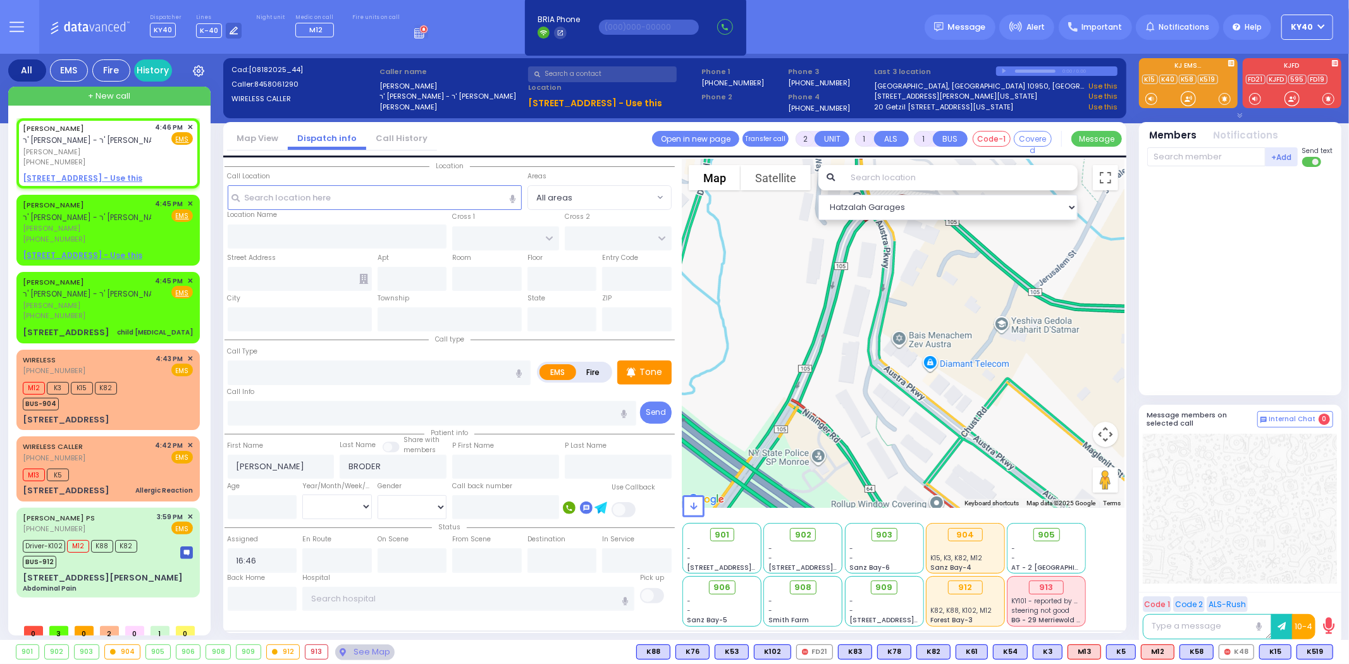
select select
radio input "true"
select select
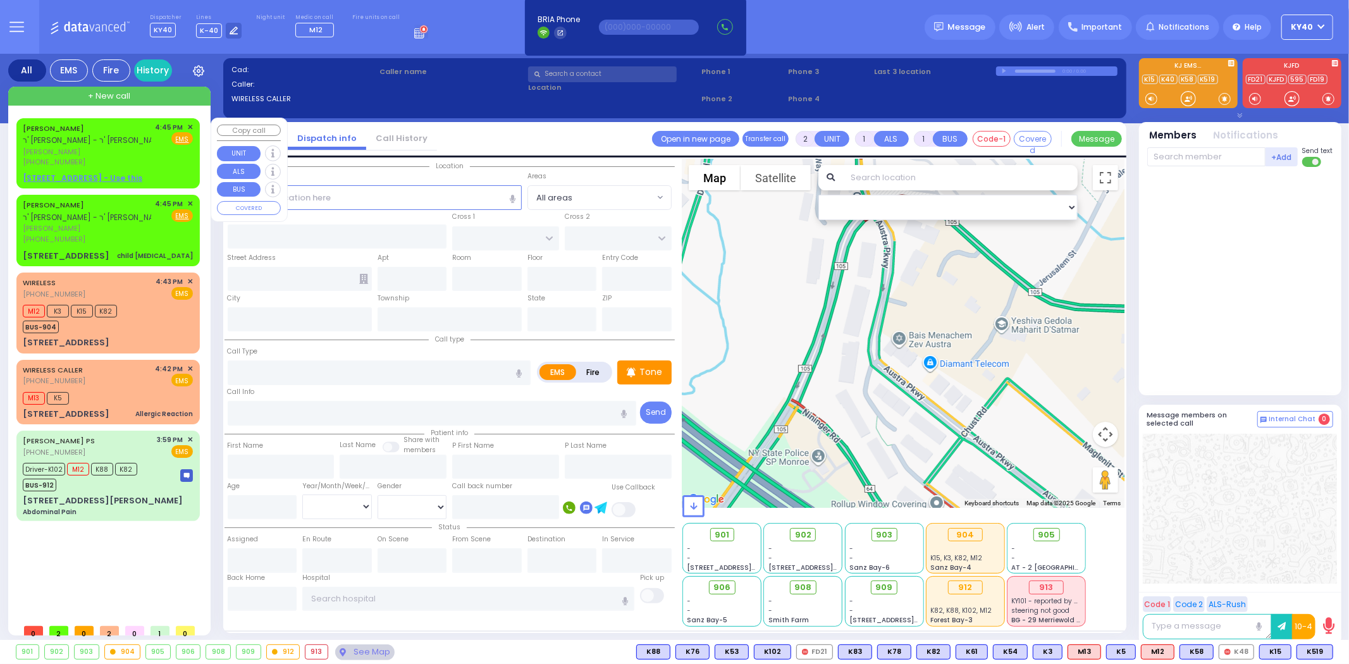
click at [190, 125] on span "✕" at bounding box center [190, 127] width 6 height 11
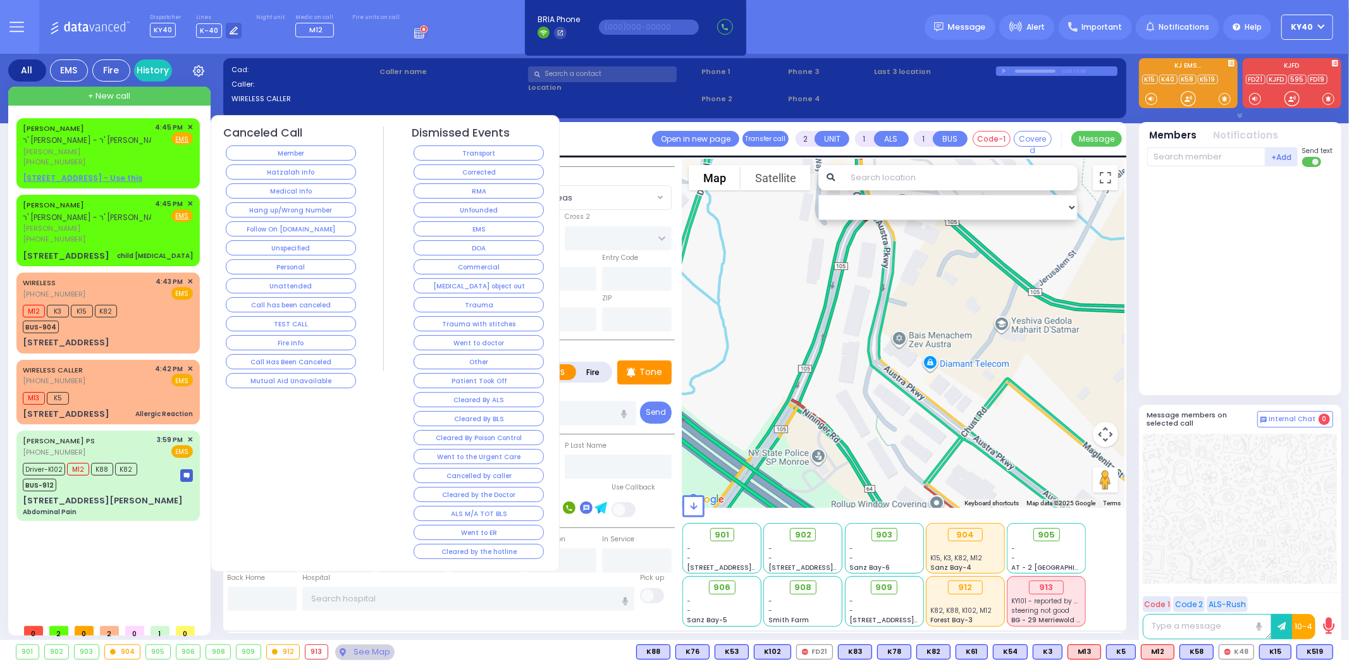
click at [266, 226] on button "Follow On [DOMAIN_NAME]" at bounding box center [291, 228] width 130 height 15
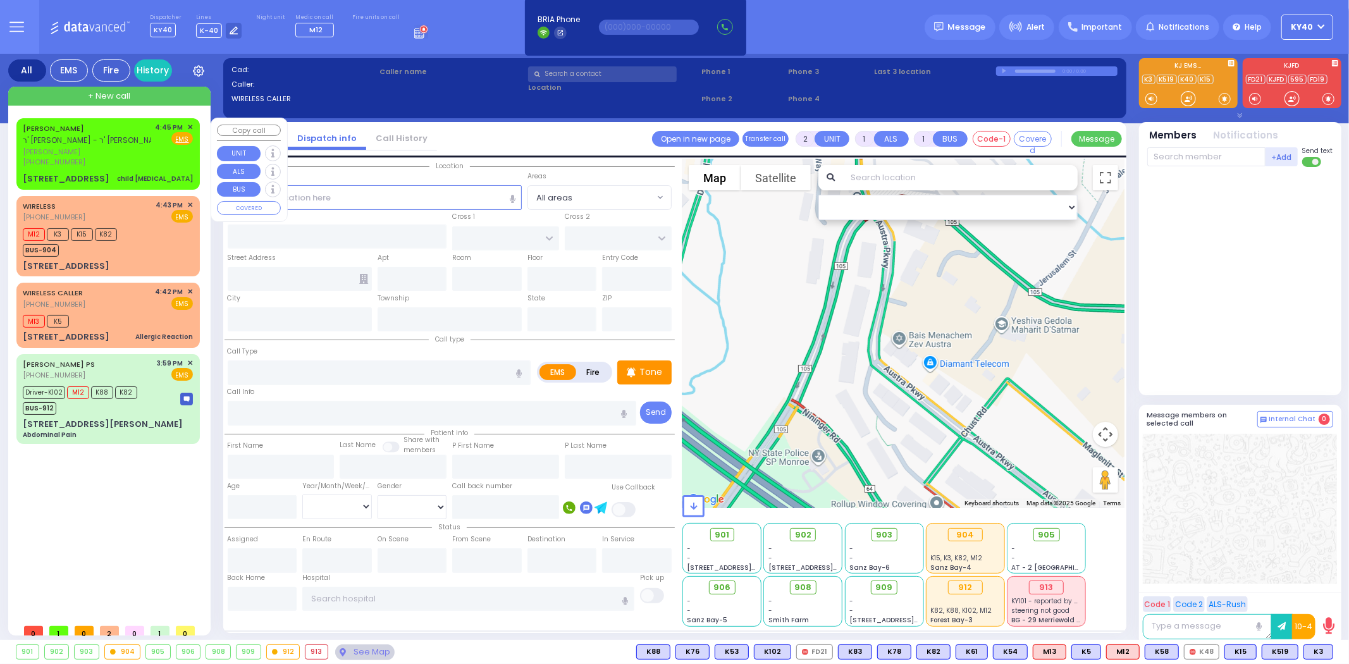
click at [136, 138] on div "[PERSON_NAME] ר' [PERSON_NAME] - ר' [PERSON_NAME]" at bounding box center [95, 134] width 145 height 25
select select
type input "child [MEDICAL_DATA]"
radio input "true"
type input "[PERSON_NAME]"
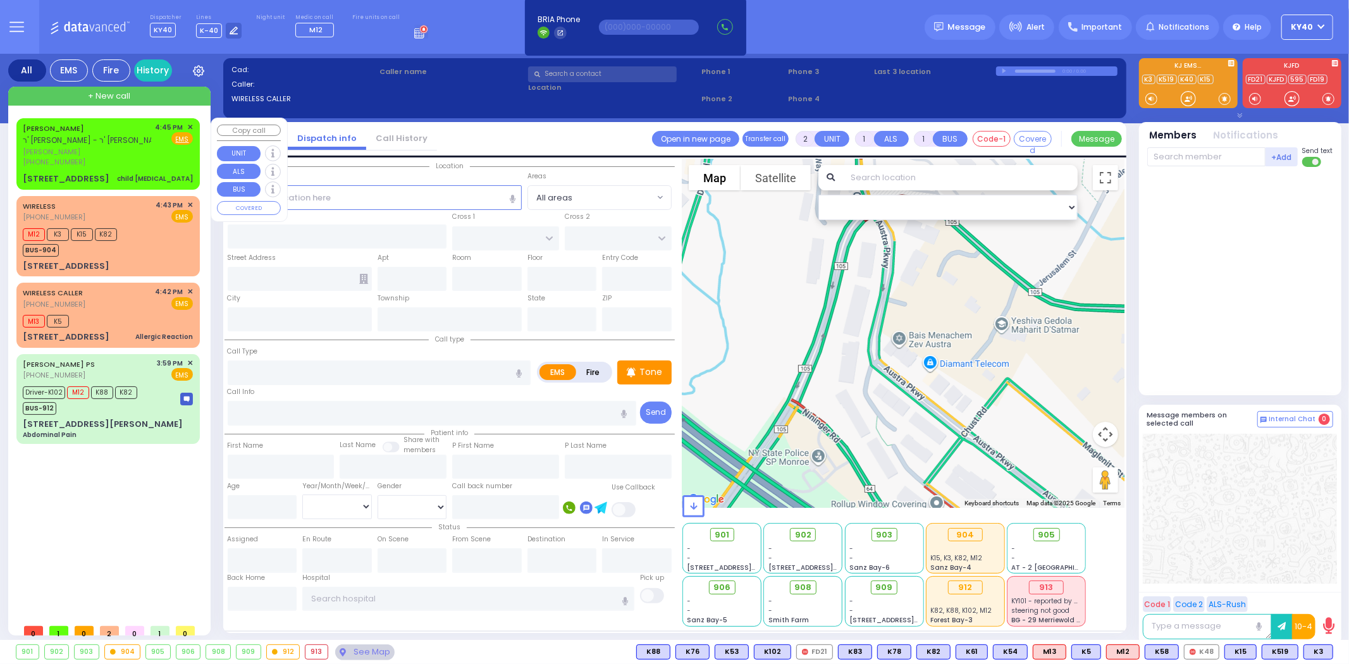
type input "BRODER"
select select
type input "16:45"
select select "Hatzalah Garages"
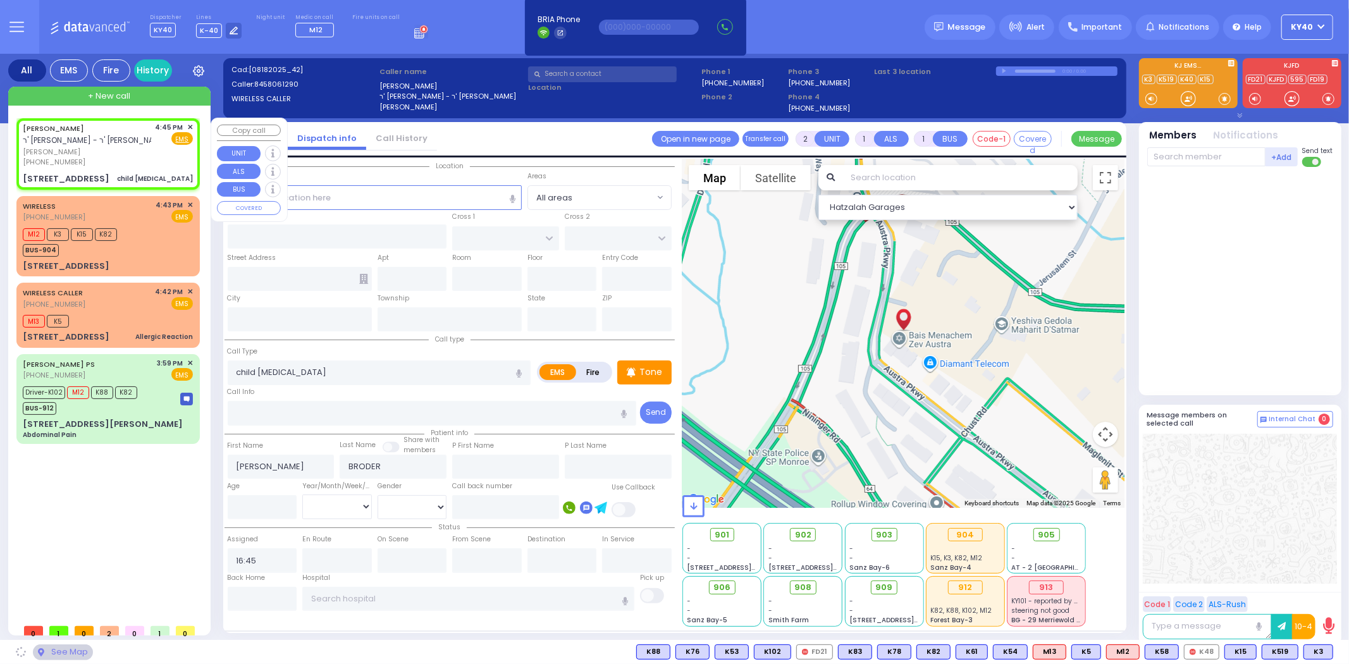
type input "[PERSON_NAME][GEOGRAPHIC_DATA]"
type input "CHUST RD"
type input "[STREET_ADDRESS]"
type input "202"
type input "[PERSON_NAME]"
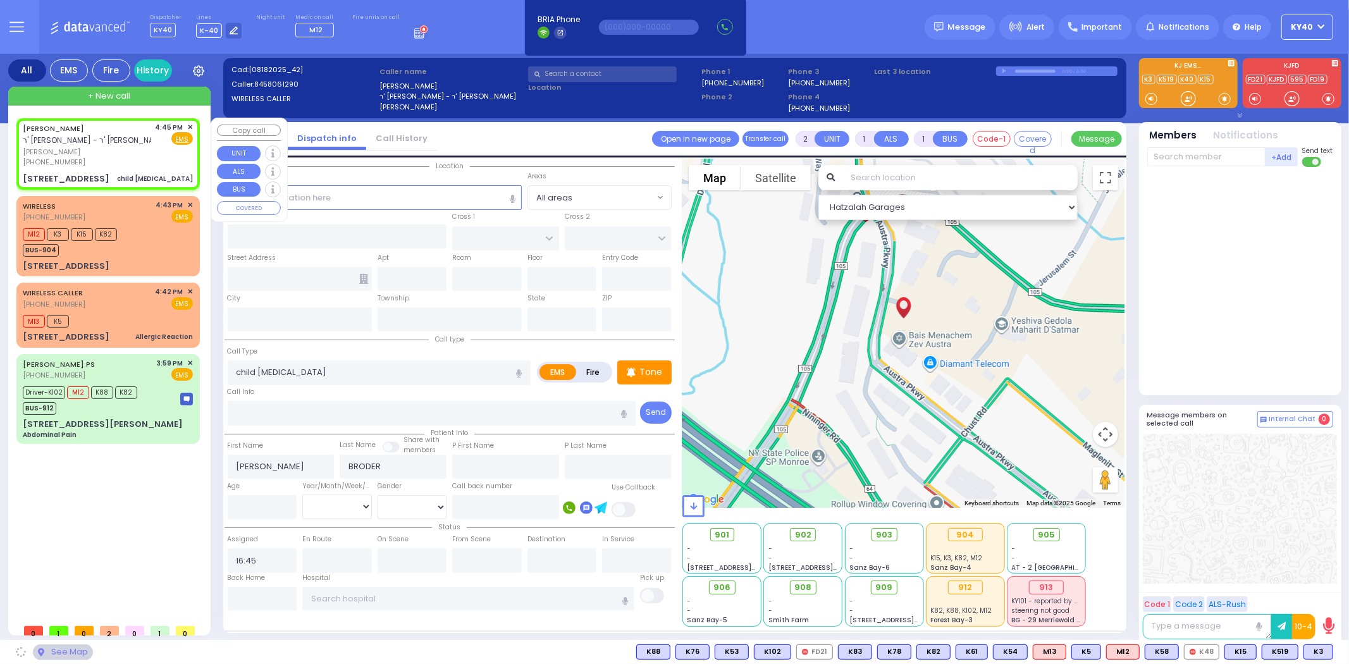
type input "[US_STATE]"
type input "10950"
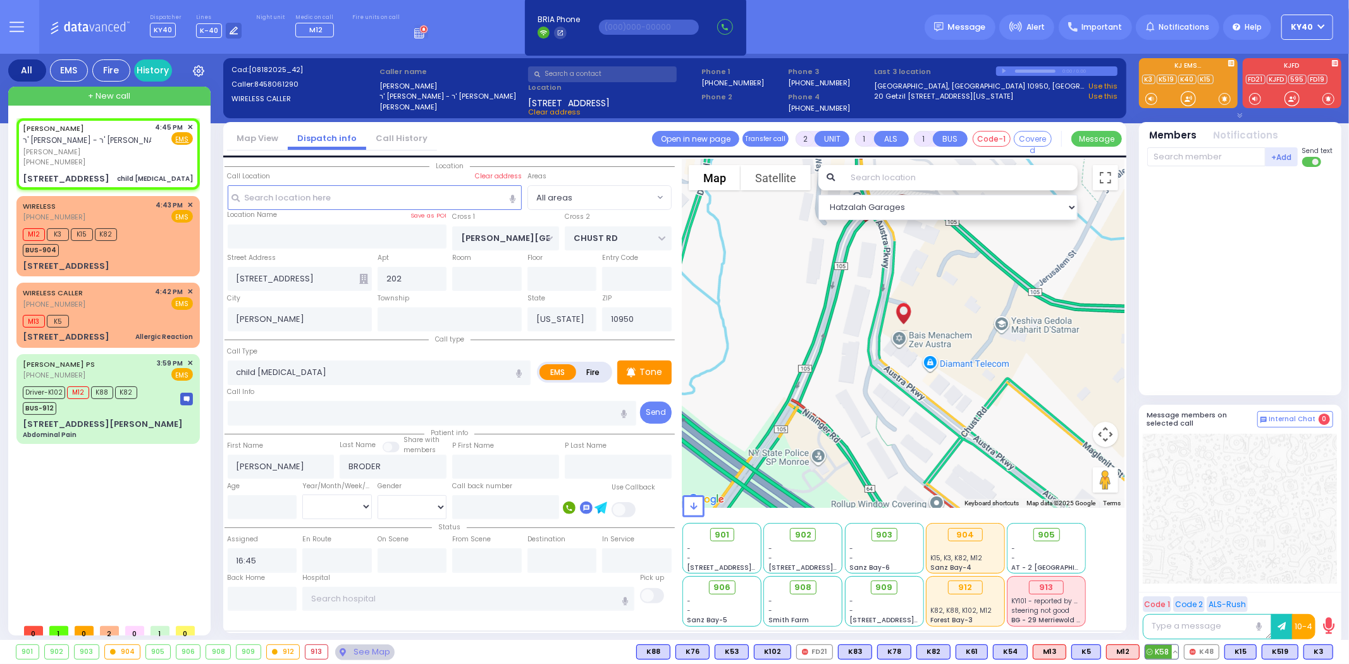
click at [1166, 654] on span "K58" at bounding box center [1161, 652] width 33 height 14
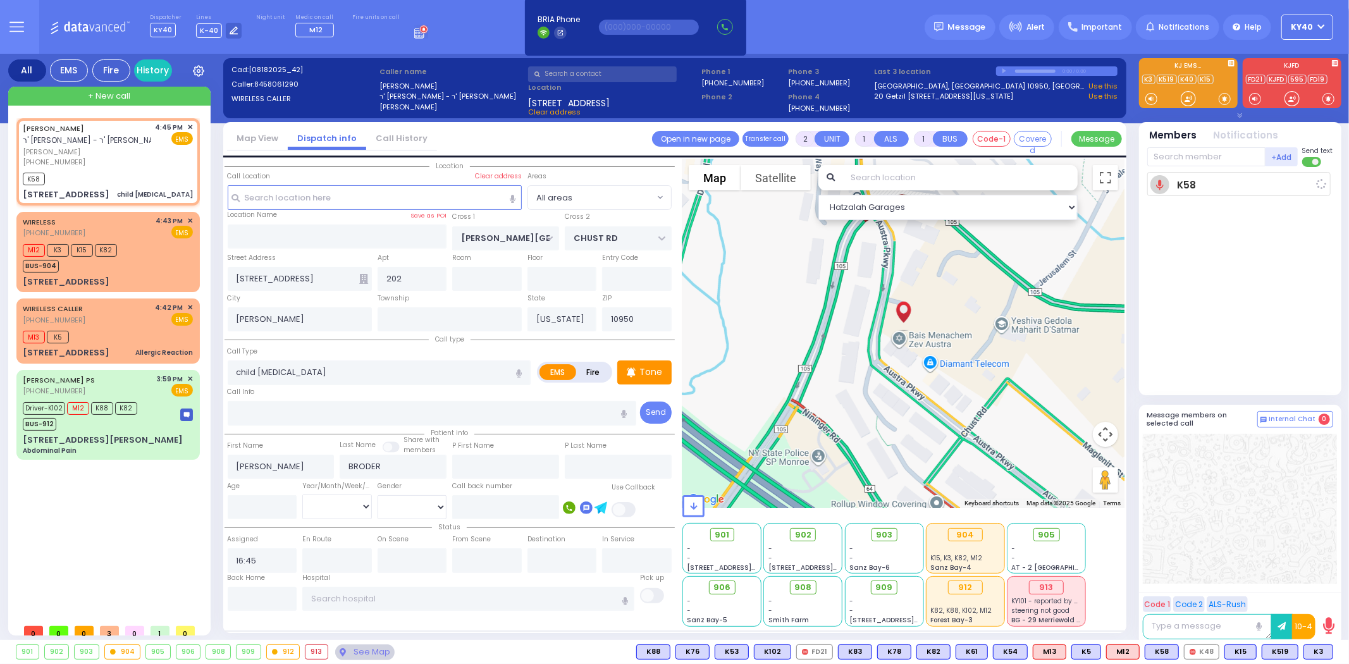
select select
radio input "true"
select select
type input "16:48"
select select "Hatzalah Garages"
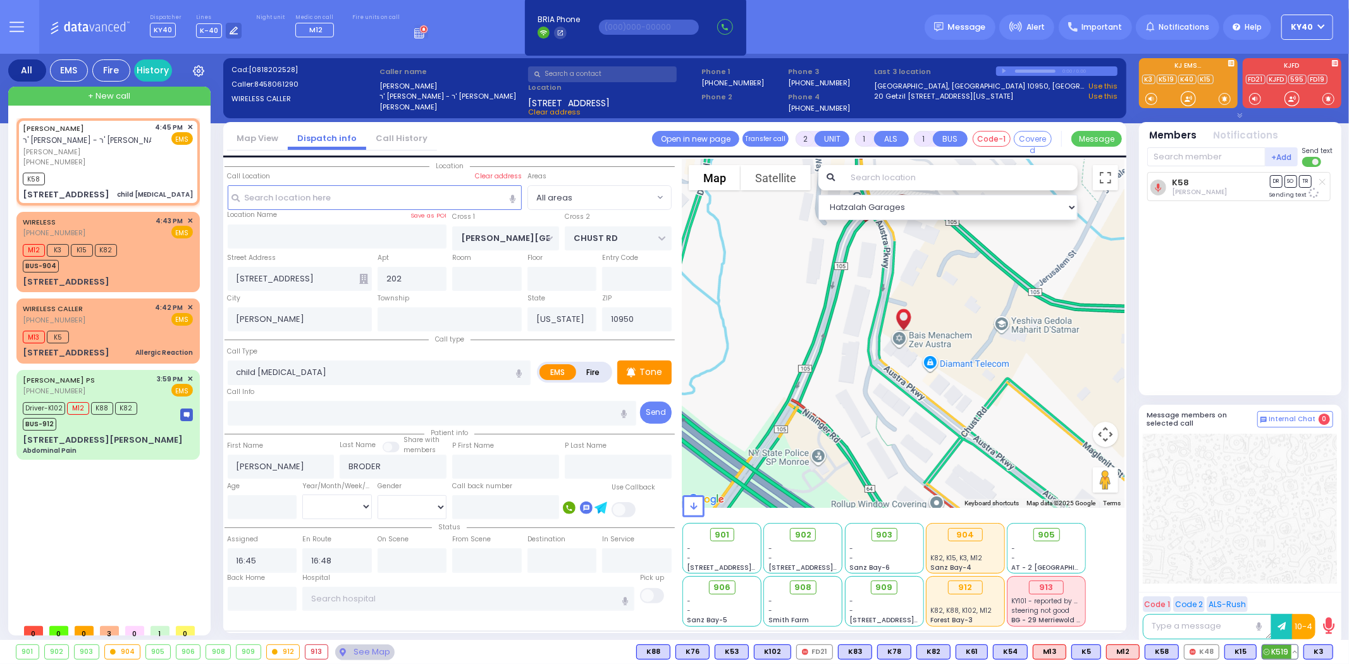
click at [1277, 647] on span "K519" at bounding box center [1279, 652] width 35 height 14
select select
radio input "true"
select select
select select "Hatzalah Garages"
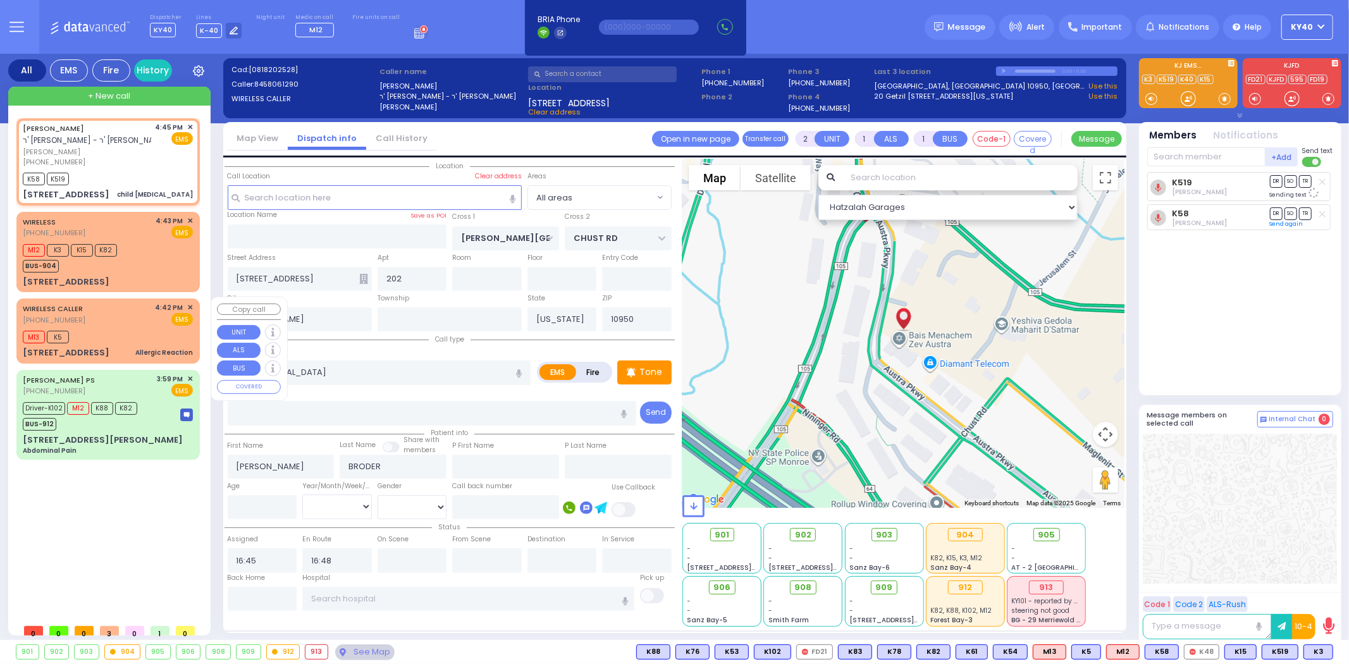
click at [133, 329] on div "M13 K5" at bounding box center [108, 336] width 170 height 16
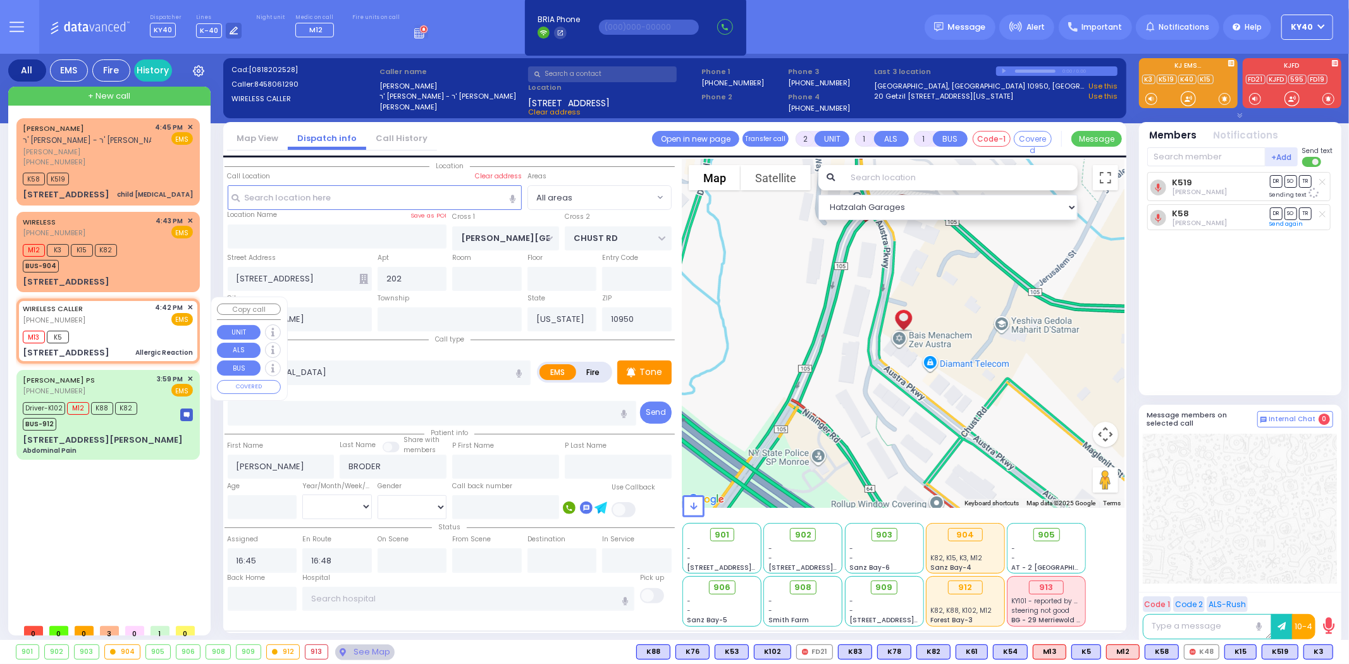
select select
type input "Allergic Reaction"
radio input "true"
select select
type input "16:42"
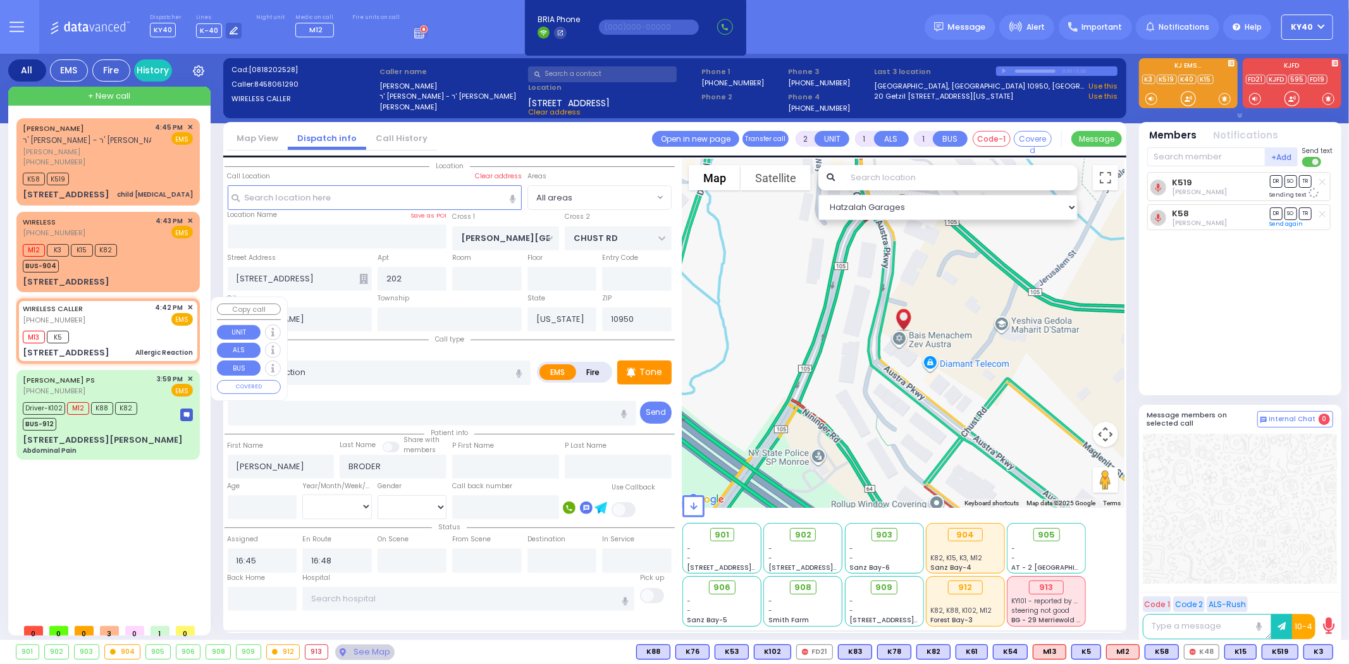
type input "16:45"
type input "PRESHBURG BLVD"
type input "FOREST RD"
type input "[STREET_ADDRESS]"
type input "102"
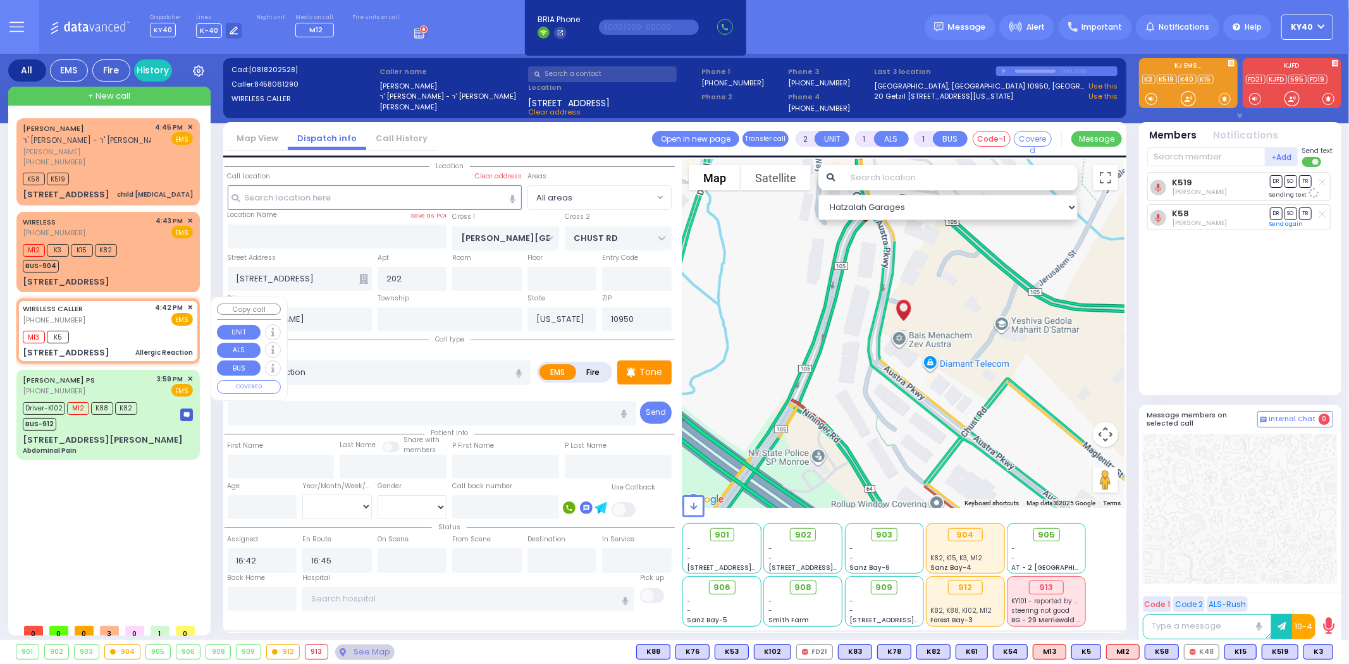
type input "Monroe"
select select "Hatzalah Garages"
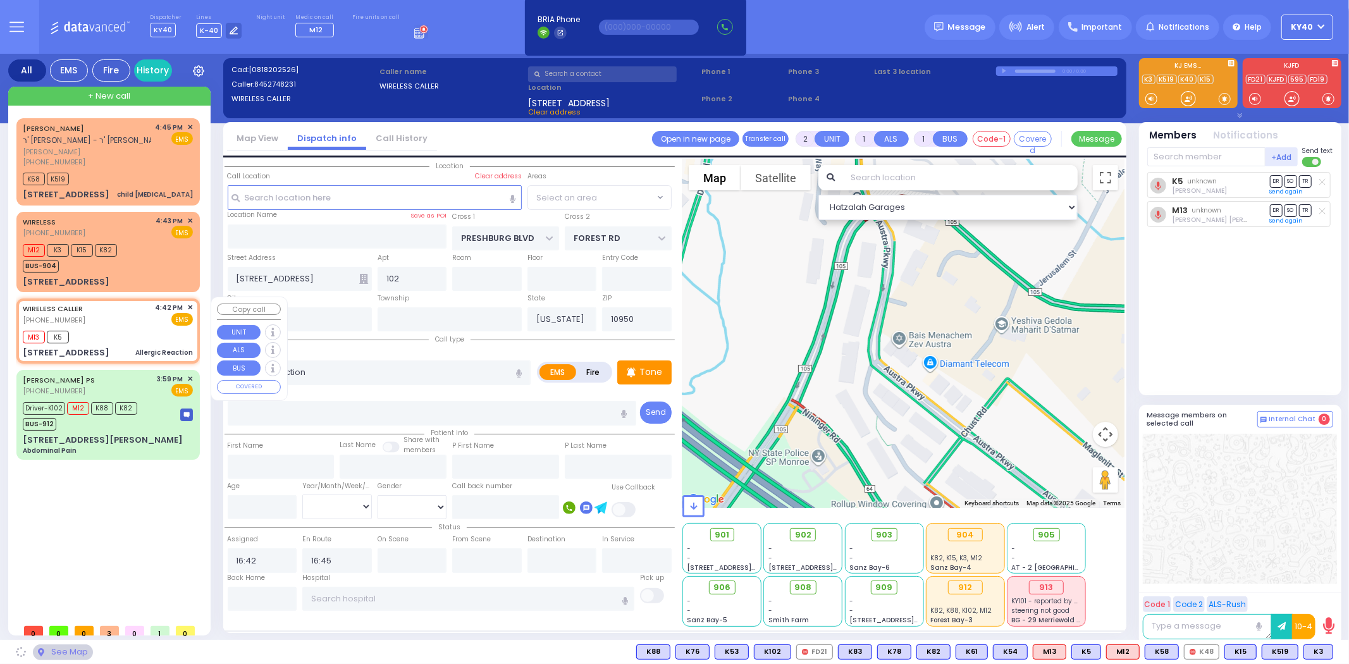
select select "SECTION 2"
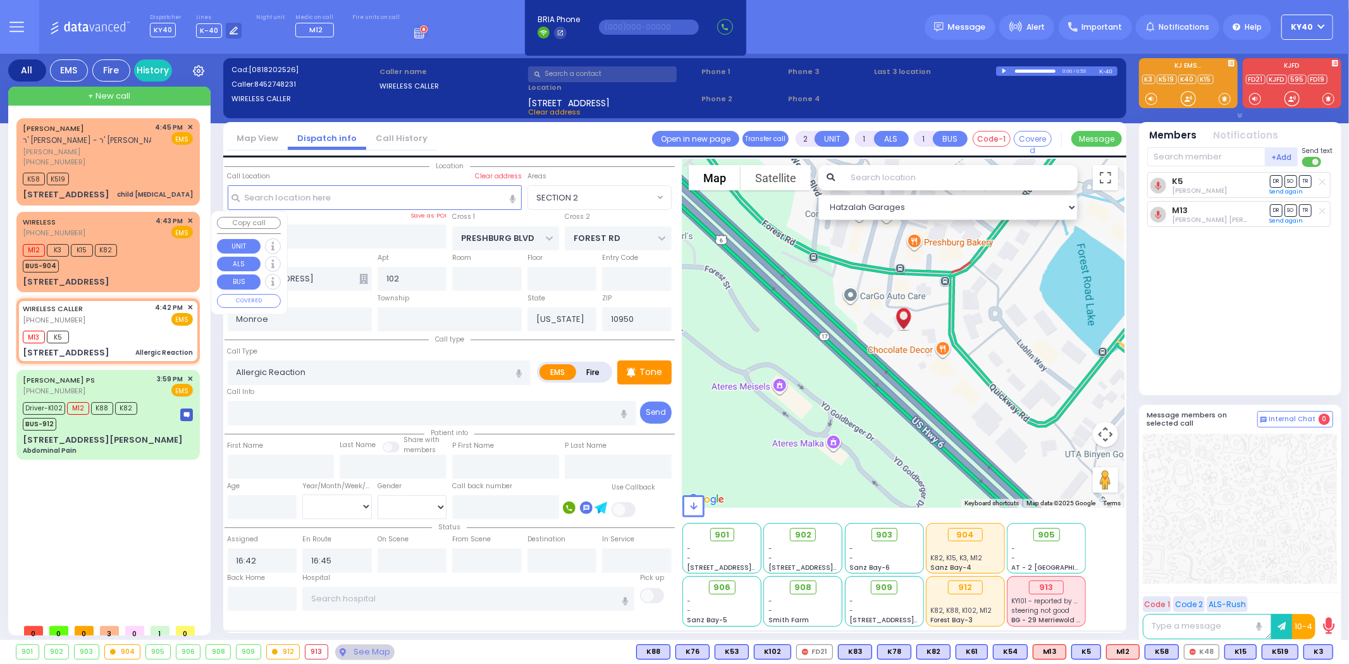
click at [151, 257] on div "M12 K3 K15 K82 BUS-904" at bounding box center [108, 257] width 170 height 32
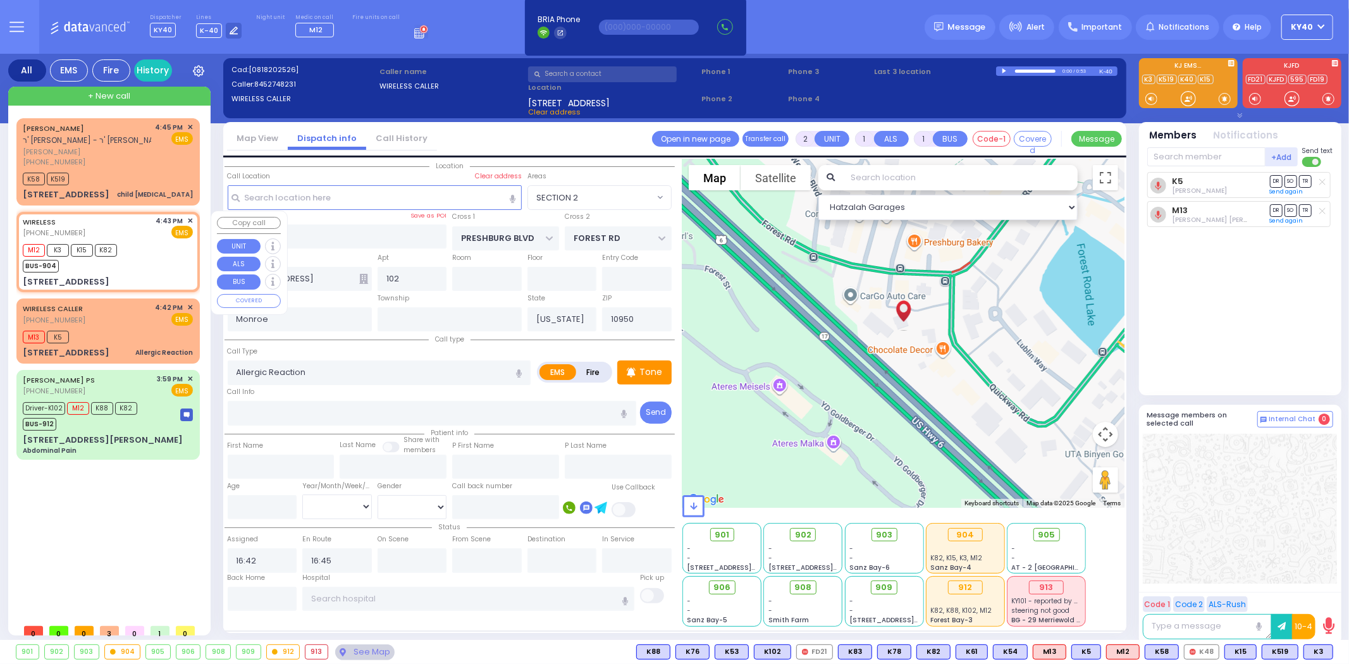
select select
radio input "true"
select select
type input "16:43"
type input "16:46"
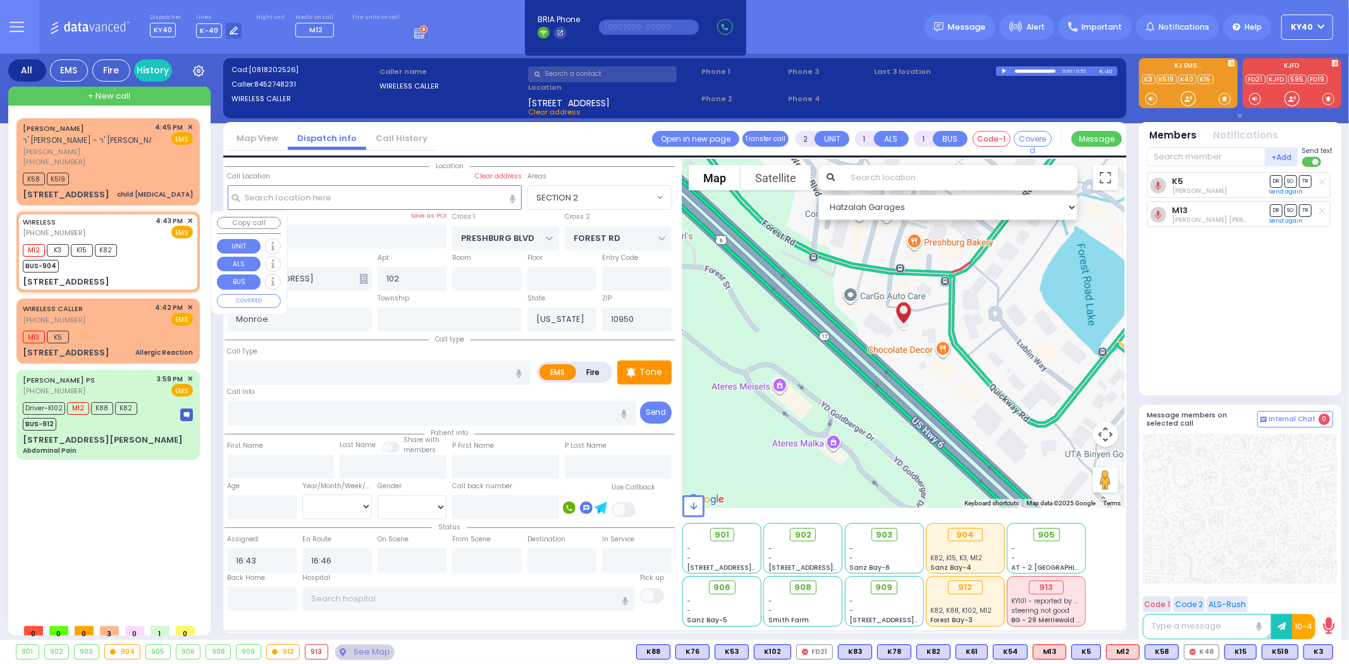
select select "Hatzalah Garages"
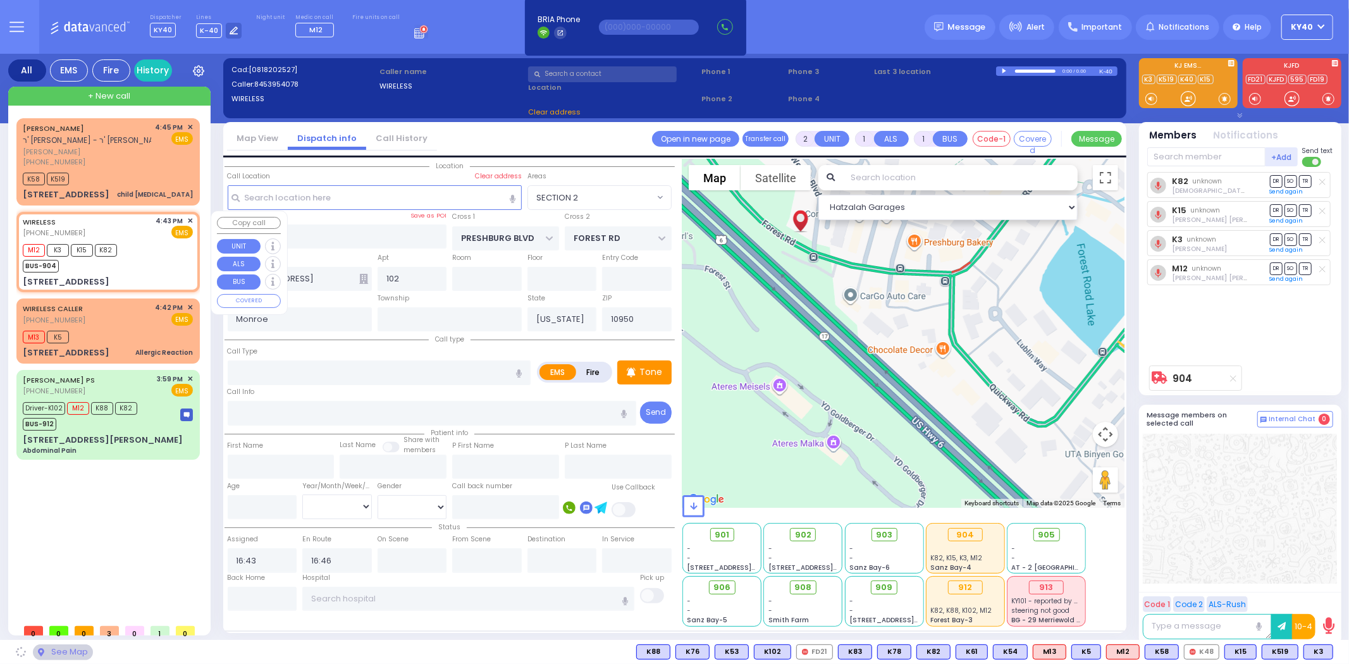
type input "[PERSON_NAME] BLVD"
type input "[STREET_ADDRESS]"
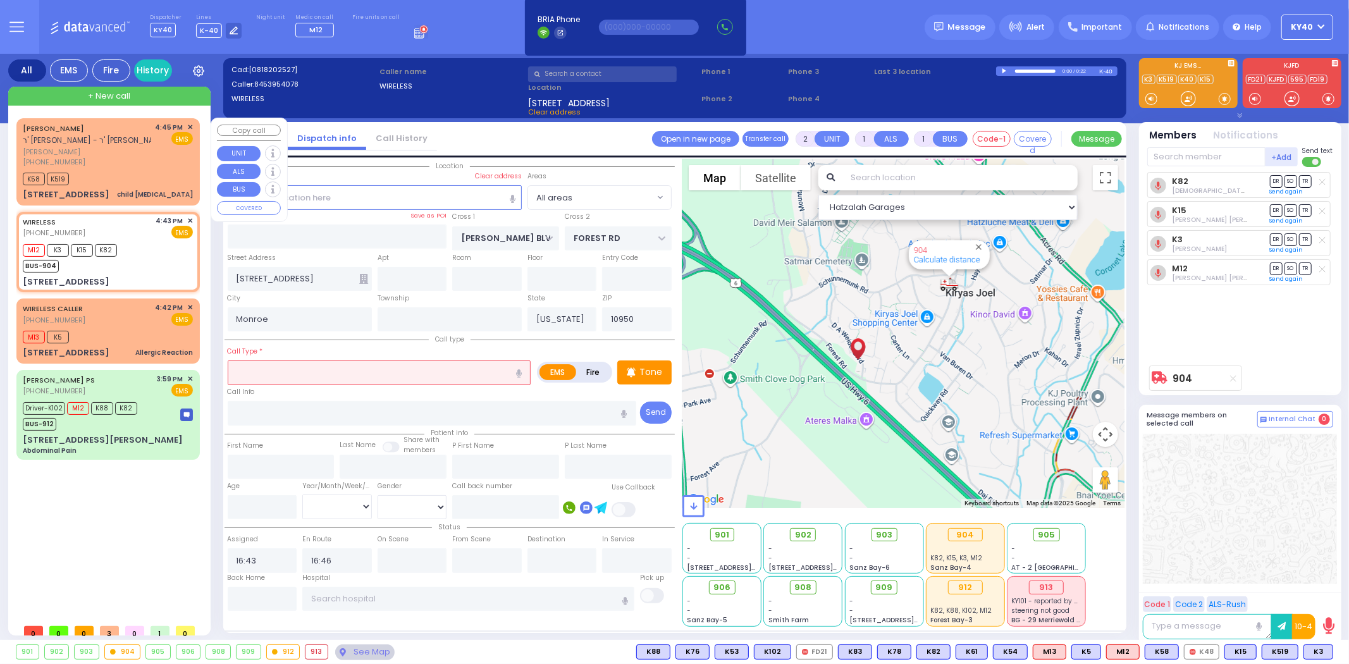
click at [128, 159] on div "[PHONE_NUMBER]" at bounding box center [87, 162] width 128 height 11
select select
type input "child [MEDICAL_DATA]"
radio input "true"
type input "[PERSON_NAME]"
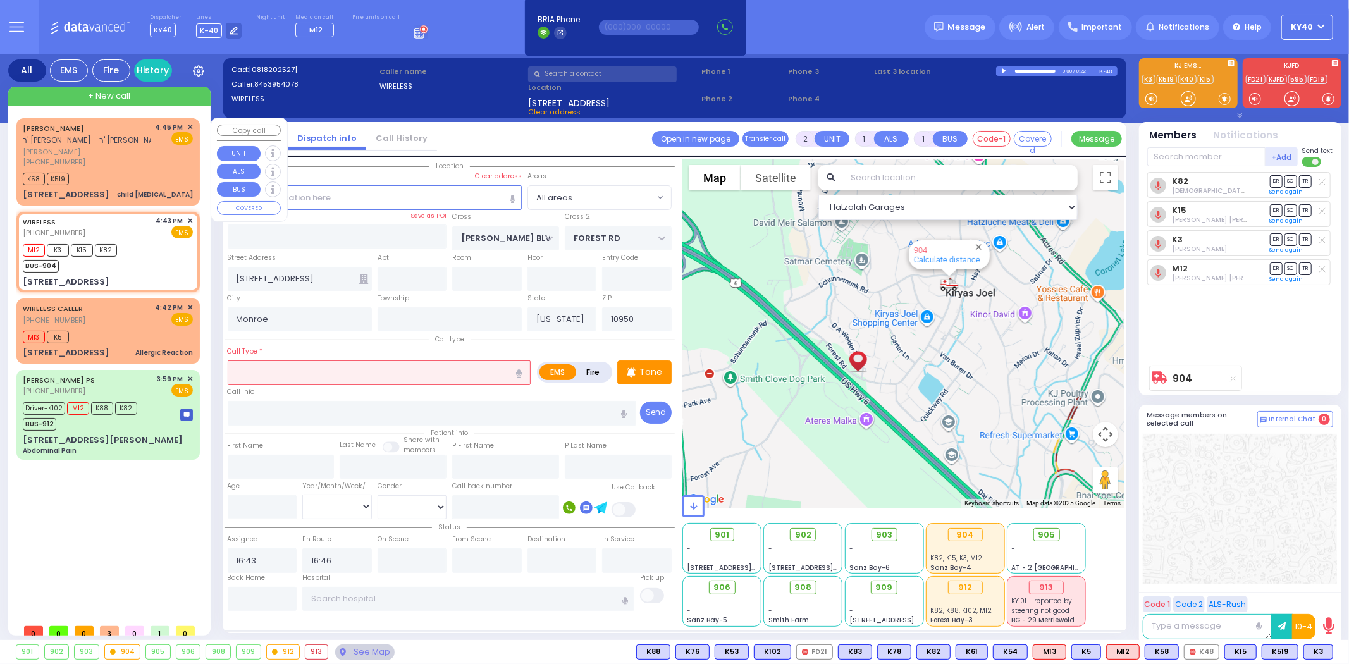
type input "BRODER"
select select
type input "16:45"
type input "16:48"
type input "[PERSON_NAME][GEOGRAPHIC_DATA]"
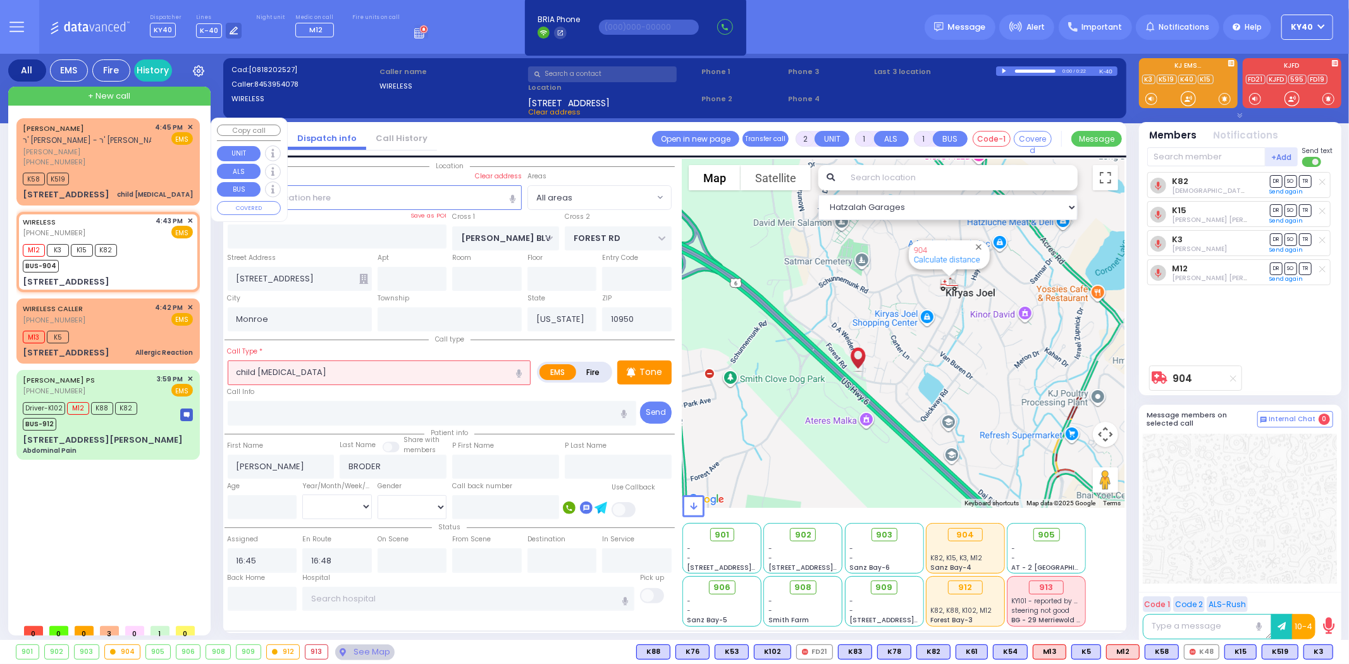
type input "CHUST RD"
type input "[STREET_ADDRESS]"
type input "202"
type input "[PERSON_NAME]"
select select "Hatzalah Garages"
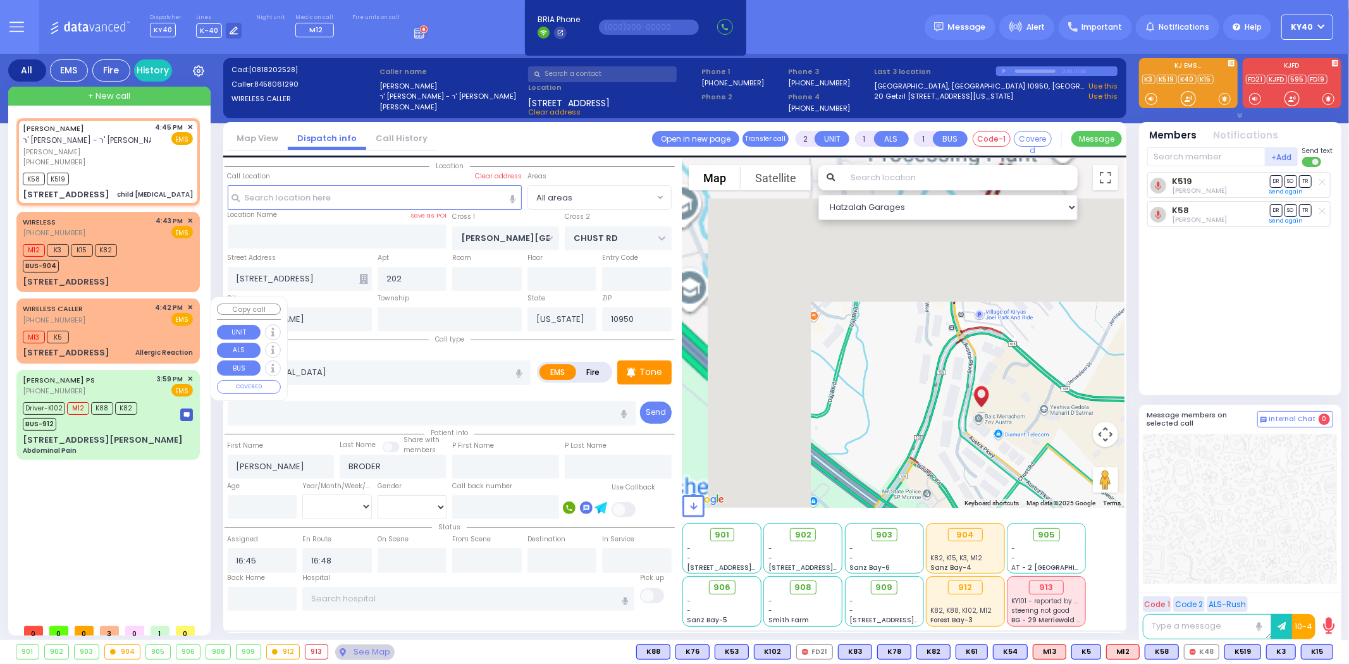
click at [92, 317] on div "WIRELESS CALLER [PHONE_NUMBER] 4:42 PM ✕ EMS" at bounding box center [108, 313] width 170 height 23
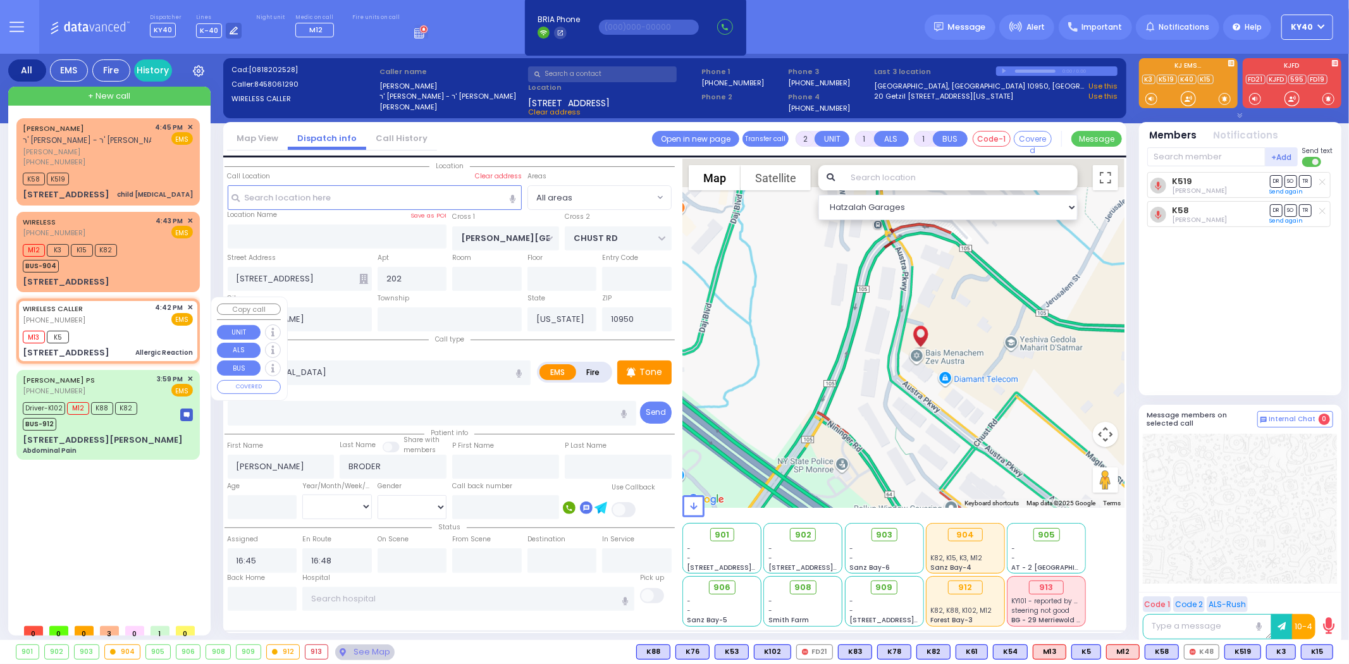
select select
type input "Allergic Reaction"
radio input "true"
select select
type input "16:42"
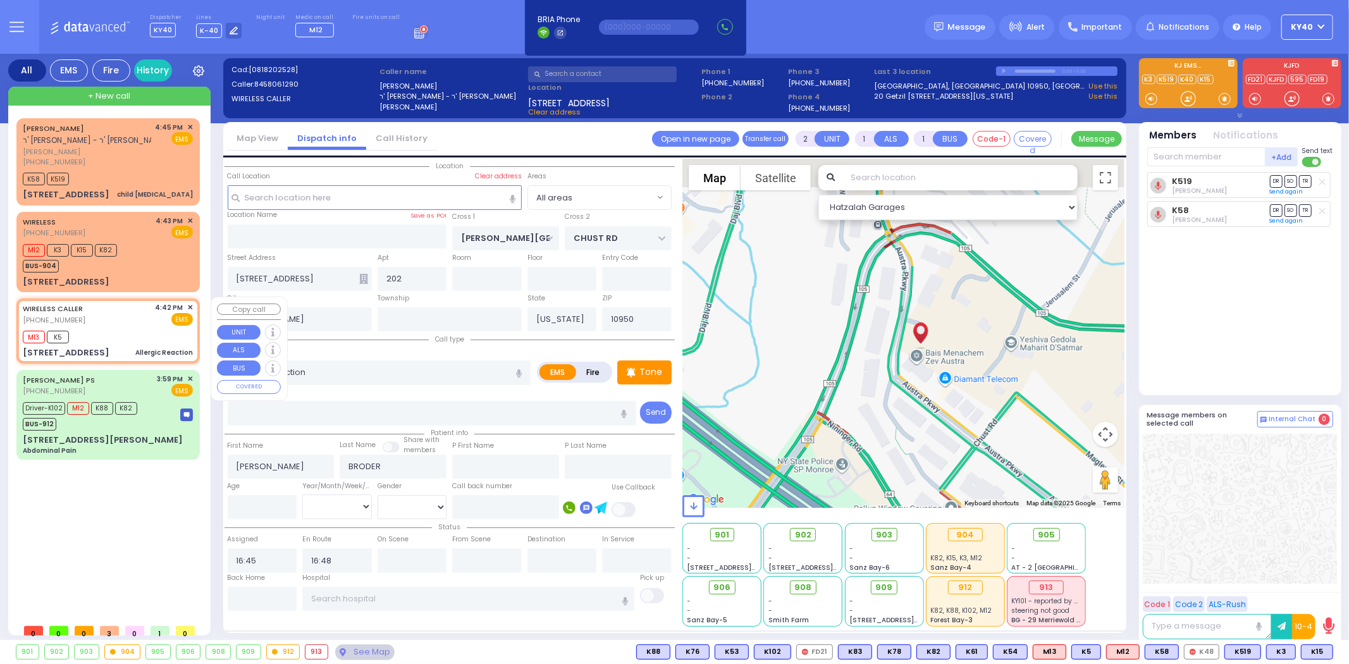
type input "16:45"
type input "PRESHBURG BLVD"
type input "FOREST RD"
type input "[STREET_ADDRESS]"
type input "102"
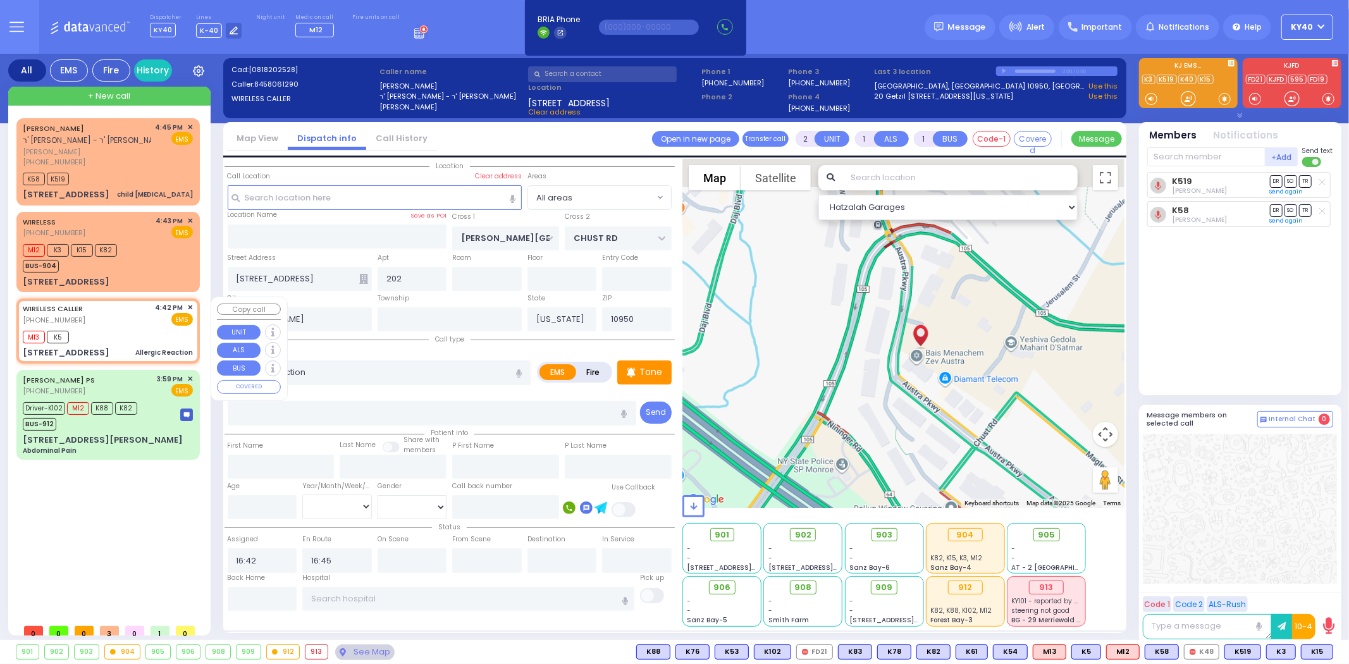
type input "Monroe"
select select "SECTION 2"
select select "Hatzalah Garages"
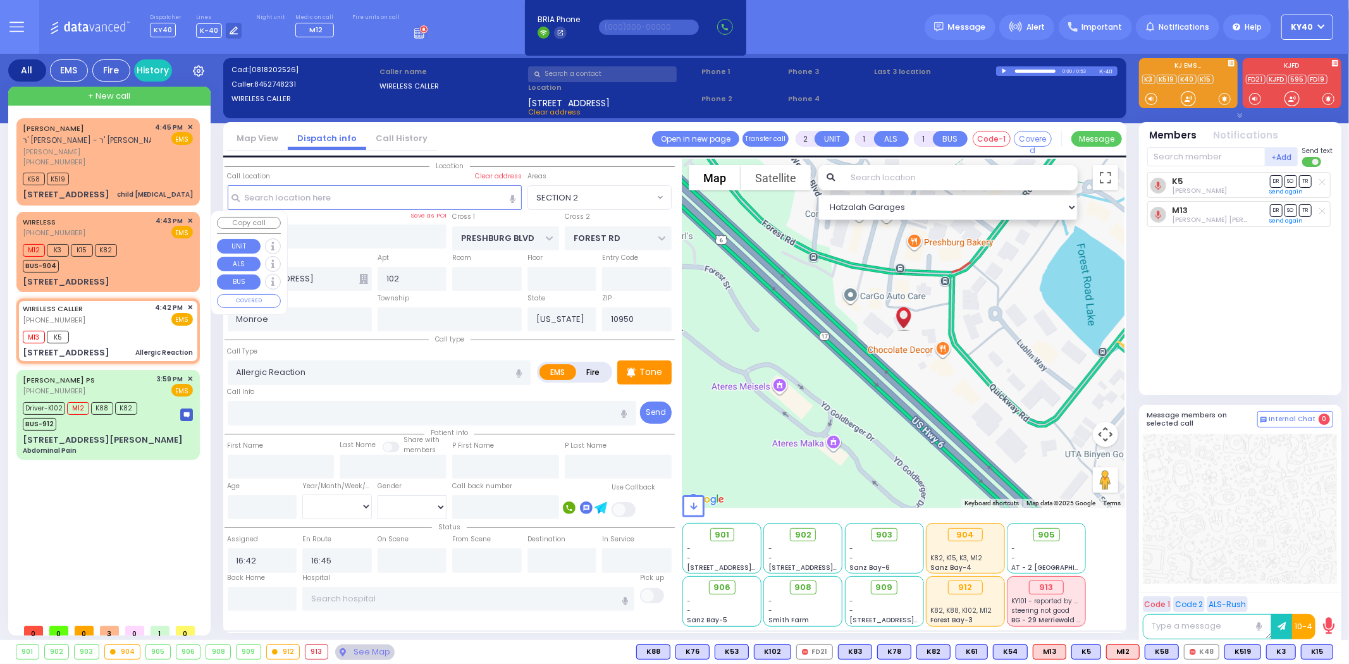
drag, startPoint x: 161, startPoint y: 260, endPoint x: 150, endPoint y: 260, distance: 11.4
click at [161, 261] on div "M12 K3 K15 K82 BUS-904" at bounding box center [108, 257] width 170 height 32
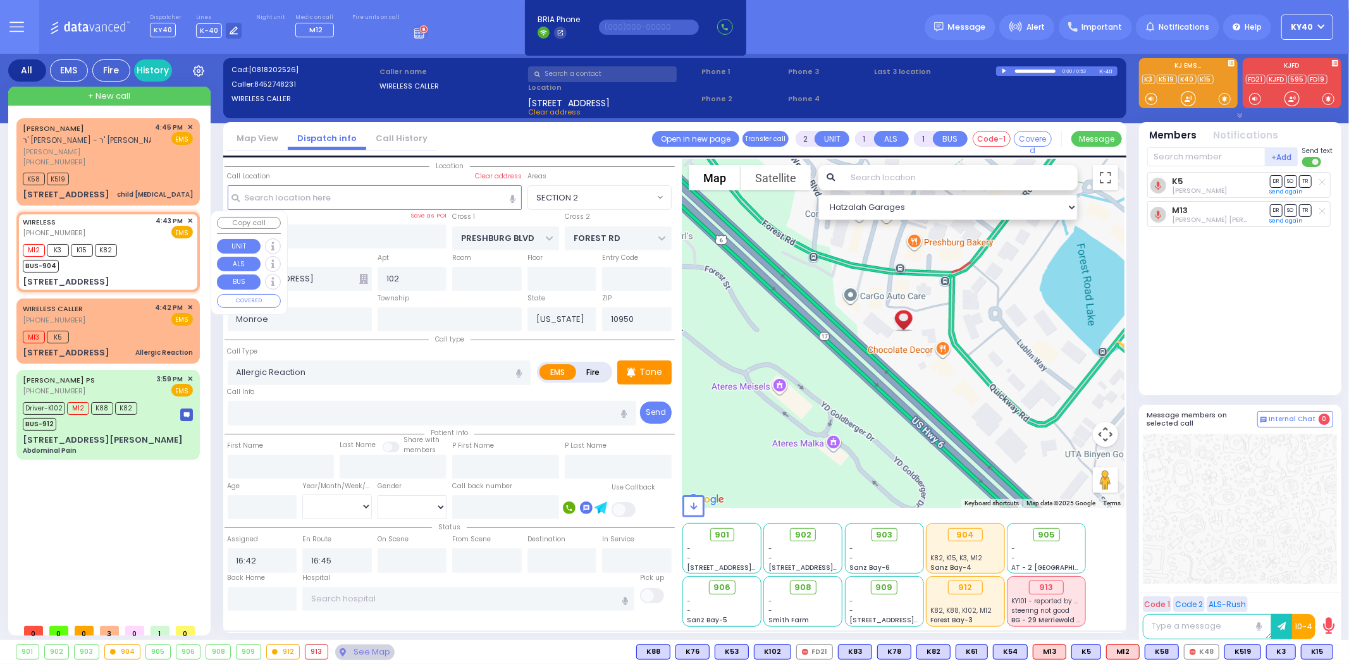
select select
radio input "true"
select select
type input "16:43"
type input "16:46"
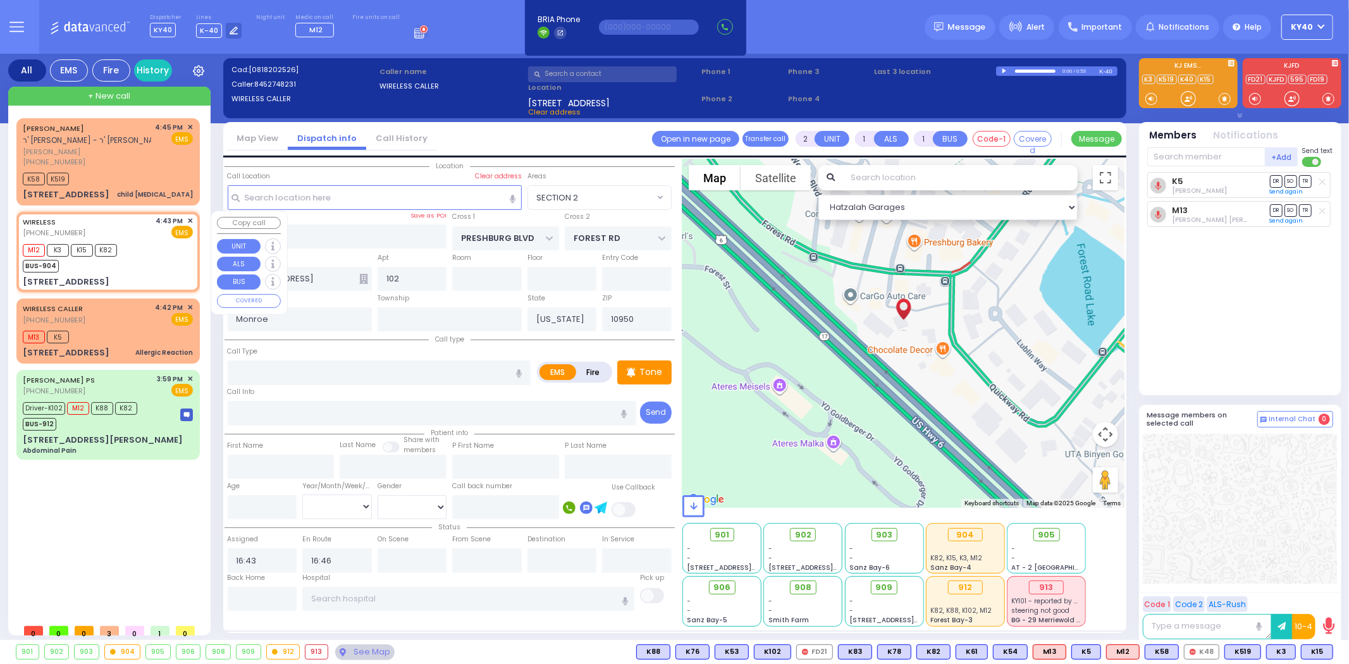
type input "[PERSON_NAME] BLVD"
type input "[STREET_ADDRESS]"
select select "Hatzalah Garages"
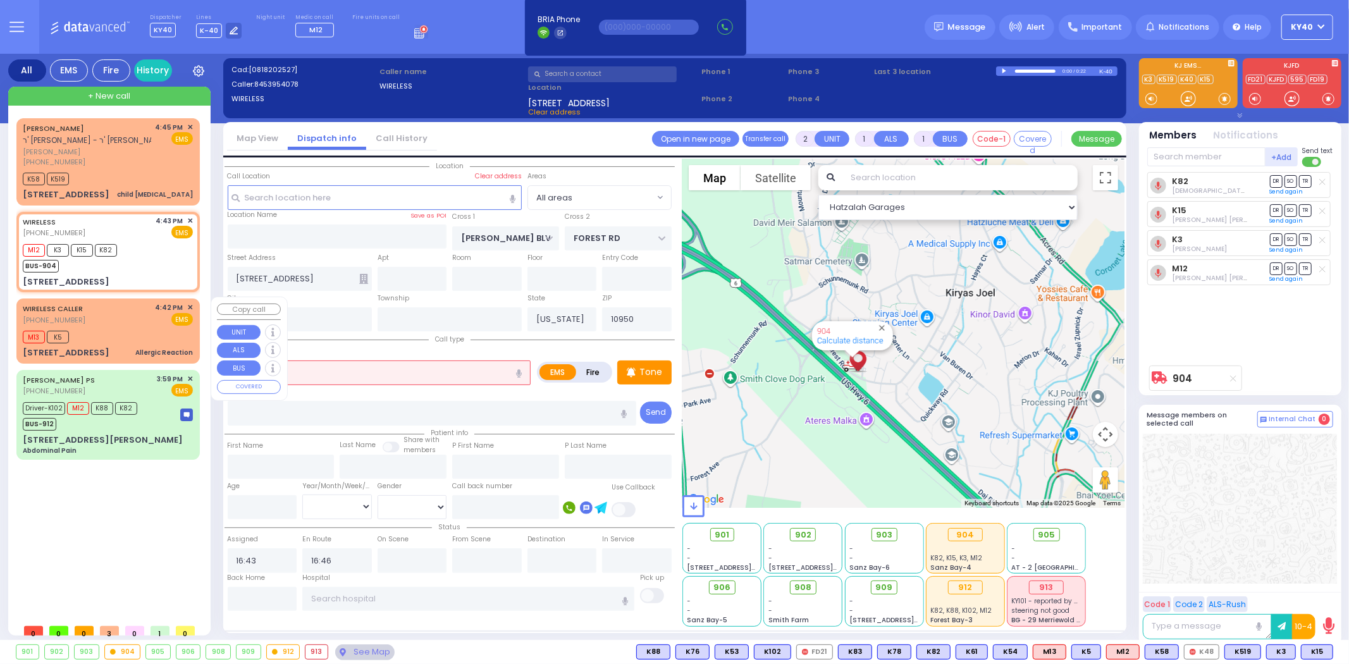
click at [148, 333] on div "M13 K5" at bounding box center [108, 336] width 170 height 16
select select
type input "Allergic Reaction"
radio input "true"
select select
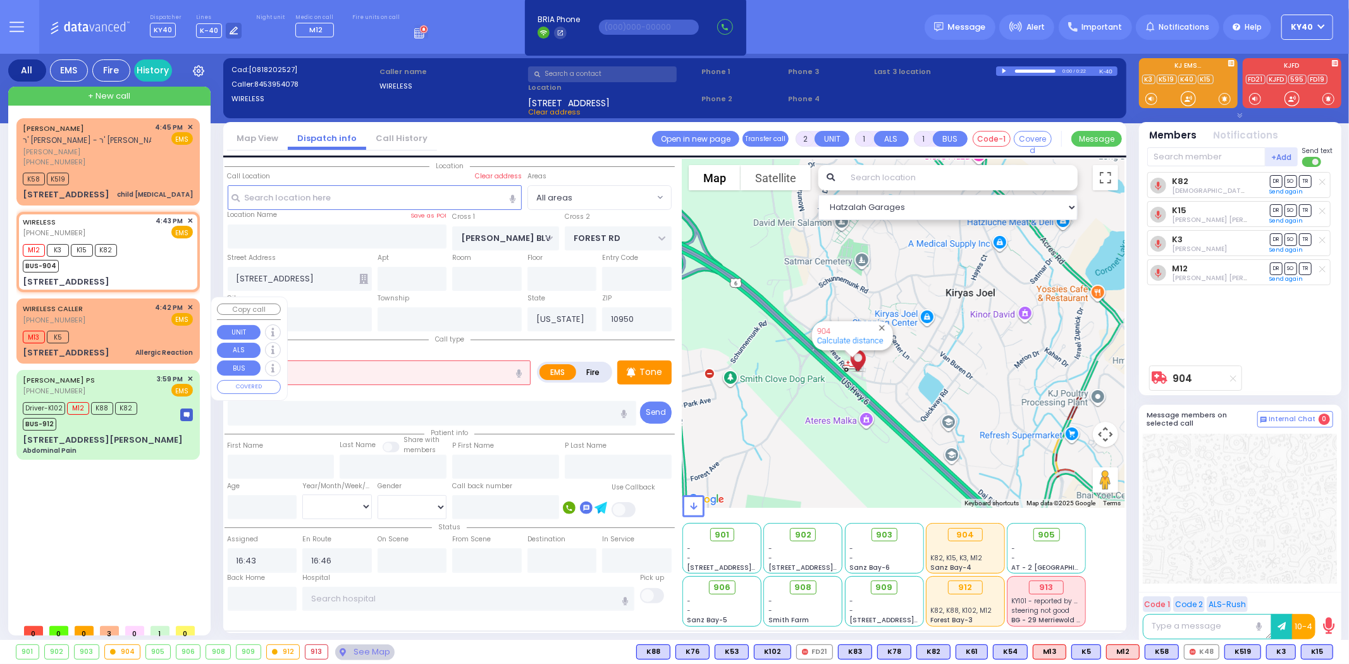
type input "16:42"
type input "16:45"
select select "Hatzalah Garages"
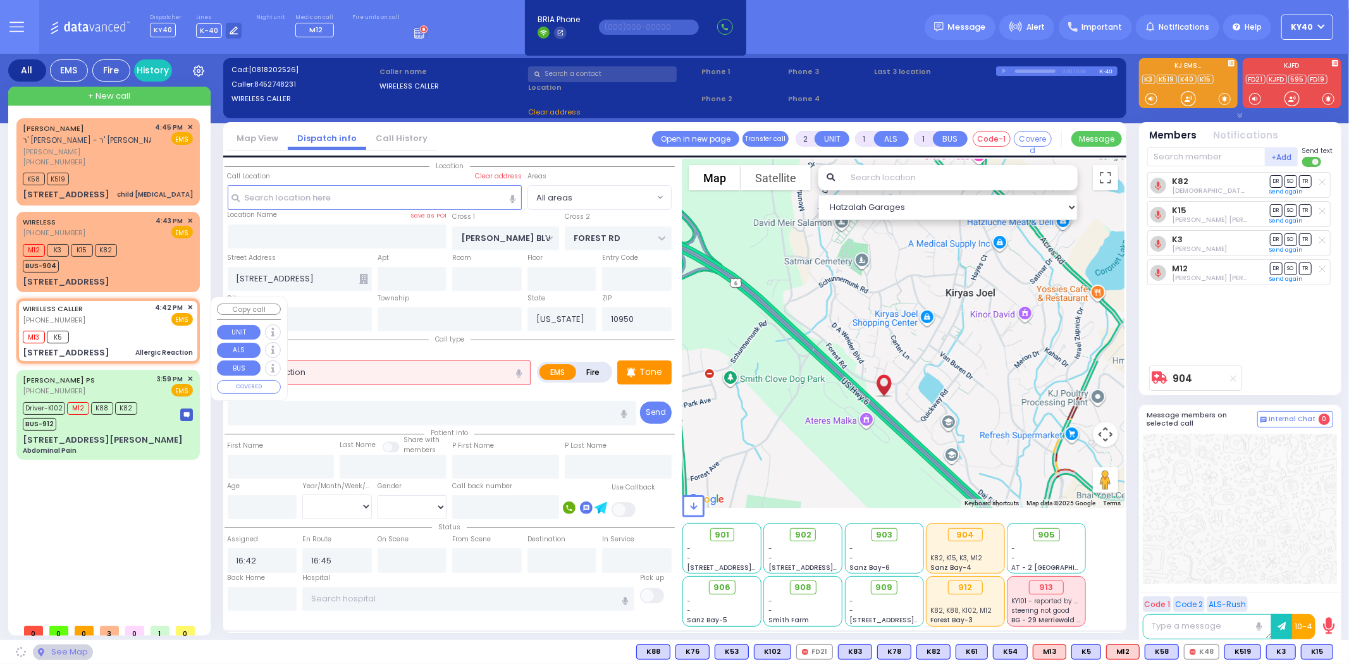
type input "PRESHBURG BLVD"
type input "[STREET_ADDRESS]"
type input "102"
select select "SECTION 2"
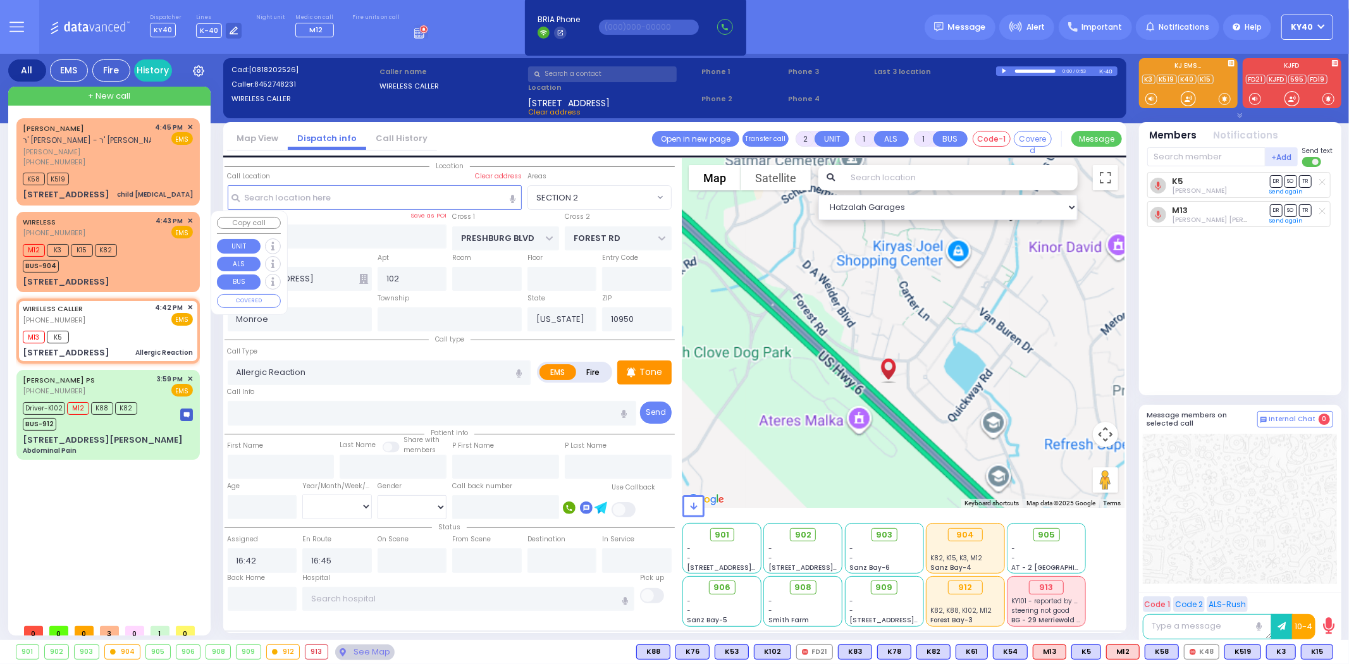
click at [163, 257] on div "M12 K3 K15 K82 BUS-904" at bounding box center [108, 257] width 170 height 32
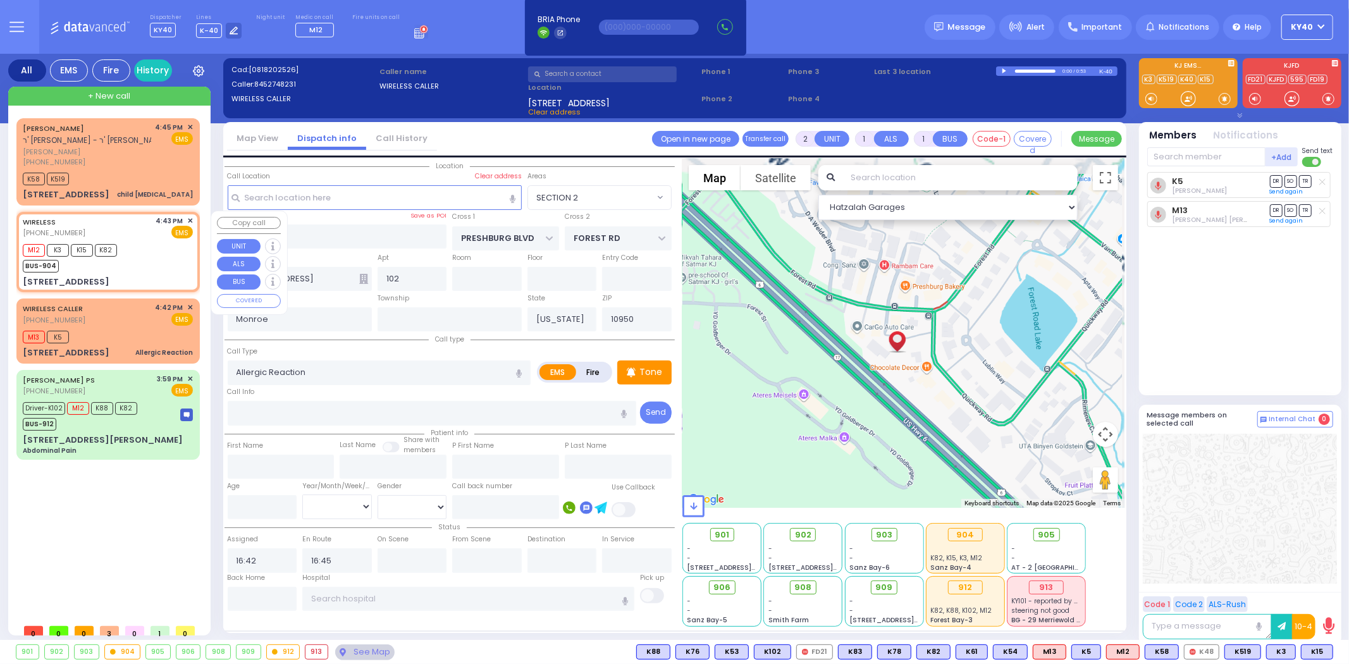
select select
radio input "true"
select select
type input "16:43"
type input "16:46"
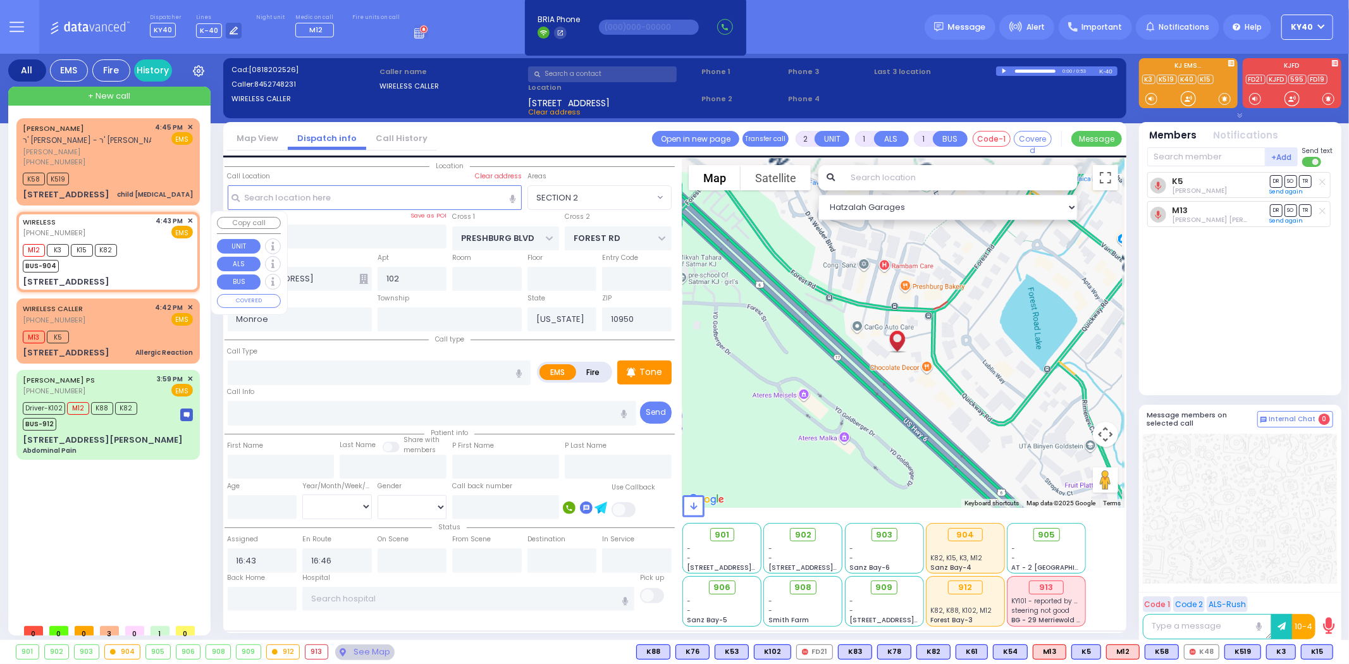
type input "[PERSON_NAME] BLVD"
type input "[STREET_ADDRESS]"
select select "Hatzalah Garages"
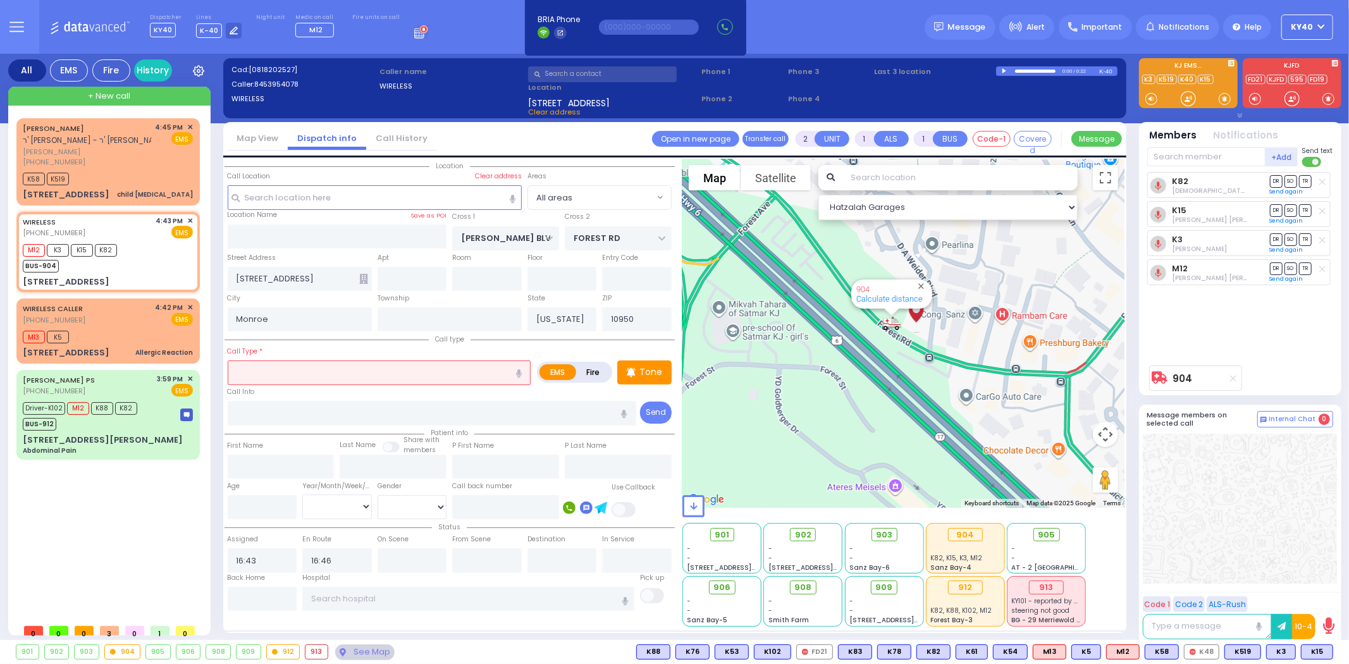
click at [355, 371] on input "text" at bounding box center [380, 372] width 304 height 24
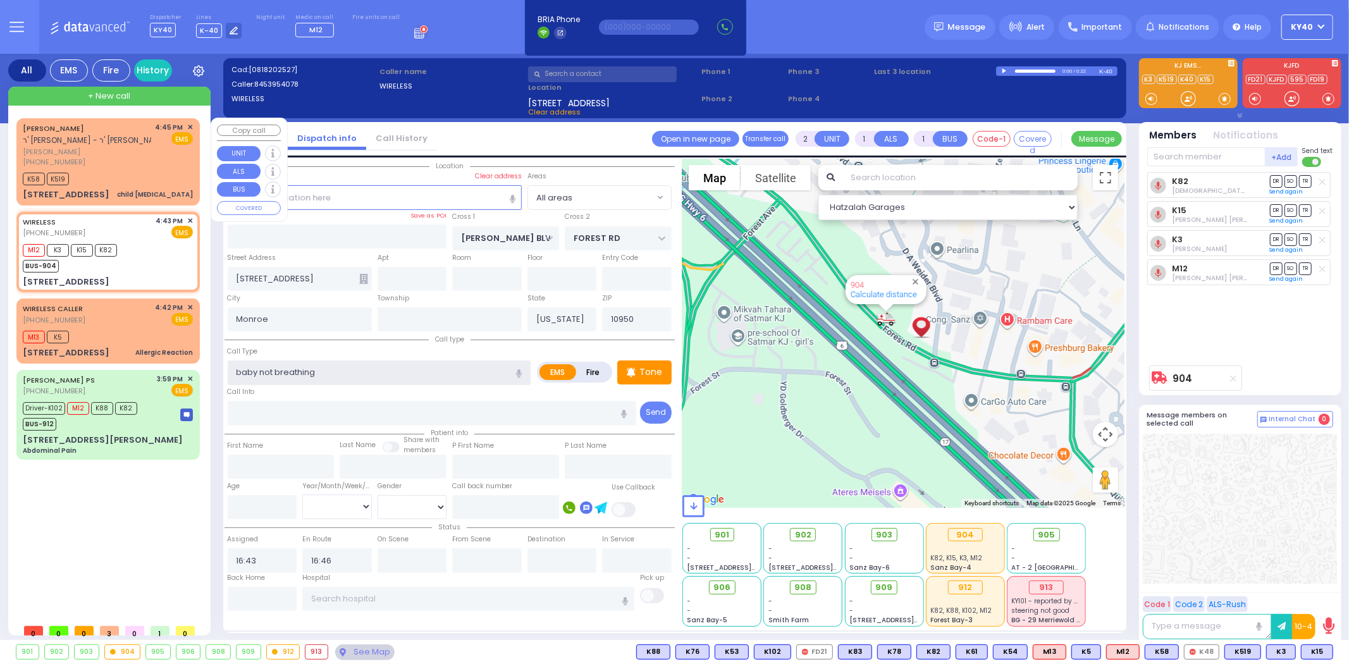
type input "baby not breathing"
click at [111, 162] on div "[PHONE_NUMBER]" at bounding box center [87, 162] width 128 height 11
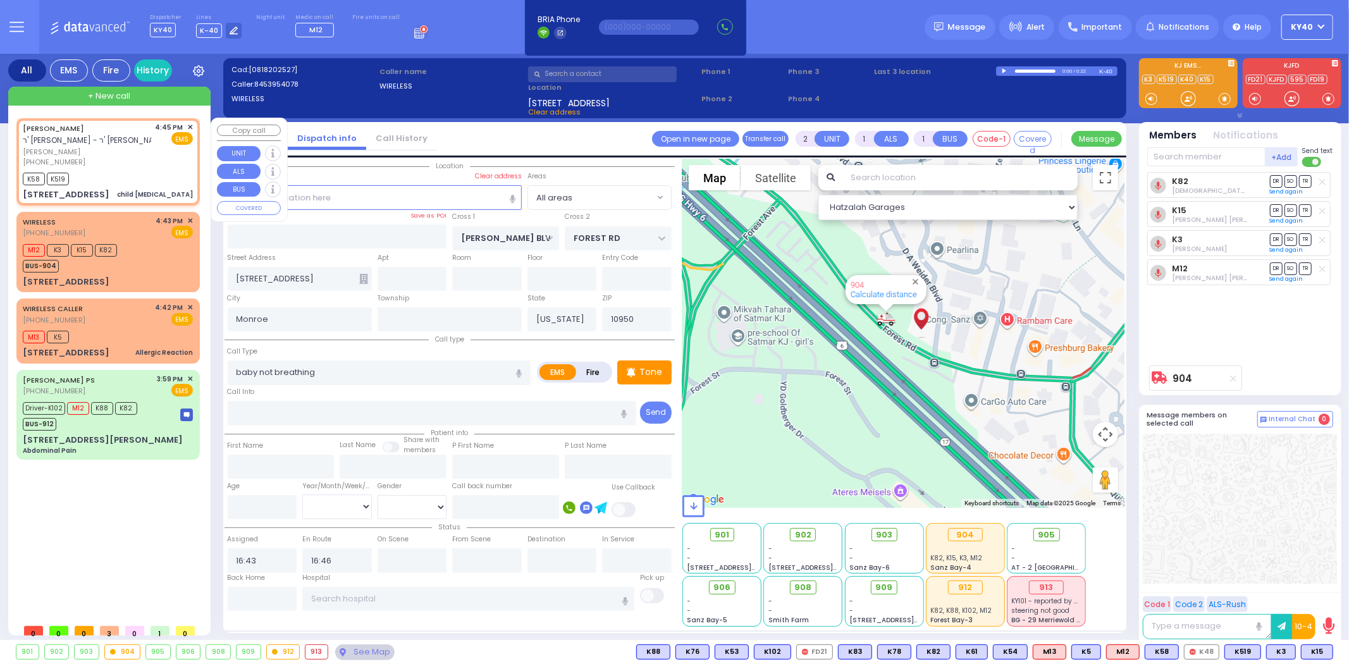
select select
type input "child [MEDICAL_DATA]"
radio input "true"
type input "YESHAYA"
type input "BRODER"
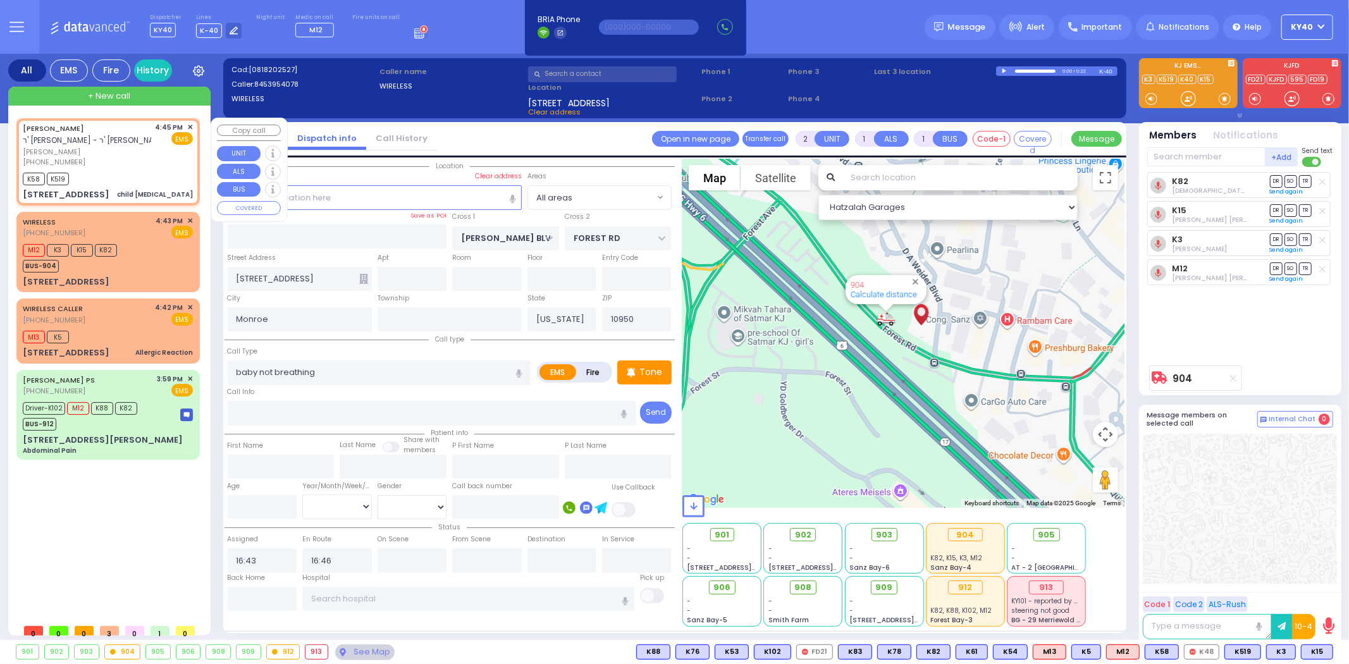
select select
type input "16:45"
type input "16:48"
select select "Hatzalah Garages"
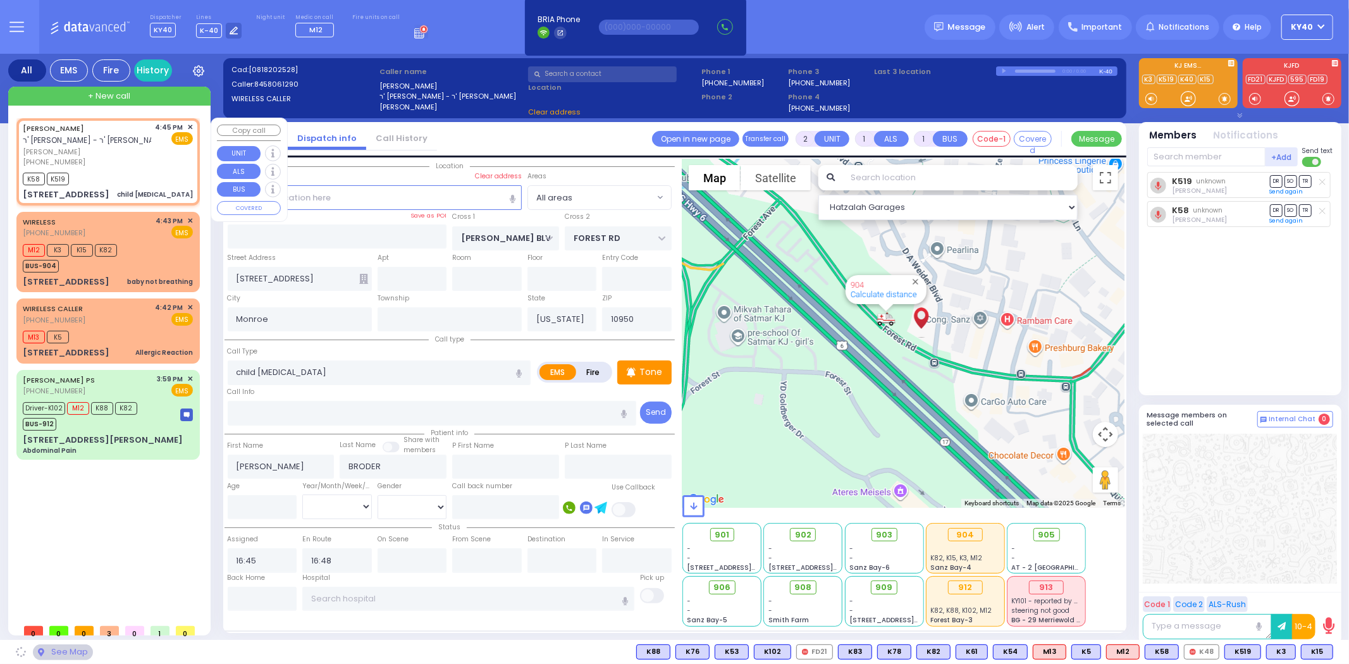
type input "S.M. ROSMER RD"
type input "CHUST RD"
type input "17 Austra Parkway"
type input "202"
type input "Kiryas Joel"
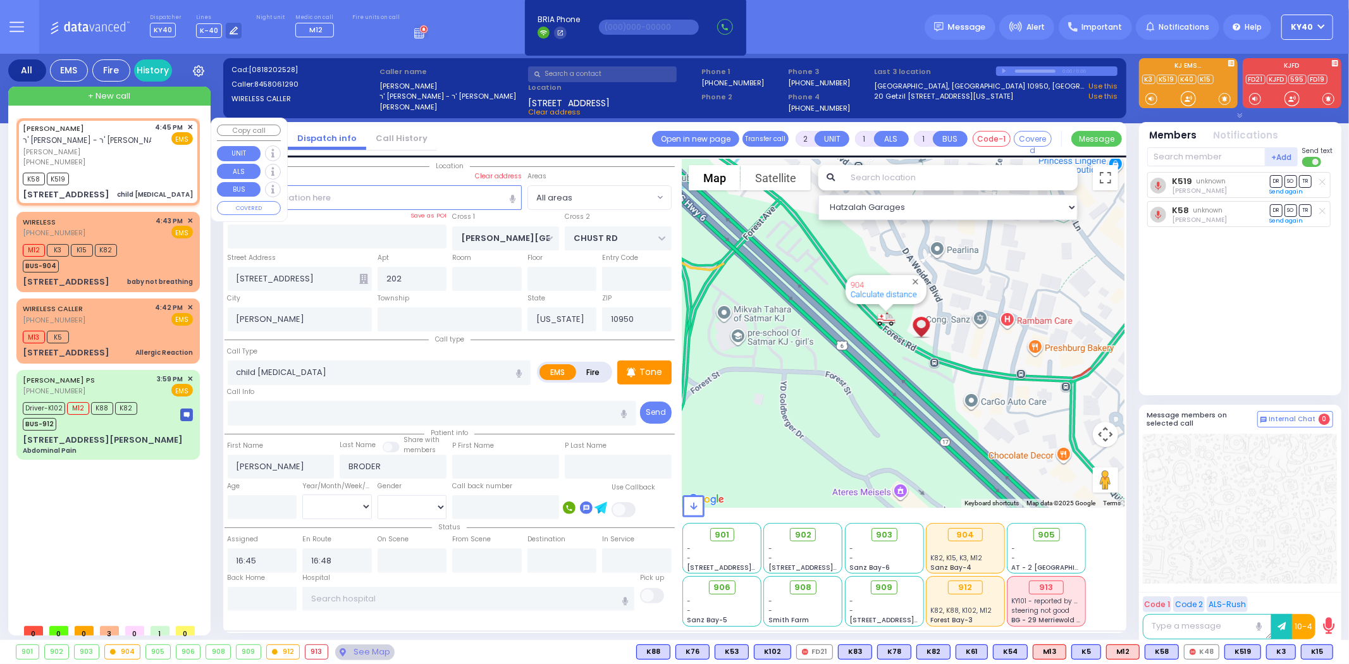
drag, startPoint x: 110, startPoint y: 163, endPoint x: 125, endPoint y: 166, distance: 15.4
click at [125, 166] on div "(845) 806-1290" at bounding box center [87, 162] width 128 height 11
select select
radio input "true"
select select
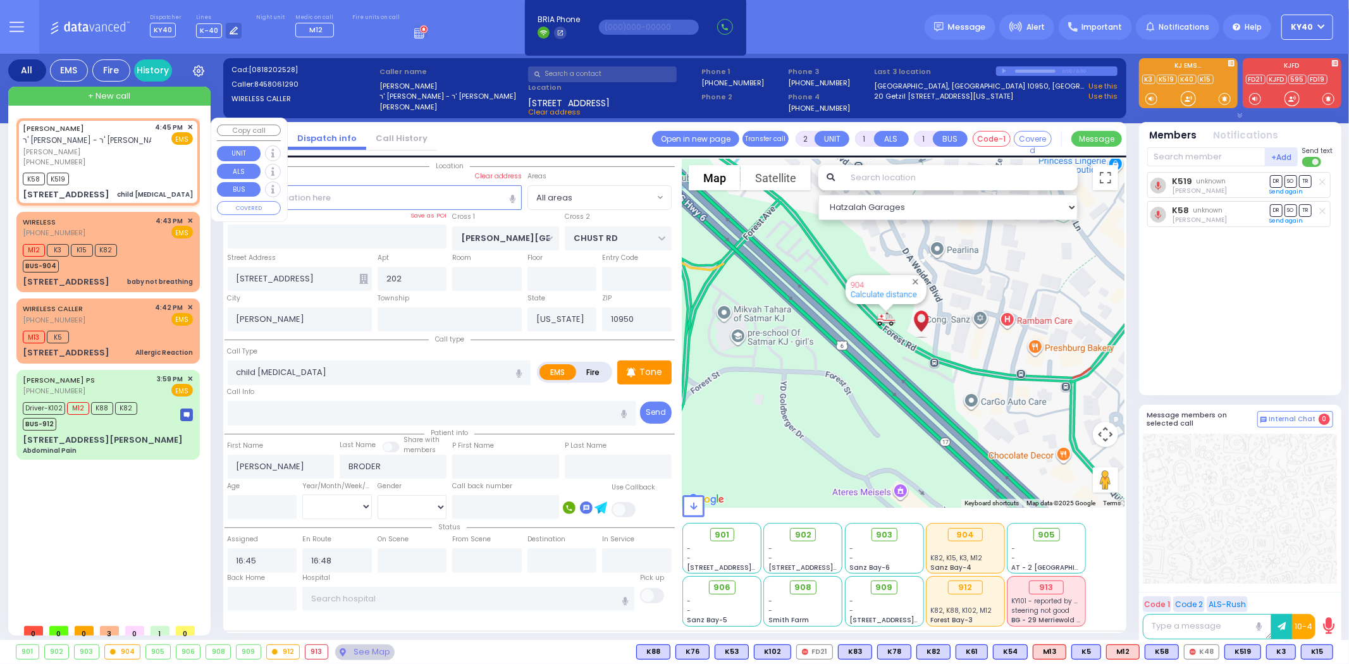
select select "Hatzalah Garages"
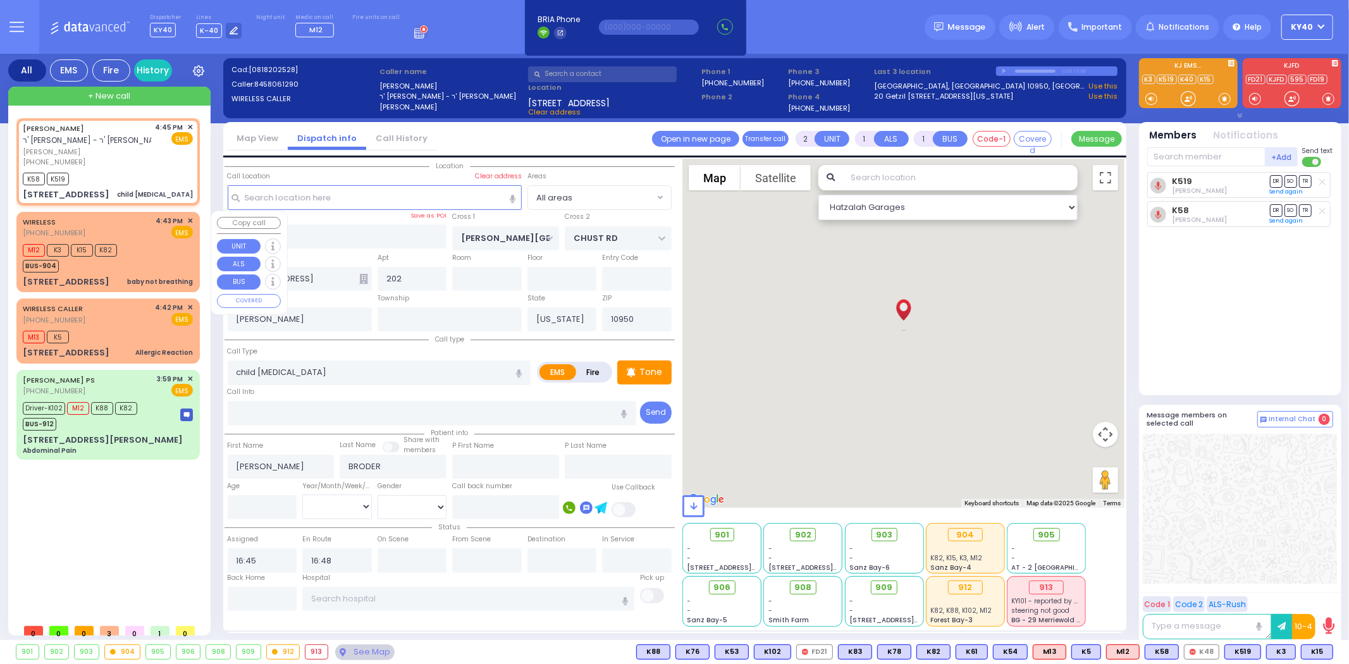
click at [137, 242] on div "M12 K3 K15 K82 BUS-904" at bounding box center [108, 257] width 170 height 32
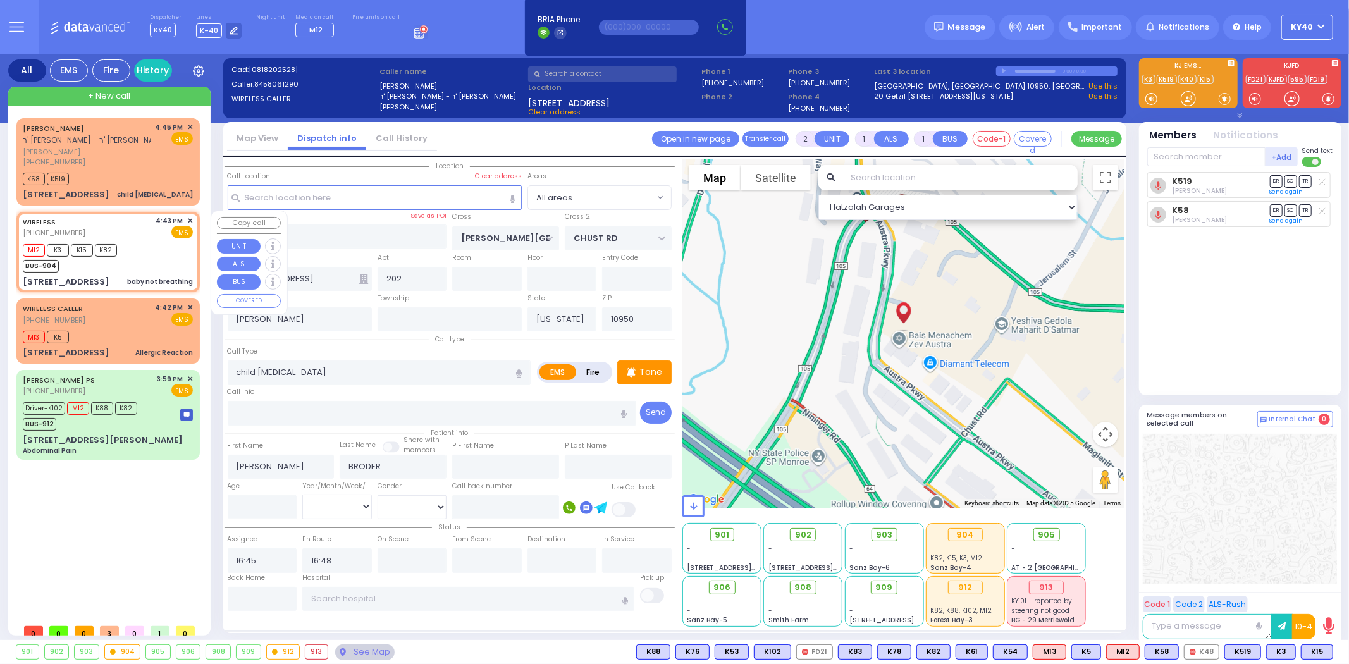
select select
type input "baby not breathing"
radio input "true"
select select
type input "16:43"
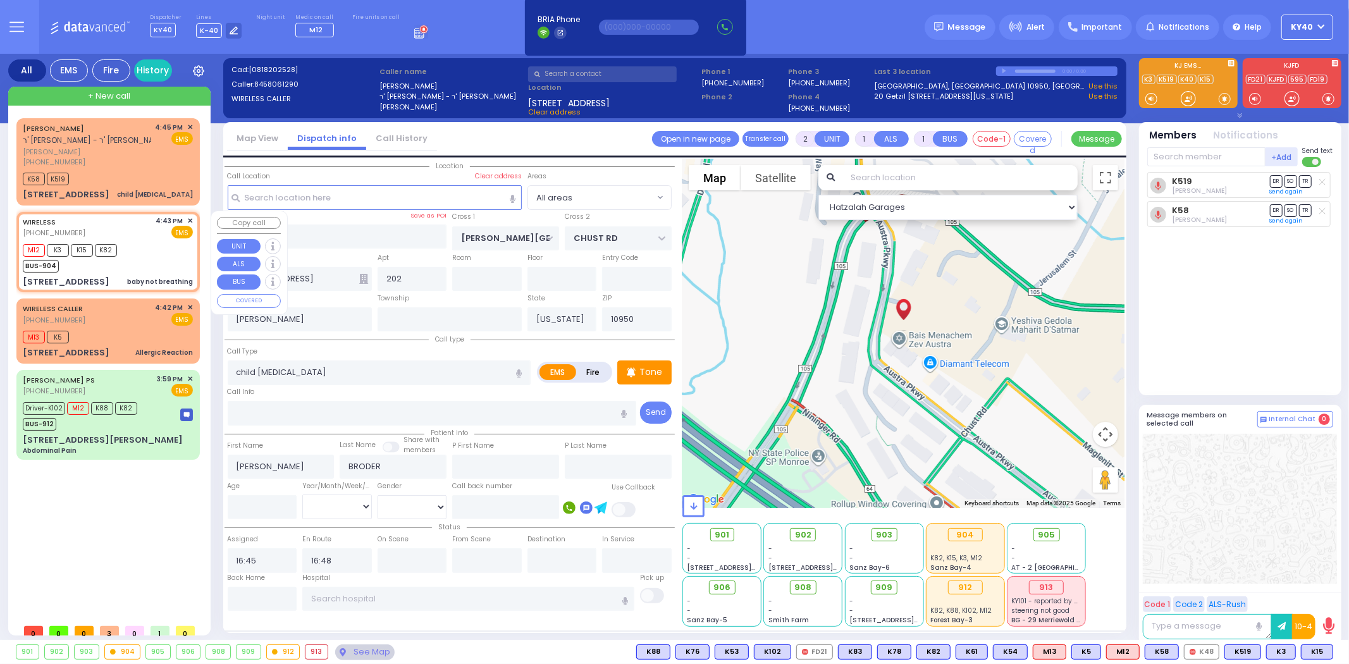
type input "16:46"
type input "[PERSON_NAME] BLVD"
type input "FOREST RD"
type input "[STREET_ADDRESS]"
type input "Monroe"
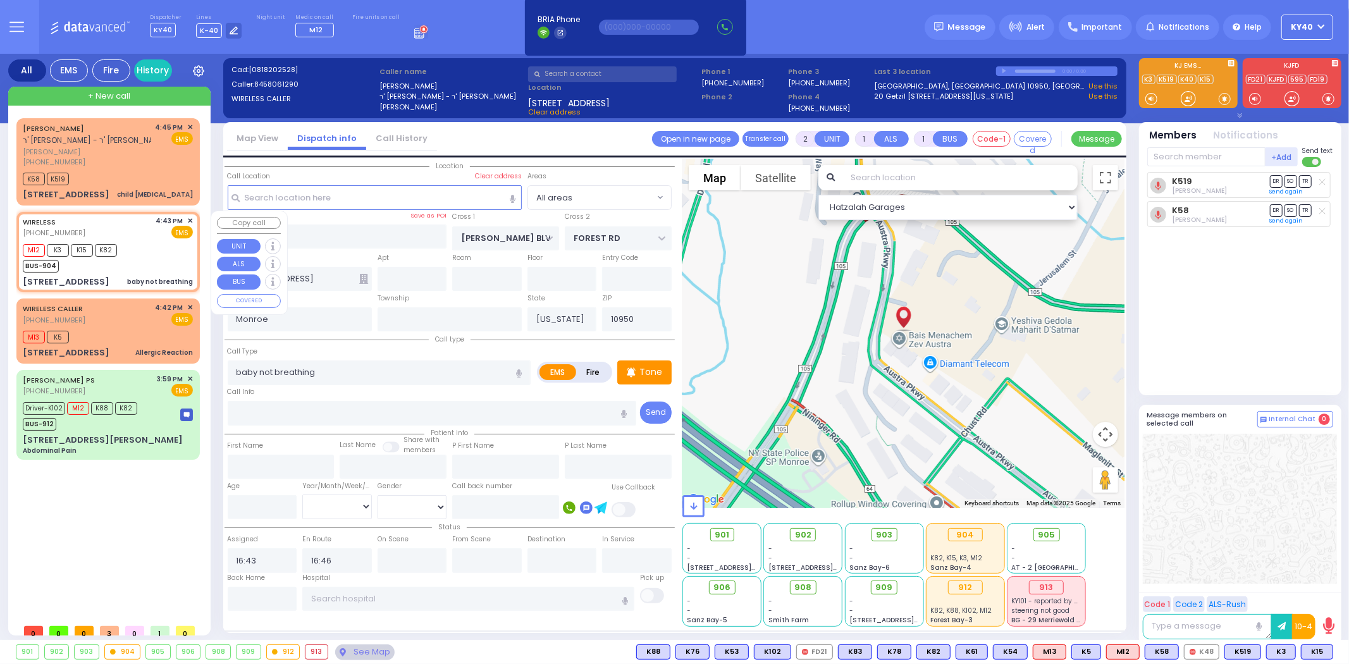
select select "Hatzalah Garages"
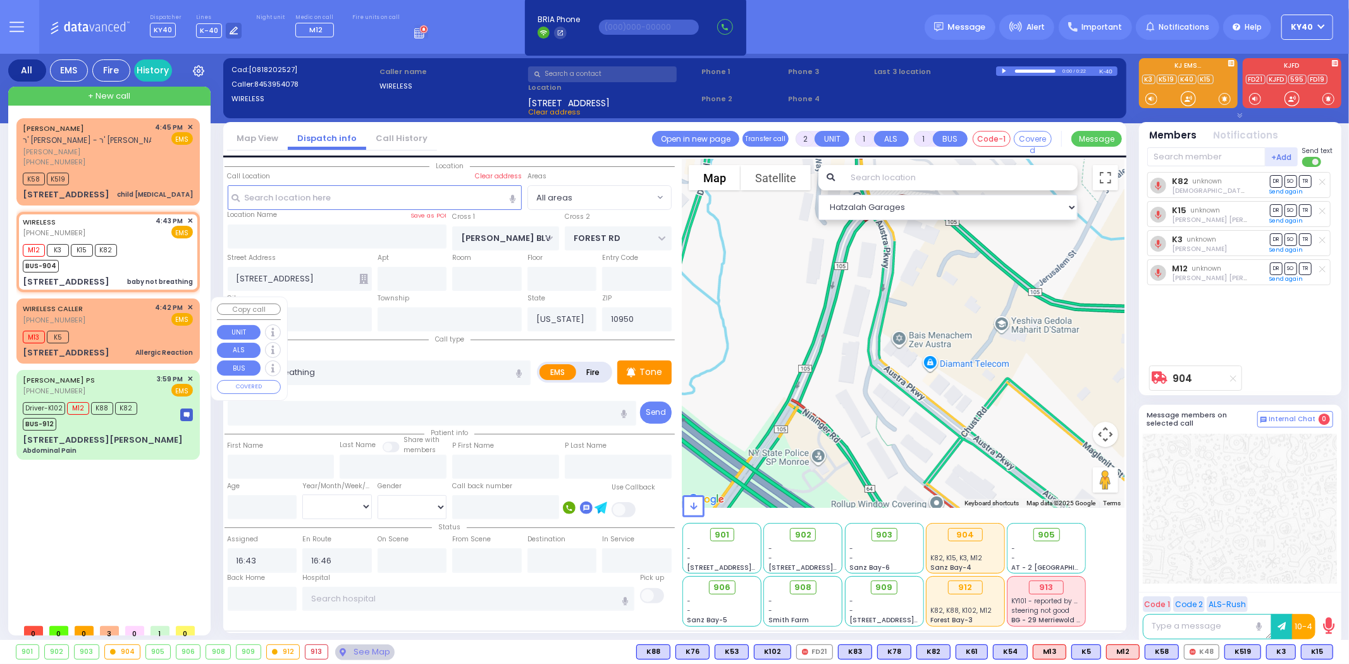
click at [111, 323] on div "WIRELESS CALLER (845) 274-8231 4:42 PM ✕ EMS" at bounding box center [108, 313] width 170 height 23
select select
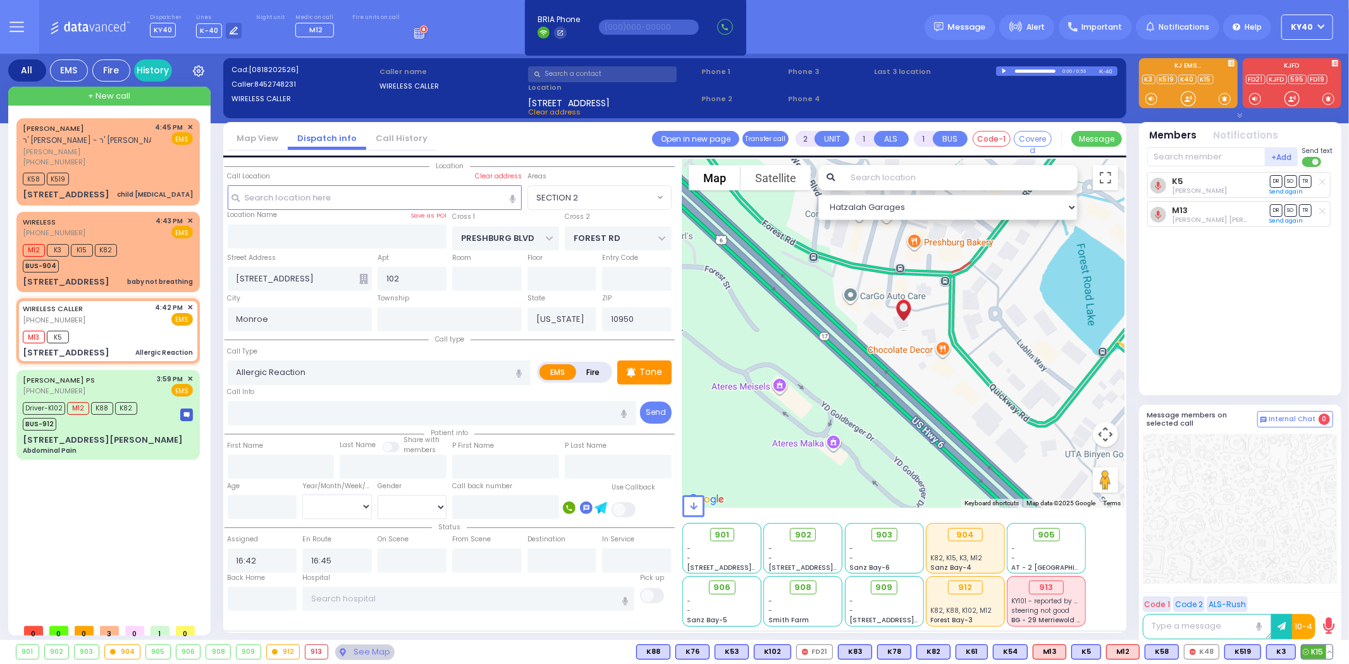
click at [1331, 650] on button at bounding box center [1329, 652] width 6 height 14
click at [1324, 596] on icon at bounding box center [1320, 595] width 13 height 13
click at [1208, 317] on div "K5 Chaim Elozer Farkas DR SO TR Sending text M13" at bounding box center [1241, 278] width 188 height 212
click at [138, 254] on div "M12 K3 K15 K82 BUS-904" at bounding box center [108, 257] width 170 height 32
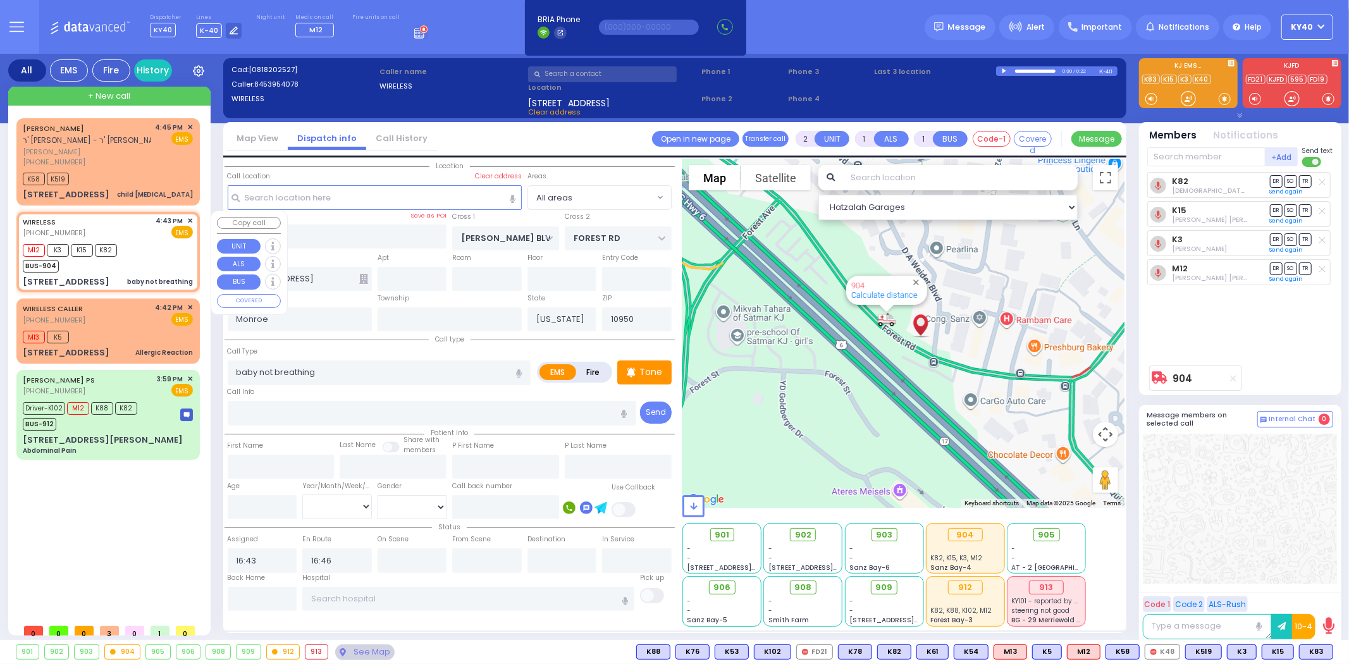
click at [136, 249] on div "M12 K3 K15 K82 BUS-904" at bounding box center [108, 257] width 170 height 32
click at [1274, 652] on span "K83" at bounding box center [1274, 652] width 33 height 14
click at [157, 253] on div "M12 K3 K15 K82 K83 BUS-904" at bounding box center [108, 257] width 170 height 32
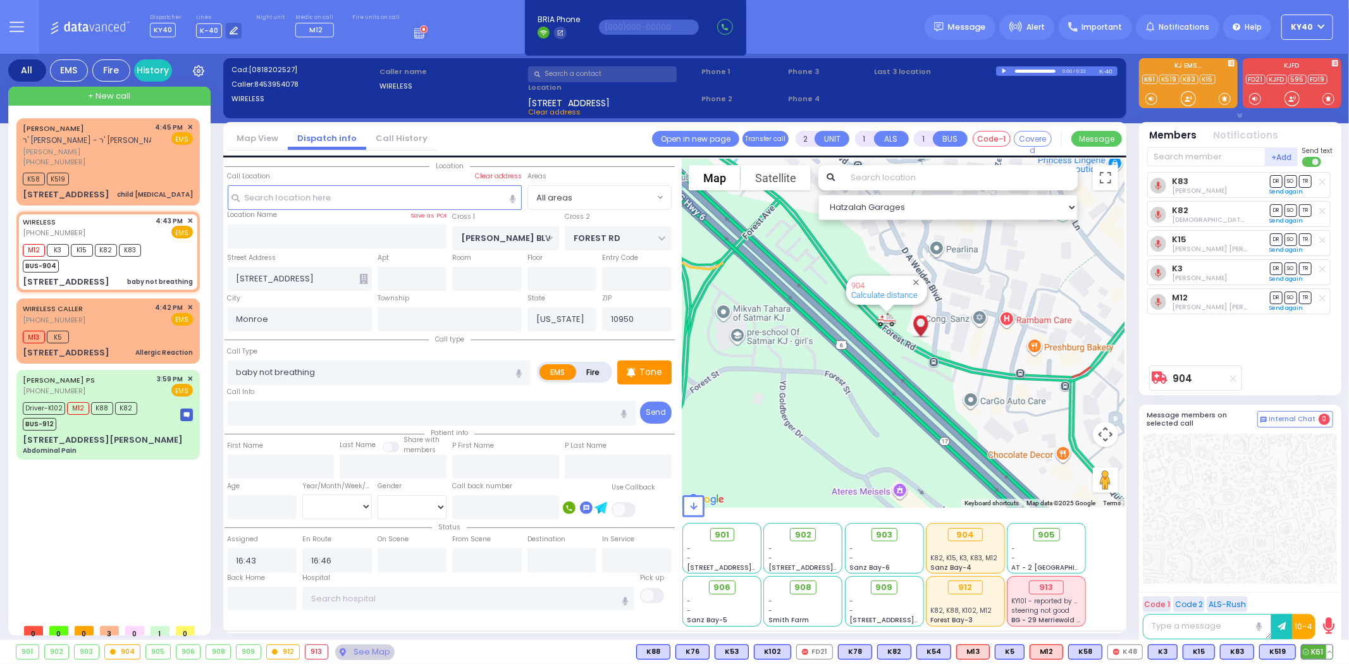
click at [1318, 647] on span "K61" at bounding box center [1316, 652] width 31 height 14
click at [128, 332] on div "M13 K5" at bounding box center [108, 336] width 170 height 16
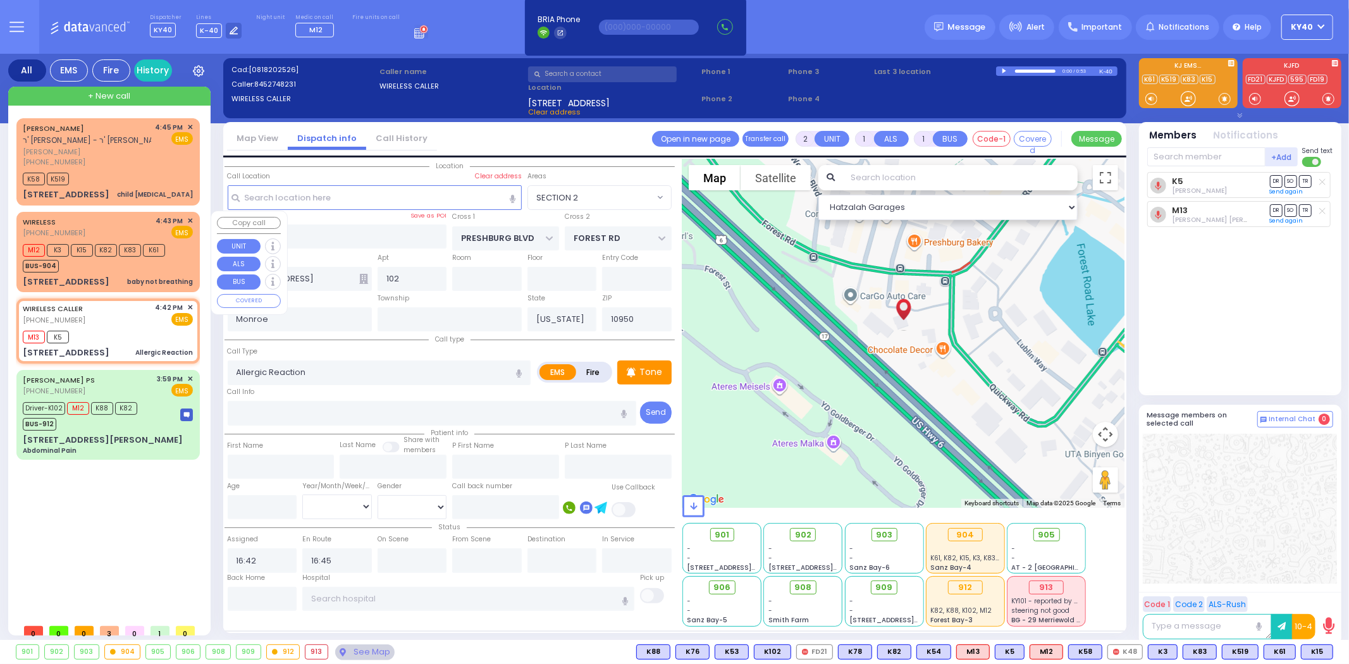
click at [99, 268] on div "BUS-904" at bounding box center [94, 265] width 142 height 16
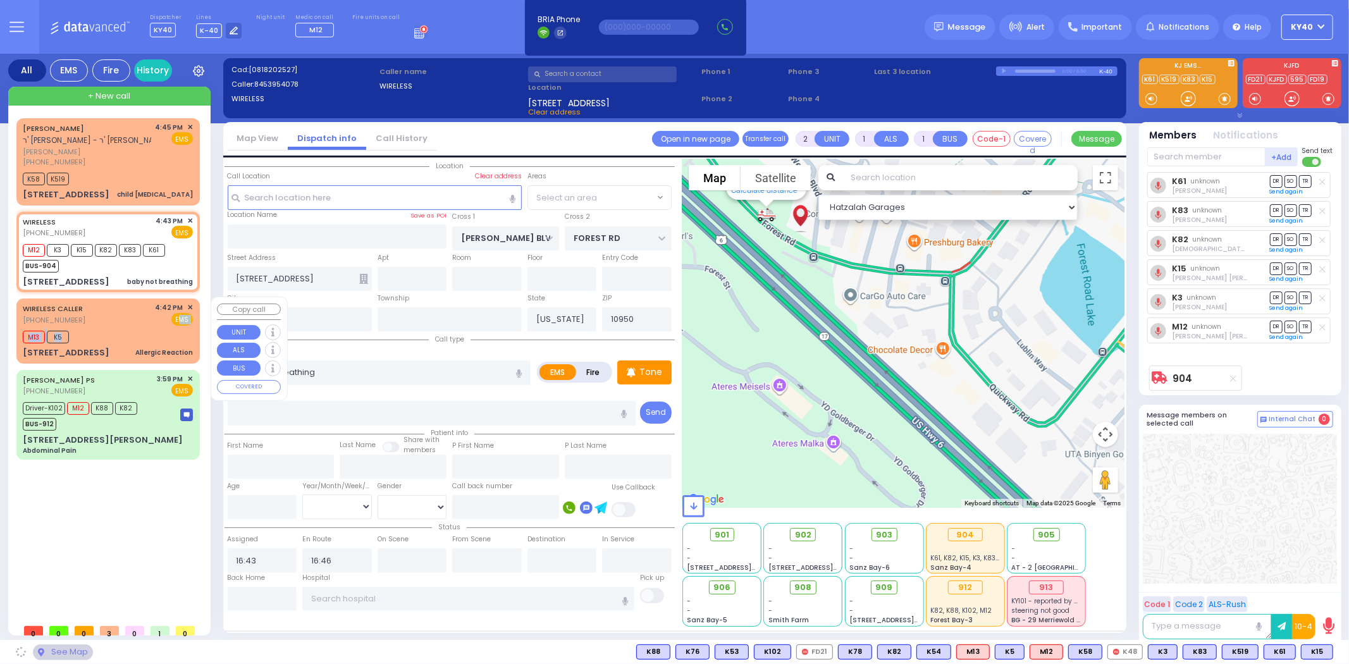
click at [130, 323] on div "WIRELESS CALLER (845) 274-8231 4:42 PM ✕ EMS M13 K5" at bounding box center [108, 330] width 178 height 61
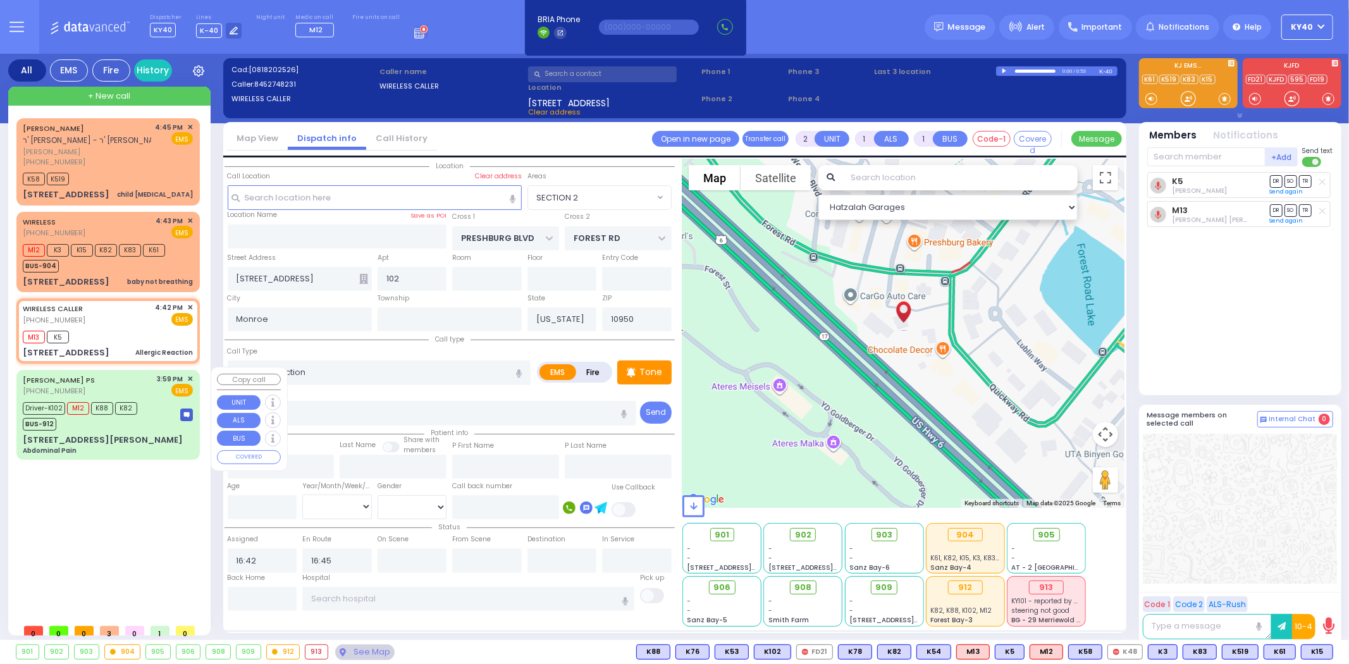
click at [136, 419] on div "Driver-K102 M12 K88 K82 BUS-912" at bounding box center [82, 415] width 119 height 32
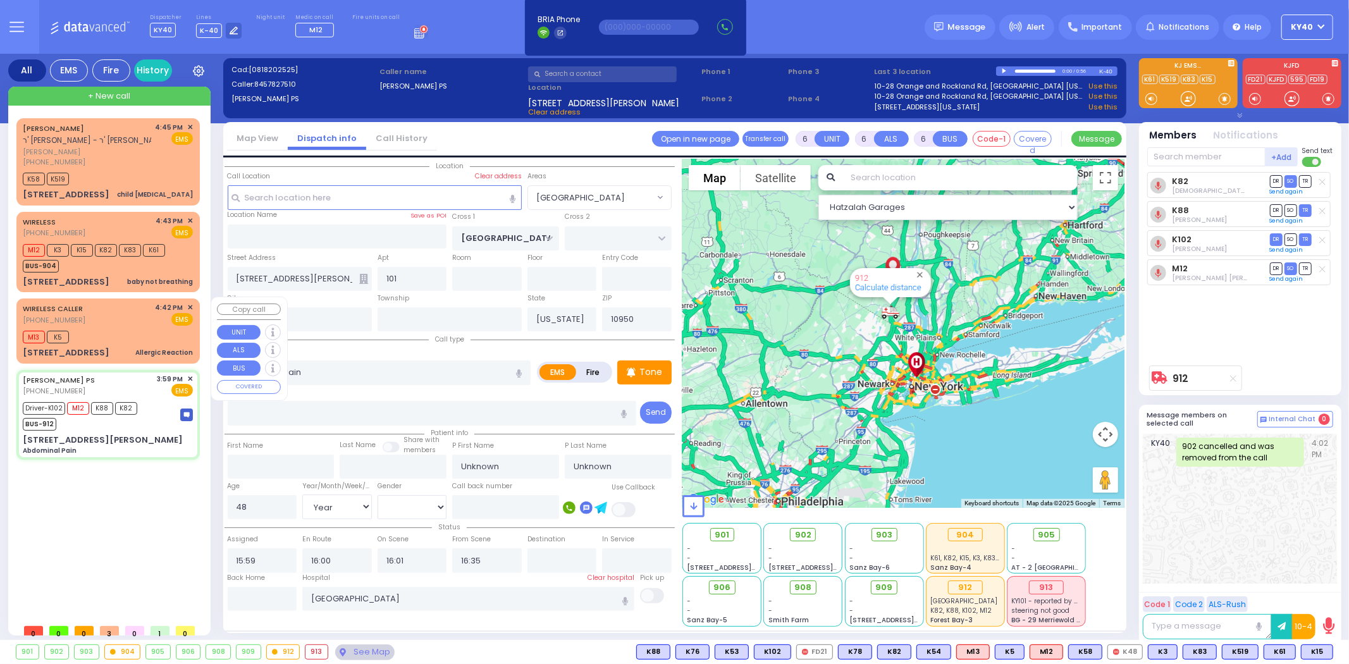
click at [112, 324] on div "WIRELESS CALLER (845) 274-8231 4:42 PM ✕ EMS M13 K5" at bounding box center [108, 330] width 178 height 61
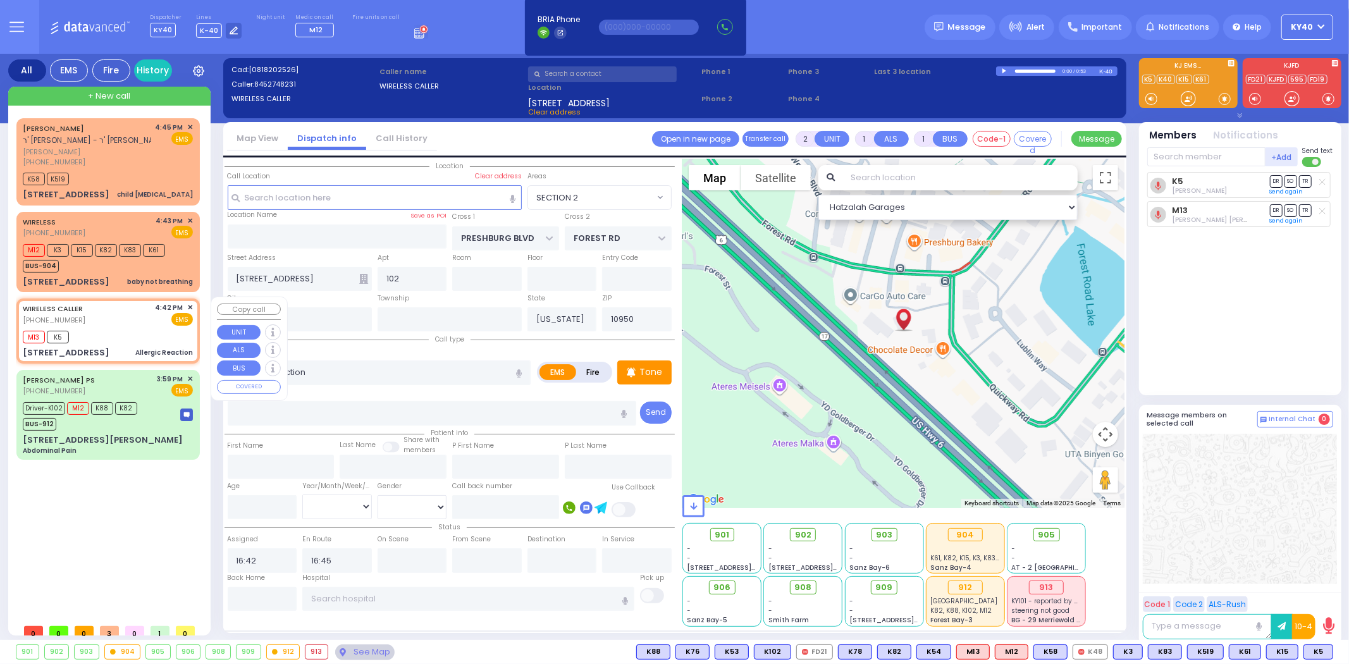
click at [135, 329] on div "M13 K5" at bounding box center [108, 336] width 170 height 16
click at [190, 304] on span "✕" at bounding box center [190, 307] width 6 height 11
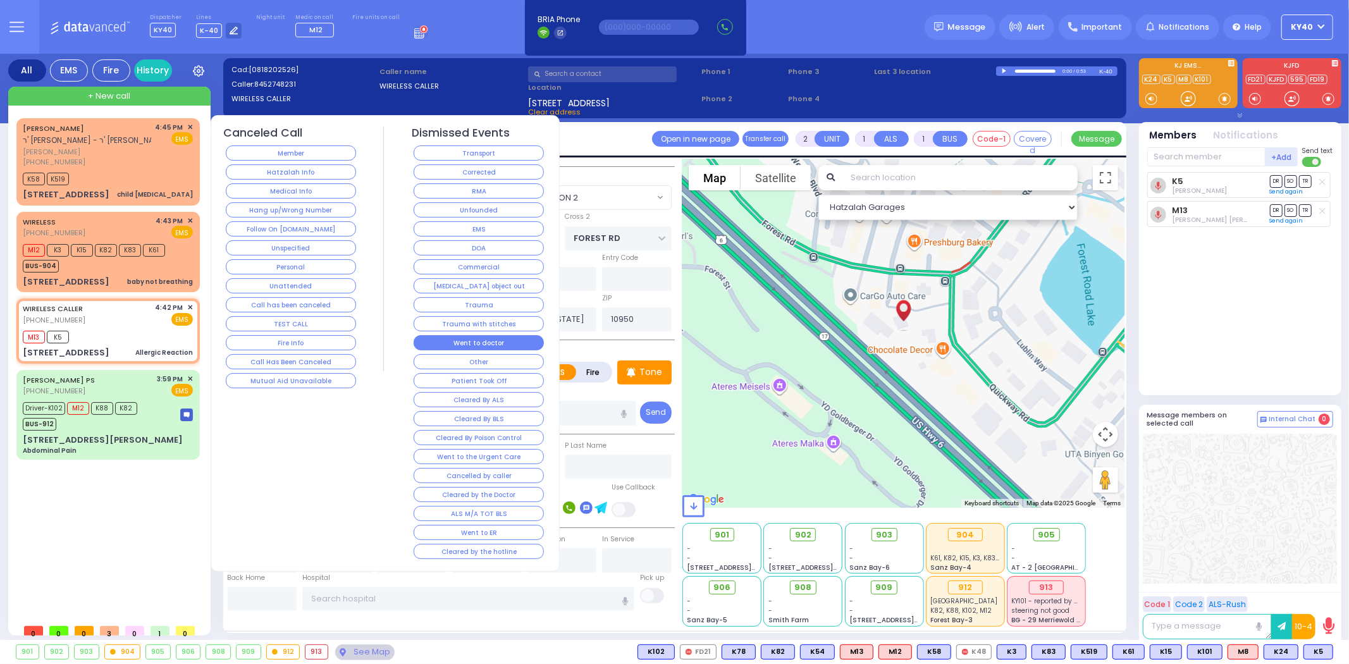
click at [481, 347] on button "Went to doctor" at bounding box center [479, 342] width 130 height 15
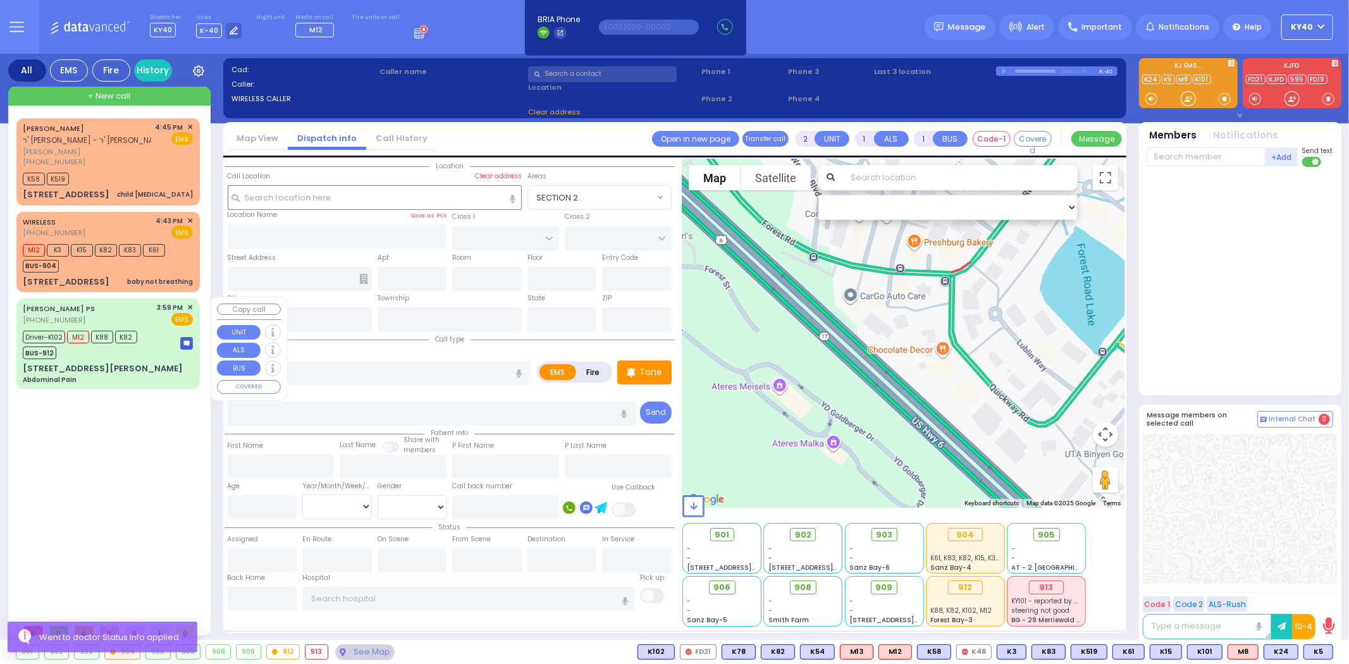
click at [126, 362] on div "4 Karlin Boulevard 101 Abdominal Pain" at bounding box center [108, 373] width 170 height 22
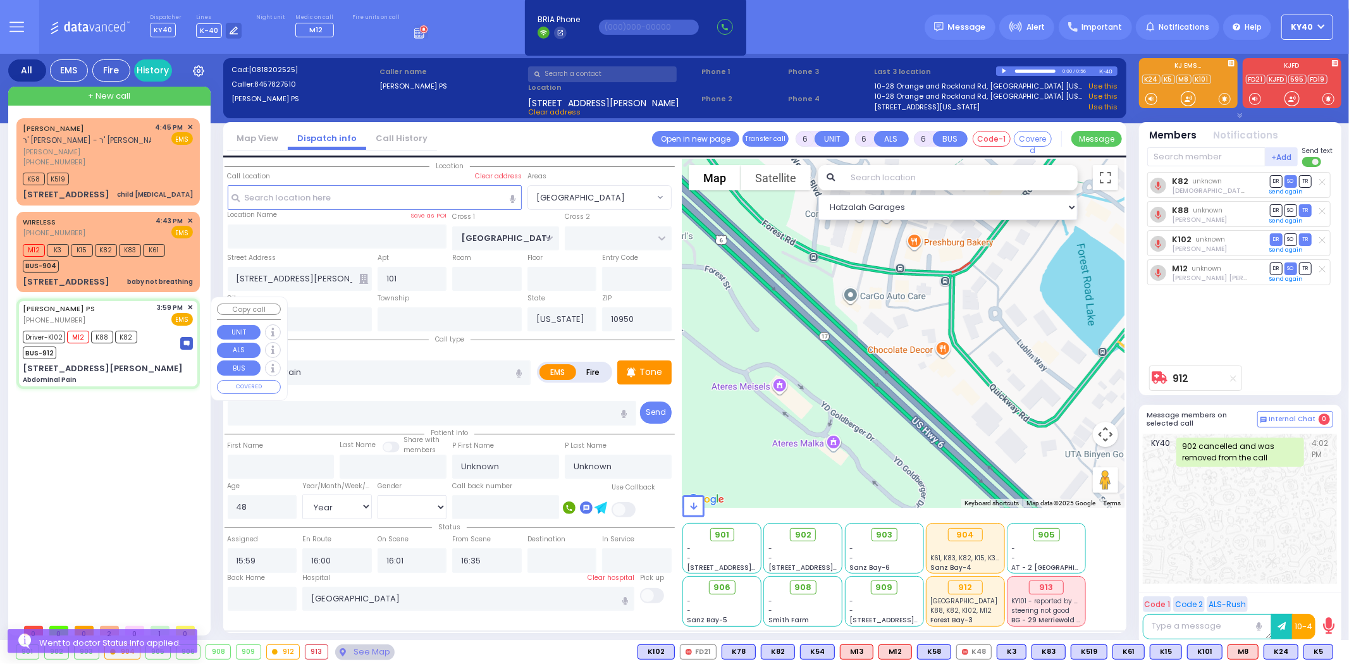
click at [129, 357] on div "KIRYAS JOEL PS (845) 782-7510 3:59 PM ✕ EMS Driver-K102 M12" at bounding box center [108, 343] width 178 height 86
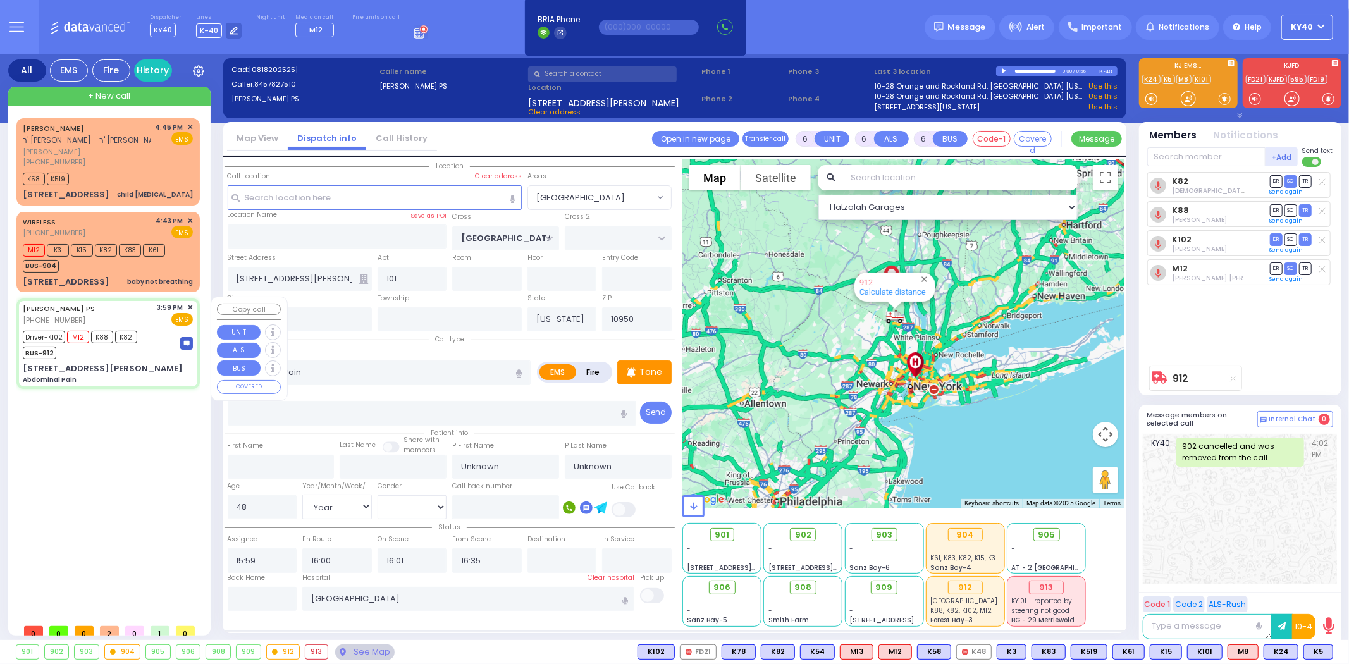
click at [128, 357] on div "KIRYAS JOEL PS (845) 782-7510 3:59 PM ✕ EMS Driver-K102 M12" at bounding box center [108, 343] width 178 height 86
click at [119, 268] on div "BUS-904" at bounding box center [94, 265] width 142 height 16
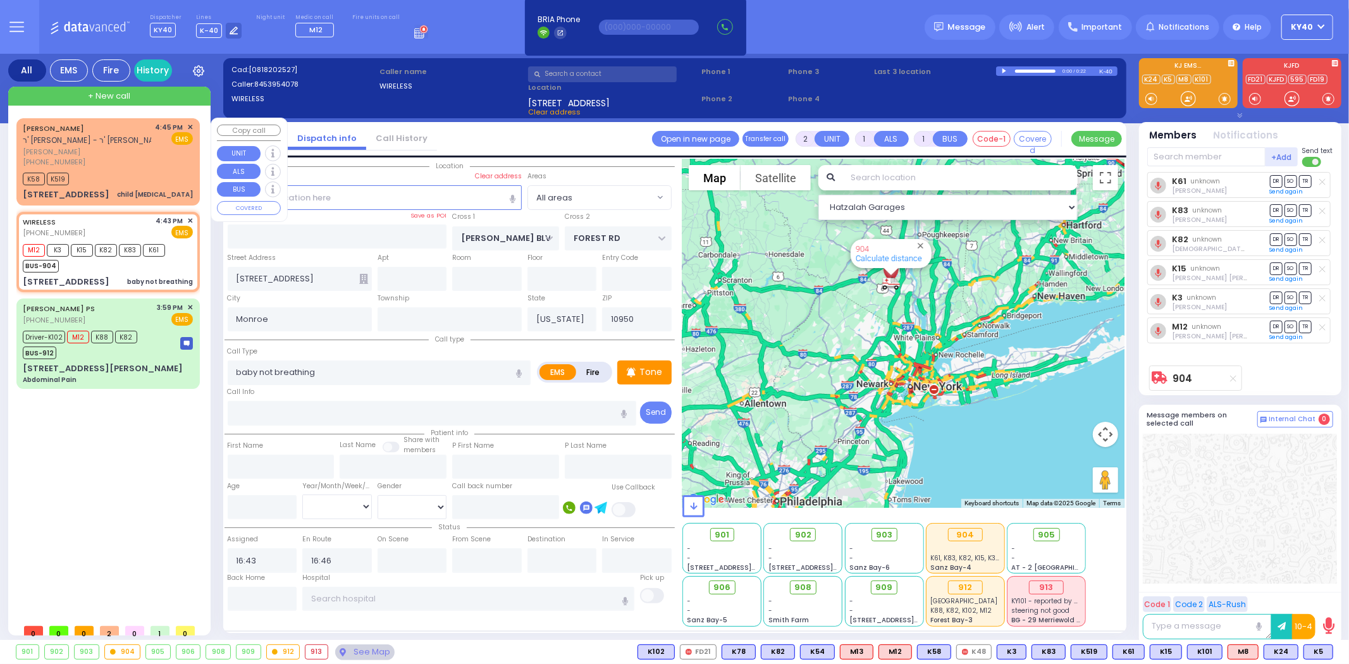
click at [132, 172] on div "K58 K519" at bounding box center [108, 177] width 170 height 16
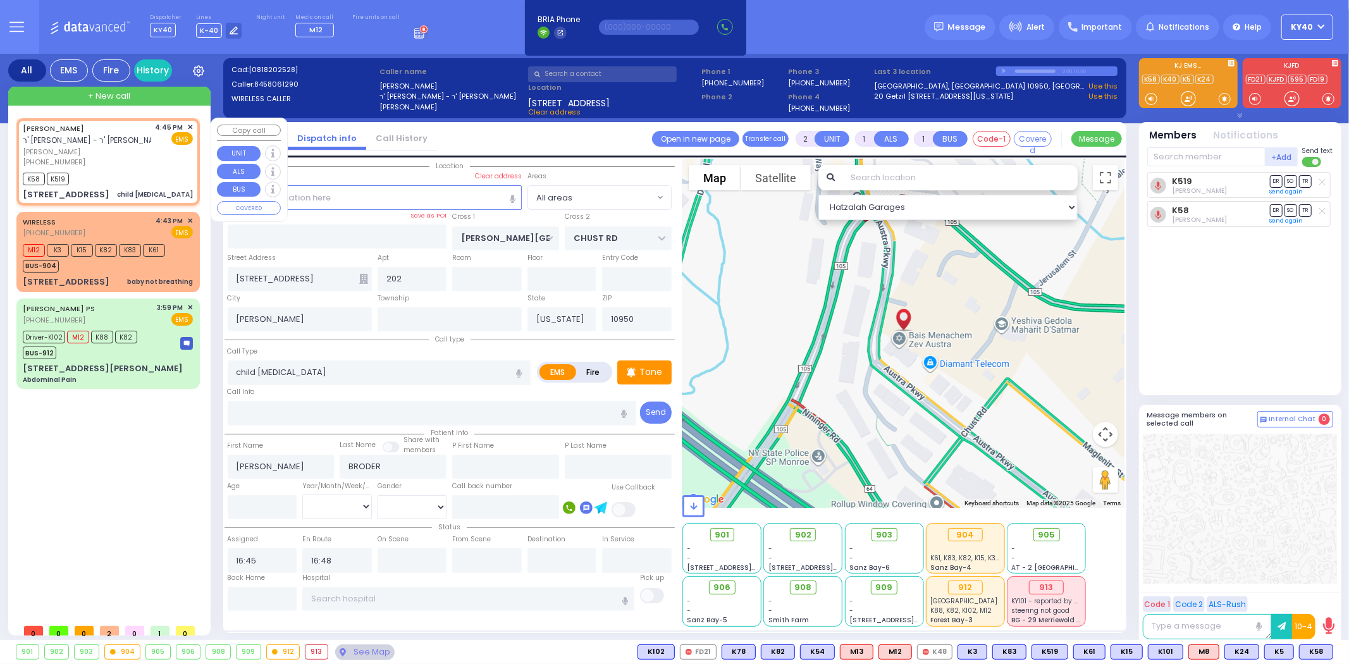
click at [187, 126] on span "✕" at bounding box center [190, 127] width 6 height 11
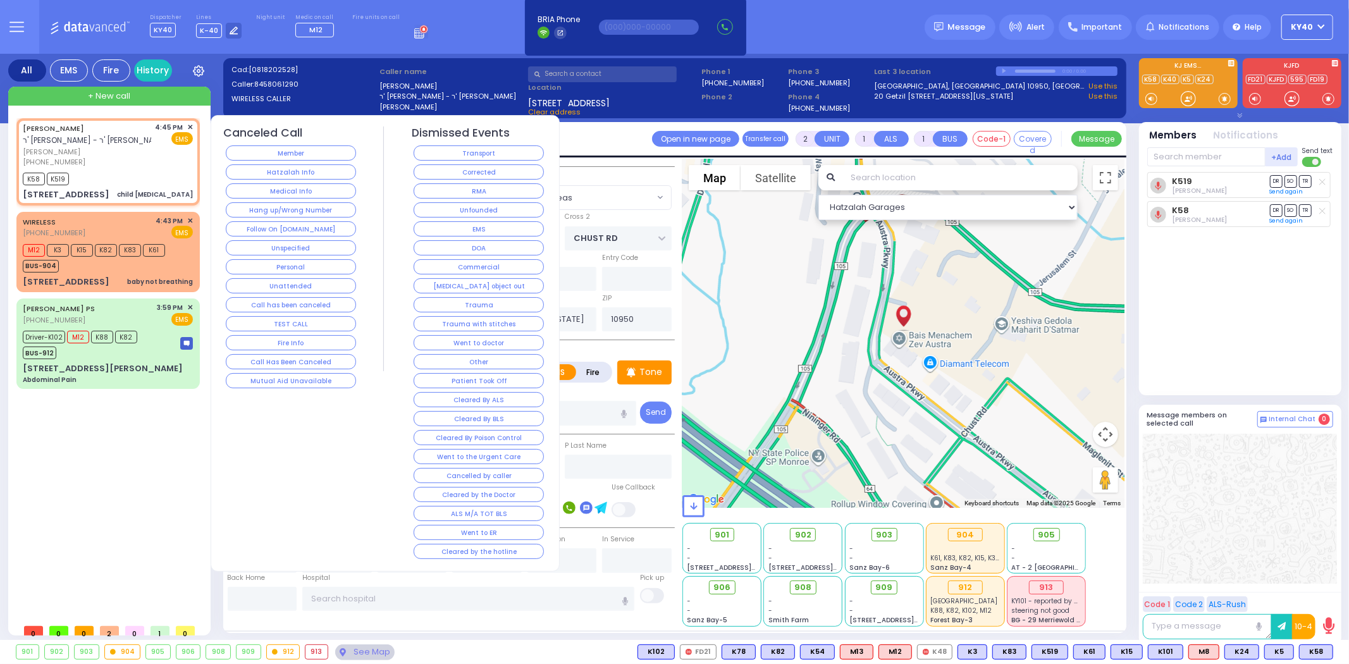
click at [469, 553] on button "Cleared by the hotline" at bounding box center [479, 551] width 130 height 15
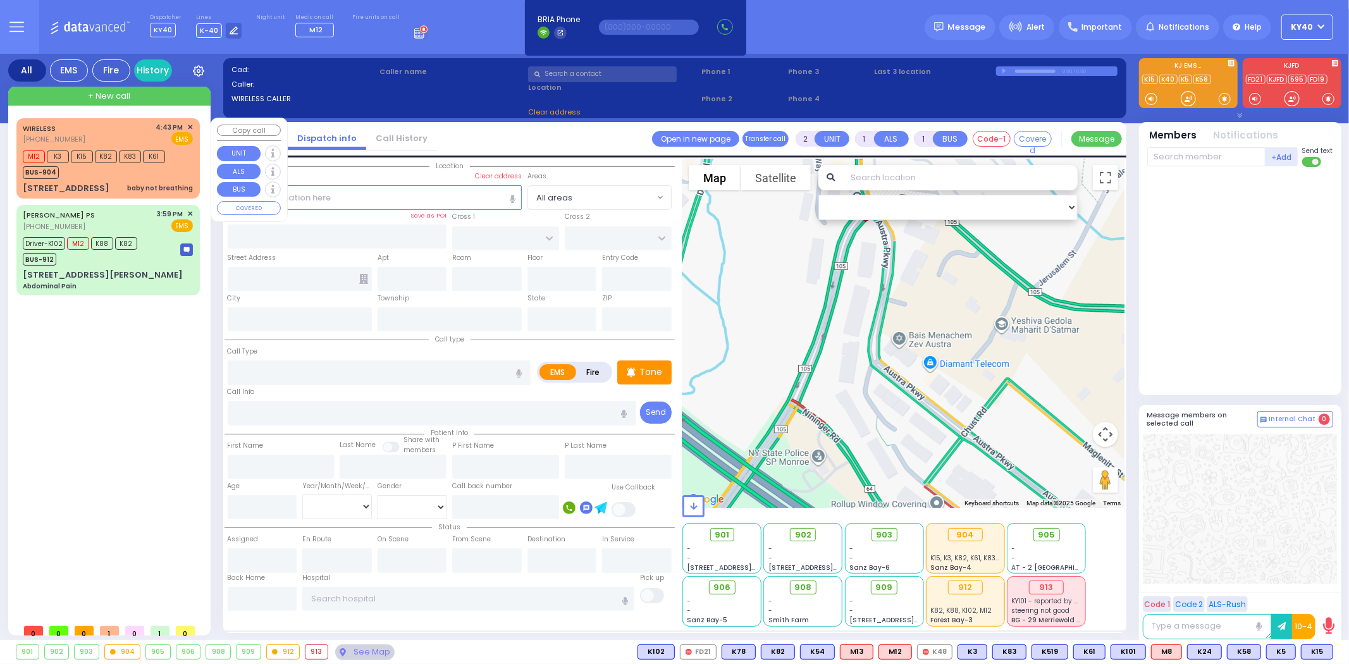
click at [105, 166] on div "BUS-904" at bounding box center [94, 171] width 142 height 16
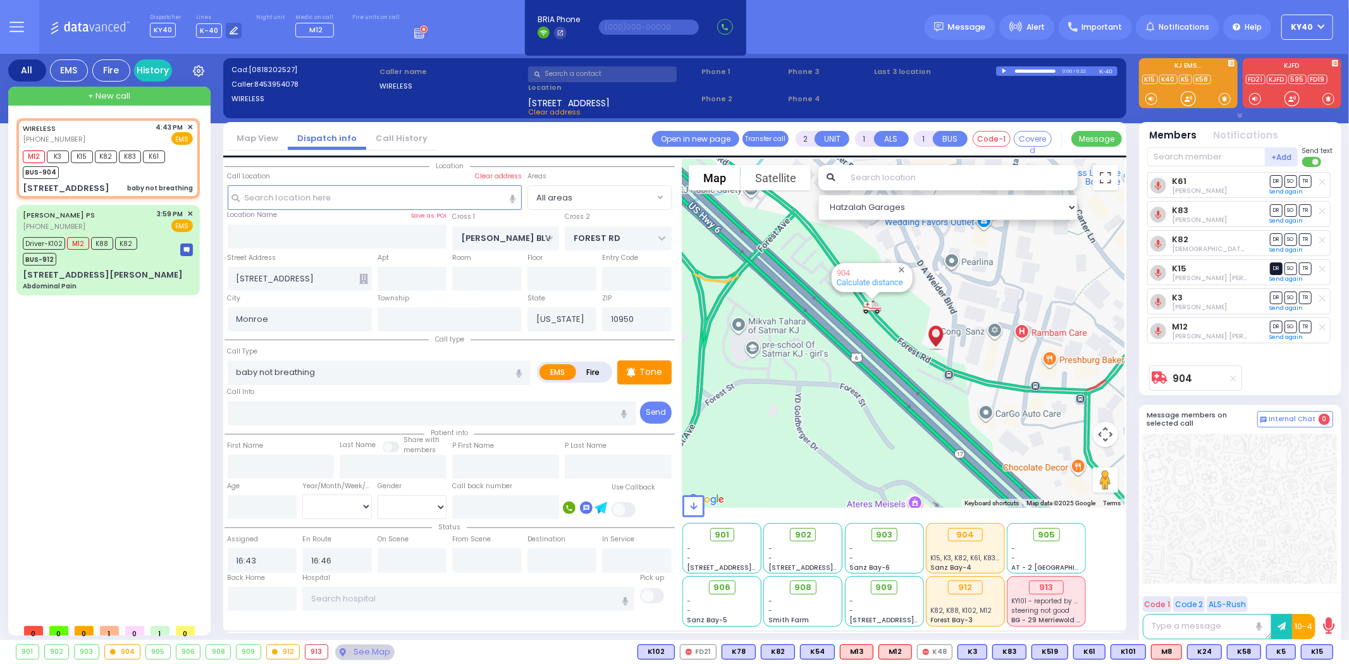
click at [1276, 273] on span "DR" at bounding box center [1276, 268] width 13 height 12
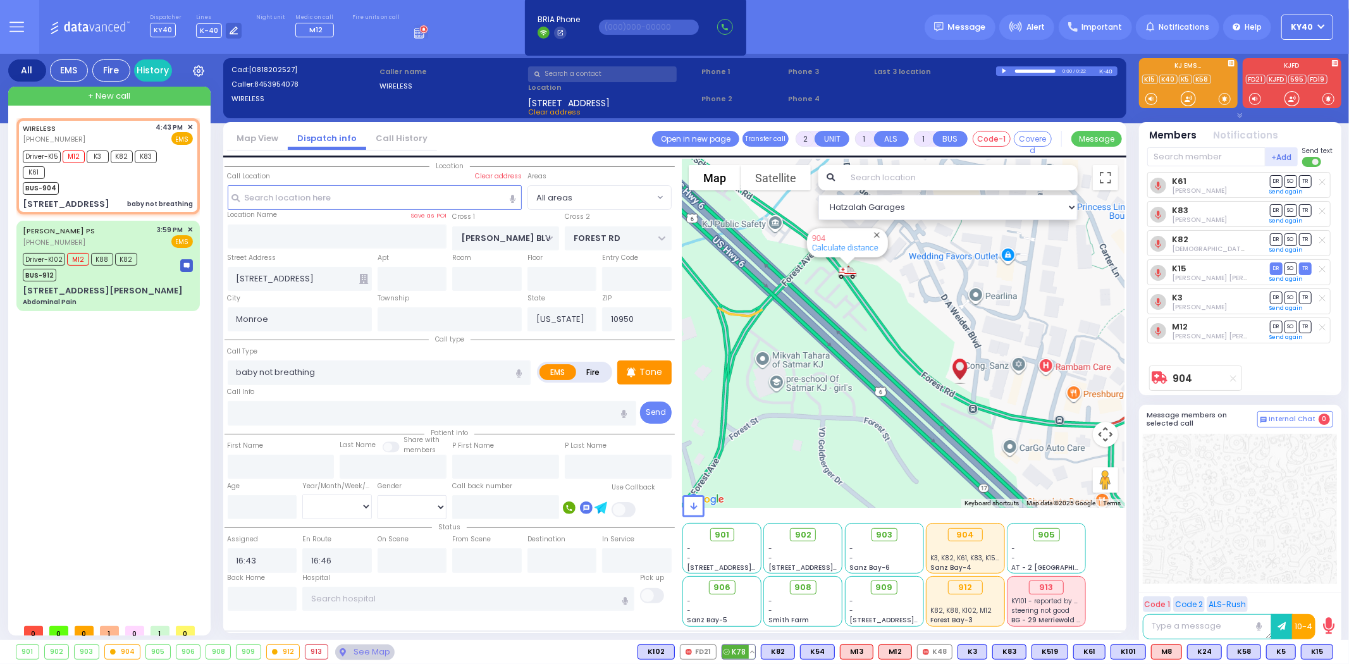
click at [741, 646] on span "K78" at bounding box center [738, 652] width 33 height 14
click at [1305, 338] on span "TR" at bounding box center [1305, 339] width 13 height 12
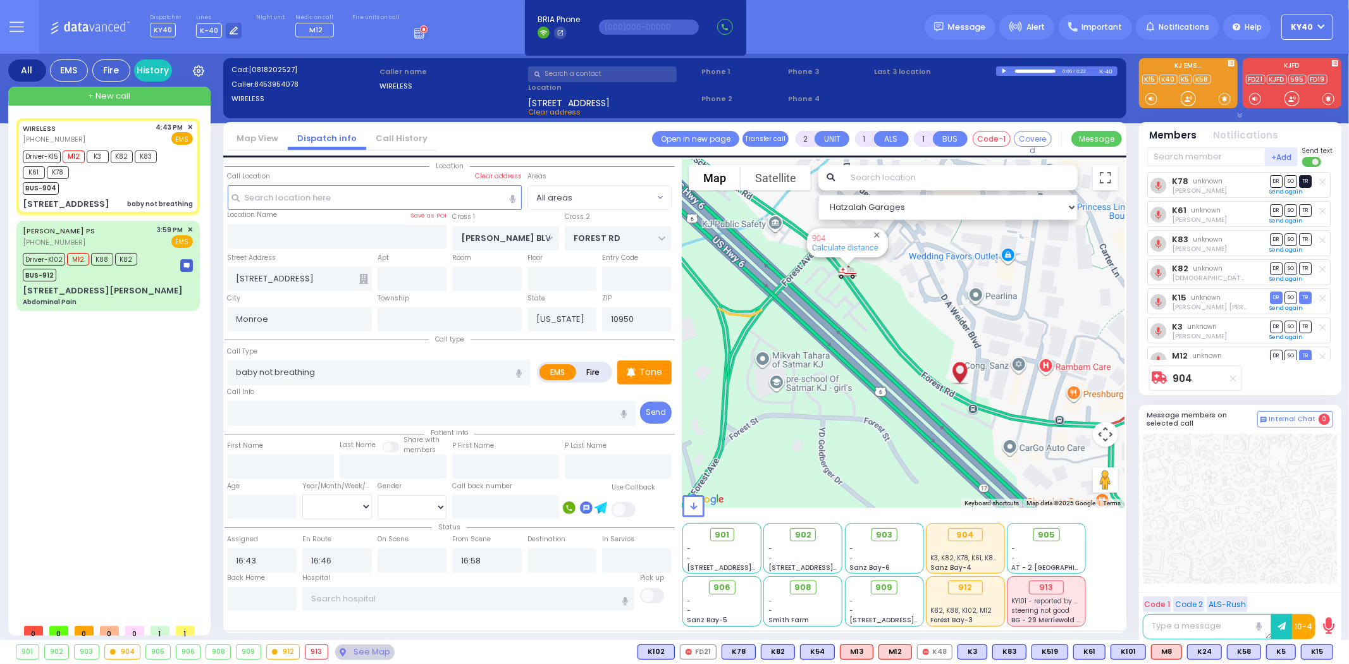
click at [1301, 180] on span "TR" at bounding box center [1305, 181] width 13 height 12
click at [1288, 211] on span "SO" at bounding box center [1290, 210] width 13 height 12
click at [1291, 238] on span "SO" at bounding box center [1290, 239] width 13 height 12
click at [1289, 268] on span "SO" at bounding box center [1290, 268] width 13 height 12
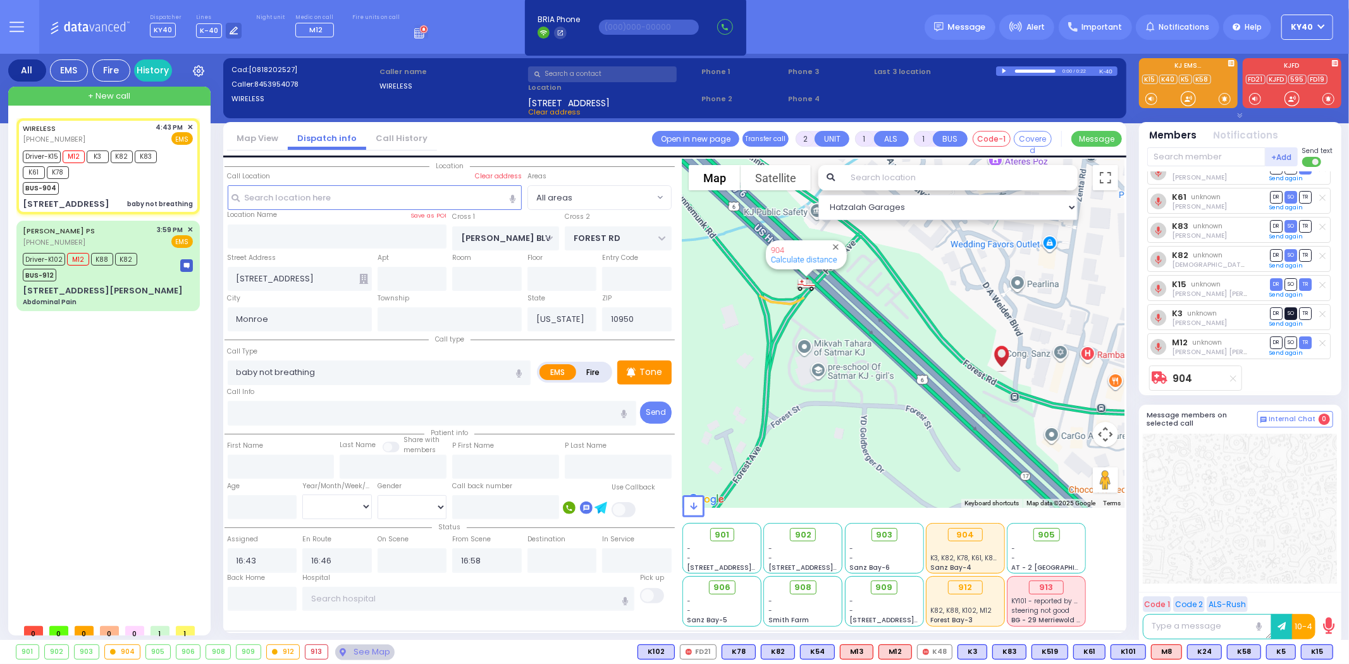
scroll to position [16, 0]
click at [1286, 310] on span "SO" at bounding box center [1290, 310] width 13 height 12
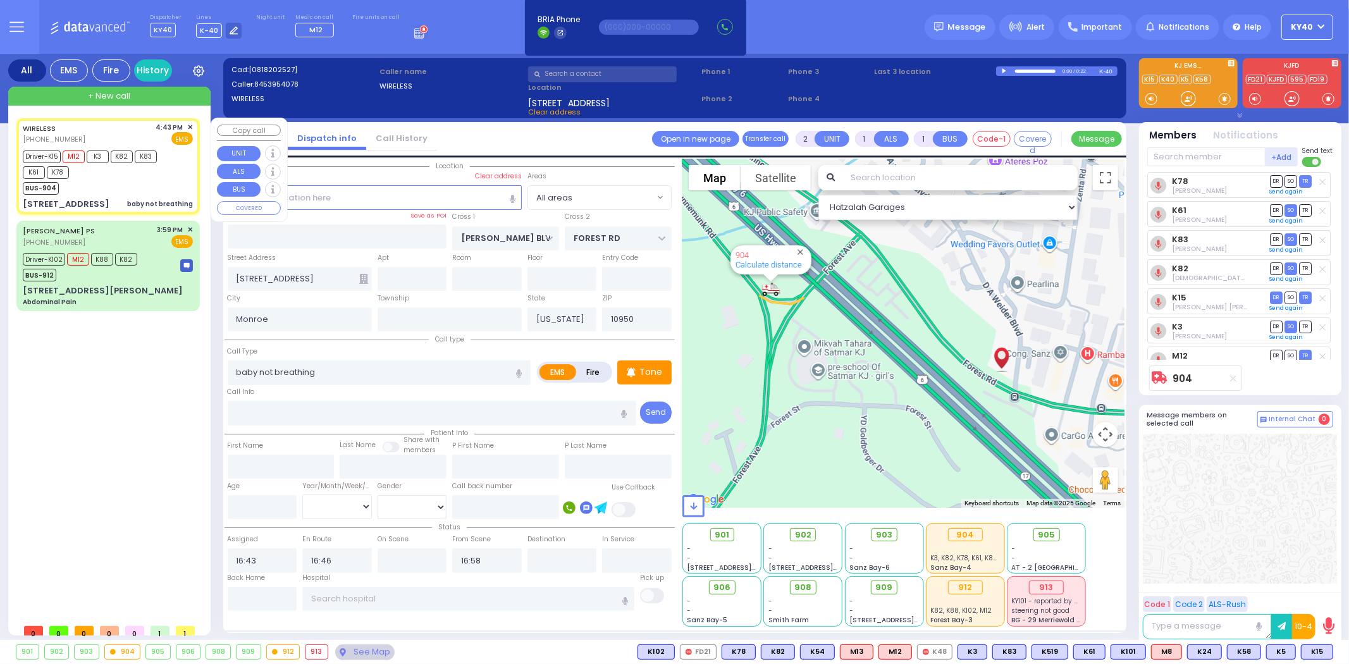
click at [112, 175] on div "Driver-K15 M12 K3 K82 K83 K61 K78" at bounding box center [102, 163] width 158 height 32
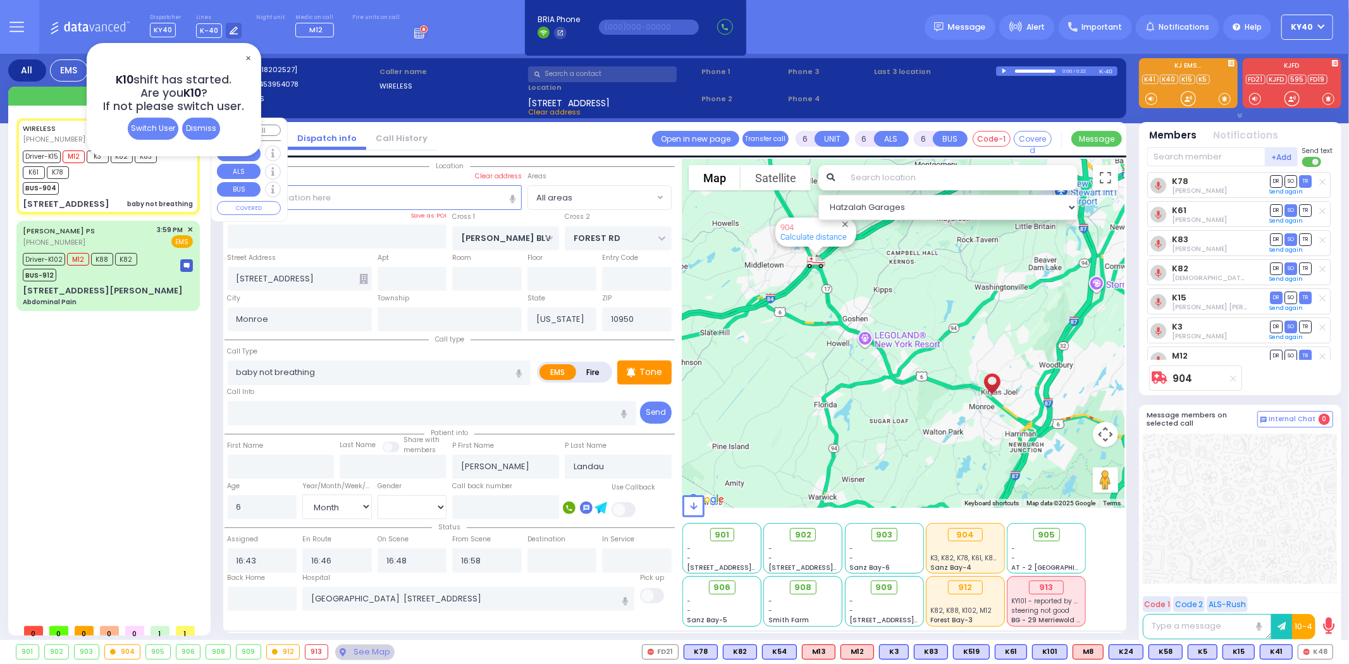
drag, startPoint x: 73, startPoint y: 190, endPoint x: 61, endPoint y: 192, distance: 12.1
click at [71, 192] on div "BUS-904" at bounding box center [102, 187] width 158 height 16
click at [147, 273] on div "Driver-K102 M12 K88 K82 BUS-912" at bounding box center [108, 266] width 170 height 32
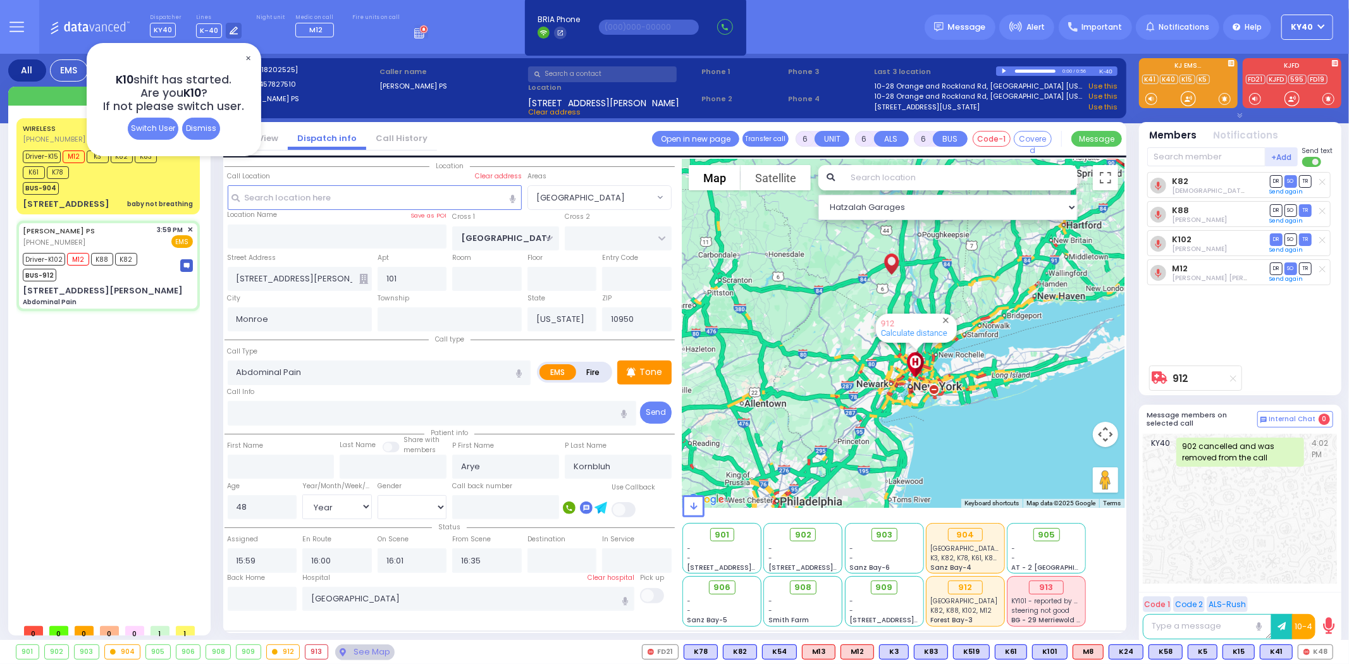
click at [355, 15] on label "Fire units on call" at bounding box center [375, 18] width 47 height 8
click at [247, 56] on span "✕" at bounding box center [248, 58] width 10 height 15
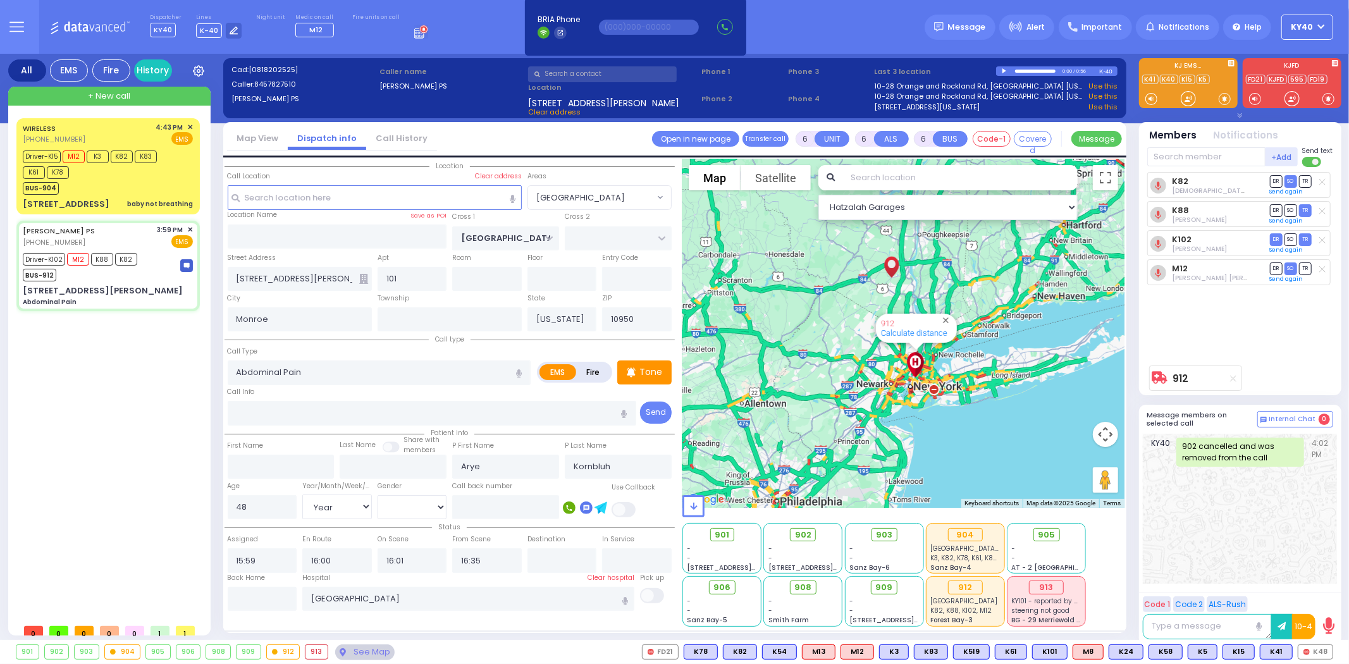
click at [314, 79] on label "Caller: 8457827510" at bounding box center [303, 84] width 144 height 11
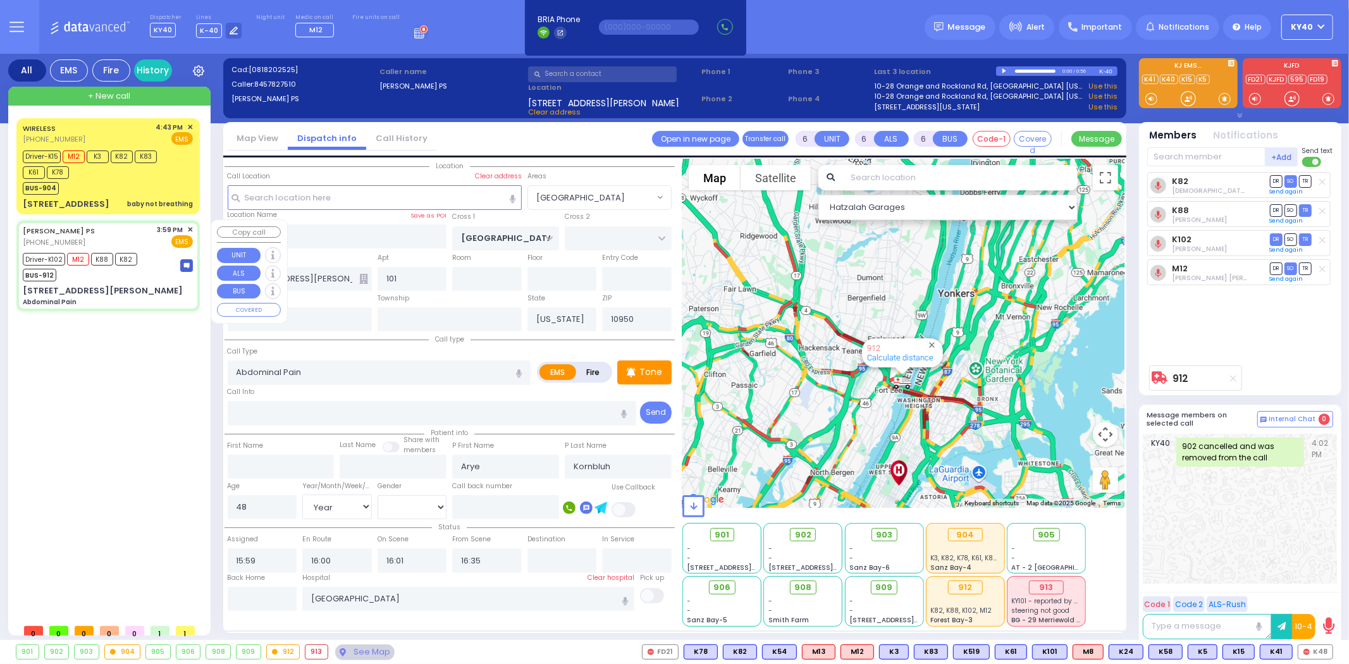
click at [158, 264] on div "Driver-K102 M12 K88 K82 BUS-912" at bounding box center [108, 266] width 170 height 32
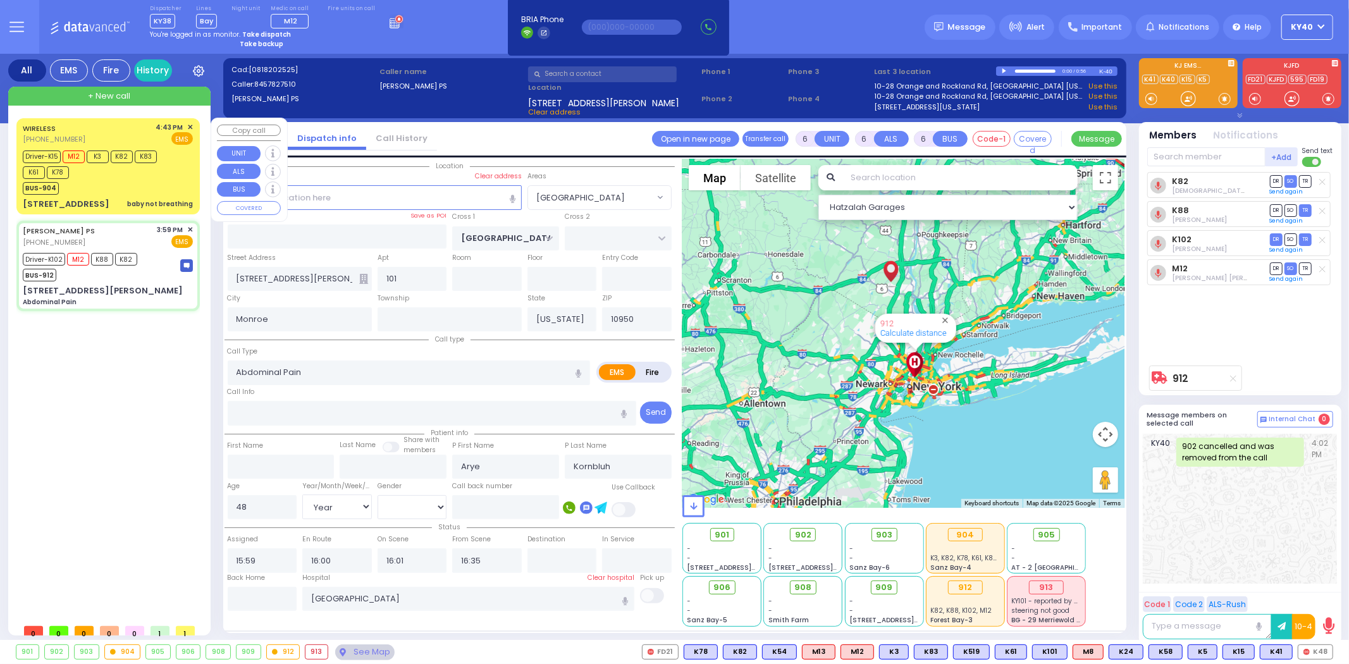
click at [187, 191] on div "Driver-K15 M12 K3 K82 K83 K61 K78 BUS-904" at bounding box center [108, 170] width 170 height 47
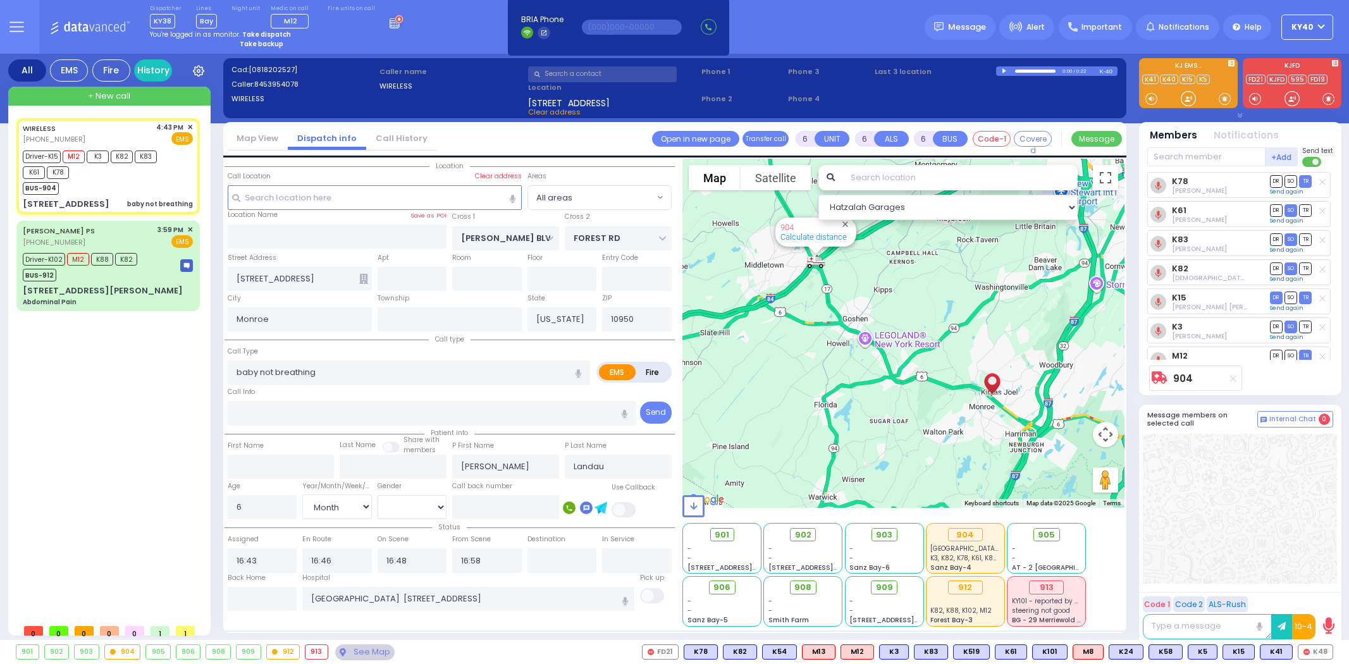
select select "Month"
select select "[DEMOGRAPHIC_DATA]"
select select
radio input "true"
select select "Month"
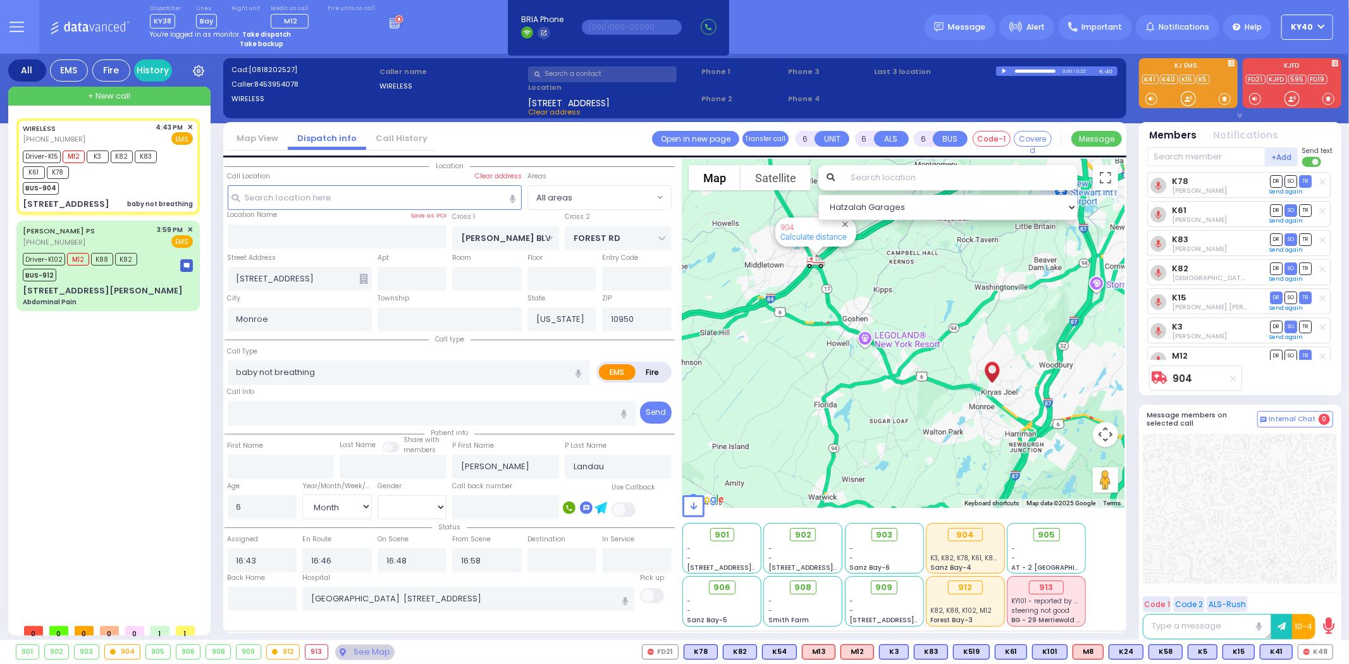
select select "[DEMOGRAPHIC_DATA]"
select select "Hatzalah Garages"
select select
radio input "true"
select select "Month"
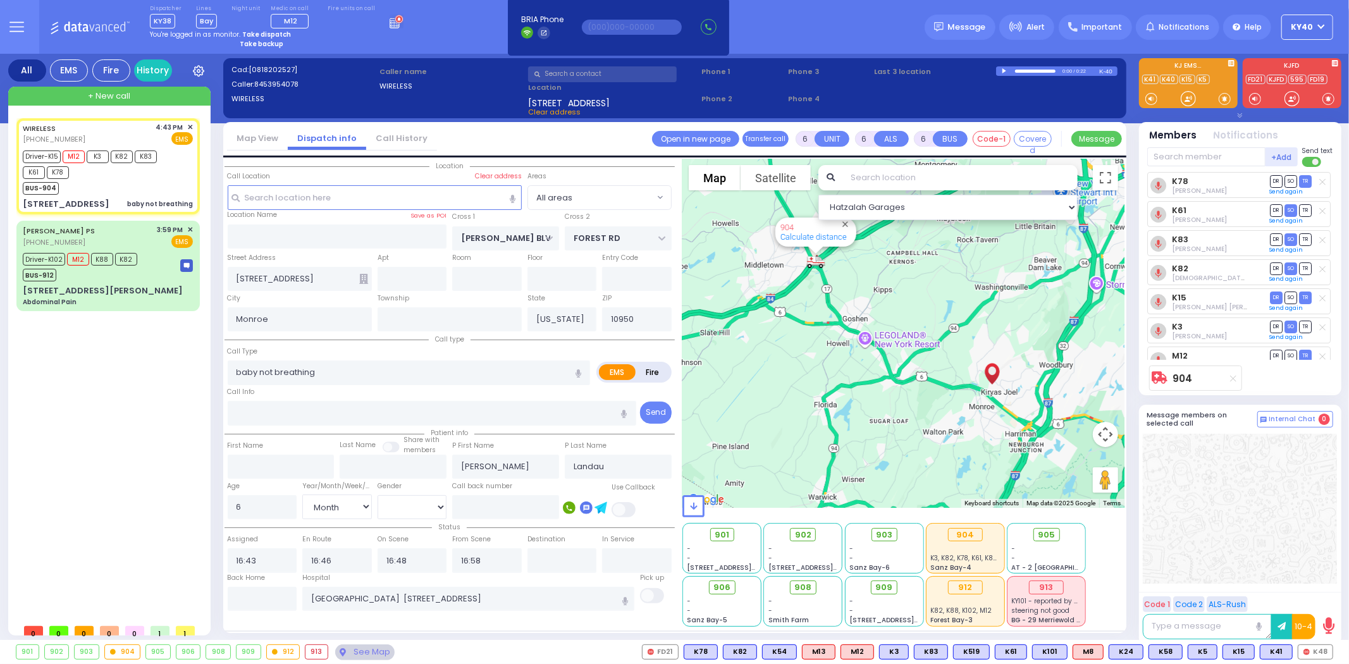
select select "[DEMOGRAPHIC_DATA]"
select select "Hatzalah Garages"
select select
radio input "true"
select select "Month"
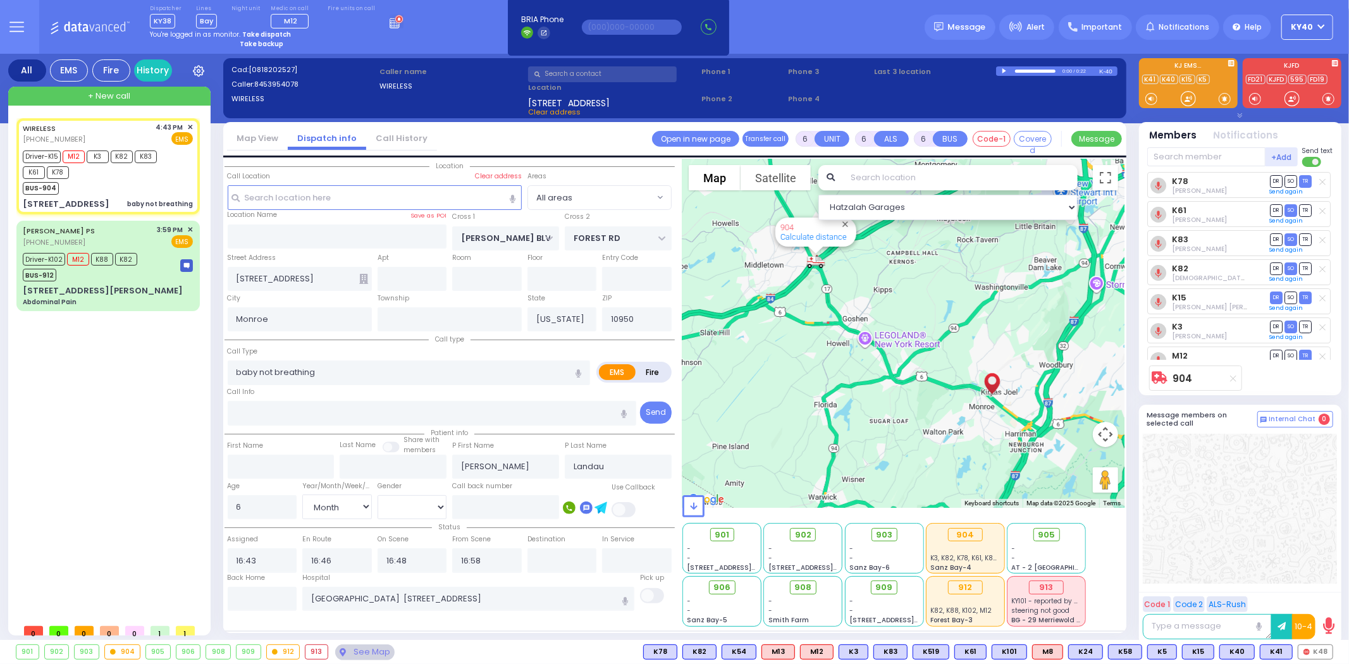
select select "[DEMOGRAPHIC_DATA]"
select select "Hatzalah Garages"
